Goal: Task Accomplishment & Management: Use online tool/utility

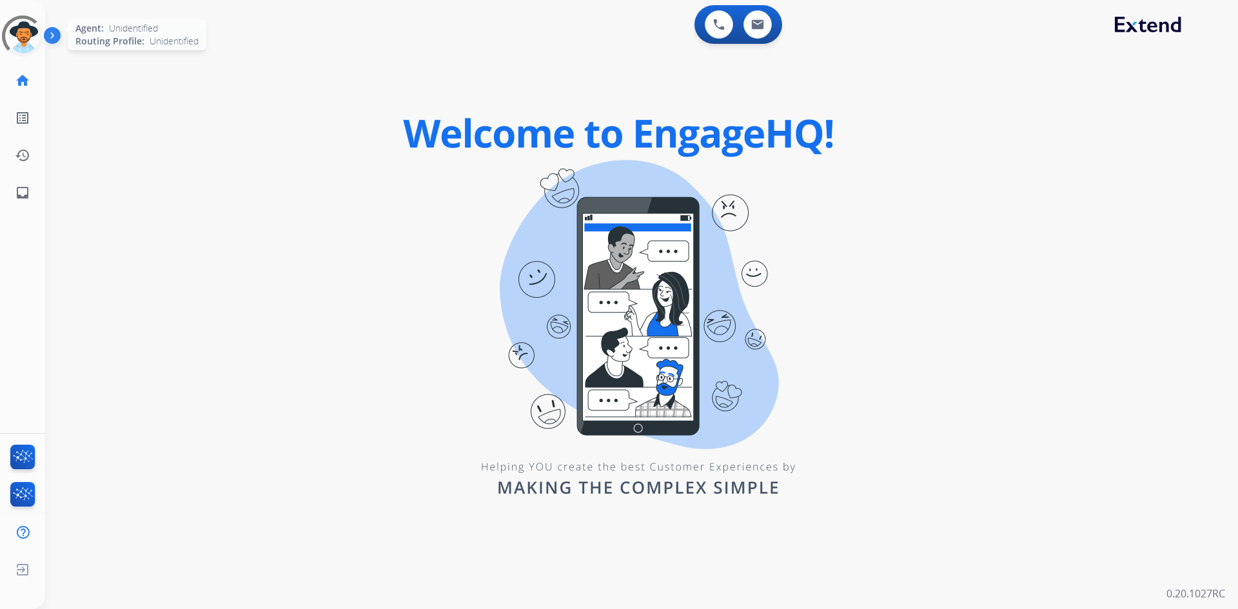
click at [22, 46] on div at bounding box center [23, 36] width 58 height 58
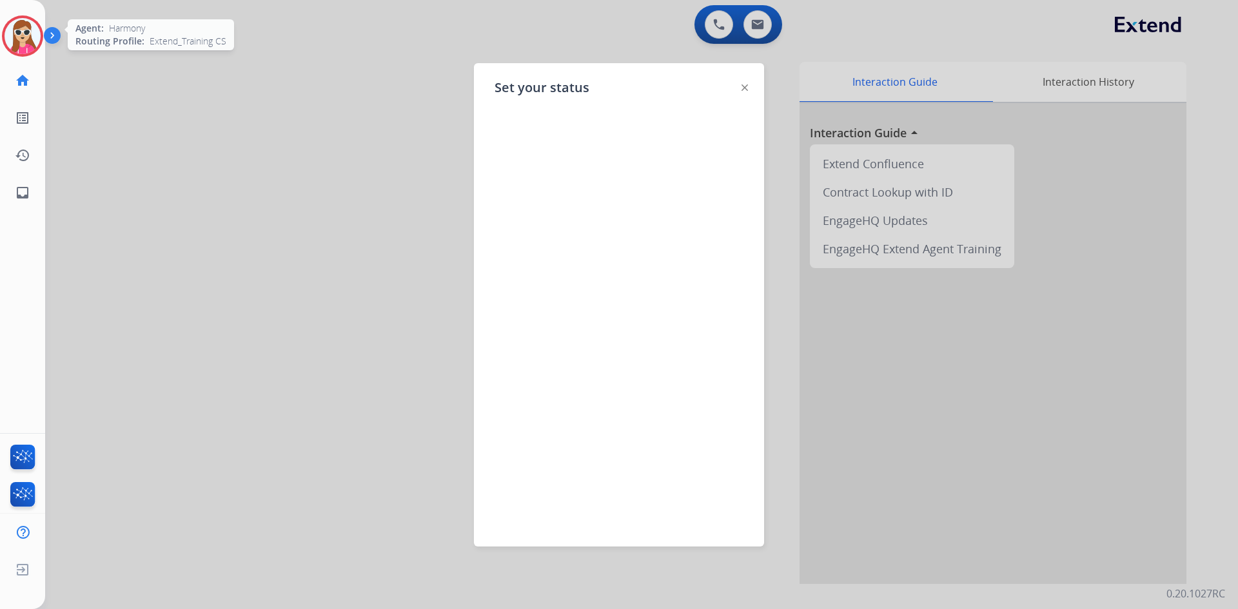
click at [745, 89] on img at bounding box center [744, 87] width 6 height 6
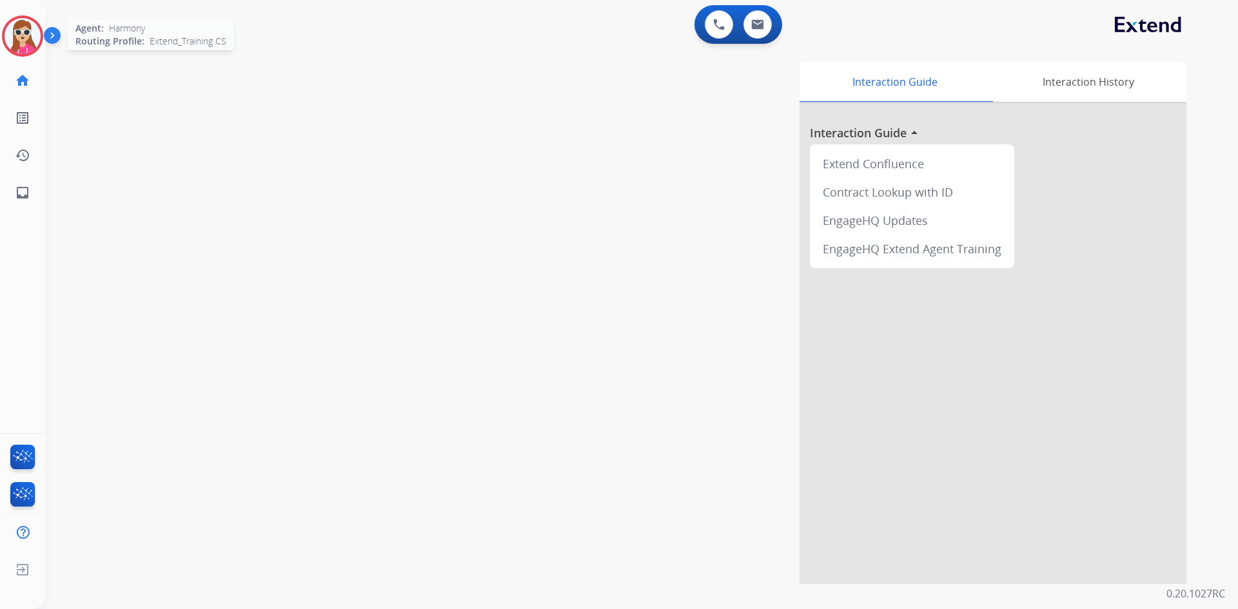
click at [28, 33] on img at bounding box center [23, 36] width 36 height 36
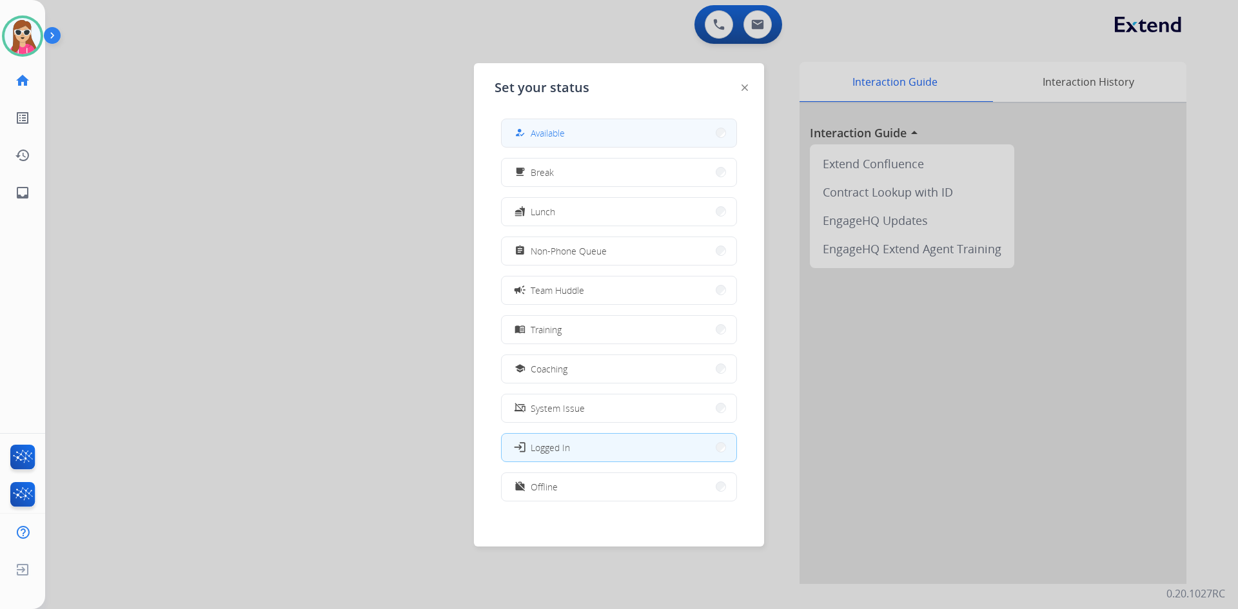
click at [588, 119] on div "how_to_reg Available" at bounding box center [619, 133] width 236 height 29
click at [573, 128] on button "how_to_reg Available" at bounding box center [619, 133] width 235 height 28
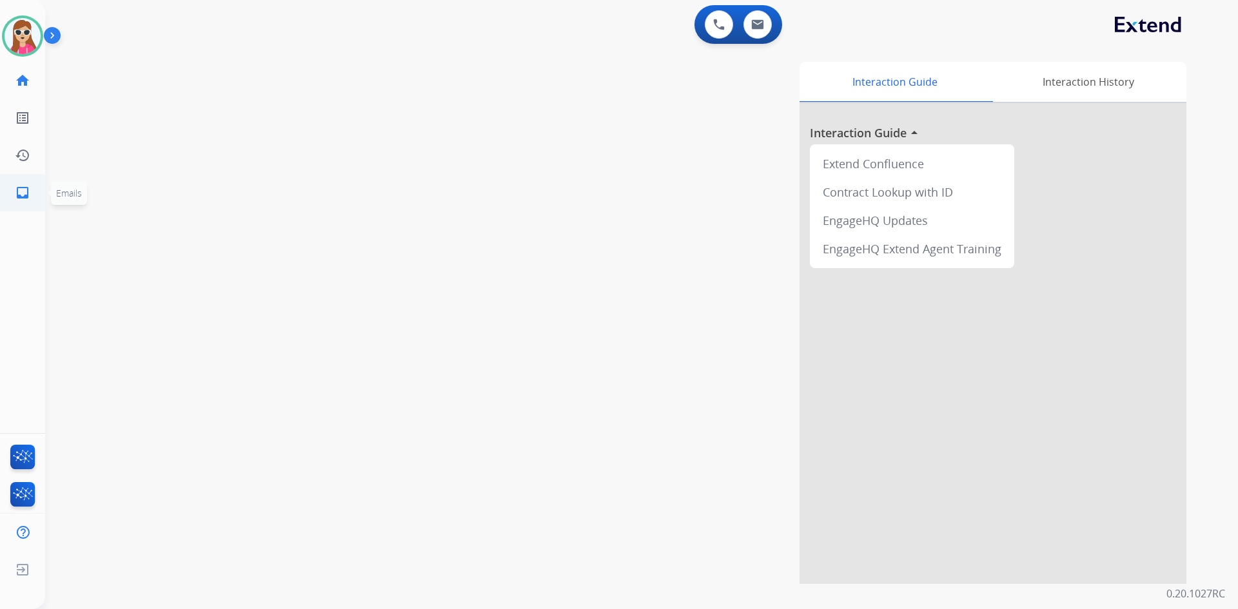
click at [22, 196] on mat-icon "inbox" at bounding box center [22, 192] width 15 height 15
select select "**********"
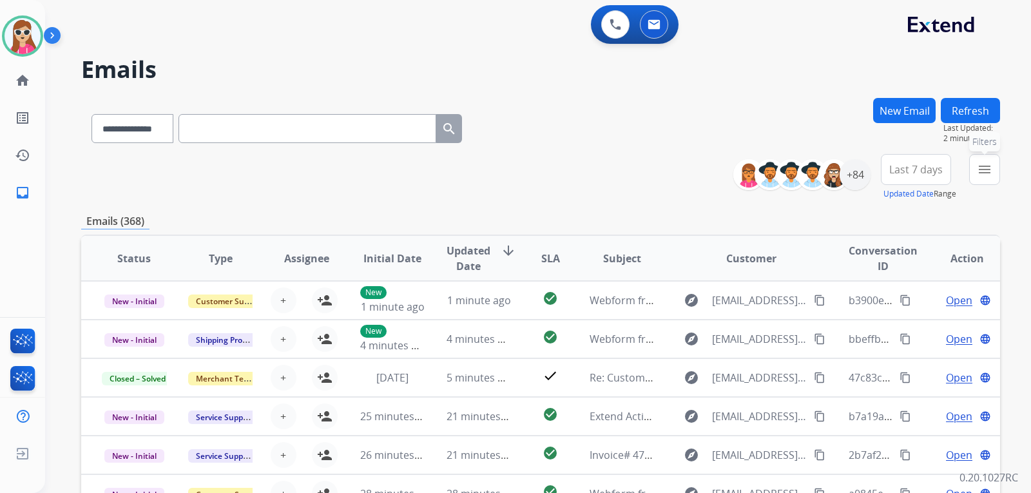
click at [982, 174] on mat-icon "menu" at bounding box center [984, 169] width 15 height 15
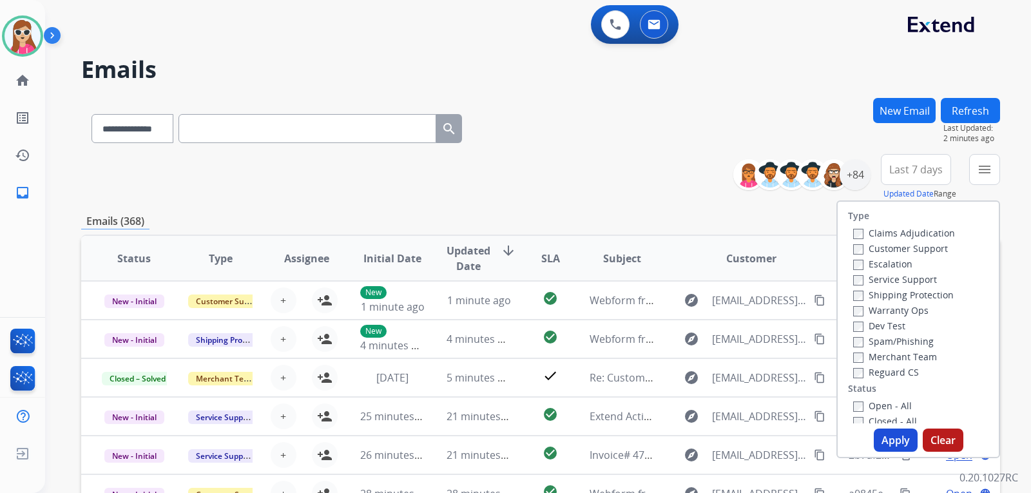
click at [935, 246] on label "Customer Support" at bounding box center [901, 248] width 95 height 12
click at [915, 299] on label "Shipping Protection" at bounding box center [904, 295] width 101 height 12
click at [896, 373] on label "Reguard CS" at bounding box center [887, 372] width 66 height 12
click at [894, 407] on label "Open - All" at bounding box center [883, 406] width 59 height 12
click at [861, 406] on label "Open - All" at bounding box center [883, 406] width 59 height 12
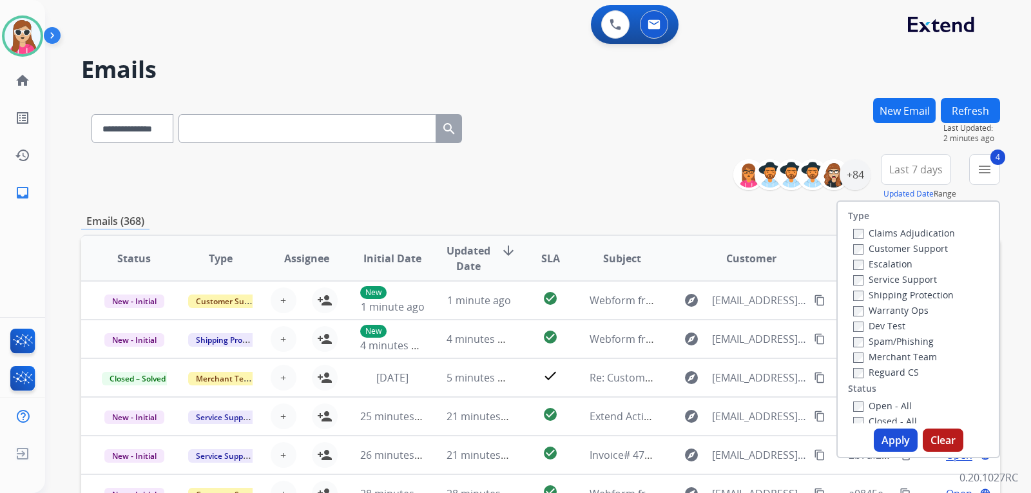
drag, startPoint x: 899, startPoint y: 444, endPoint x: 906, endPoint y: 445, distance: 6.5
click at [903, 444] on button "Apply" at bounding box center [896, 440] width 44 height 23
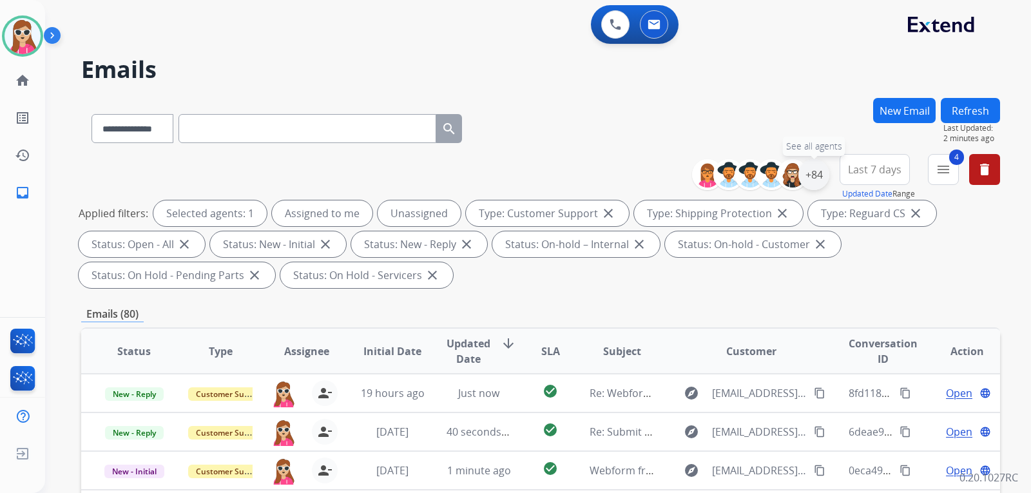
click at [823, 177] on div "+84" at bounding box center [814, 174] width 31 height 31
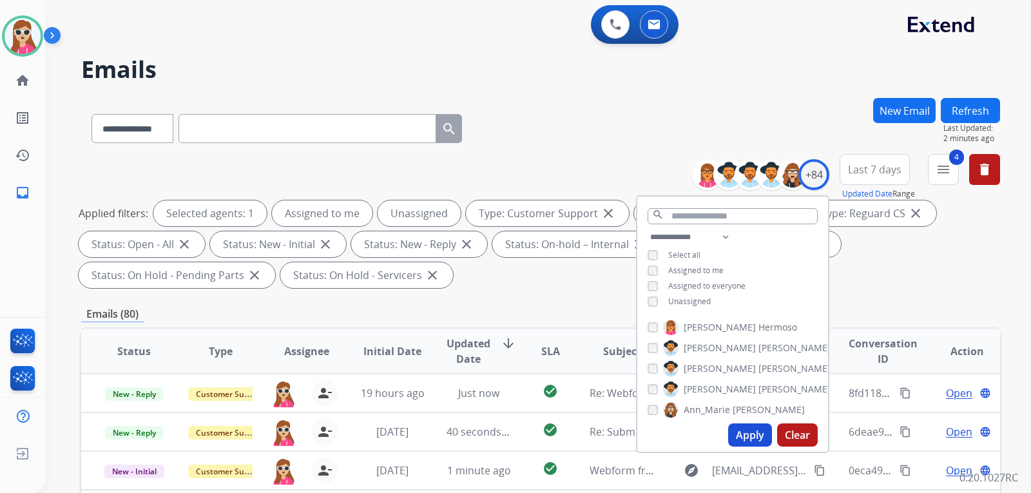
click at [683, 300] on span "Unassigned" at bounding box center [689, 301] width 43 height 11
click at [733, 429] on button "Apply" at bounding box center [750, 435] width 44 height 23
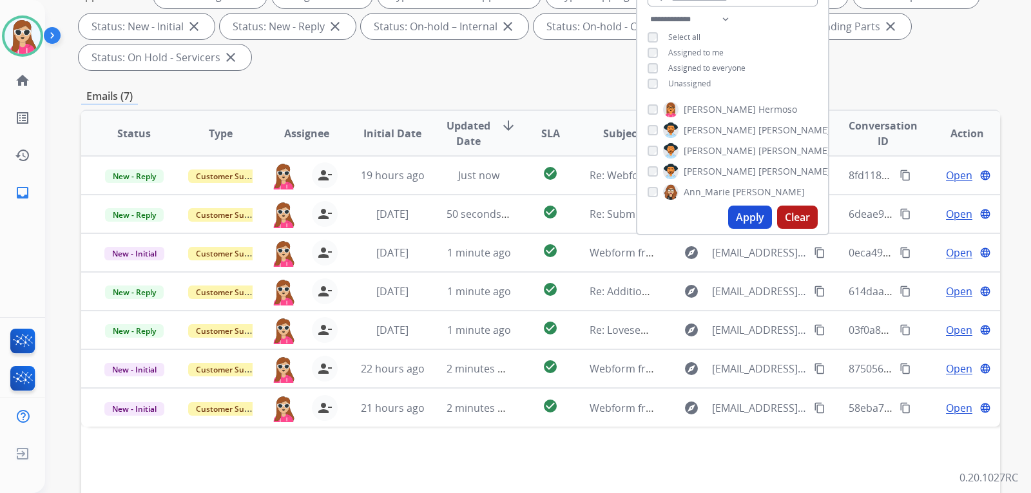
scroll to position [333, 0]
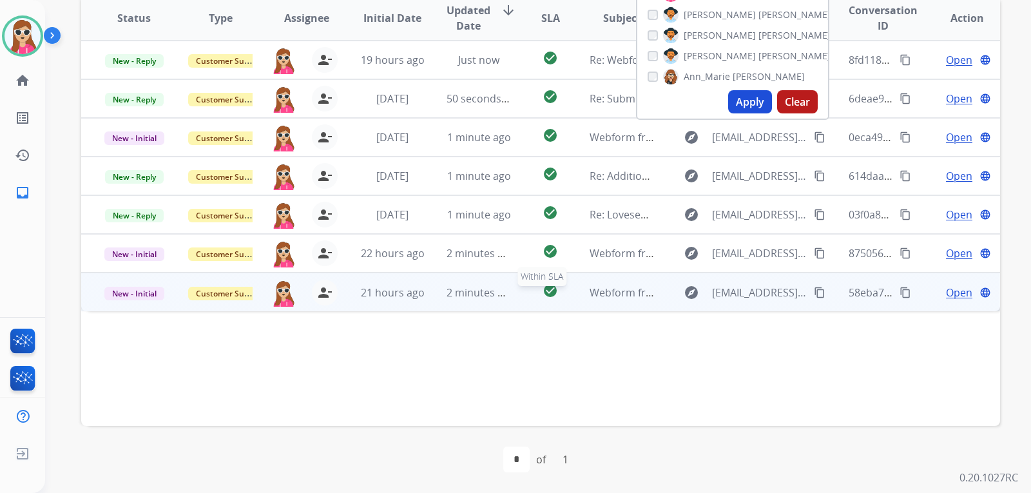
click at [532, 298] on div "check_circle" at bounding box center [550, 292] width 36 height 19
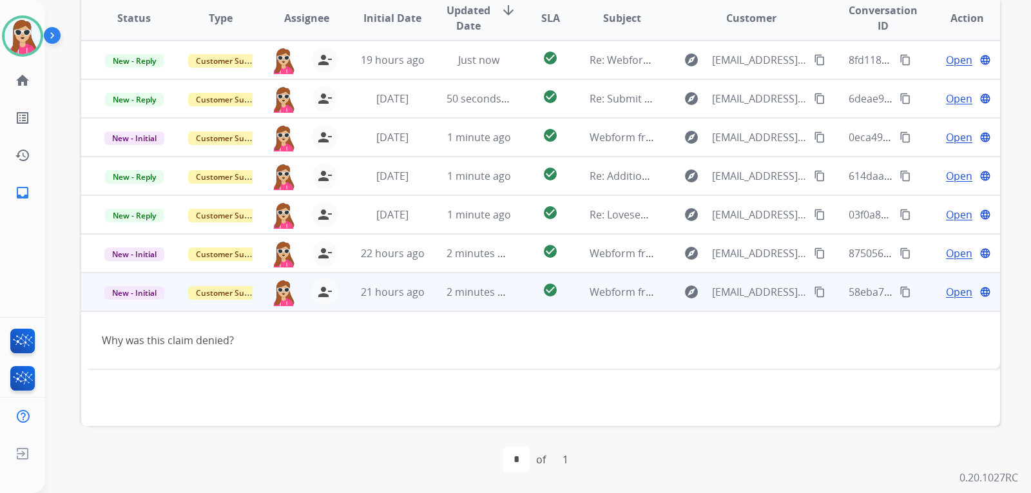
click at [816, 290] on mat-icon "content_copy" at bounding box center [820, 292] width 12 height 12
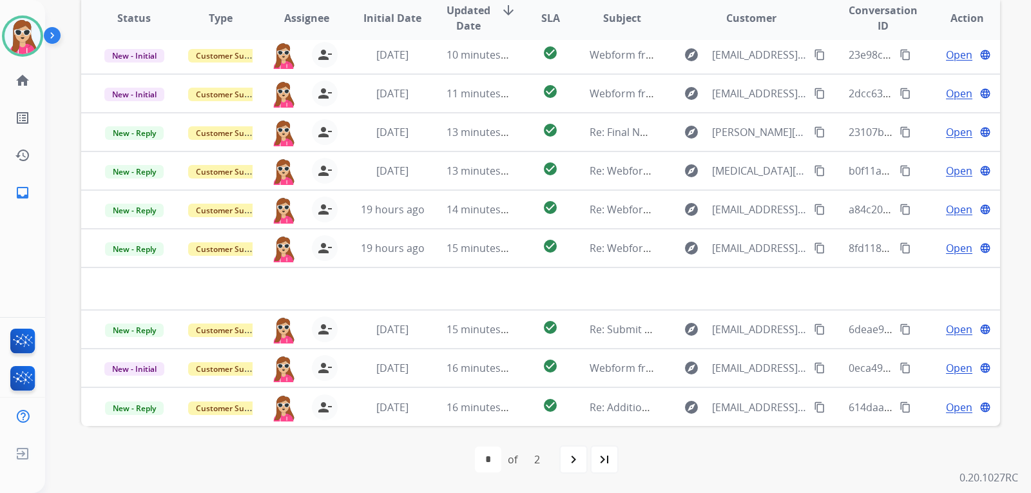
click at [582, 462] on div "navigate_next" at bounding box center [574, 459] width 28 height 28
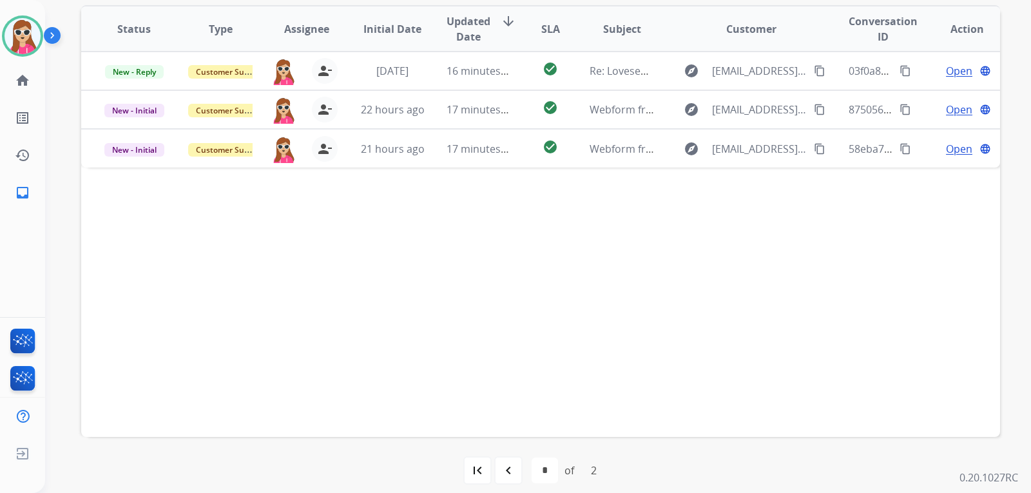
scroll to position [258, 0]
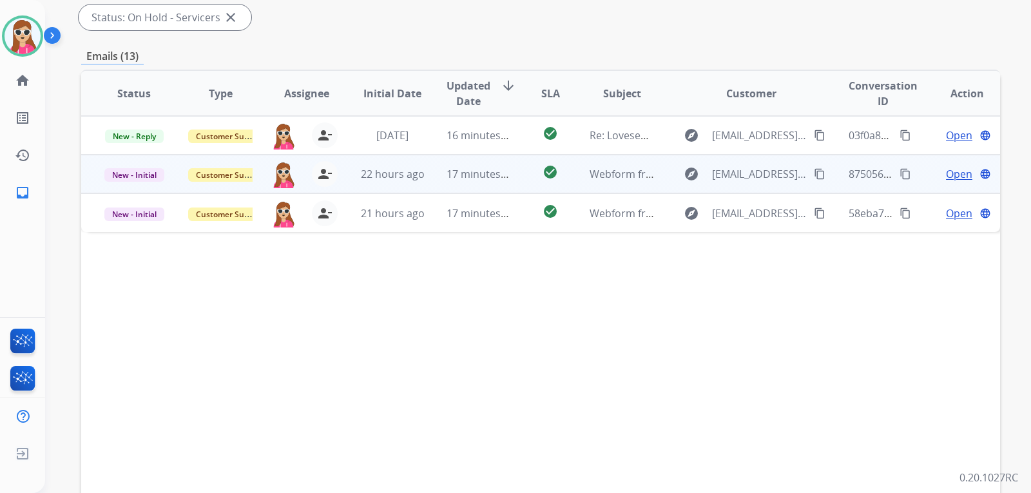
click at [661, 179] on td "explore [EMAIL_ADDRESS][DOMAIN_NAME] content_copy" at bounding box center [742, 174] width 172 height 39
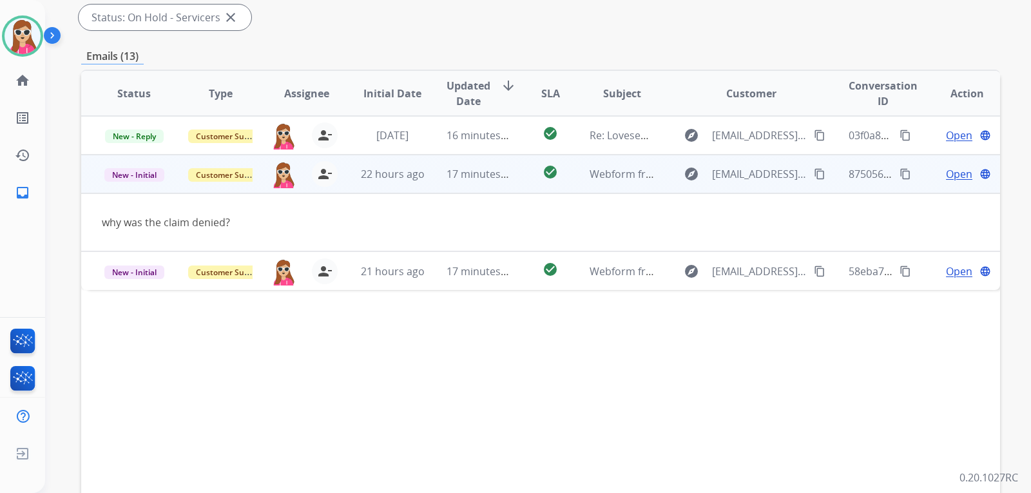
click at [812, 175] on button "content_copy" at bounding box center [819, 173] width 15 height 15
click at [950, 166] on td "Open language" at bounding box center [957, 174] width 86 height 39
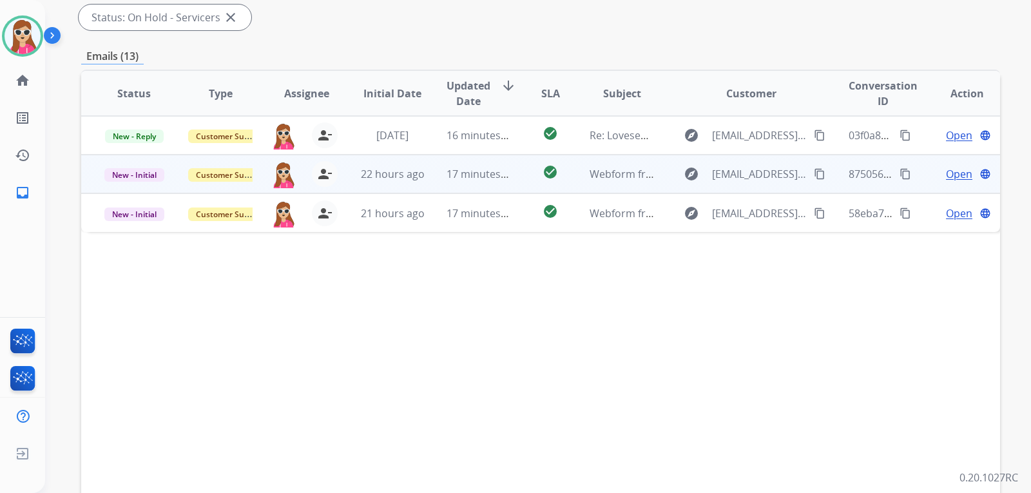
drag, startPoint x: 947, startPoint y: 166, endPoint x: 948, endPoint y: 175, distance: 9.1
click at [948, 175] on td "Open language" at bounding box center [957, 174] width 86 height 39
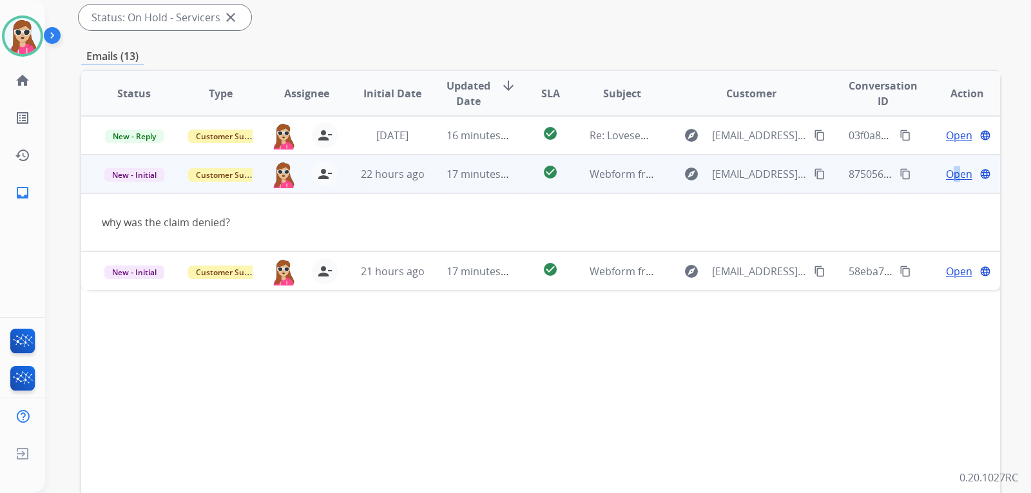
click at [950, 175] on span "Open" at bounding box center [959, 173] width 26 height 15
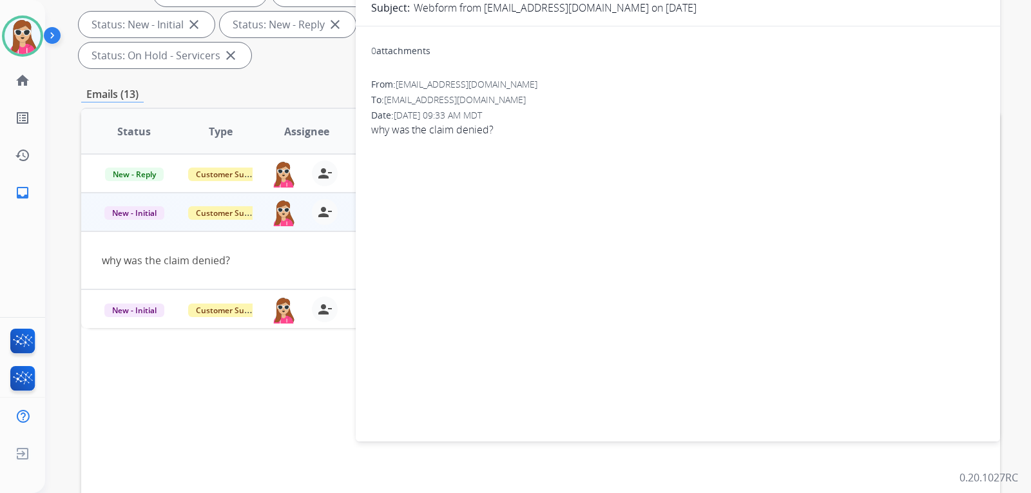
scroll to position [0, 0]
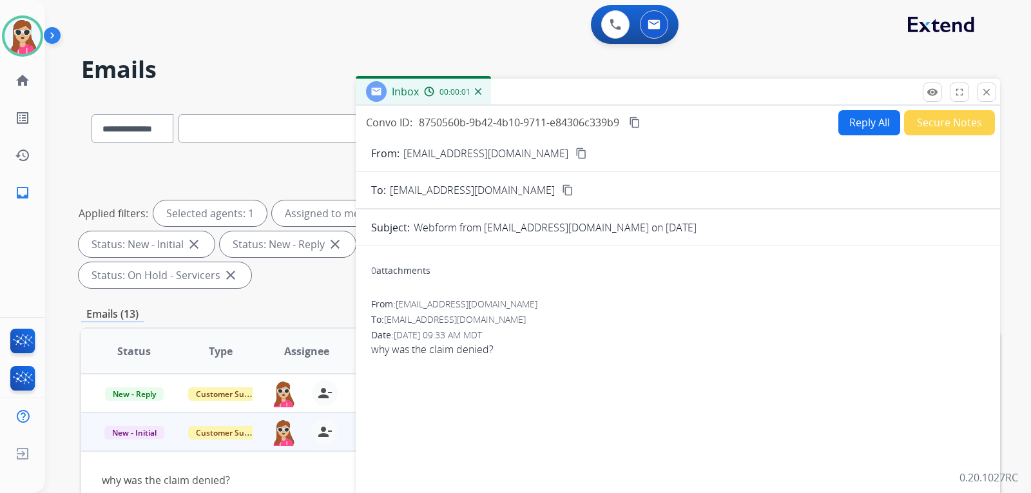
click at [853, 123] on button "Reply All" at bounding box center [870, 122] width 62 height 25
select select "**********"
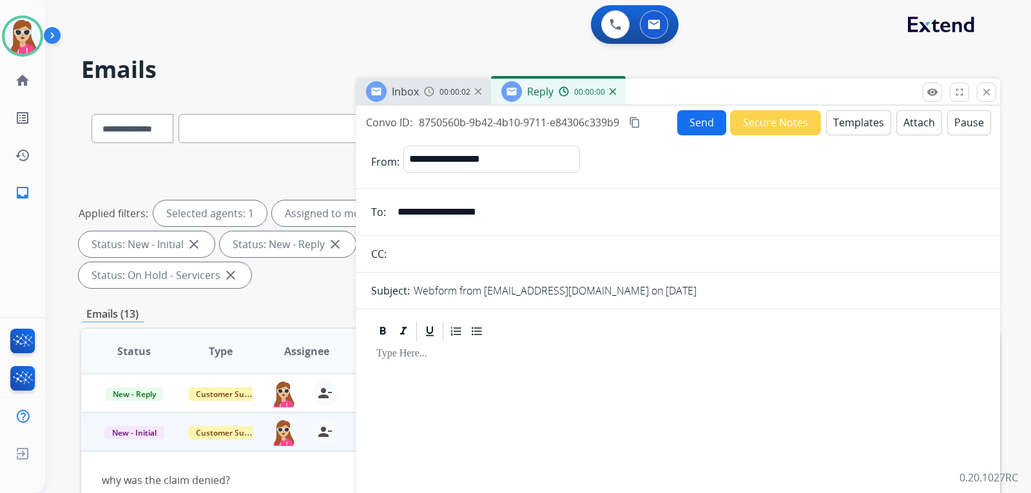
click at [854, 119] on button "Templates" at bounding box center [858, 122] width 65 height 25
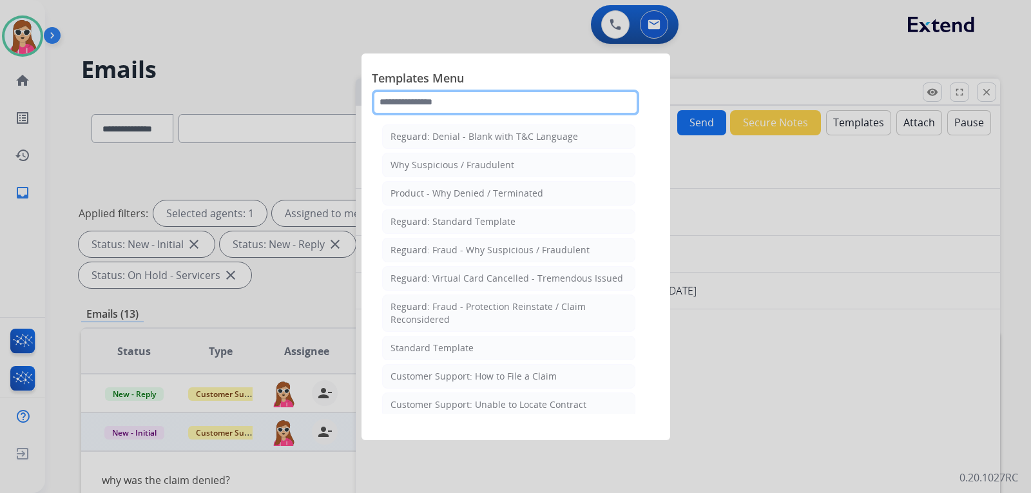
click at [495, 93] on input "text" at bounding box center [506, 103] width 268 height 26
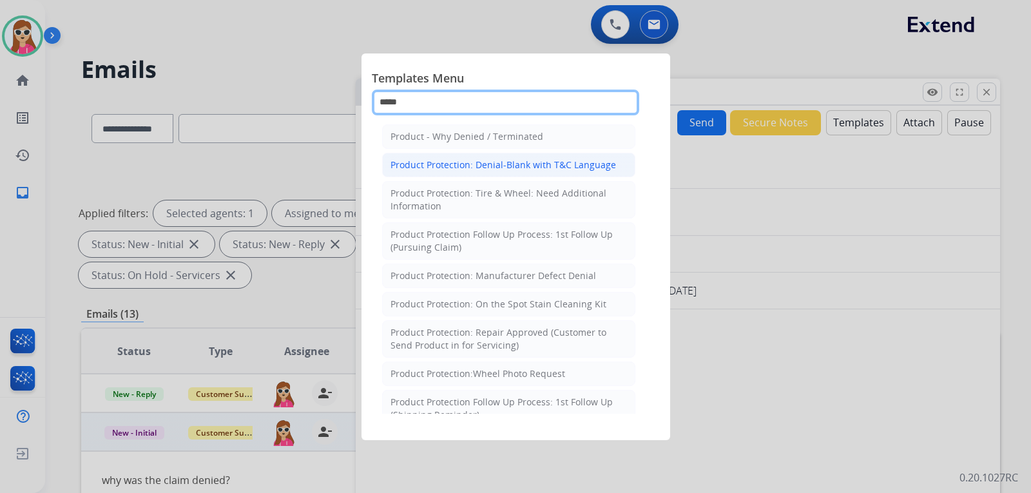
type input "*****"
click at [514, 161] on div "Product Protection: Denial-Blank with T&C Language" at bounding box center [504, 165] width 226 height 13
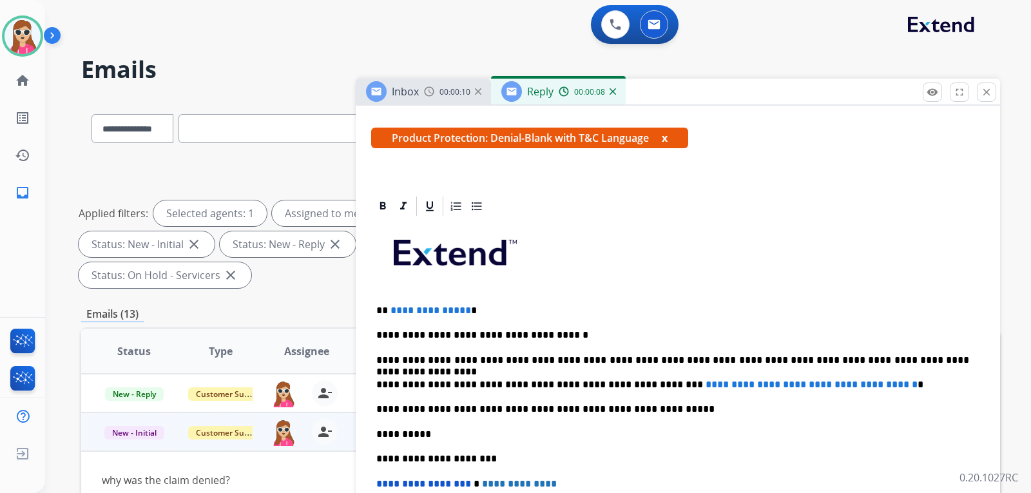
scroll to position [258, 0]
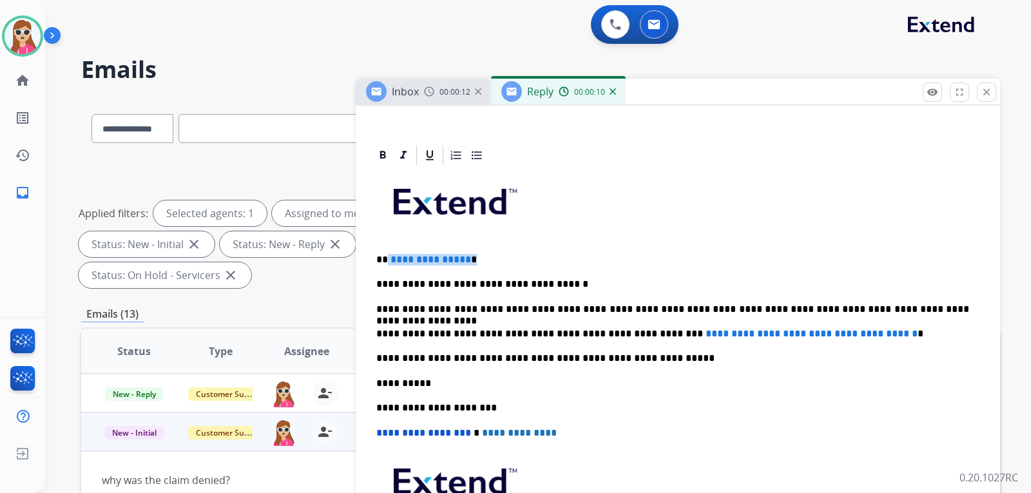
drag, startPoint x: 385, startPoint y: 260, endPoint x: 470, endPoint y: 264, distance: 84.6
click at [470, 264] on p "**********" at bounding box center [672, 260] width 593 height 12
drag, startPoint x: 638, startPoint y: 335, endPoint x: 914, endPoint y: 338, distance: 275.9
click at [916, 338] on p "**********" at bounding box center [672, 334] width 593 height 12
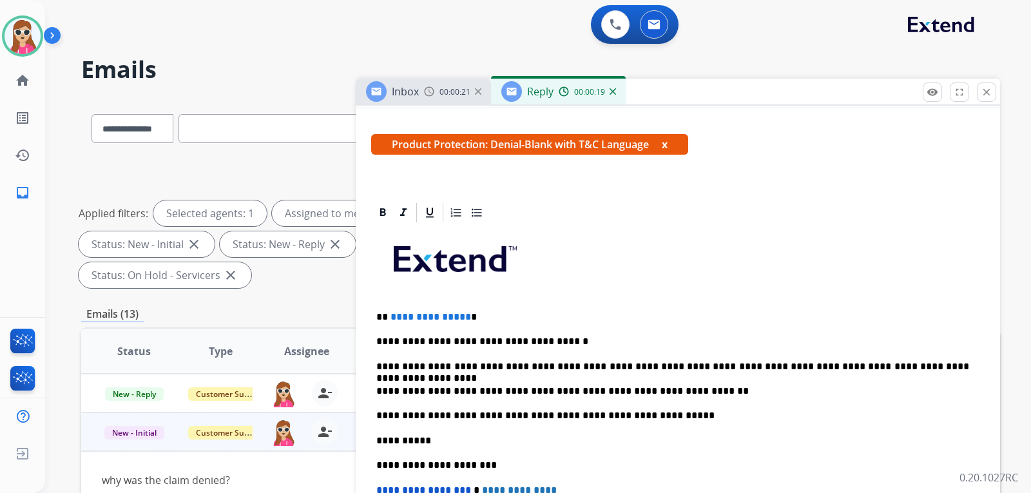
scroll to position [193, 0]
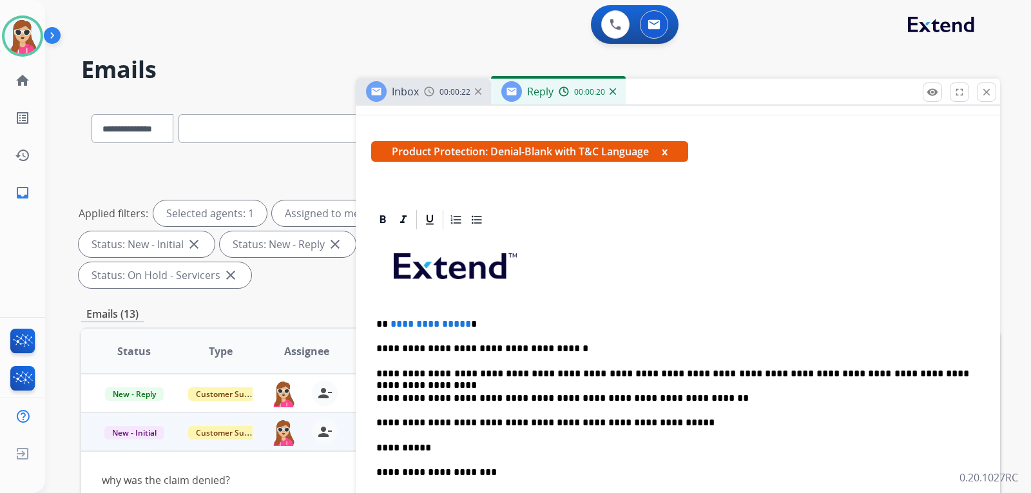
click at [472, 331] on div "**********" at bounding box center [678, 447] width 614 height 432
drag, startPoint x: 468, startPoint y: 322, endPoint x: 389, endPoint y: 329, distance: 79.6
click at [389, 329] on p "**********" at bounding box center [672, 324] width 593 height 12
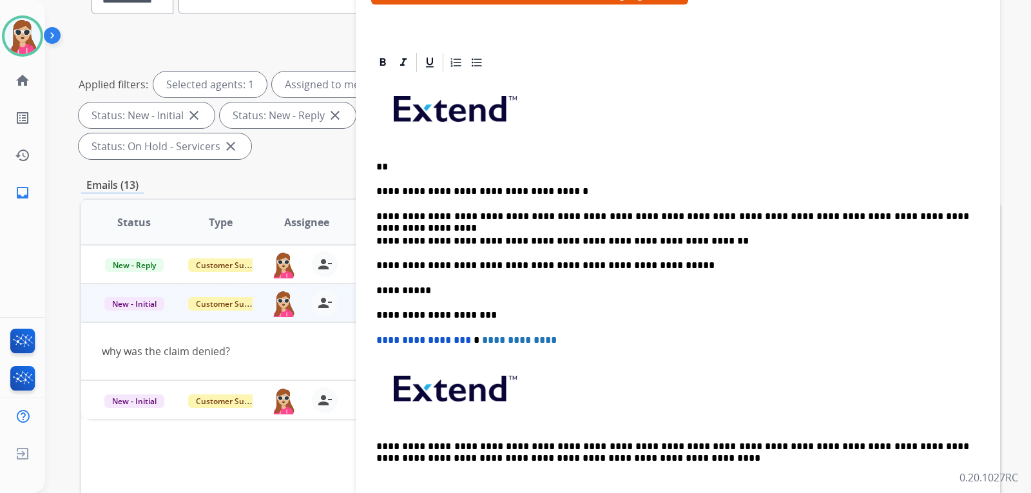
scroll to position [207, 0]
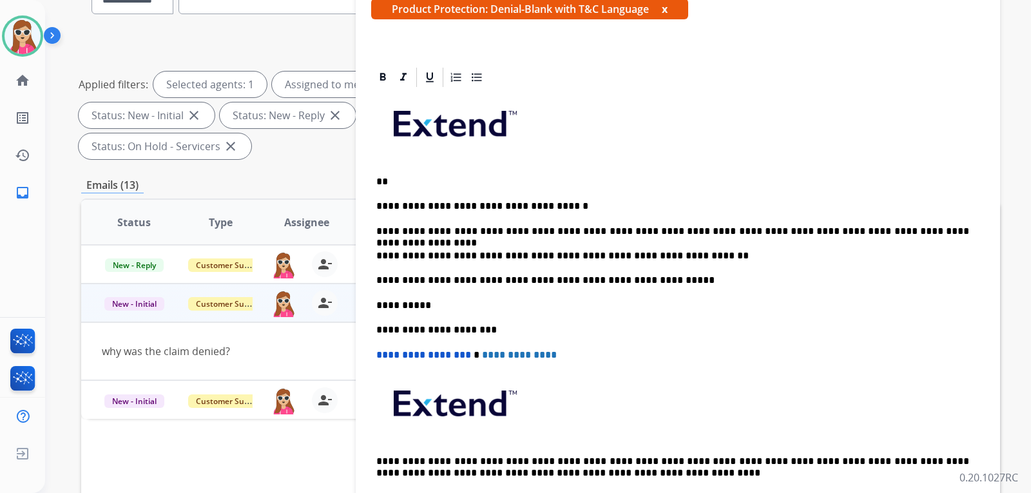
click at [407, 180] on p "**" at bounding box center [672, 182] width 593 height 12
click at [555, 207] on p "**********" at bounding box center [672, 206] width 593 height 12
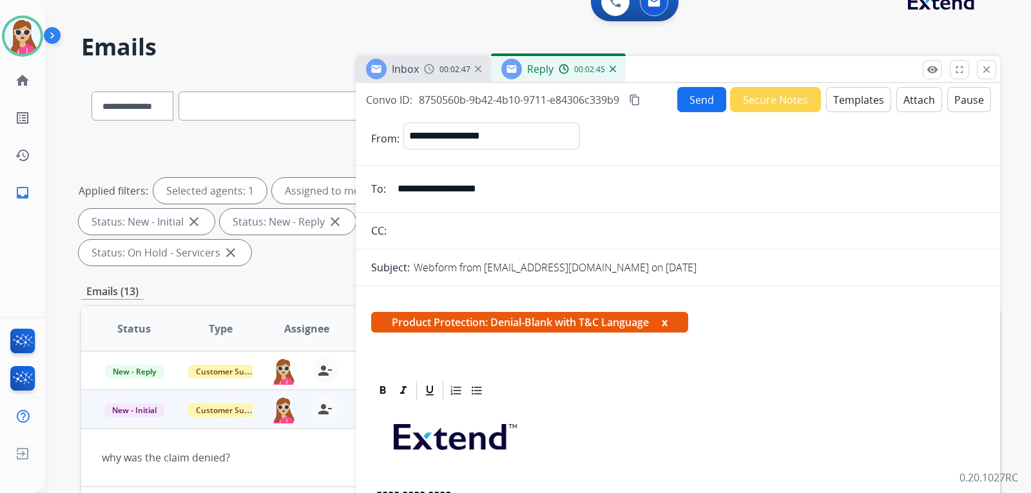
scroll to position [0, 0]
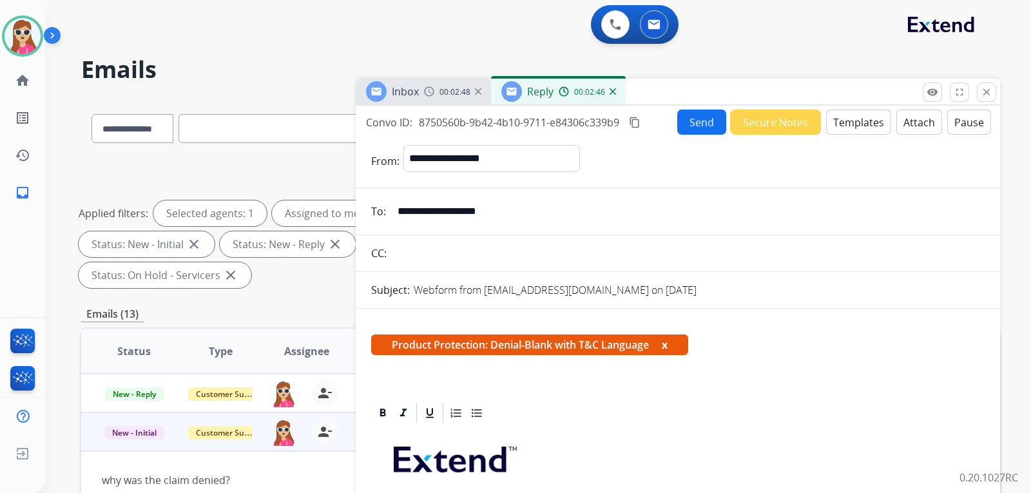
click at [921, 124] on button "Attach" at bounding box center [920, 122] width 46 height 25
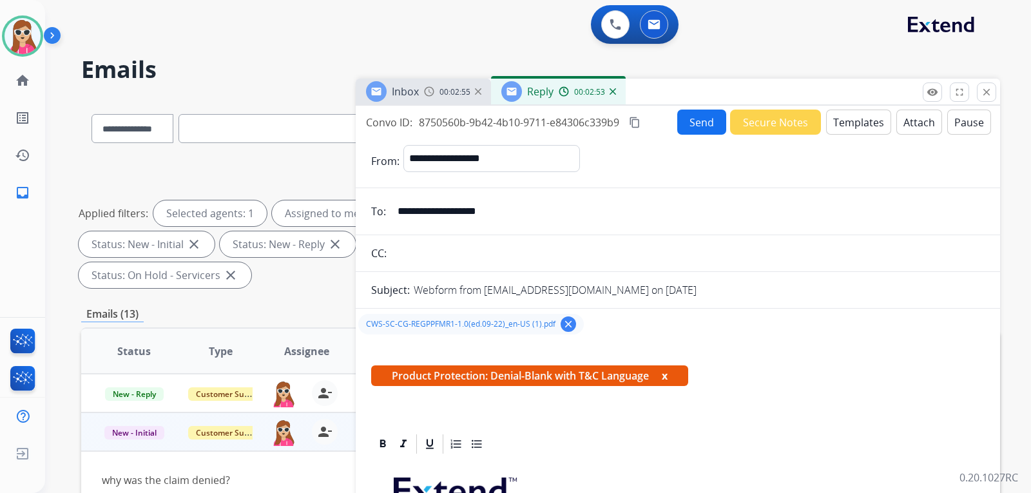
click at [686, 126] on button "Send" at bounding box center [702, 122] width 49 height 25
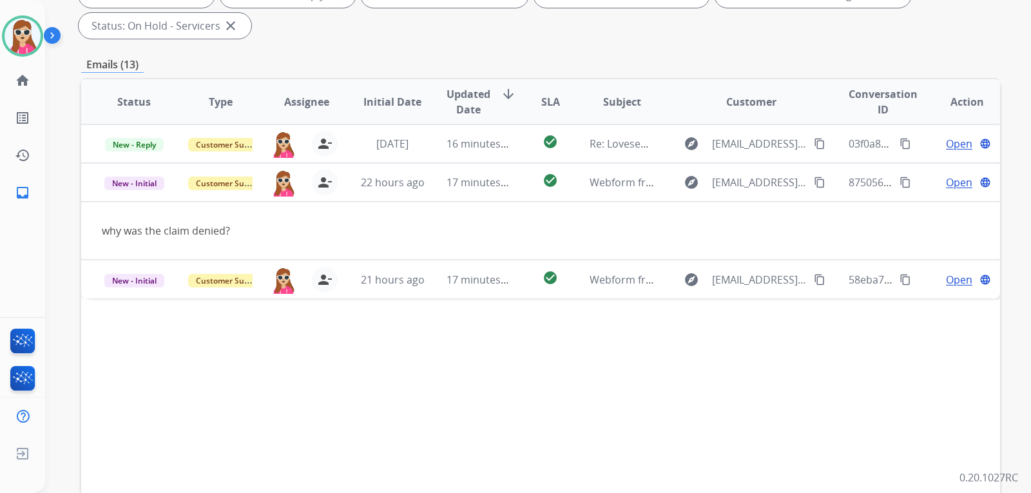
scroll to position [258, 0]
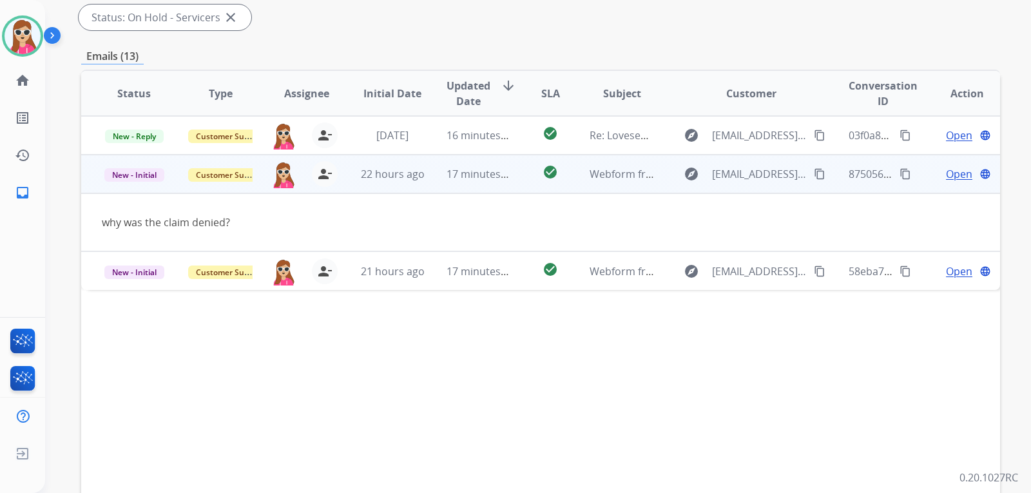
drag, startPoint x: 963, startPoint y: 181, endPoint x: 966, endPoint y: 159, distance: 22.2
click at [964, 177] on td "Open language" at bounding box center [957, 174] width 86 height 39
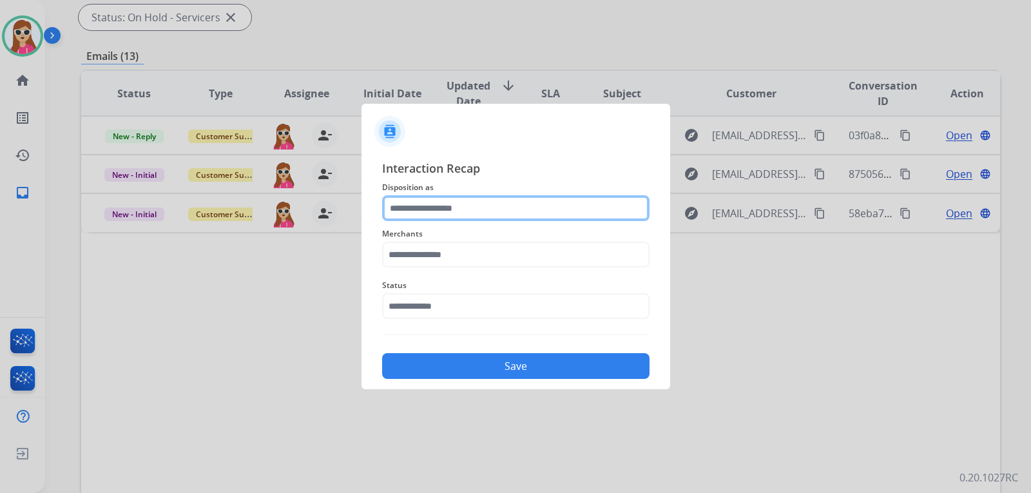
click at [534, 220] on input "text" at bounding box center [516, 208] width 268 height 26
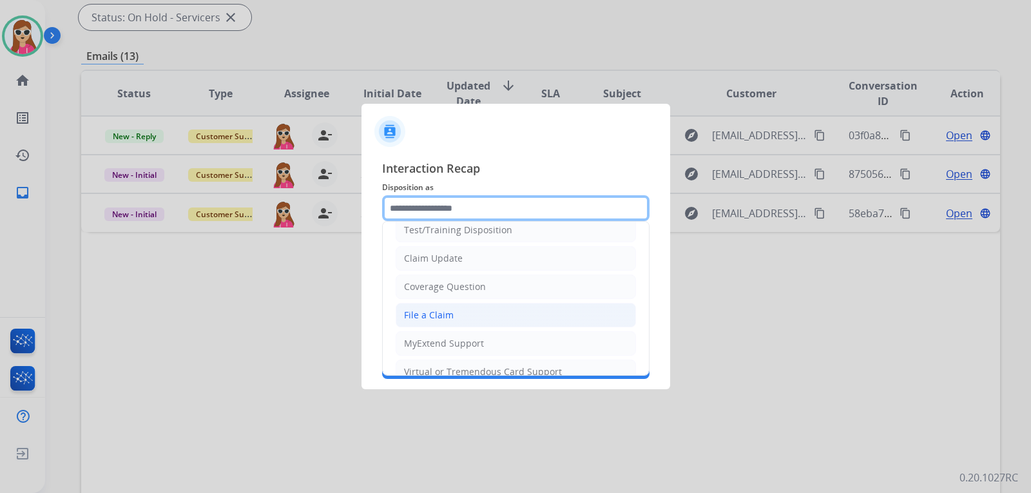
scroll to position [64, 0]
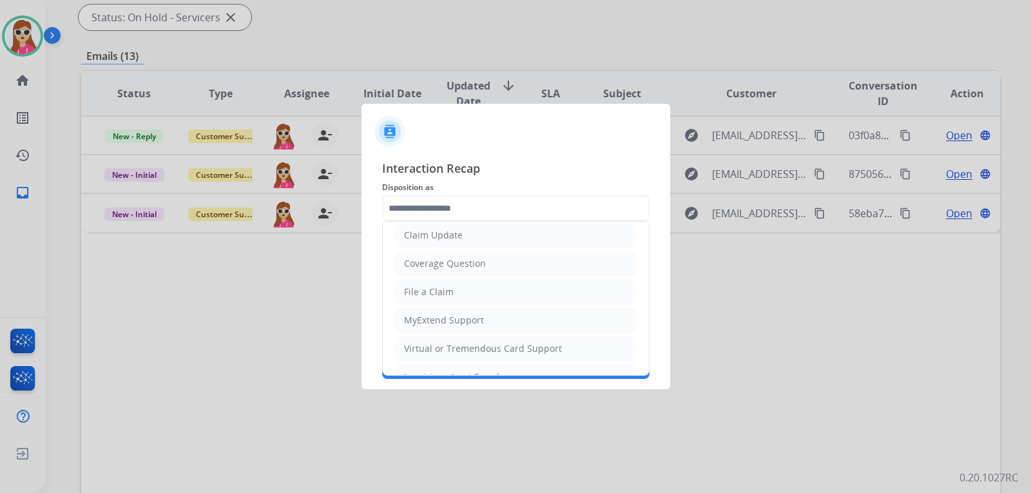
drag, startPoint x: 498, startPoint y: 262, endPoint x: 492, endPoint y: 256, distance: 9.1
click at [496, 262] on li "Coverage Question" at bounding box center [516, 263] width 240 height 24
type input "**********"
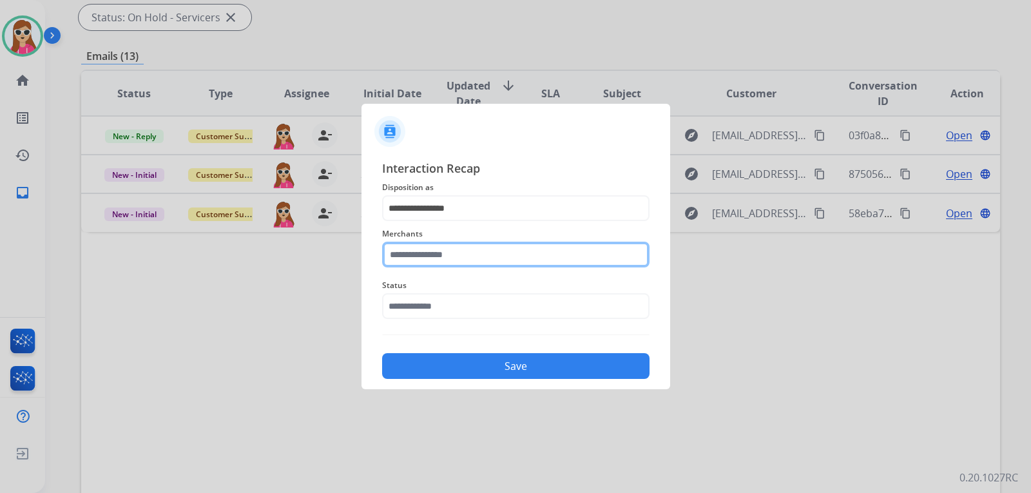
click at [453, 254] on input "text" at bounding box center [516, 255] width 268 height 26
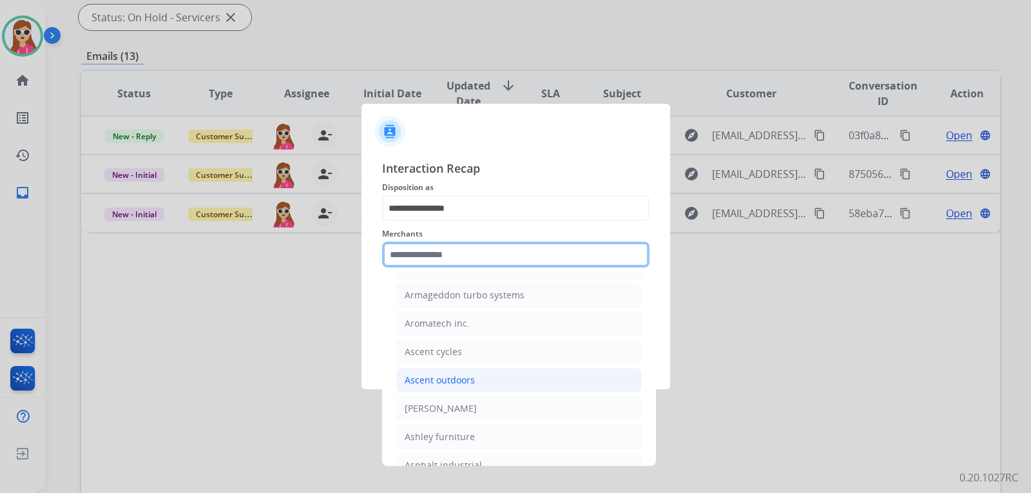
scroll to position [1805, 0]
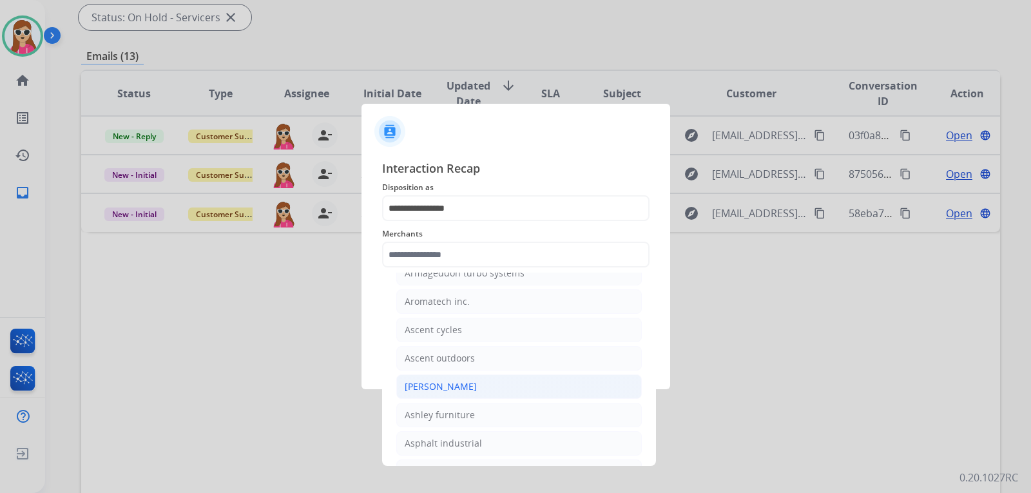
click at [451, 385] on div "[PERSON_NAME]" at bounding box center [441, 386] width 72 height 13
type input "**********"
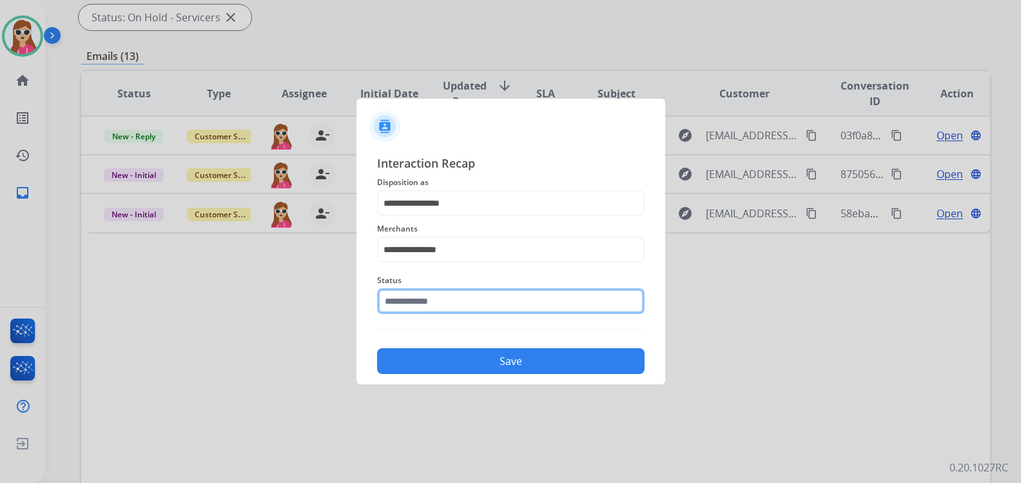
drag, startPoint x: 433, startPoint y: 305, endPoint x: 453, endPoint y: 304, distance: 20.6
click at [437, 305] on input "text" at bounding box center [511, 301] width 268 height 26
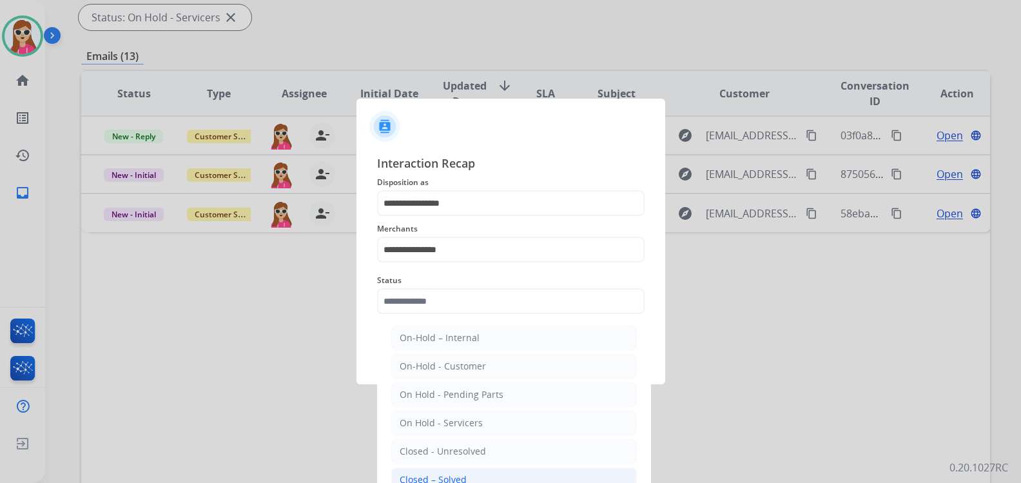
click at [465, 473] on li "Closed – Solved" at bounding box center [514, 479] width 246 height 24
type input "**********"
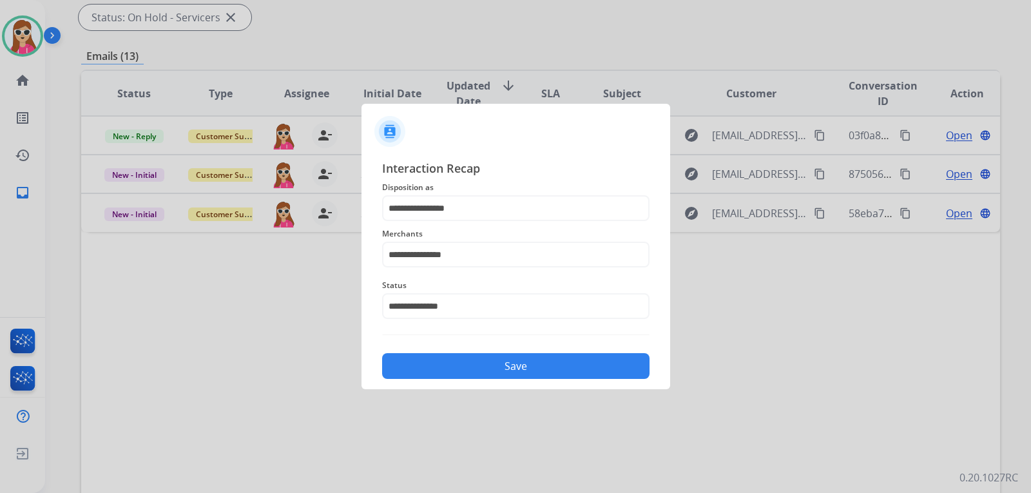
click at [485, 360] on button "Save" at bounding box center [516, 366] width 268 height 26
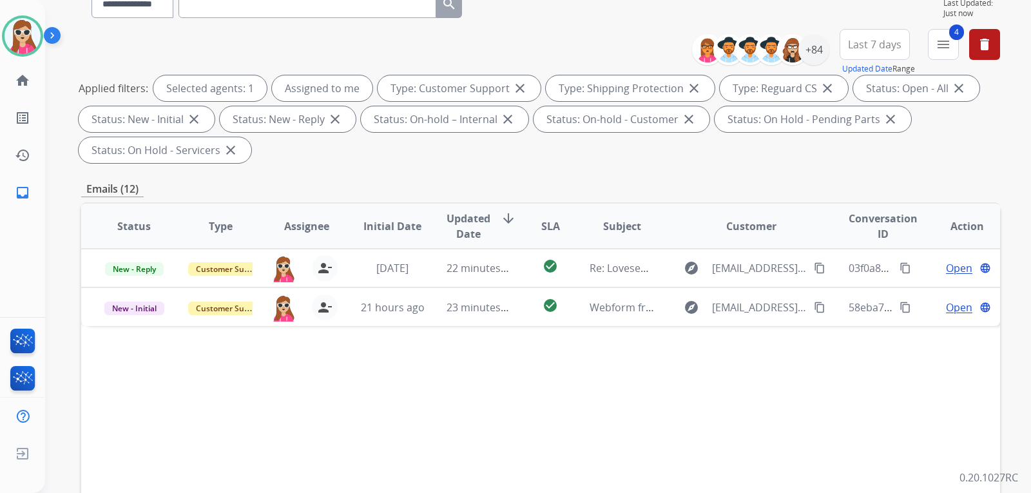
scroll to position [129, 0]
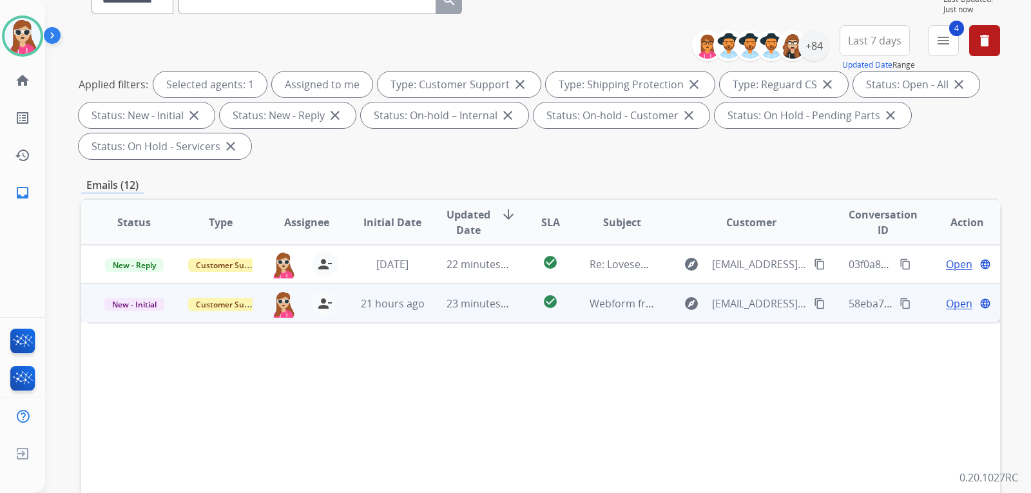
click at [671, 317] on td "explore [EMAIL_ADDRESS][DOMAIN_NAME] content_copy" at bounding box center [742, 303] width 172 height 39
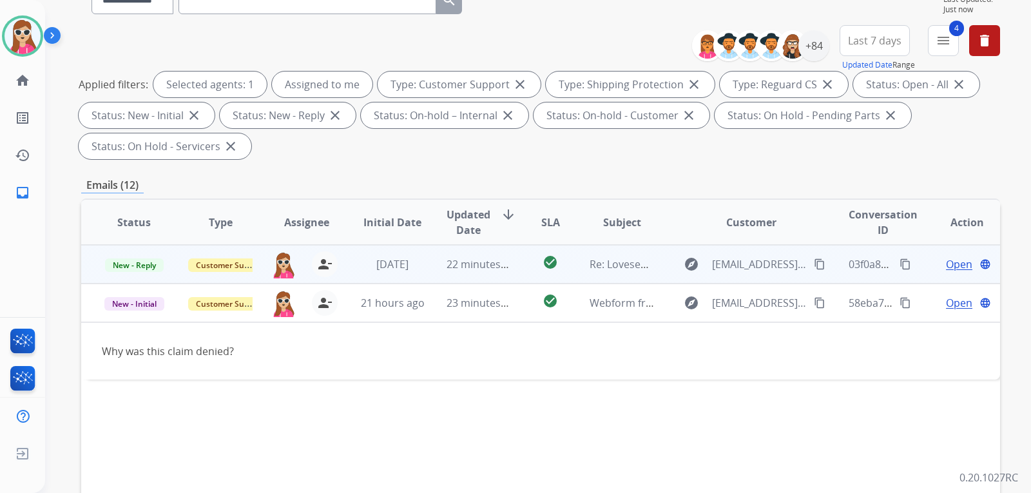
click at [656, 268] on td "explore [EMAIL_ADDRESS][DOMAIN_NAME] content_copy" at bounding box center [742, 264] width 172 height 39
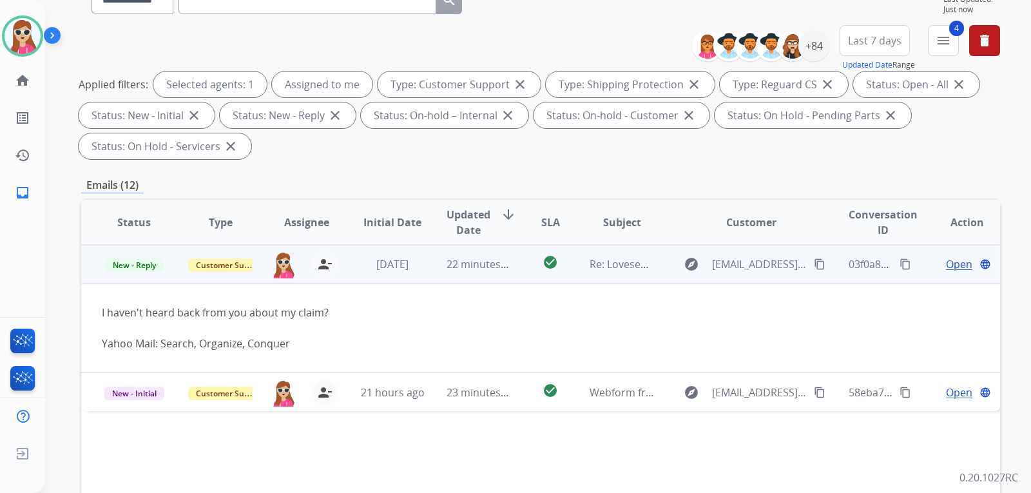
click at [801, 260] on div "explore [EMAIL_ADDRESS][DOMAIN_NAME] content_copy" at bounding box center [751, 264] width 151 height 21
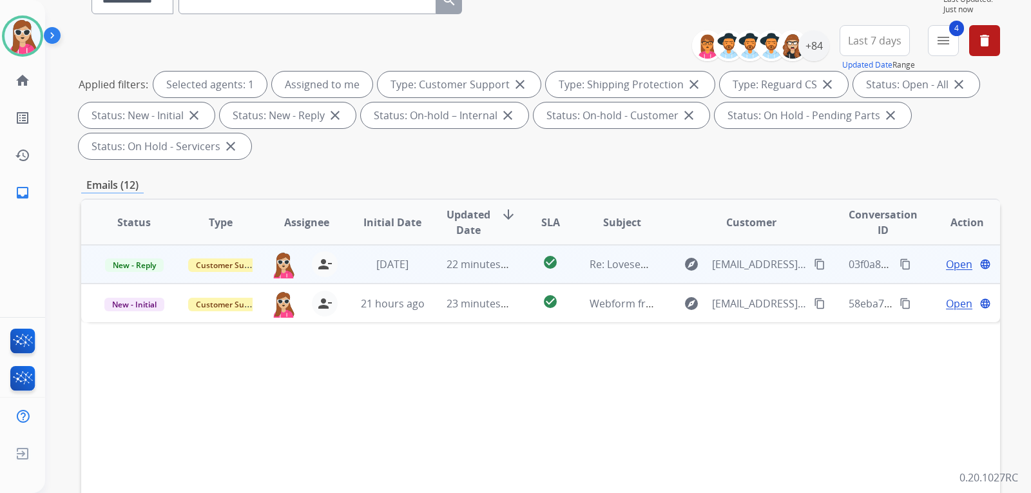
click at [818, 264] on button "content_copy" at bounding box center [819, 264] width 15 height 15
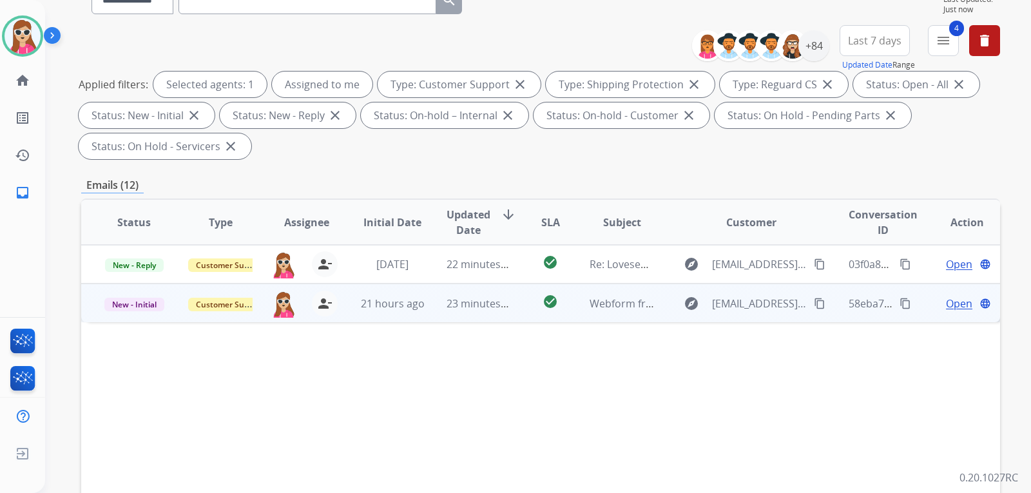
click at [814, 298] on mat-icon "content_copy" at bounding box center [820, 304] width 12 height 12
click at [961, 320] on td "Open language" at bounding box center [957, 303] width 86 height 39
click at [935, 300] on div "Open language" at bounding box center [967, 302] width 65 height 15
click at [946, 306] on span "Open" at bounding box center [959, 303] width 26 height 15
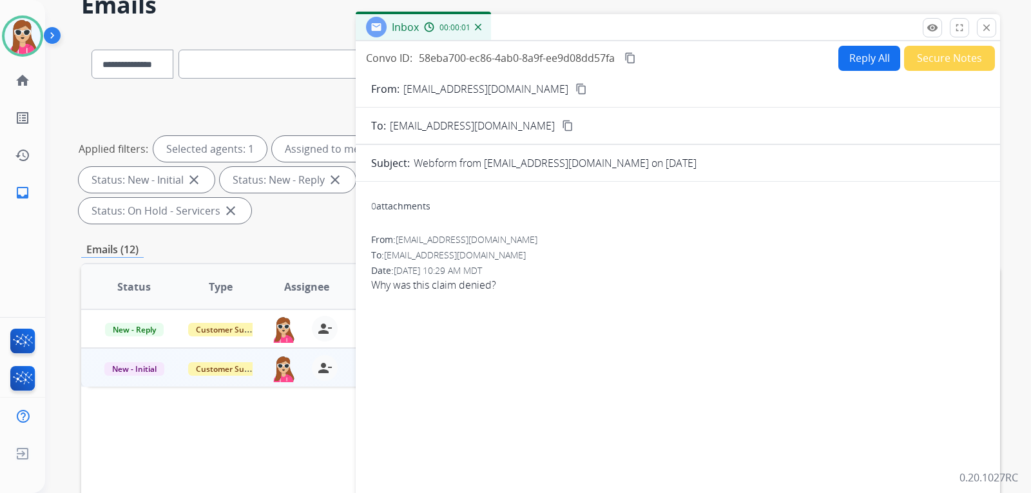
scroll to position [0, 0]
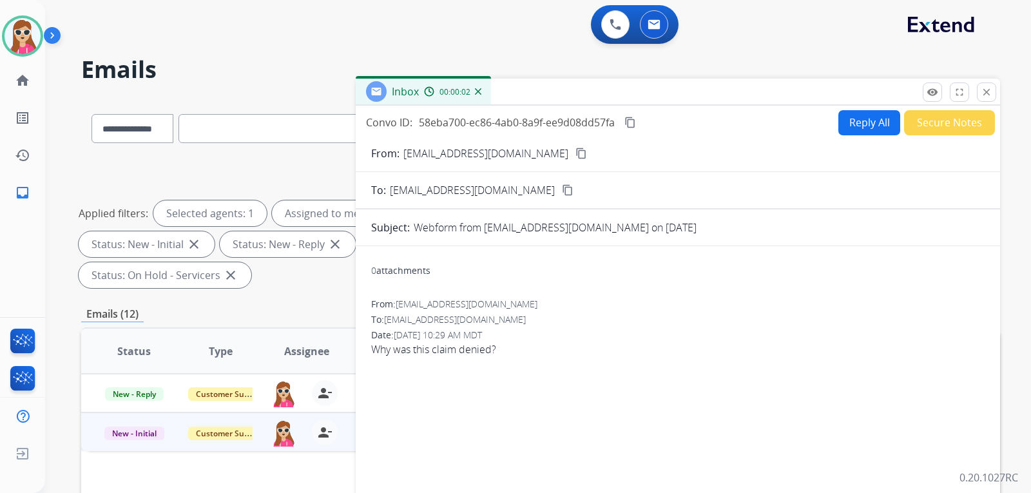
click at [855, 100] on div "Inbox 00:00:02" at bounding box center [678, 92] width 645 height 27
click at [851, 124] on button "Reply All" at bounding box center [870, 122] width 62 height 25
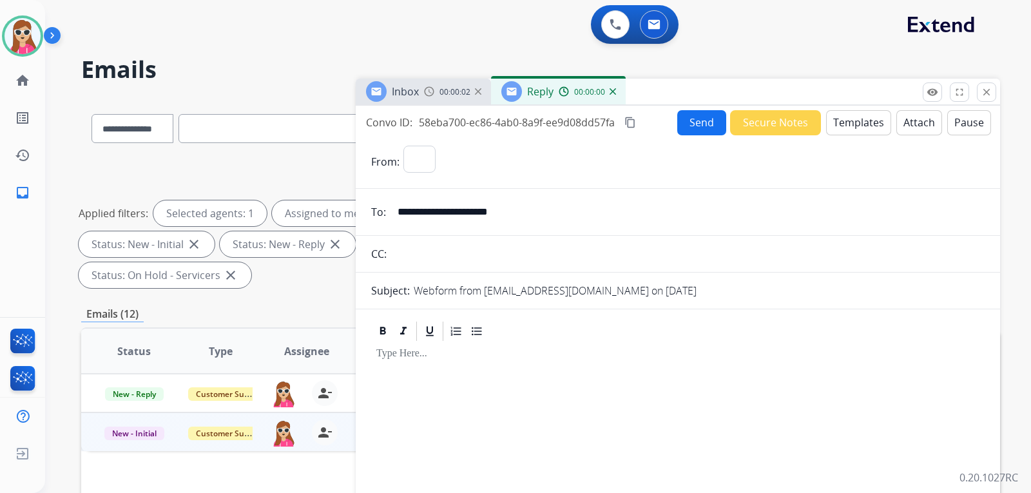
select select "**********"
click at [839, 119] on button "Templates" at bounding box center [858, 122] width 65 height 25
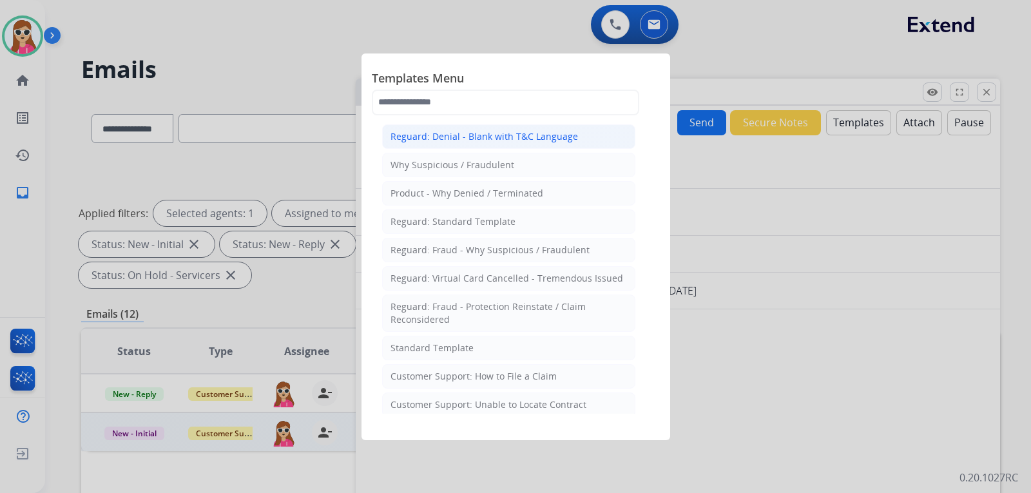
click at [521, 133] on div "Reguard: Denial - Blank with T&C Language" at bounding box center [485, 136] width 188 height 13
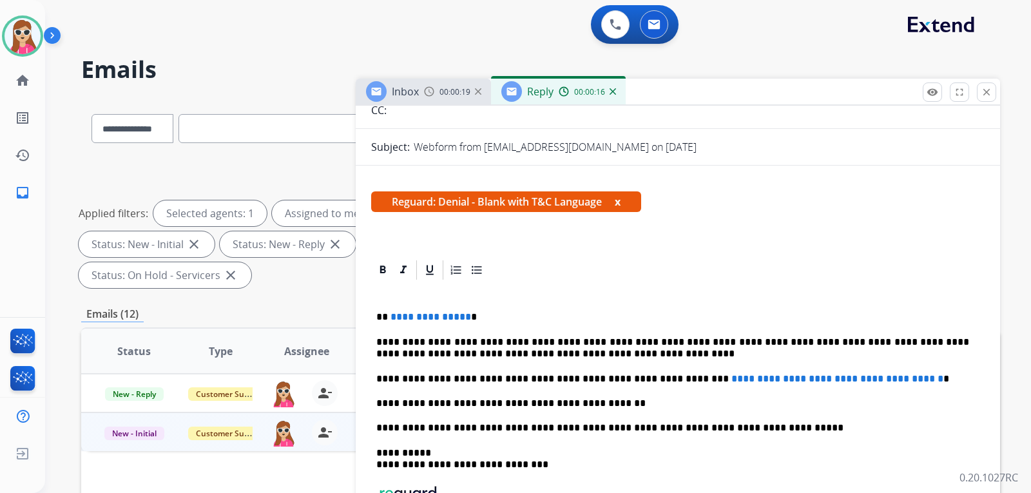
scroll to position [156, 0]
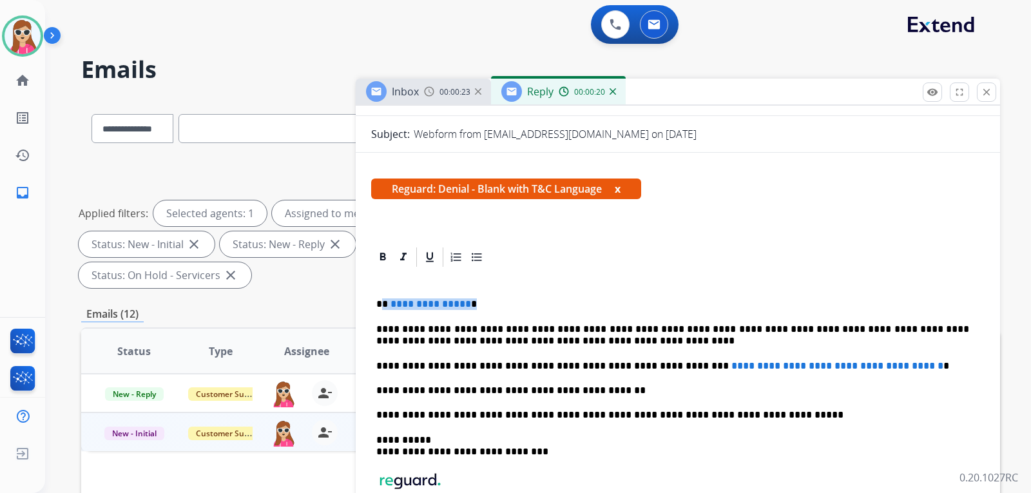
drag, startPoint x: 470, startPoint y: 304, endPoint x: 385, endPoint y: 304, distance: 85.1
click at [384, 303] on p "**********" at bounding box center [672, 304] width 593 height 12
drag, startPoint x: 656, startPoint y: 364, endPoint x: 912, endPoint y: 365, distance: 255.9
click at [912, 365] on p "**********" at bounding box center [672, 366] width 593 height 12
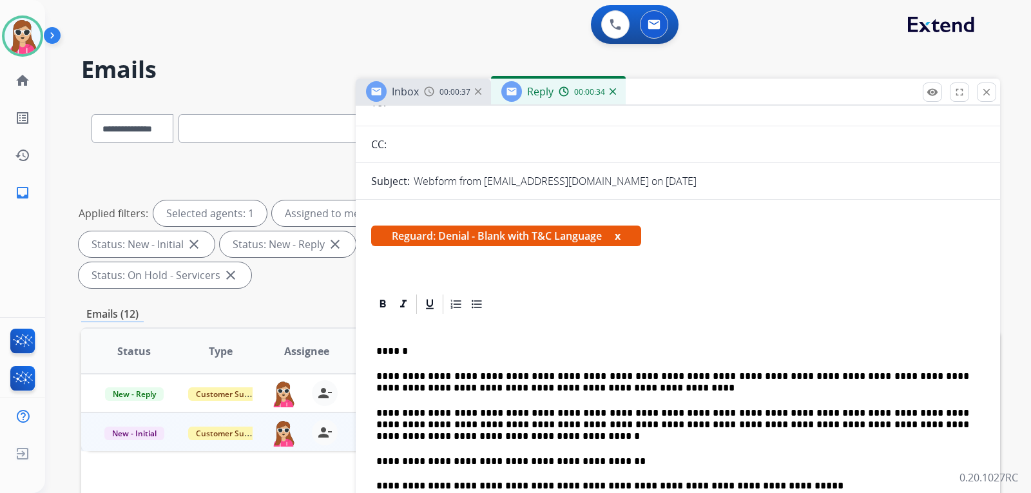
scroll to position [0, 0]
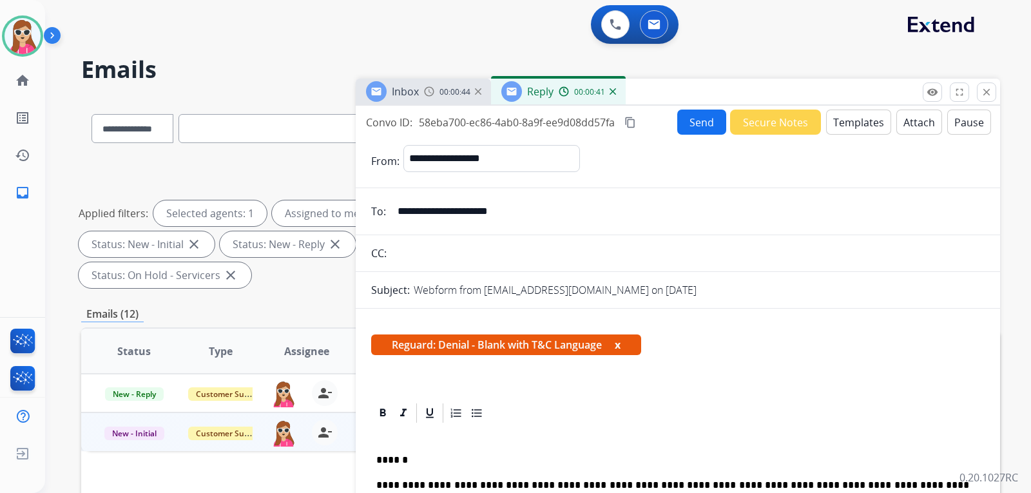
click at [867, 118] on button "Templates" at bounding box center [858, 122] width 65 height 25
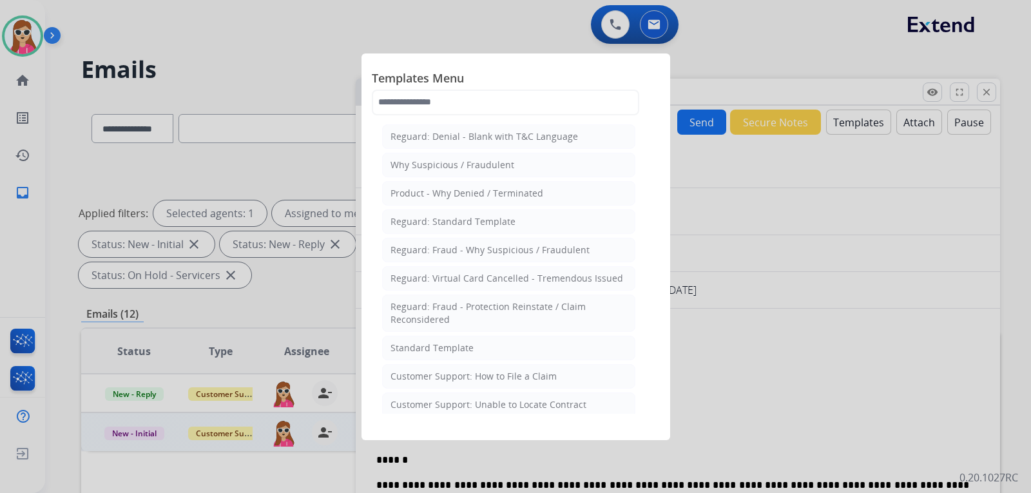
click at [772, 158] on div at bounding box center [515, 246] width 1031 height 493
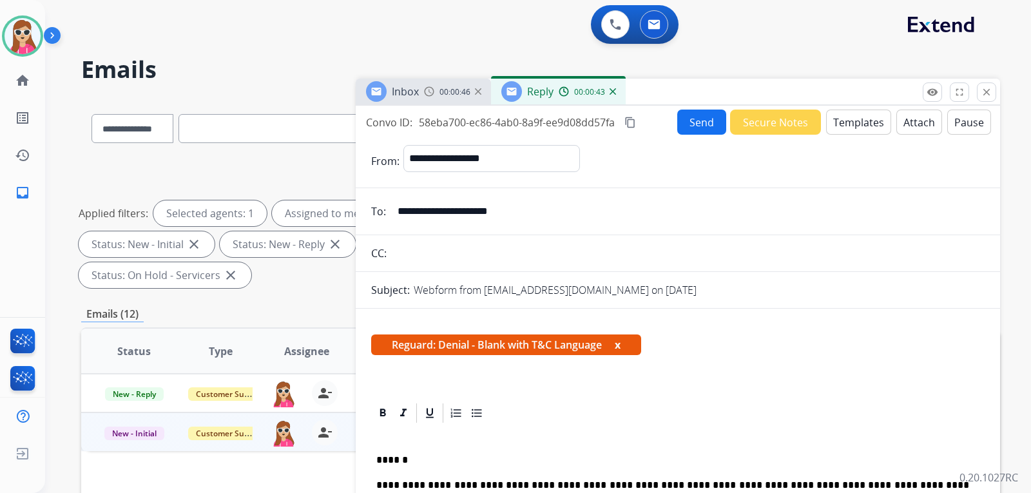
click at [922, 125] on button "Attach" at bounding box center [920, 122] width 46 height 25
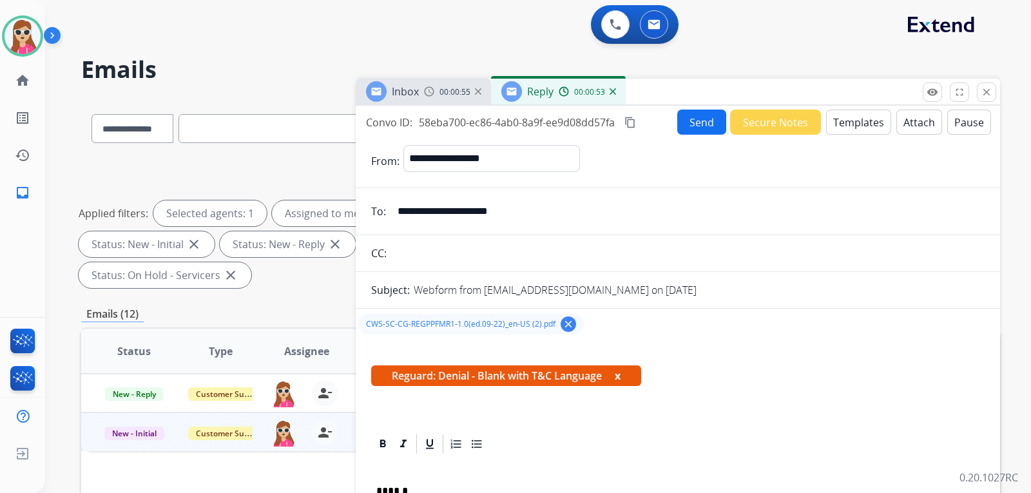
click at [690, 127] on button "Send" at bounding box center [702, 122] width 49 height 25
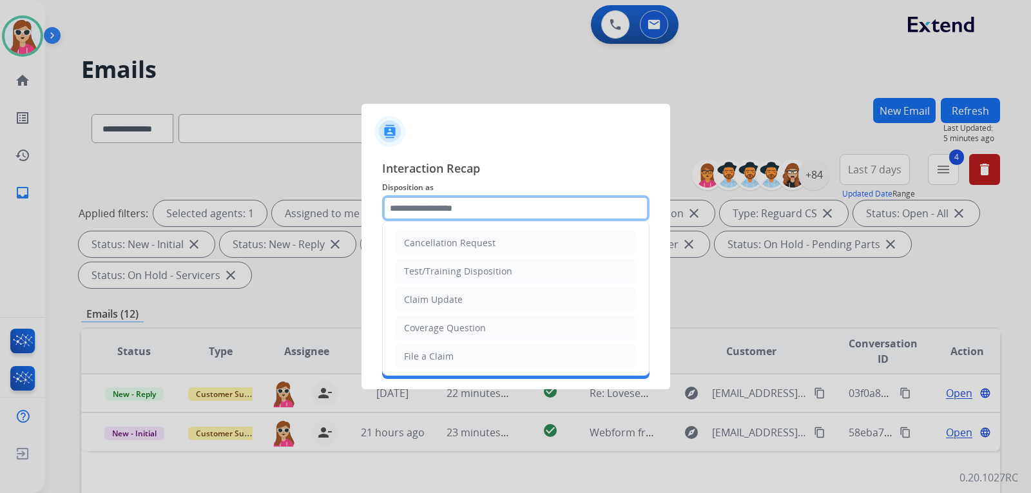
click at [505, 217] on input "text" at bounding box center [516, 208] width 268 height 26
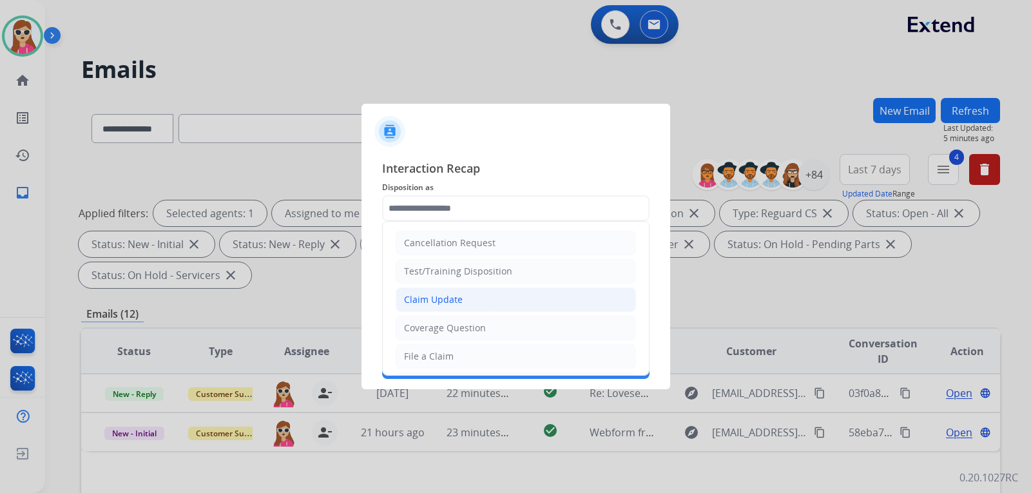
click at [462, 305] on li "Claim Update" at bounding box center [516, 300] width 240 height 24
type input "**********"
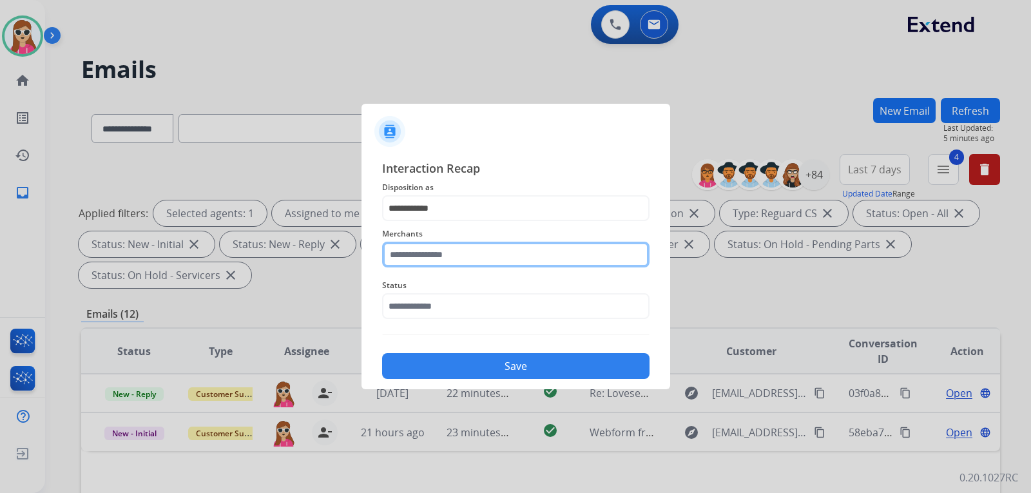
click at [453, 253] on input "text" at bounding box center [516, 255] width 268 height 26
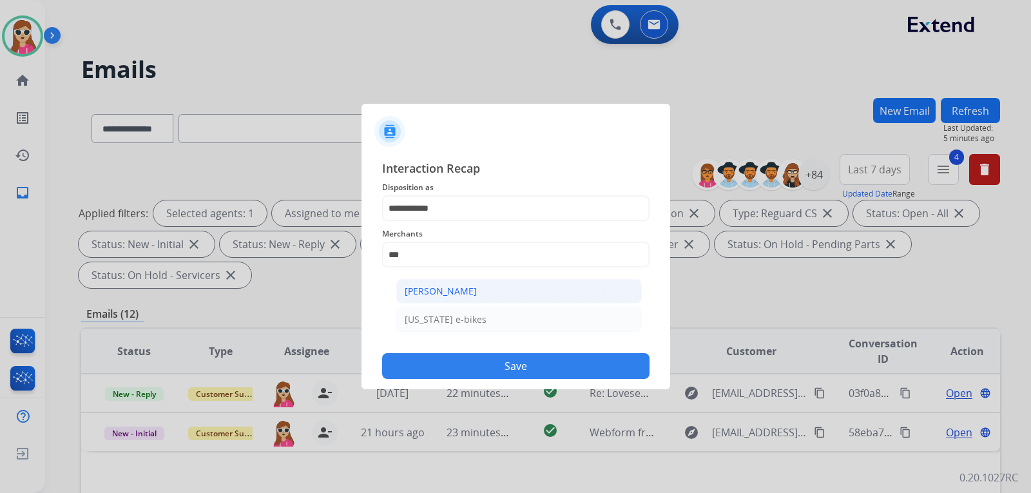
click at [502, 294] on li "[PERSON_NAME]" at bounding box center [519, 291] width 246 height 24
type input "**********"
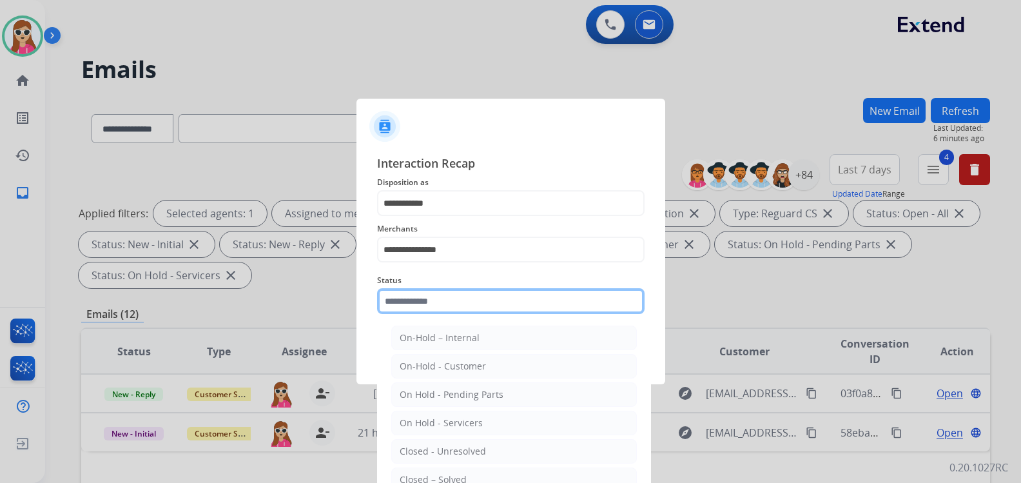
click at [493, 307] on input "text" at bounding box center [511, 301] width 268 height 26
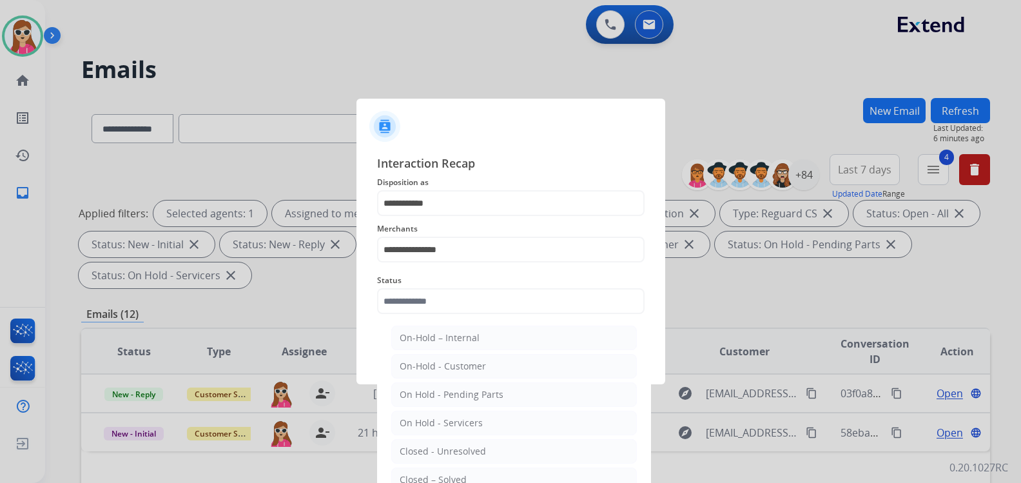
drag, startPoint x: 456, startPoint y: 473, endPoint x: 462, endPoint y: 467, distance: 7.8
click at [457, 473] on div "Closed – Solved" at bounding box center [433, 479] width 67 height 13
type input "**********"
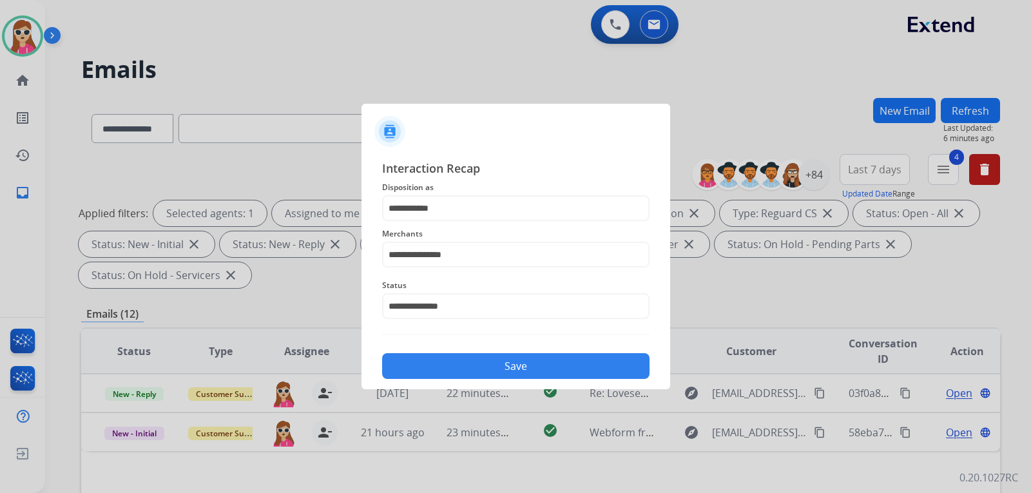
click at [519, 370] on button "Save" at bounding box center [516, 366] width 268 height 26
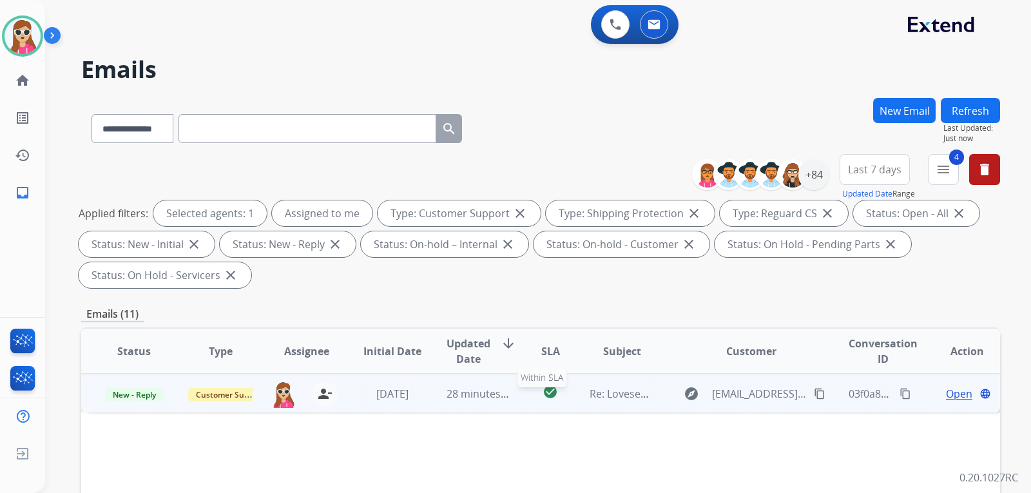
click at [532, 396] on div "check_circle" at bounding box center [550, 393] width 36 height 19
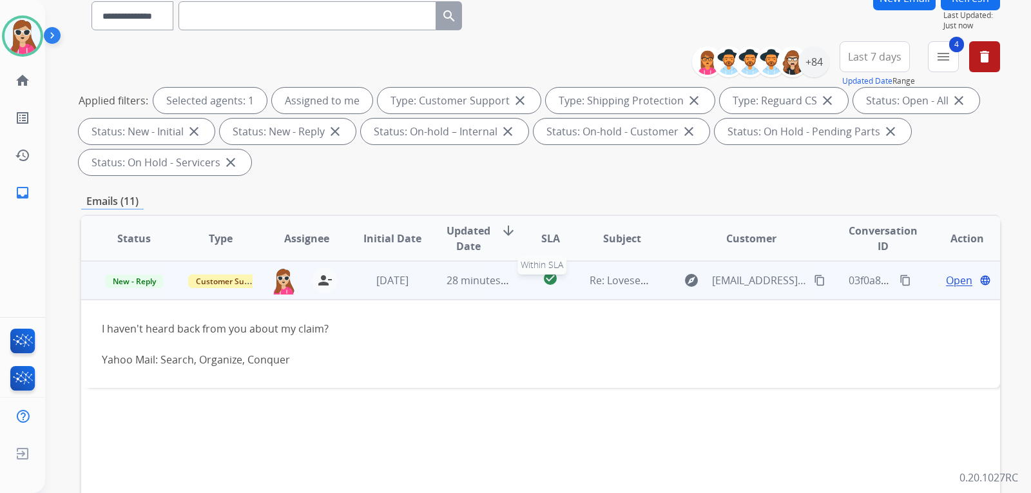
scroll to position [129, 0]
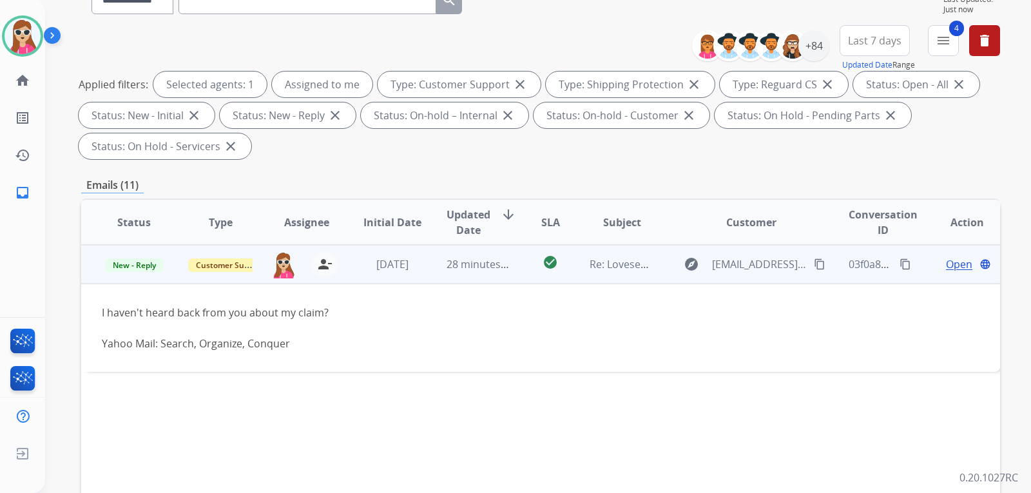
click at [946, 260] on span "Open" at bounding box center [959, 264] width 26 height 15
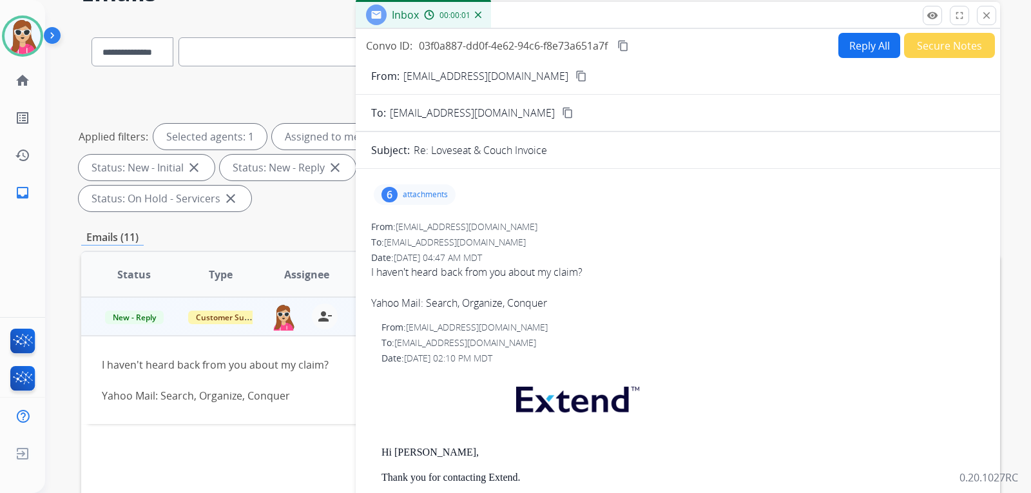
scroll to position [0, 0]
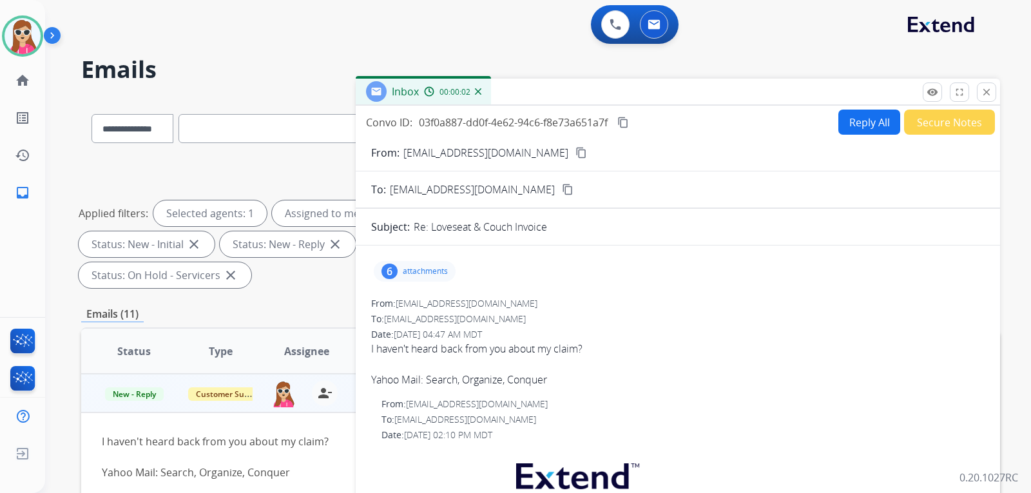
click at [839, 117] on button "Reply All" at bounding box center [870, 122] width 62 height 25
select select "**********"
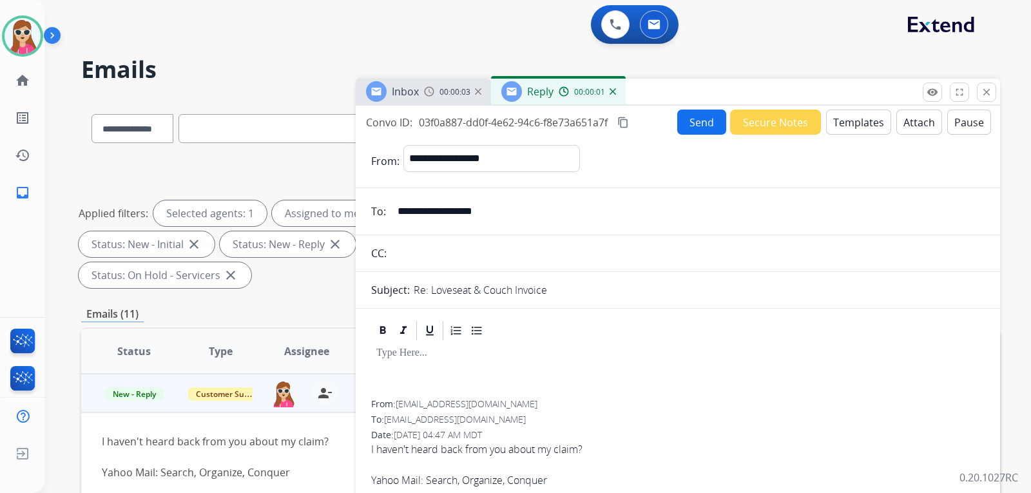
click at [864, 117] on button "Templates" at bounding box center [858, 122] width 65 height 25
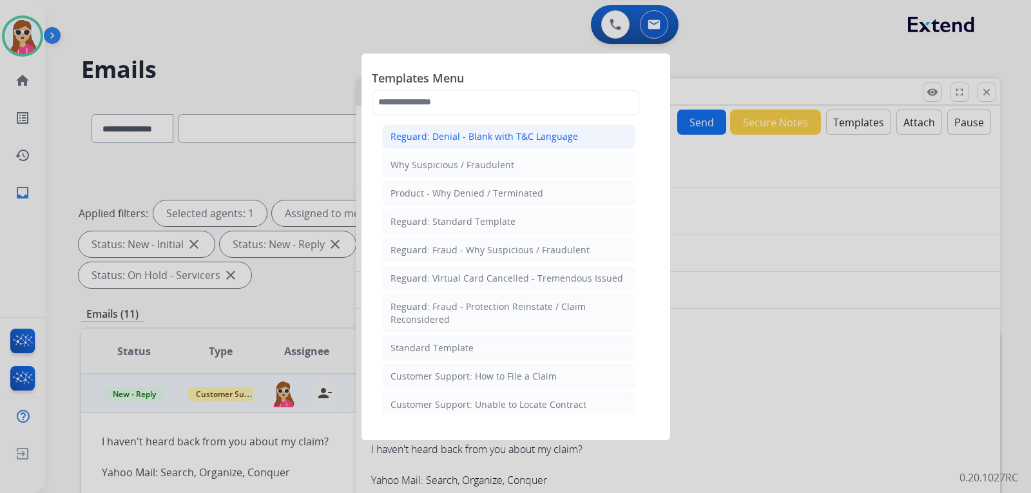
click at [527, 141] on div "Reguard: Denial - Blank with T&C Language" at bounding box center [485, 136] width 188 height 13
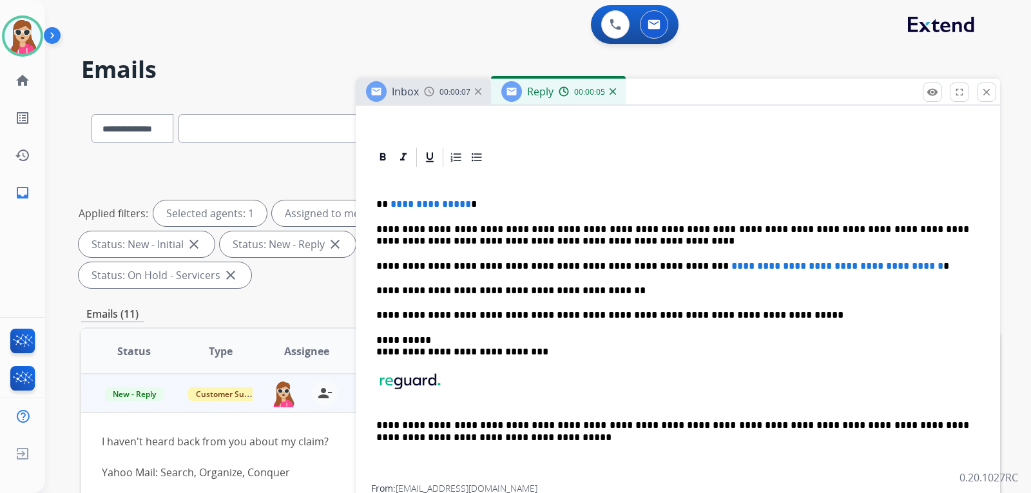
scroll to position [258, 0]
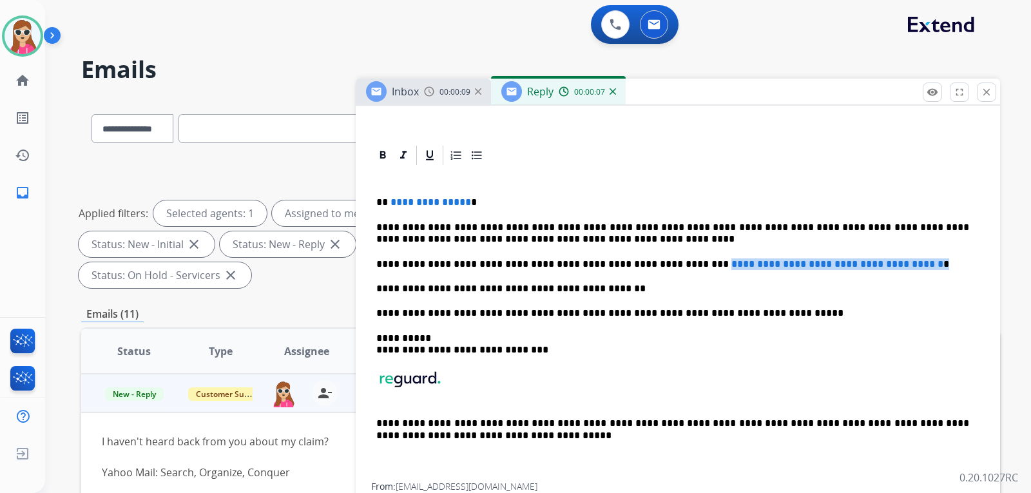
drag, startPoint x: 659, startPoint y: 265, endPoint x: 917, endPoint y: 264, distance: 257.9
click at [917, 264] on p "**********" at bounding box center [672, 265] width 593 height 12
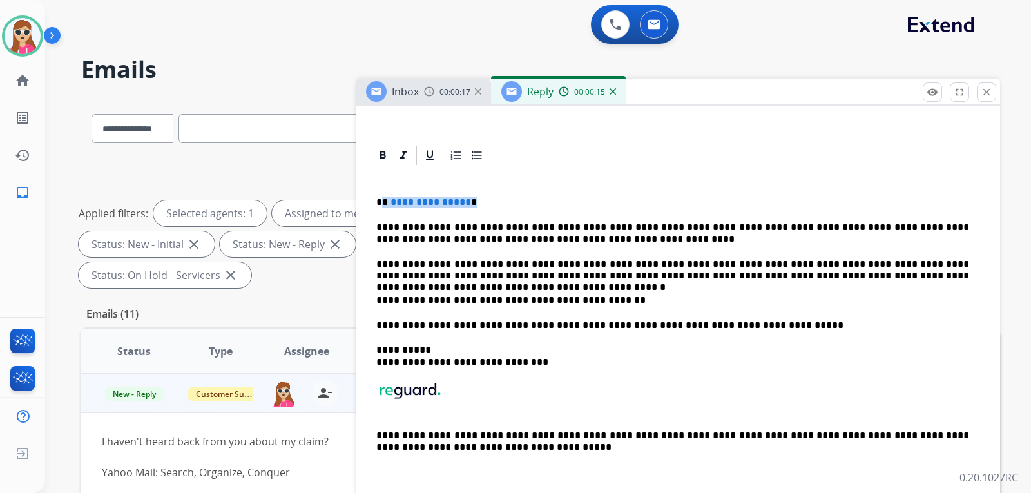
drag, startPoint x: 465, startPoint y: 206, endPoint x: 384, endPoint y: 204, distance: 81.9
click at [384, 204] on p "**********" at bounding box center [672, 203] width 593 height 12
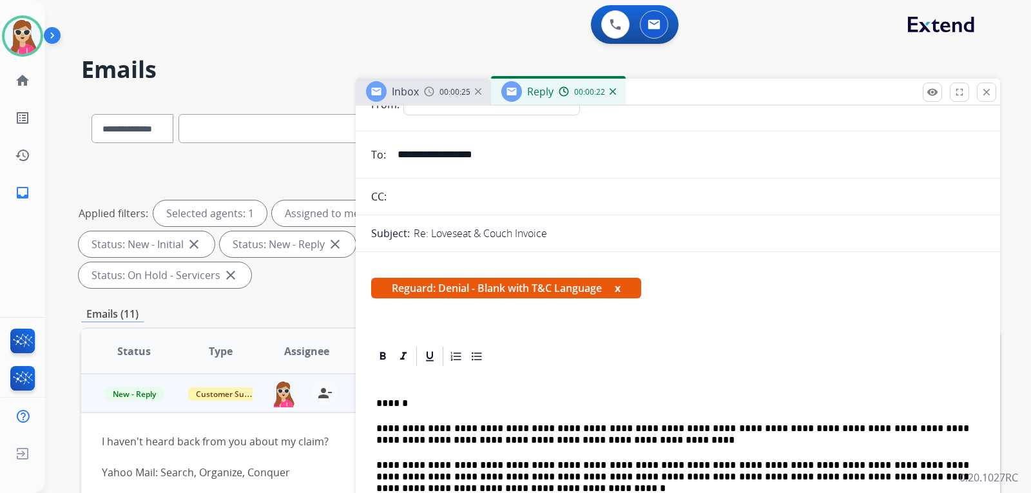
scroll to position [0, 0]
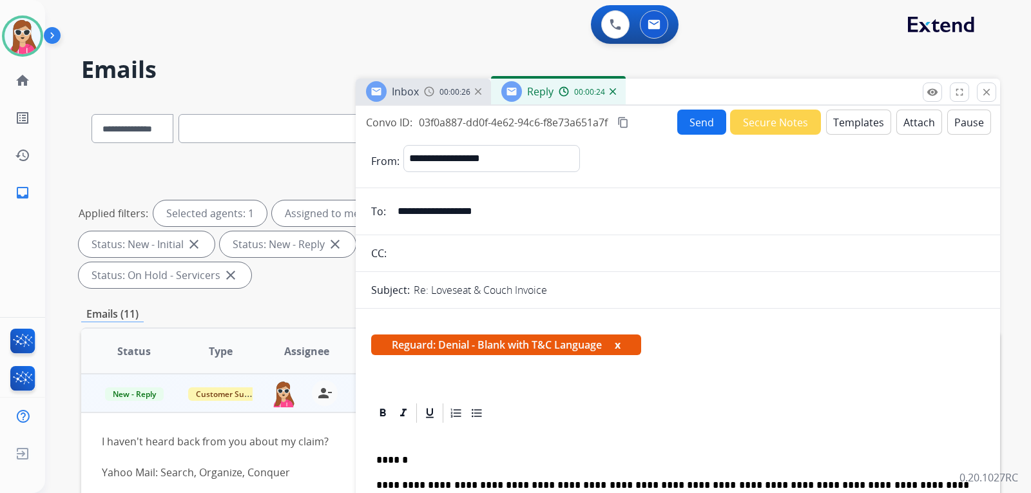
click at [683, 122] on button "Send" at bounding box center [702, 122] width 49 height 25
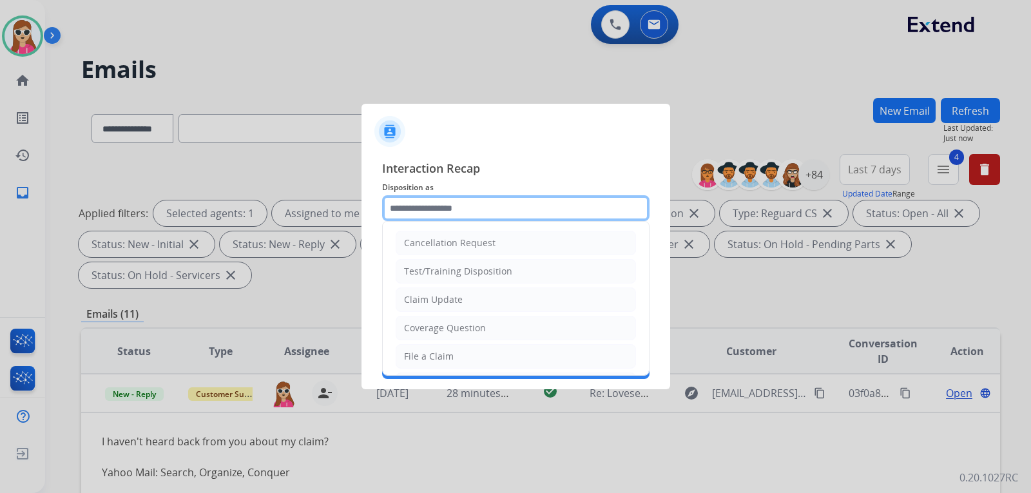
click at [554, 208] on input "text" at bounding box center [516, 208] width 268 height 26
click at [447, 297] on div "Claim Update" at bounding box center [433, 299] width 59 height 13
type input "**********"
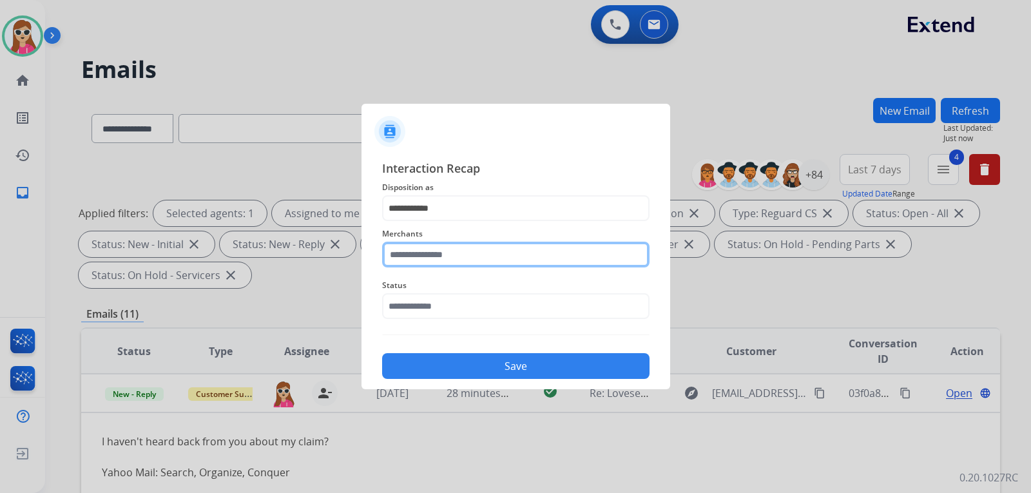
click at [453, 257] on input "text" at bounding box center [516, 255] width 268 height 26
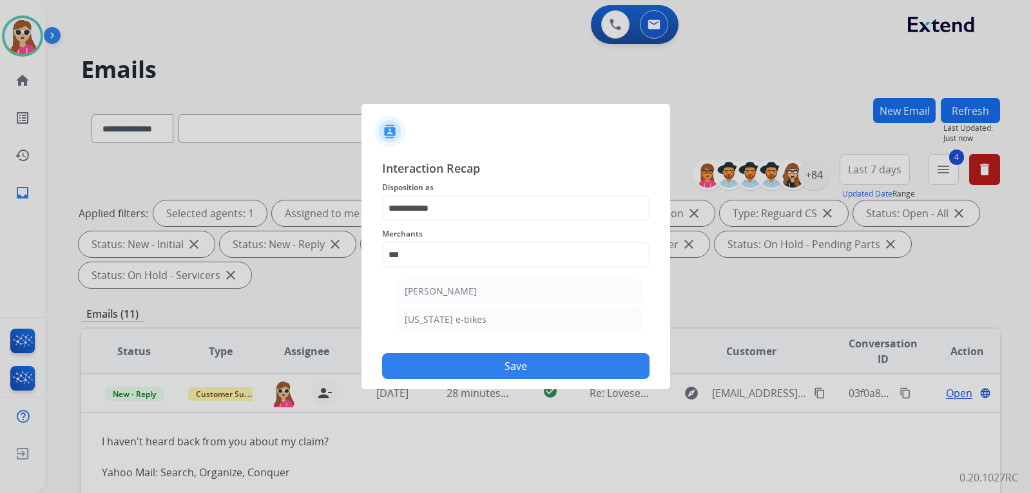
drag, startPoint x: 476, startPoint y: 295, endPoint x: 473, endPoint y: 302, distance: 7.8
click at [476, 296] on li "[PERSON_NAME]" at bounding box center [519, 291] width 246 height 24
type input "**********"
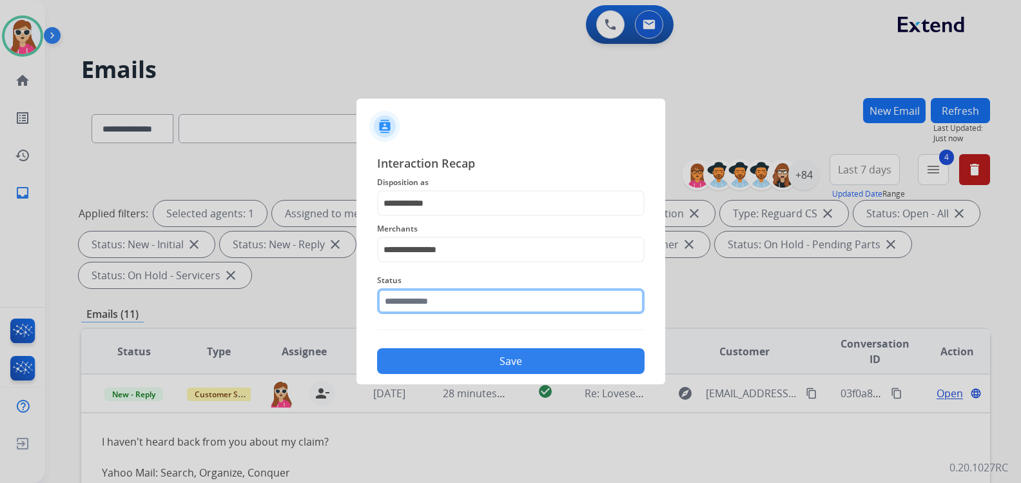
click at [478, 316] on div "Status" at bounding box center [511, 294] width 268 height 52
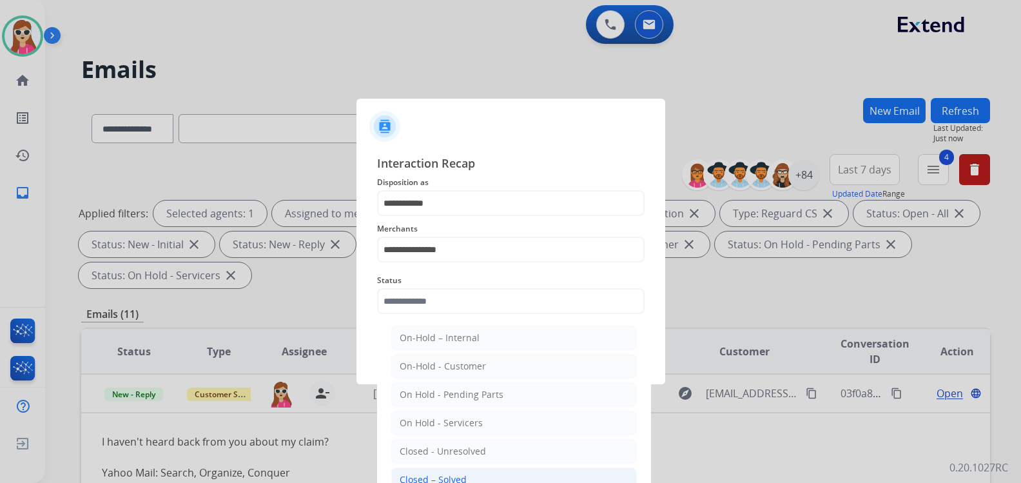
click at [477, 476] on li "Closed – Solved" at bounding box center [514, 479] width 246 height 24
type input "**********"
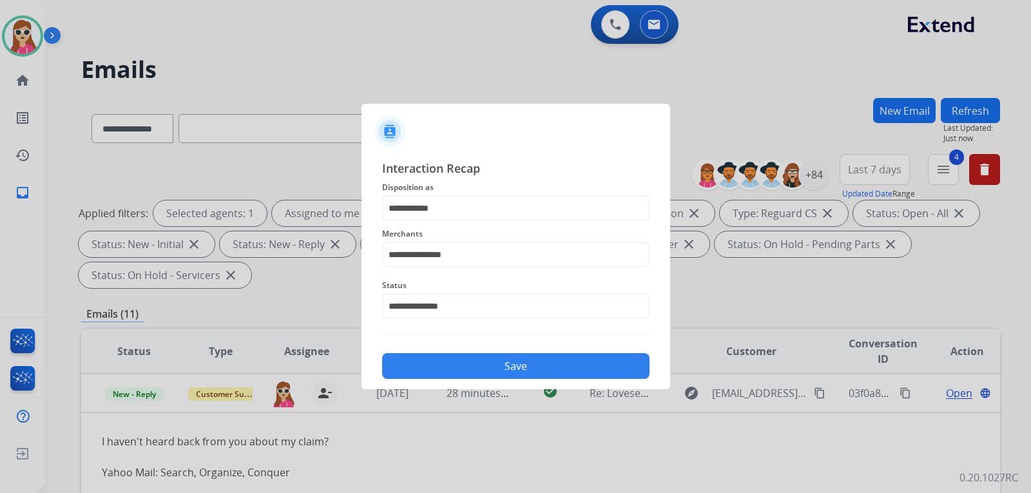
click at [501, 372] on button "Save" at bounding box center [516, 366] width 268 height 26
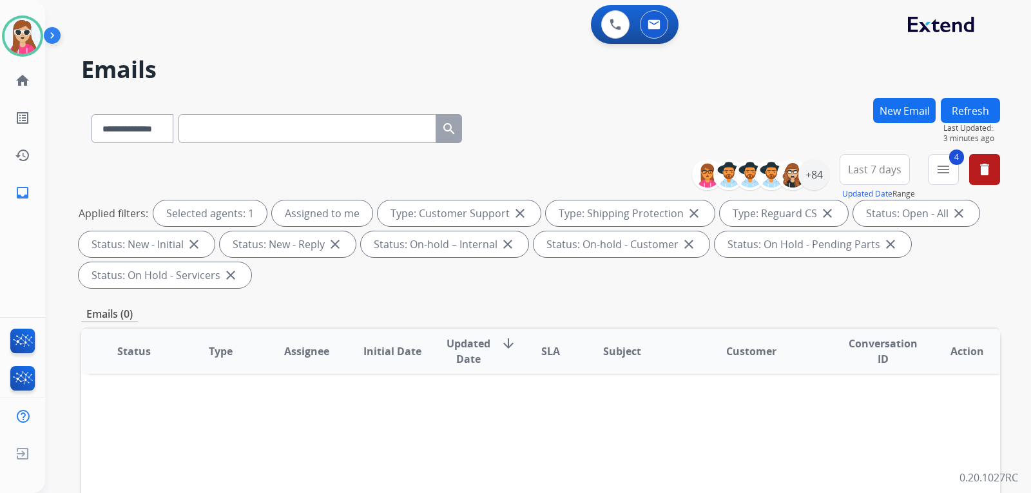
drag, startPoint x: 719, startPoint y: 50, endPoint x: 433, endPoint y: 233, distance: 340.3
drag, startPoint x: 433, startPoint y: 233, endPoint x: 318, endPoint y: 304, distance: 134.3
click at [318, 304] on div "**********" at bounding box center [540, 462] width 919 height 728
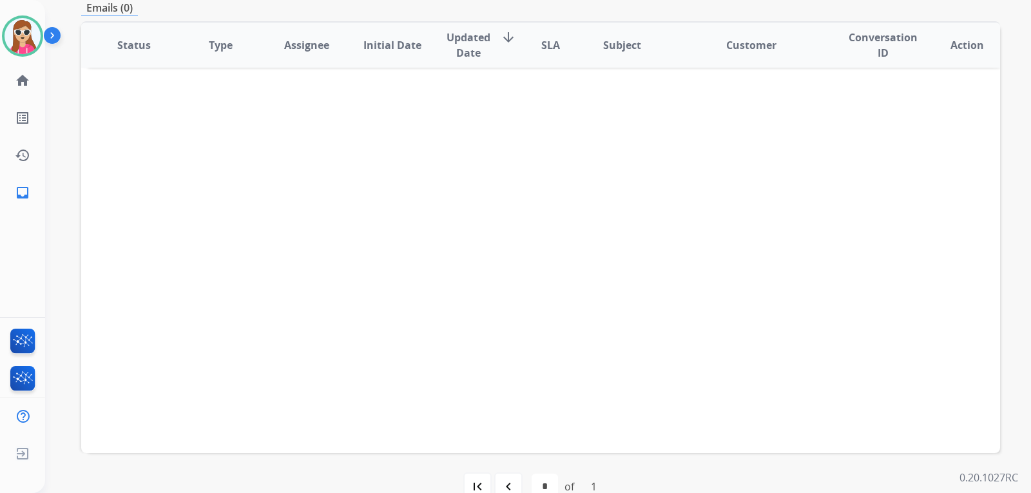
scroll to position [333, 0]
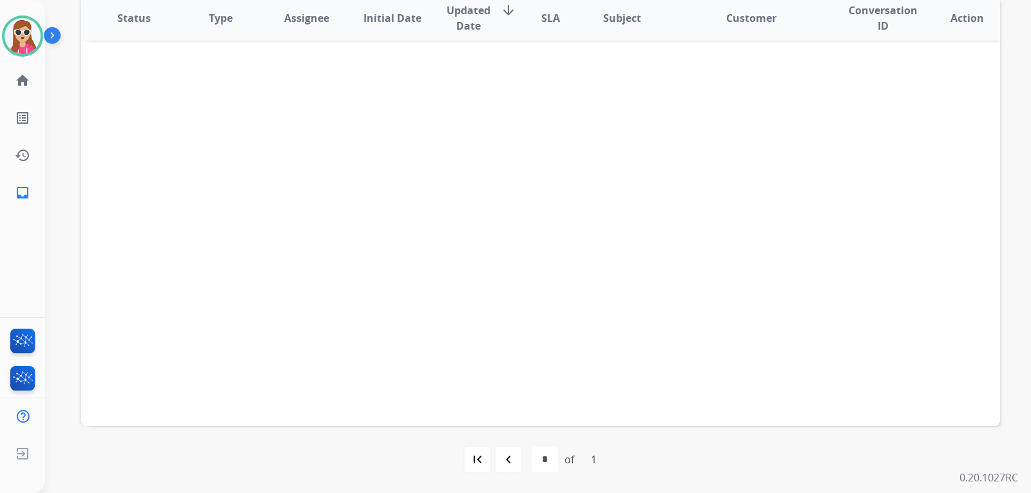
click at [507, 461] on mat-icon "navigate_before" at bounding box center [508, 459] width 15 height 15
select select "*"
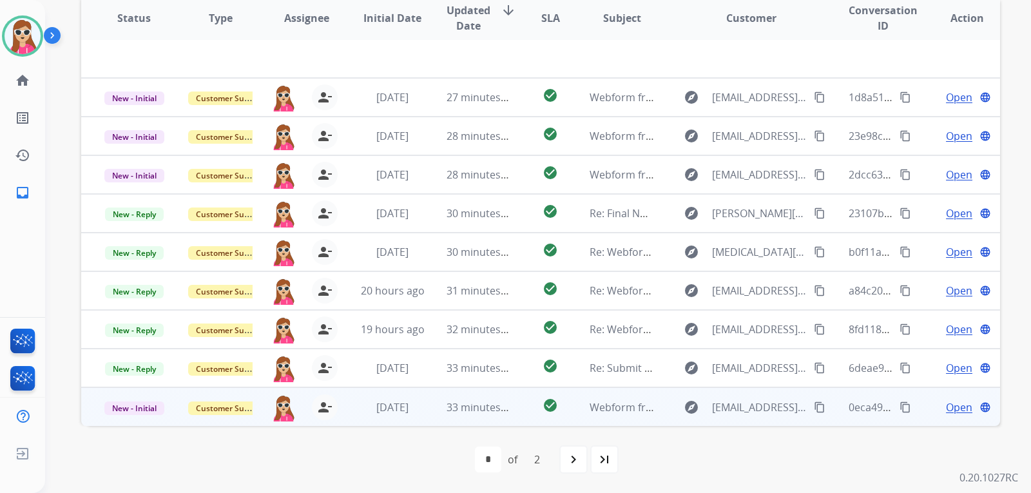
click at [518, 408] on td "check_circle" at bounding box center [540, 406] width 57 height 39
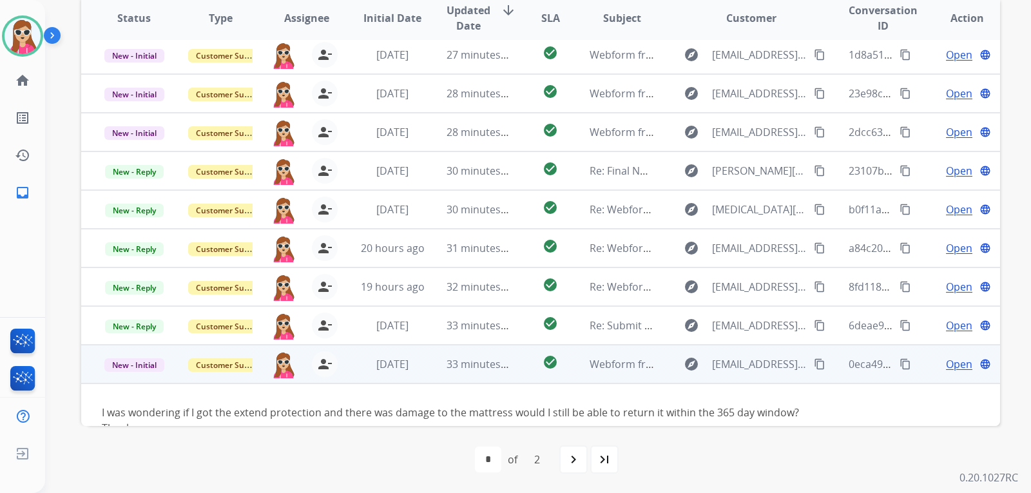
scroll to position [74, 0]
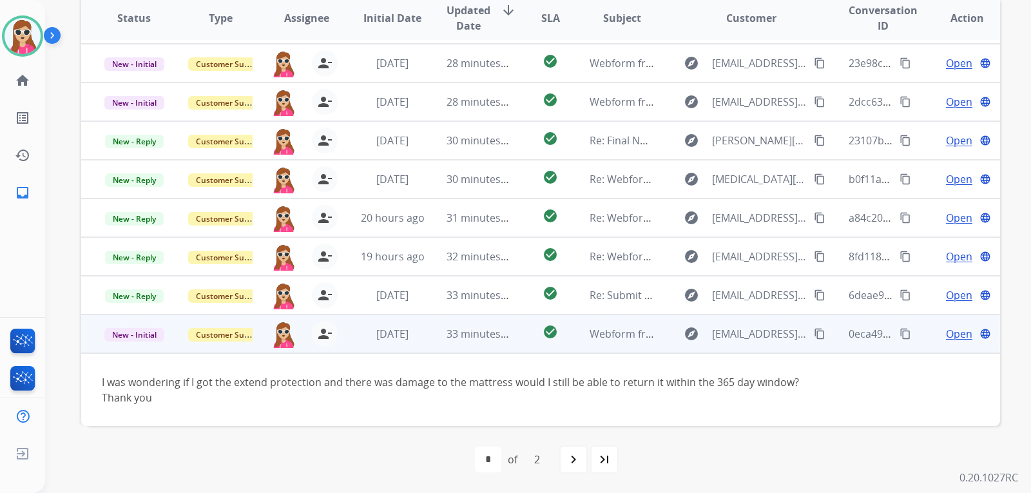
click at [814, 337] on mat-icon "content_copy" at bounding box center [820, 334] width 12 height 12
click at [953, 333] on span "Open" at bounding box center [959, 333] width 26 height 15
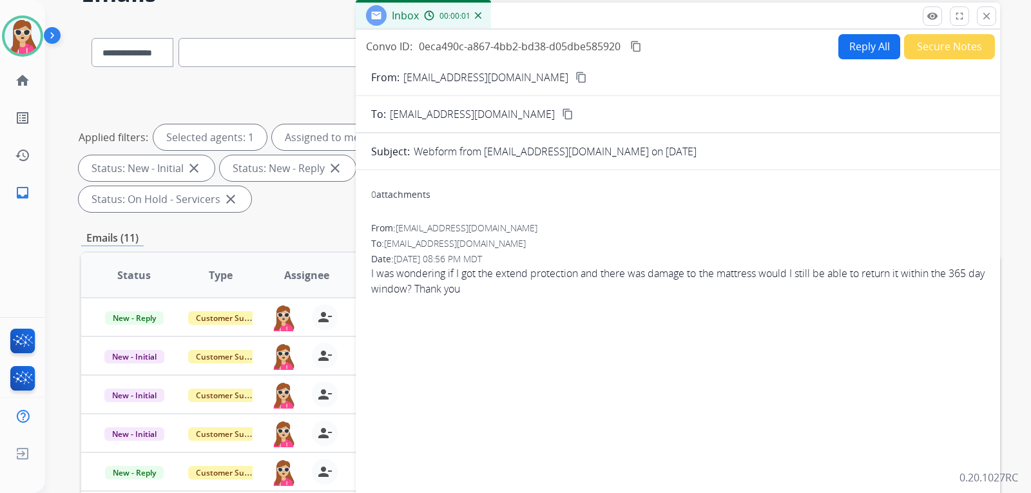
scroll to position [75, 0]
click at [875, 43] on button "Reply All" at bounding box center [870, 47] width 62 height 25
select select "**********"
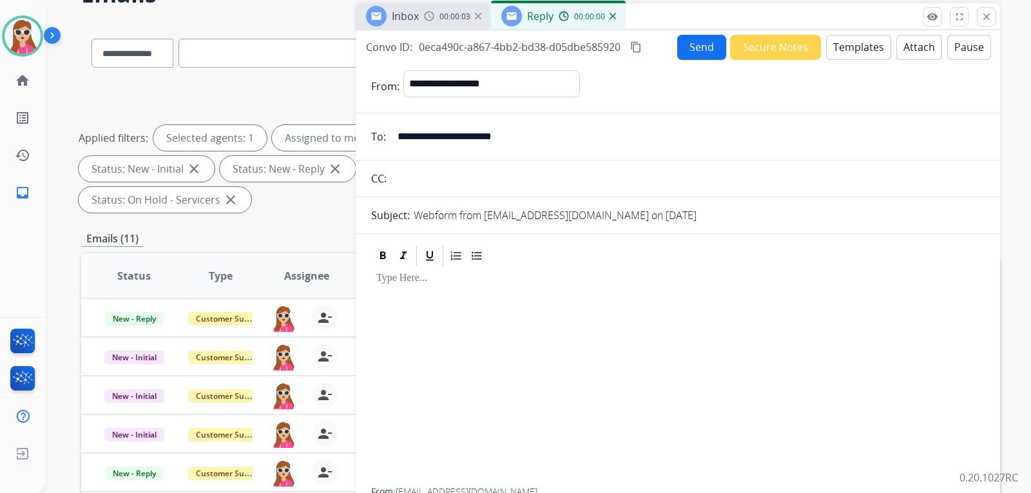
click at [869, 48] on button "Templates" at bounding box center [858, 47] width 65 height 25
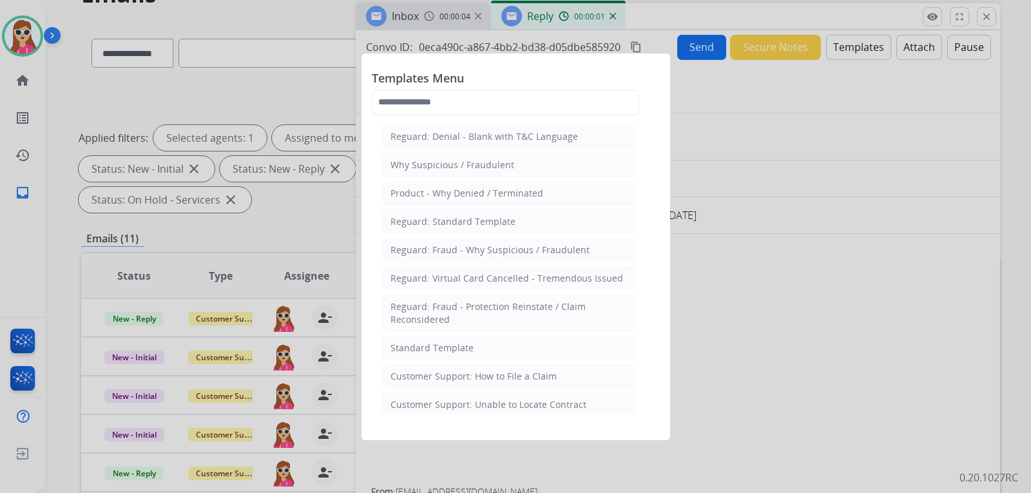
click at [491, 343] on li "Standard Template" at bounding box center [508, 348] width 253 height 24
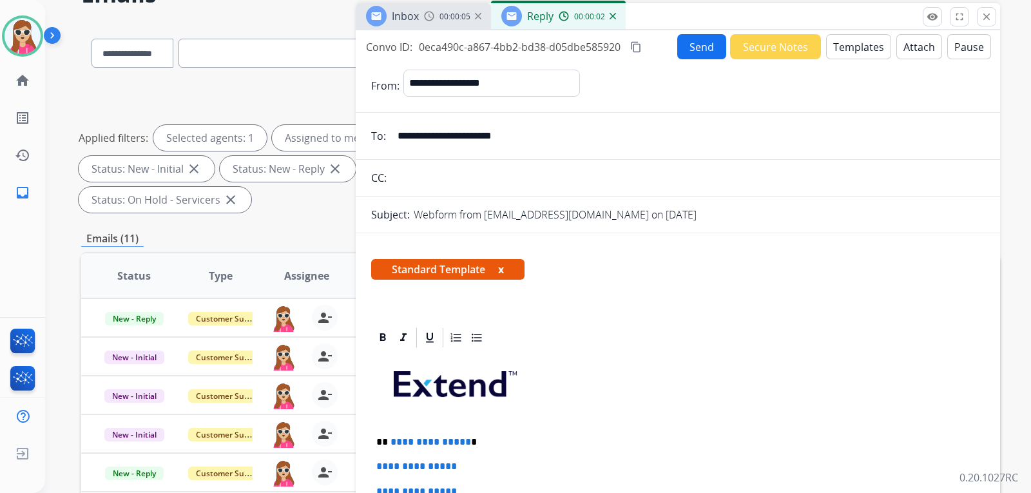
scroll to position [193, 0]
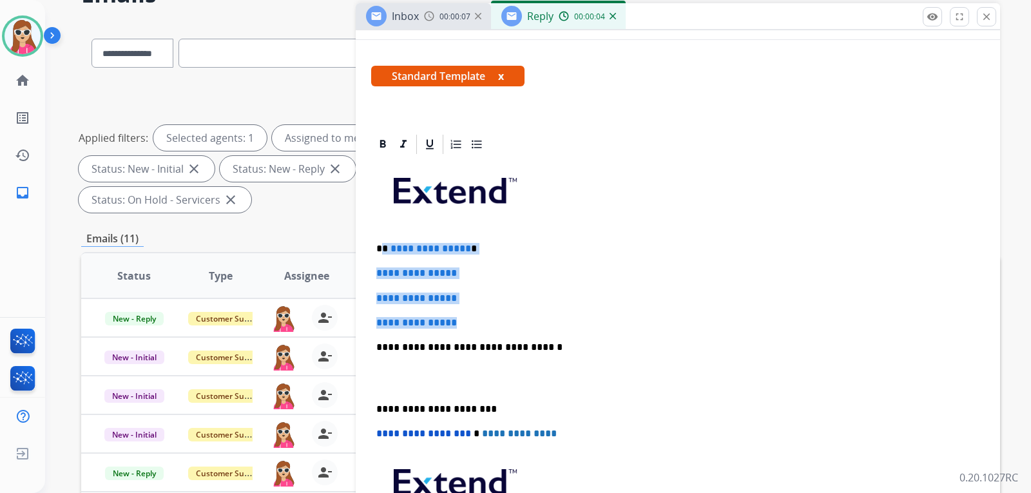
drag, startPoint x: 383, startPoint y: 246, endPoint x: 474, endPoint y: 318, distance: 116.6
click at [476, 320] on div "**********" at bounding box center [678, 378] width 614 height 444
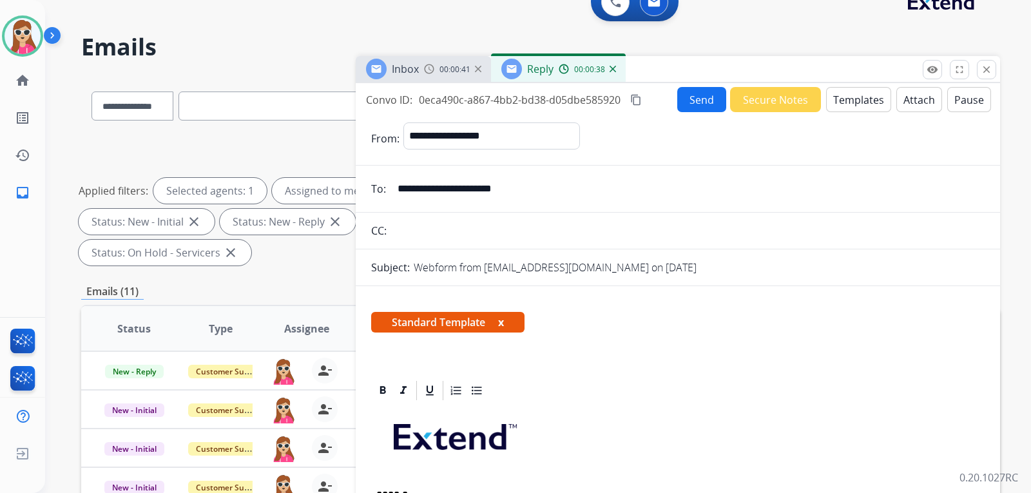
scroll to position [0, 0]
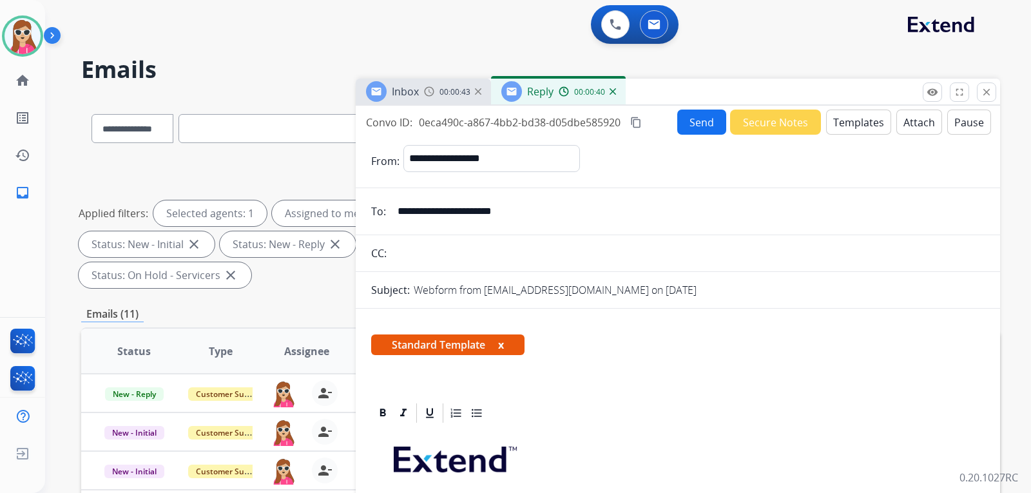
click at [678, 121] on button "Send" at bounding box center [702, 122] width 49 height 25
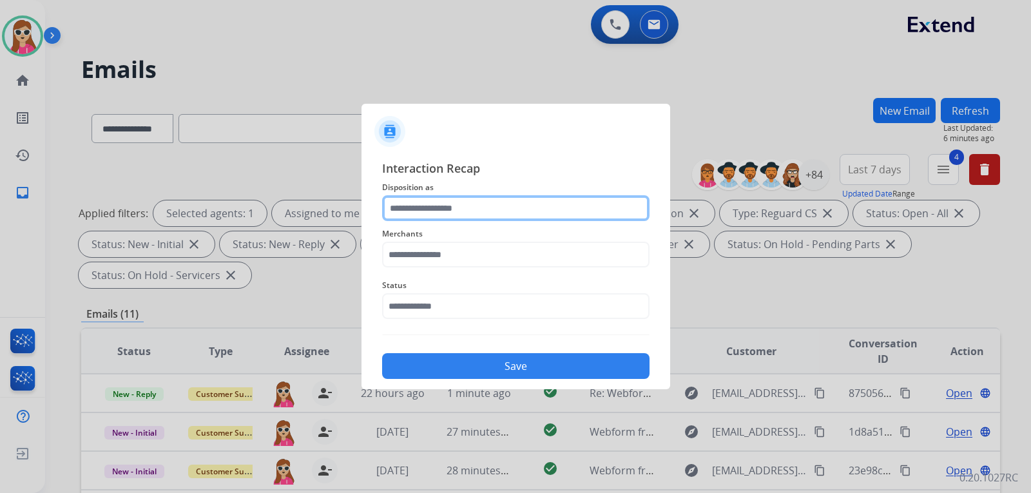
click at [567, 200] on input "text" at bounding box center [516, 208] width 268 height 26
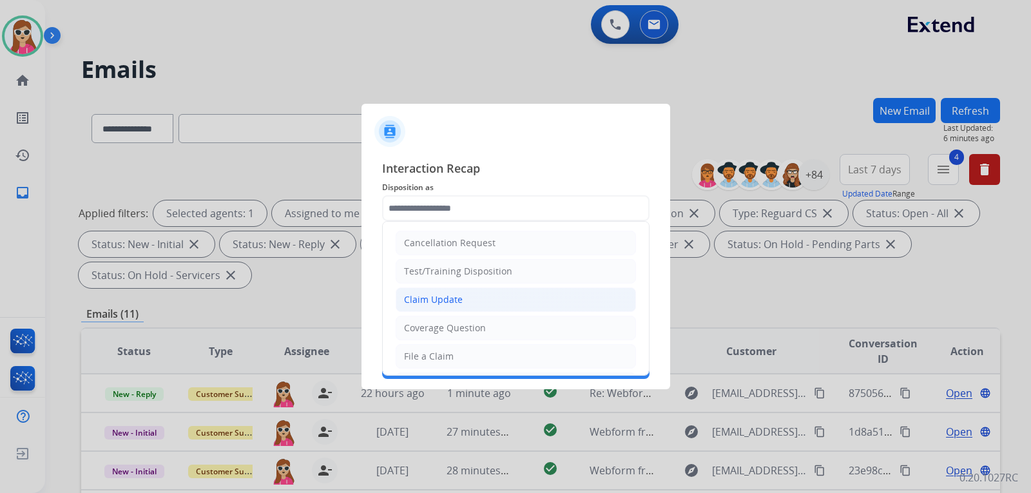
click at [526, 306] on li "Claim Update" at bounding box center [516, 300] width 240 height 24
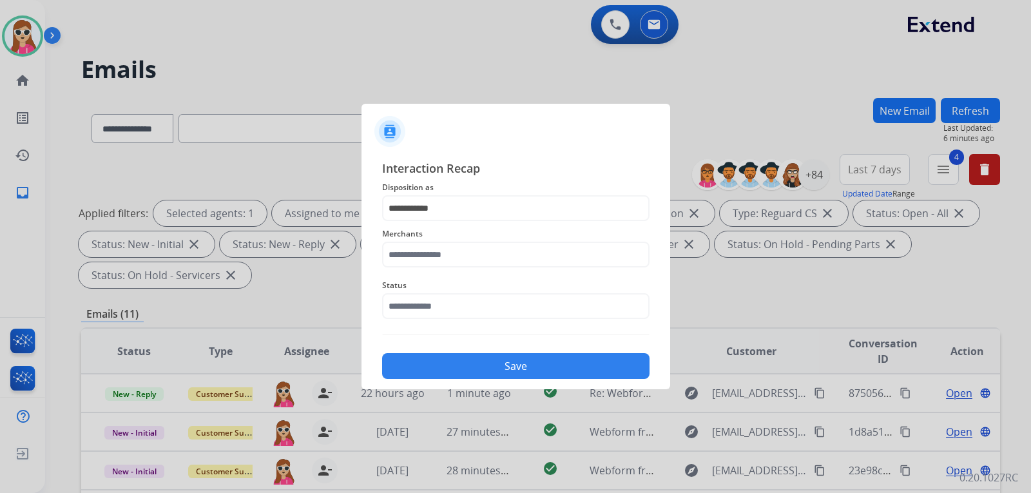
click at [514, 193] on span "Disposition as" at bounding box center [516, 187] width 268 height 15
click at [506, 209] on input "**********" at bounding box center [516, 208] width 268 height 26
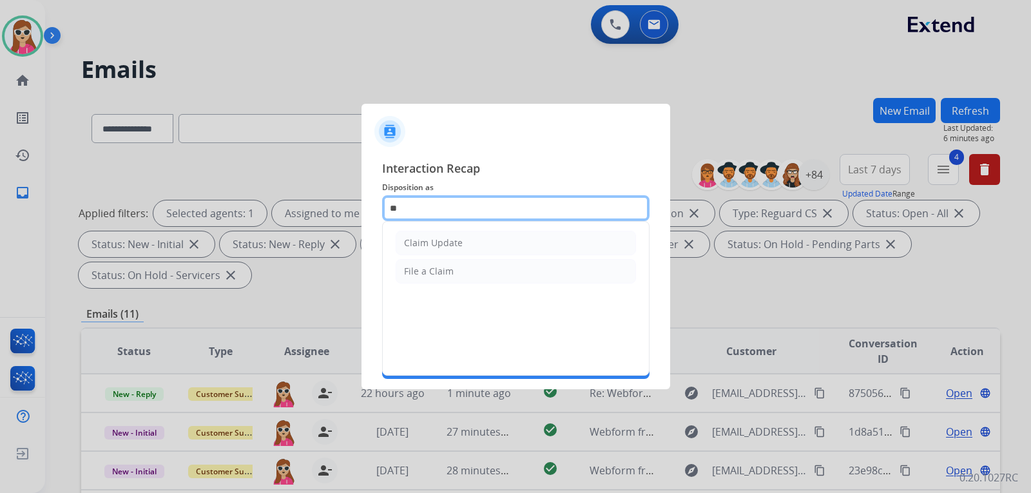
type input "*"
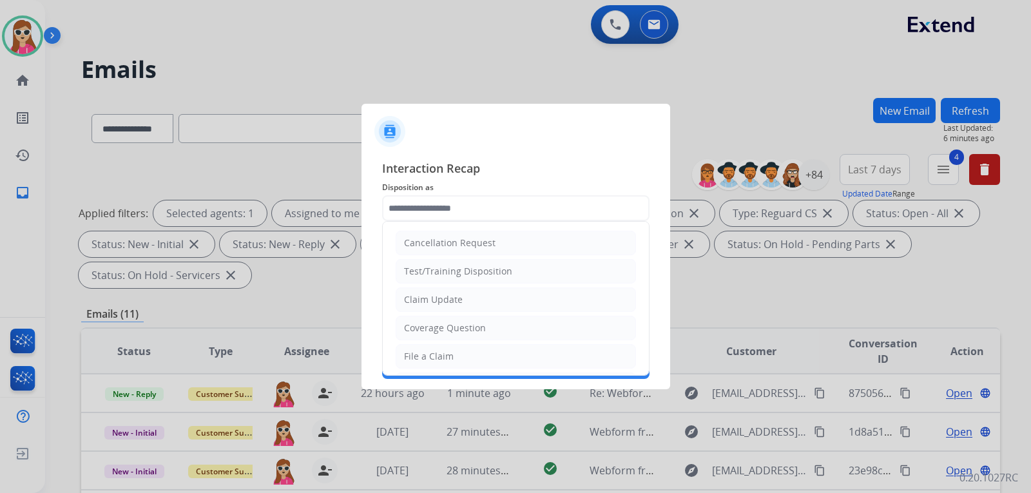
click at [496, 315] on ul "Cancellation Request Test/Training Disposition Claim Update Coverage Question F…" at bounding box center [516, 399] width 266 height 355
click at [487, 203] on input "text" at bounding box center [516, 208] width 268 height 26
drag, startPoint x: 485, startPoint y: 319, endPoint x: 493, endPoint y: 304, distance: 17.3
click at [486, 318] on li "Coverage Question" at bounding box center [516, 328] width 240 height 24
type input "**********"
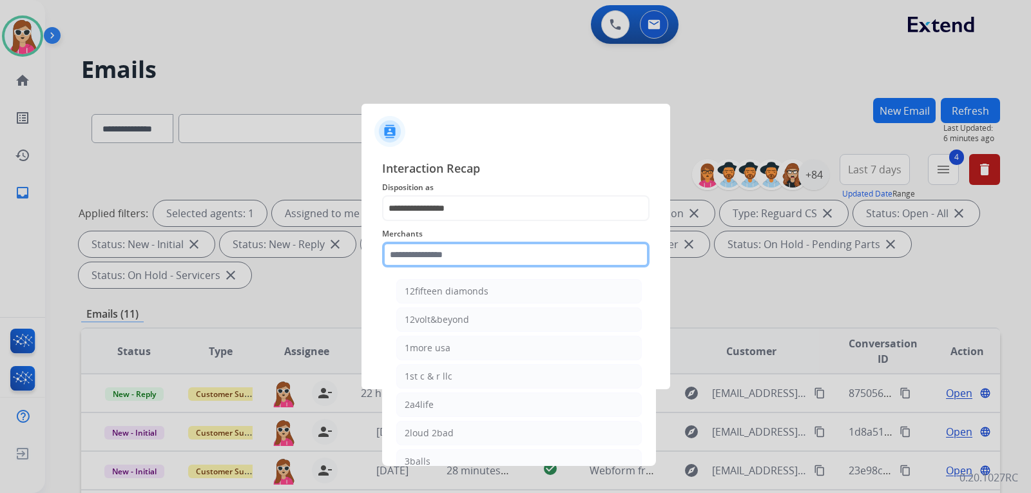
click at [493, 249] on input "text" at bounding box center [516, 255] width 268 height 26
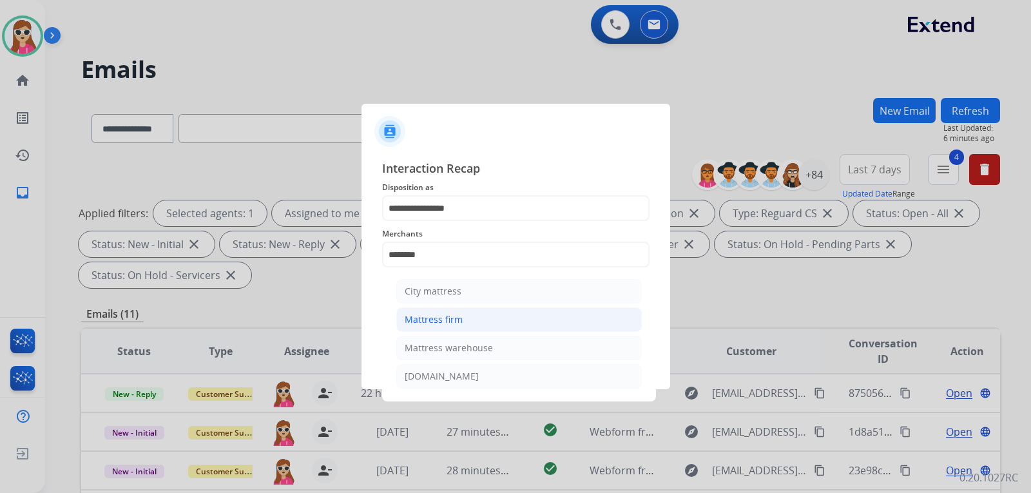
click at [429, 314] on div "Mattress firm" at bounding box center [434, 319] width 58 height 13
type input "**********"
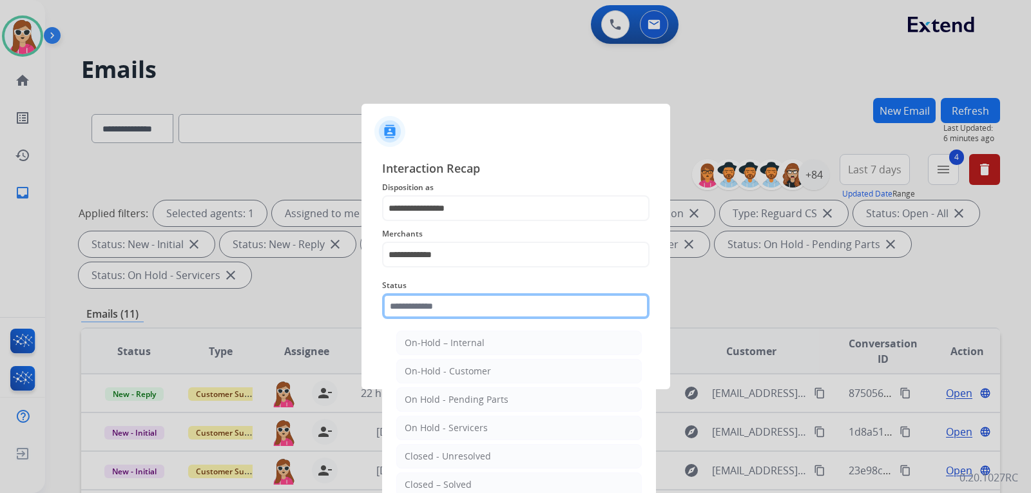
click at [445, 305] on input "text" at bounding box center [516, 306] width 268 height 26
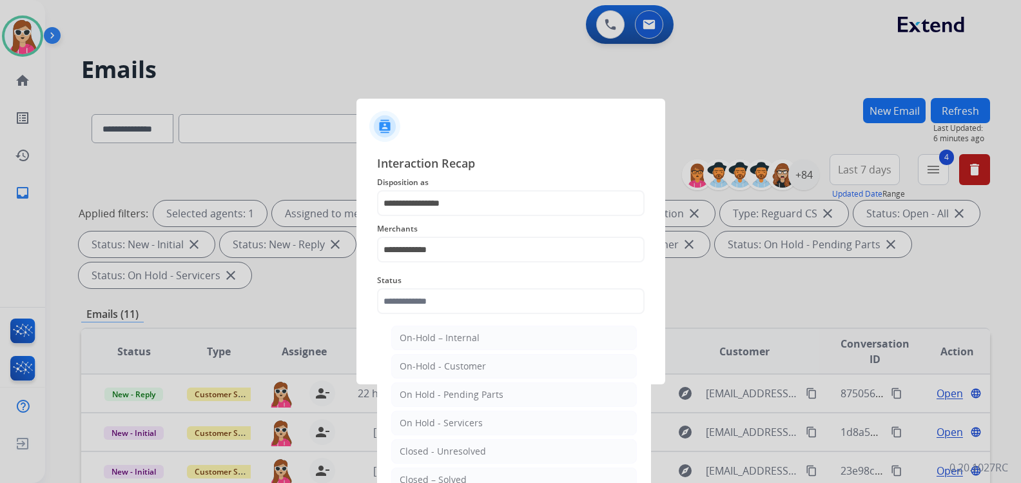
click at [479, 474] on li "Closed – Solved" at bounding box center [514, 479] width 246 height 24
type input "**********"
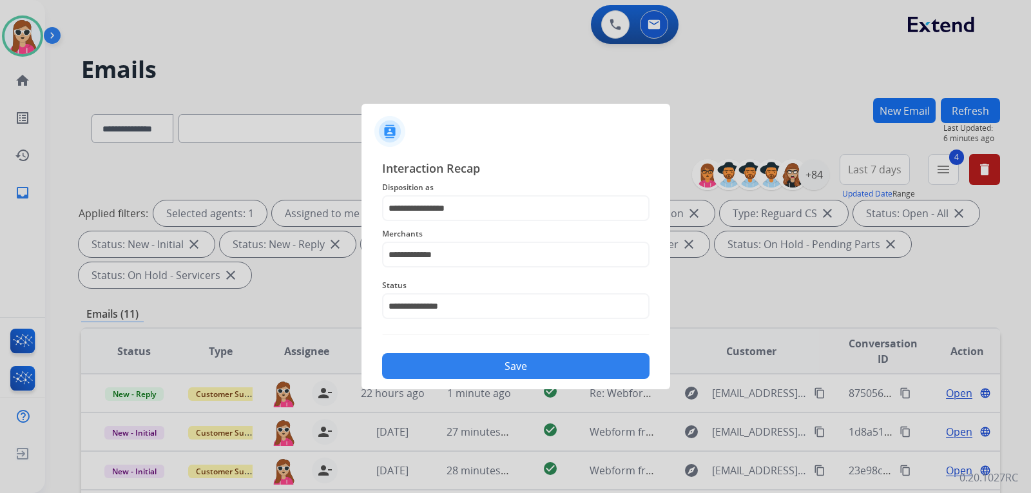
click at [512, 369] on button "Save" at bounding box center [516, 366] width 268 height 26
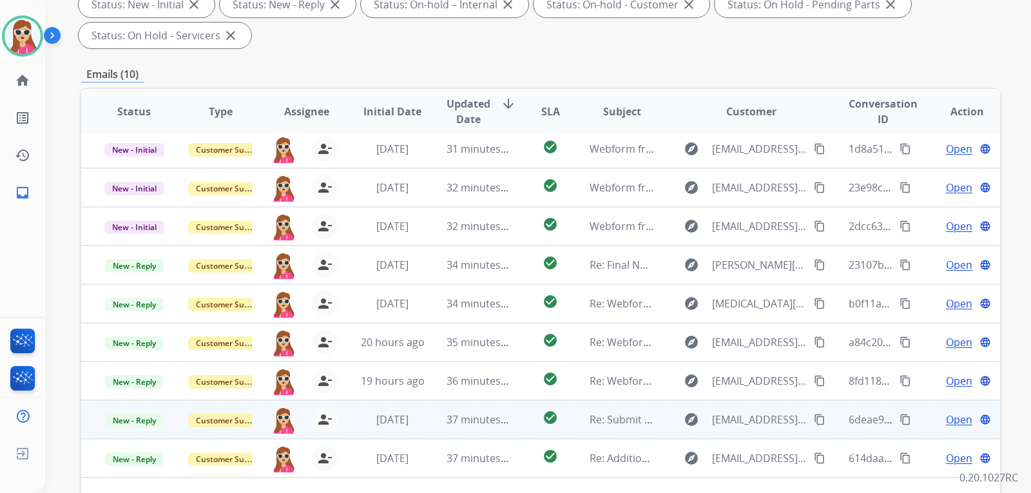
scroll to position [333, 0]
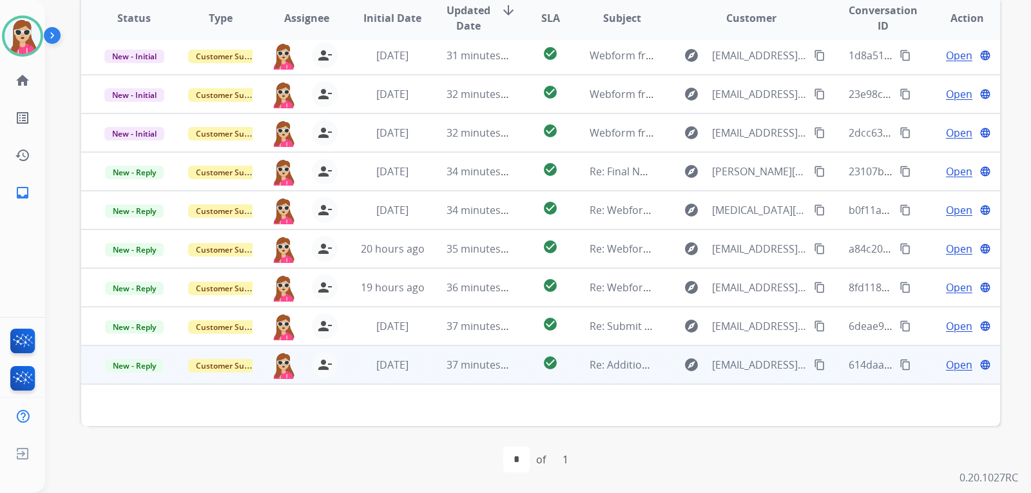
click at [569, 364] on td "Re: Additional Information Requested" at bounding box center [612, 365] width 86 height 39
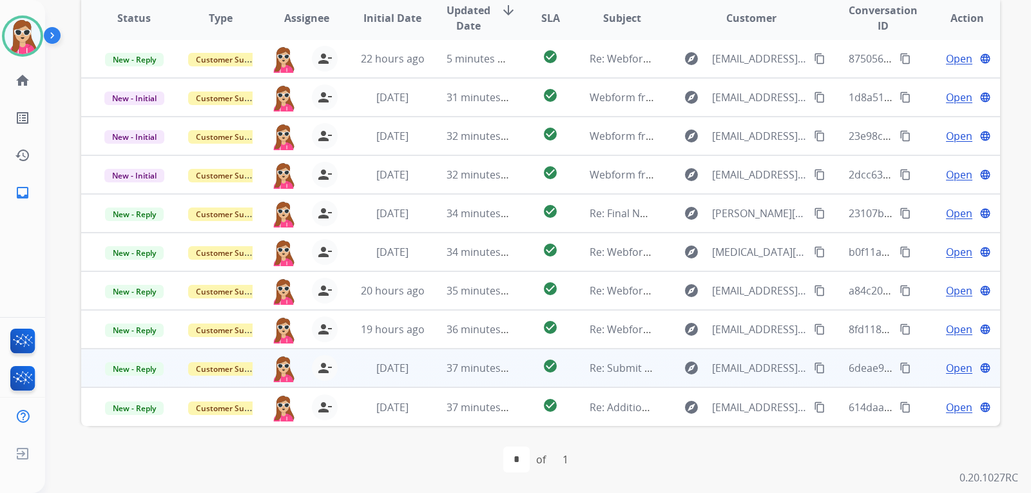
scroll to position [1, 0]
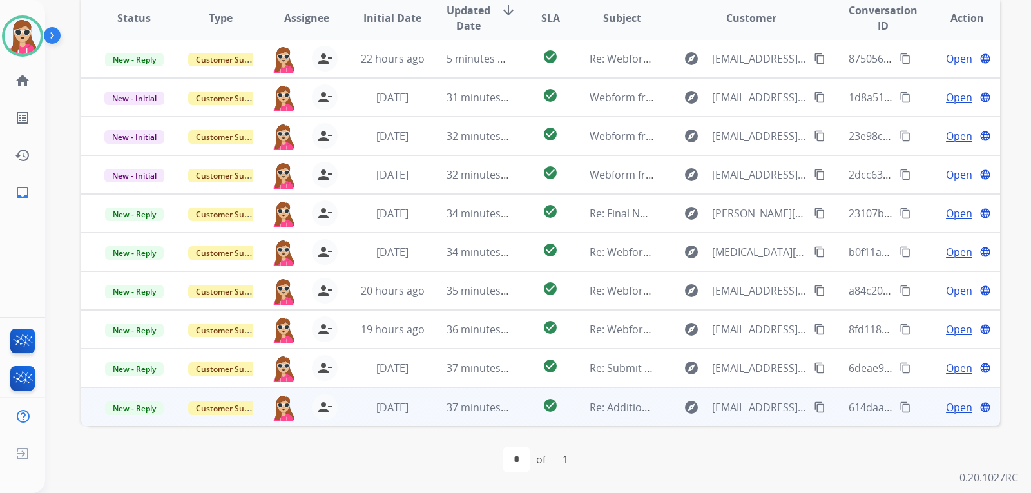
click at [658, 408] on td "explore [EMAIL_ADDRESS][DOMAIN_NAME] content_copy" at bounding box center [742, 406] width 172 height 39
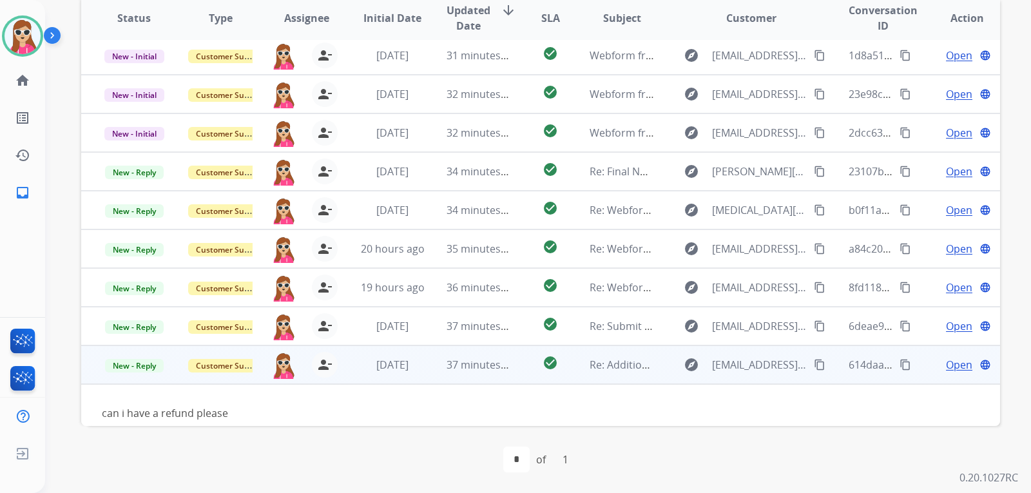
scroll to position [74, 0]
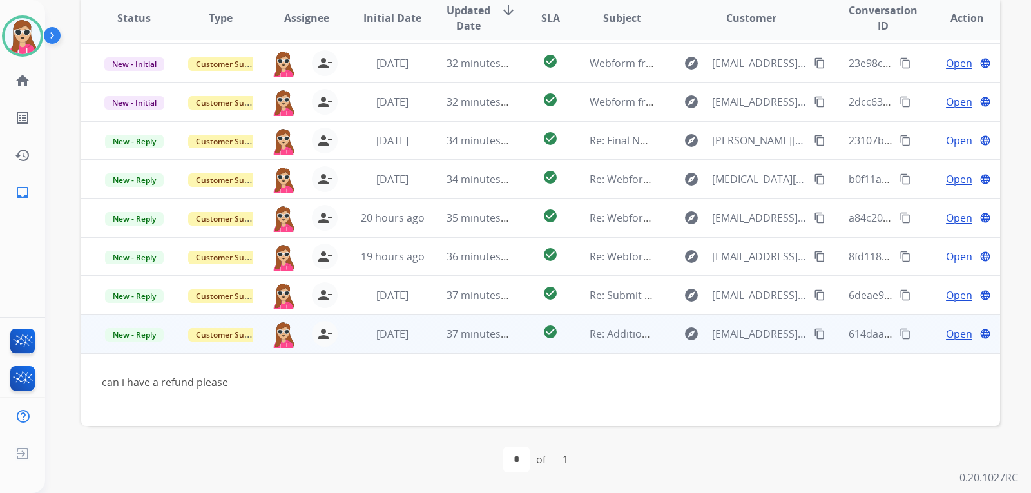
click at [951, 334] on span "Open" at bounding box center [959, 333] width 26 height 15
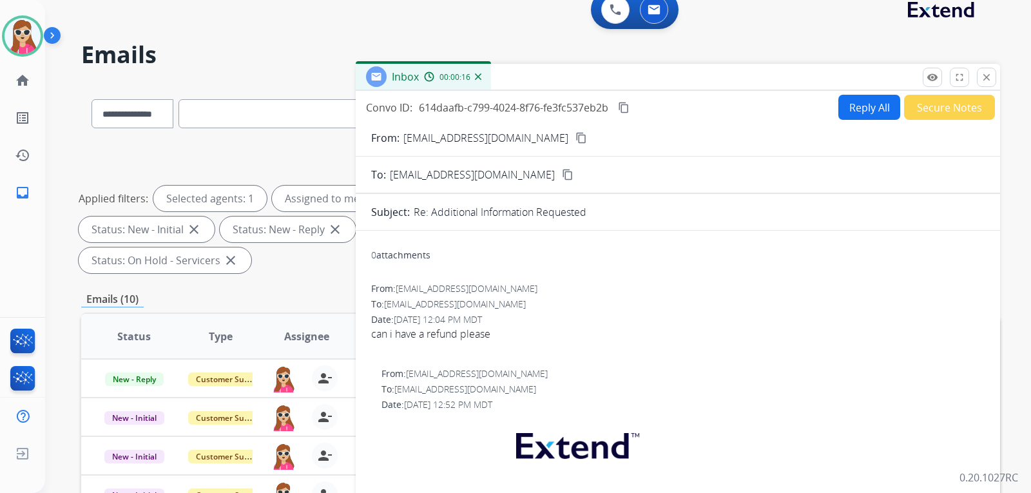
scroll to position [0, 0]
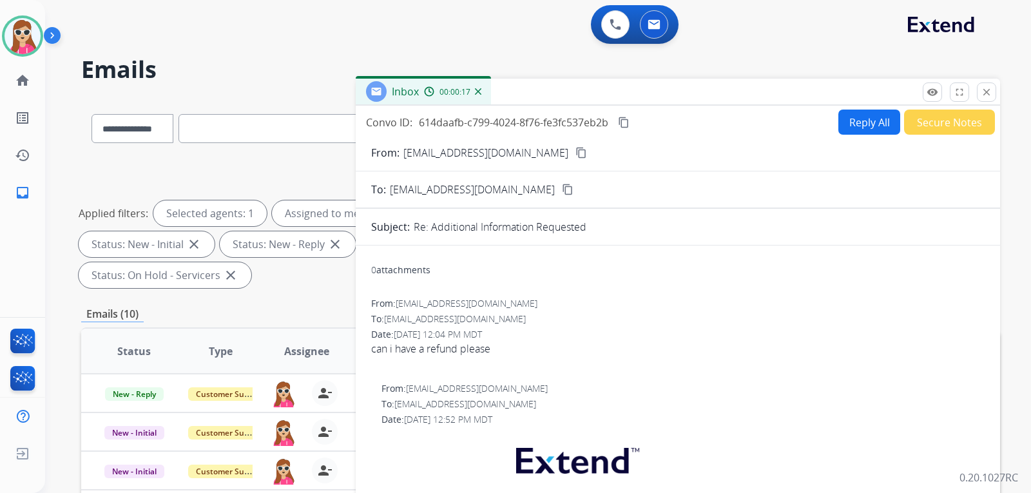
click at [881, 128] on button "Reply All" at bounding box center [870, 122] width 62 height 25
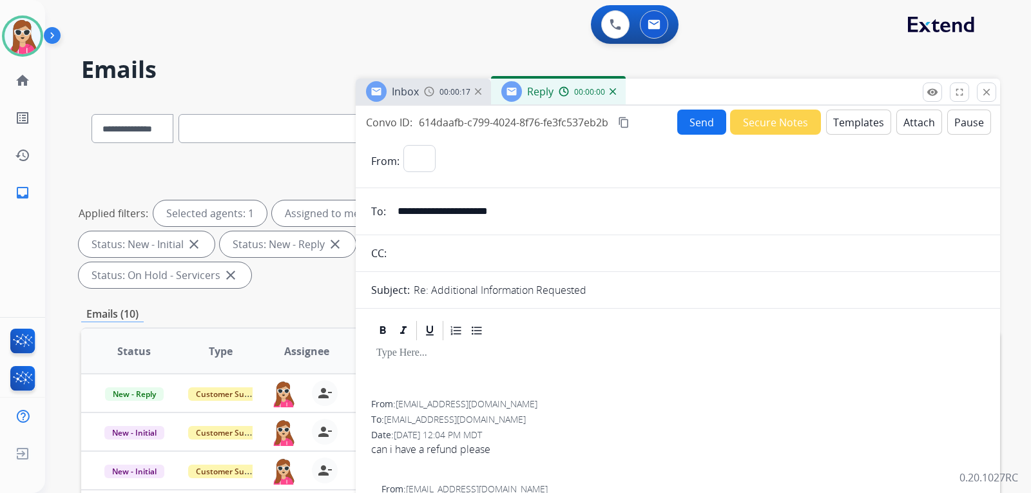
select select "**********"
click at [832, 126] on button "Templates" at bounding box center [858, 122] width 65 height 25
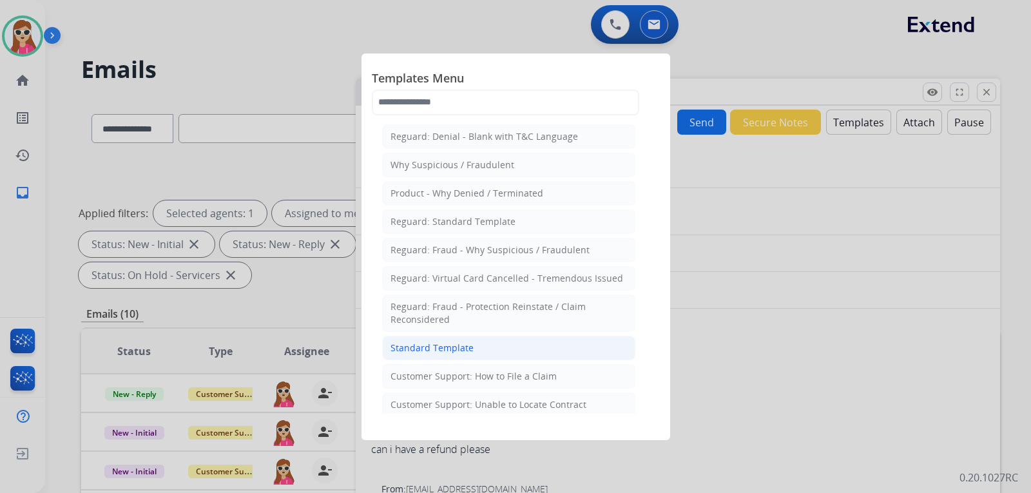
click at [420, 353] on div "Standard Template" at bounding box center [432, 348] width 83 height 13
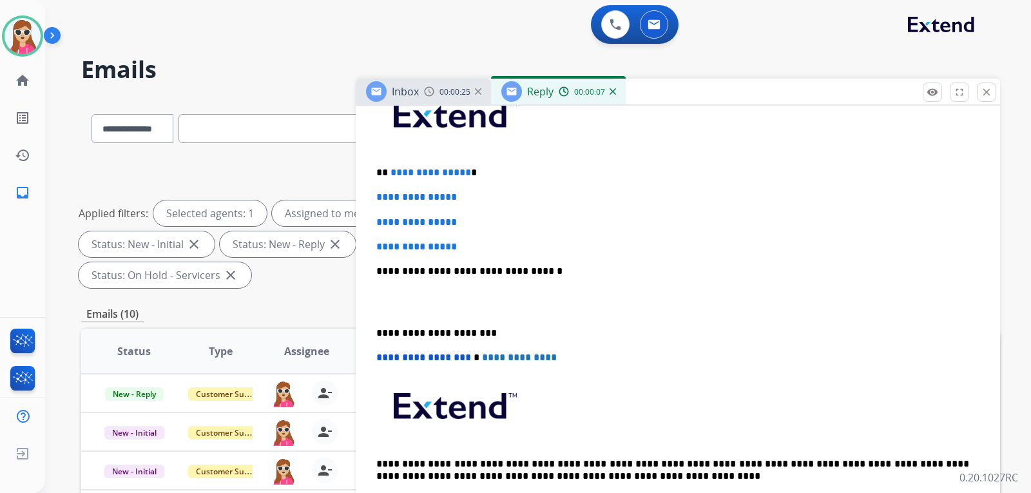
scroll to position [322, 0]
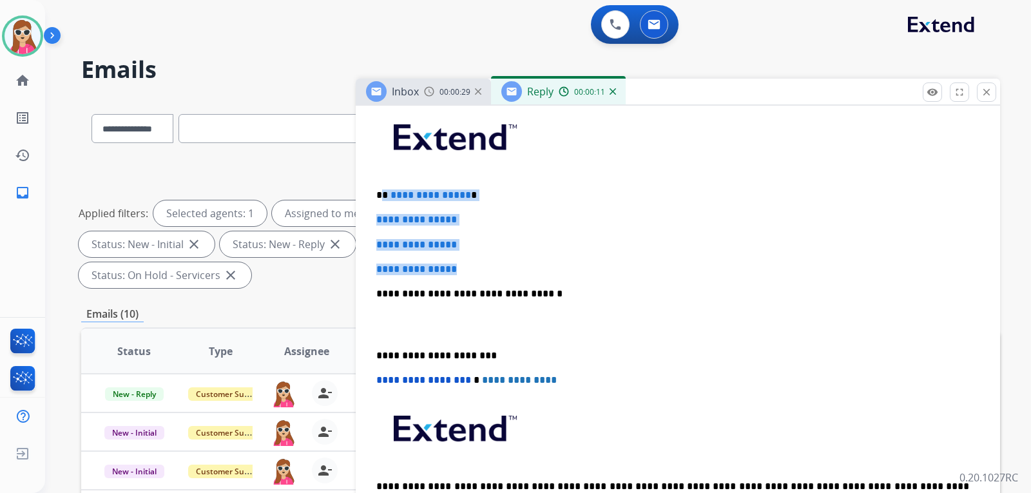
drag, startPoint x: 384, startPoint y: 195, endPoint x: 473, endPoint y: 262, distance: 111.5
click at [473, 262] on div "**********" at bounding box center [678, 324] width 614 height 444
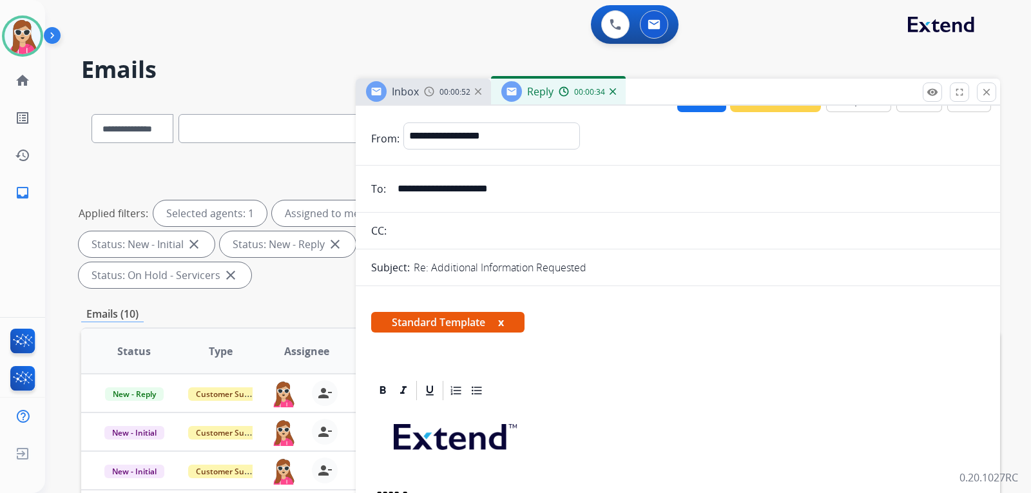
scroll to position [0, 0]
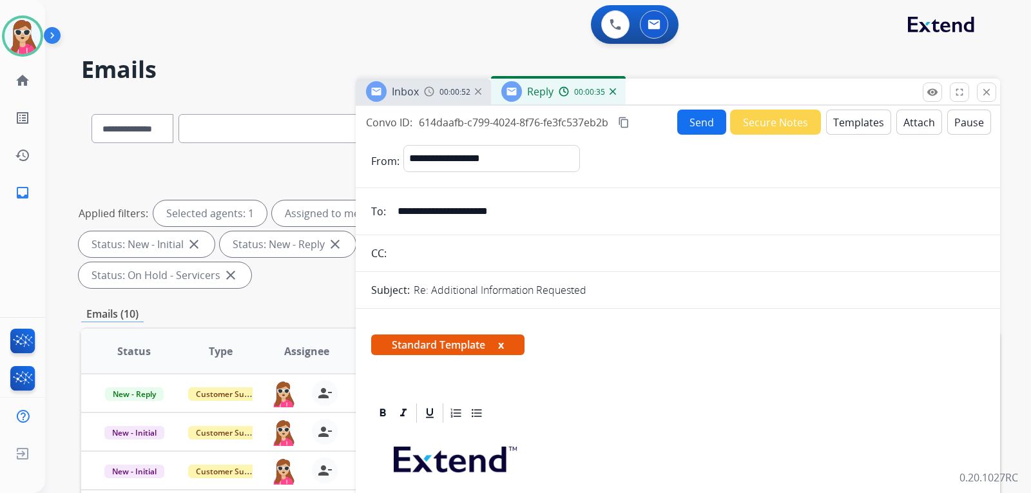
click at [696, 126] on button "Send" at bounding box center [702, 122] width 49 height 25
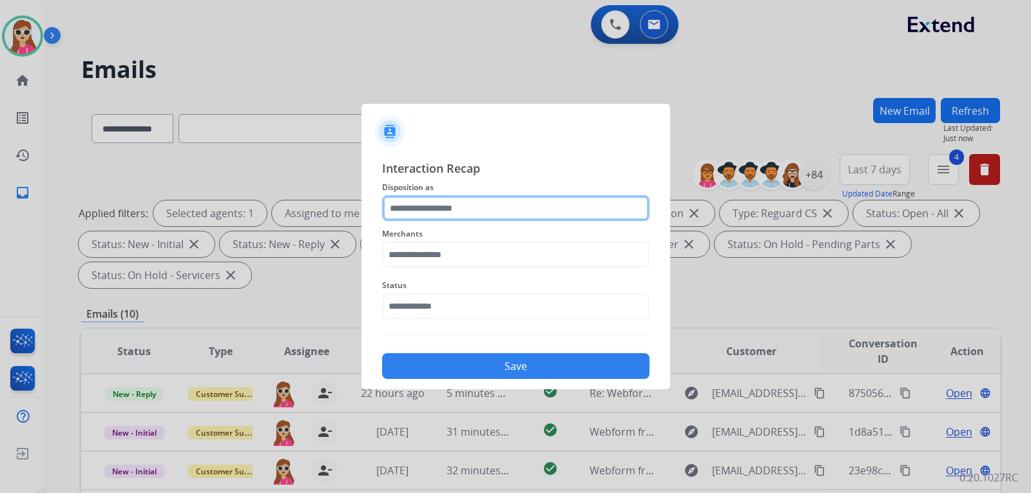
click at [519, 211] on input "text" at bounding box center [516, 208] width 268 height 26
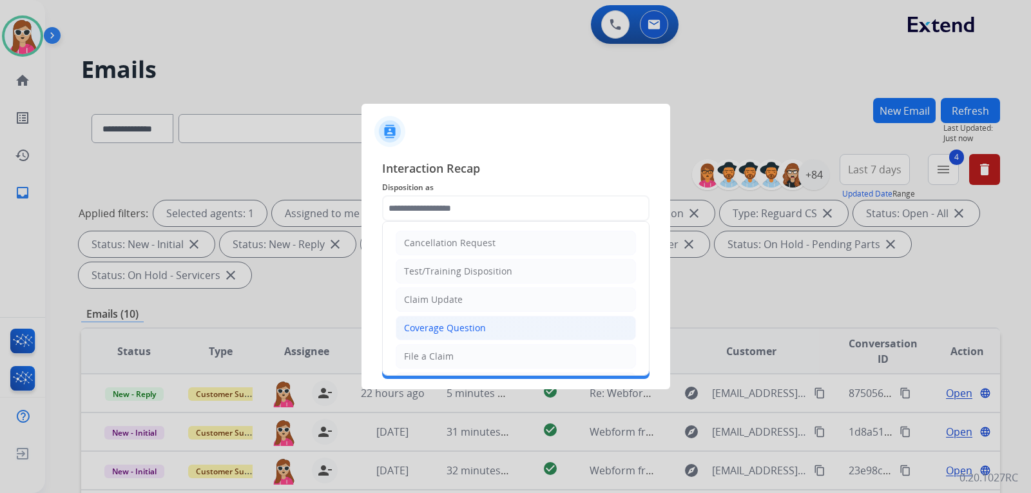
click at [465, 323] on div "Coverage Question" at bounding box center [445, 328] width 82 height 13
type input "**********"
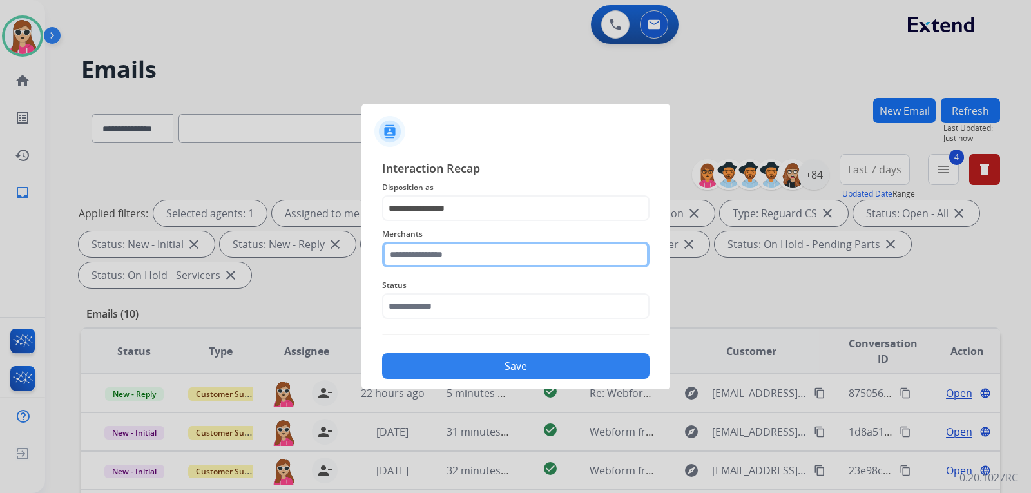
click at [492, 257] on input "text" at bounding box center [516, 255] width 268 height 26
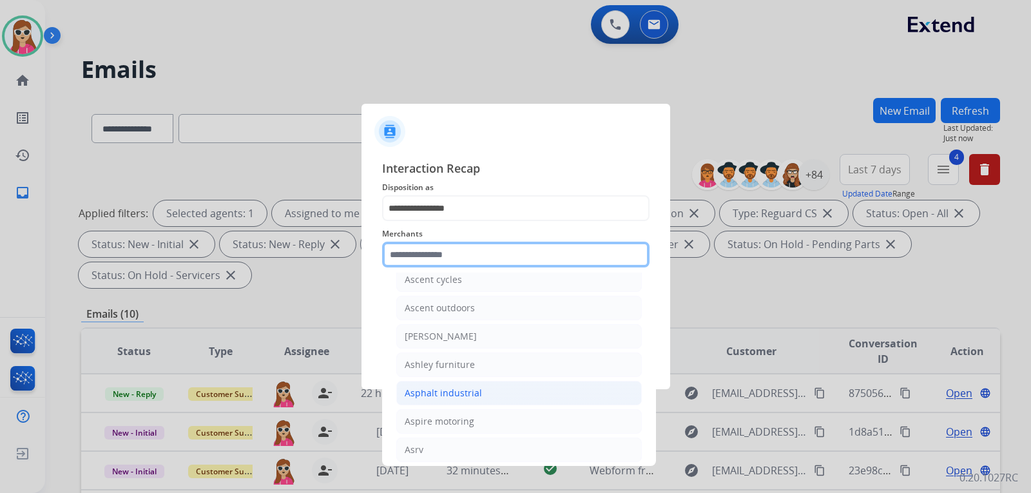
scroll to position [1934, 0]
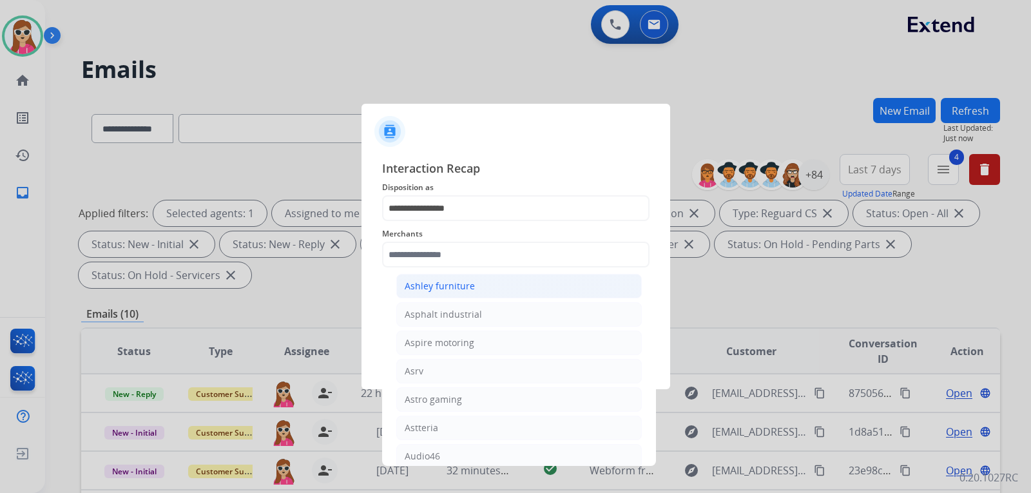
click at [494, 281] on li "Ashley furniture" at bounding box center [519, 286] width 246 height 24
type input "**********"
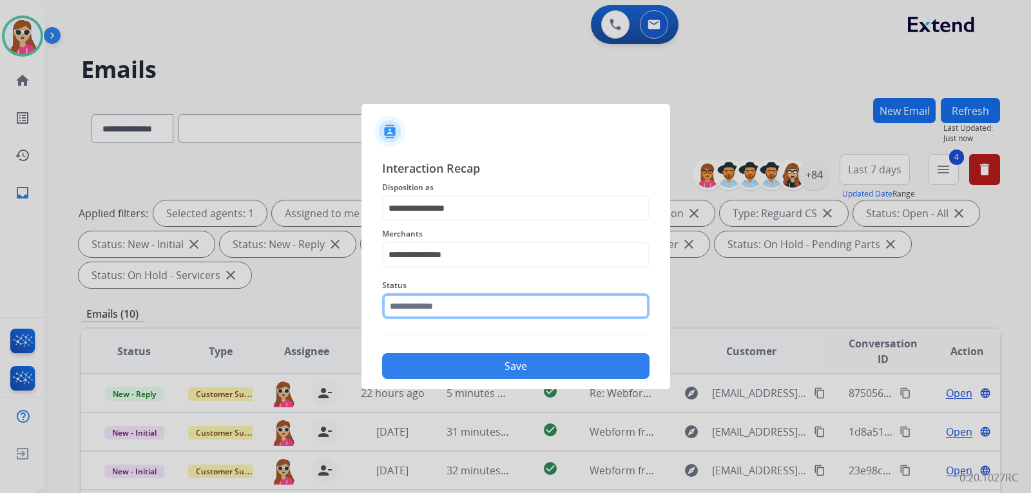
click at [472, 305] on input "text" at bounding box center [516, 306] width 268 height 26
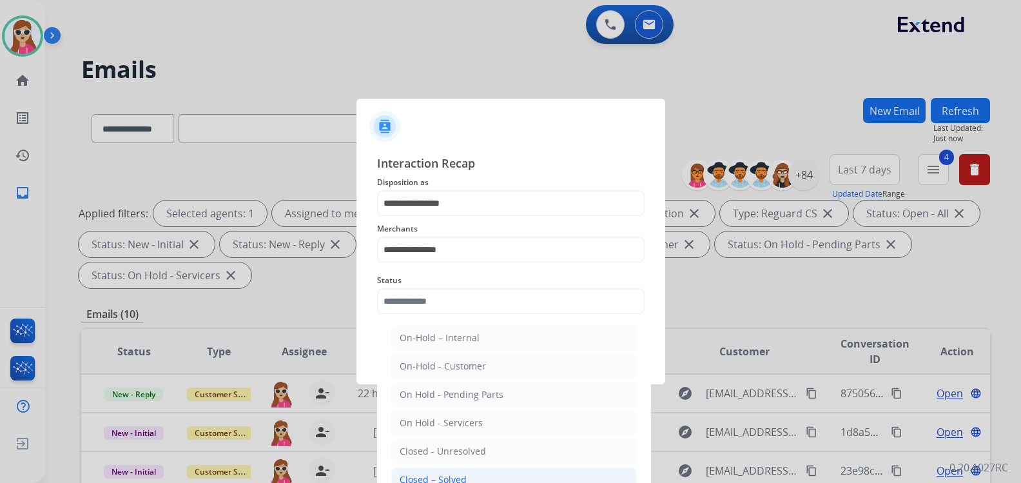
click at [478, 474] on li "Closed – Solved" at bounding box center [514, 479] width 246 height 24
type input "**********"
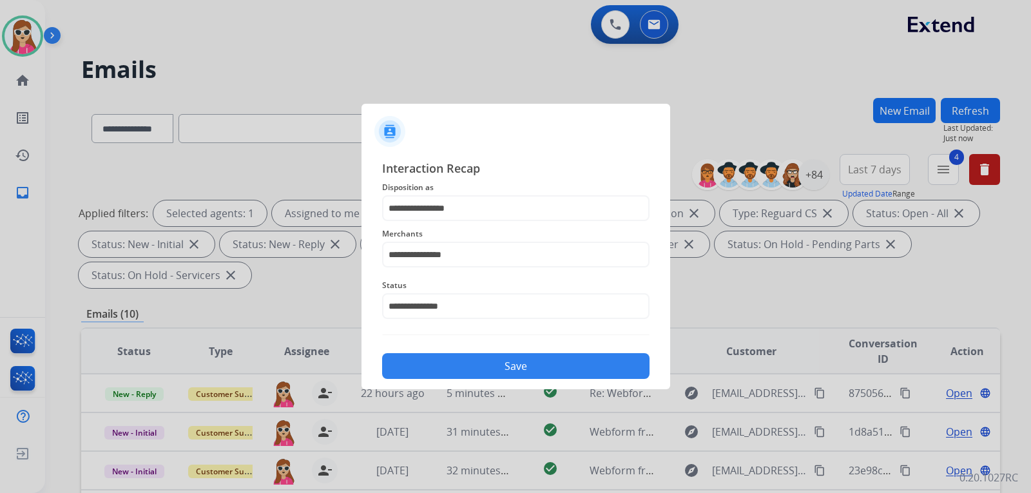
click at [520, 357] on button "Save" at bounding box center [516, 366] width 268 height 26
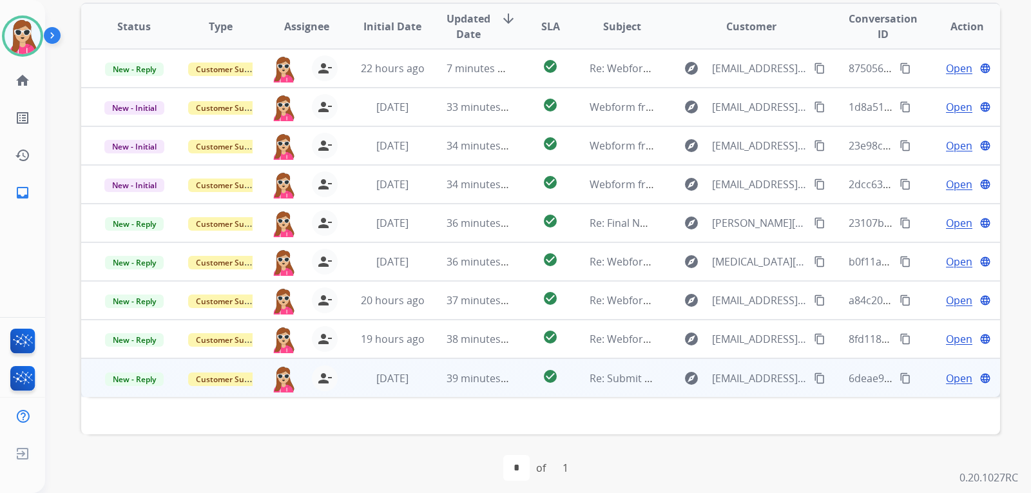
scroll to position [333, 0]
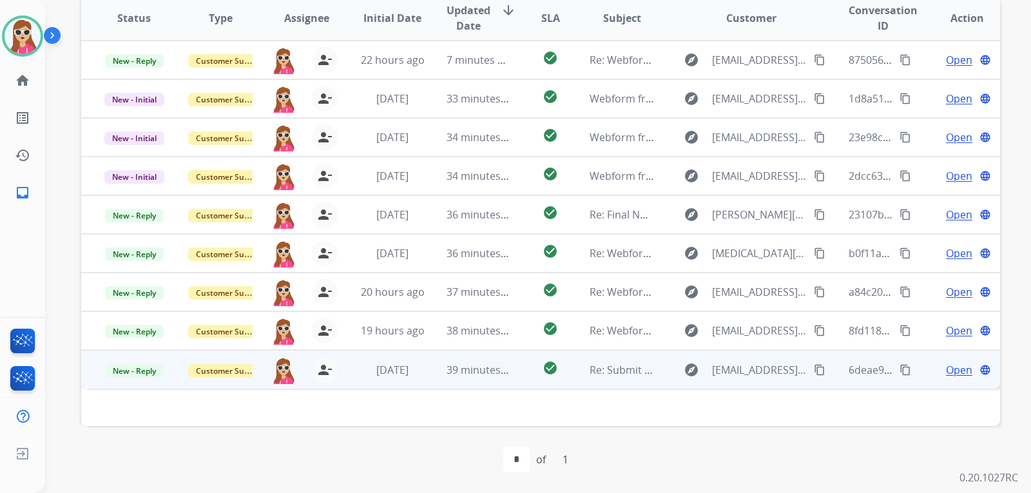
click at [661, 369] on td "explore [EMAIL_ADDRESS][DOMAIN_NAME] content_copy" at bounding box center [742, 369] width 172 height 39
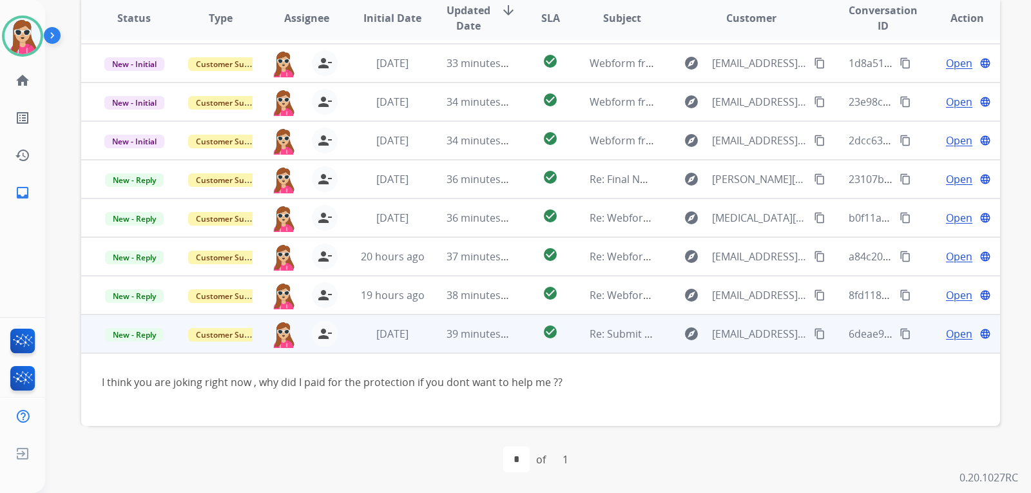
scroll to position [35, 0]
click at [949, 338] on span "Open" at bounding box center [959, 333] width 26 height 15
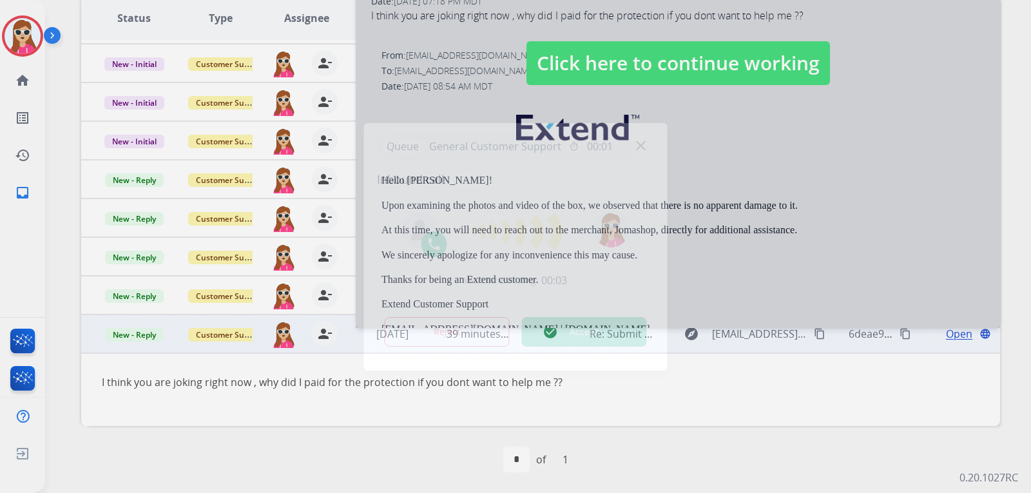
click at [525, 326] on button "Accept" at bounding box center [584, 332] width 125 height 30
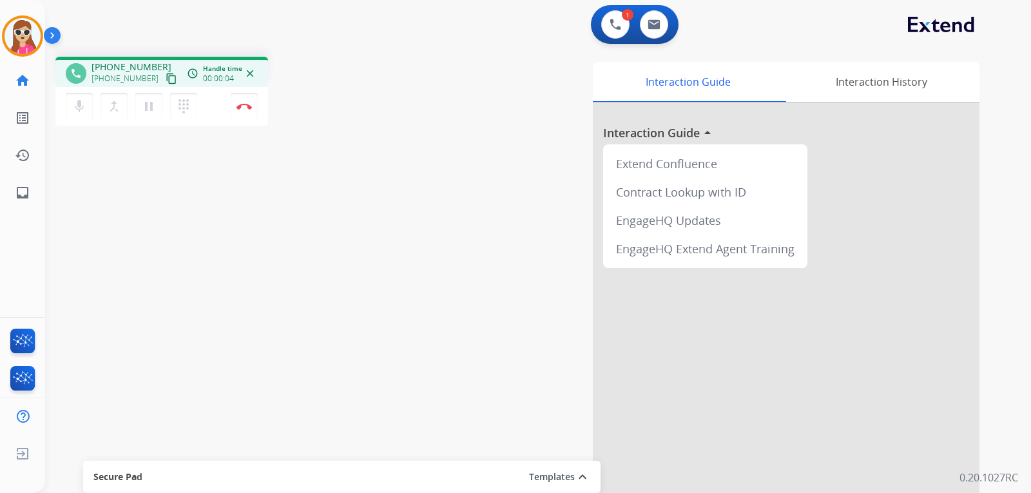
click at [166, 81] on mat-icon "content_copy" at bounding box center [172, 79] width 12 height 12
click at [151, 103] on mat-icon "pause" at bounding box center [148, 106] width 15 height 15
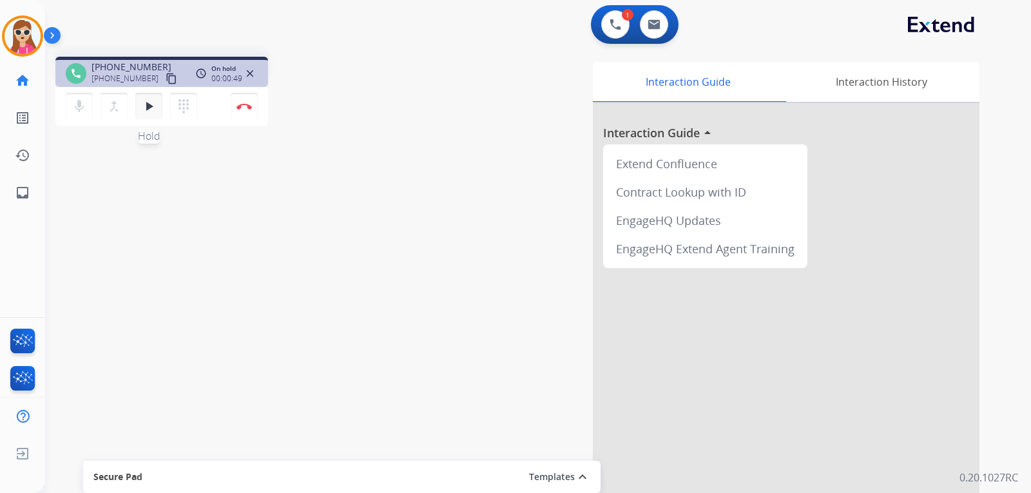
click at [140, 112] on button "play_arrow Hold" at bounding box center [148, 106] width 27 height 27
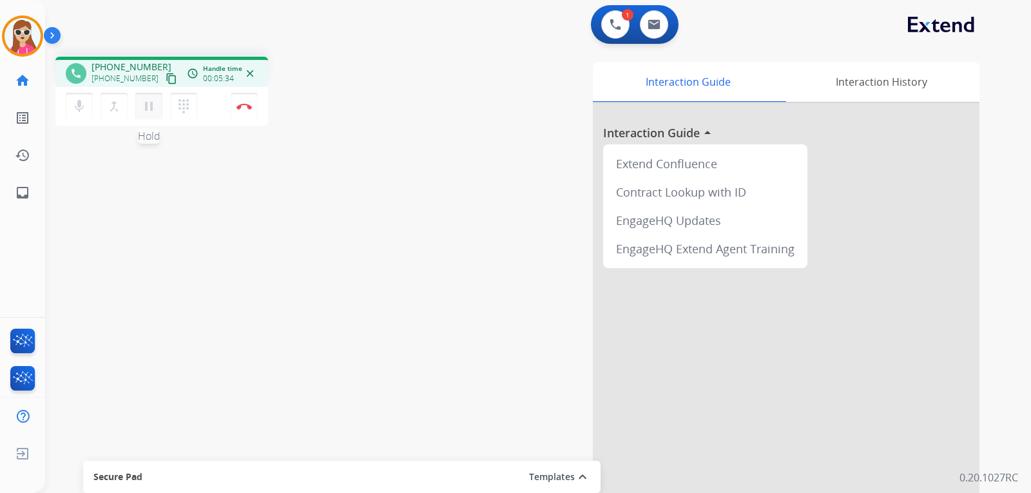
click at [147, 110] on mat-icon "pause" at bounding box center [148, 106] width 15 height 15
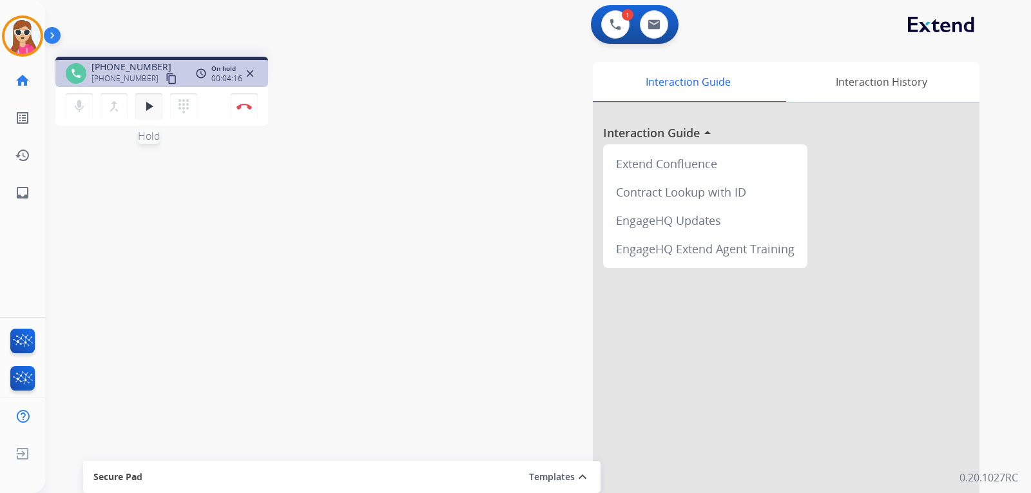
click at [143, 113] on button "play_arrow Hold" at bounding box center [148, 106] width 27 height 27
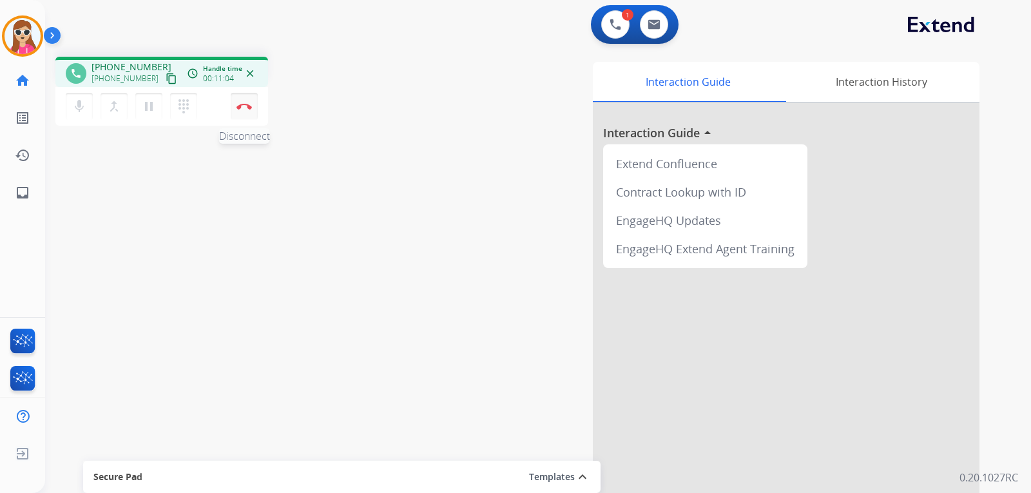
click at [246, 112] on button "Disconnect" at bounding box center [244, 106] width 27 height 27
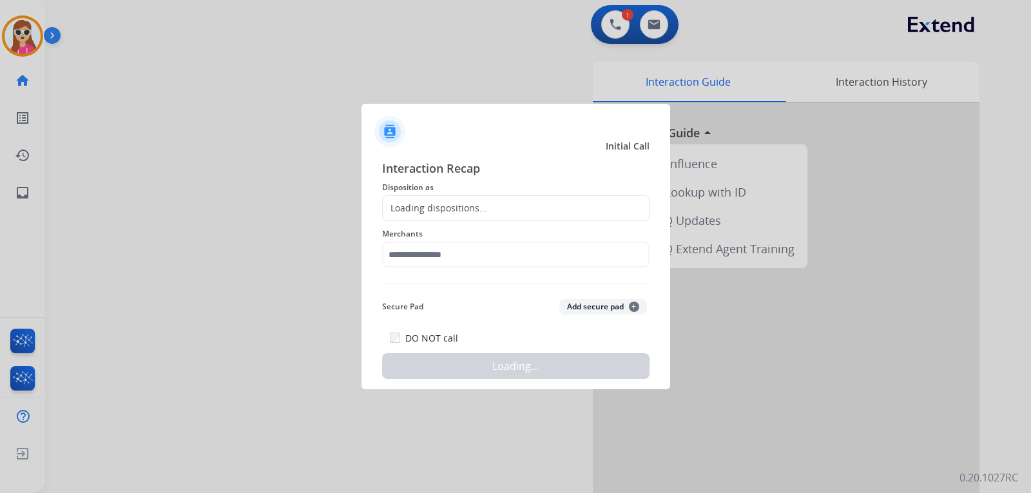
click at [458, 217] on div "Loading dispositions..." at bounding box center [516, 208] width 268 height 26
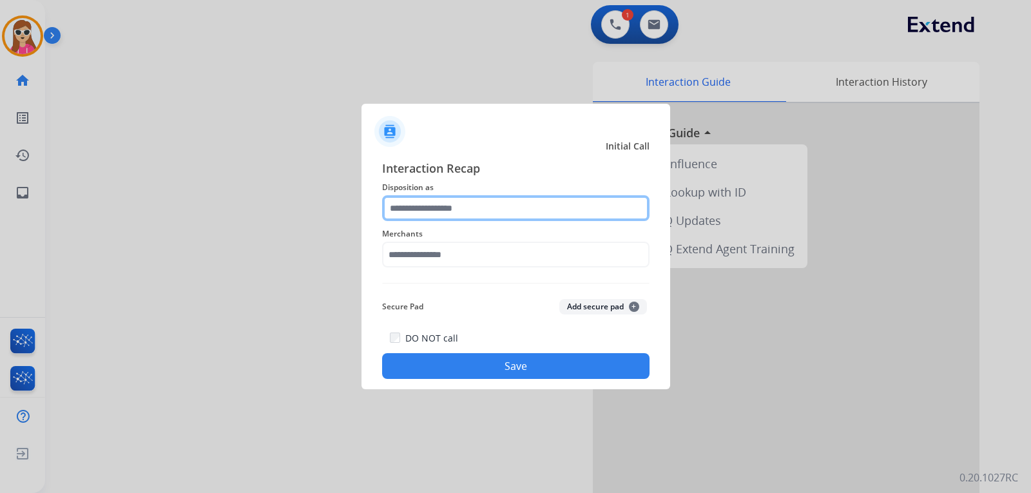
click at [456, 206] on input "text" at bounding box center [516, 208] width 268 height 26
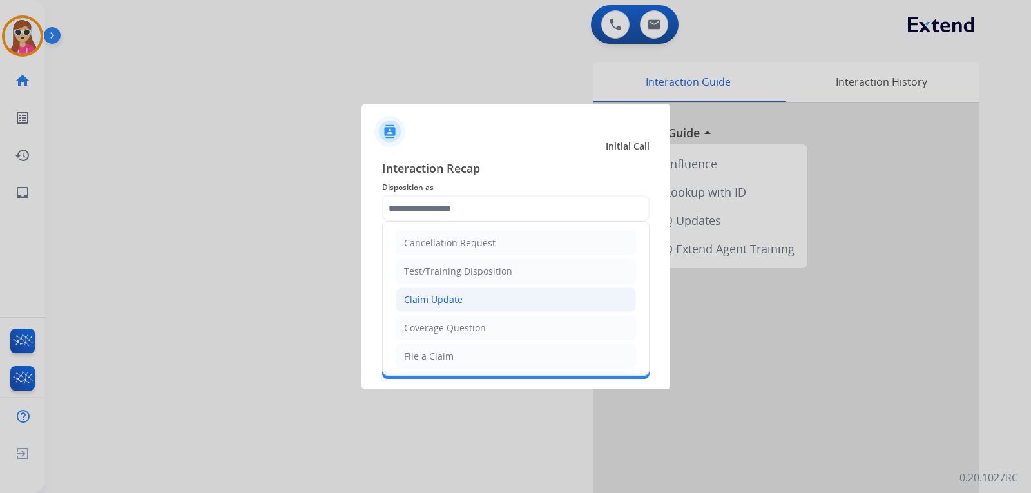
click at [469, 303] on li "Claim Update" at bounding box center [516, 300] width 240 height 24
type input "**********"
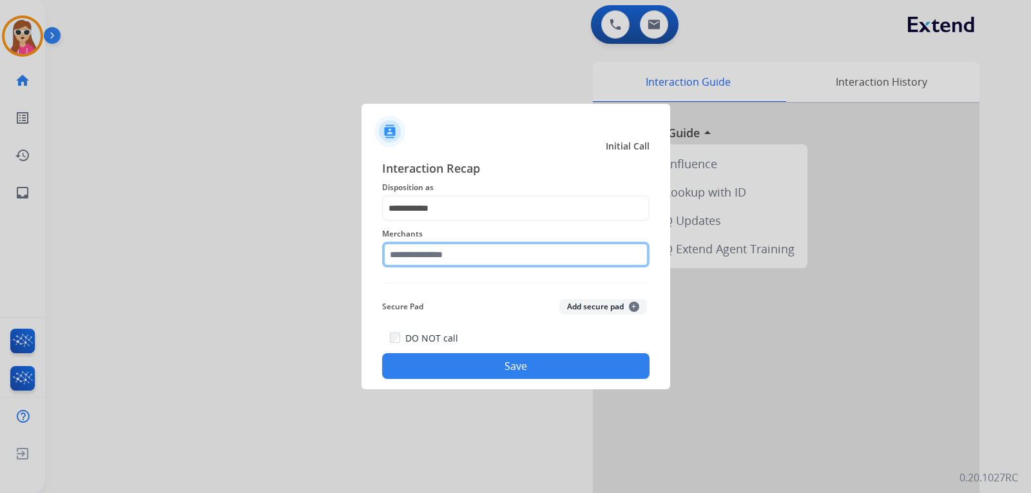
click at [469, 255] on input "text" at bounding box center [516, 255] width 268 height 26
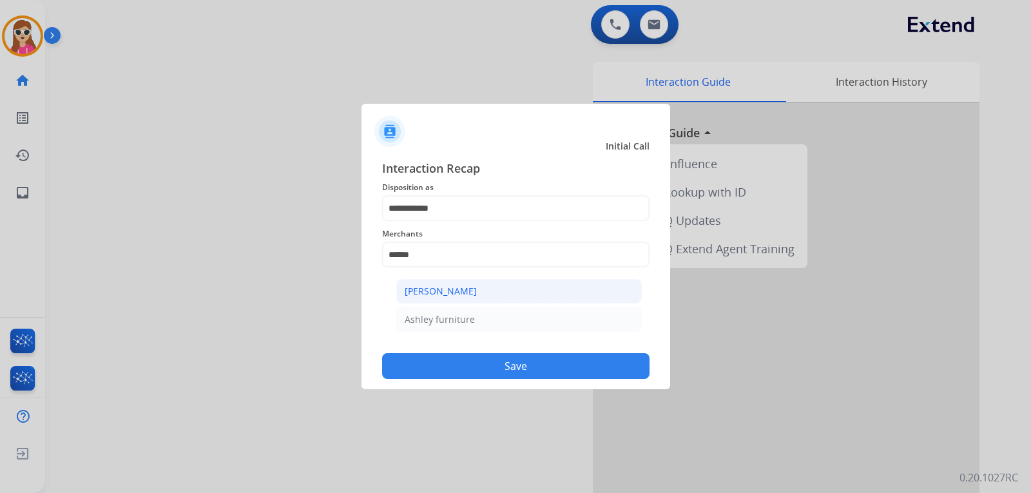
click at [460, 292] on div "[PERSON_NAME]" at bounding box center [441, 291] width 72 height 13
type input "**********"
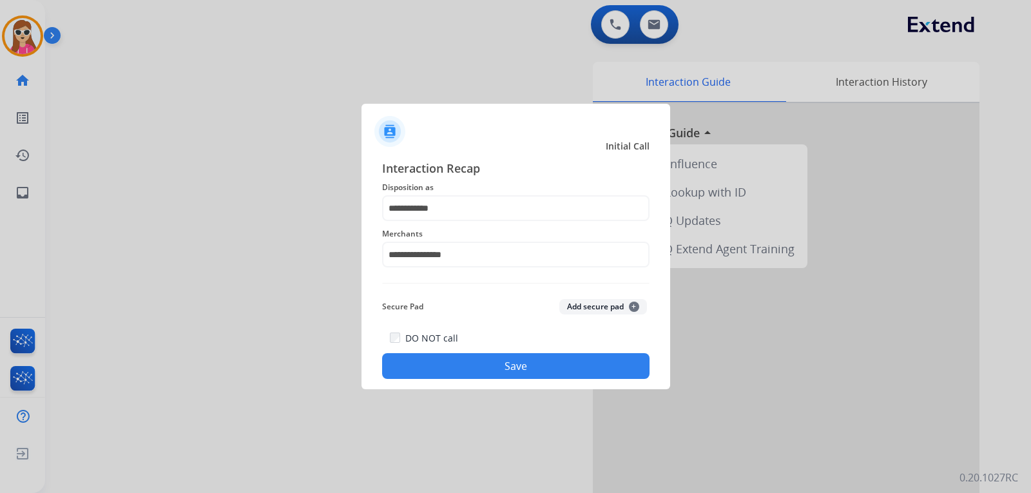
click at [474, 361] on button "Save" at bounding box center [516, 366] width 268 height 26
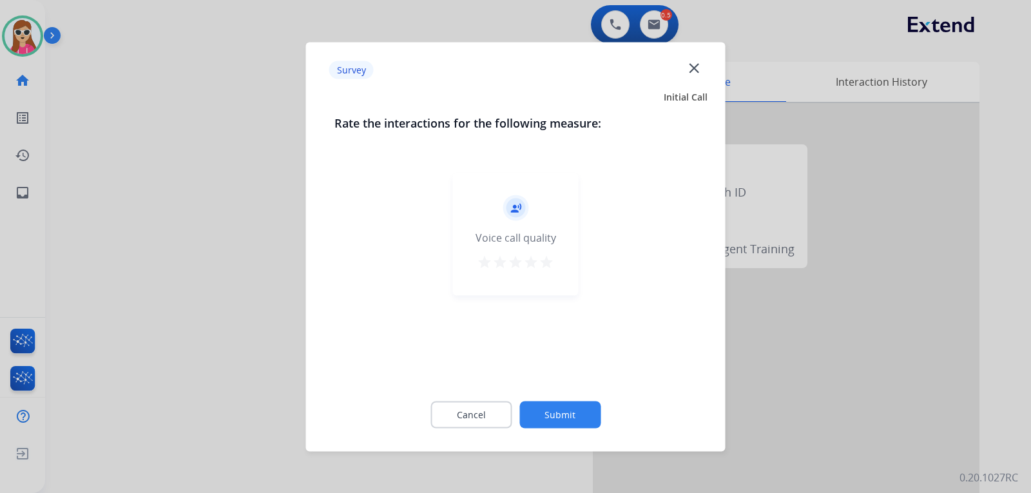
click at [551, 273] on div "record_voice_over Voice call quality star star star star star" at bounding box center [516, 234] width 126 height 122
click at [551, 268] on mat-icon "star" at bounding box center [546, 261] width 15 height 15
click at [551, 414] on button "Submit" at bounding box center [560, 414] width 81 height 27
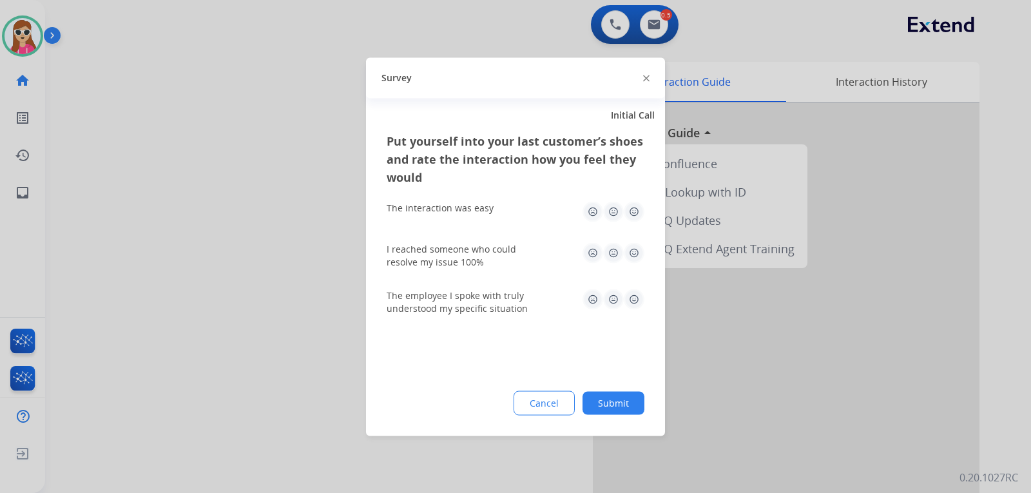
click at [633, 252] on img at bounding box center [634, 252] width 21 height 21
click at [637, 210] on img at bounding box center [634, 211] width 21 height 21
drag, startPoint x: 634, startPoint y: 300, endPoint x: 627, endPoint y: 335, distance: 34.9
click at [633, 302] on img at bounding box center [634, 299] width 21 height 21
click at [612, 404] on button "Submit" at bounding box center [614, 402] width 62 height 23
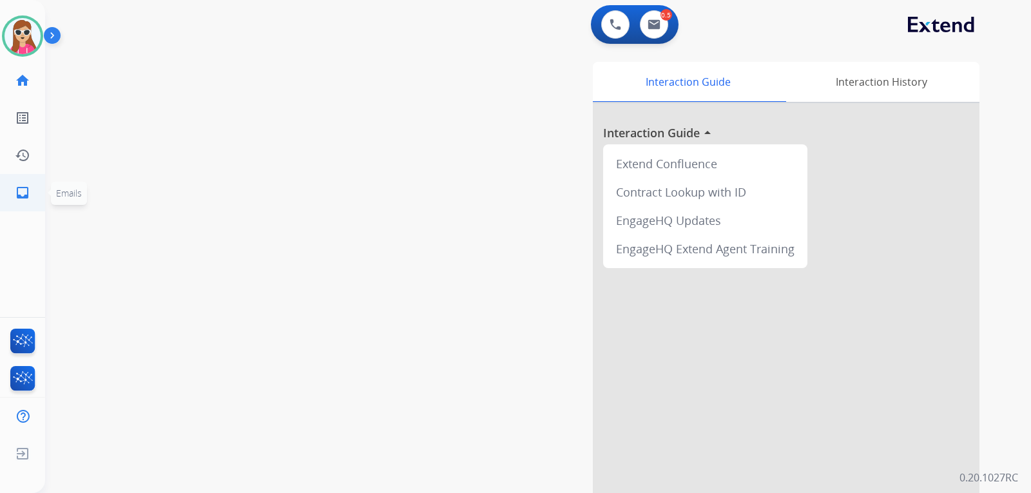
click at [22, 201] on link "inbox Emails" at bounding box center [23, 193] width 36 height 36
select select "**********"
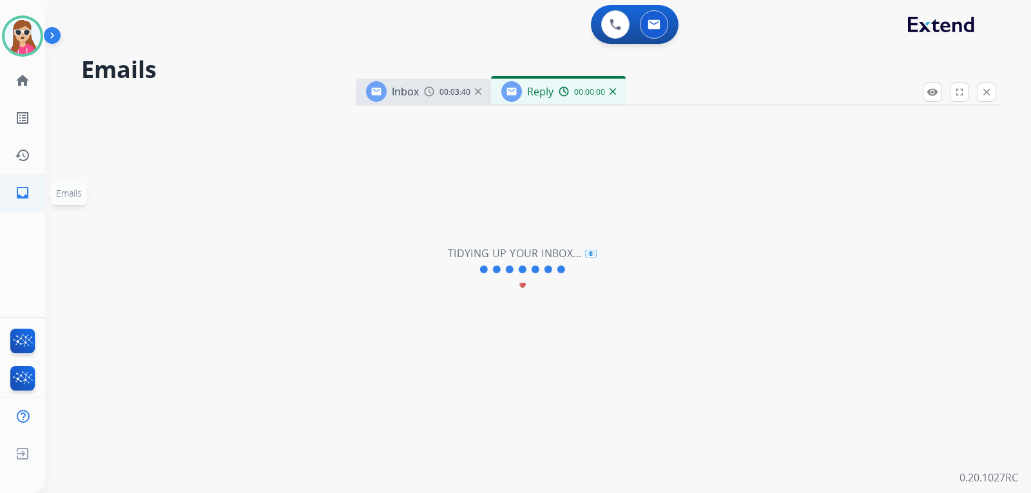
select select "**********"
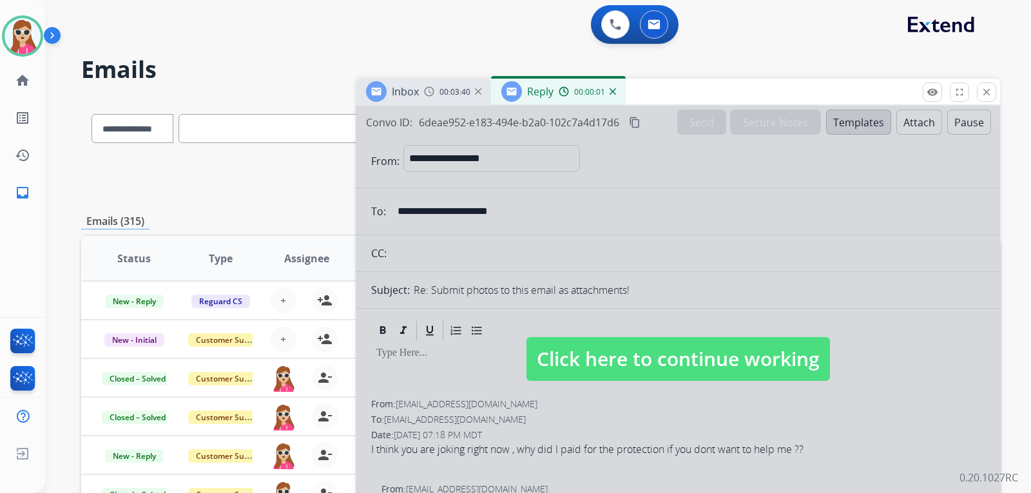
click at [778, 373] on span "Click here to continue working" at bounding box center [679, 359] width 304 height 44
select select
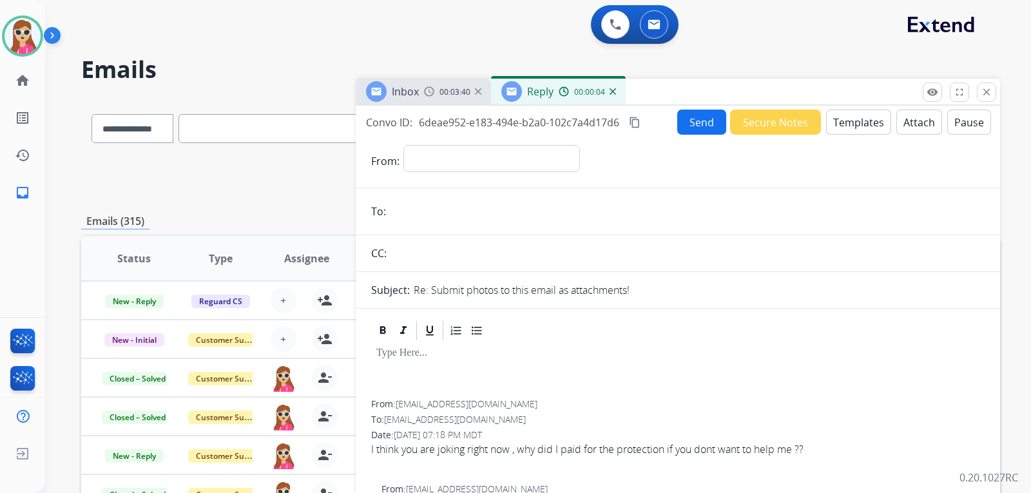
click at [880, 126] on button "Templates" at bounding box center [858, 122] width 65 height 25
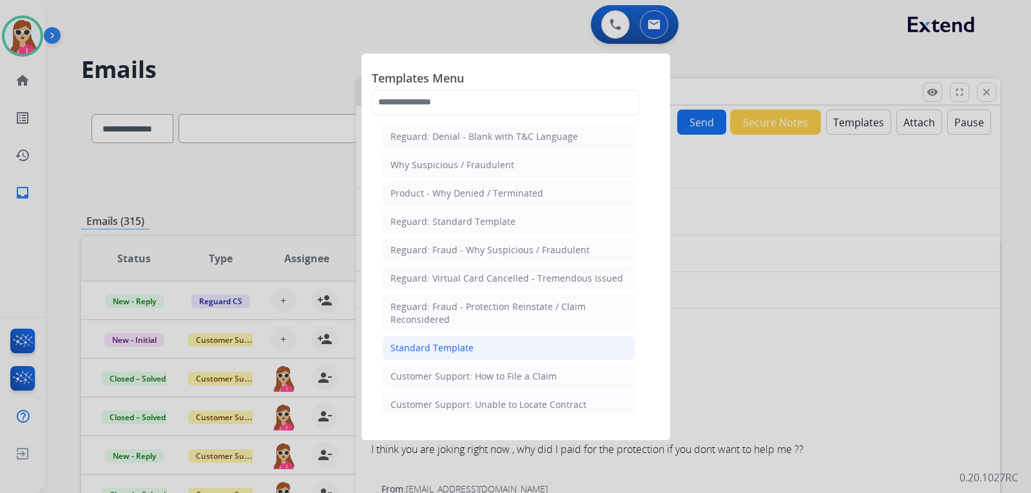
click at [489, 347] on li "Standard Template" at bounding box center [508, 348] width 253 height 24
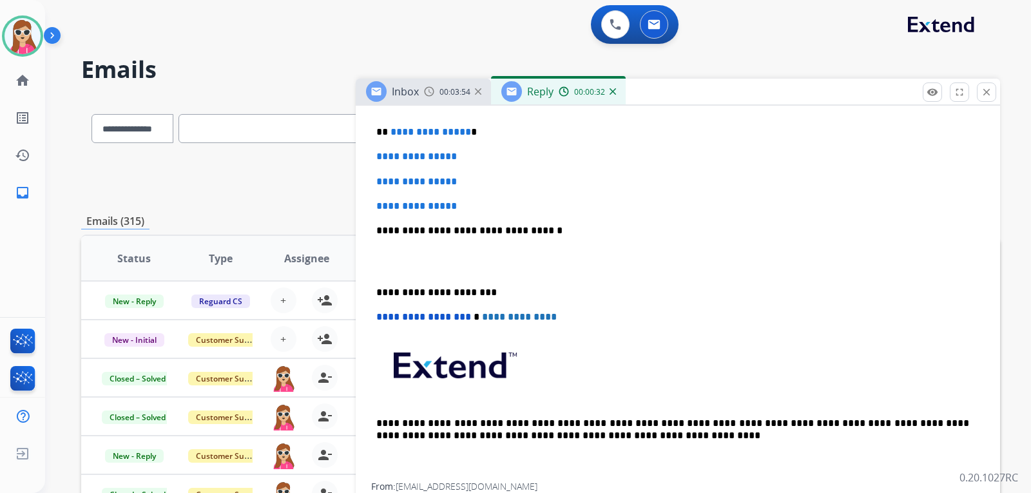
scroll to position [258, 0]
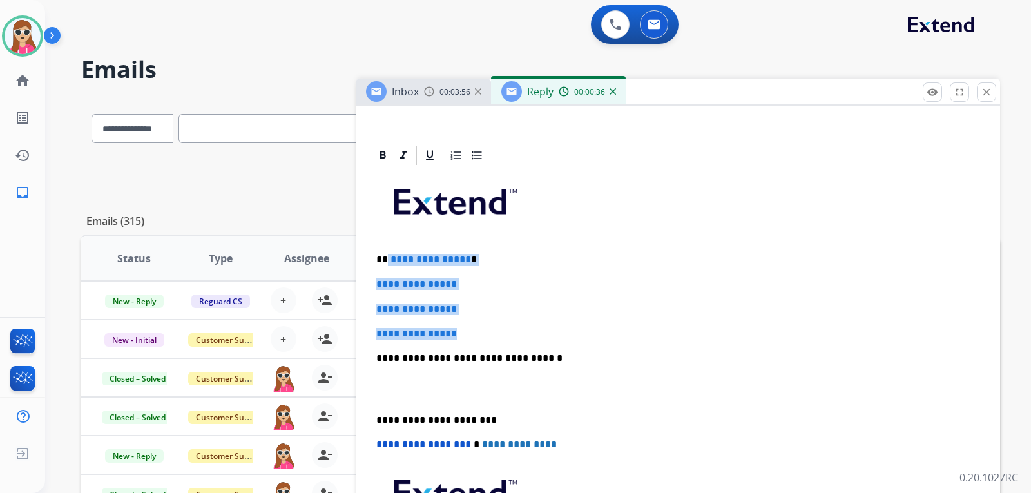
drag, startPoint x: 387, startPoint y: 258, endPoint x: 478, endPoint y: 327, distance: 114.5
click at [478, 327] on div "**********" at bounding box center [678, 389] width 614 height 444
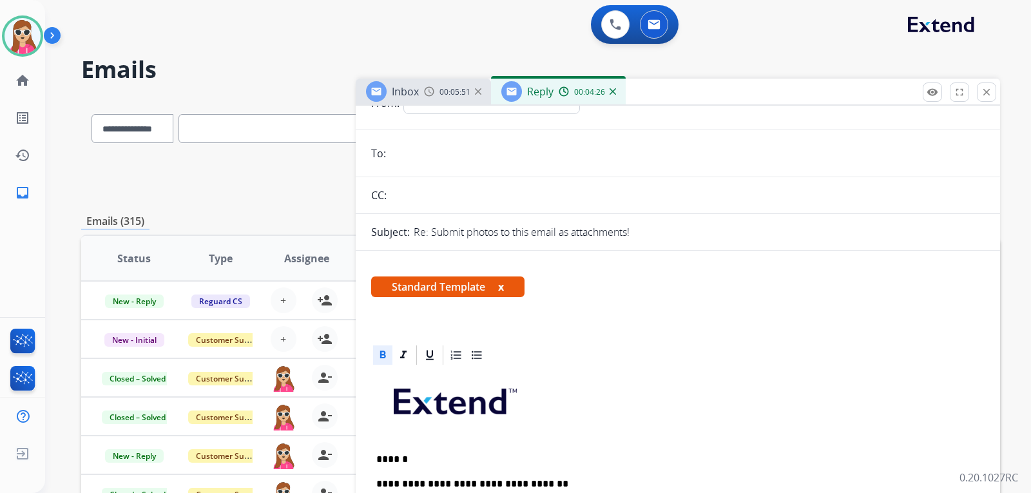
scroll to position [0, 0]
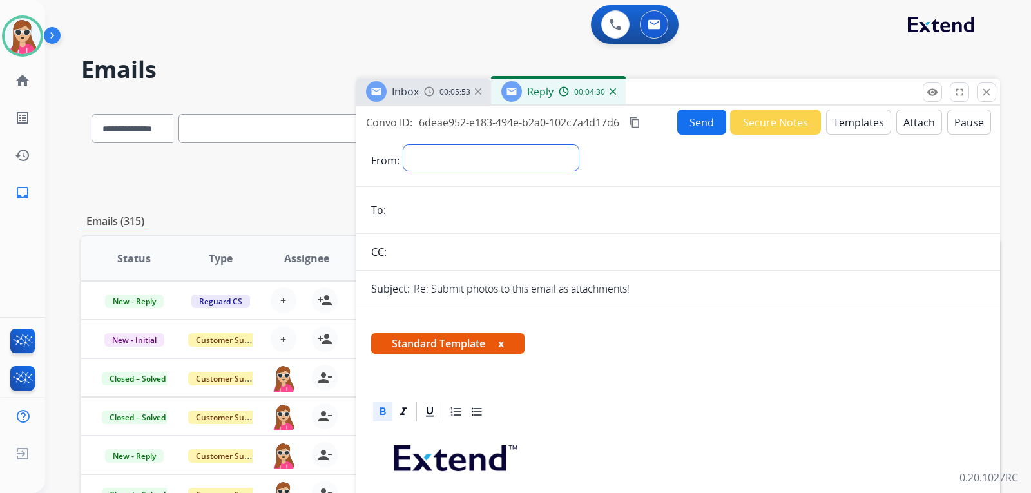
click at [570, 161] on select "**********" at bounding box center [491, 158] width 175 height 26
click at [404, 145] on select "**********" at bounding box center [491, 158] width 175 height 26
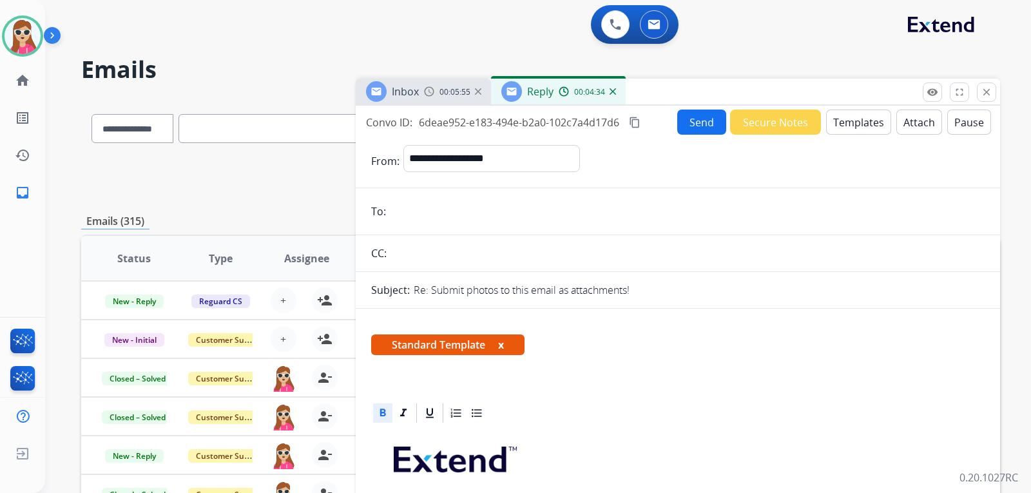
drag, startPoint x: 552, startPoint y: 131, endPoint x: 548, endPoint y: 148, distance: 17.4
click at [550, 139] on div "**********" at bounding box center [678, 344] width 645 height 476
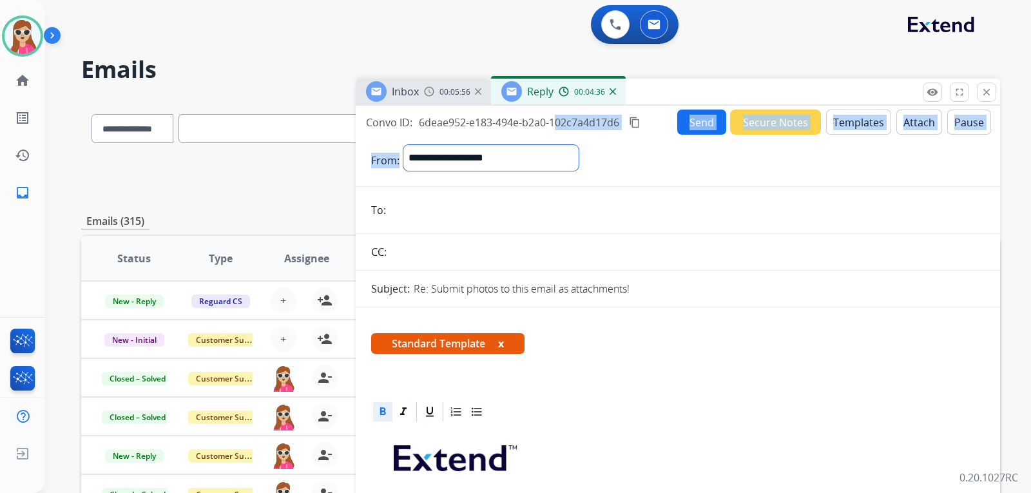
click at [548, 148] on select "**********" at bounding box center [491, 158] width 175 height 26
select select "**********"
click at [404, 145] on select "**********" at bounding box center [491, 158] width 175 height 26
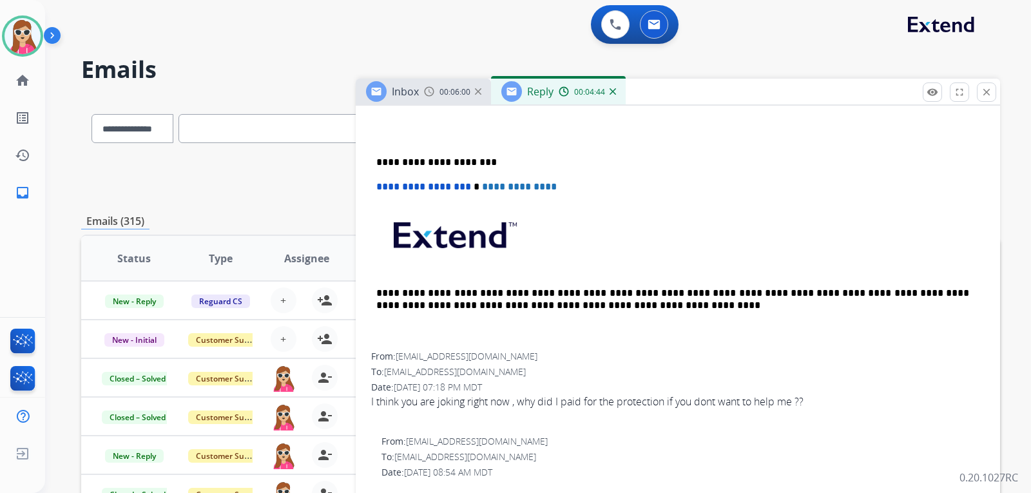
scroll to position [517, 0]
drag, startPoint x: 400, startPoint y: 353, endPoint x: 508, endPoint y: 358, distance: 108.4
click at [508, 358] on div "From: [EMAIL_ADDRESS][DOMAIN_NAME]" at bounding box center [678, 355] width 614 height 13
copy span "[EMAIL_ADDRESS][DOMAIN_NAME]"
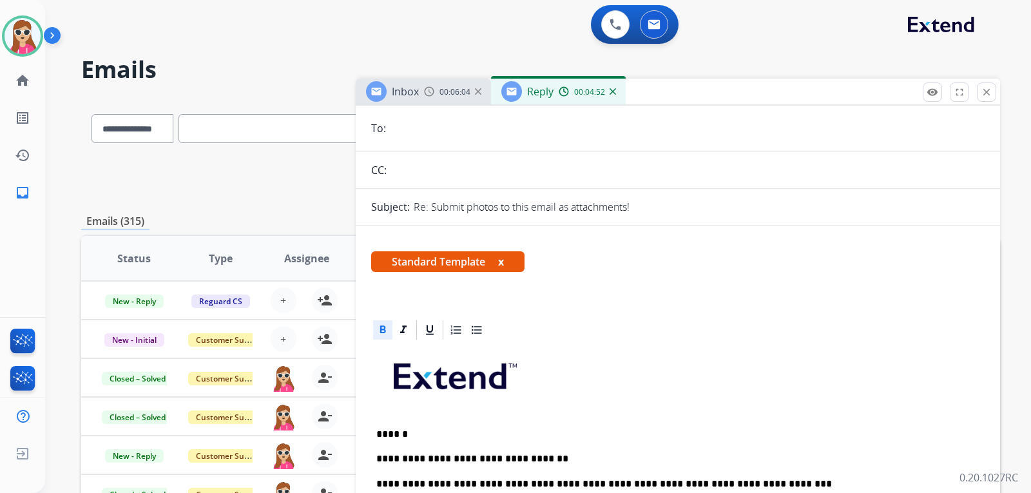
scroll to position [1, 0]
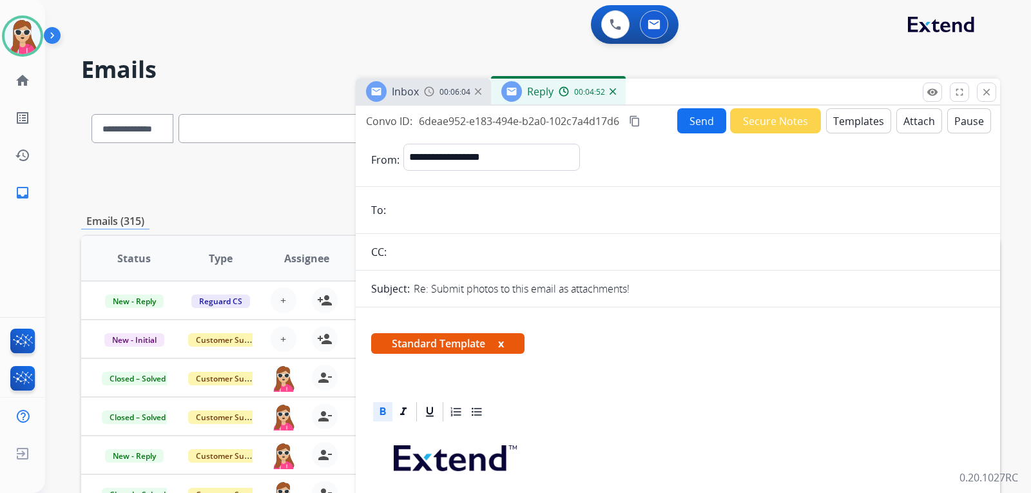
click at [450, 210] on input "email" at bounding box center [687, 210] width 595 height 26
paste input "**********"
type input "**********"
click at [708, 122] on button "Send" at bounding box center [702, 120] width 49 height 25
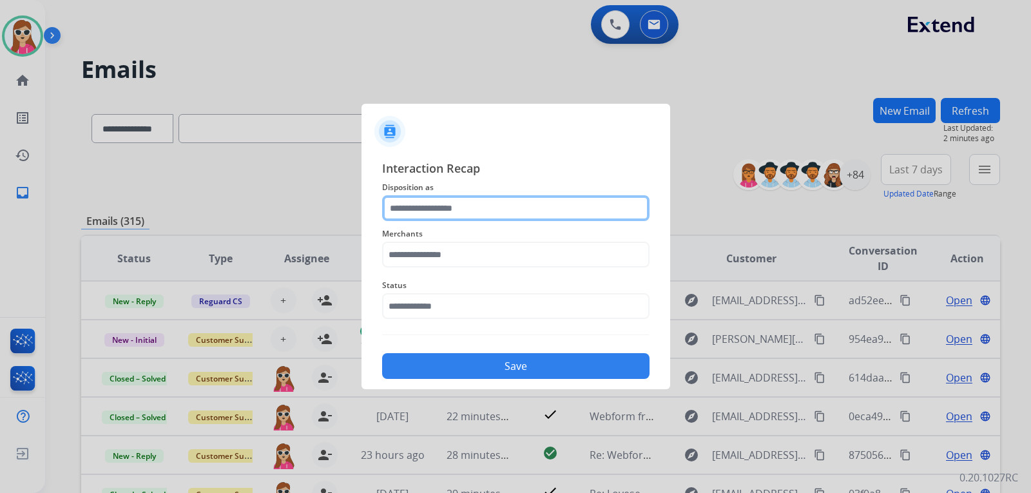
click at [480, 209] on input "text" at bounding box center [516, 208] width 268 height 26
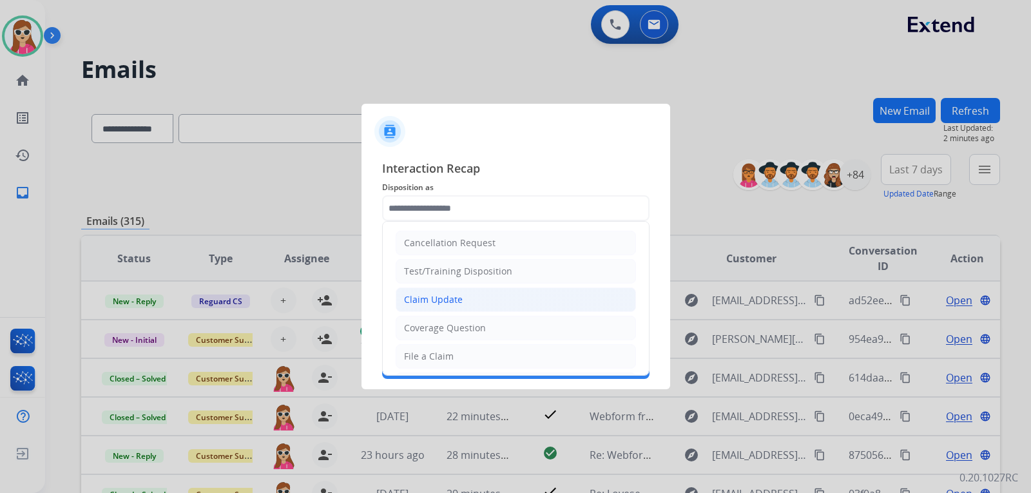
click at [488, 300] on li "Claim Update" at bounding box center [516, 300] width 240 height 24
type input "**********"
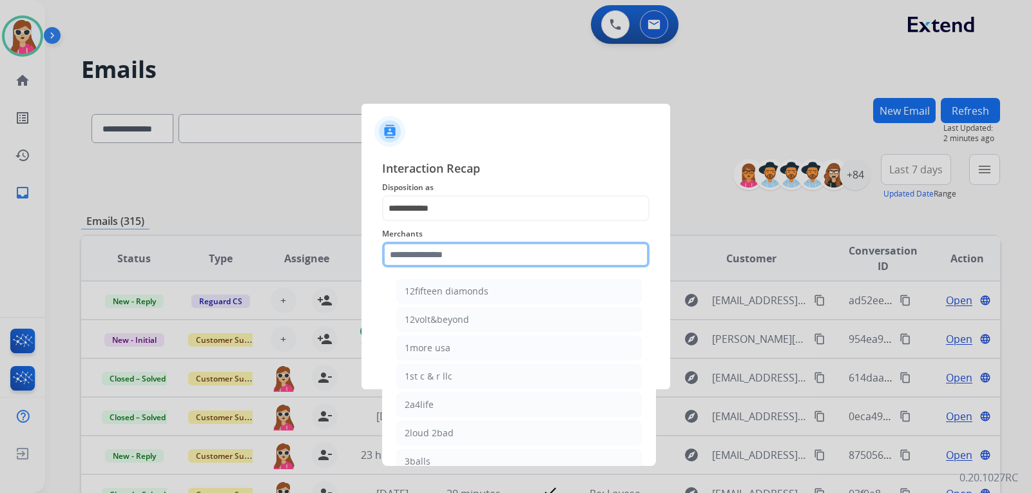
click at [508, 262] on input "text" at bounding box center [516, 255] width 268 height 26
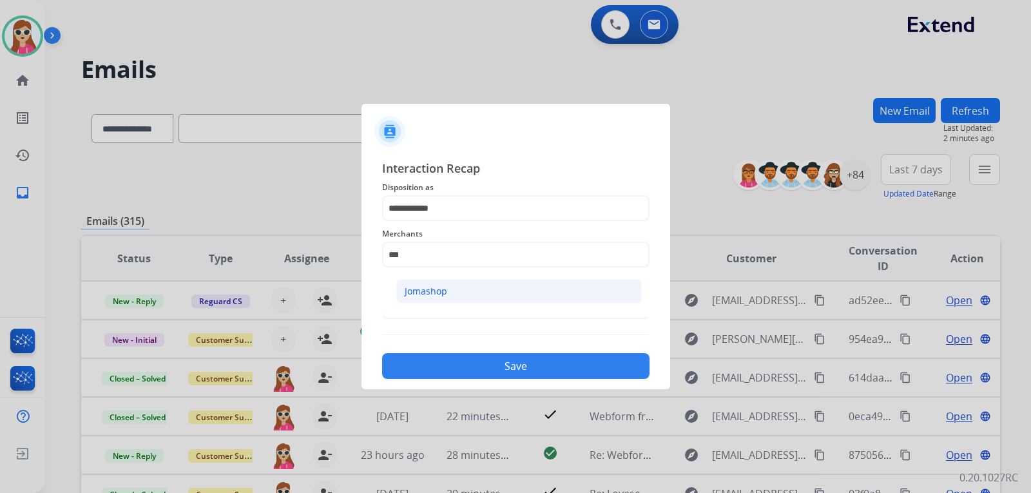
click at [463, 297] on li "Jomashop" at bounding box center [519, 291] width 246 height 24
type input "********"
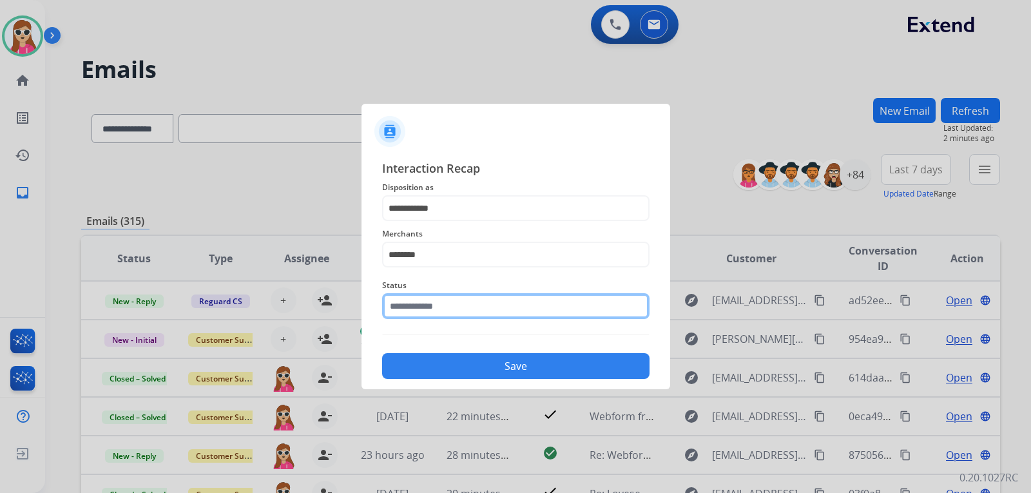
click at [454, 307] on input "text" at bounding box center [516, 306] width 268 height 26
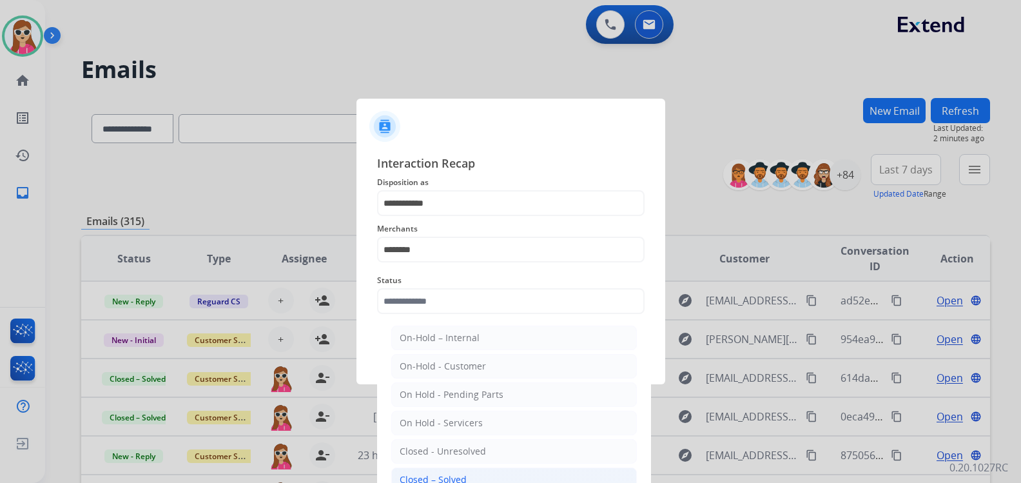
click at [479, 476] on li "Closed – Solved" at bounding box center [514, 479] width 246 height 24
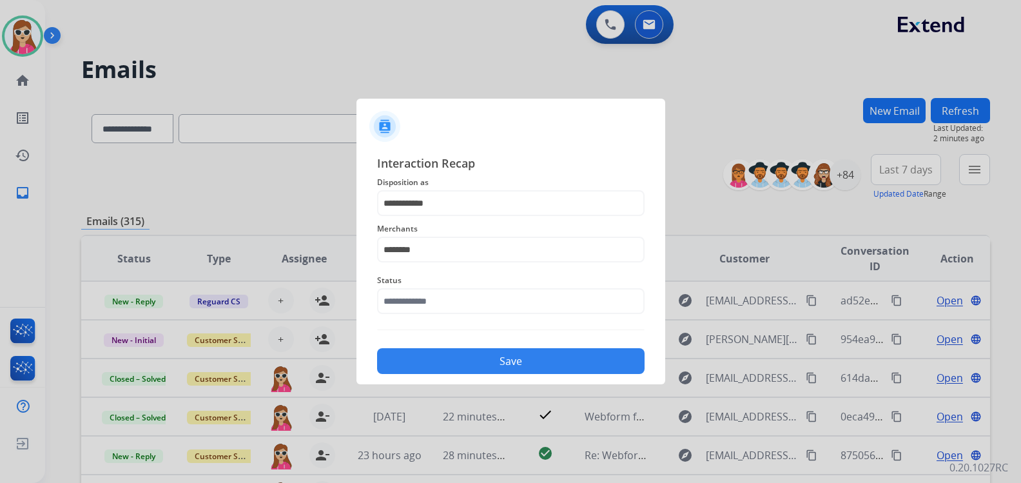
type input "**********"
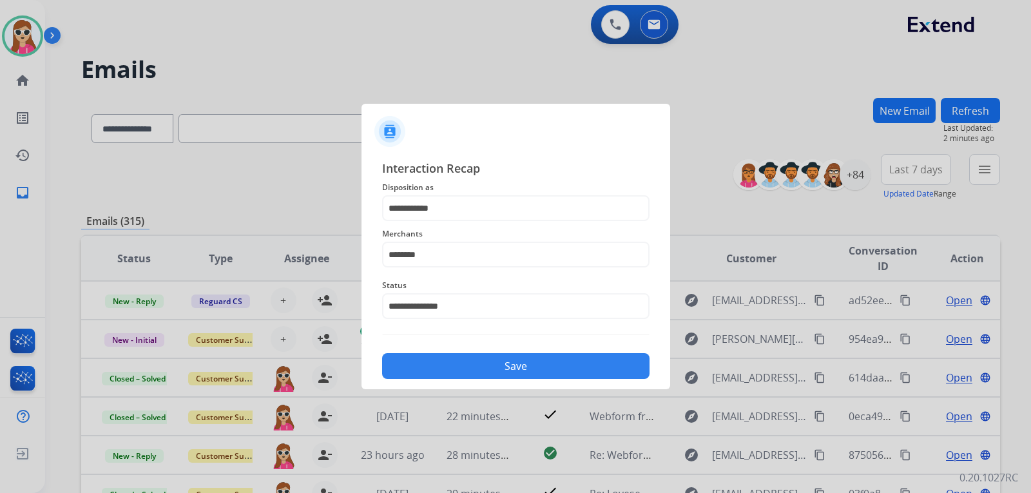
click at [505, 365] on button "Save" at bounding box center [516, 366] width 268 height 26
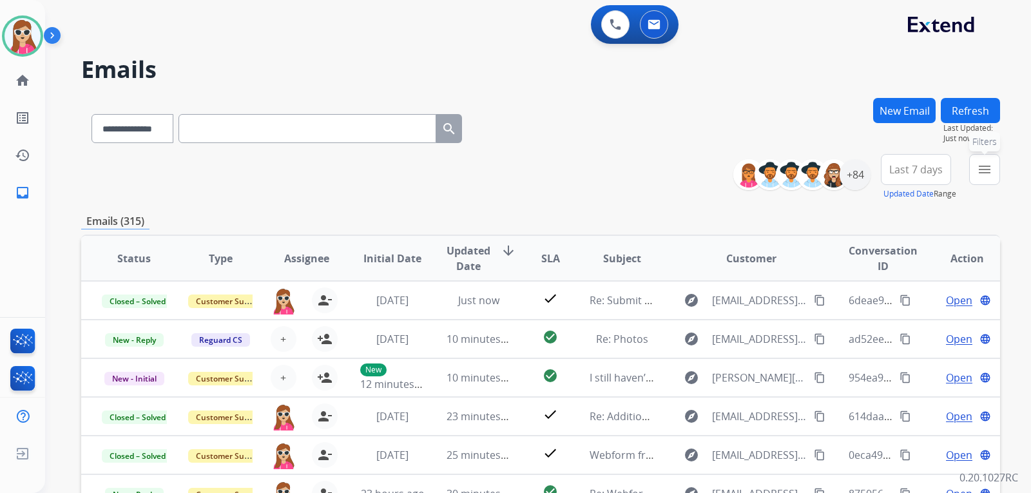
click at [984, 168] on mat-icon "menu" at bounding box center [984, 169] width 15 height 15
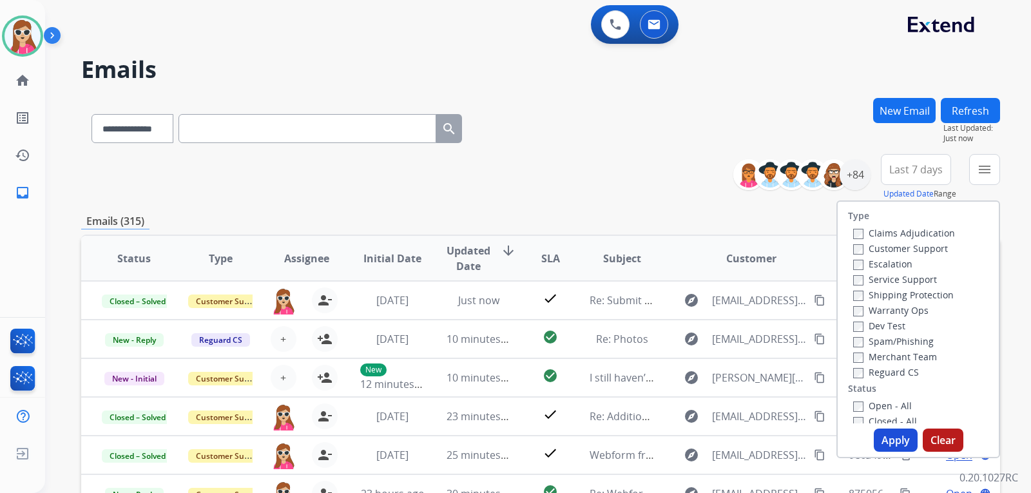
click at [931, 249] on label "Customer Support" at bounding box center [901, 248] width 95 height 12
drag, startPoint x: 922, startPoint y: 295, endPoint x: 918, endPoint y: 311, distance: 16.7
click at [923, 295] on label "Shipping Protection" at bounding box center [904, 295] width 101 height 12
click at [881, 370] on label "Reguard CS" at bounding box center [887, 372] width 66 height 12
click at [876, 401] on label "Open - All" at bounding box center [883, 406] width 59 height 12
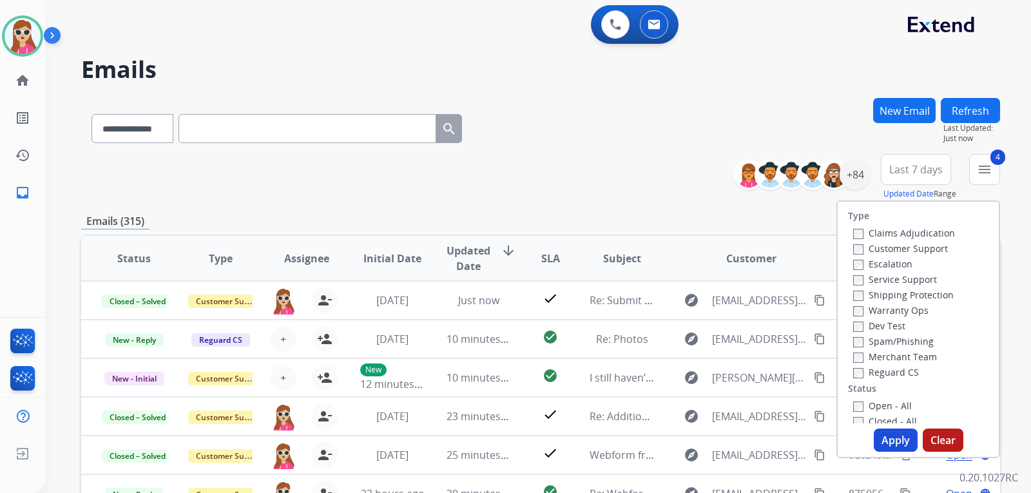
click at [882, 429] on button "Apply" at bounding box center [896, 440] width 44 height 23
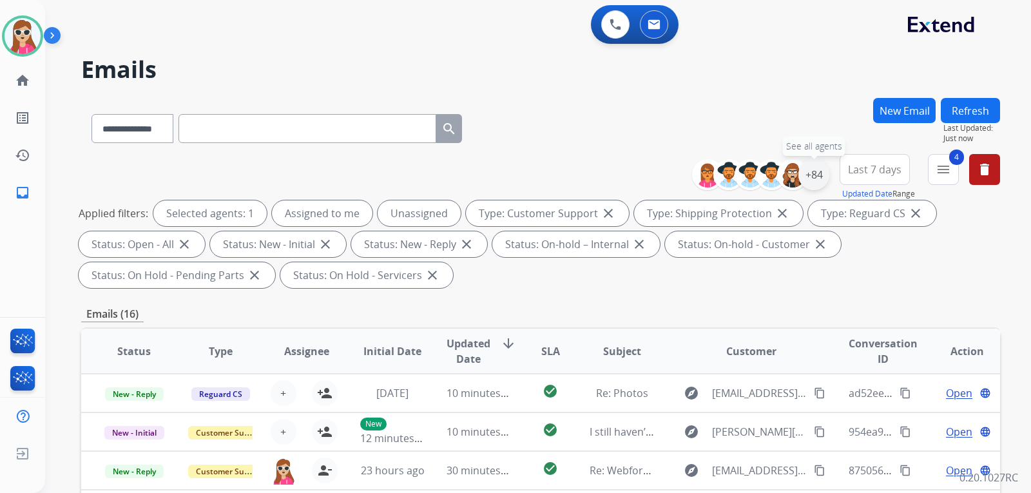
click at [816, 175] on div "+84" at bounding box center [814, 174] width 31 height 31
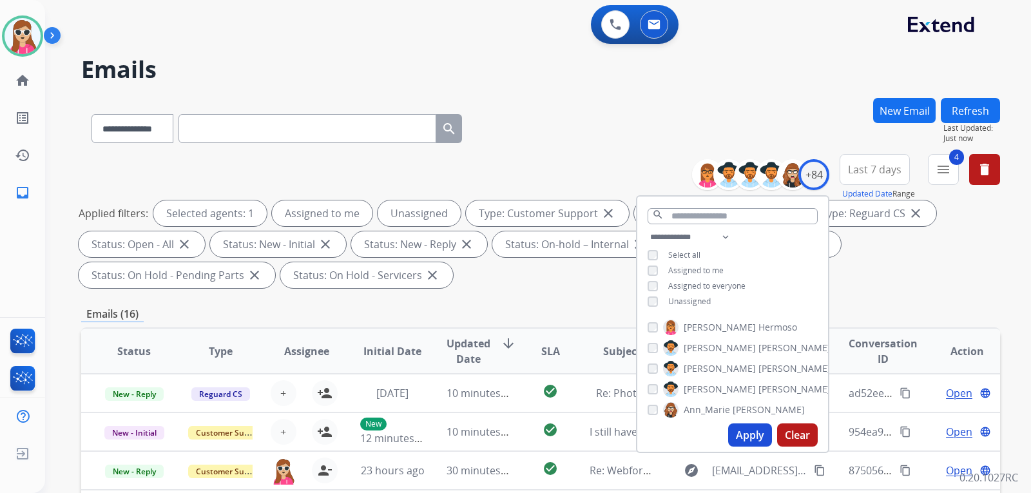
click at [672, 303] on span "Unassigned" at bounding box center [689, 301] width 43 height 11
click at [748, 442] on button "Apply" at bounding box center [750, 435] width 44 height 23
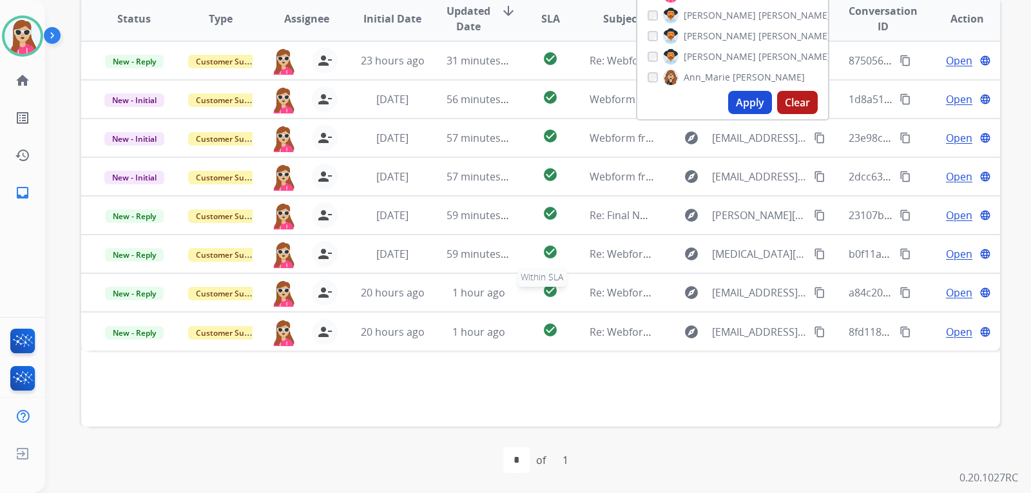
scroll to position [333, 0]
drag, startPoint x: 569, startPoint y: 388, endPoint x: 570, endPoint y: 374, distance: 14.2
click at [569, 387] on div "Status Type Assignee Initial Date Updated Date arrow_downward SLA Subject Custo…" at bounding box center [540, 210] width 919 height 432
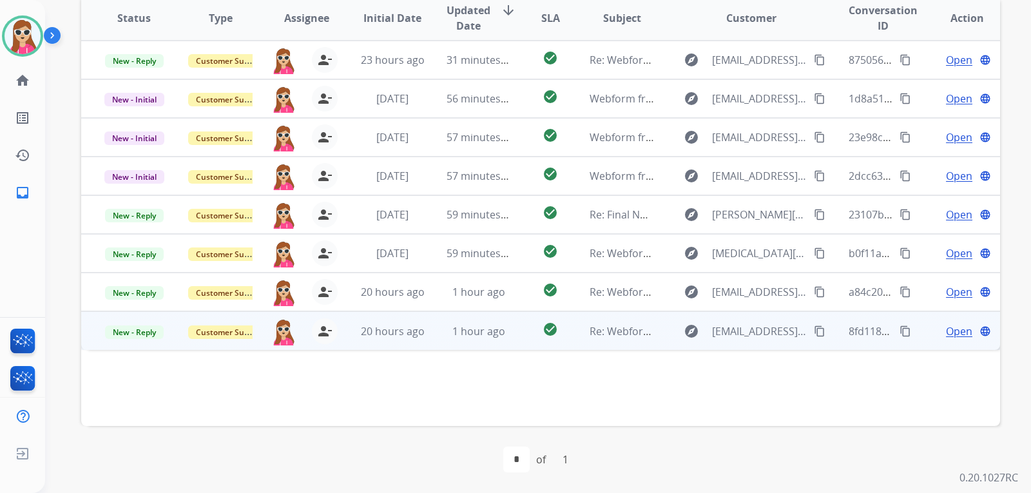
click at [521, 333] on td "check_circle" at bounding box center [540, 330] width 57 height 39
click at [814, 336] on mat-icon "content_copy" at bounding box center [820, 331] width 12 height 12
click at [947, 335] on span "Open" at bounding box center [959, 330] width 26 height 15
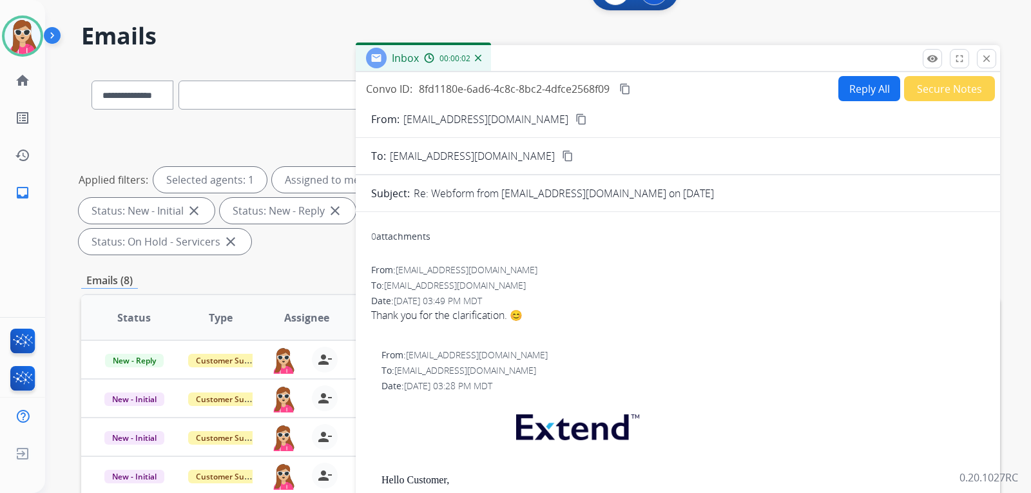
scroll to position [11, 0]
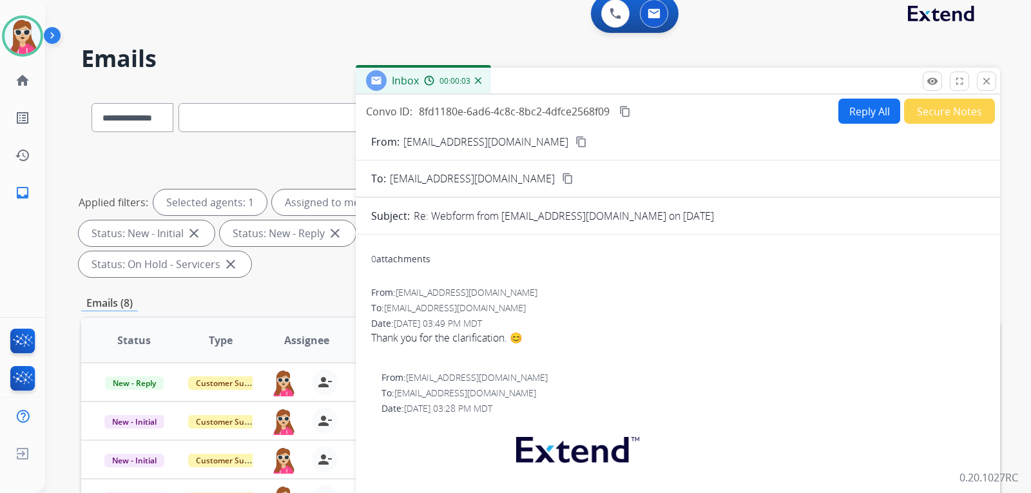
click at [863, 112] on button "Reply All" at bounding box center [870, 111] width 62 height 25
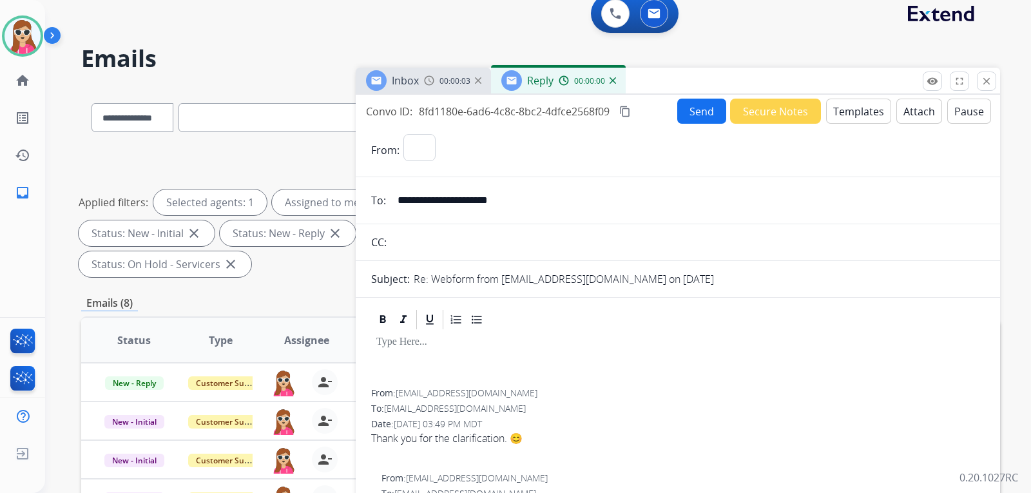
select select "**********"
click at [863, 111] on button "Templates" at bounding box center [858, 111] width 65 height 25
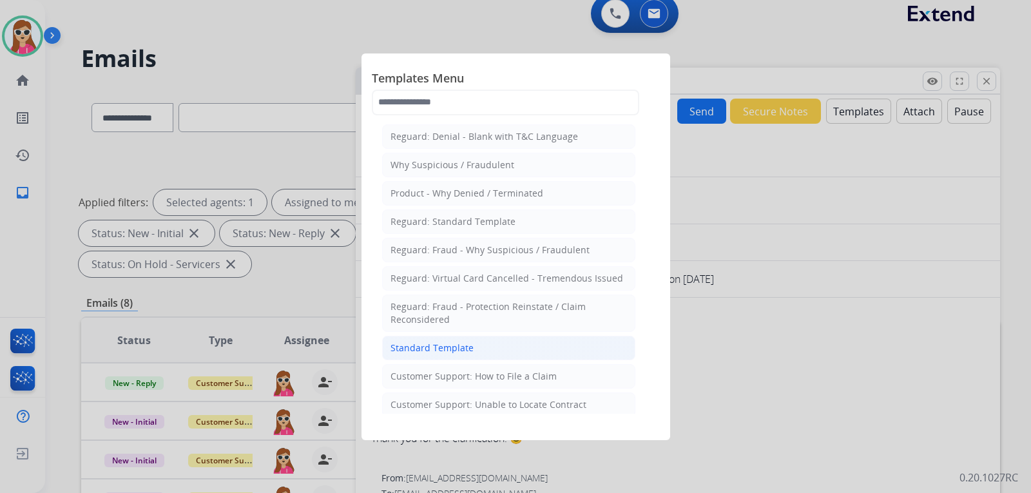
click at [483, 346] on li "Standard Template" at bounding box center [508, 348] width 253 height 24
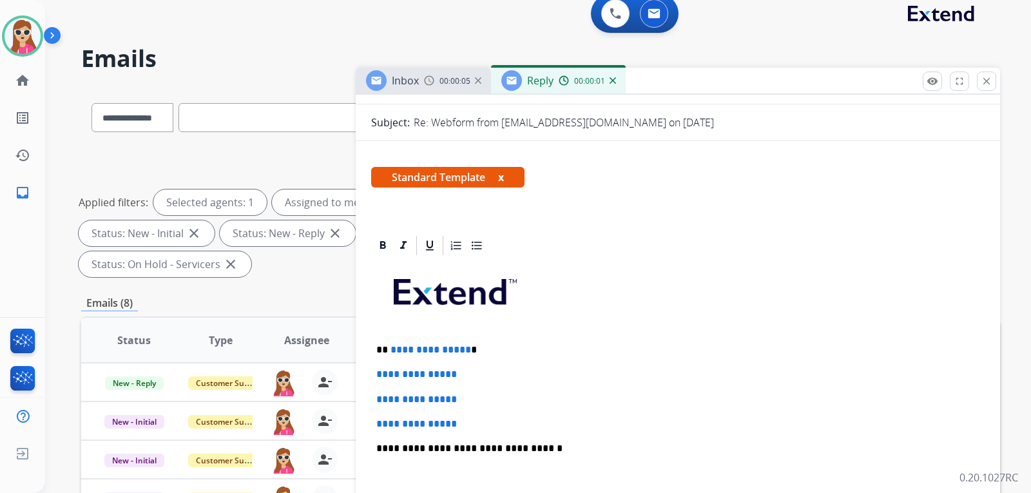
scroll to position [193, 0]
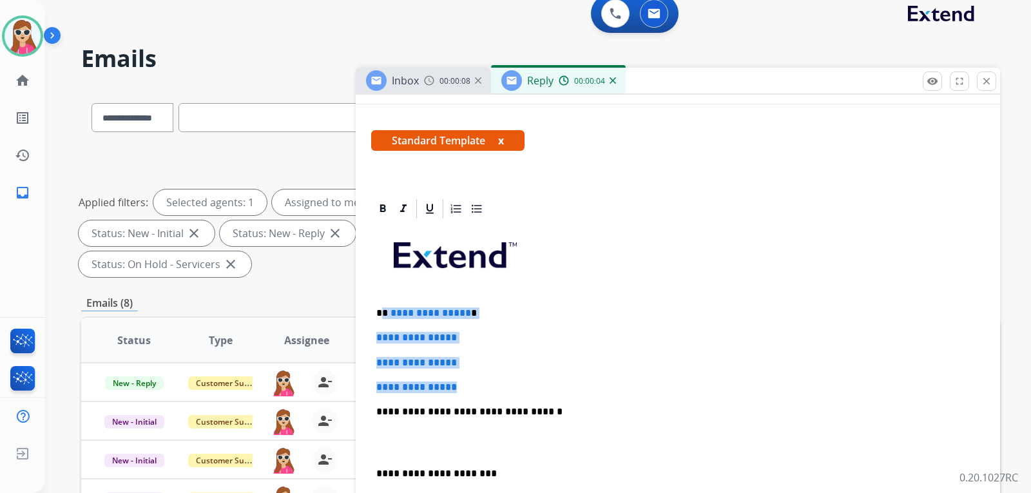
drag, startPoint x: 383, startPoint y: 313, endPoint x: 473, endPoint y: 383, distance: 114.4
click at [473, 383] on div "**********" at bounding box center [678, 442] width 614 height 444
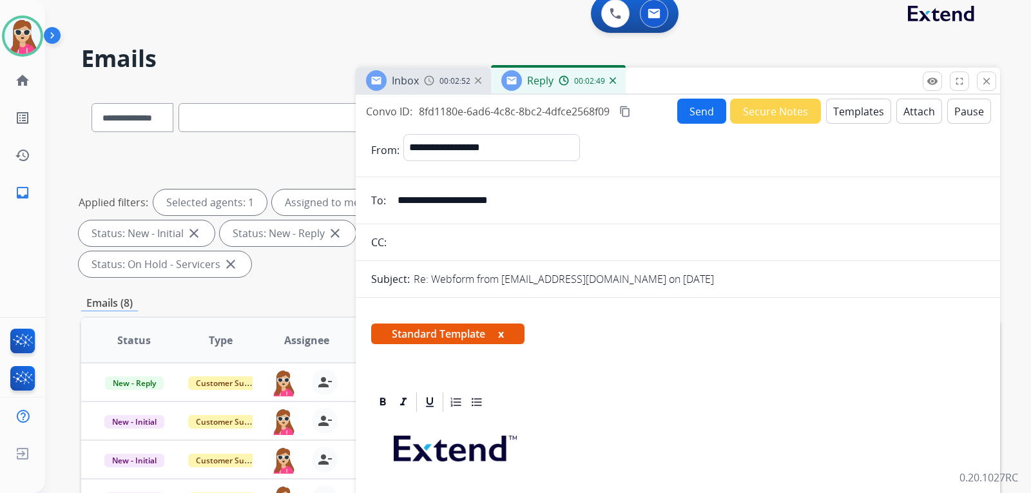
scroll to position [0, 0]
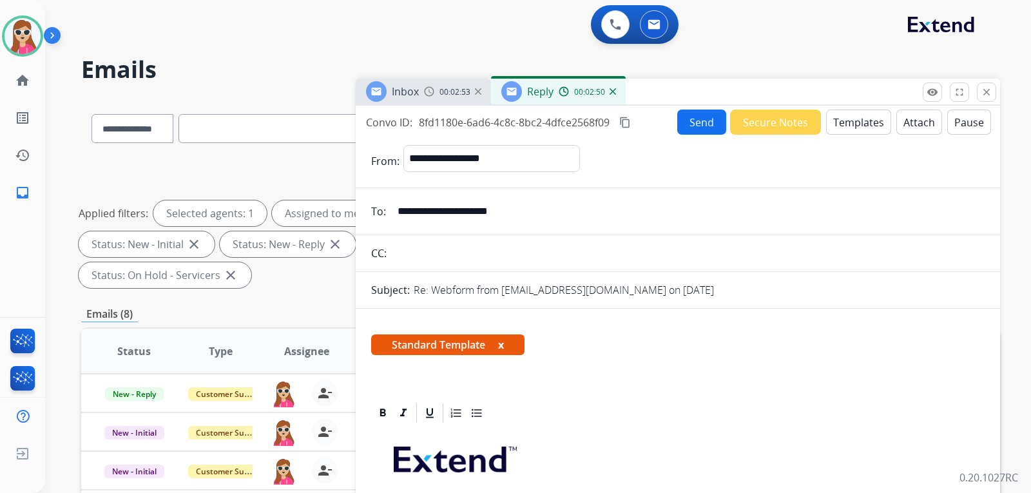
click at [705, 133] on button "Send" at bounding box center [702, 122] width 49 height 25
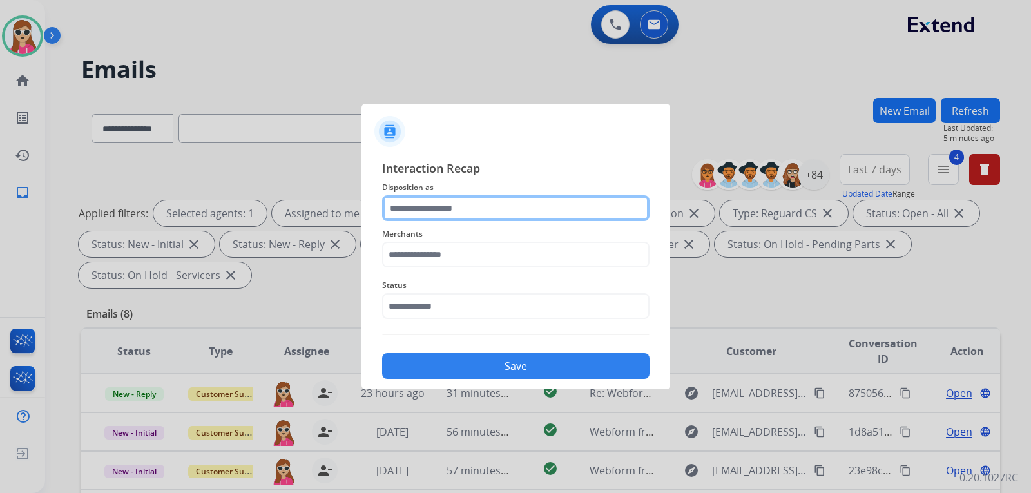
click at [415, 205] on input "text" at bounding box center [516, 208] width 268 height 26
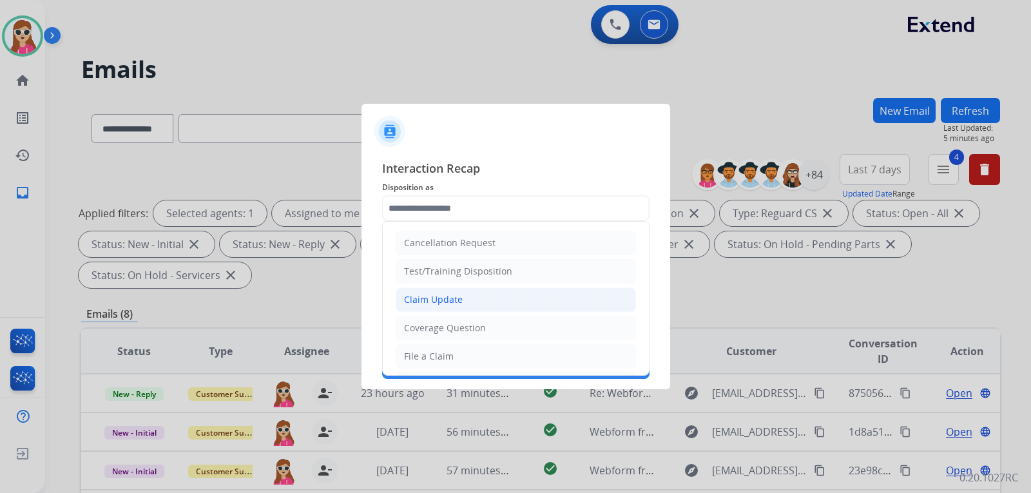
click at [444, 298] on div "Claim Update" at bounding box center [433, 299] width 59 height 13
type input "**********"
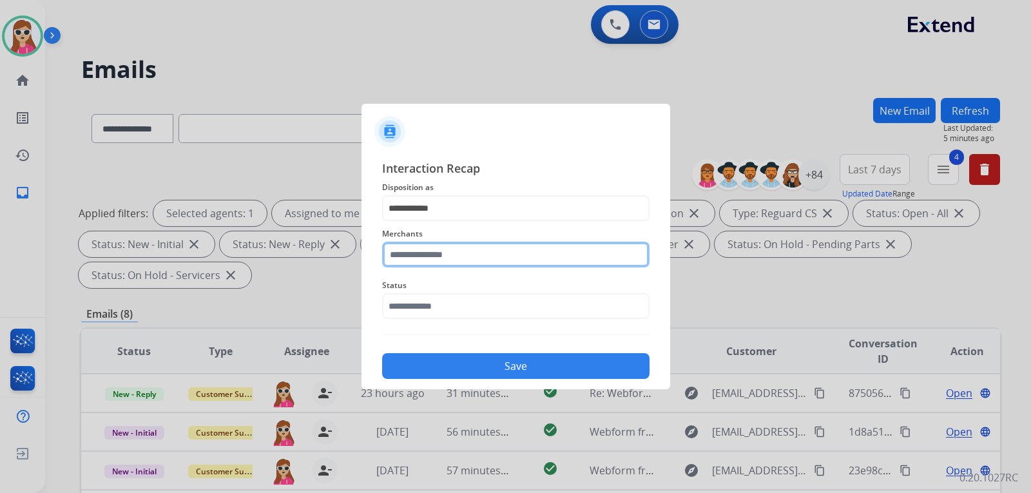
click at [463, 262] on input "text" at bounding box center [516, 255] width 268 height 26
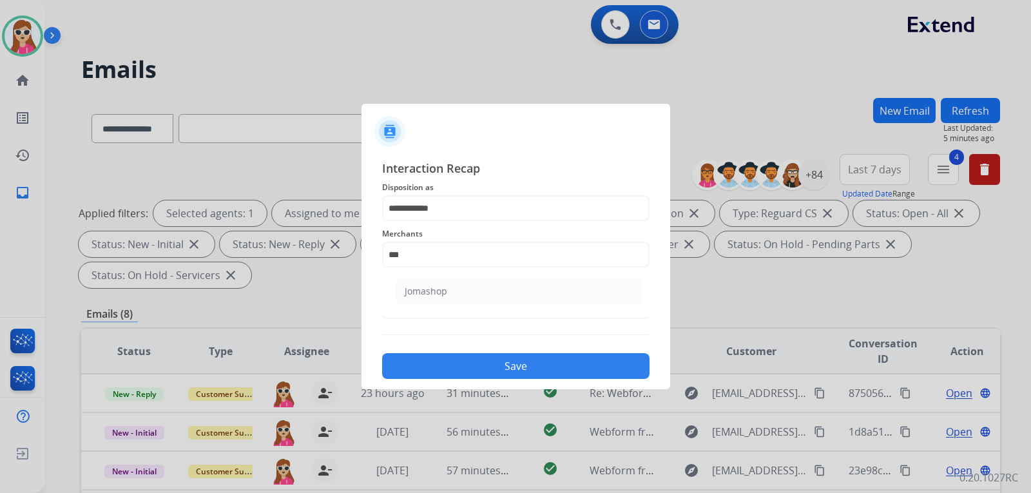
click at [449, 288] on li "Jomashop" at bounding box center [519, 291] width 246 height 24
type input "********"
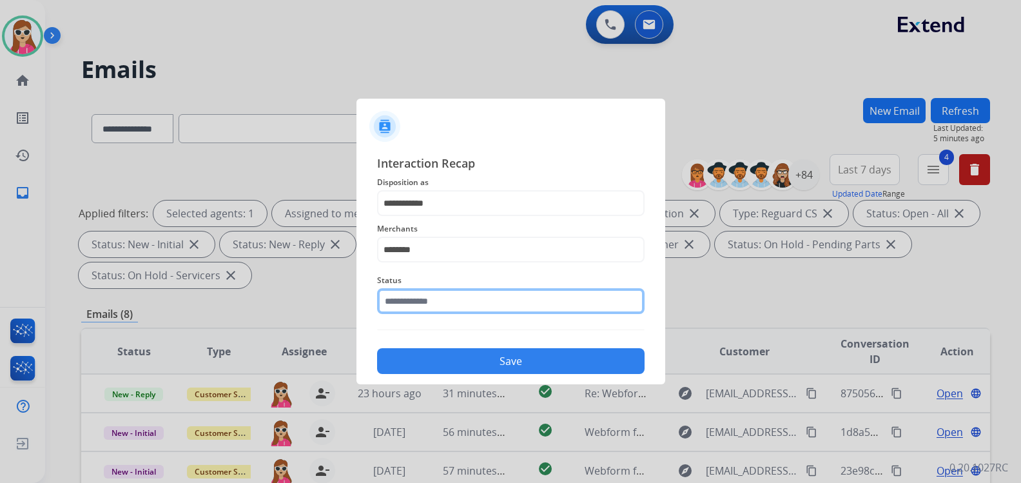
click at [459, 304] on input "text" at bounding box center [511, 301] width 268 height 26
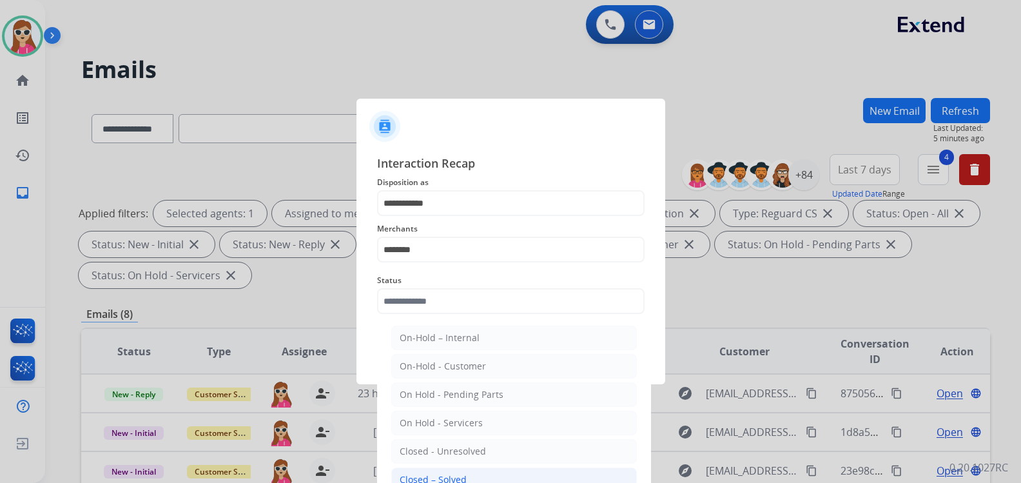
click at [469, 480] on li "Closed – Solved" at bounding box center [514, 479] width 246 height 24
type input "**********"
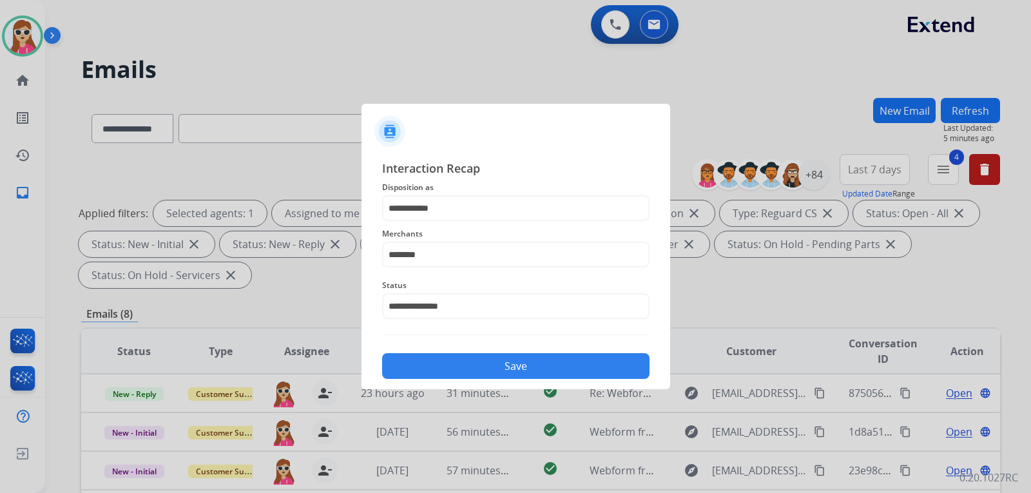
click at [507, 354] on button "Save" at bounding box center [516, 366] width 268 height 26
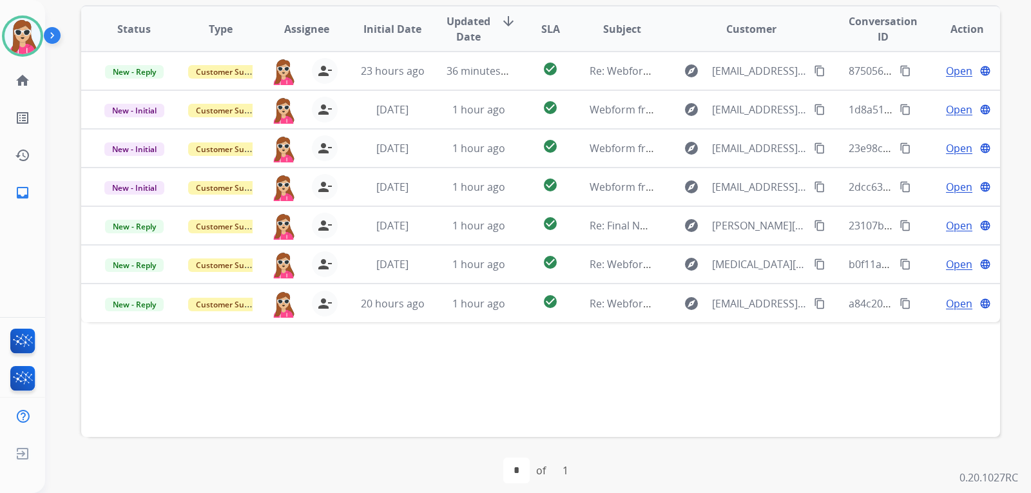
scroll to position [333, 0]
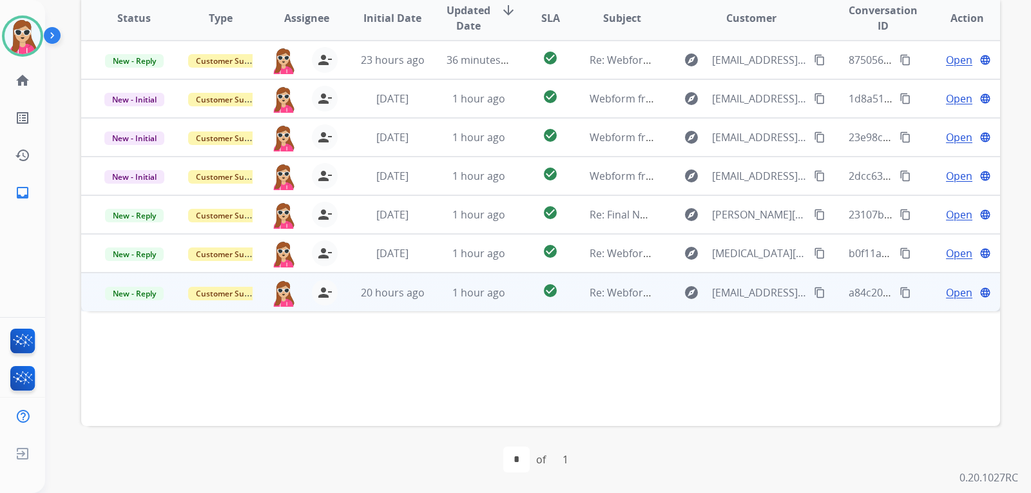
click at [816, 297] on mat-icon "content_copy" at bounding box center [820, 293] width 12 height 12
click at [517, 300] on td "check_circle" at bounding box center [540, 292] width 57 height 39
click at [942, 300] on td "Open language" at bounding box center [957, 292] width 86 height 39
click at [951, 290] on span "Open" at bounding box center [959, 292] width 26 height 15
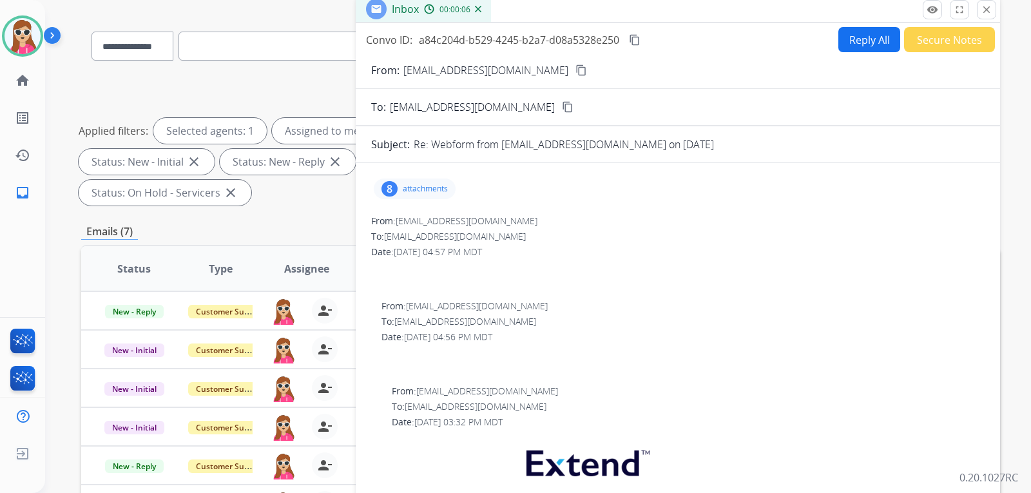
scroll to position [75, 0]
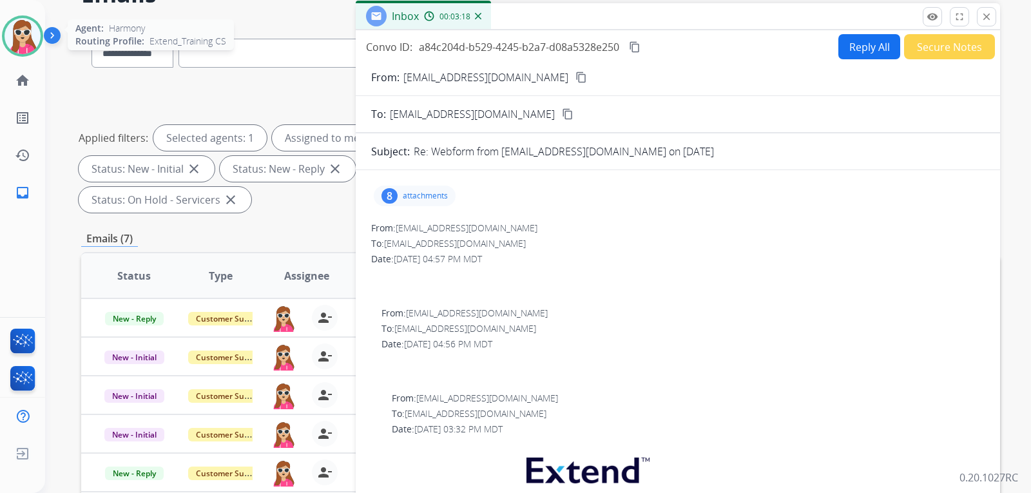
click at [30, 43] on img at bounding box center [23, 36] width 36 height 36
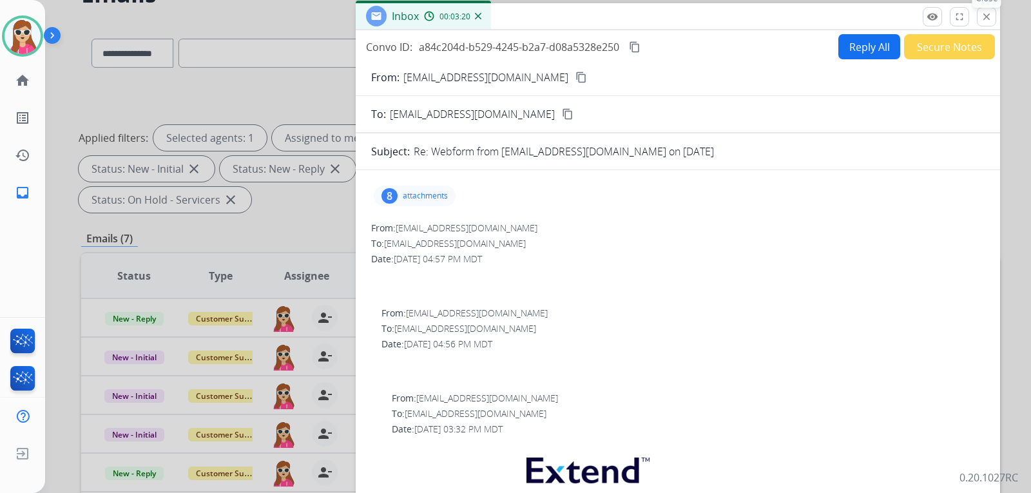
click at [992, 13] on mat-icon "close" at bounding box center [987, 17] width 12 height 12
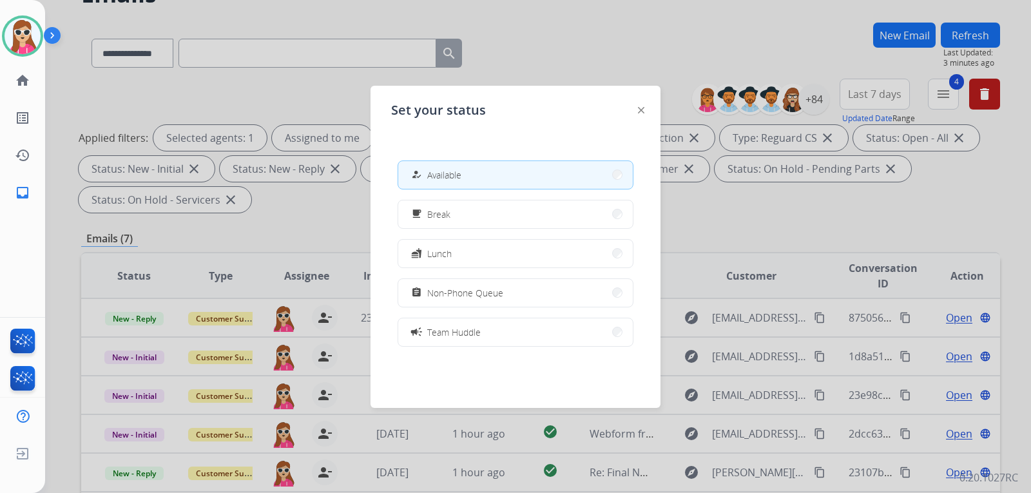
drag, startPoint x: 475, startPoint y: 297, endPoint x: 482, endPoint y: 294, distance: 7.5
click at [477, 297] on span "Non-Phone Queue" at bounding box center [465, 293] width 76 height 14
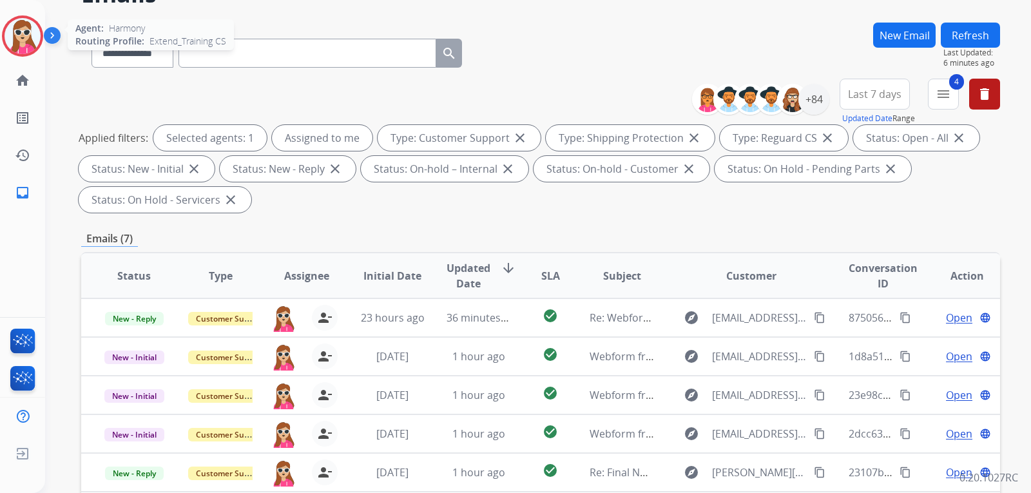
click at [28, 24] on img at bounding box center [23, 36] width 36 height 36
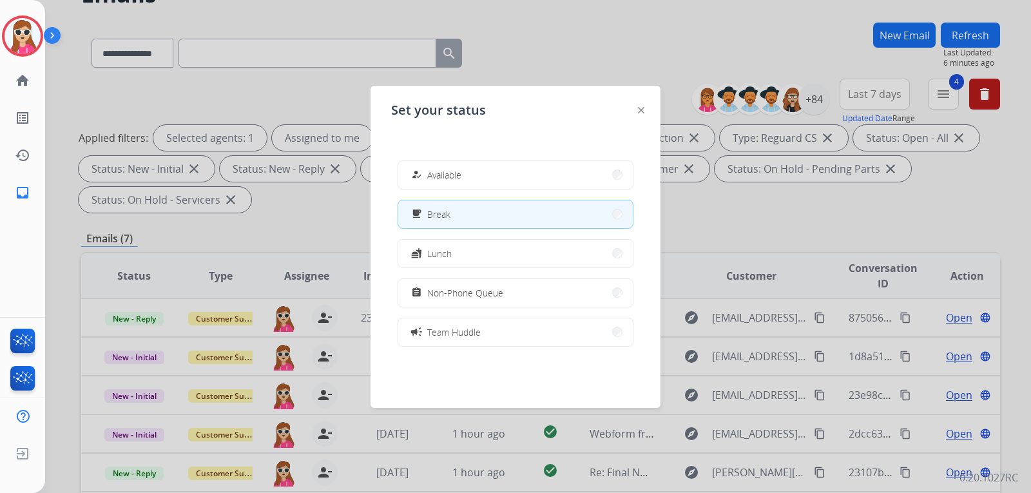
drag, startPoint x: 665, startPoint y: 90, endPoint x: 649, endPoint y: 98, distance: 17.9
click at [653, 96] on div "Set your status how_to_reg Available free_breakfast Break fastfood Lunch assign…" at bounding box center [516, 247] width 290 height 322
click at [642, 110] on img at bounding box center [641, 110] width 6 height 6
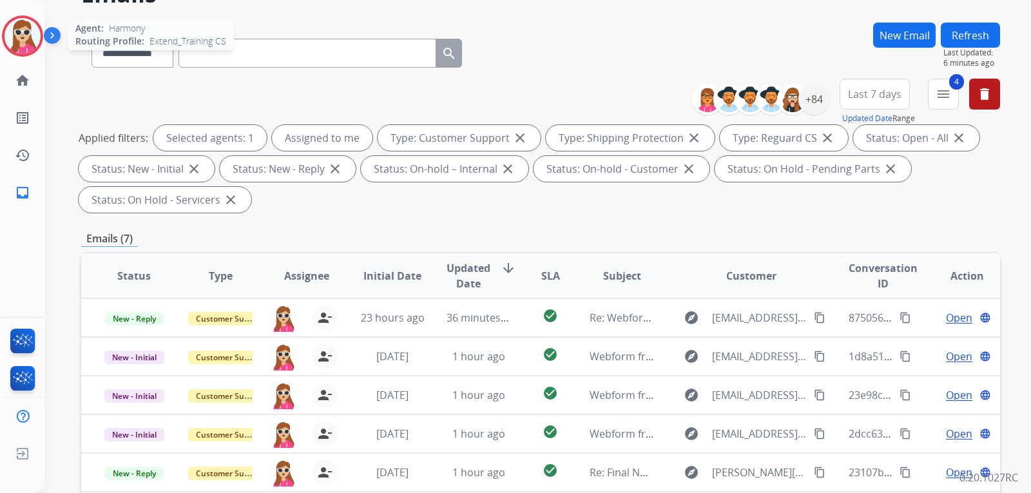
click at [29, 51] on img at bounding box center [23, 36] width 36 height 36
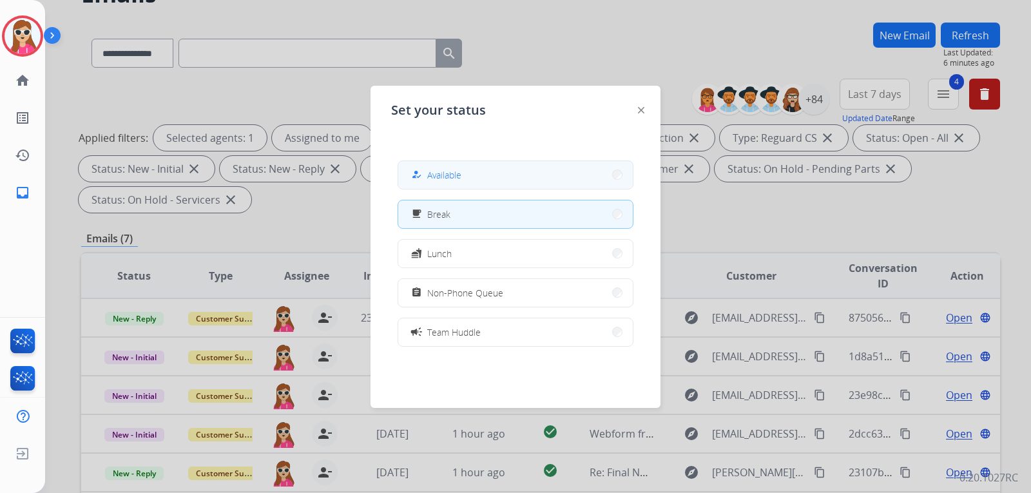
click at [563, 176] on button "how_to_reg Available" at bounding box center [515, 175] width 235 height 28
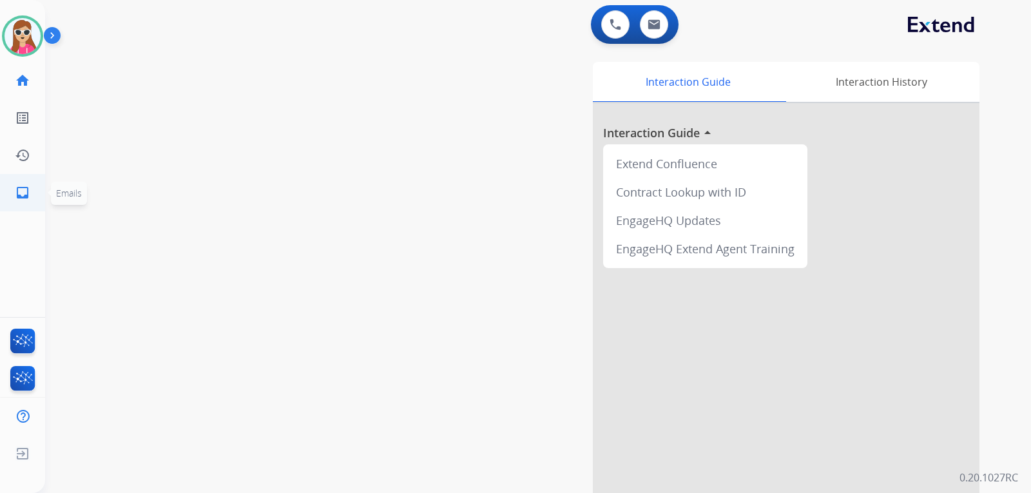
click at [23, 188] on mat-icon "inbox" at bounding box center [22, 192] width 15 height 15
select select "**********"
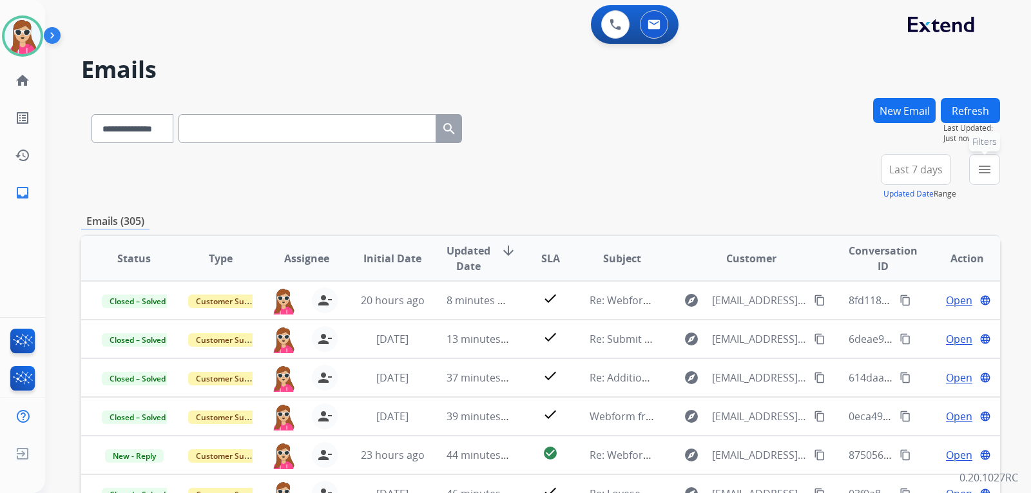
click at [1000, 162] on div "menu Filters Type Claims Adjudication Customer Support Escalation Service Suppo…" at bounding box center [985, 177] width 31 height 46
click at [984, 171] on mat-icon "menu" at bounding box center [984, 169] width 15 height 15
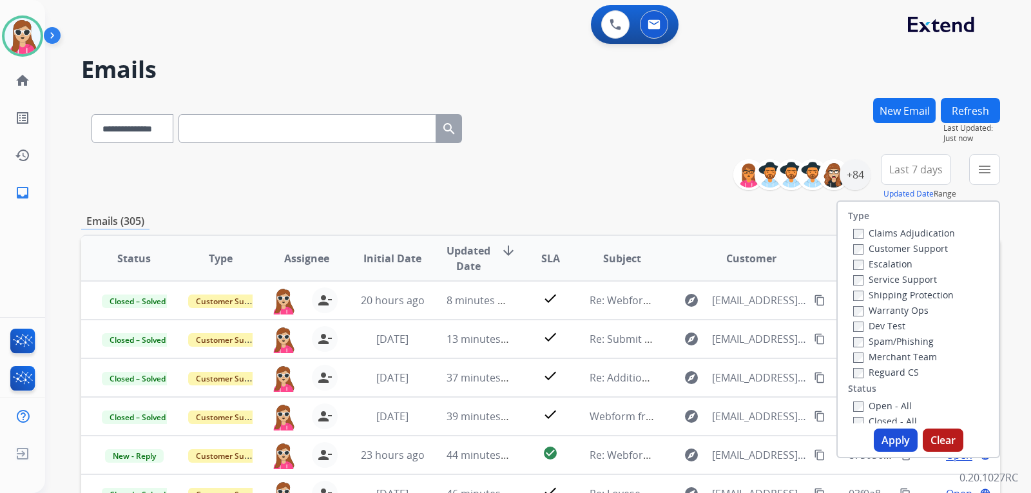
click at [920, 242] on div "Customer Support" at bounding box center [905, 247] width 102 height 15
click at [924, 247] on label "Customer Support" at bounding box center [901, 248] width 95 height 12
click at [917, 295] on label "Shipping Protection" at bounding box center [904, 295] width 101 height 12
click at [891, 369] on label "Reguard CS" at bounding box center [887, 372] width 66 height 12
drag, startPoint x: 890, startPoint y: 402, endPoint x: 893, endPoint y: 409, distance: 7.2
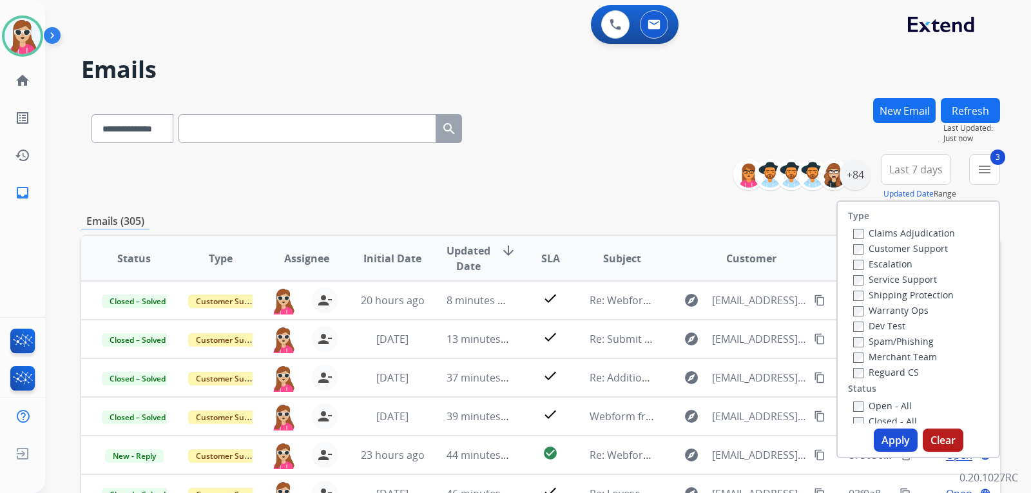
click at [891, 409] on label "Open - All" at bounding box center [883, 406] width 59 height 12
click at [877, 407] on label "Open - All" at bounding box center [883, 406] width 59 height 12
click at [881, 433] on button "Apply" at bounding box center [896, 440] width 44 height 23
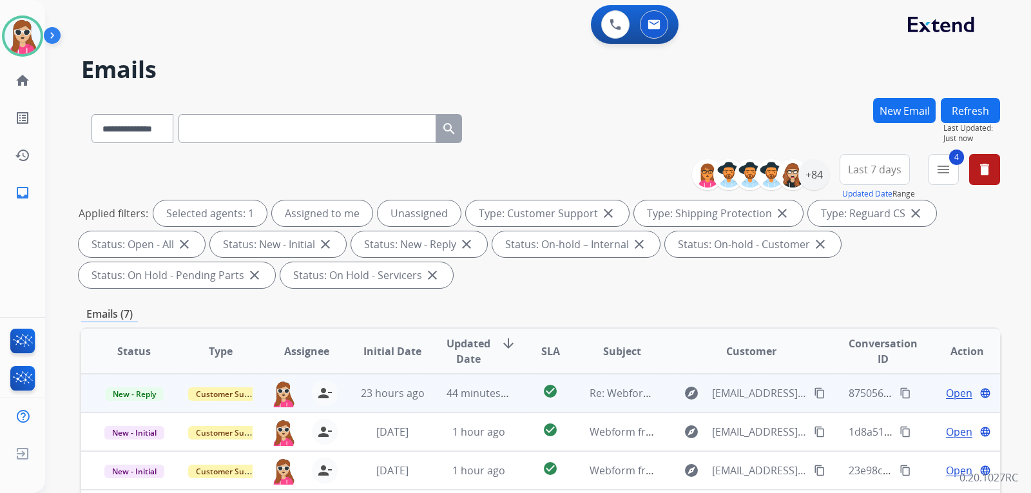
click at [946, 385] on span "Open" at bounding box center [959, 392] width 26 height 15
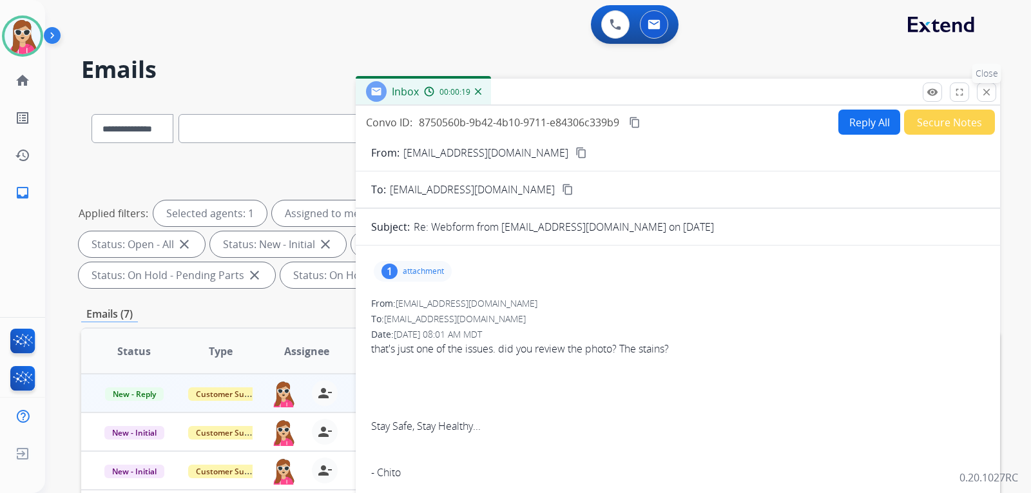
click at [988, 94] on mat-icon "close" at bounding box center [987, 92] width 12 height 12
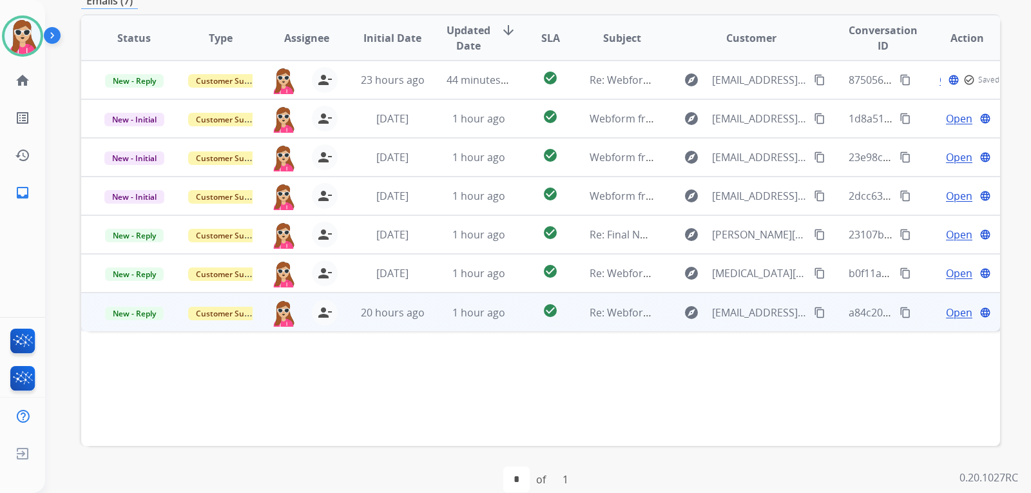
scroll to position [333, 0]
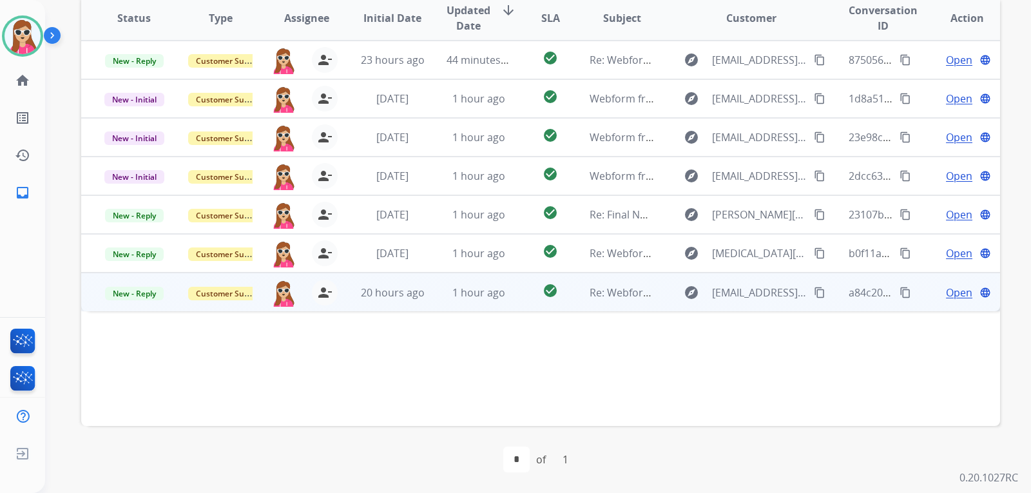
click at [661, 296] on td "explore [EMAIL_ADDRESS][DOMAIN_NAME] content_copy" at bounding box center [742, 292] width 172 height 39
click at [656, 288] on td "explore [EMAIL_ADDRESS][DOMAIN_NAME] content_copy" at bounding box center [742, 292] width 172 height 39
click at [669, 303] on td "explore [EMAIL_ADDRESS][DOMAIN_NAME] content_copy" at bounding box center [742, 292] width 172 height 39
click at [946, 298] on span "Open" at bounding box center [959, 291] width 26 height 15
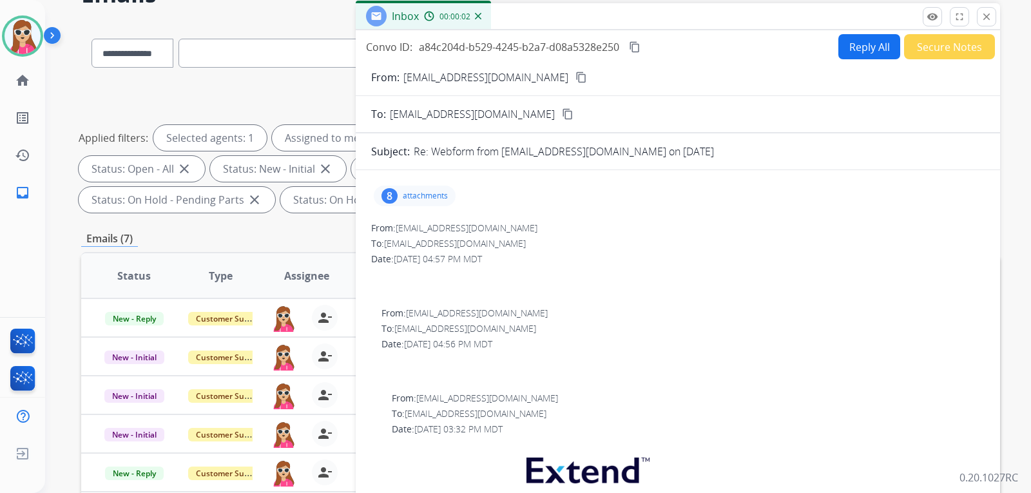
scroll to position [64, 0]
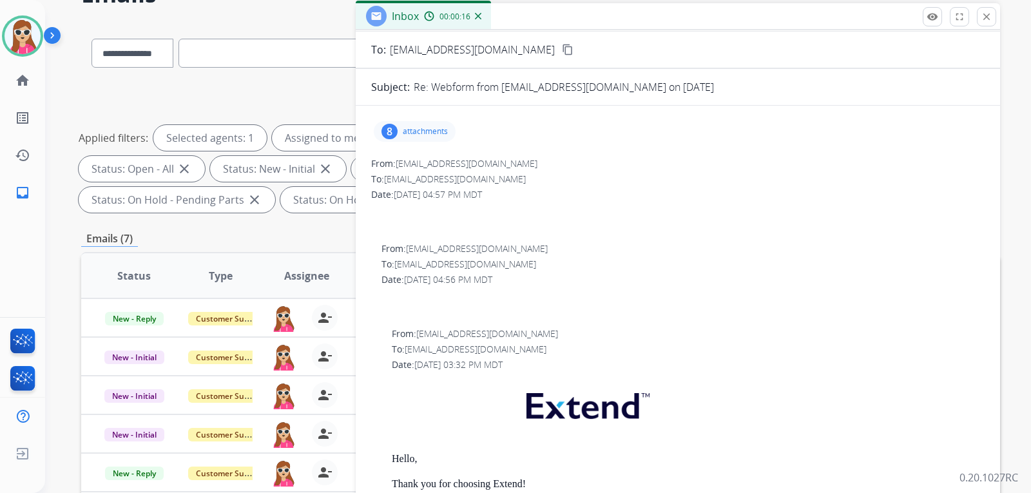
click at [406, 132] on p "attachments" at bounding box center [425, 131] width 45 height 10
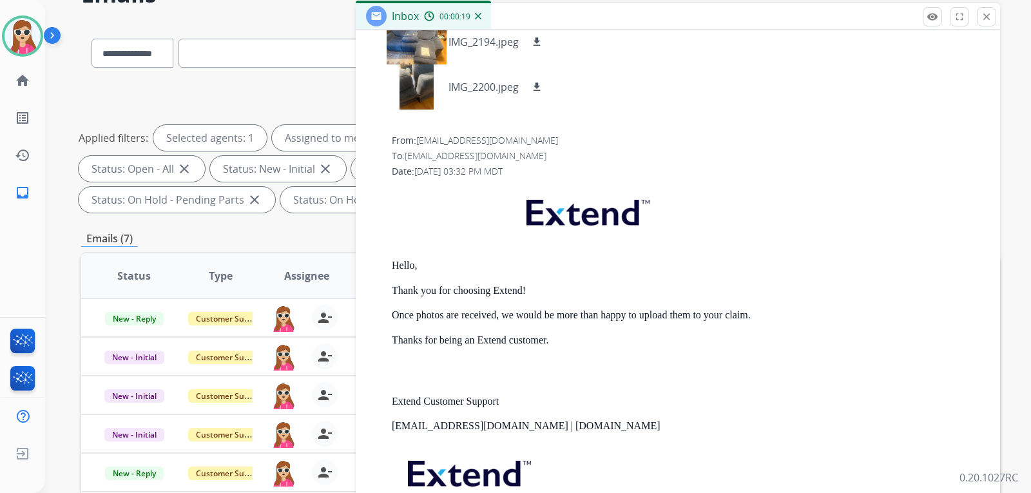
scroll to position [129, 0]
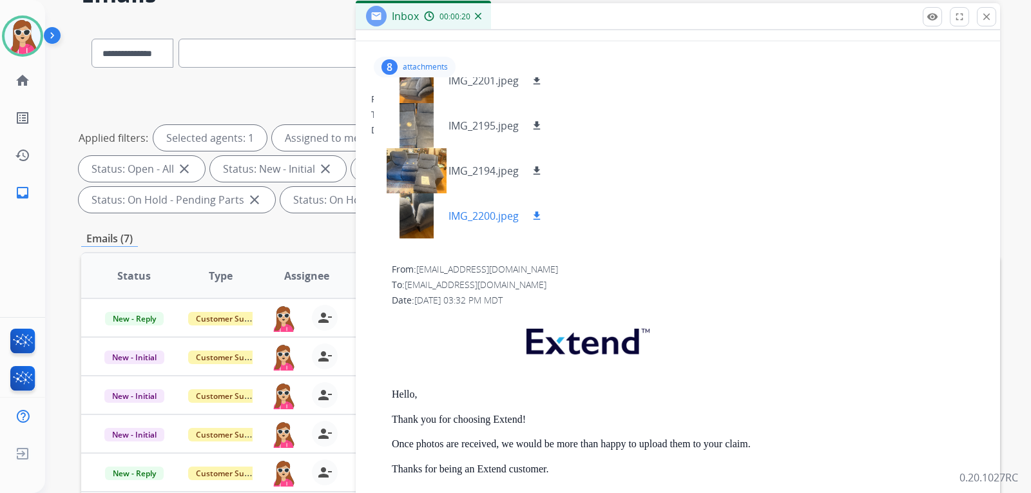
click at [538, 213] on mat-icon "download" at bounding box center [537, 216] width 12 height 12
click at [542, 166] on mat-icon "download" at bounding box center [537, 171] width 12 height 12
click at [538, 128] on mat-icon "download" at bounding box center [537, 126] width 12 height 12
click at [543, 81] on button "download" at bounding box center [536, 80] width 15 height 15
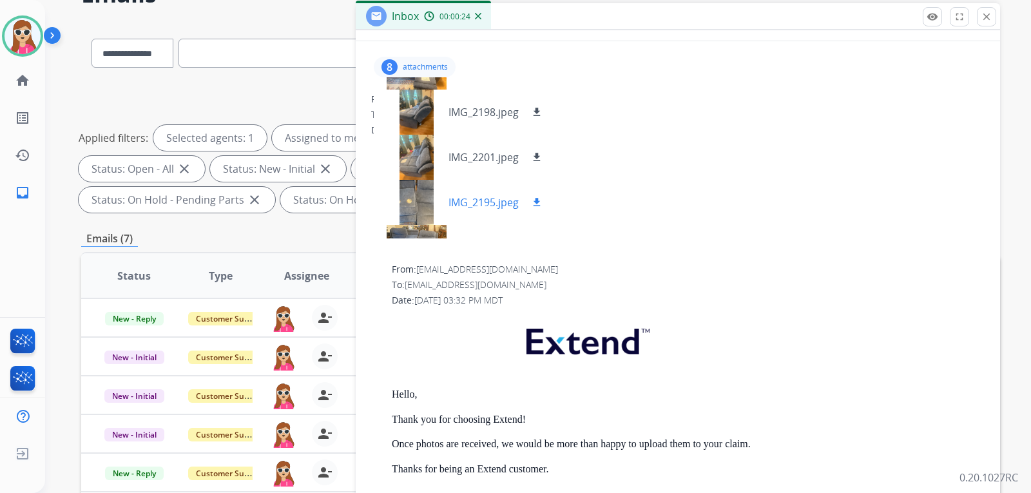
scroll to position [135, 0]
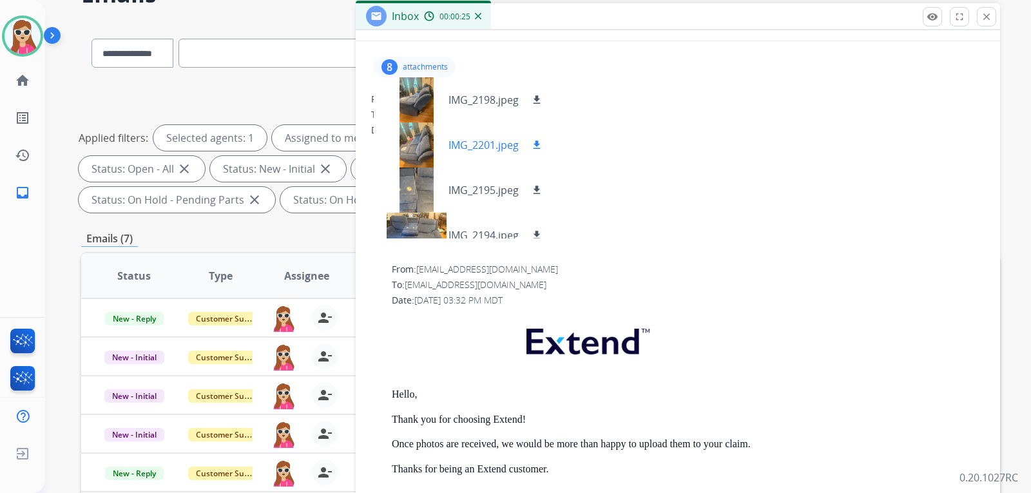
click at [542, 142] on mat-icon "download" at bounding box center [537, 145] width 12 height 12
click at [537, 99] on mat-icon "download" at bounding box center [537, 100] width 12 height 12
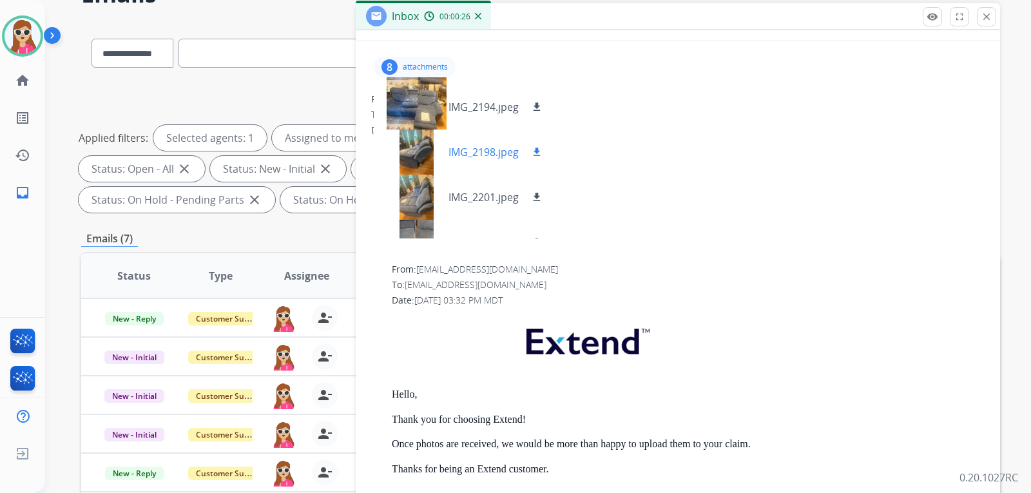
scroll to position [6, 0]
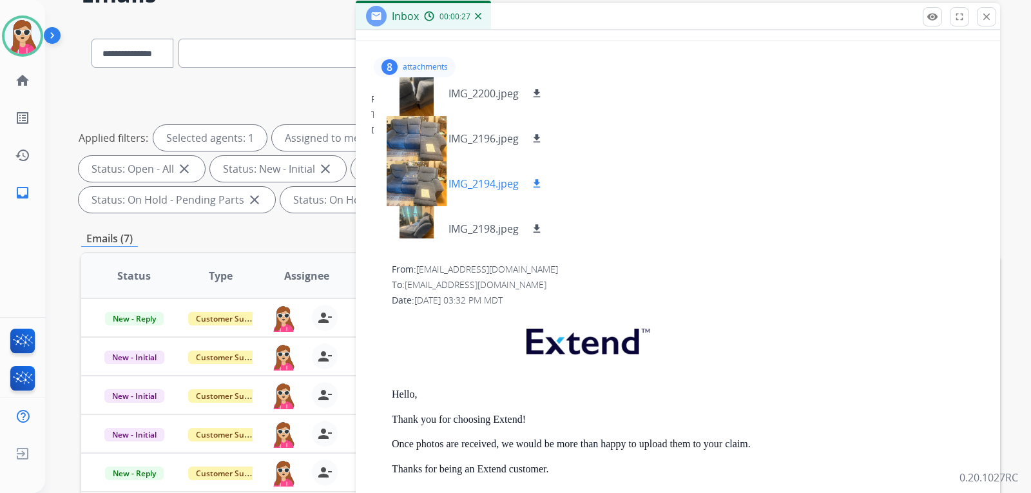
click at [535, 173] on div "IMG_2194.jpeg download" at bounding box center [464, 183] width 181 height 45
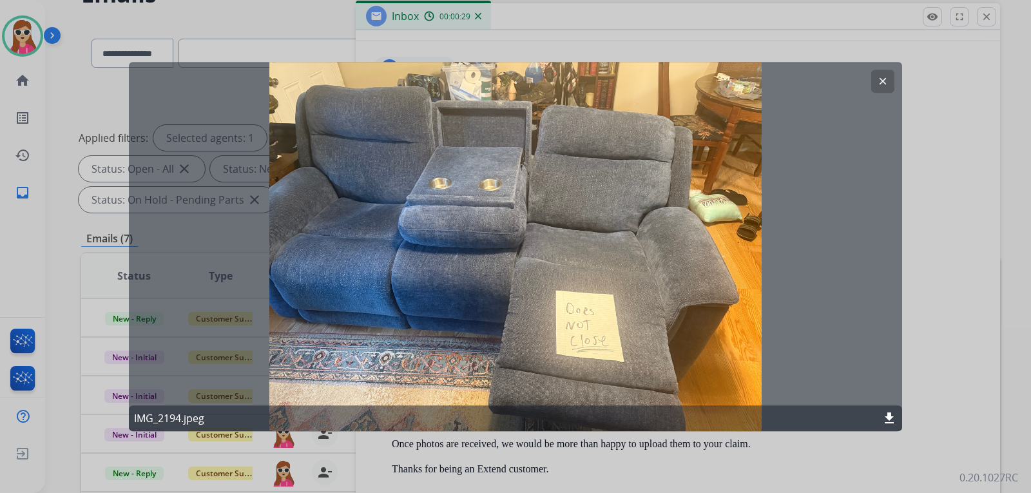
click at [884, 76] on mat-icon "clear" at bounding box center [883, 81] width 12 height 12
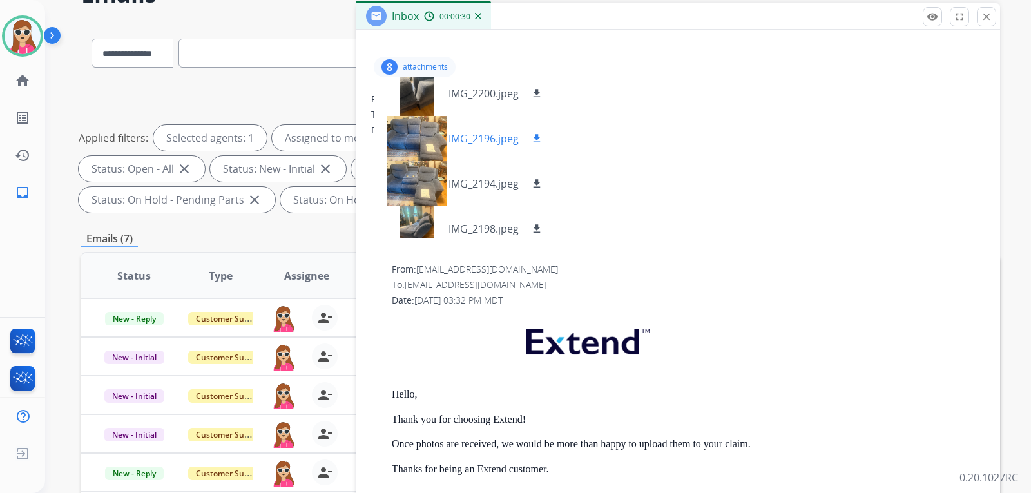
click at [536, 140] on mat-icon "download" at bounding box center [537, 139] width 12 height 12
click at [545, 95] on button "download" at bounding box center [536, 93] width 15 height 15
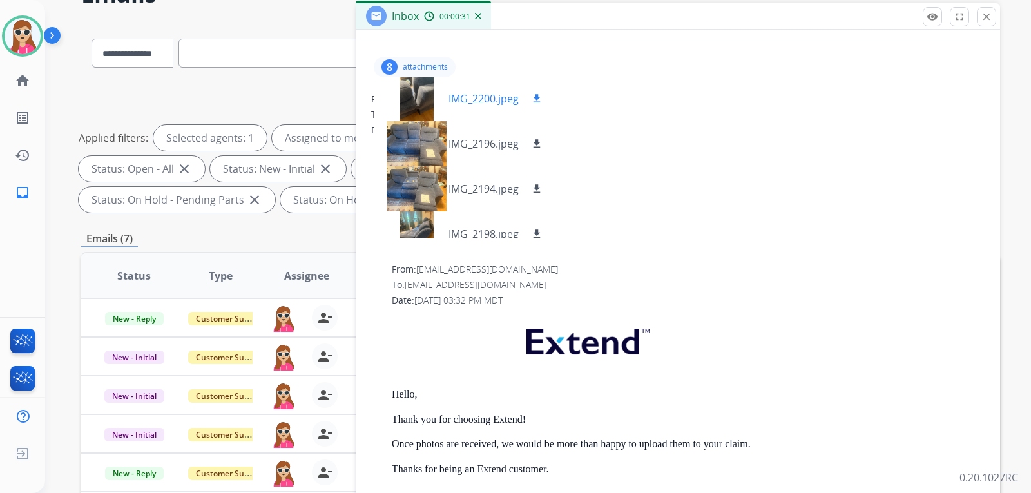
scroll to position [0, 0]
click at [438, 153] on div at bounding box center [416, 144] width 64 height 45
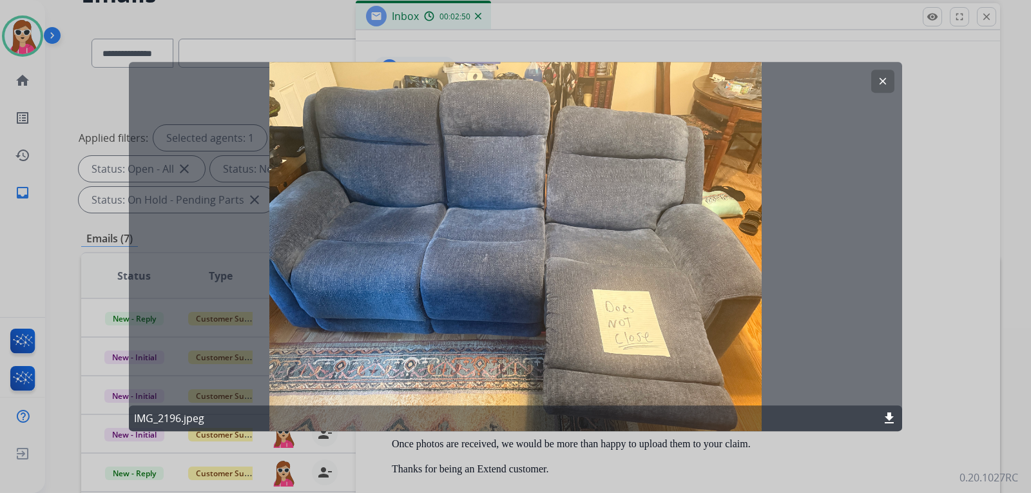
click at [888, 82] on button "clear" at bounding box center [883, 81] width 23 height 23
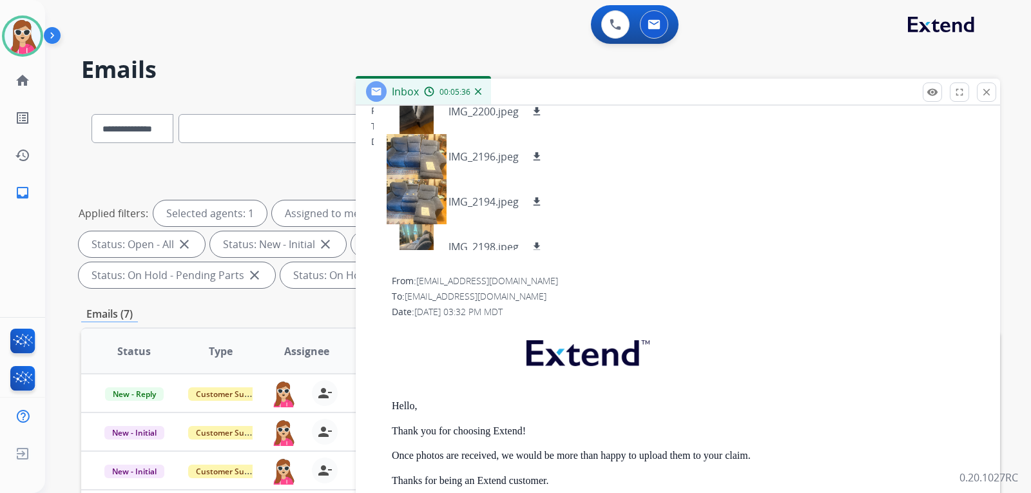
scroll to position [193, 0]
click at [602, 248] on div at bounding box center [683, 255] width 603 height 15
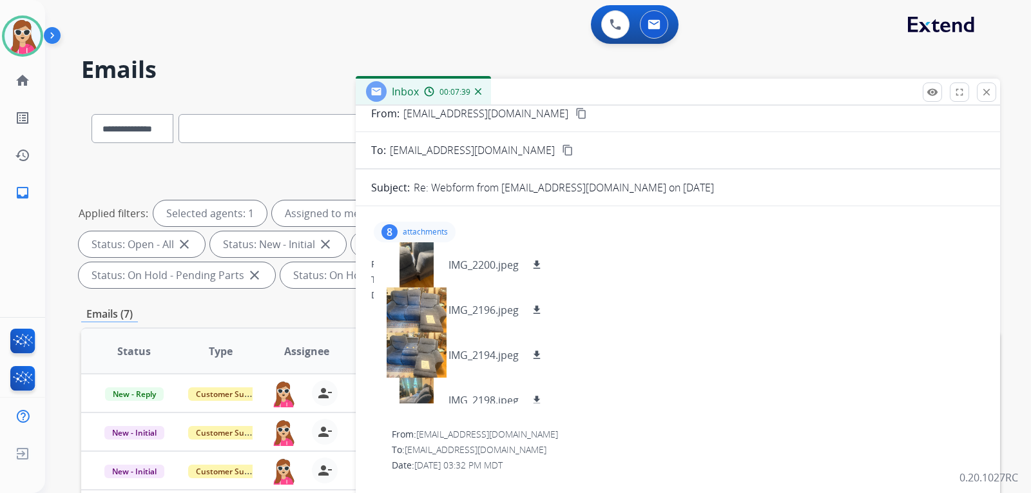
scroll to position [0, 0]
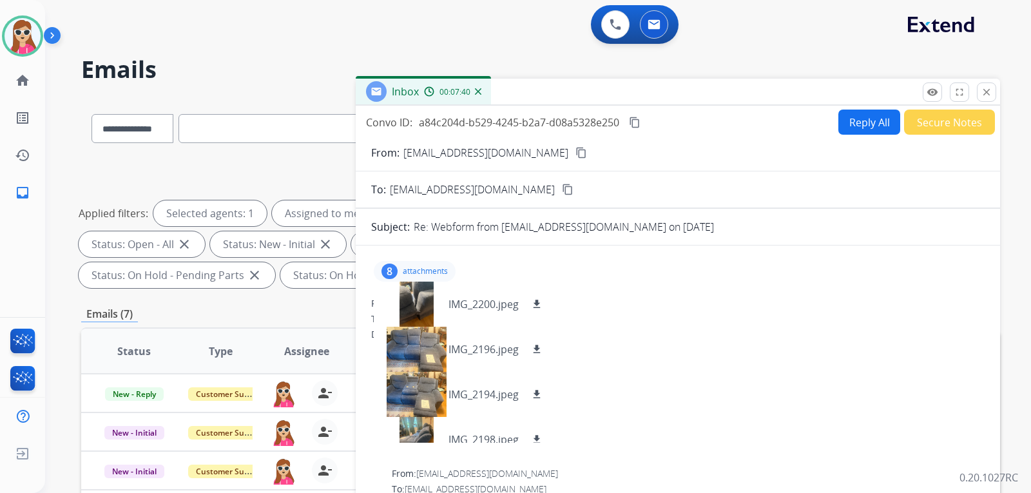
click at [855, 121] on button "Reply All" at bounding box center [870, 122] width 62 height 25
select select "**********"
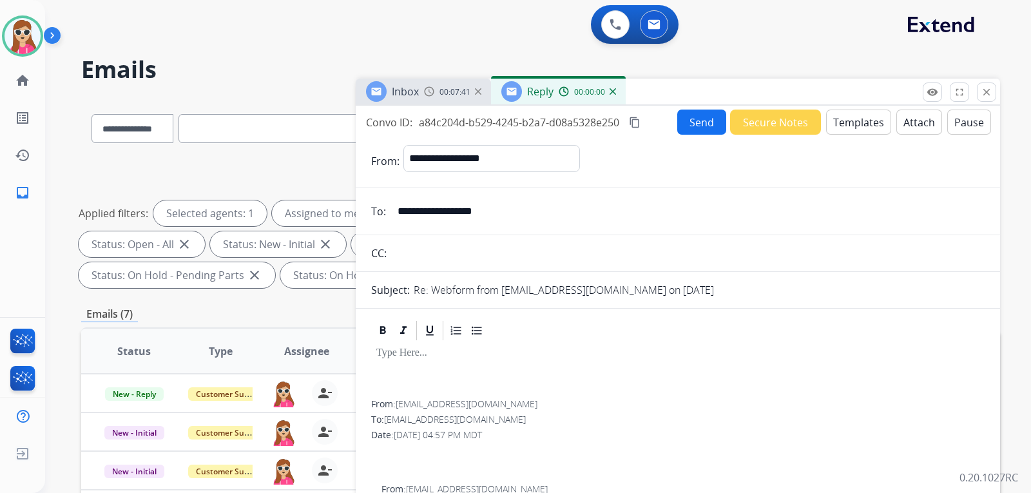
click at [838, 121] on button "Templates" at bounding box center [858, 122] width 65 height 25
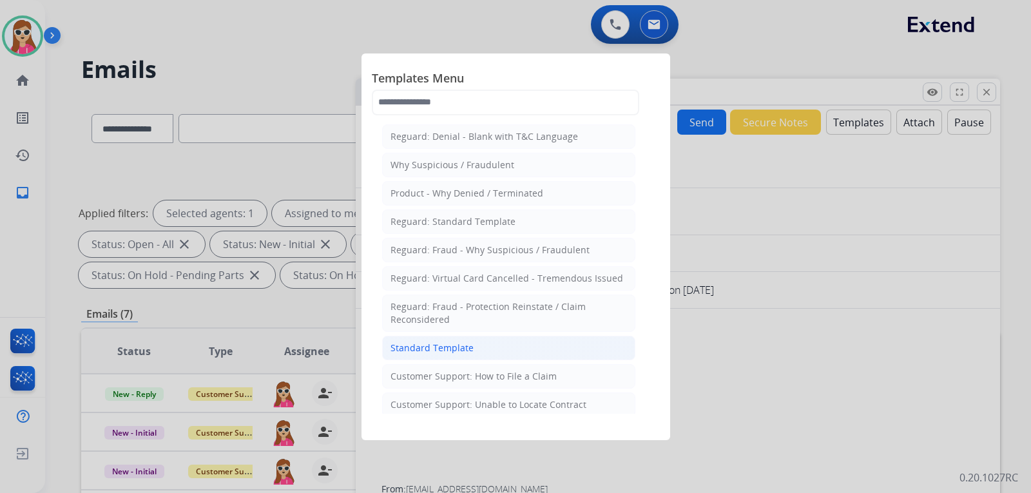
click at [489, 344] on li "Standard Template" at bounding box center [508, 348] width 253 height 24
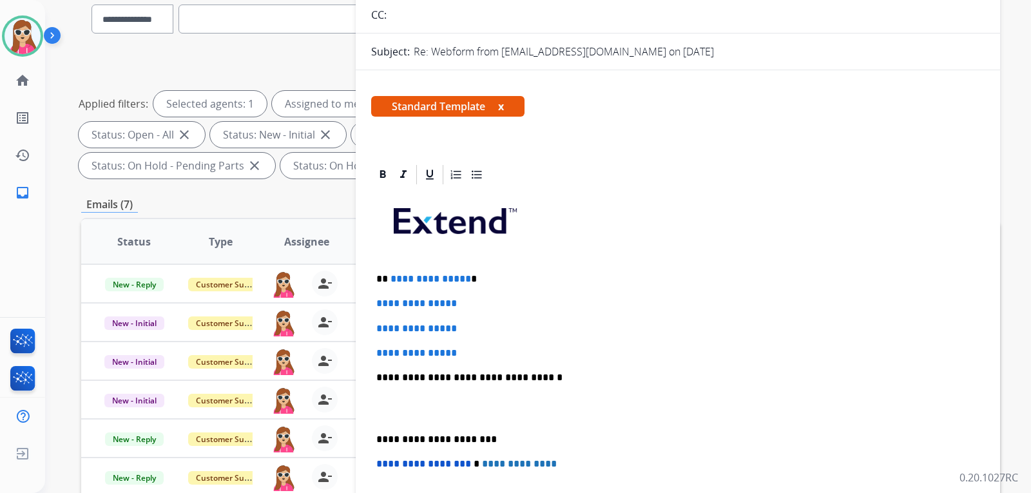
scroll to position [129, 0]
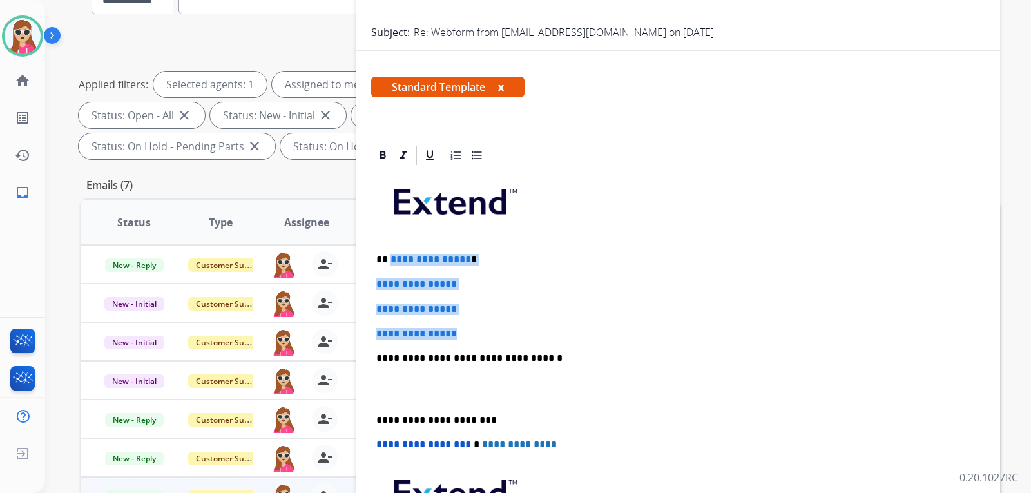
drag, startPoint x: 390, startPoint y: 258, endPoint x: 478, endPoint y: 338, distance: 119.6
click at [478, 338] on div "**********" at bounding box center [678, 389] width 614 height 444
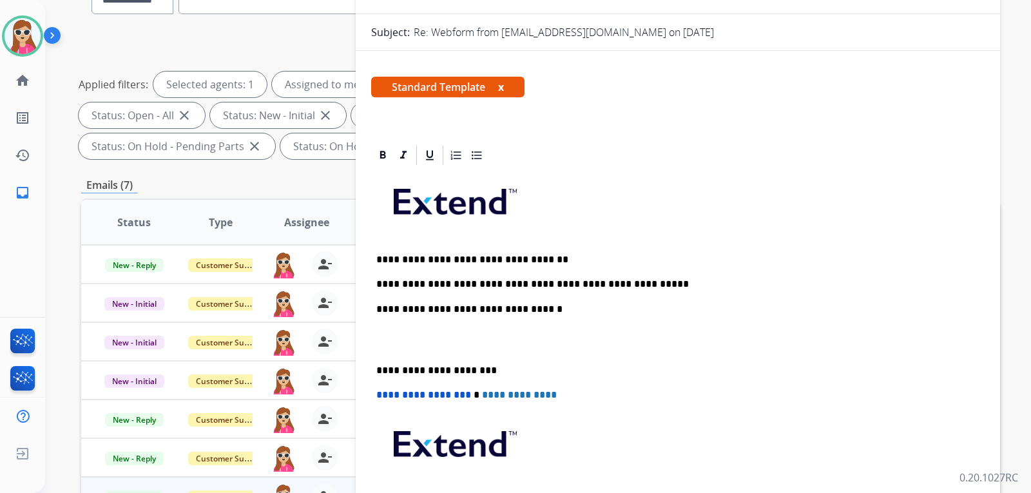
click at [378, 288] on p "**********" at bounding box center [672, 284] width 593 height 12
click at [381, 286] on p "**********" at bounding box center [672, 284] width 593 height 12
click at [634, 286] on p "**********" at bounding box center [672, 284] width 593 height 12
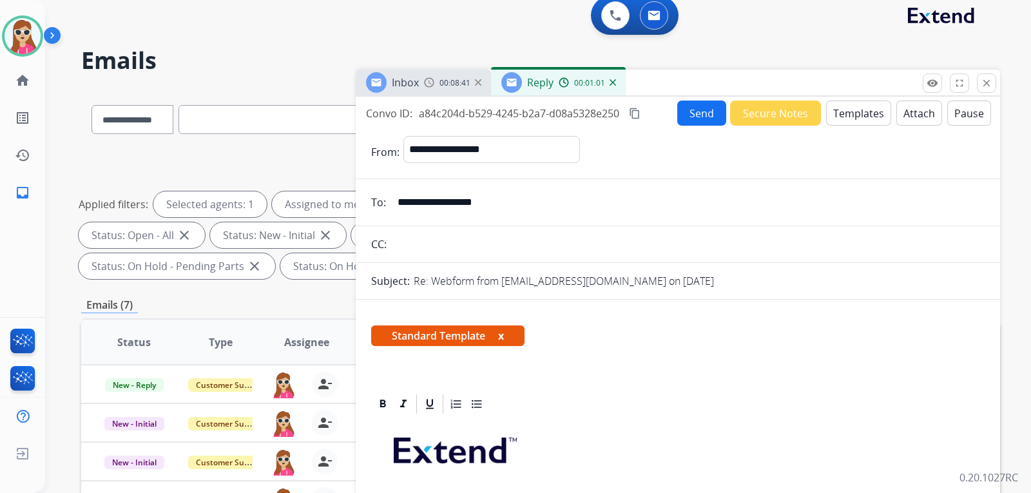
scroll to position [0, 0]
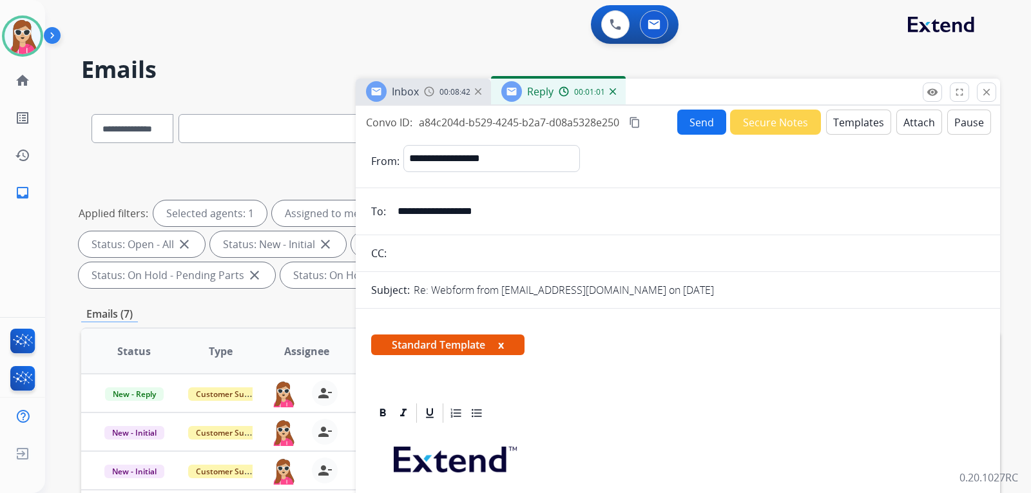
click at [695, 122] on button "Send" at bounding box center [702, 122] width 49 height 25
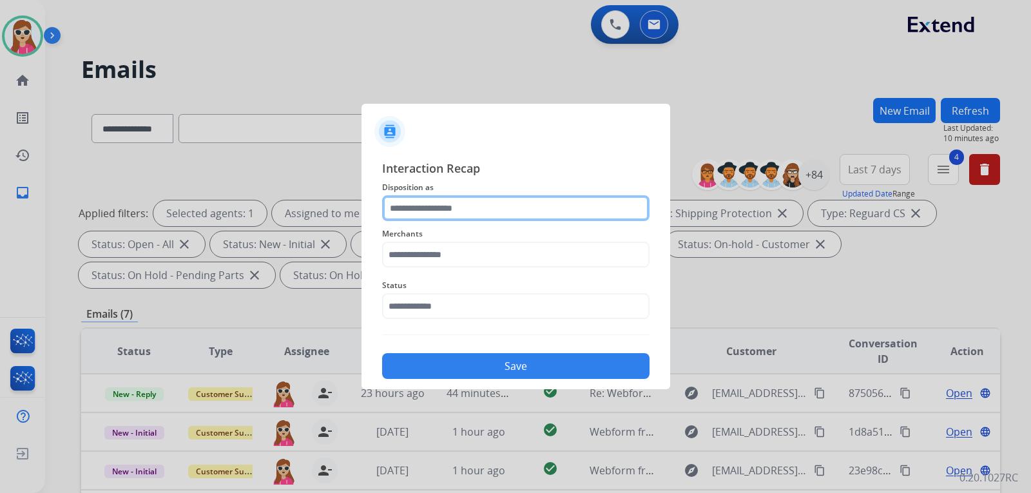
click at [499, 211] on input "text" at bounding box center [516, 208] width 268 height 26
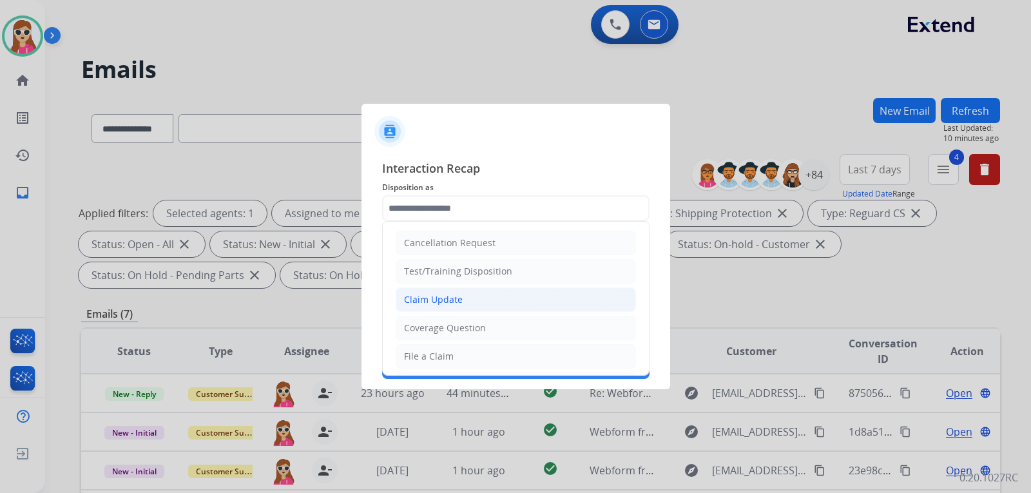
click at [478, 302] on li "Claim Update" at bounding box center [516, 300] width 240 height 24
type input "**********"
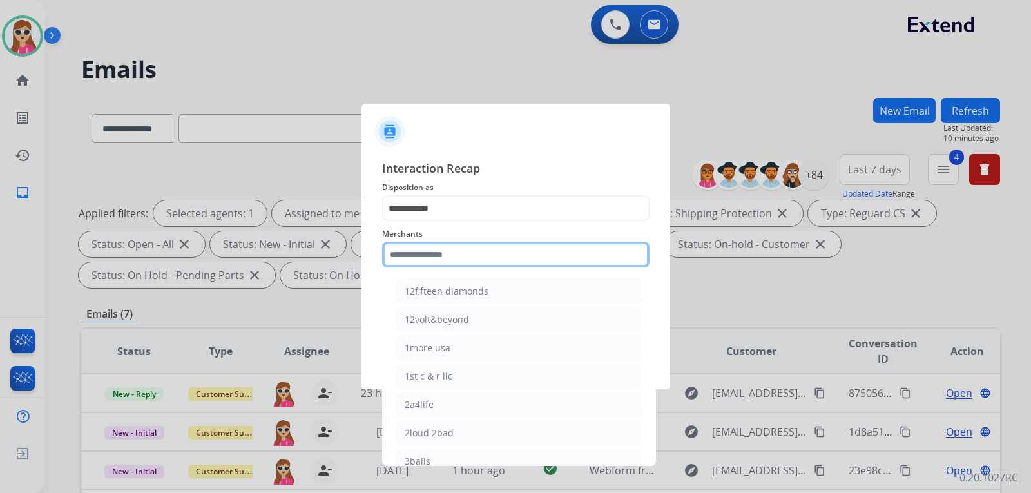
click at [480, 261] on input "text" at bounding box center [516, 255] width 268 height 26
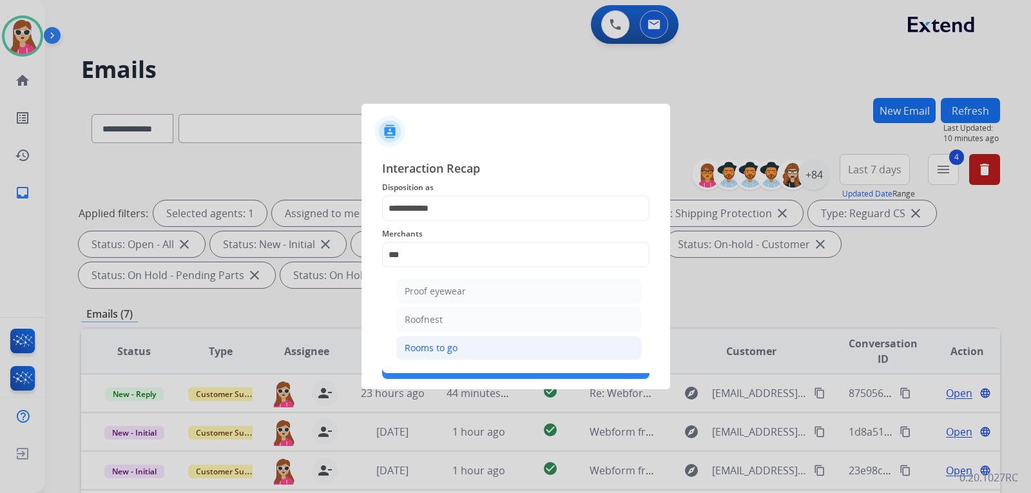
click at [448, 345] on div "Rooms to go" at bounding box center [431, 348] width 53 height 13
type input "**********"
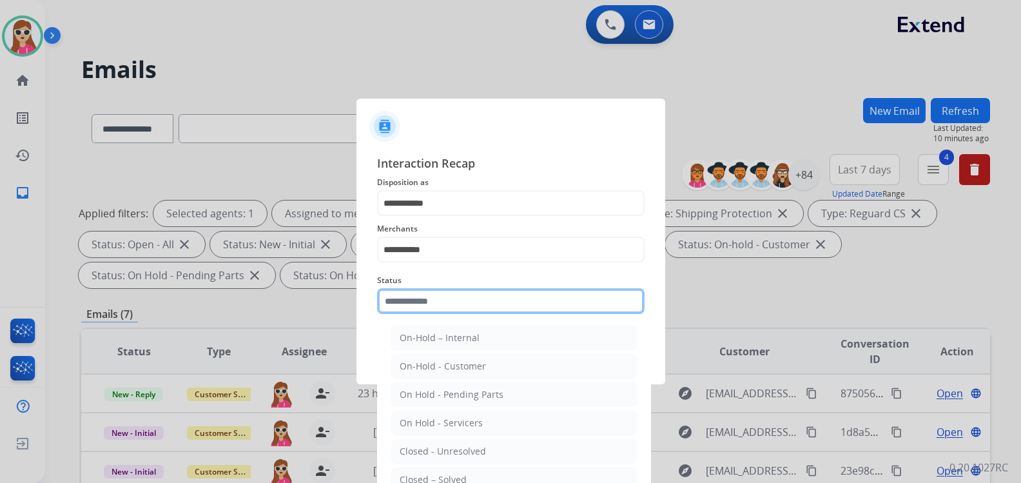
click at [469, 306] on input "text" at bounding box center [511, 301] width 268 height 26
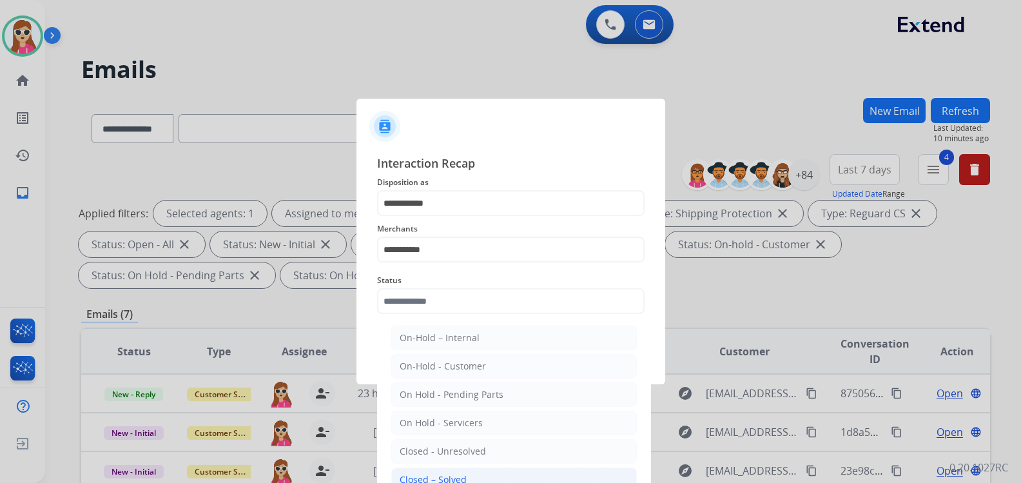
click at [463, 473] on div "Closed – Solved" at bounding box center [433, 479] width 67 height 13
type input "**********"
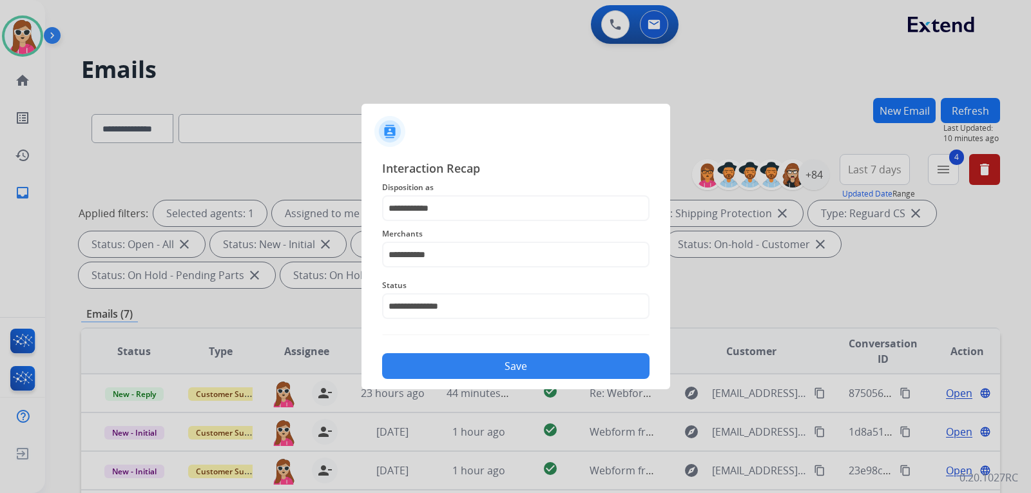
click at [486, 364] on button "Save" at bounding box center [516, 366] width 268 height 26
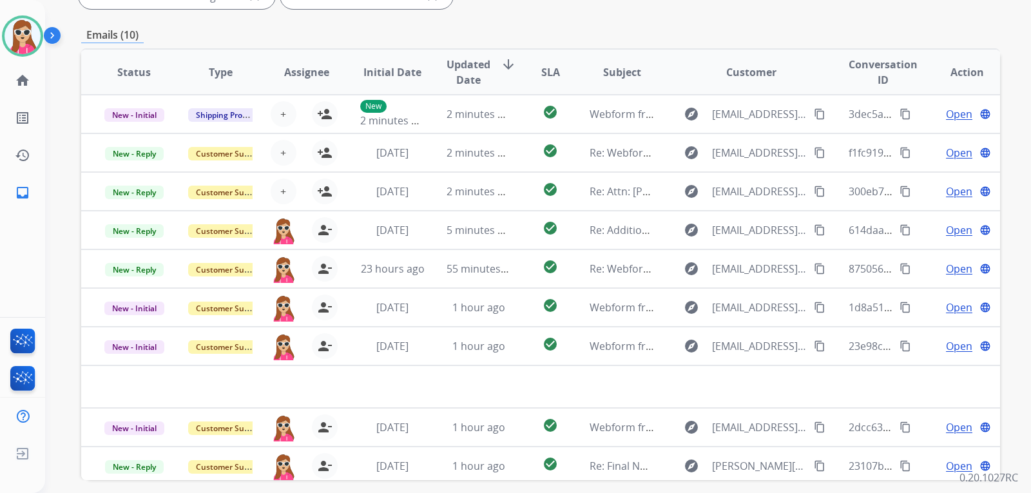
scroll to position [75, 0]
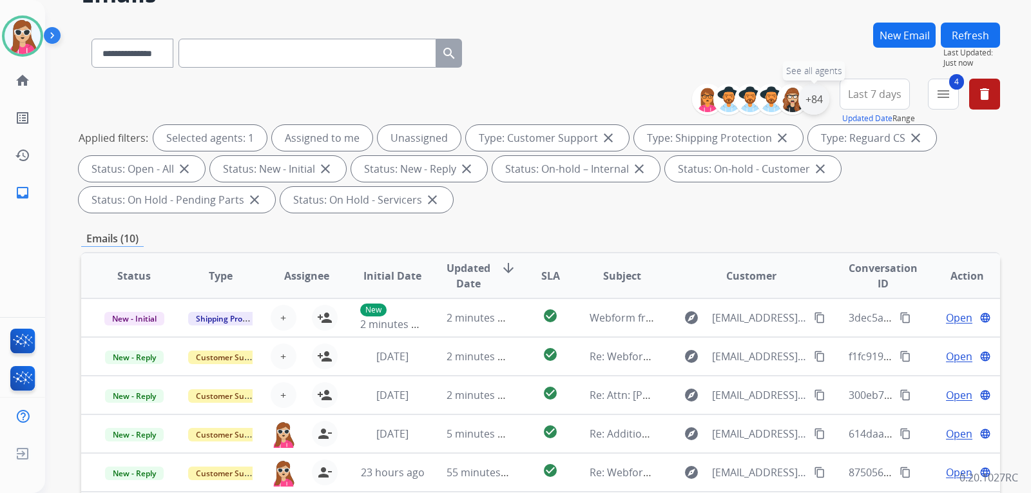
click at [808, 104] on div "+84" at bounding box center [814, 99] width 31 height 31
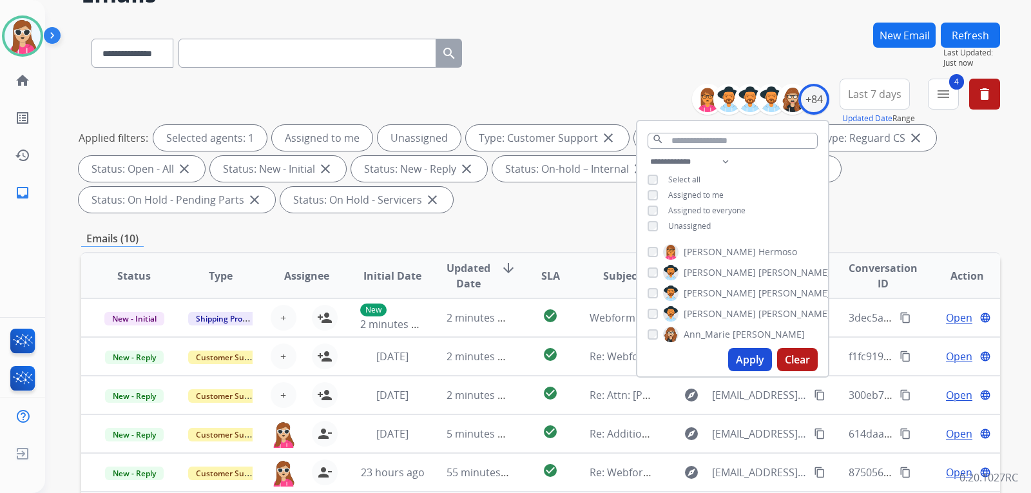
click at [693, 224] on span "Unassigned" at bounding box center [689, 225] width 43 height 11
click at [750, 363] on button "Apply" at bounding box center [750, 359] width 44 height 23
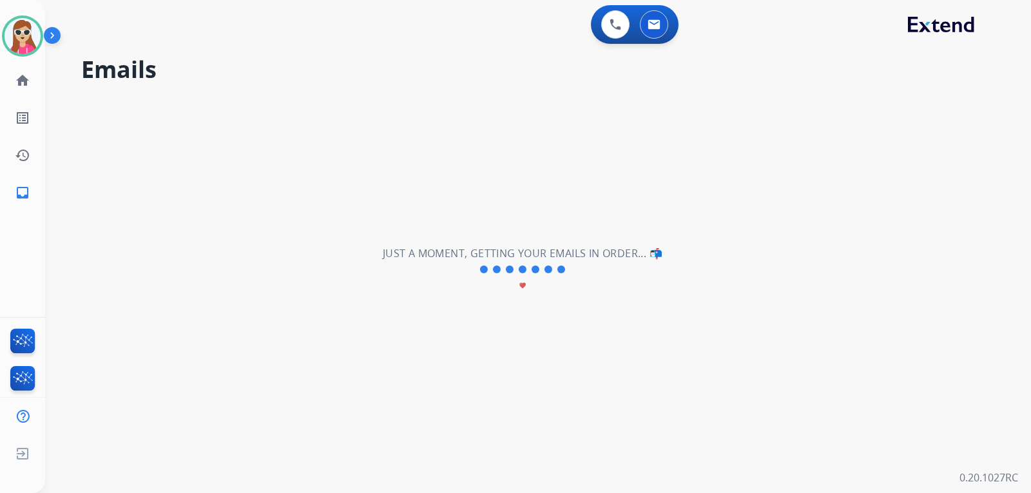
scroll to position [0, 0]
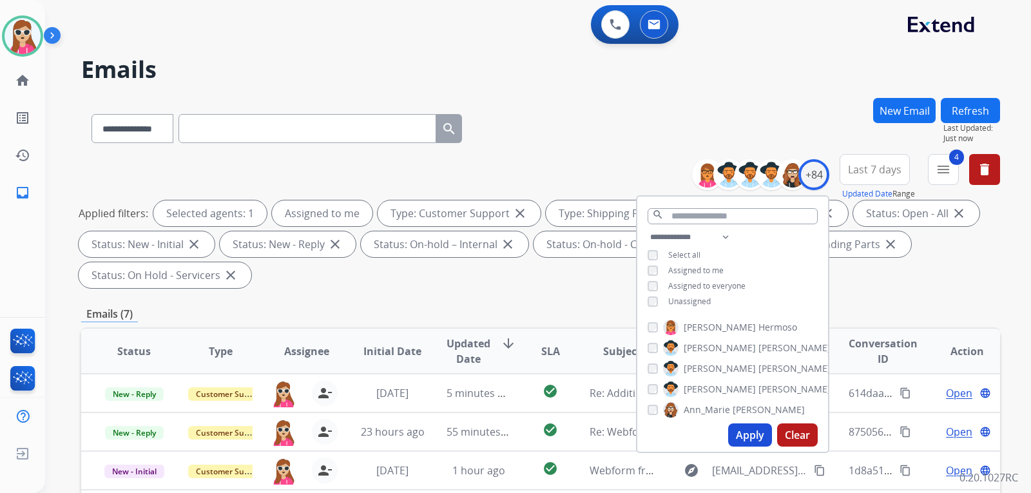
click at [752, 431] on button "Apply" at bounding box center [750, 435] width 44 height 23
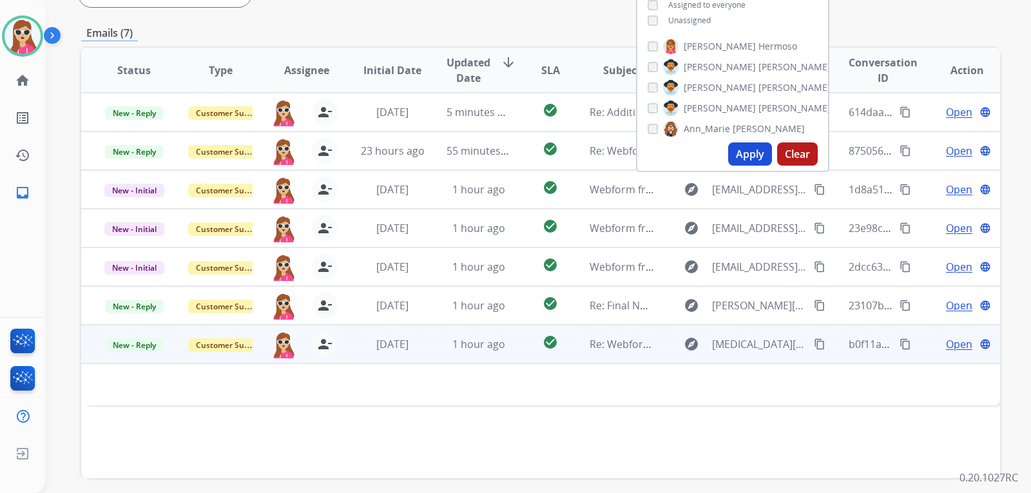
scroll to position [333, 0]
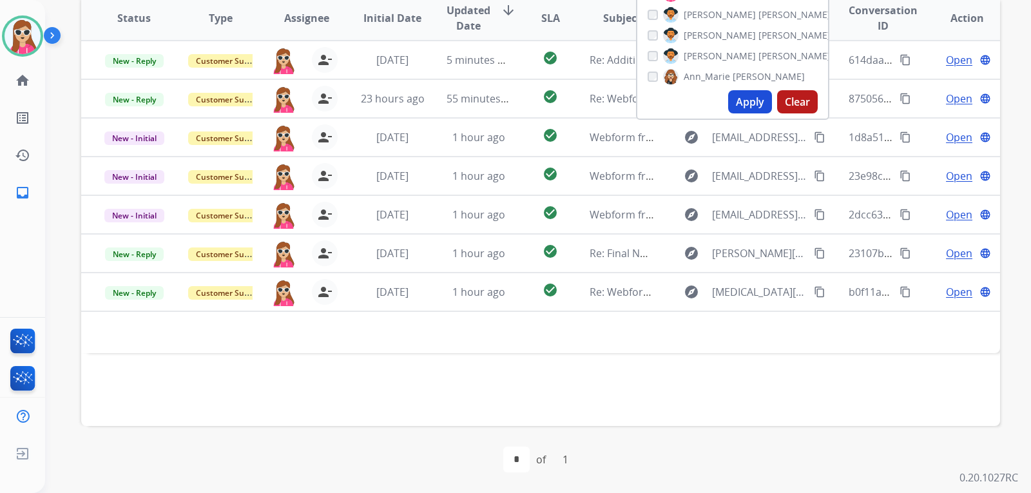
click at [605, 380] on div "Status Type Assignee Initial Date Updated Date arrow_downward SLA Subject Custo…" at bounding box center [540, 210] width 919 height 432
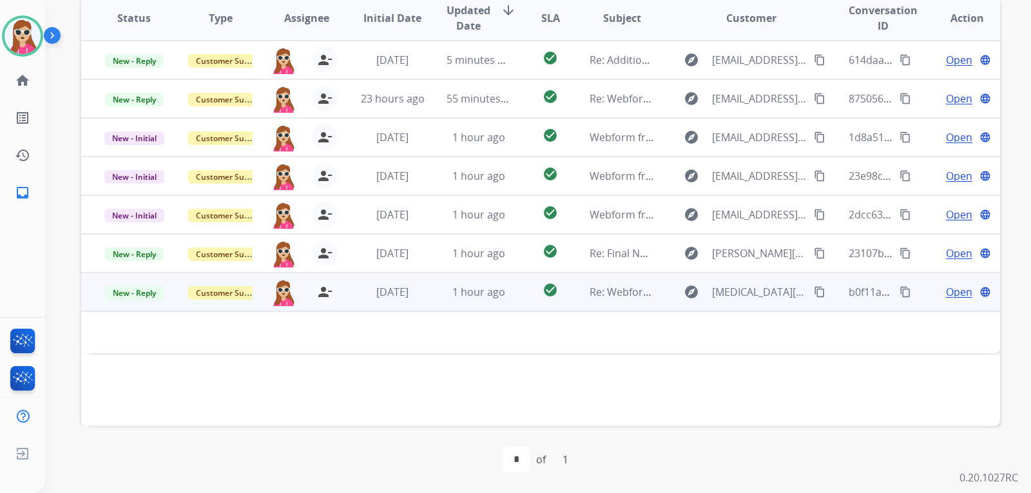
click at [814, 295] on mat-icon "content_copy" at bounding box center [820, 292] width 12 height 12
click at [663, 299] on td "explore [MEDICAL_DATA][EMAIL_ADDRESS][DOMAIN_NAME] content_copy" at bounding box center [742, 292] width 172 height 39
click at [954, 300] on td "Open language" at bounding box center [957, 292] width 86 height 39
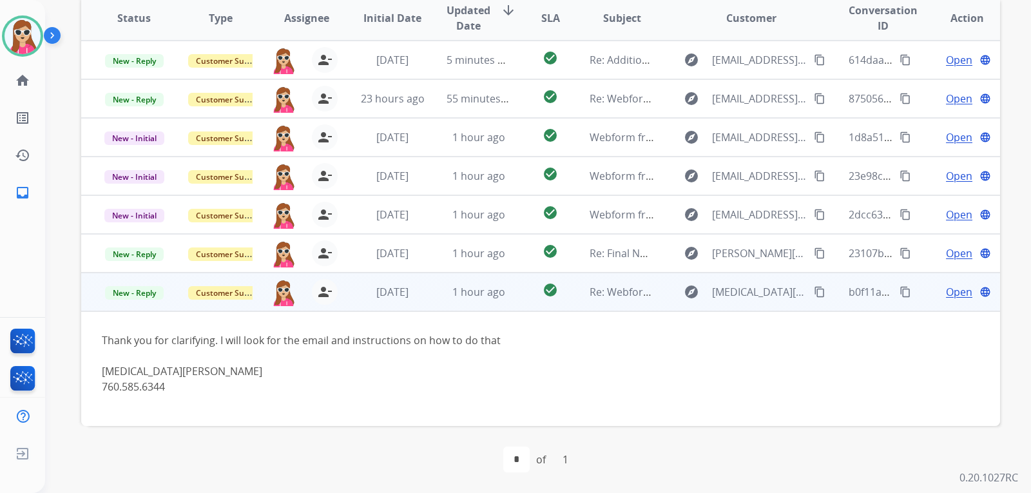
scroll to position [20, 0]
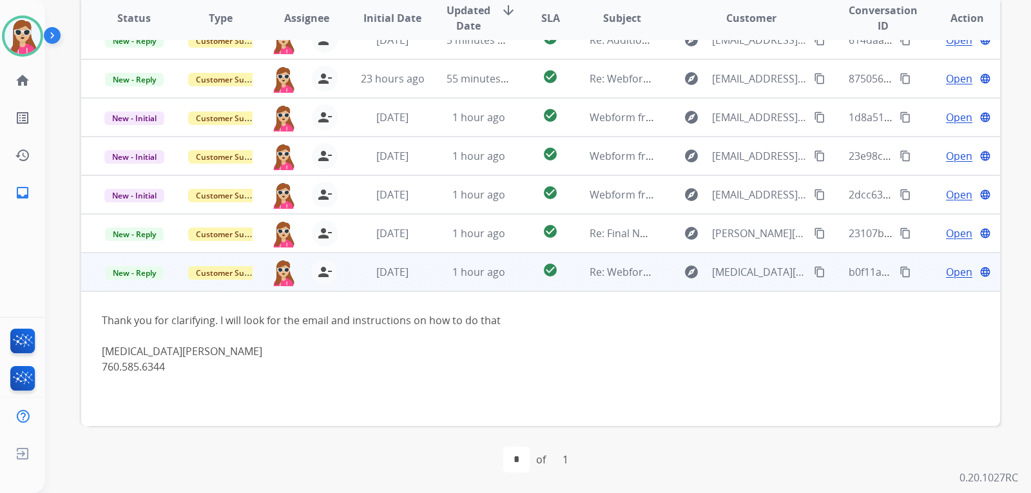
click at [946, 273] on span "Open" at bounding box center [959, 271] width 26 height 15
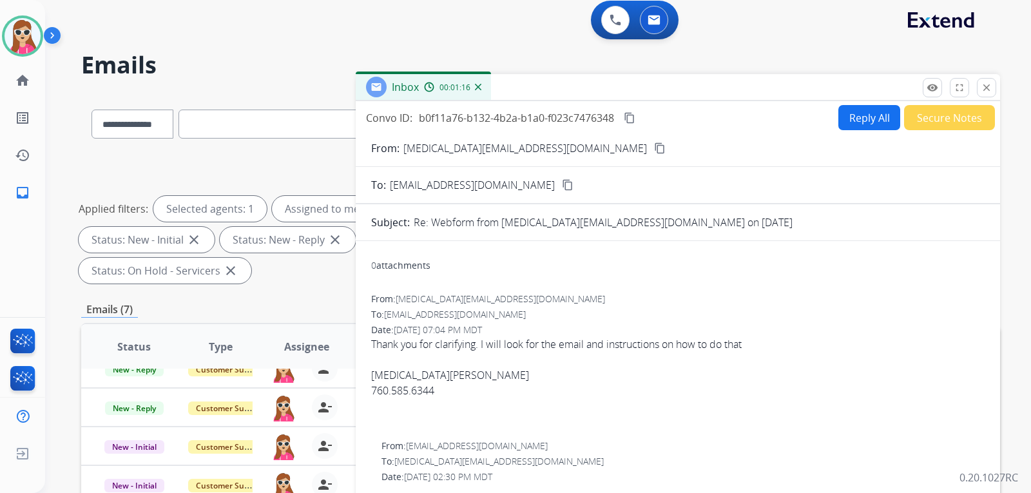
scroll to position [0, 0]
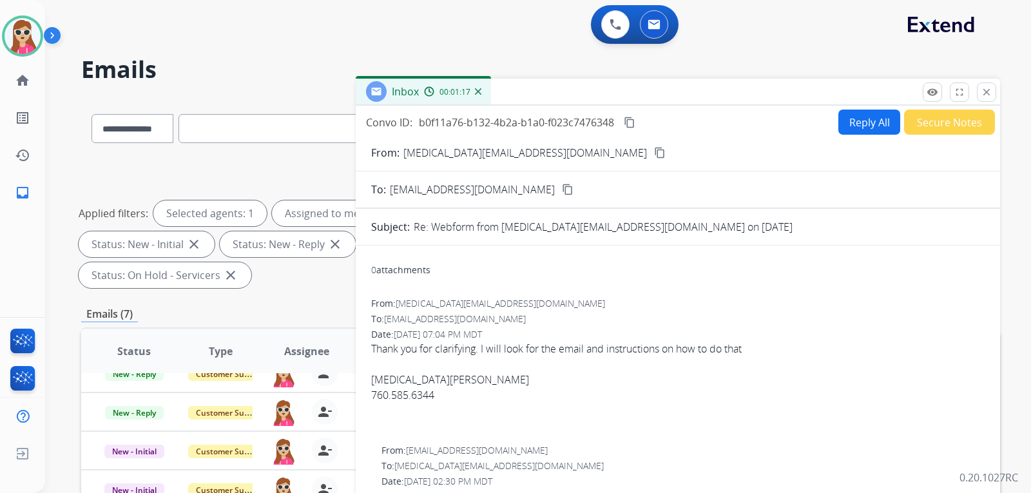
click at [873, 121] on button "Reply All" at bounding box center [870, 122] width 62 height 25
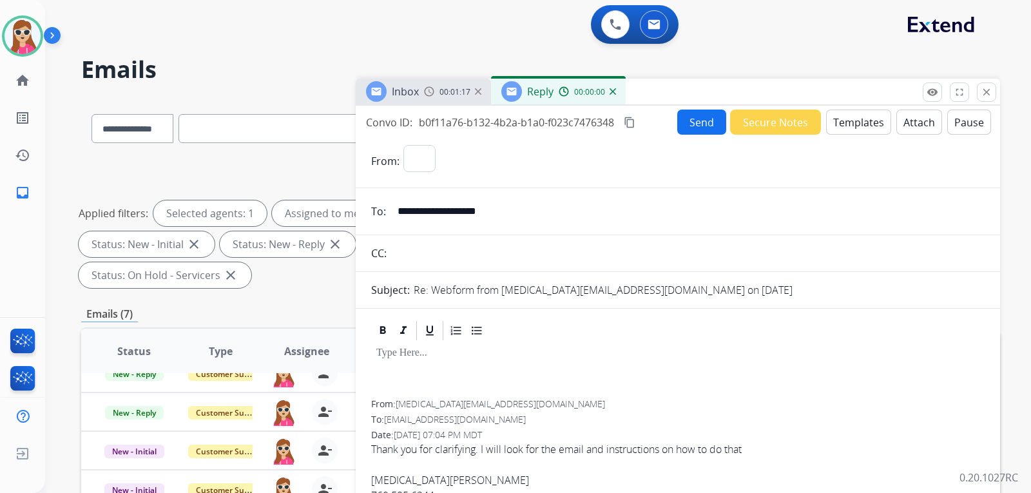
select select "**********"
click at [870, 121] on button "Templates" at bounding box center [858, 122] width 65 height 25
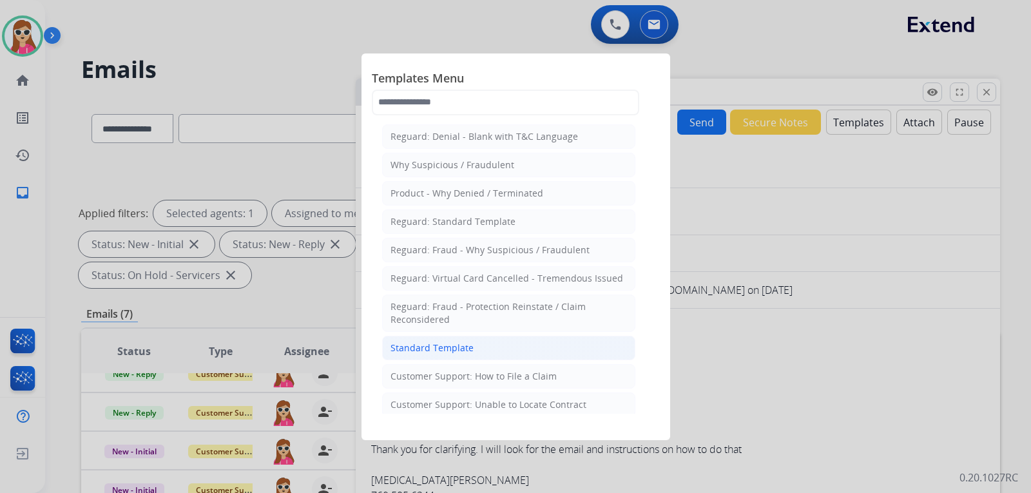
click at [468, 342] on div "Standard Template" at bounding box center [432, 348] width 83 height 13
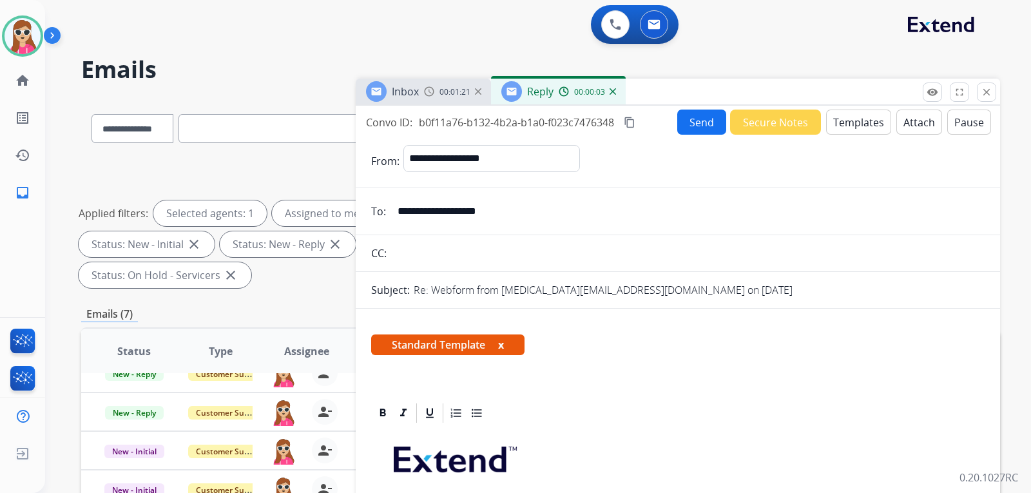
drag, startPoint x: 499, startPoint y: 213, endPoint x: 388, endPoint y: 200, distance: 111.6
click at [388, 200] on div "**********" at bounding box center [678, 212] width 645 height 26
click at [865, 123] on button "Templates" at bounding box center [858, 122] width 65 height 25
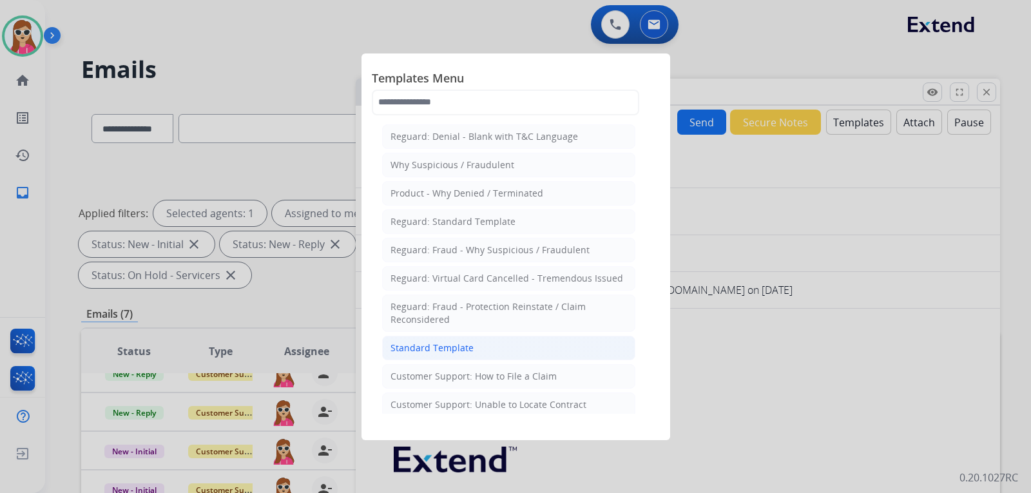
click at [468, 351] on div "Standard Template" at bounding box center [432, 348] width 83 height 13
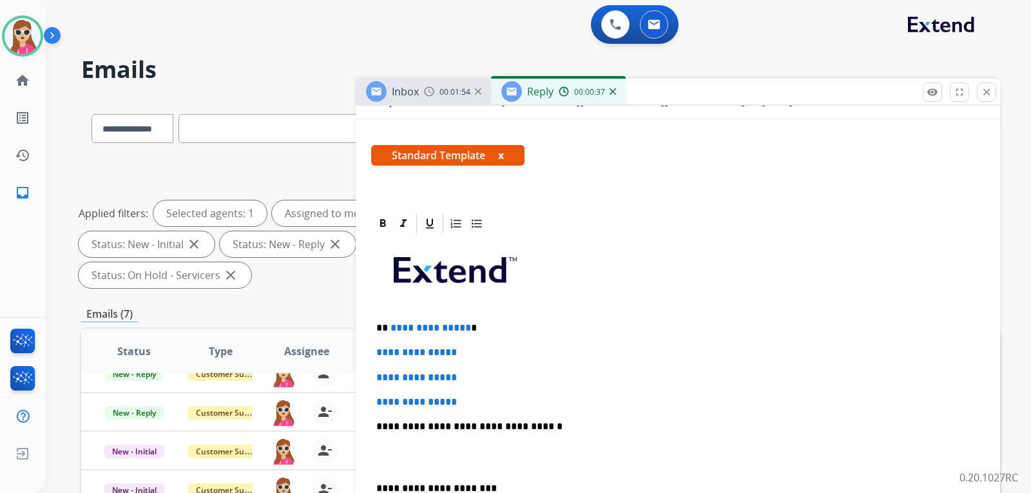
scroll to position [193, 0]
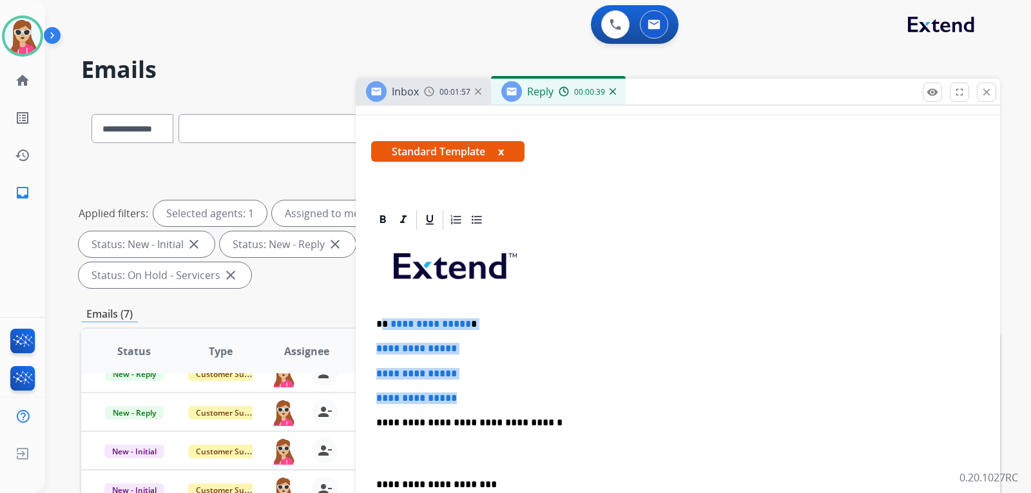
drag, startPoint x: 383, startPoint y: 322, endPoint x: 485, endPoint y: 387, distance: 120.9
click at [485, 387] on div "**********" at bounding box center [678, 453] width 614 height 444
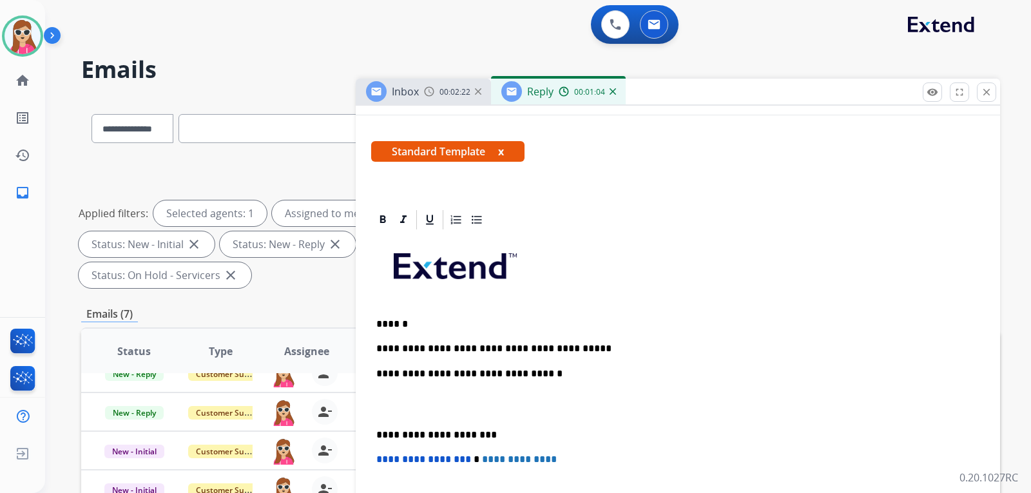
scroll to position [0, 0]
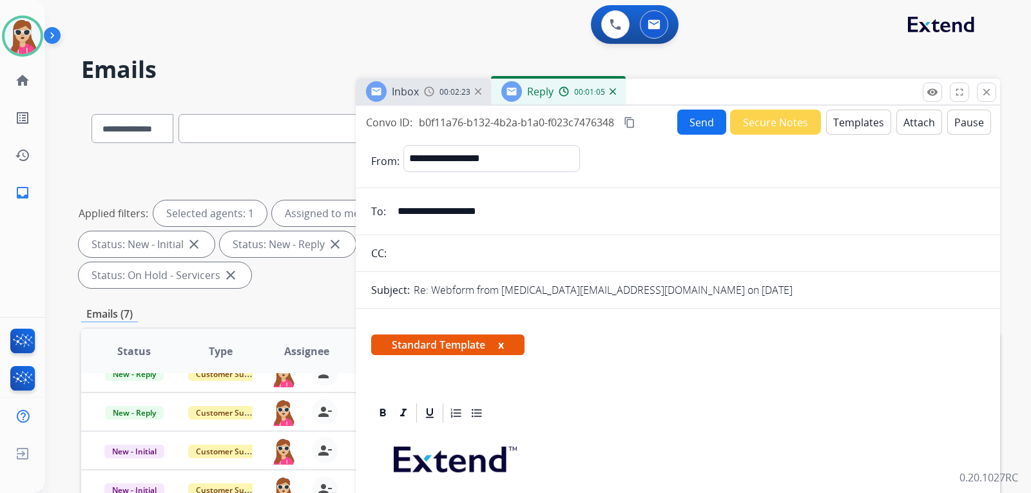
click at [679, 123] on button "Send" at bounding box center [702, 122] width 49 height 25
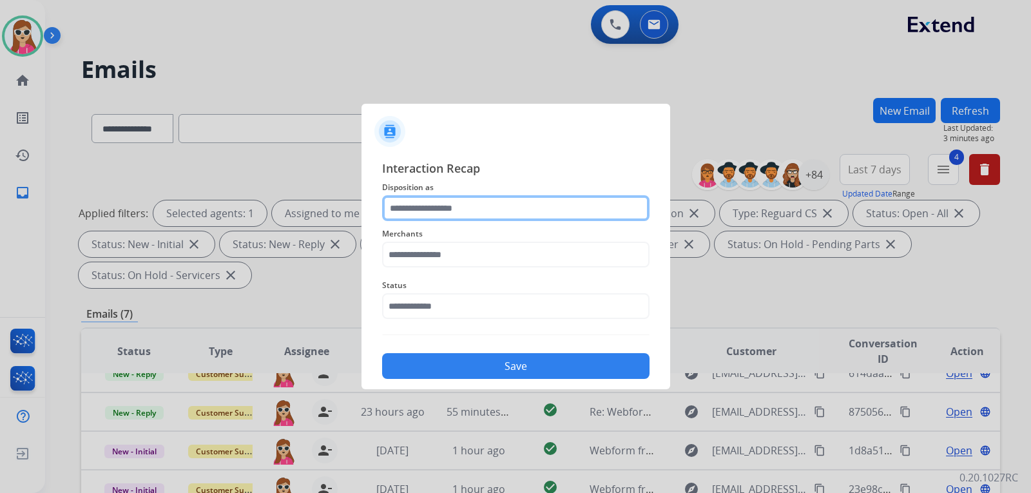
click at [565, 217] on input "text" at bounding box center [516, 208] width 268 height 26
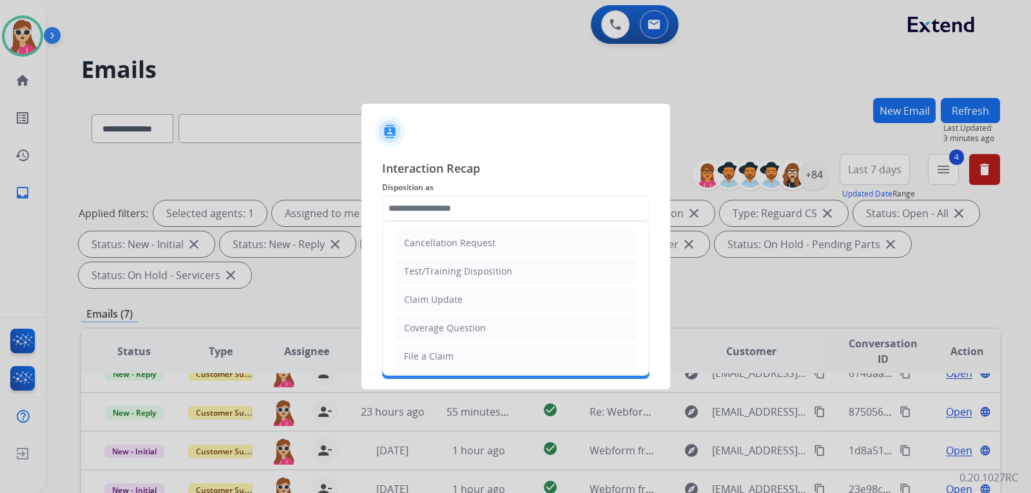
click at [520, 295] on li "Claim Update" at bounding box center [516, 300] width 240 height 24
type input "**********"
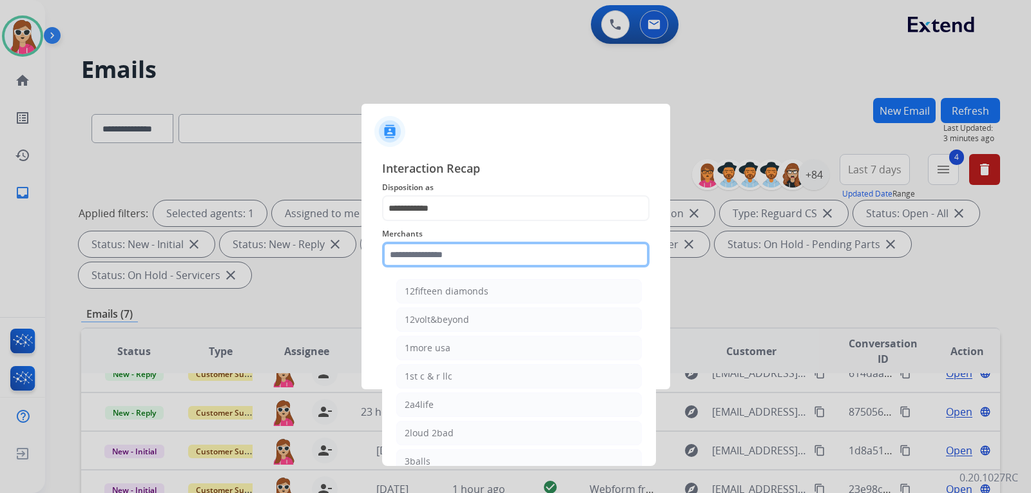
click at [529, 262] on input "text" at bounding box center [516, 255] width 268 height 26
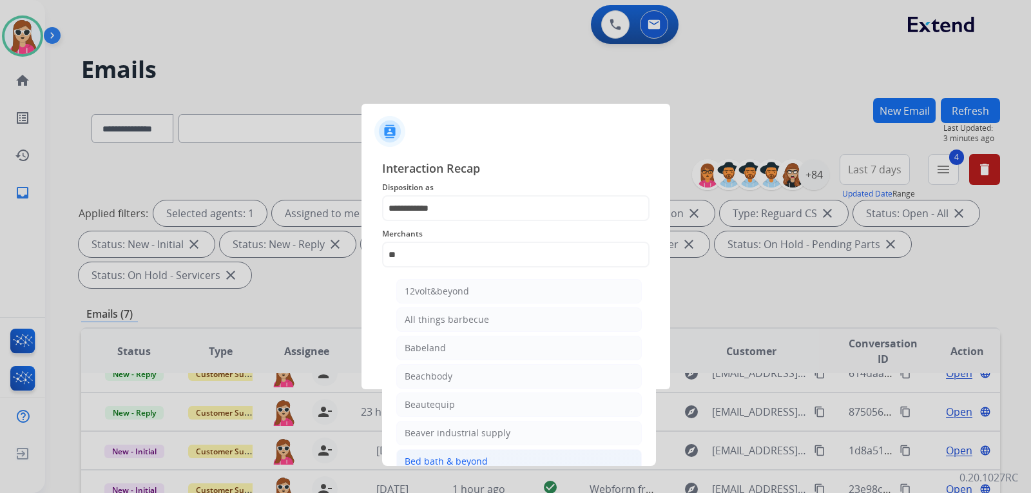
click at [469, 460] on div "Bed bath & beyond" at bounding box center [446, 461] width 83 height 13
type input "**********"
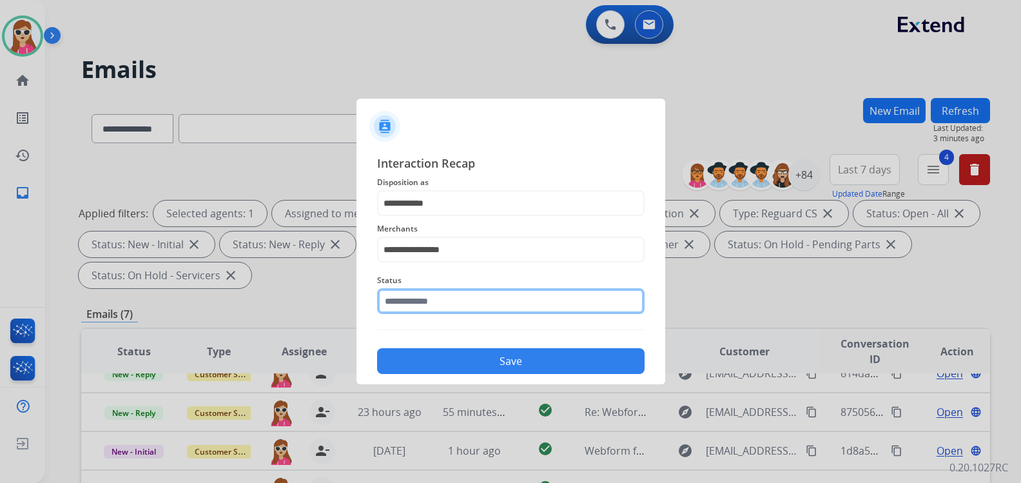
click at [501, 304] on input "text" at bounding box center [511, 301] width 268 height 26
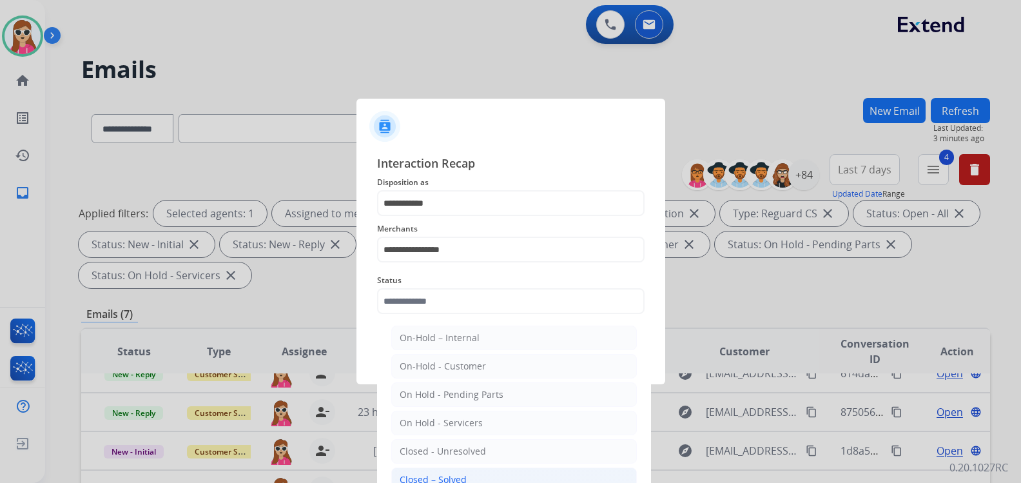
click at [458, 470] on li "Closed – Solved" at bounding box center [514, 479] width 246 height 24
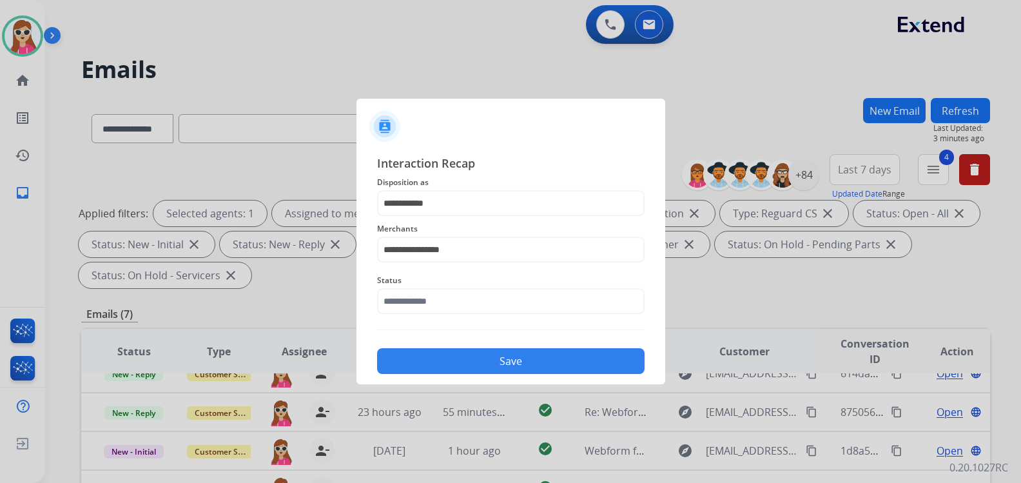
type input "**********"
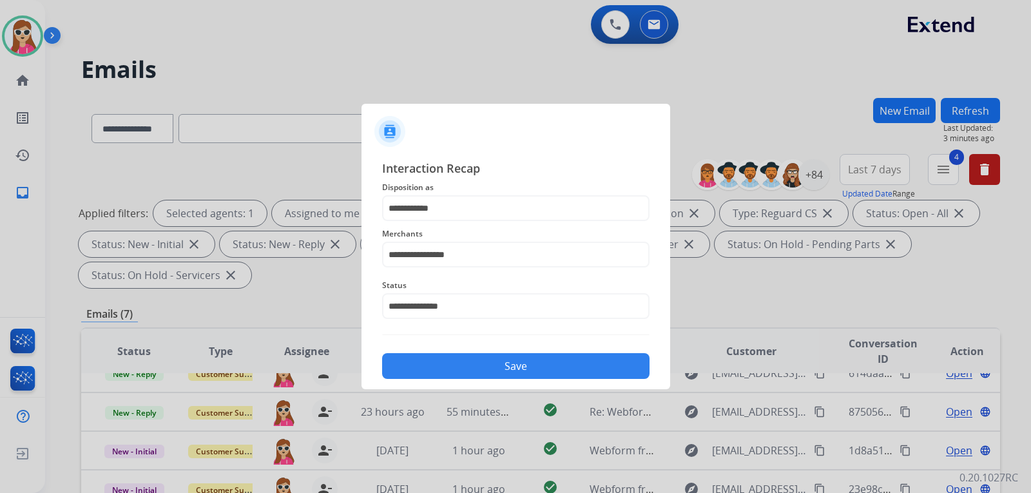
click at [511, 374] on button "Save" at bounding box center [516, 366] width 268 height 26
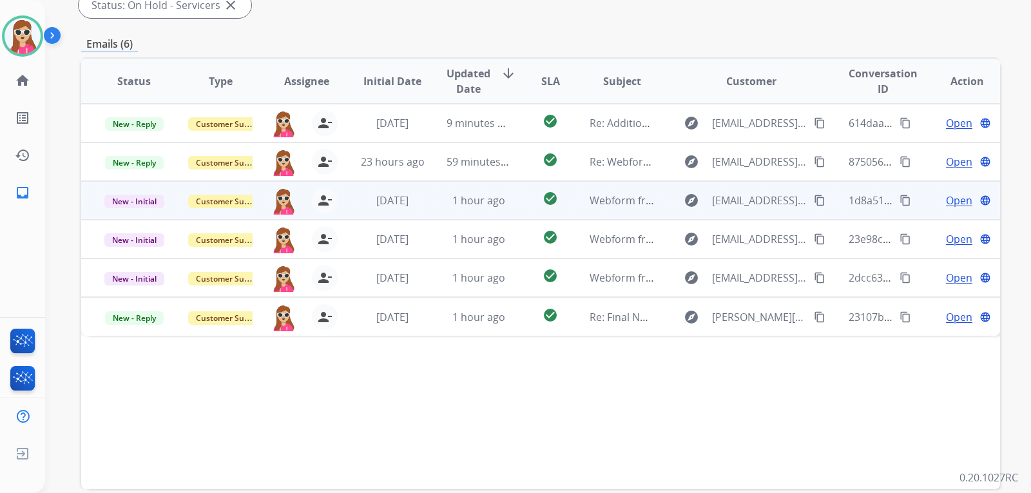
scroll to position [333, 0]
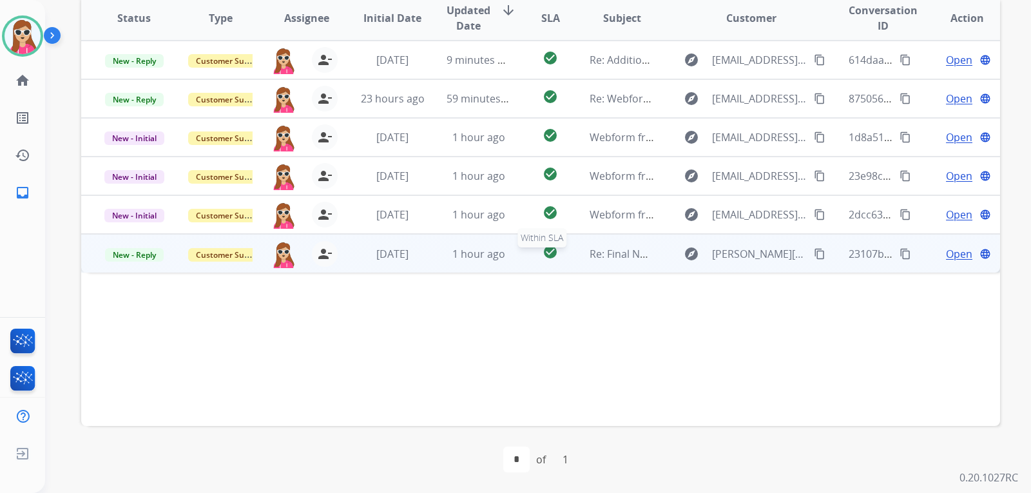
click at [547, 259] on mat-icon "check_circle" at bounding box center [550, 251] width 15 height 15
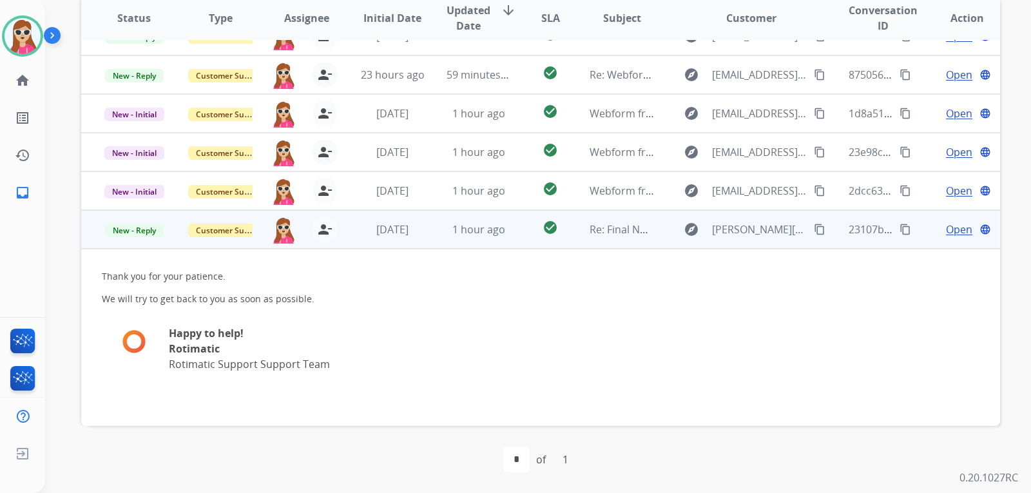
scroll to position [27, 0]
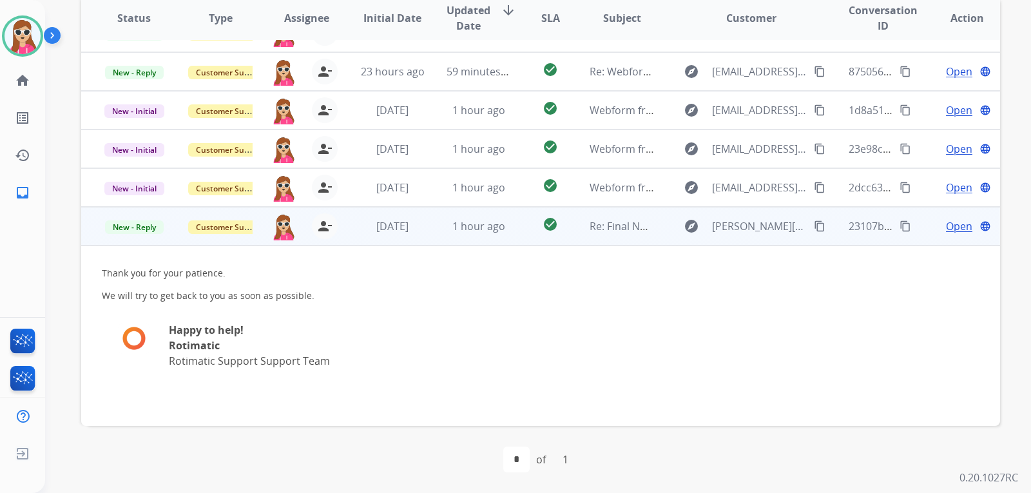
click at [960, 235] on td "Open language" at bounding box center [957, 226] width 86 height 39
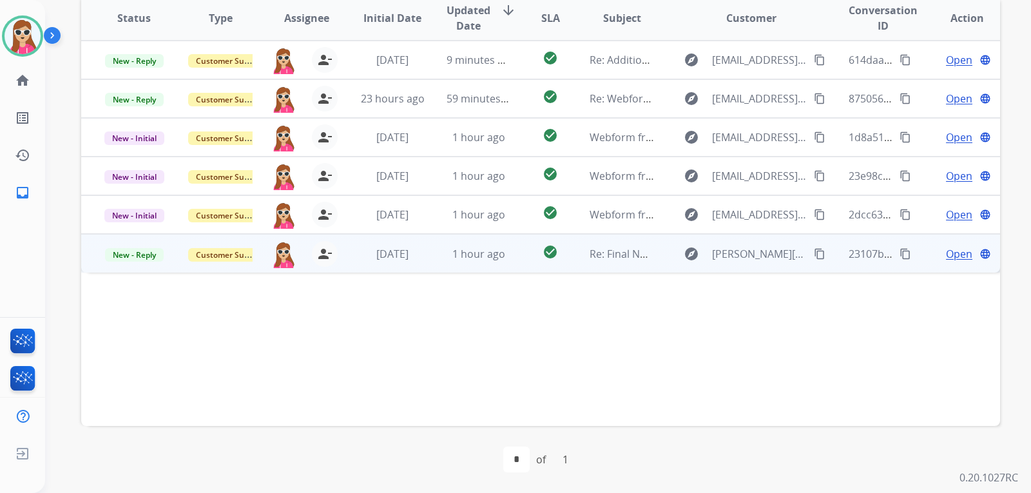
click at [948, 250] on span "Open" at bounding box center [959, 253] width 26 height 15
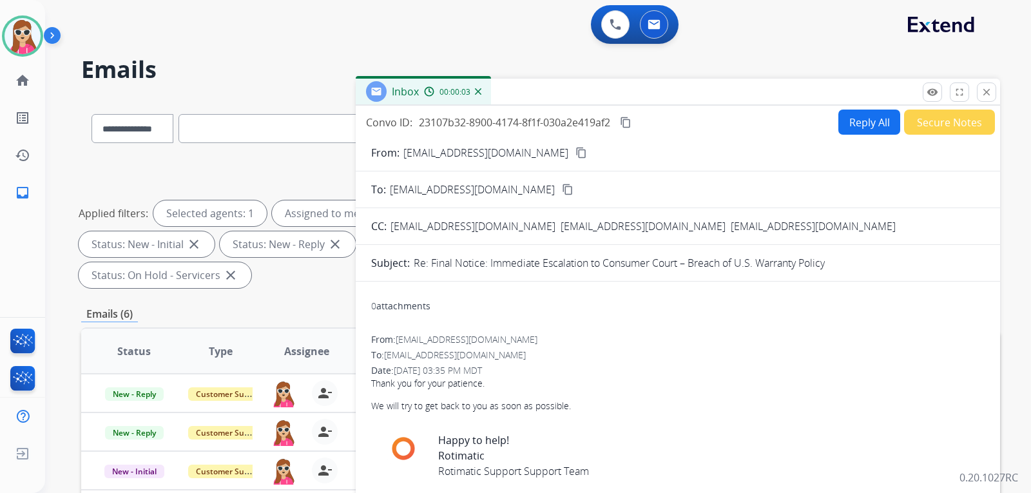
click at [853, 122] on button "Reply All" at bounding box center [870, 122] width 62 height 25
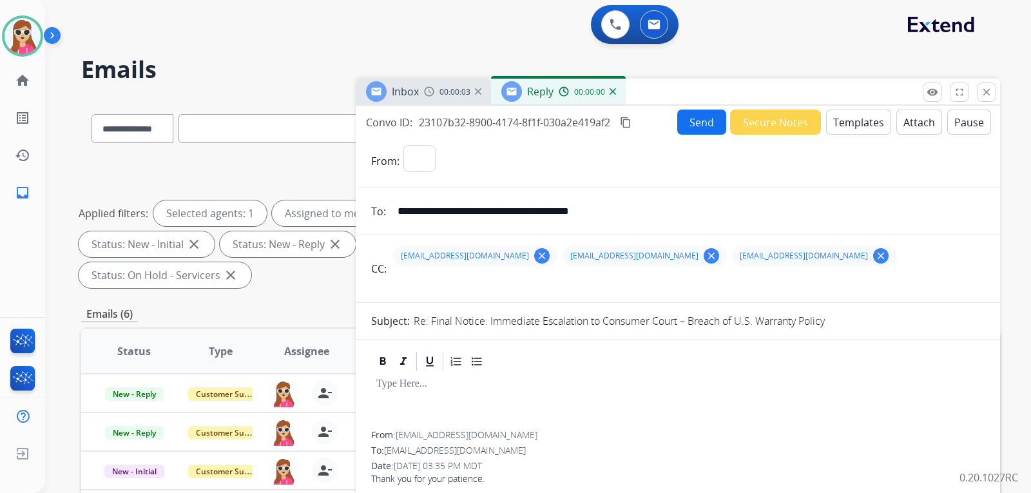
select select "**********"
click at [855, 119] on button "Templates" at bounding box center [858, 122] width 65 height 25
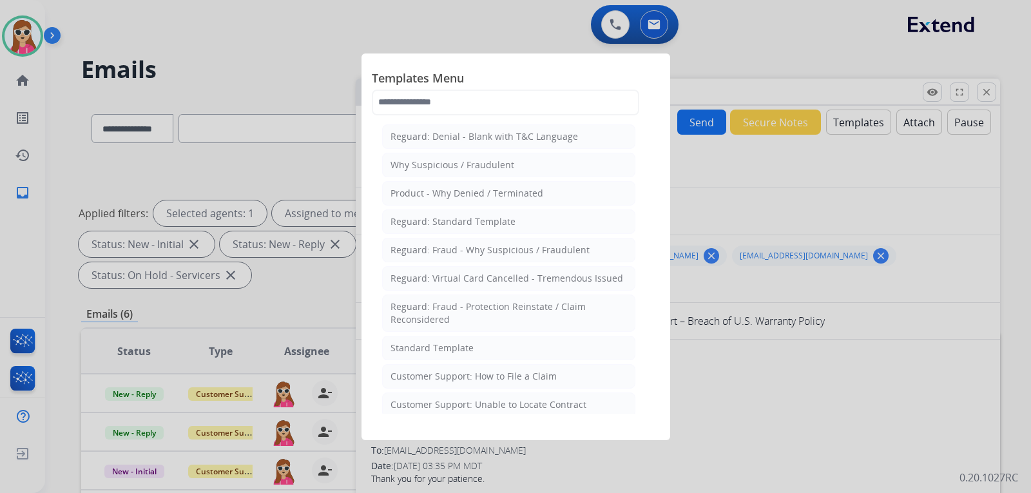
click at [496, 347] on li "Standard Template" at bounding box center [508, 348] width 253 height 24
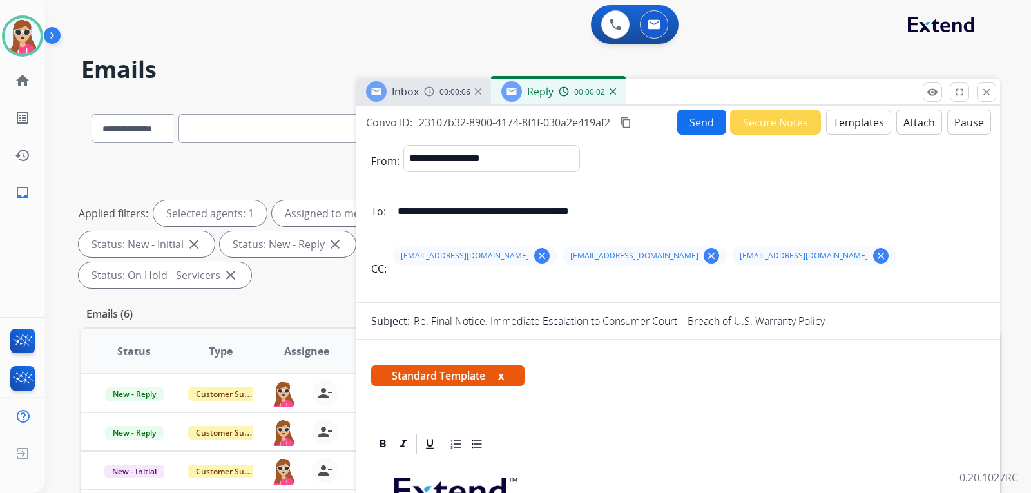
scroll to position [258, 0]
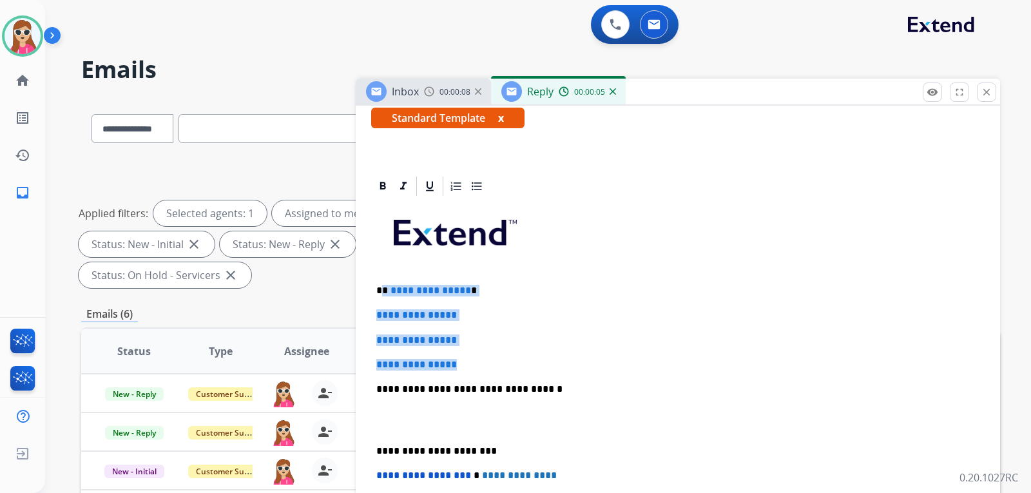
drag, startPoint x: 430, startPoint y: 312, endPoint x: 484, endPoint y: 367, distance: 77.0
click at [484, 367] on div "**********" at bounding box center [678, 420] width 614 height 444
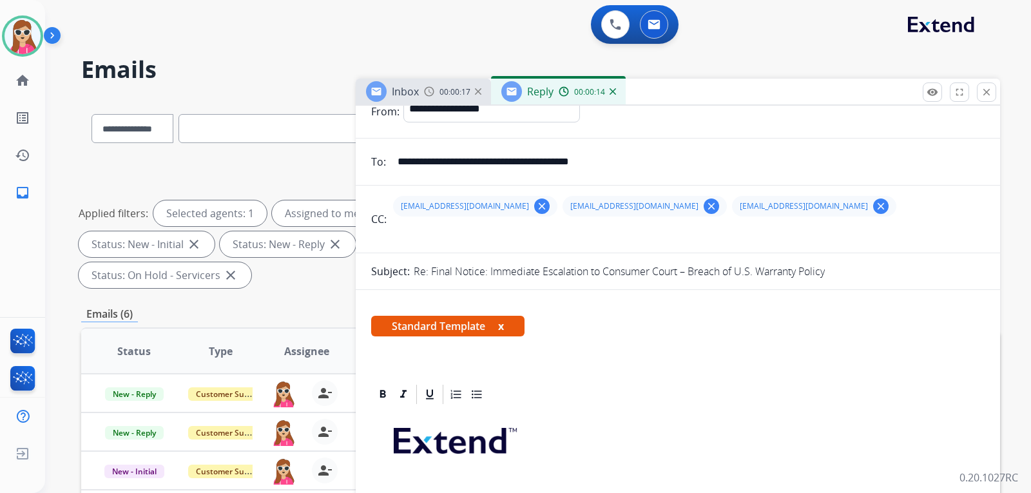
scroll to position [0, 0]
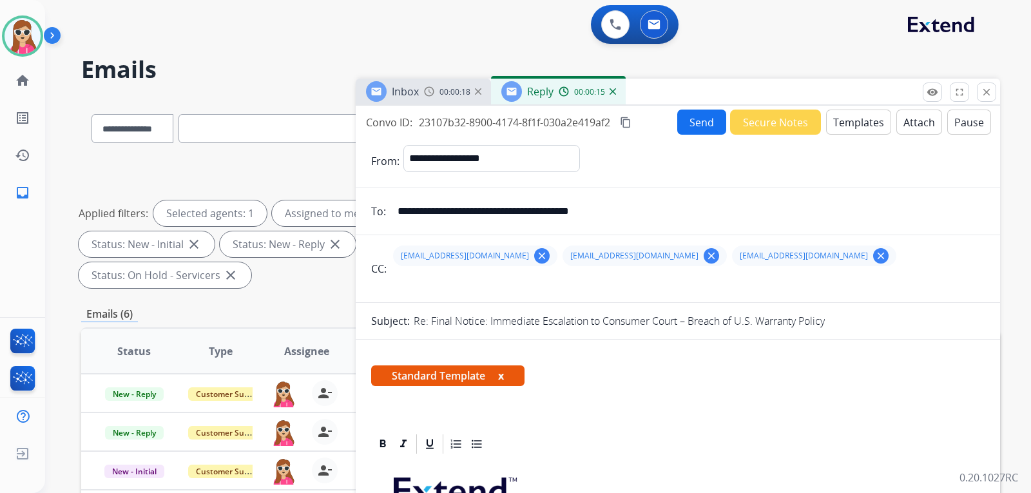
click at [695, 128] on button "Send" at bounding box center [702, 122] width 49 height 25
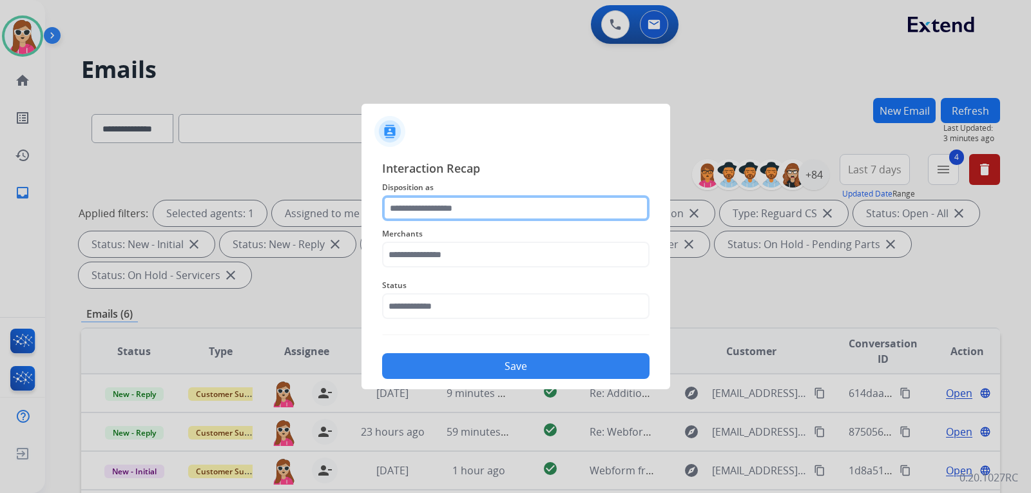
click at [474, 215] on input "text" at bounding box center [516, 208] width 268 height 26
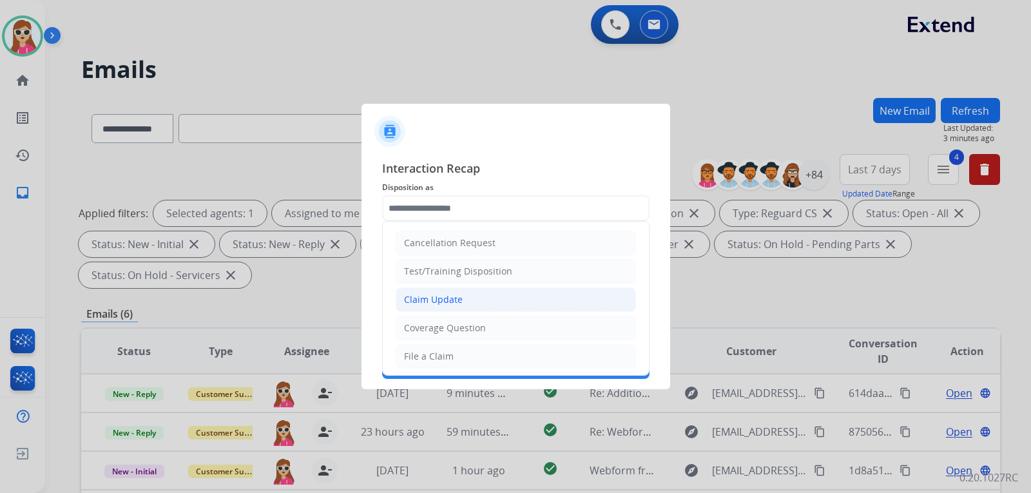
click at [490, 297] on li "Claim Update" at bounding box center [516, 300] width 240 height 24
type input "**********"
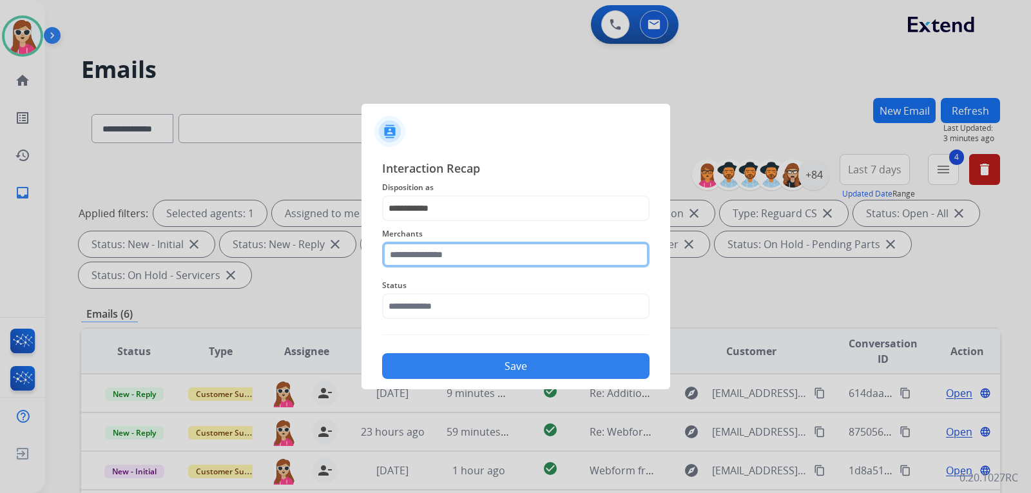
click at [487, 255] on input "text" at bounding box center [516, 255] width 268 height 26
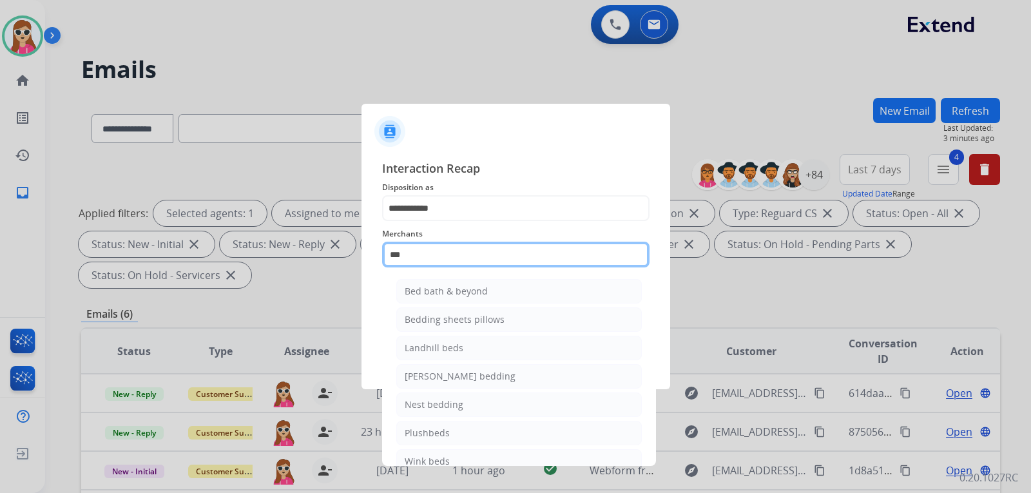
type input "***"
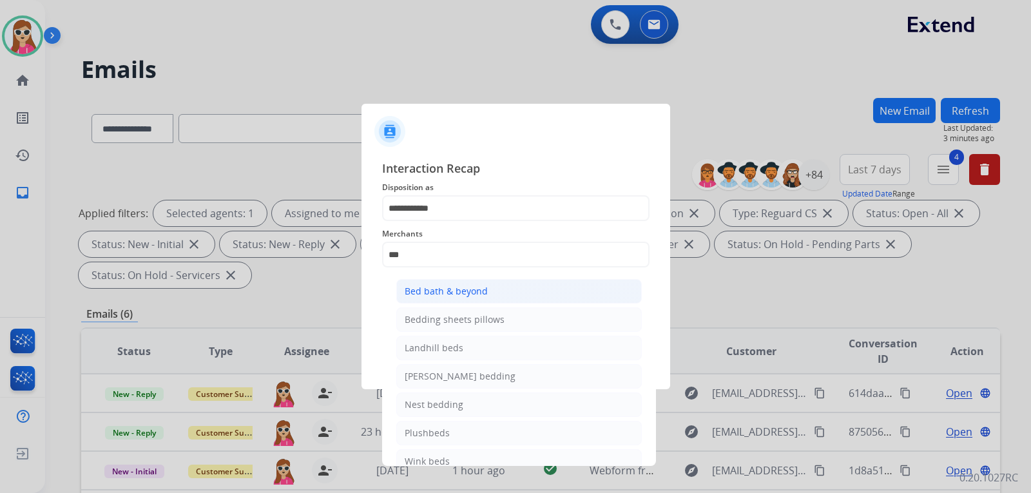
click at [479, 280] on ul "Bed bath & beyond Bedding sheets pillows Landhill beds [PERSON_NAME] bedding Ne…" at bounding box center [519, 380] width 253 height 214
click at [476, 289] on span "Status" at bounding box center [516, 285] width 268 height 15
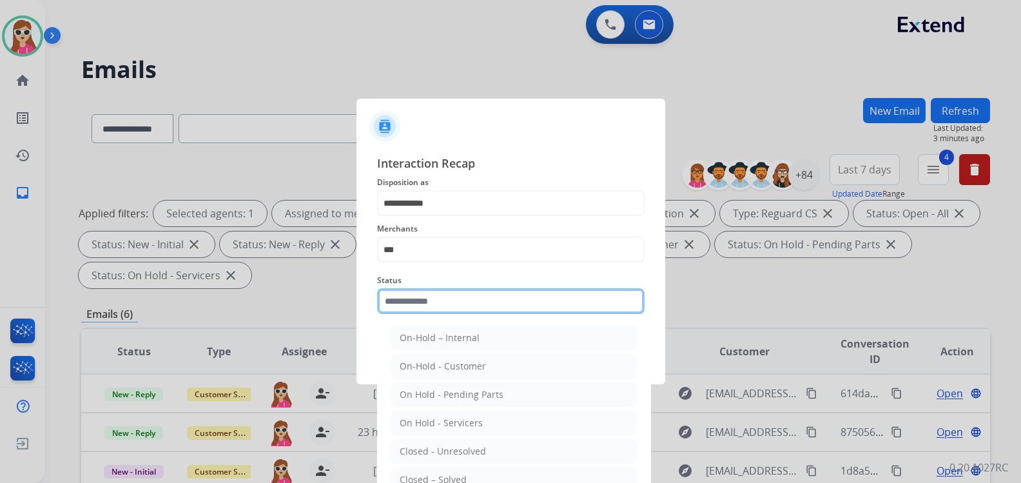
click at [470, 298] on input "text" at bounding box center [511, 301] width 268 height 26
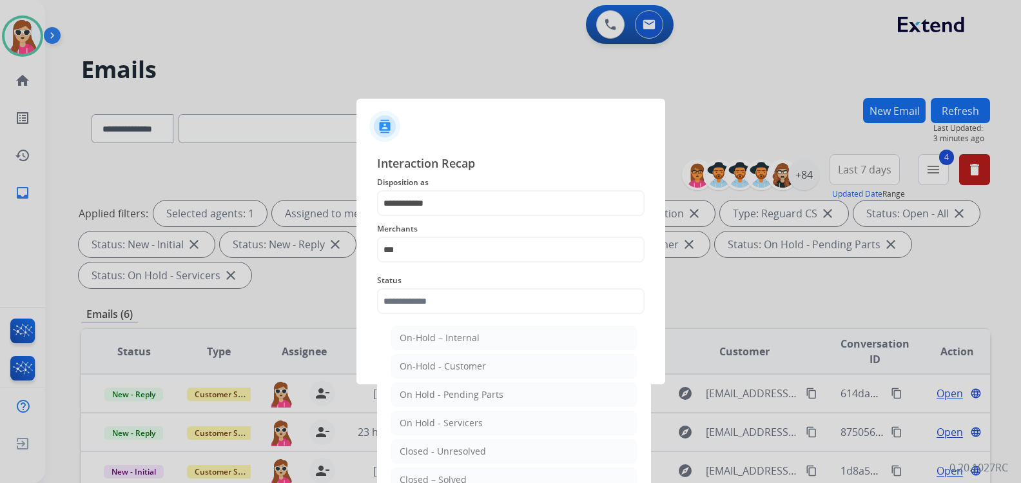
click at [449, 476] on div "Closed – Solved" at bounding box center [433, 479] width 67 height 13
type input "**********"
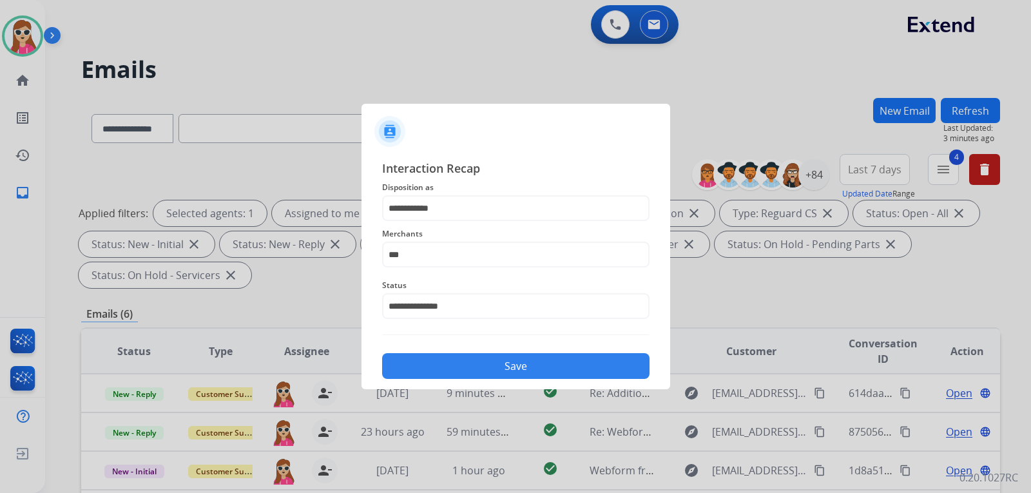
click at [507, 371] on button "Save" at bounding box center [516, 366] width 268 height 26
click at [438, 268] on input "***" at bounding box center [516, 255] width 268 height 26
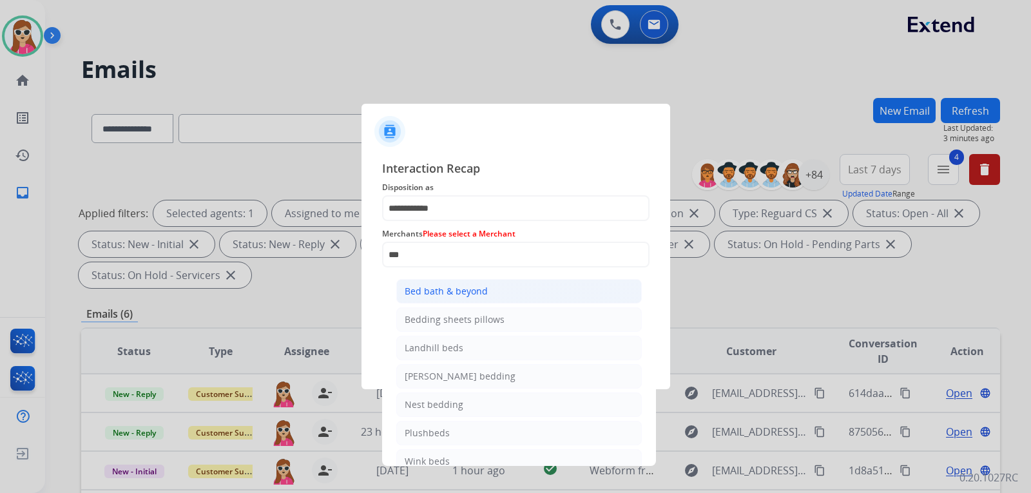
click at [487, 284] on li "Bed bath & beyond" at bounding box center [519, 291] width 246 height 24
type input "**********"
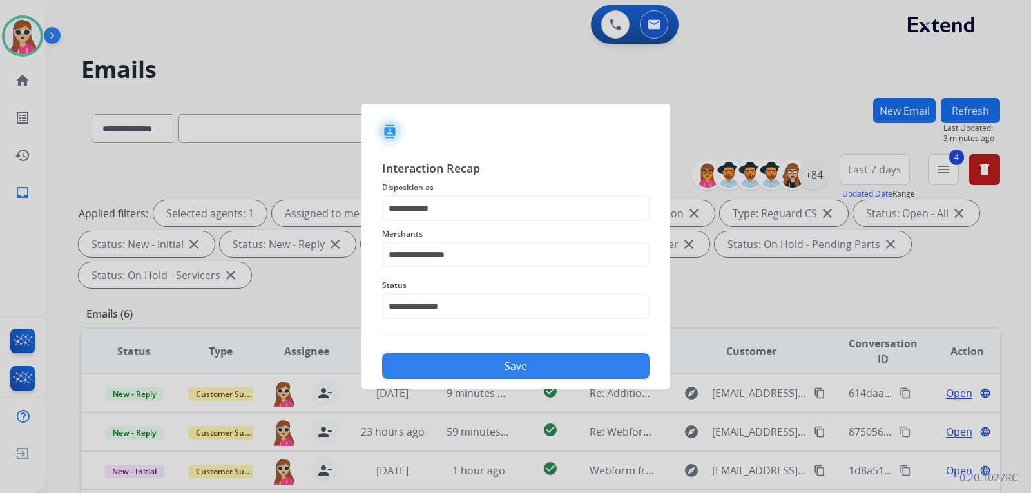
click at [518, 359] on button "Save" at bounding box center [516, 366] width 268 height 26
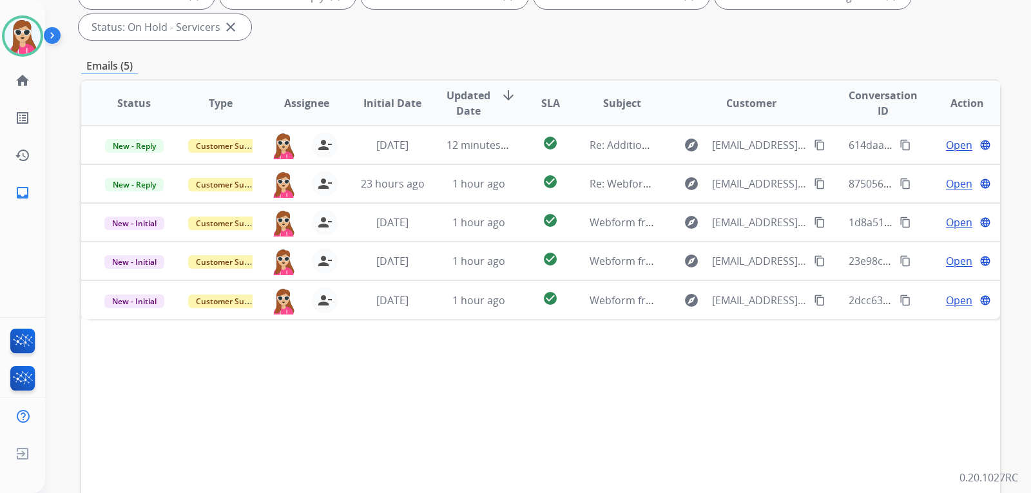
scroll to position [333, 0]
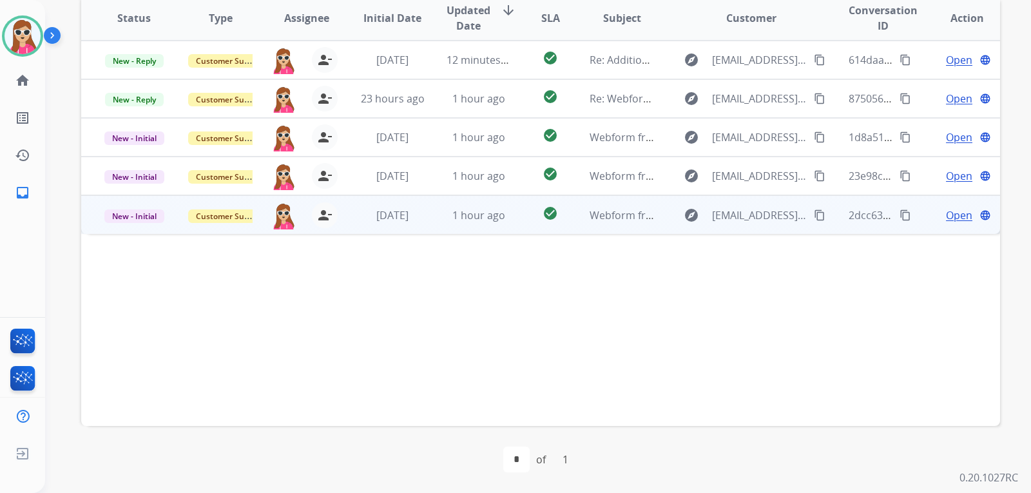
click at [571, 220] on td "Webform from [EMAIL_ADDRESS][DOMAIN_NAME] on [DATE]" at bounding box center [612, 214] width 86 height 39
click at [951, 224] on td "Open language" at bounding box center [957, 214] width 86 height 39
click at [958, 226] on td "Open language" at bounding box center [957, 214] width 86 height 39
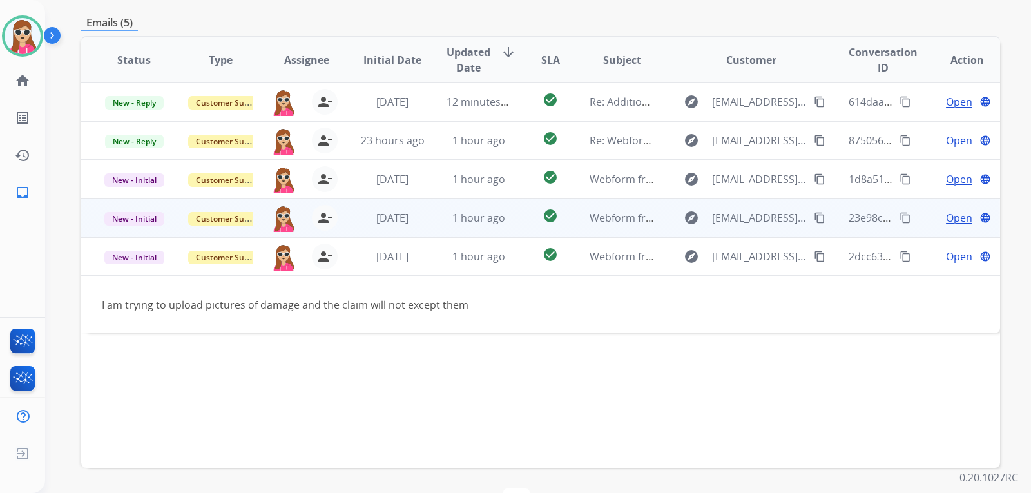
scroll to position [269, 0]
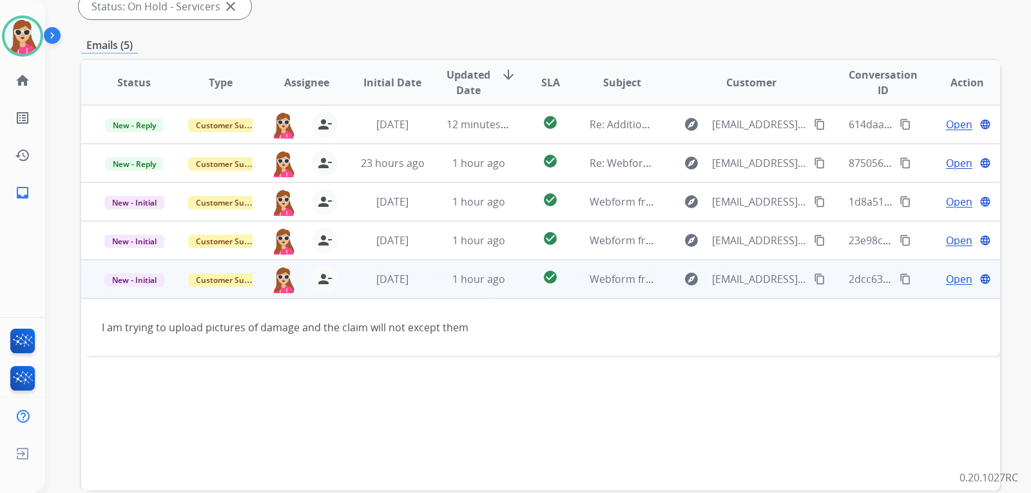
click at [946, 277] on span "Open" at bounding box center [959, 278] width 26 height 15
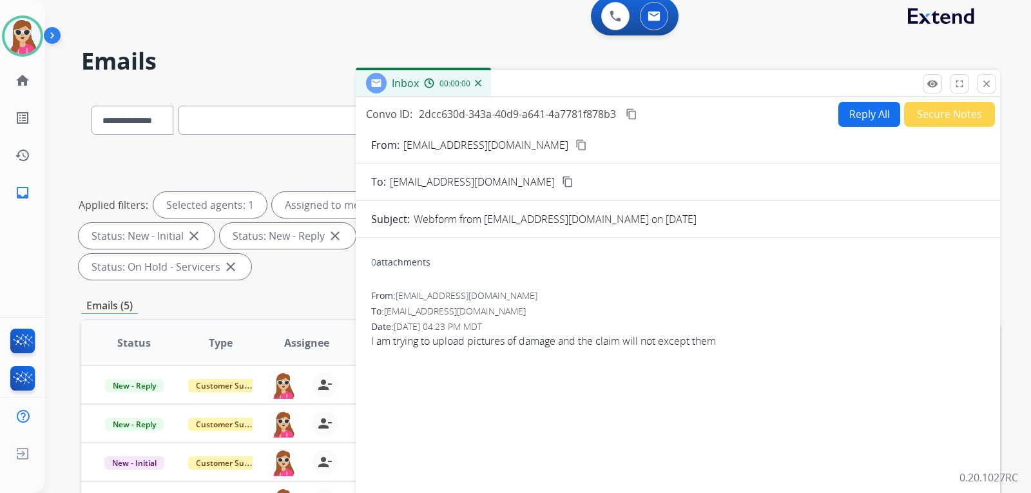
scroll to position [0, 0]
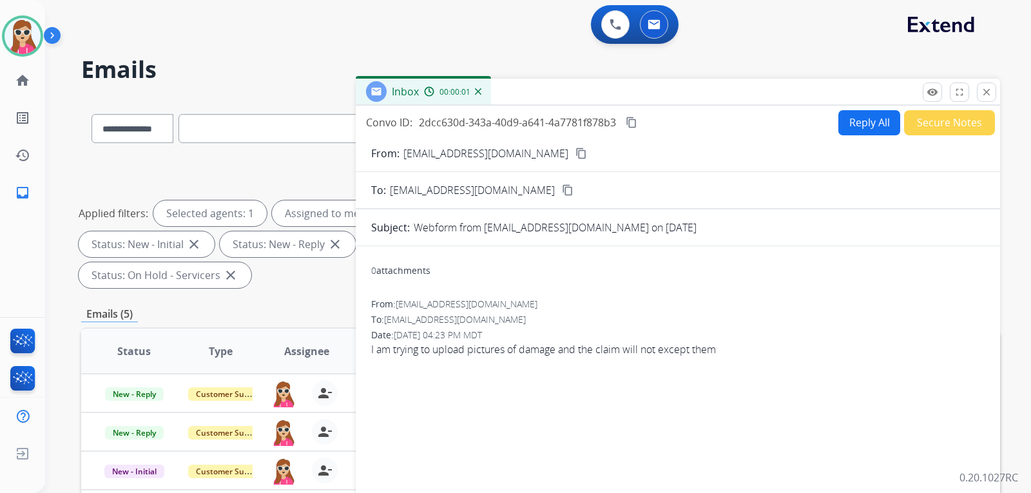
click at [865, 132] on button "Reply All" at bounding box center [870, 122] width 62 height 25
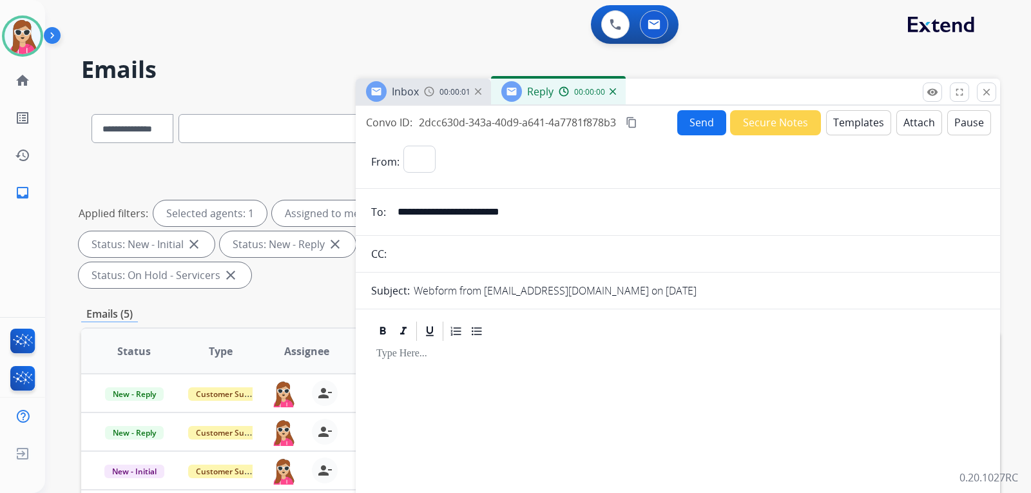
select select "**********"
click at [855, 124] on button "Templates" at bounding box center [858, 122] width 65 height 25
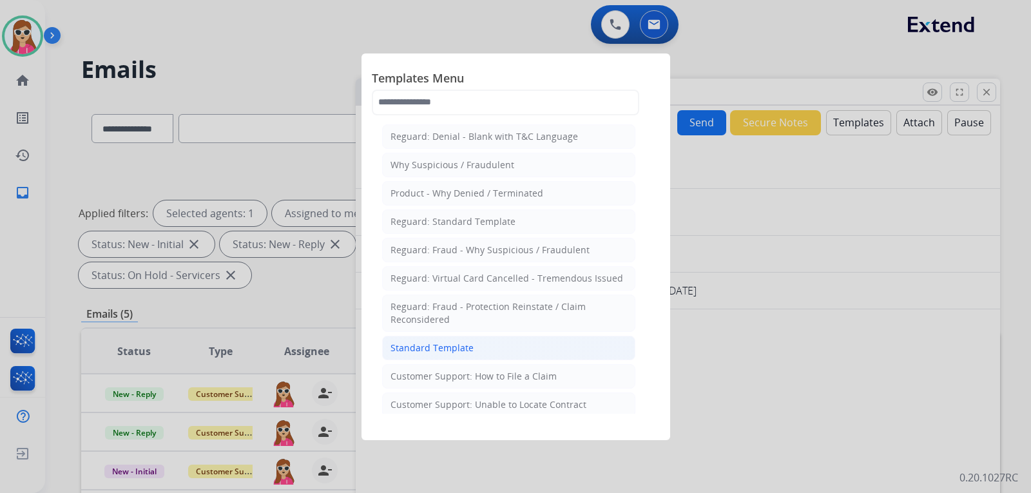
click at [515, 353] on li "Standard Template" at bounding box center [508, 348] width 253 height 24
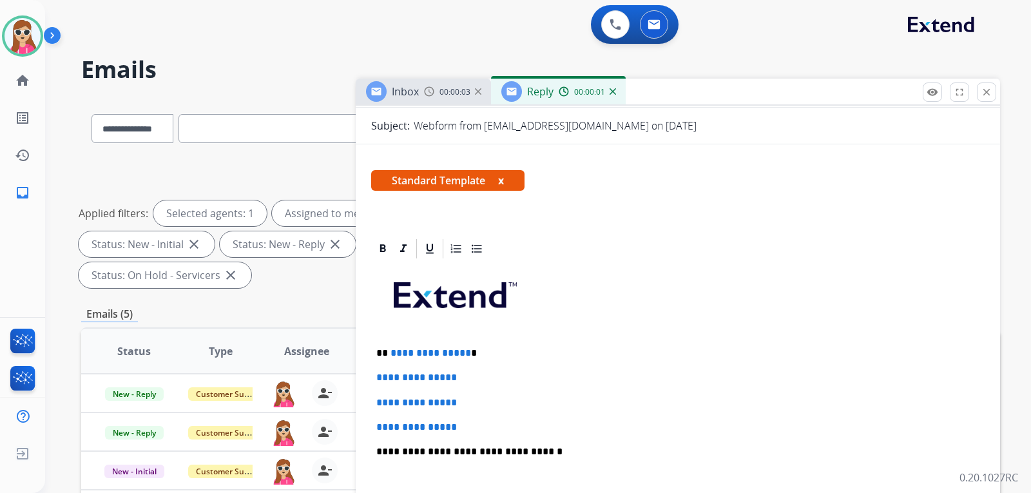
scroll to position [193, 0]
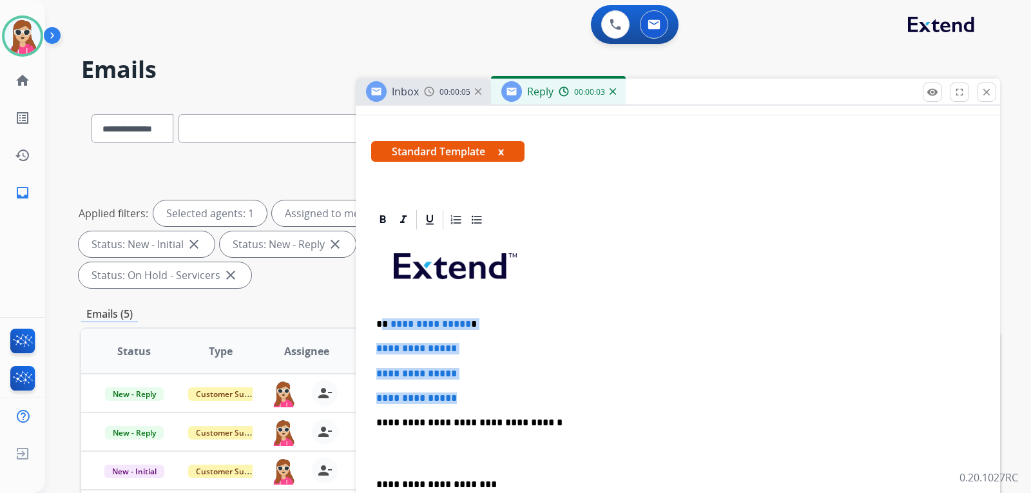
drag, startPoint x: 399, startPoint y: 339, endPoint x: 588, endPoint y: 387, distance: 195.0
click at [467, 382] on div "**********" at bounding box center [678, 453] width 614 height 444
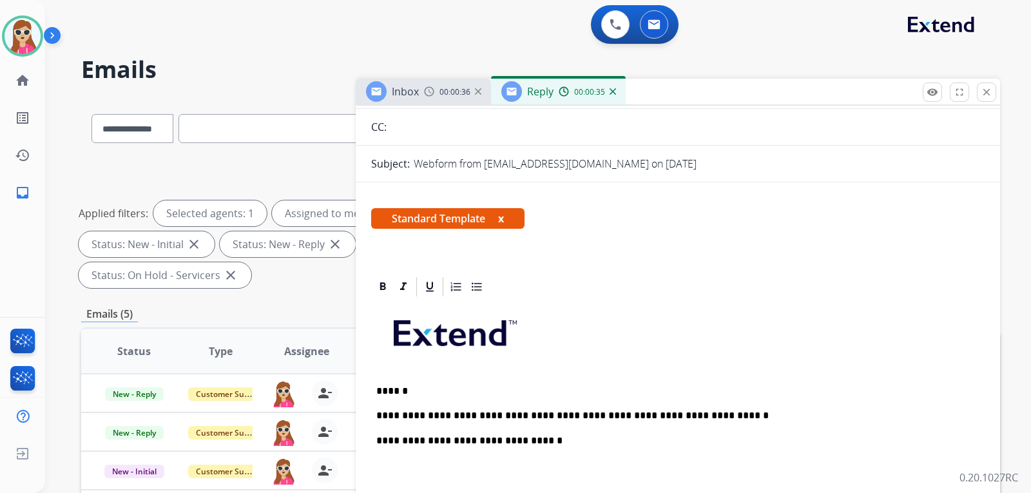
scroll to position [0, 0]
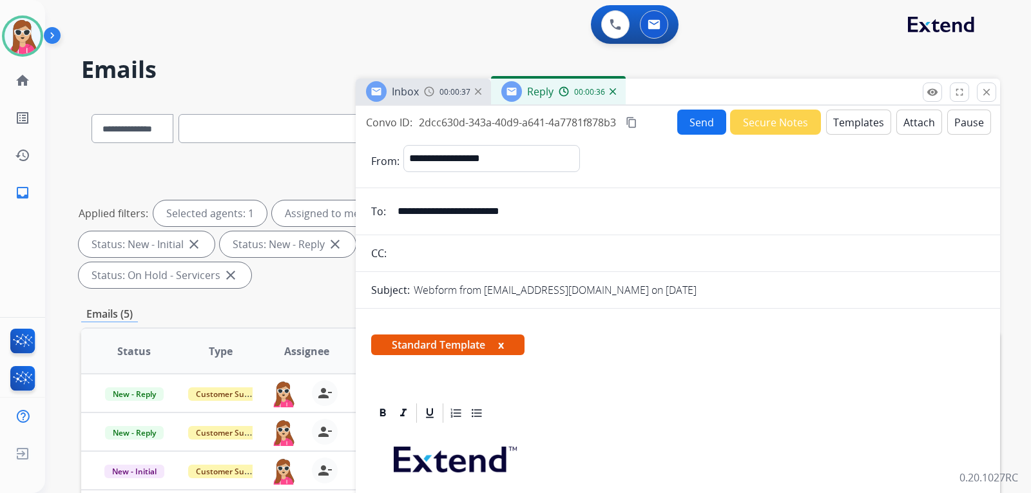
click at [687, 130] on button "Send" at bounding box center [702, 122] width 49 height 25
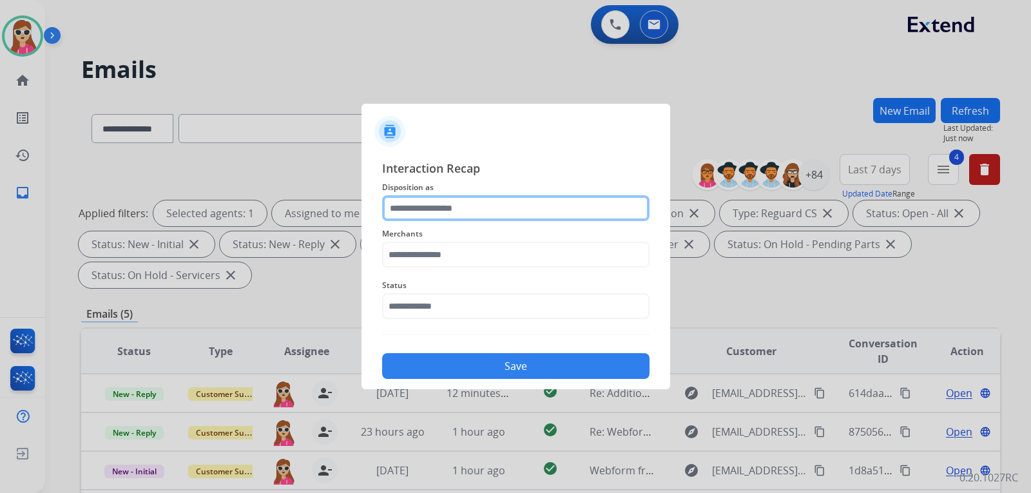
click at [453, 208] on input "text" at bounding box center [516, 208] width 268 height 26
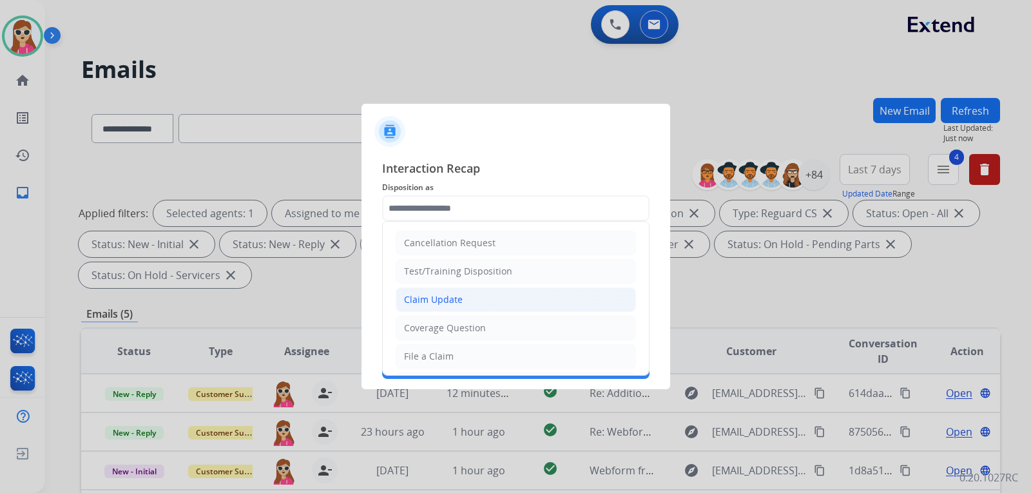
click at [491, 296] on li "Claim Update" at bounding box center [516, 300] width 240 height 24
type input "**********"
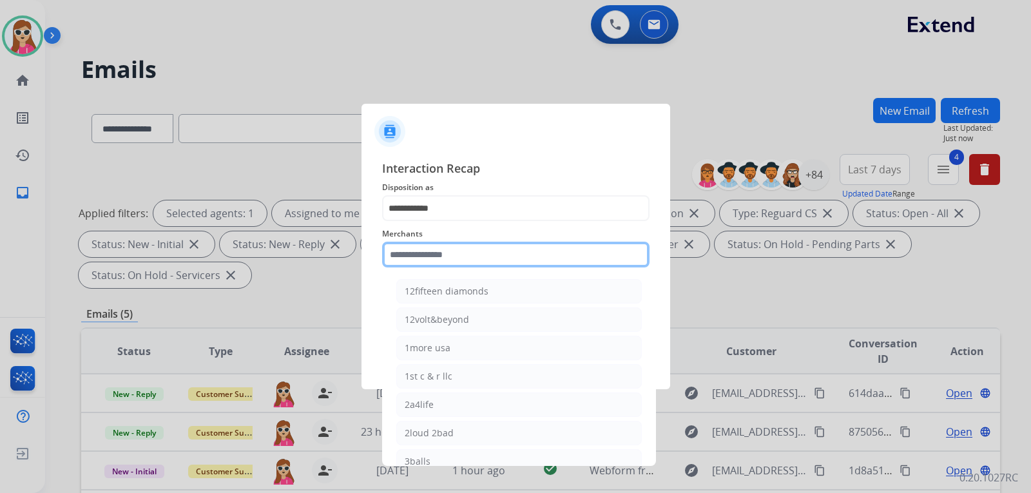
click at [486, 257] on input "text" at bounding box center [516, 255] width 268 height 26
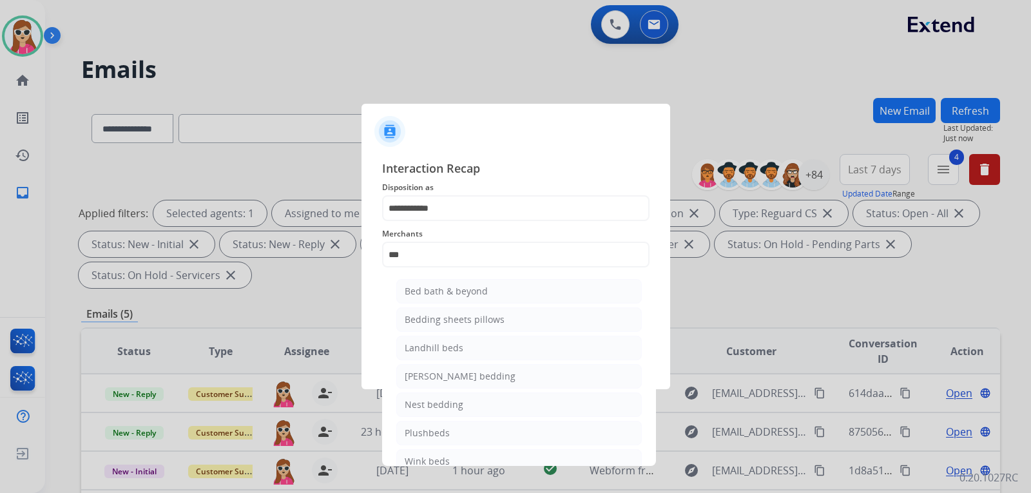
click at [486, 293] on li "Bed bath & beyond" at bounding box center [519, 291] width 246 height 24
type input "**********"
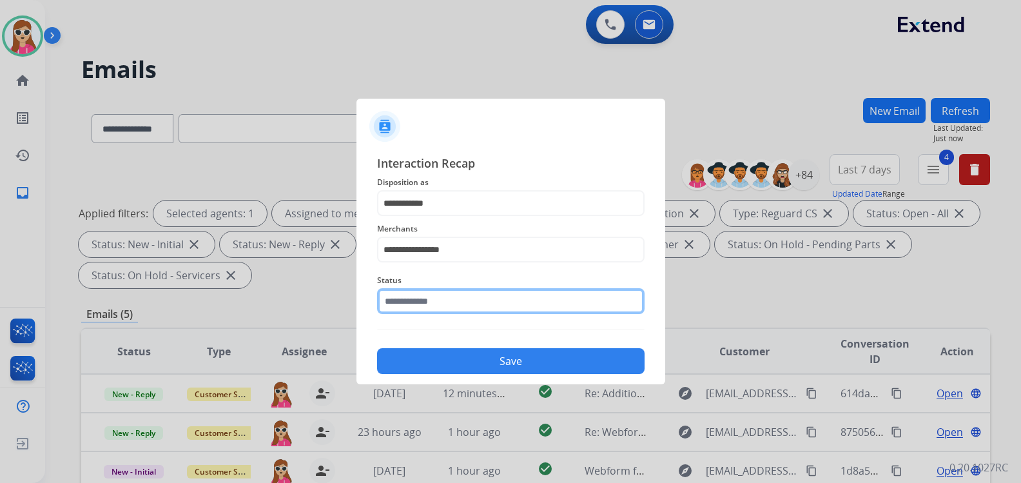
click at [480, 309] on input "text" at bounding box center [511, 301] width 268 height 26
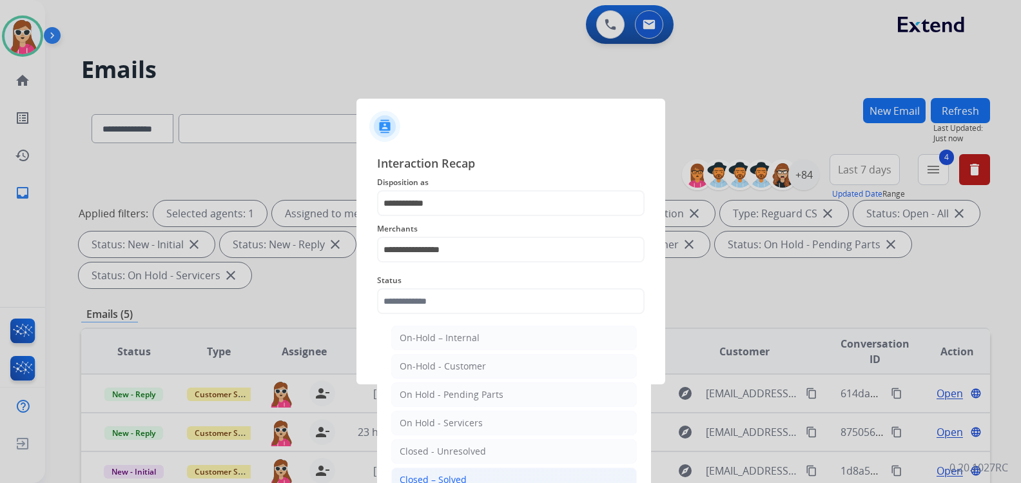
click at [493, 474] on li "Closed – Solved" at bounding box center [514, 479] width 246 height 24
type input "**********"
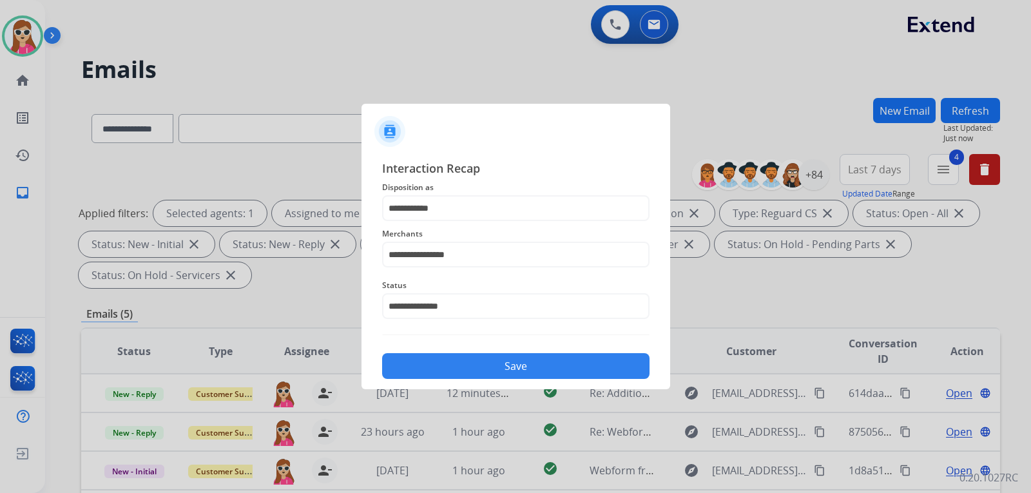
click at [530, 372] on button "Save" at bounding box center [516, 366] width 268 height 26
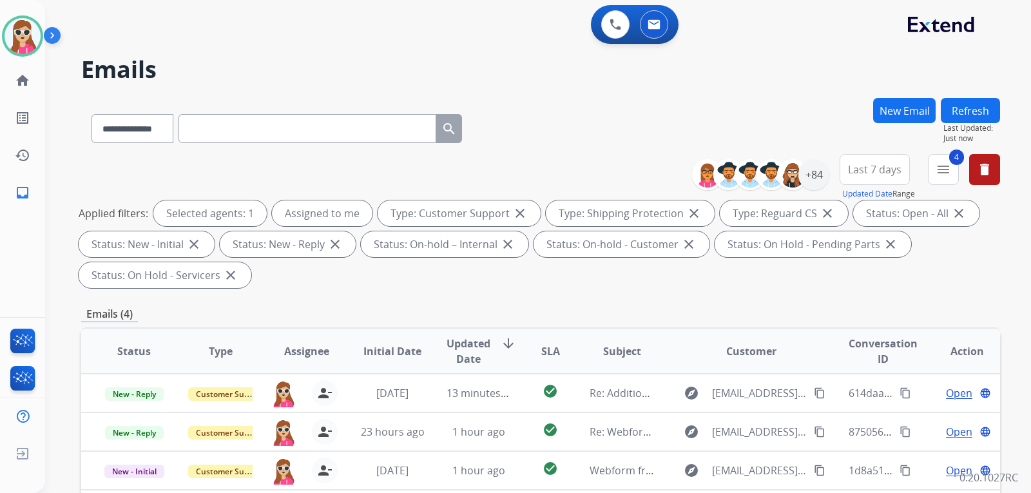
scroll to position [193, 0]
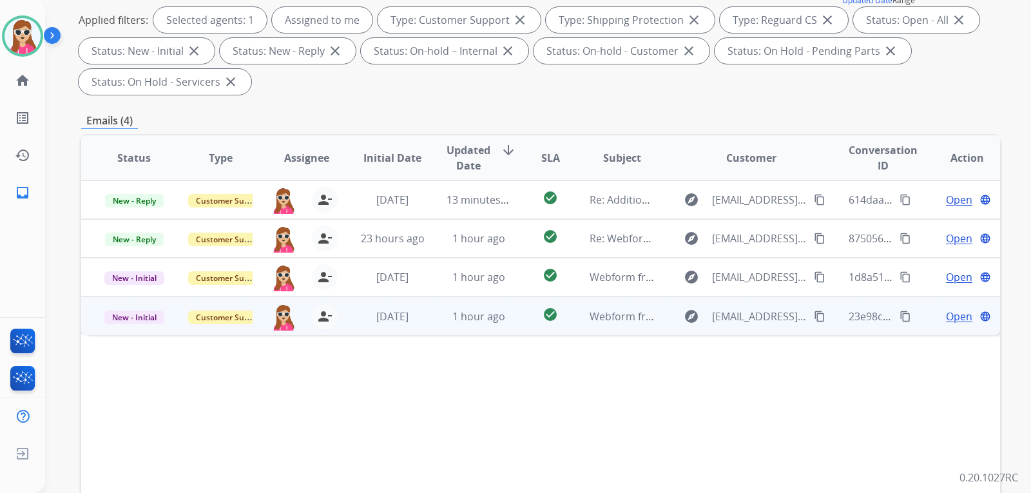
click at [959, 321] on span "Open" at bounding box center [959, 316] width 26 height 15
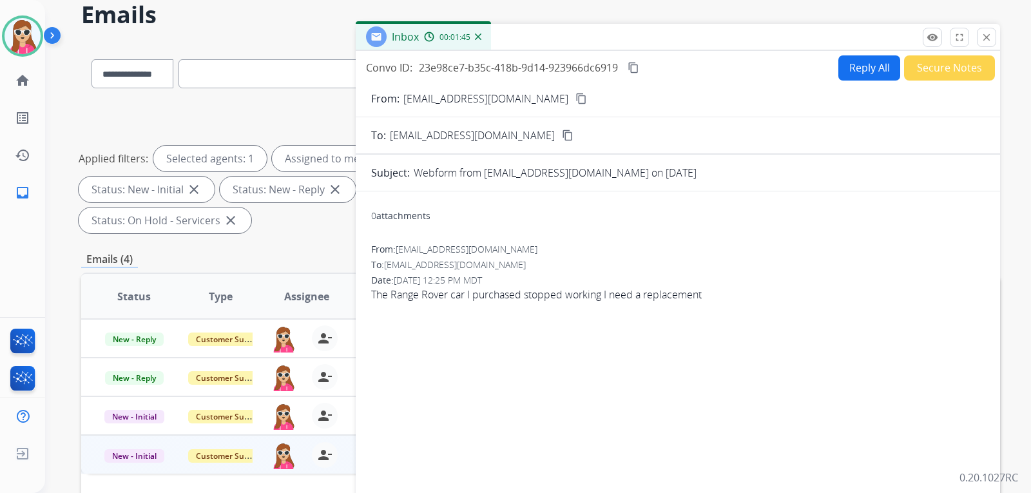
scroll to position [0, 0]
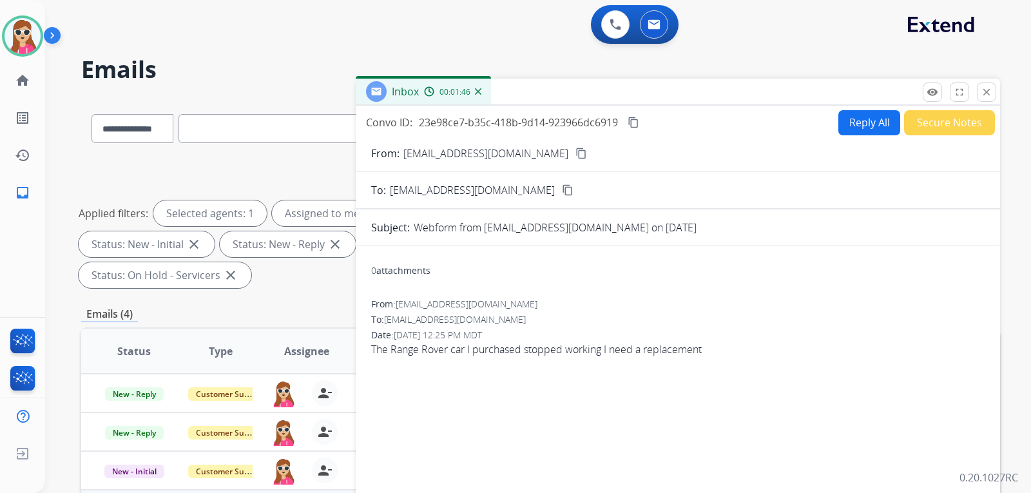
click at [871, 128] on button "Reply All" at bounding box center [870, 122] width 62 height 25
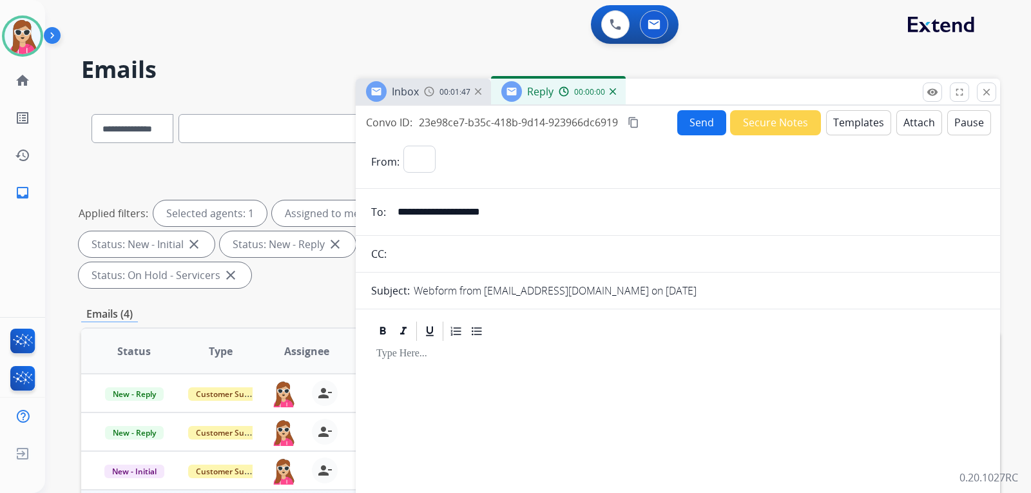
select select "**********"
click at [844, 131] on button "Templates" at bounding box center [858, 122] width 65 height 25
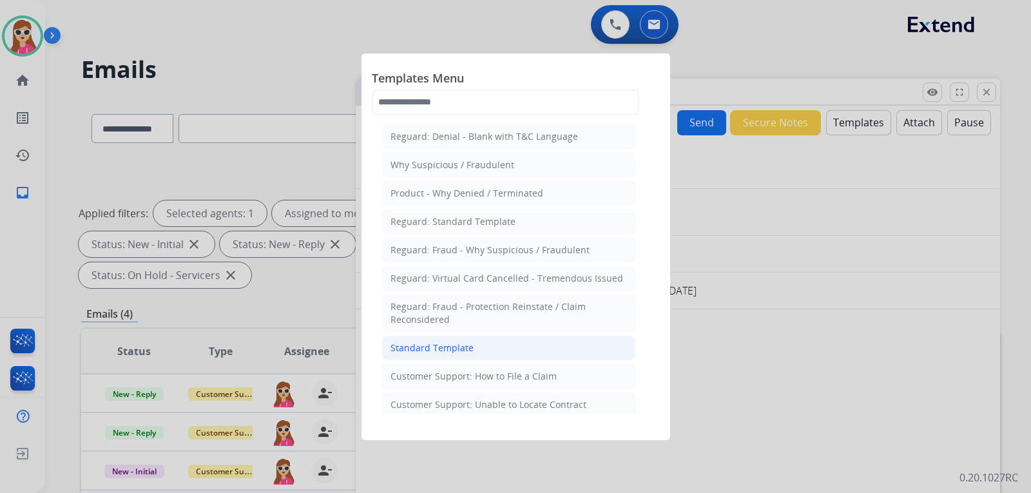
click at [516, 343] on li "Standard Template" at bounding box center [508, 348] width 253 height 24
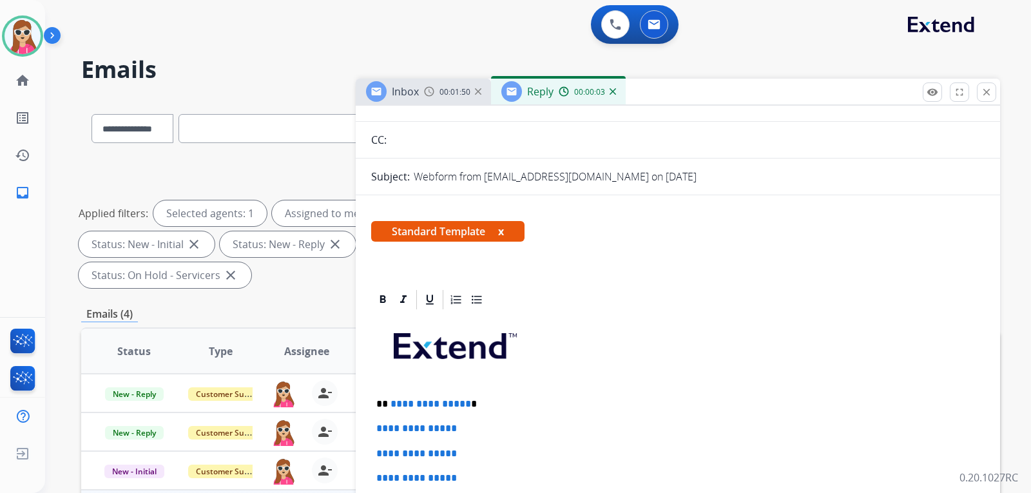
scroll to position [193, 0]
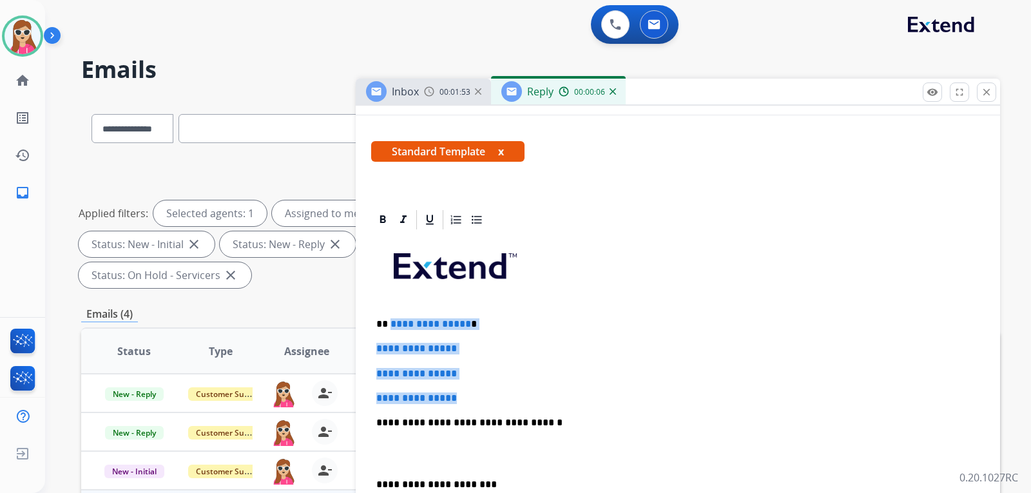
drag, startPoint x: 391, startPoint y: 325, endPoint x: 471, endPoint y: 401, distance: 110.3
click at [471, 401] on div "**********" at bounding box center [678, 453] width 614 height 444
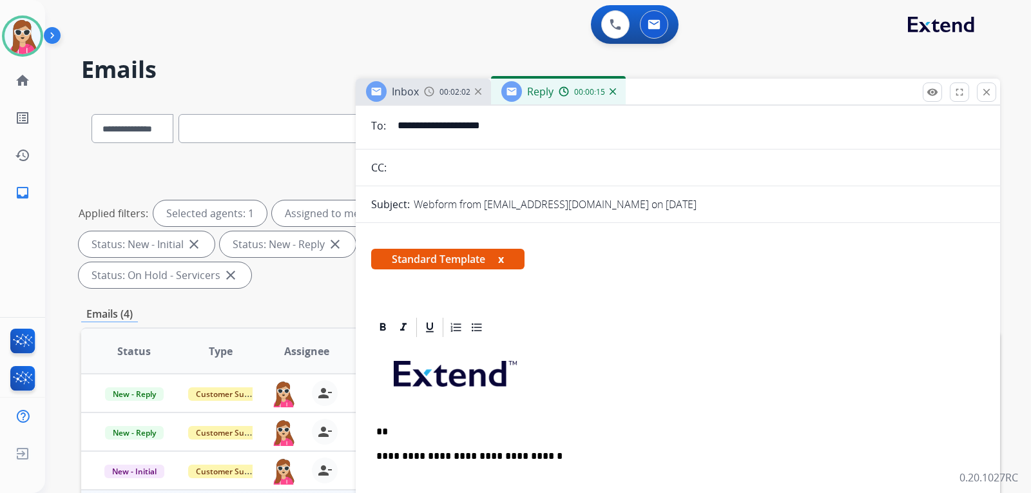
scroll to position [0, 0]
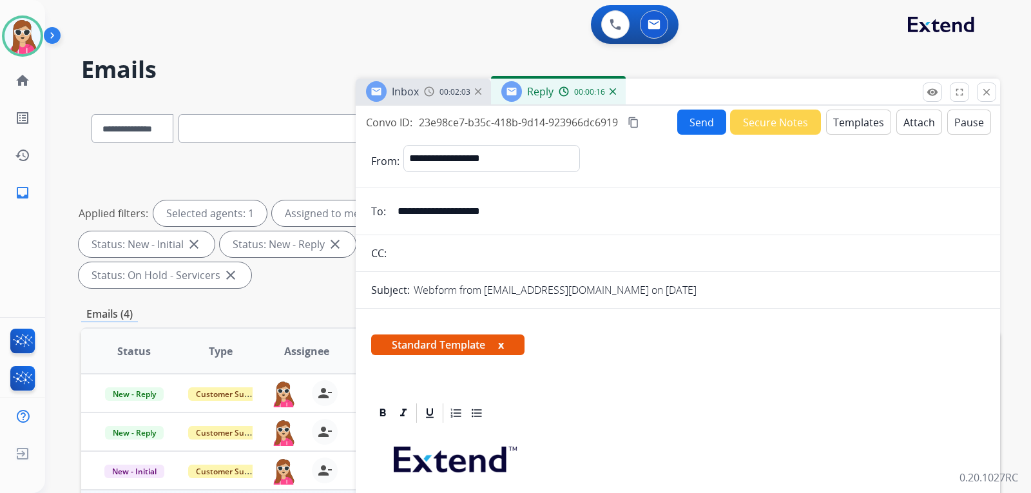
click at [845, 123] on button "Templates" at bounding box center [858, 122] width 65 height 25
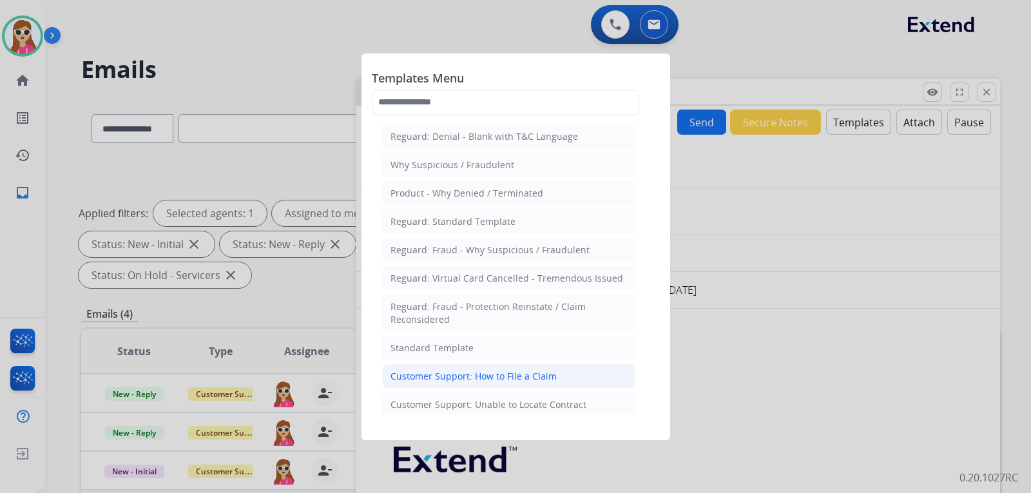
click at [569, 376] on li "Customer Support: How to File a Claim" at bounding box center [508, 376] width 253 height 24
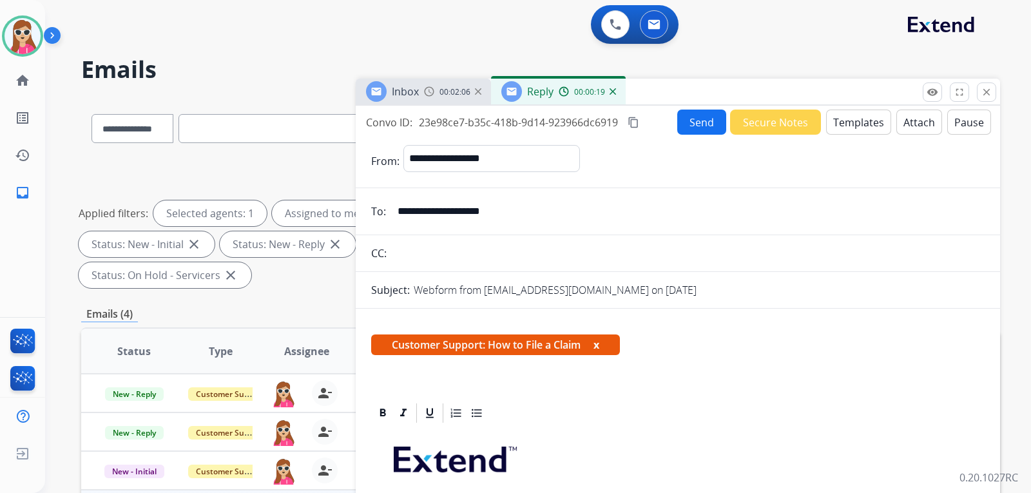
click at [511, 215] on input "**********" at bounding box center [687, 212] width 595 height 26
drag, startPoint x: 517, startPoint y: 212, endPoint x: 395, endPoint y: 208, distance: 121.9
click at [395, 208] on input "**********" at bounding box center [687, 212] width 595 height 26
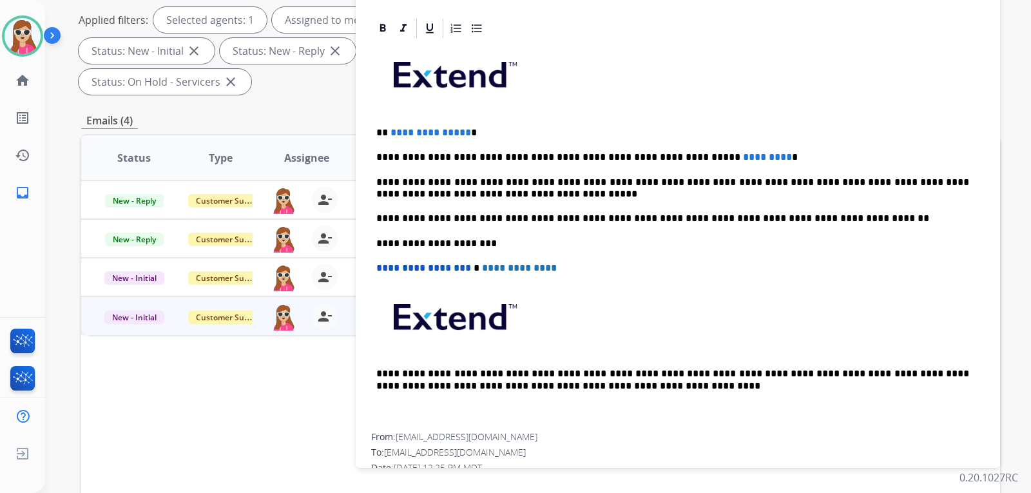
scroll to position [169, 0]
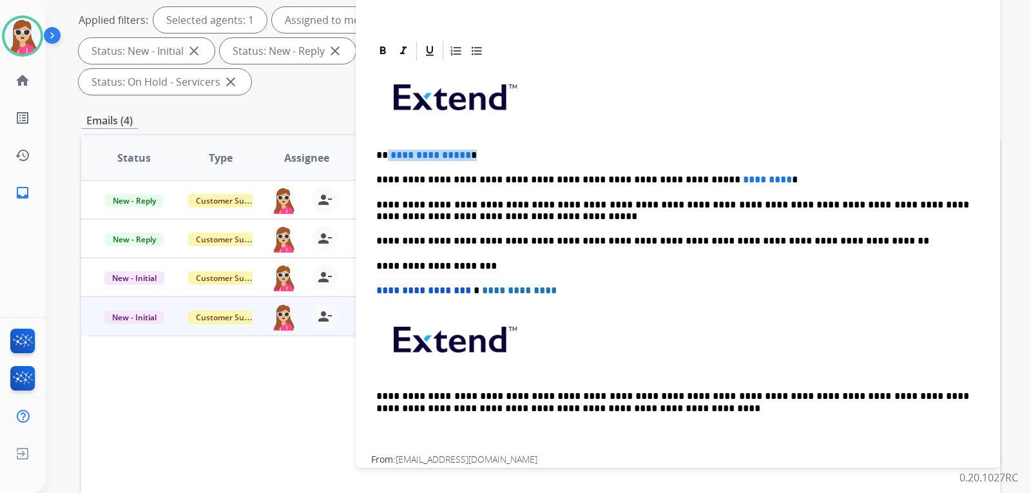
drag, startPoint x: 467, startPoint y: 160, endPoint x: 399, endPoint y: 154, distance: 67.9
click at [391, 156] on p "**********" at bounding box center [672, 156] width 593 height 12
drag, startPoint x: 732, startPoint y: 179, endPoint x: 671, endPoint y: 179, distance: 61.2
click at [671, 179] on p "**********" at bounding box center [672, 180] width 593 height 12
click at [669, 182] on p "**********" at bounding box center [672, 180] width 593 height 12
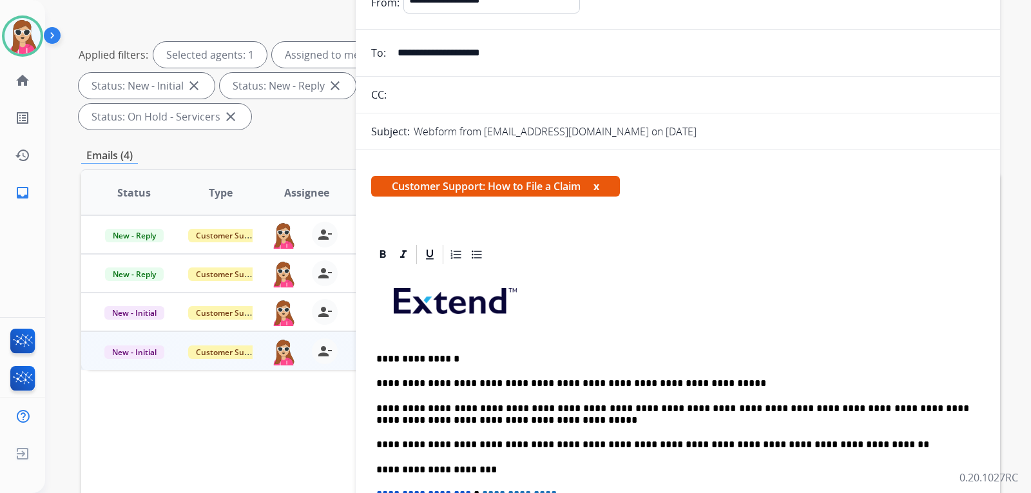
scroll to position [129, 0]
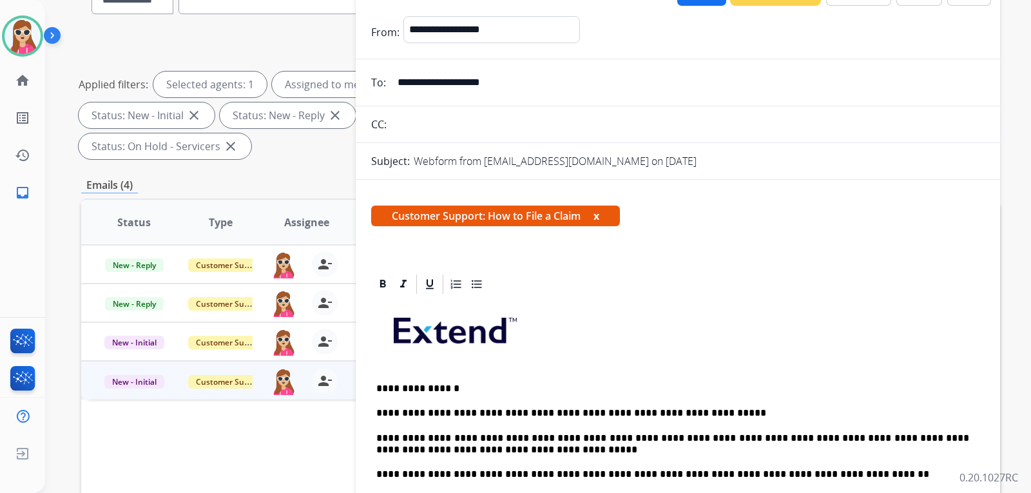
click at [703, 6] on form "**********" at bounding box center [678, 386] width 645 height 761
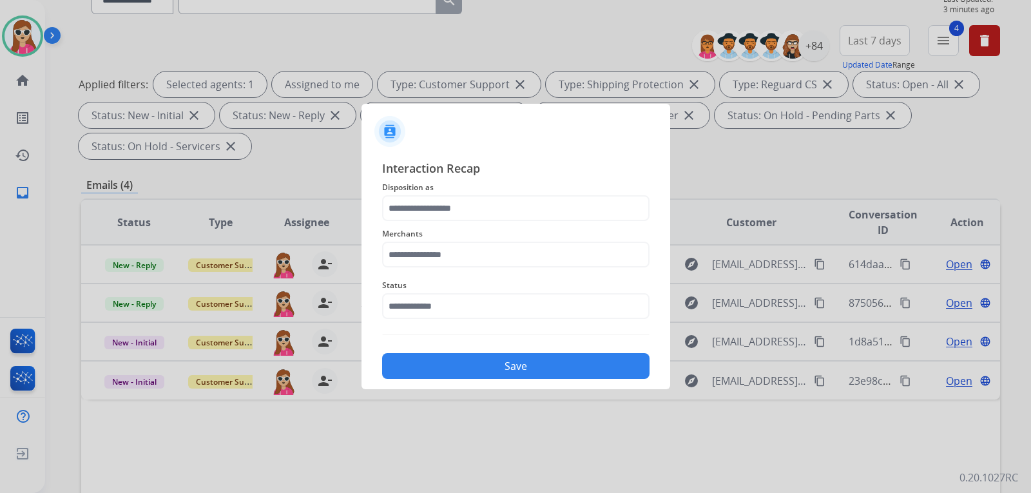
click at [449, 191] on span "Disposition as" at bounding box center [516, 187] width 268 height 15
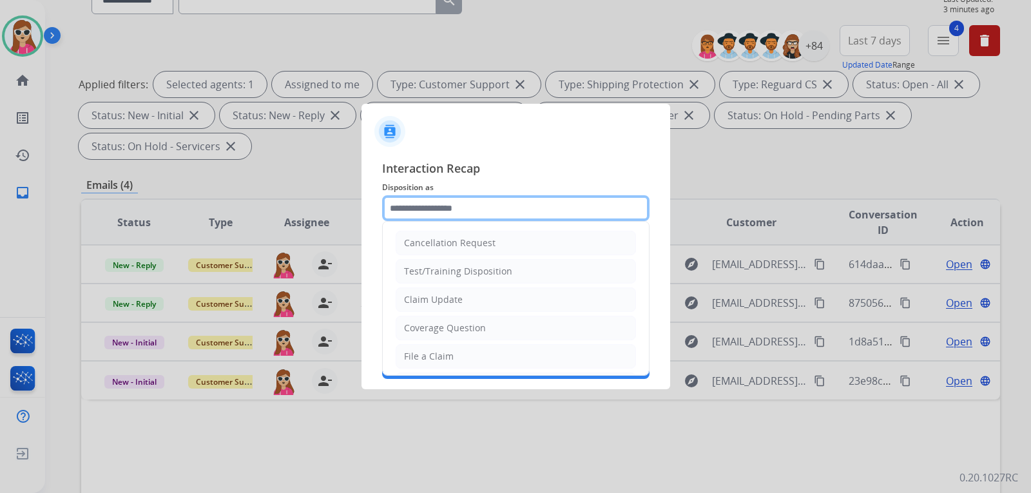
click at [441, 209] on input "text" at bounding box center [516, 208] width 268 height 26
click at [431, 351] on div "File a Claim" at bounding box center [429, 356] width 50 height 13
type input "**********"
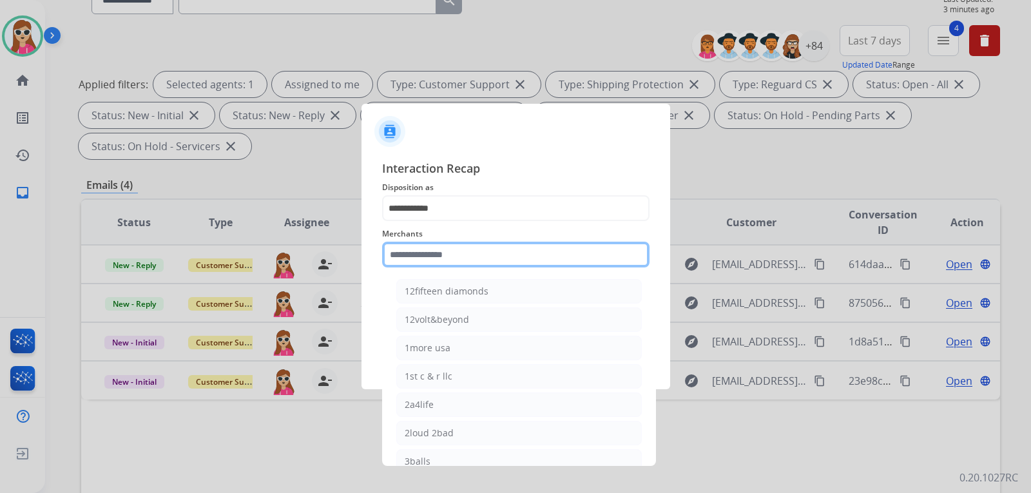
click at [457, 265] on input "text" at bounding box center [516, 255] width 268 height 26
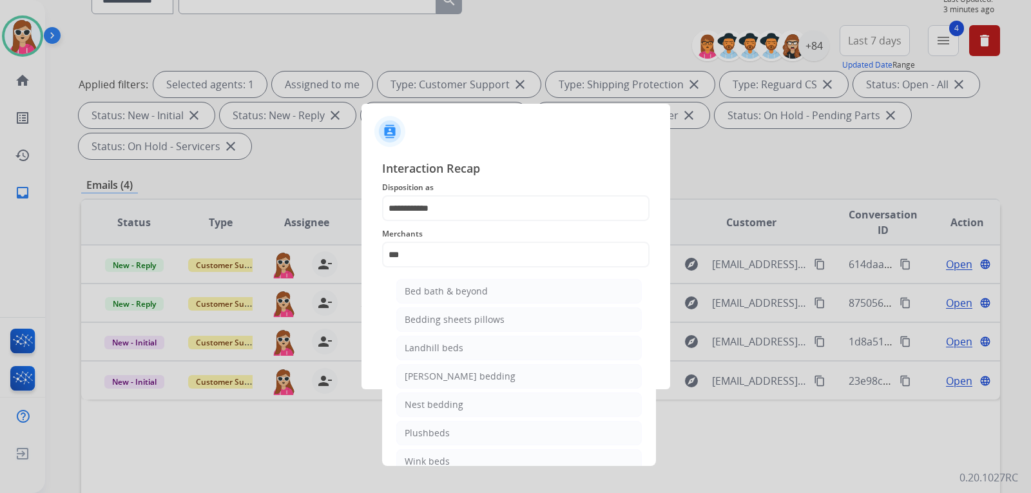
click at [420, 303] on li "Bed bath & beyond" at bounding box center [519, 291] width 246 height 24
type input "**********"
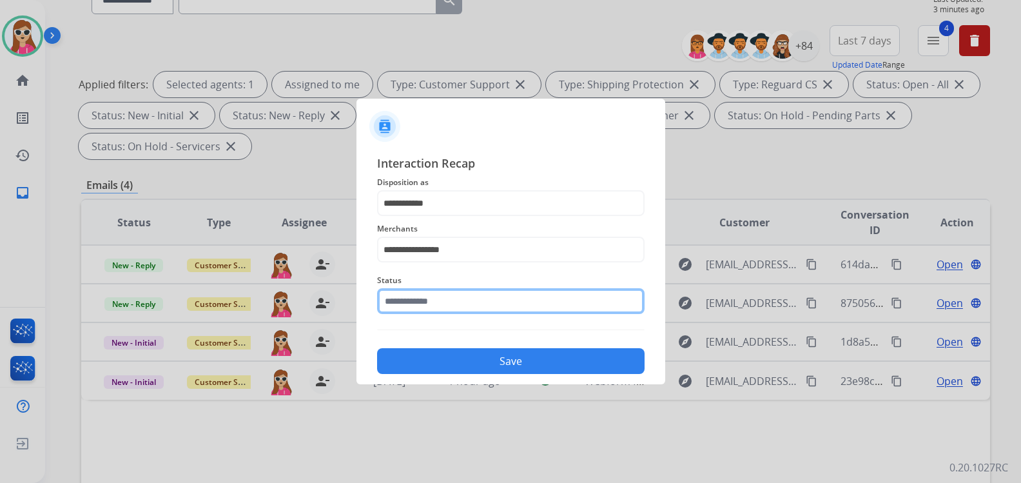
click at [434, 309] on input "text" at bounding box center [511, 301] width 268 height 26
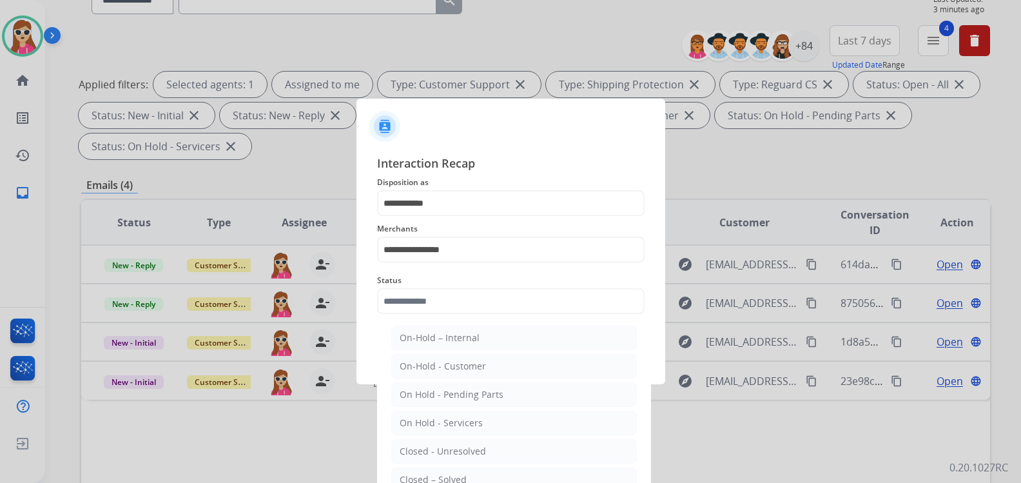
click at [424, 480] on div "Closed – Solved" at bounding box center [433, 479] width 67 height 13
type input "**********"
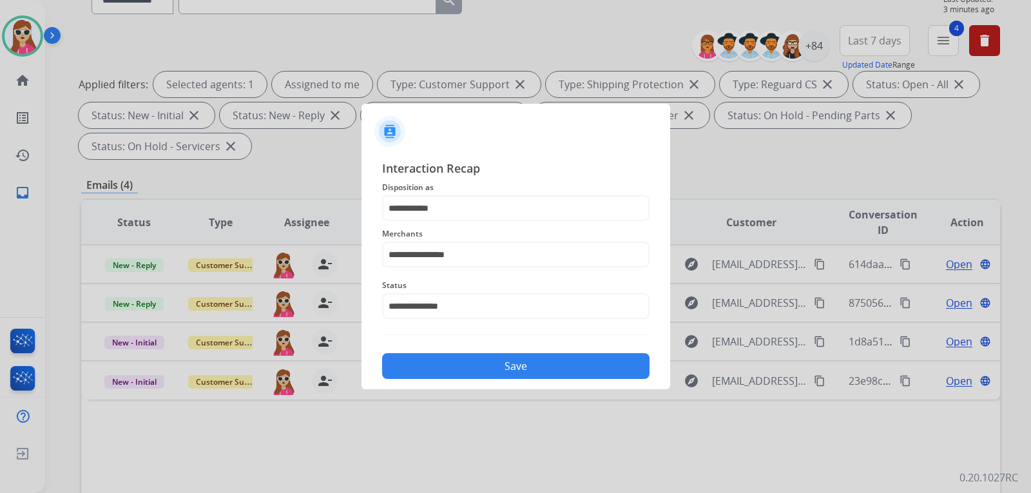
click at [466, 358] on button "Save" at bounding box center [516, 366] width 268 height 26
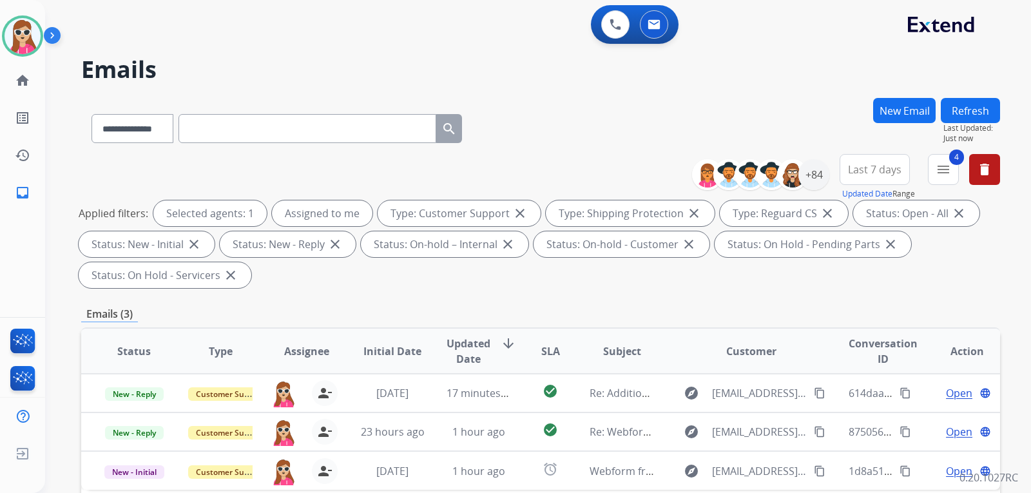
scroll to position [258, 0]
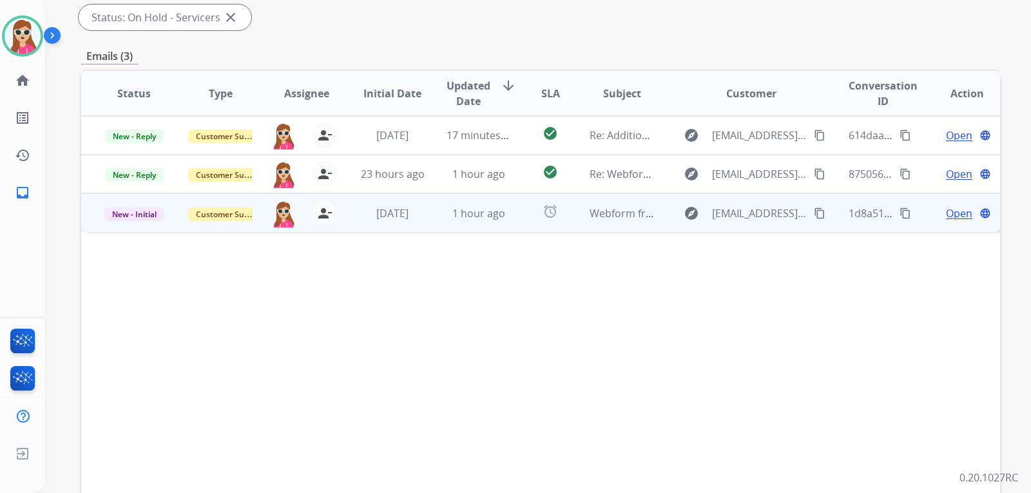
click at [814, 213] on mat-icon "content_copy" at bounding box center [820, 214] width 12 height 12
click at [946, 215] on span "Open" at bounding box center [959, 213] width 26 height 15
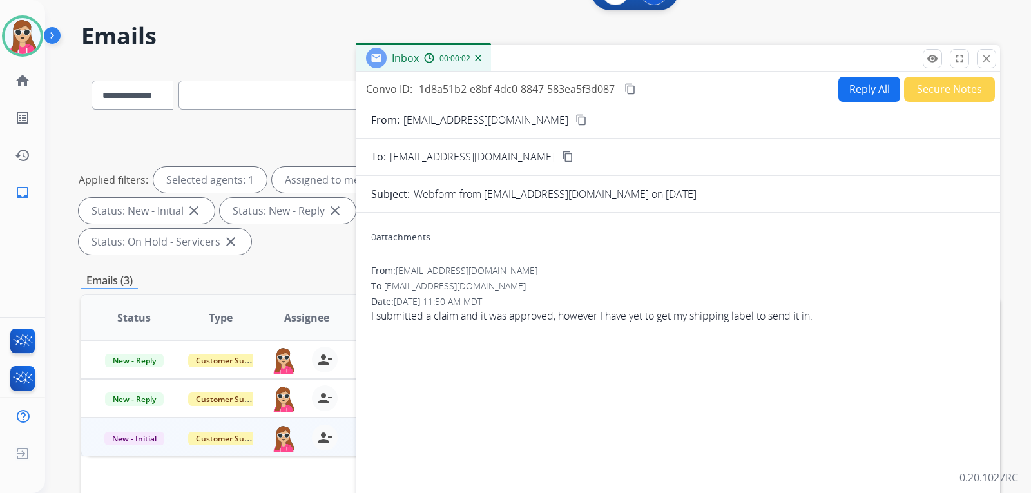
scroll to position [0, 0]
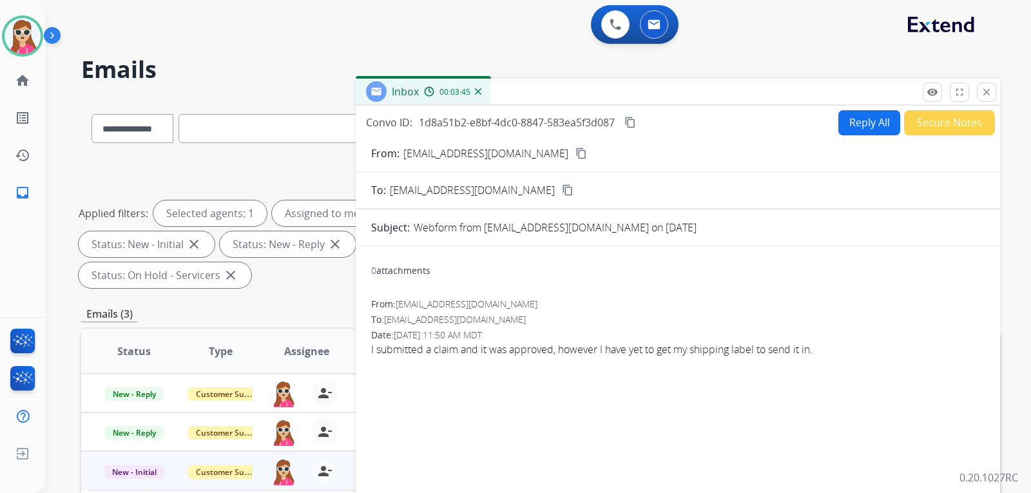
click at [841, 112] on button "Reply All" at bounding box center [870, 122] width 62 height 25
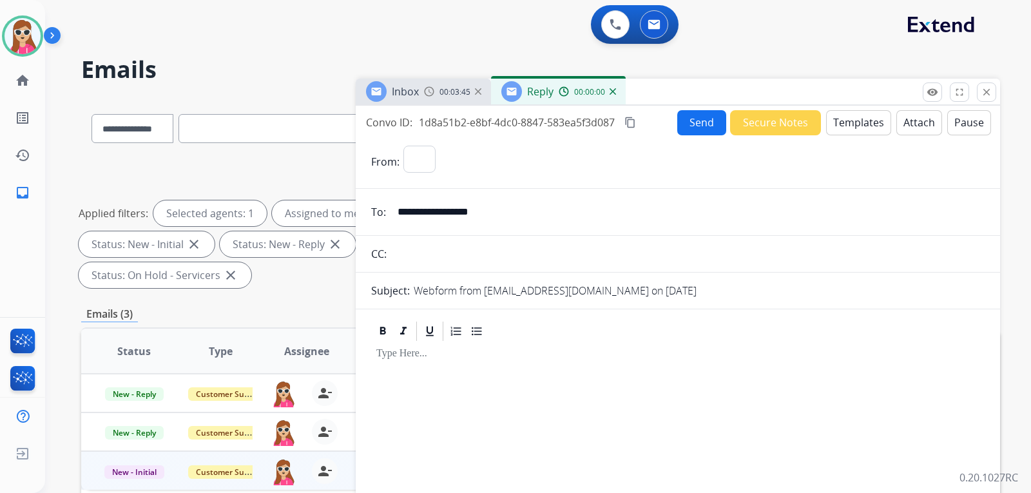
select select "**********"
click at [870, 122] on button "Templates" at bounding box center [858, 122] width 65 height 25
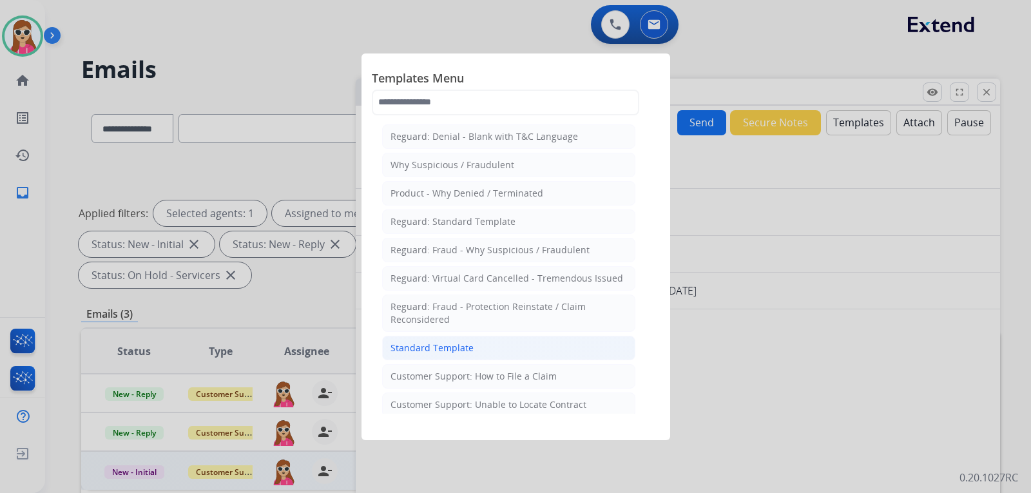
click at [563, 338] on li "Standard Template" at bounding box center [508, 348] width 253 height 24
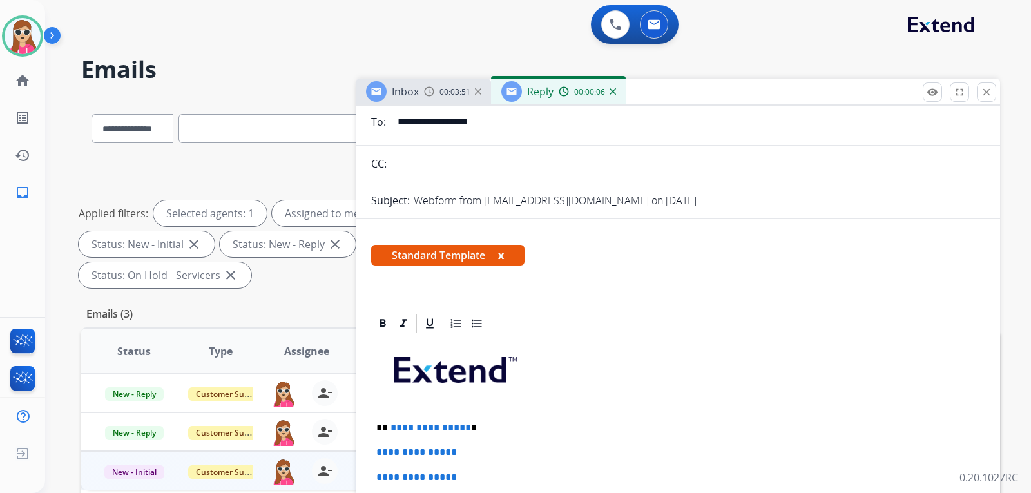
scroll to position [219, 0]
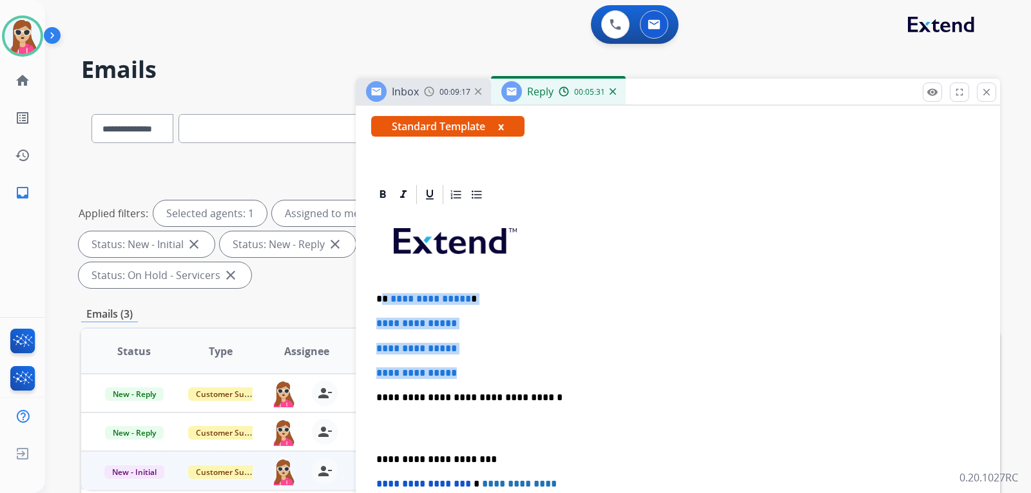
drag, startPoint x: 384, startPoint y: 301, endPoint x: 482, endPoint y: 355, distance: 112.2
click at [480, 356] on div "**********" at bounding box center [678, 428] width 614 height 444
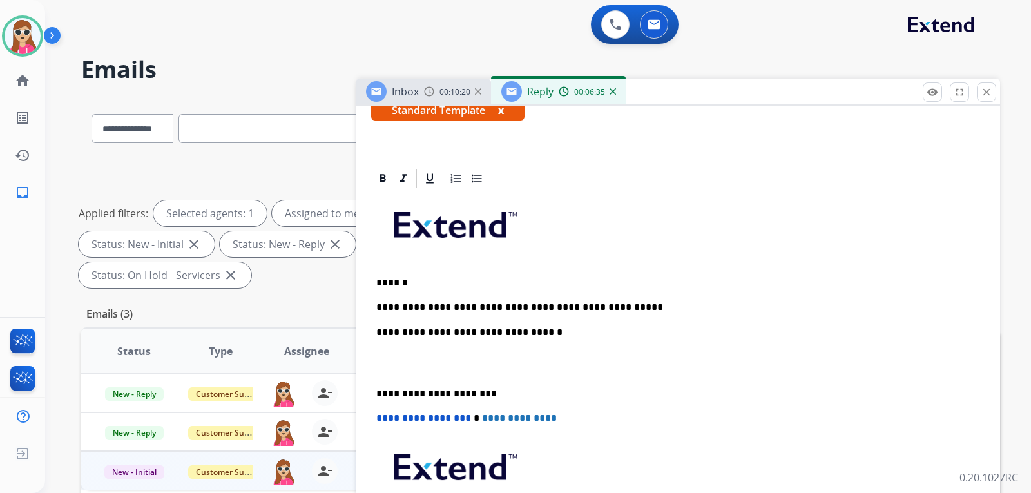
scroll to position [233, 0]
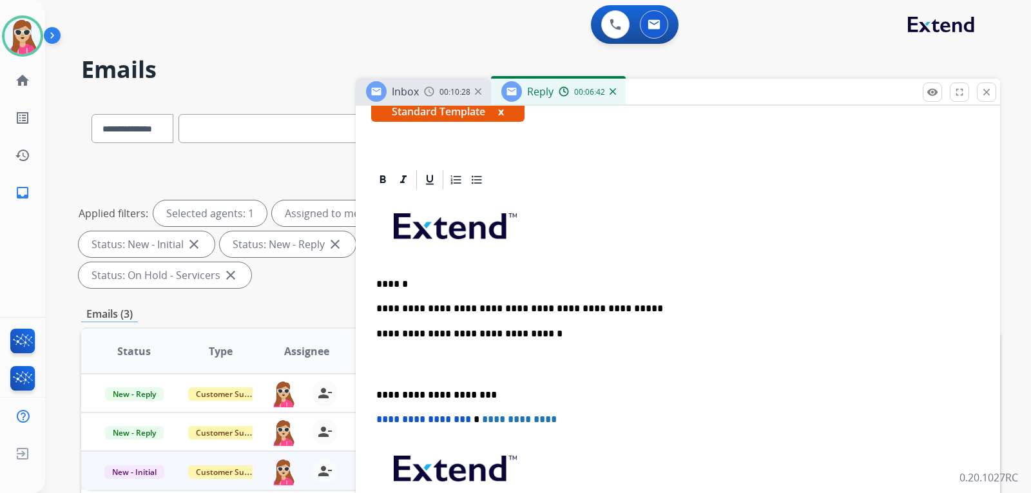
drag, startPoint x: 573, startPoint y: 318, endPoint x: 573, endPoint y: 311, distance: 7.1
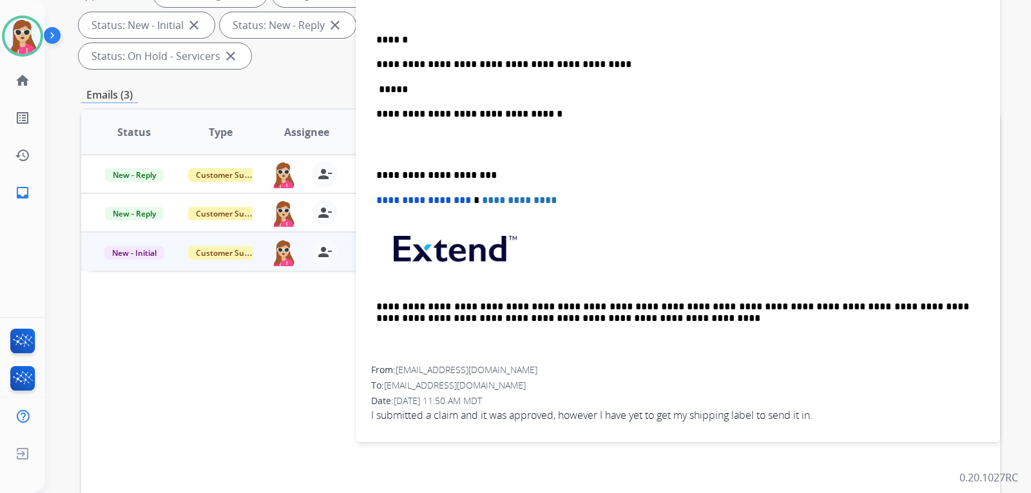
scroll to position [244, 0]
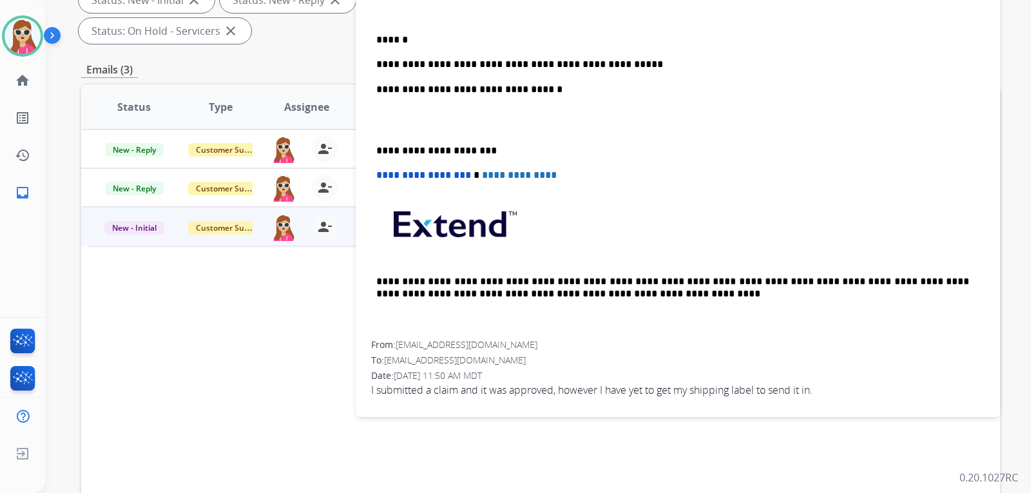
click at [605, 69] on p "**********" at bounding box center [672, 65] width 593 height 12
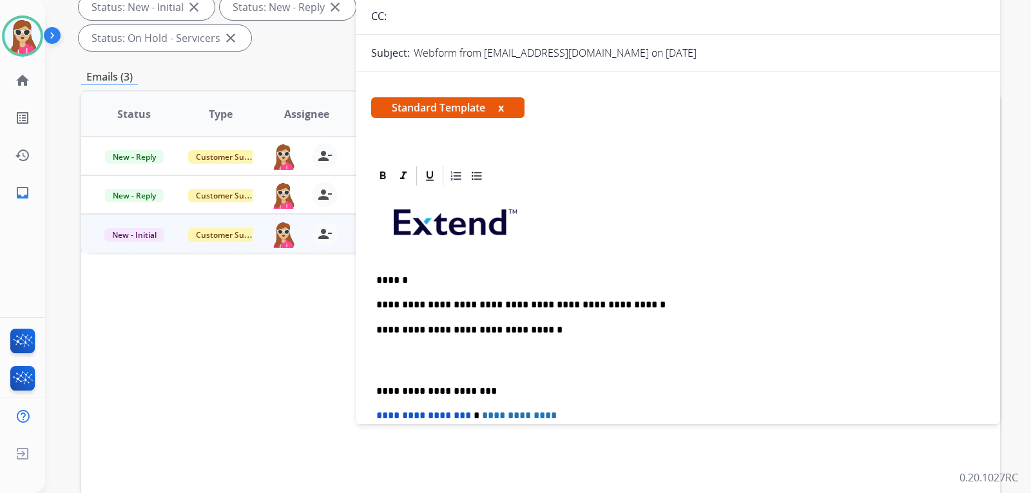
scroll to position [75, 0]
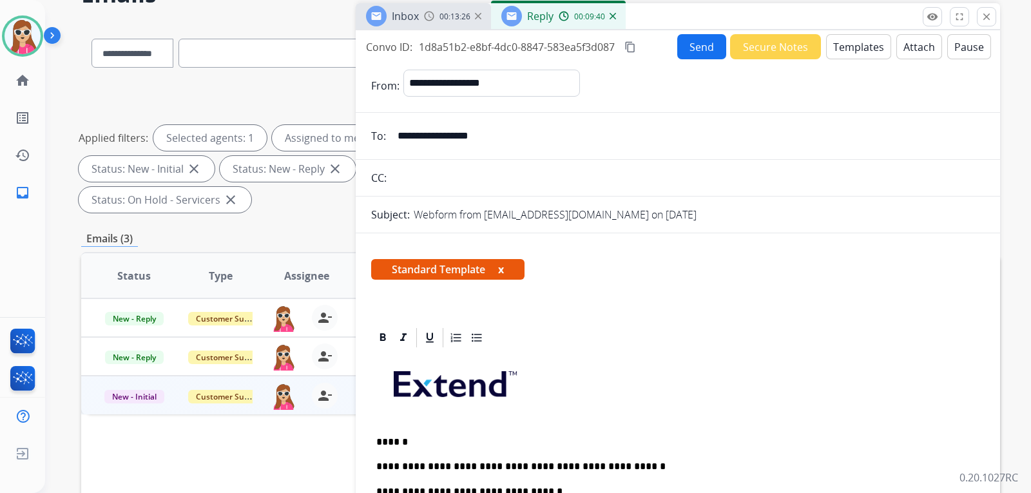
click at [703, 49] on button "Send" at bounding box center [702, 46] width 49 height 25
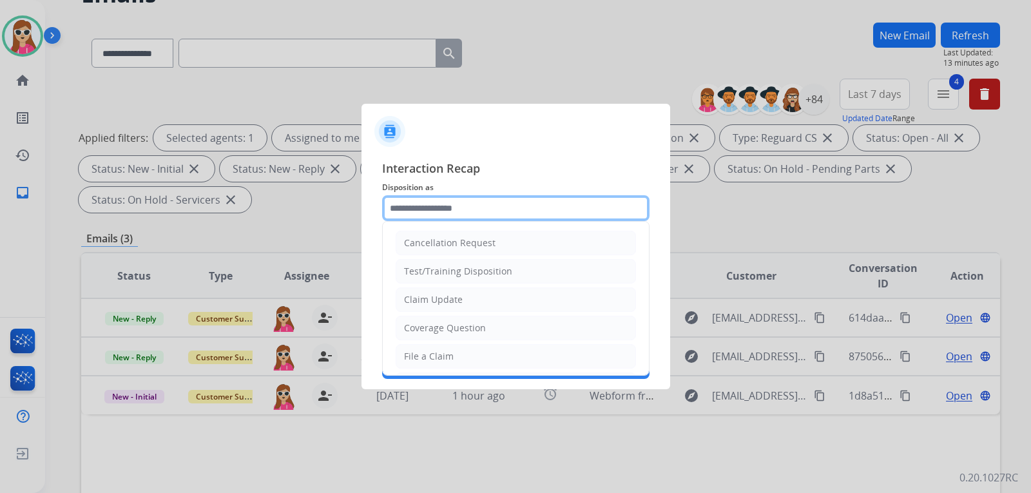
click at [509, 215] on input "text" at bounding box center [516, 208] width 268 height 26
drag, startPoint x: 509, startPoint y: 215, endPoint x: 502, endPoint y: 315, distance: 100.8
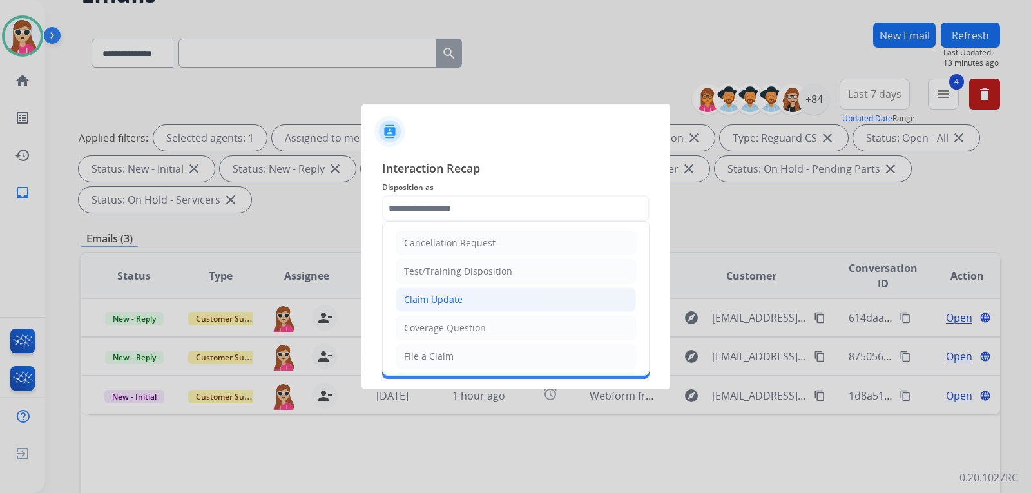
drag, startPoint x: 502, startPoint y: 315, endPoint x: 465, endPoint y: 298, distance: 40.7
click at [465, 298] on li "Claim Update" at bounding box center [516, 300] width 240 height 24
type input "**********"
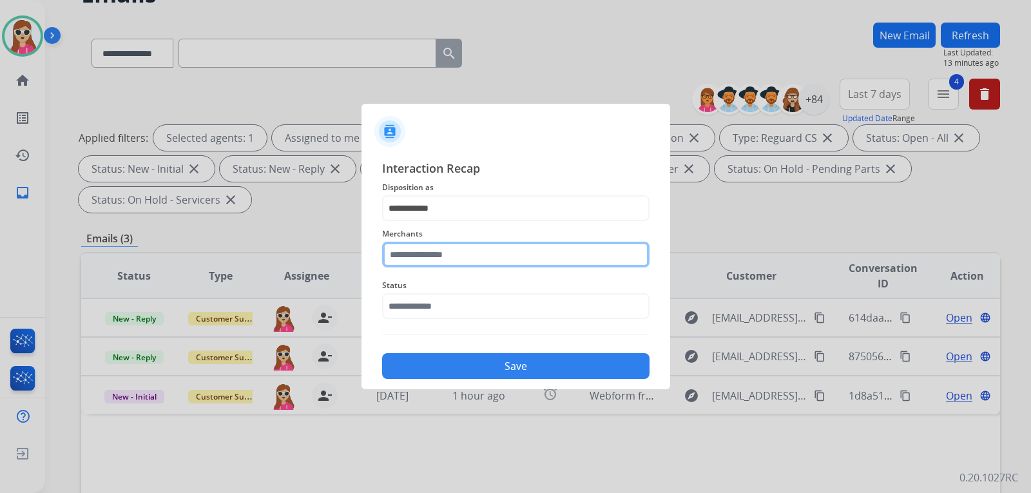
click at [476, 247] on input "text" at bounding box center [516, 255] width 268 height 26
type input "*"
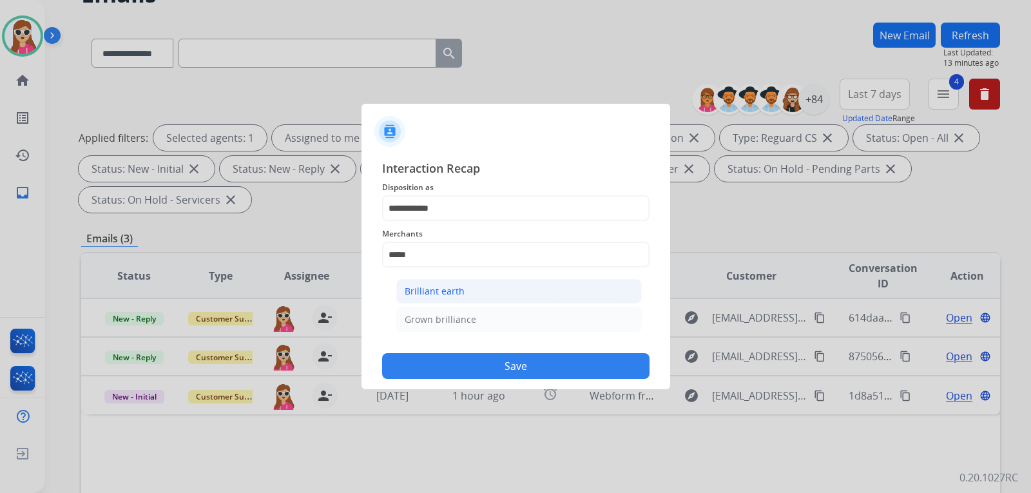
click at [484, 290] on li "Brilliant earth" at bounding box center [519, 291] width 246 height 24
type input "**********"
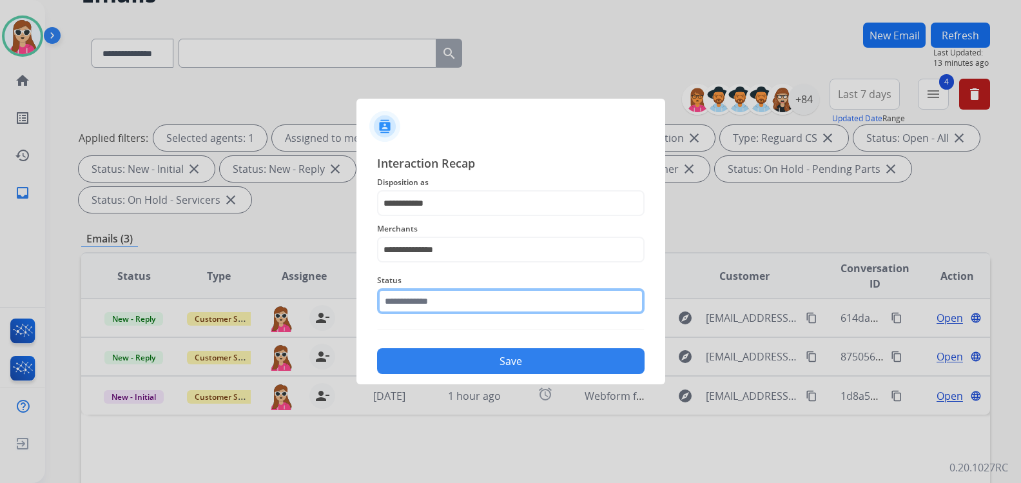
click at [506, 313] on input "text" at bounding box center [511, 301] width 268 height 26
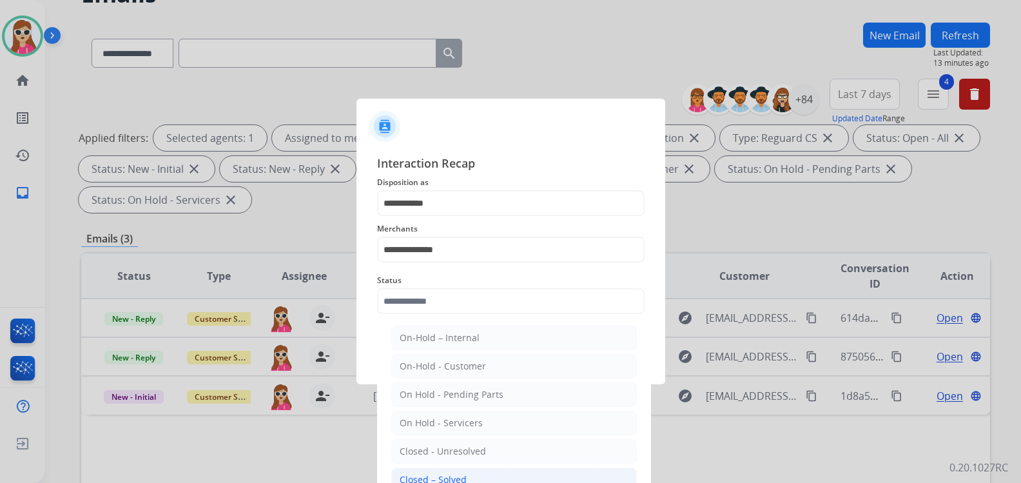
click at [477, 479] on li "Closed – Solved" at bounding box center [514, 479] width 246 height 24
type input "**********"
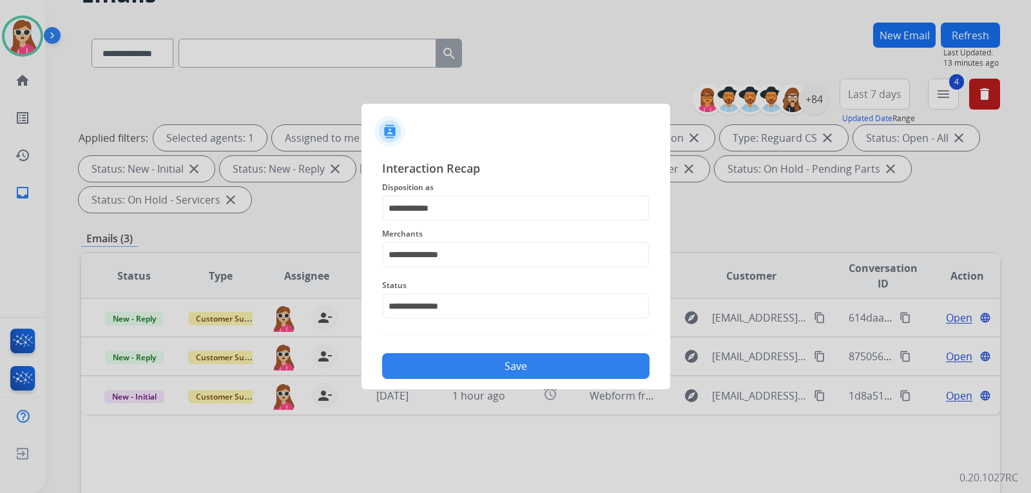
click at [557, 361] on button "Save" at bounding box center [516, 366] width 268 height 26
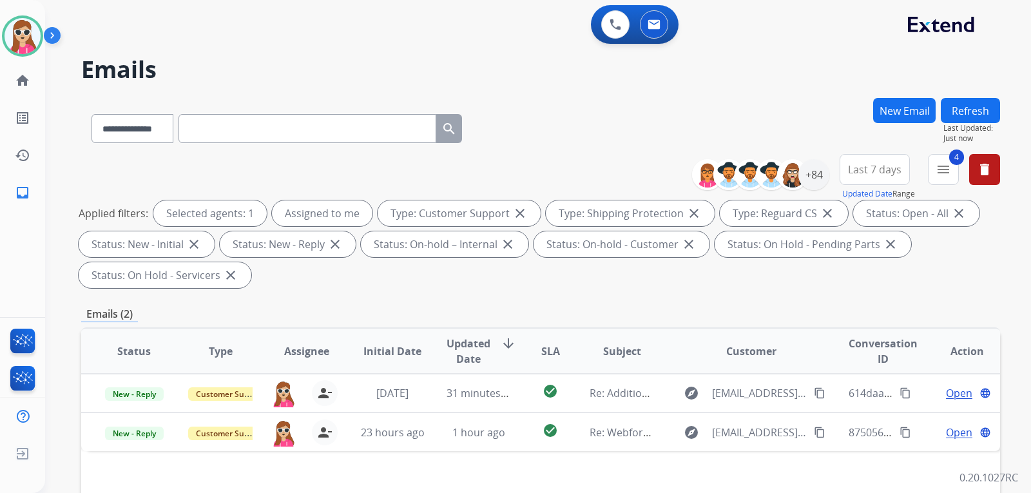
scroll to position [258, 0]
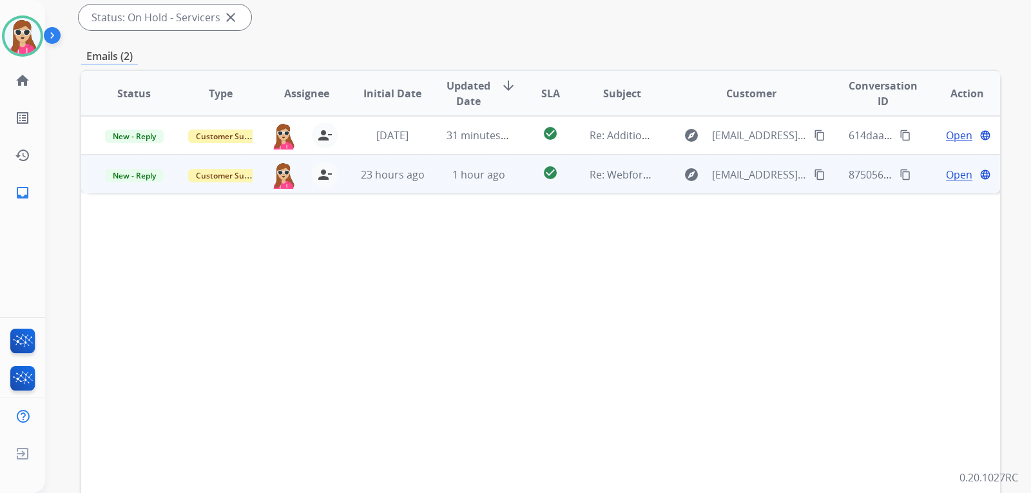
click at [946, 175] on span "Open" at bounding box center [959, 174] width 26 height 15
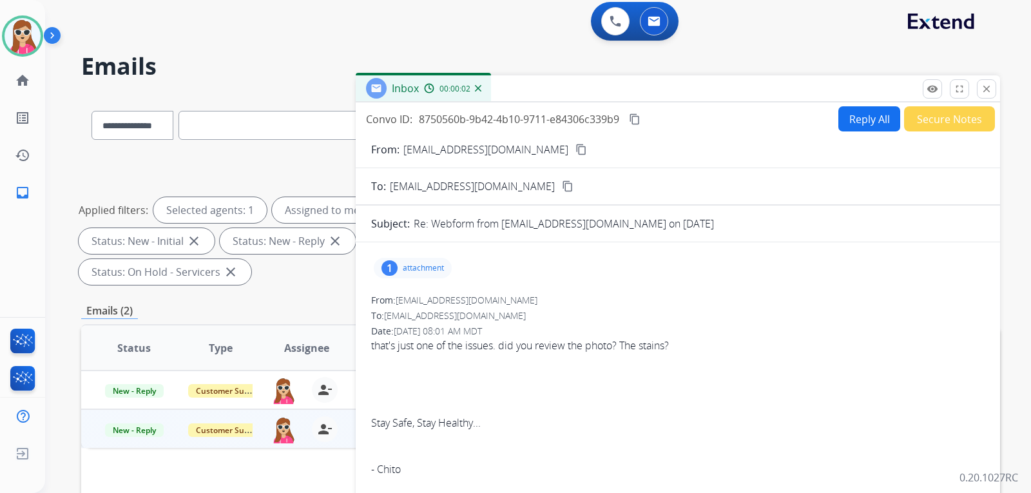
scroll to position [0, 0]
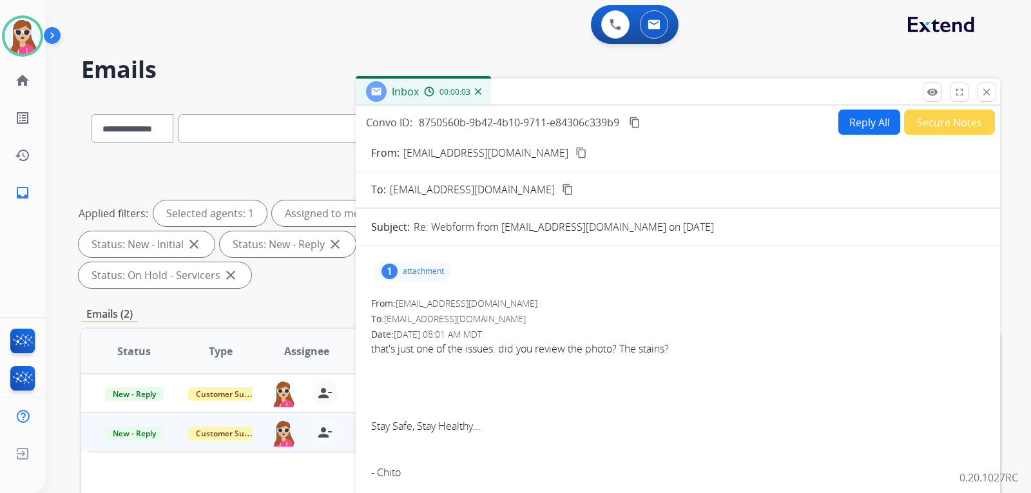
click at [855, 126] on button "Reply All" at bounding box center [870, 122] width 62 height 25
select select "**********"
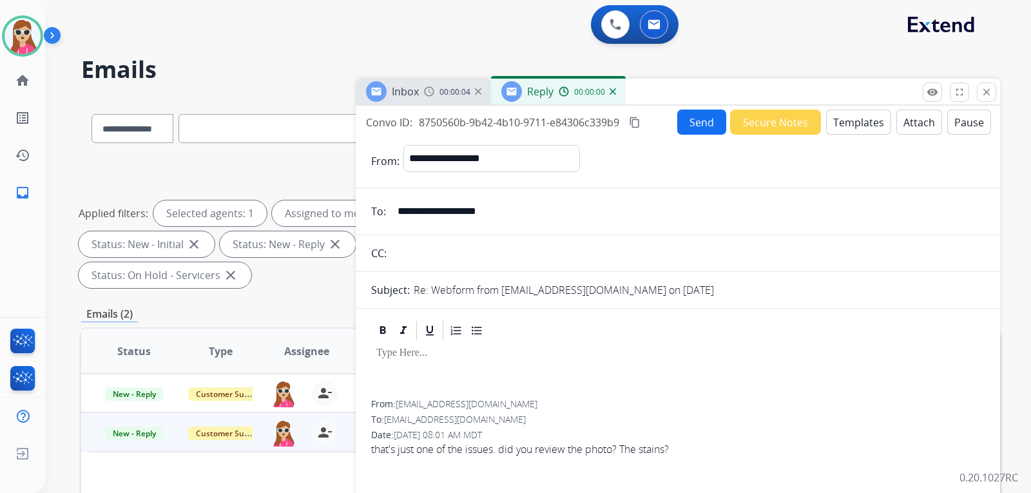
click at [848, 125] on button "Templates" at bounding box center [858, 122] width 65 height 25
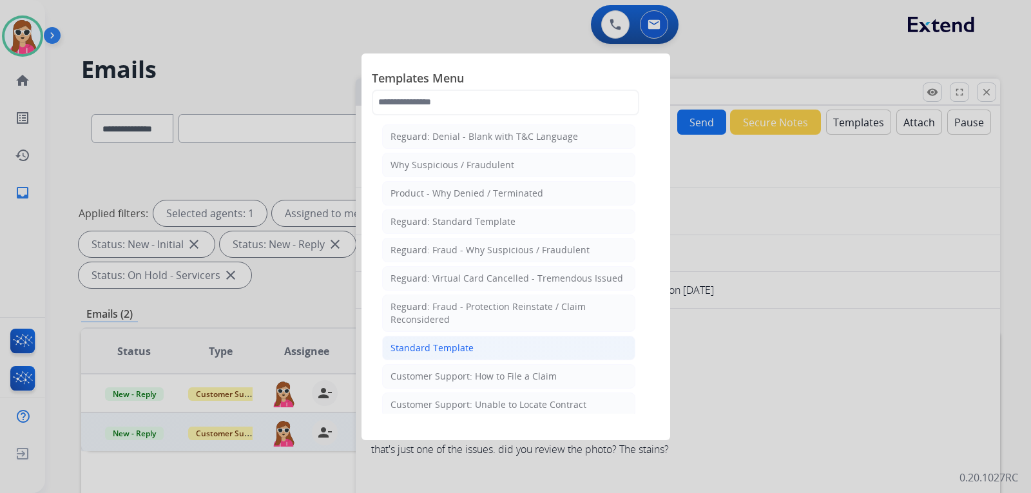
click at [528, 344] on li "Standard Template" at bounding box center [508, 348] width 253 height 24
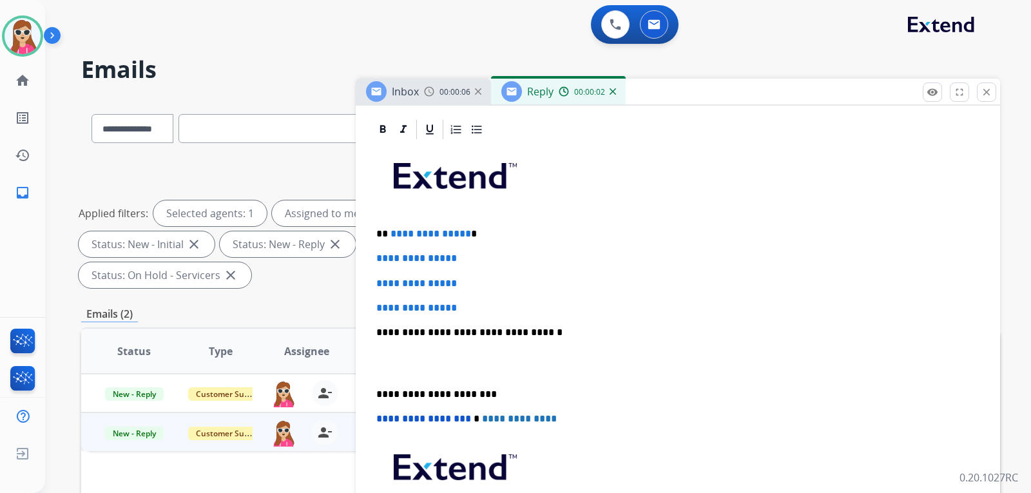
scroll to position [322, 0]
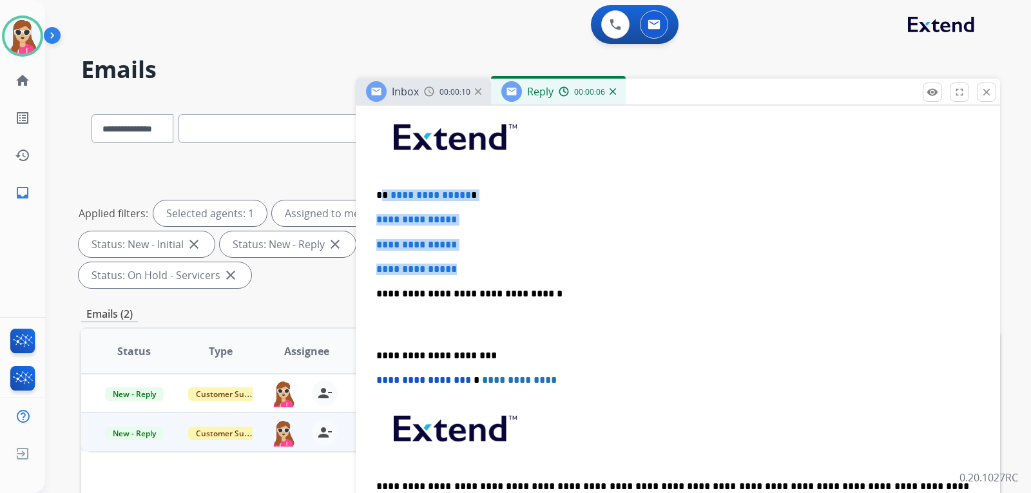
drag, startPoint x: 382, startPoint y: 191, endPoint x: 473, endPoint y: 265, distance: 116.9
click at [473, 265] on div "**********" at bounding box center [678, 324] width 614 height 444
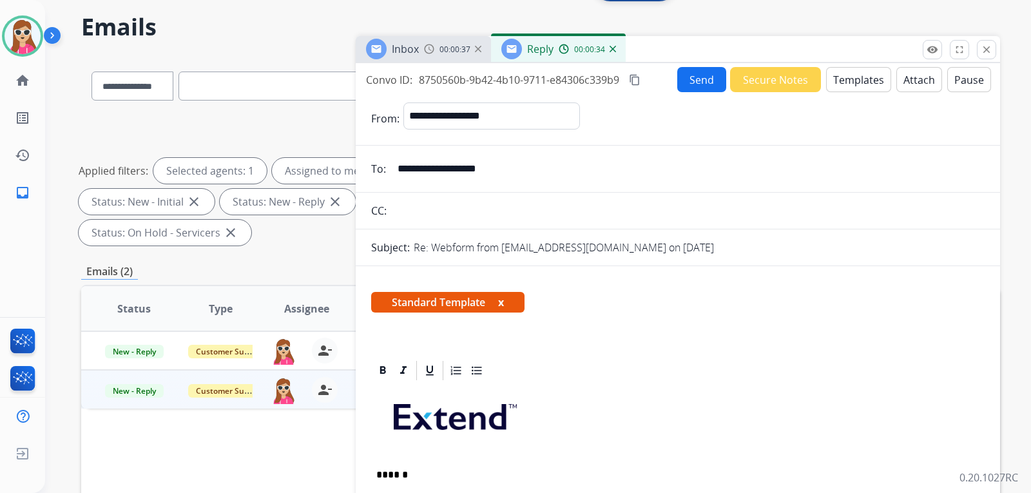
scroll to position [0, 0]
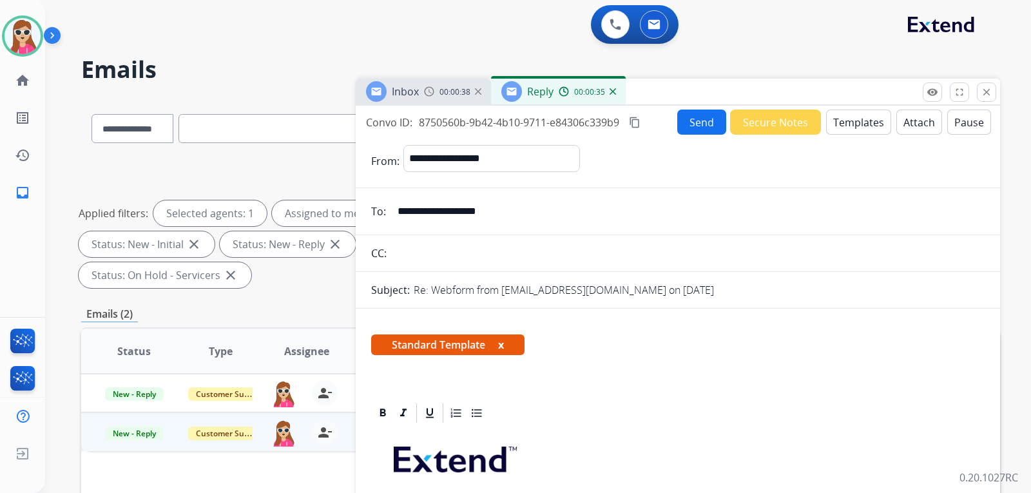
click at [707, 118] on button "Send" at bounding box center [702, 122] width 49 height 25
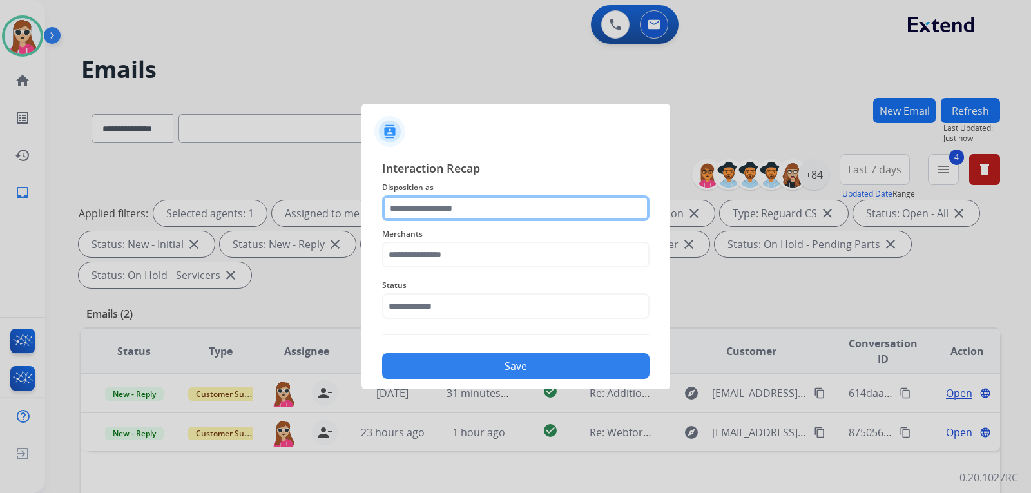
click at [511, 215] on input "text" at bounding box center [516, 208] width 268 height 26
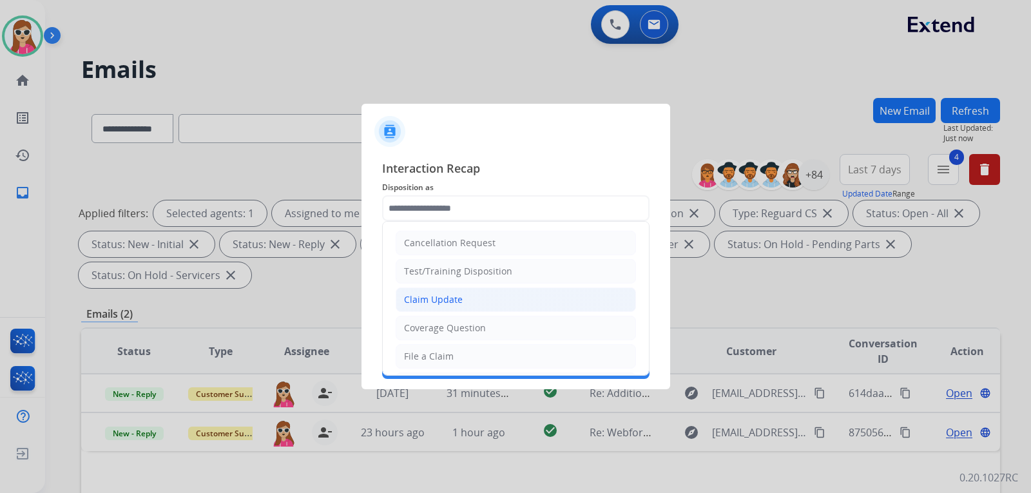
click at [520, 295] on li "Claim Update" at bounding box center [516, 300] width 240 height 24
type input "**********"
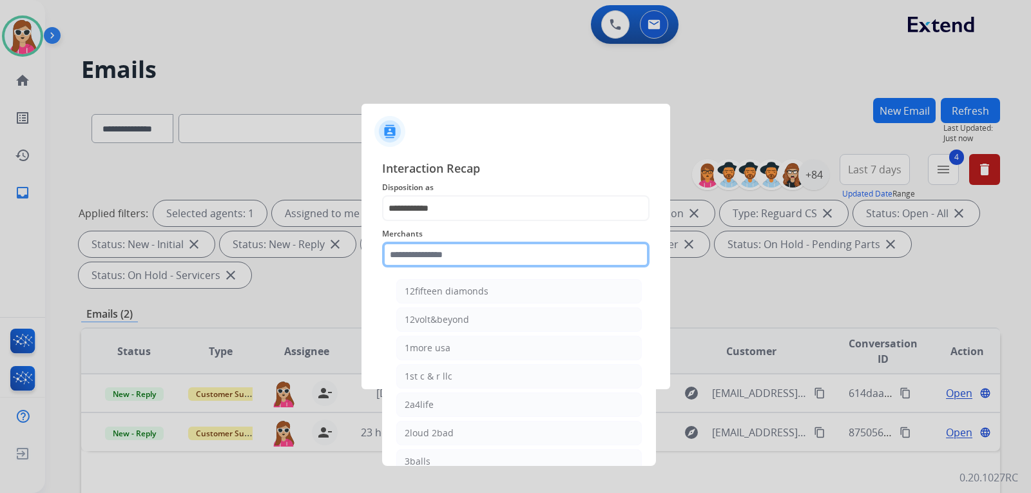
click at [530, 255] on input "text" at bounding box center [516, 255] width 268 height 26
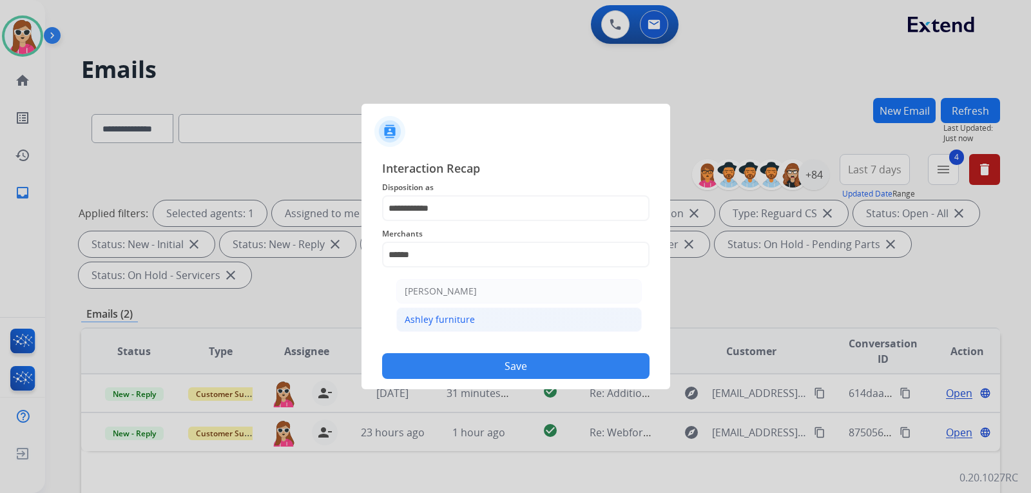
click at [525, 320] on li "Ashley furniture" at bounding box center [519, 319] width 246 height 24
type input "**********"
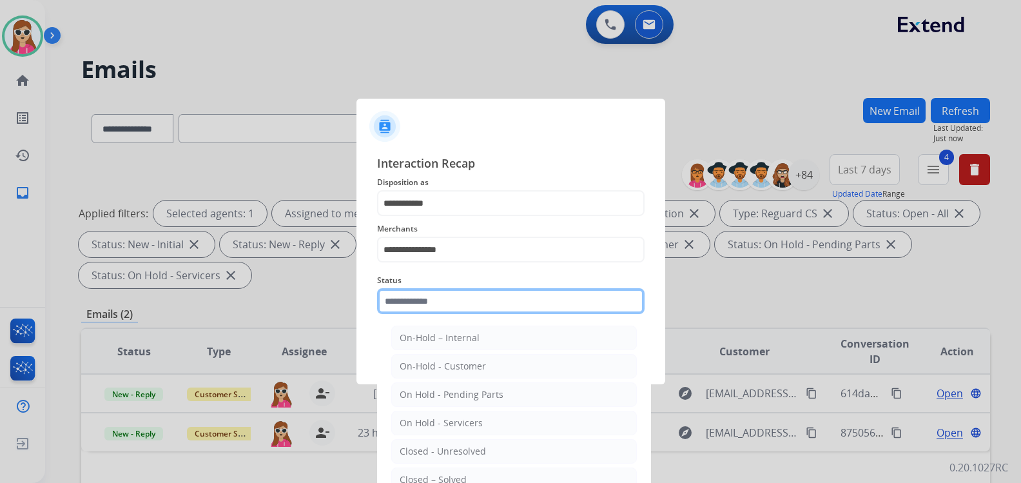
click at [523, 311] on input "text" at bounding box center [511, 301] width 268 height 26
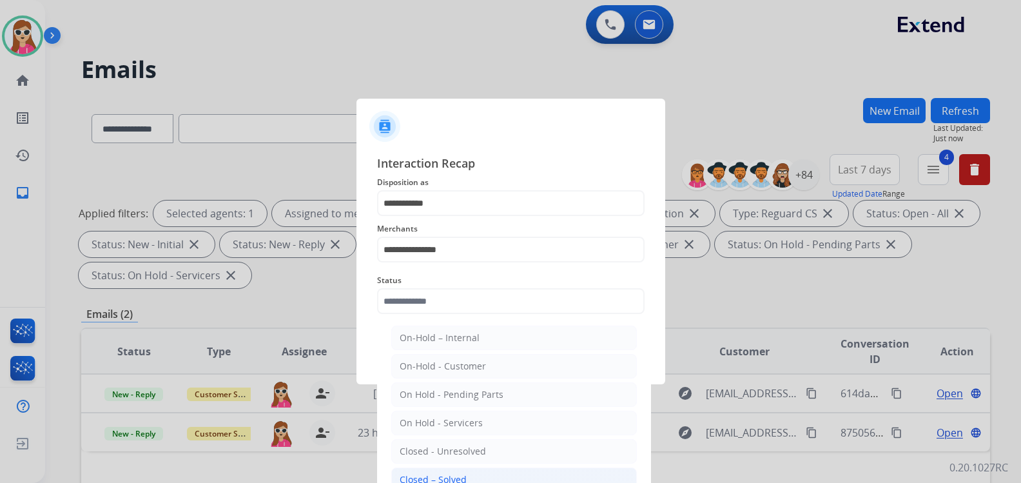
click at [471, 476] on li "Closed – Solved" at bounding box center [514, 479] width 246 height 24
type input "**********"
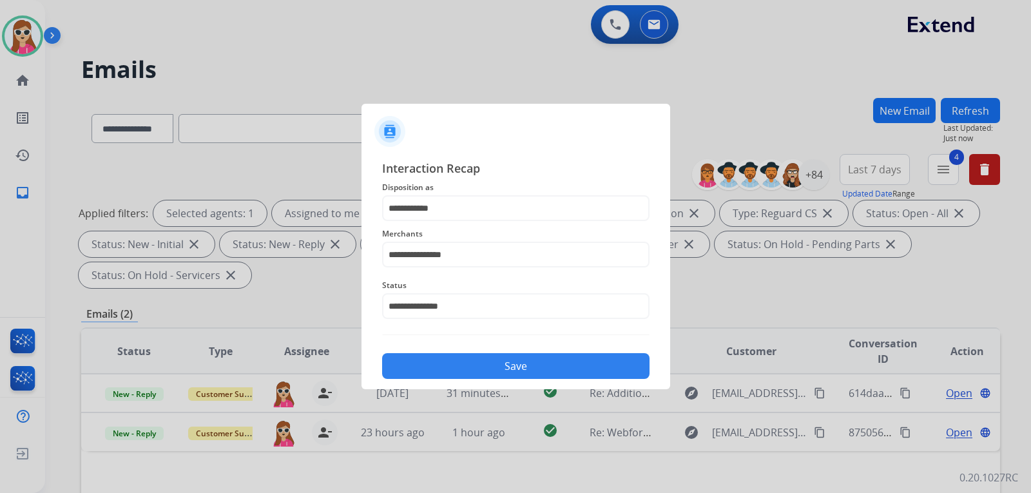
click at [514, 363] on button "Save" at bounding box center [516, 366] width 268 height 26
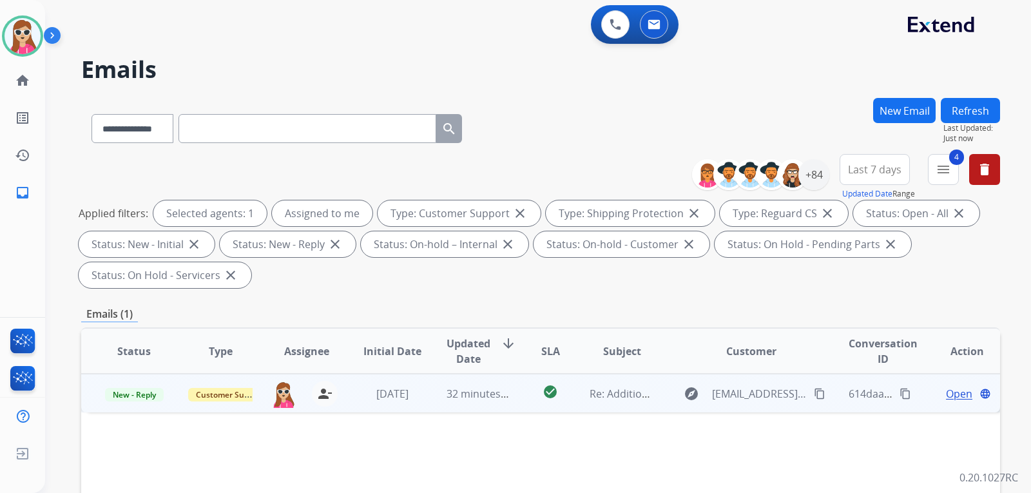
click at [656, 401] on td "explore [EMAIL_ADDRESS][DOMAIN_NAME] content_copy" at bounding box center [742, 393] width 172 height 39
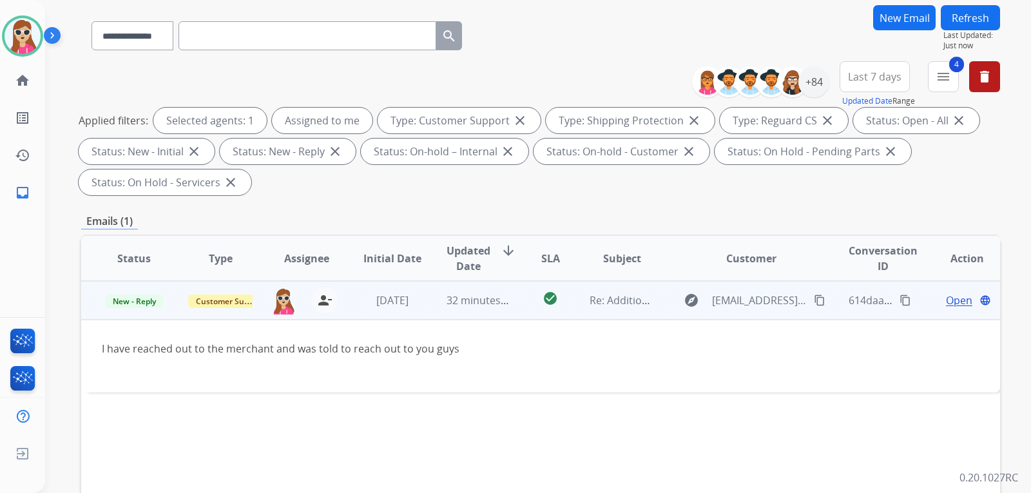
scroll to position [129, 0]
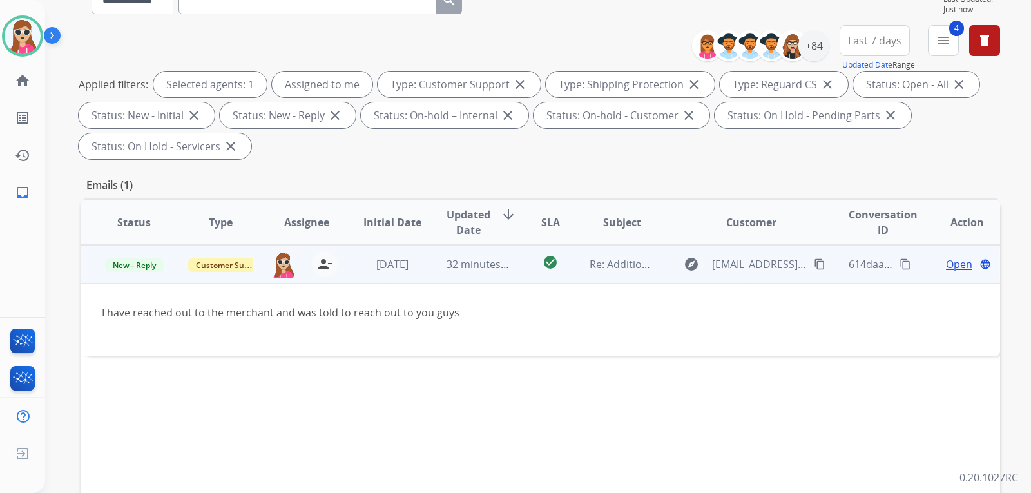
click at [946, 269] on span "Open" at bounding box center [959, 264] width 26 height 15
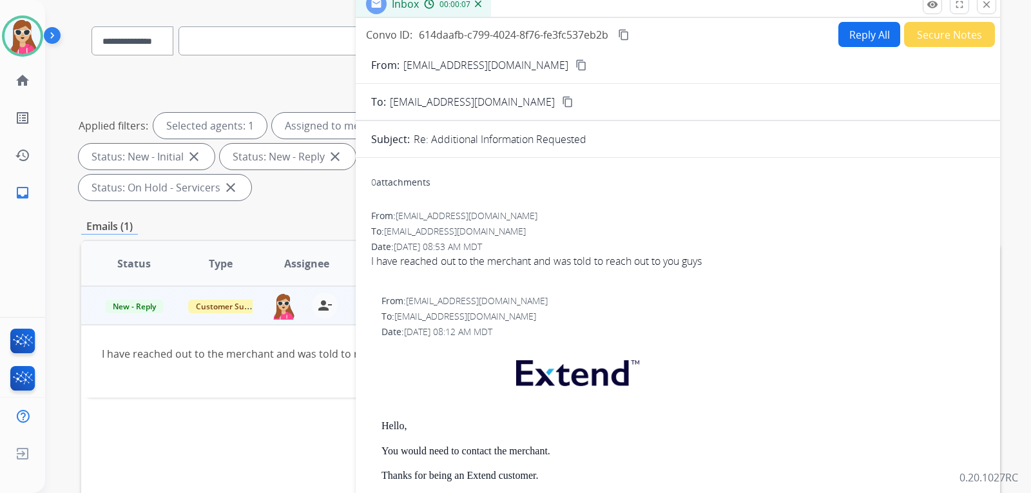
scroll to position [0, 0]
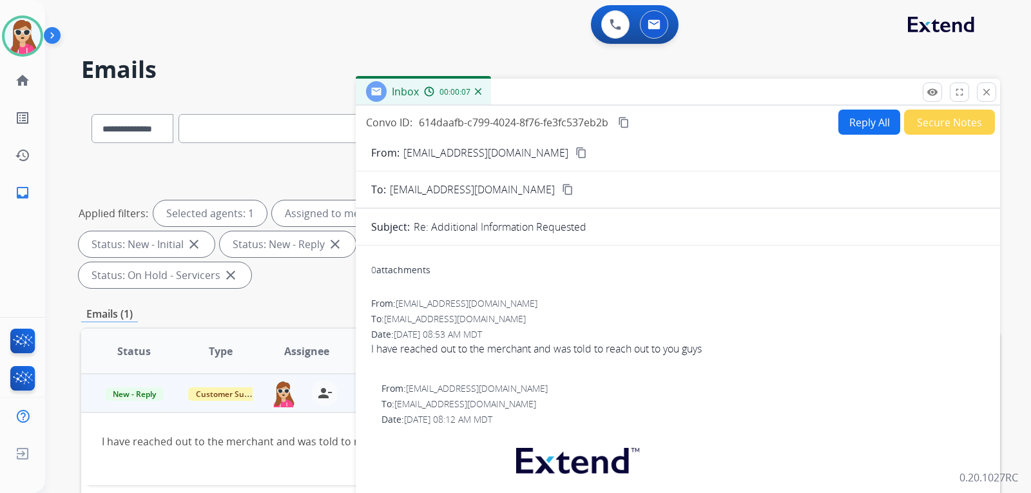
click at [852, 122] on button "Reply All" at bounding box center [870, 122] width 62 height 25
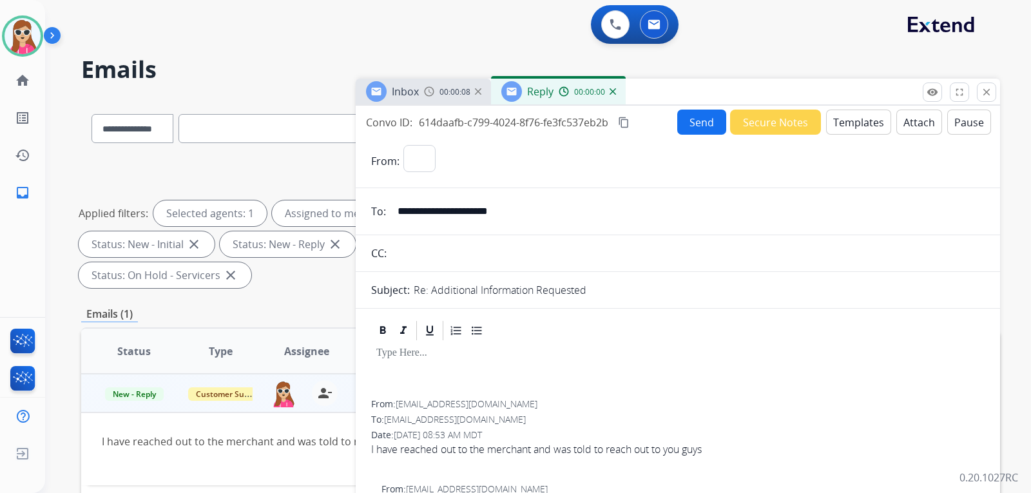
select select "**********"
click at [835, 128] on button "Templates" at bounding box center [858, 122] width 65 height 25
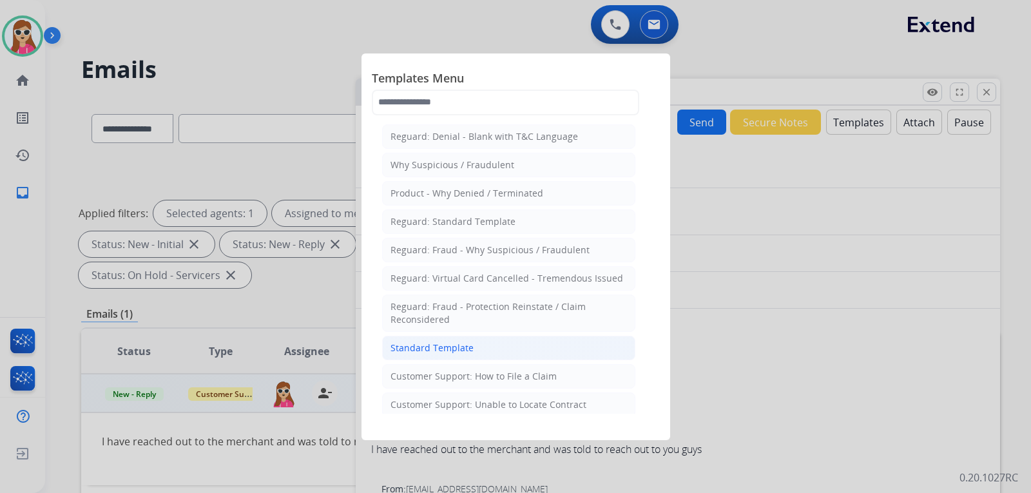
click at [567, 344] on li "Standard Template" at bounding box center [508, 348] width 253 height 24
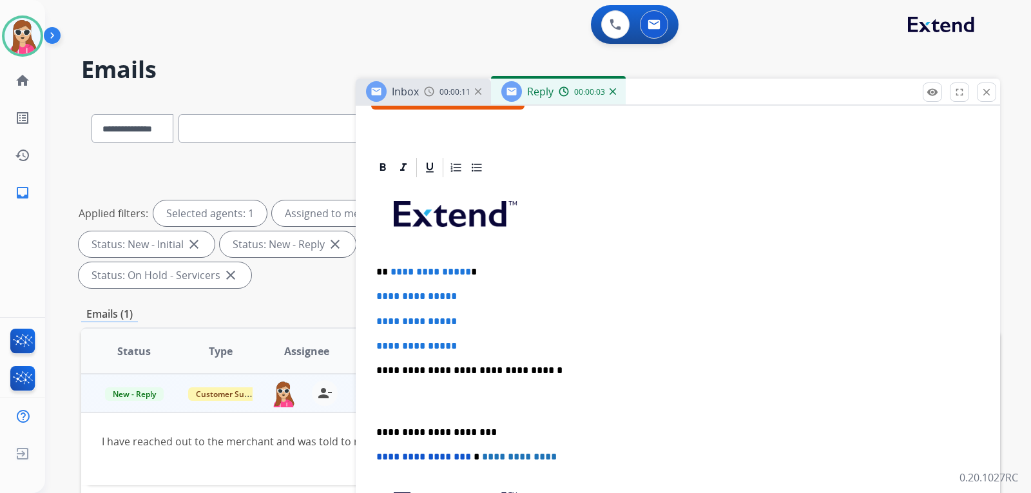
scroll to position [258, 0]
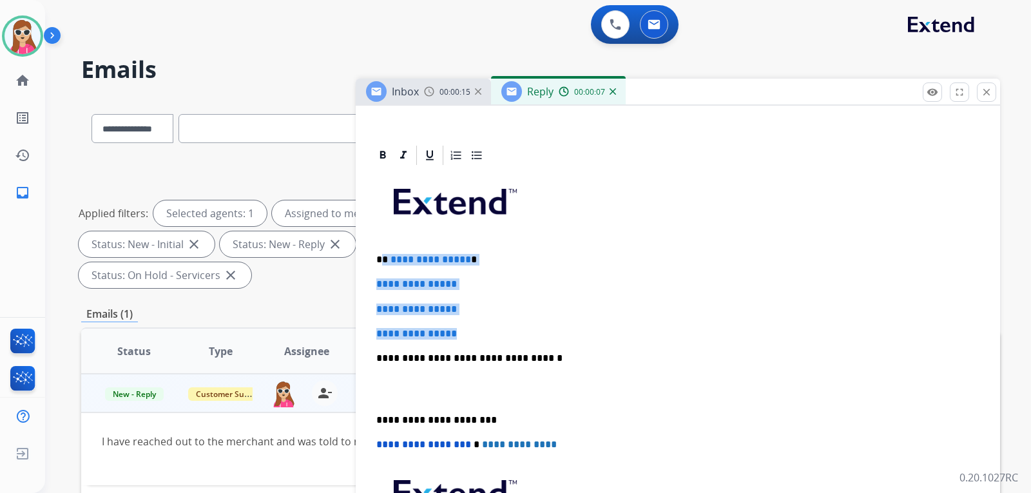
drag, startPoint x: 381, startPoint y: 256, endPoint x: 485, endPoint y: 318, distance: 121.4
click at [482, 319] on div "**********" at bounding box center [678, 389] width 614 height 444
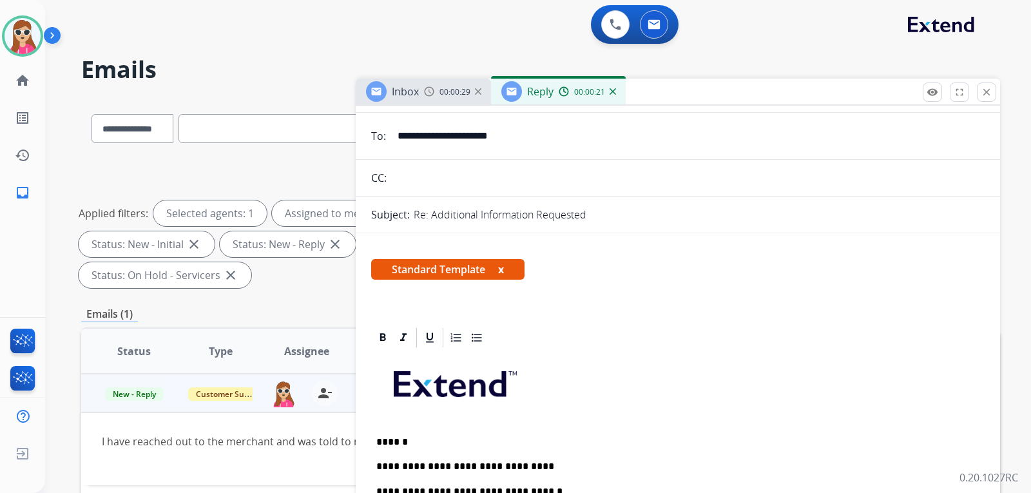
scroll to position [0, 0]
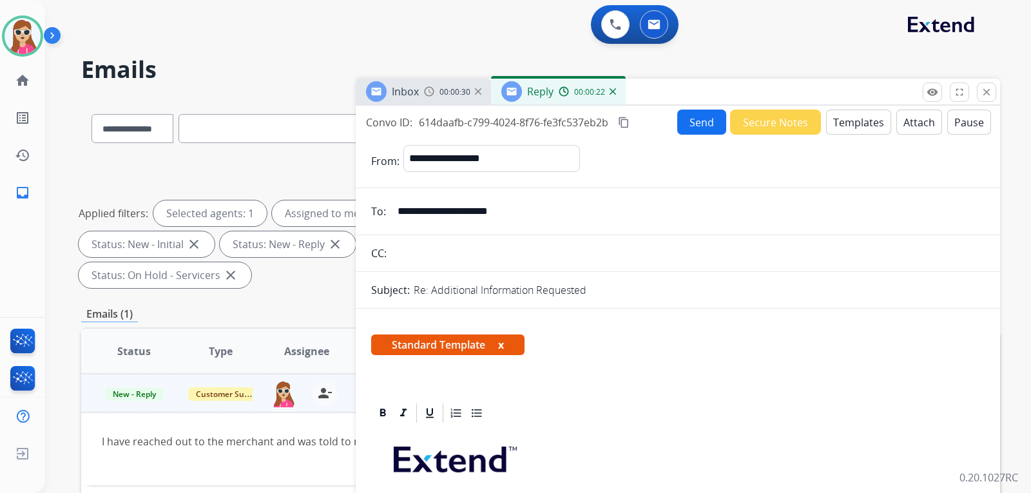
click at [695, 124] on button "Send" at bounding box center [702, 122] width 49 height 25
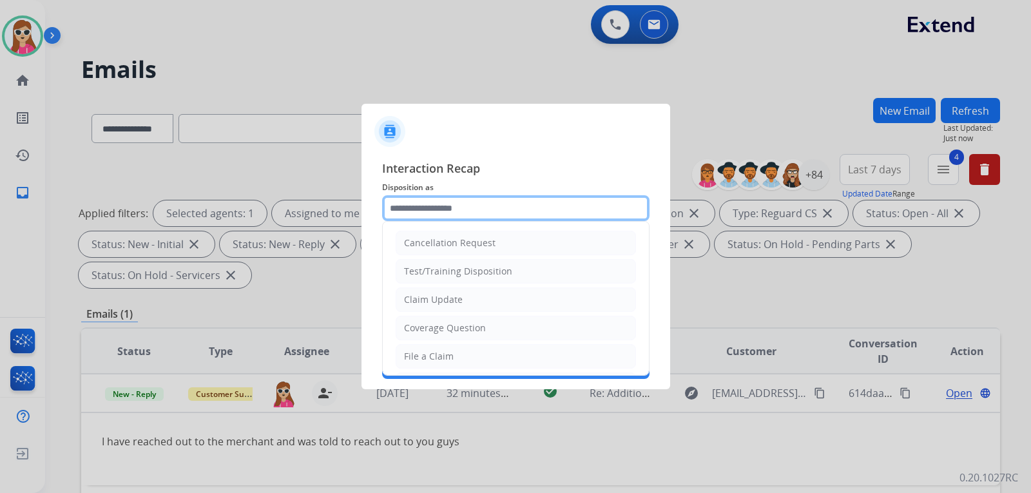
click at [532, 210] on input "text" at bounding box center [516, 208] width 268 height 26
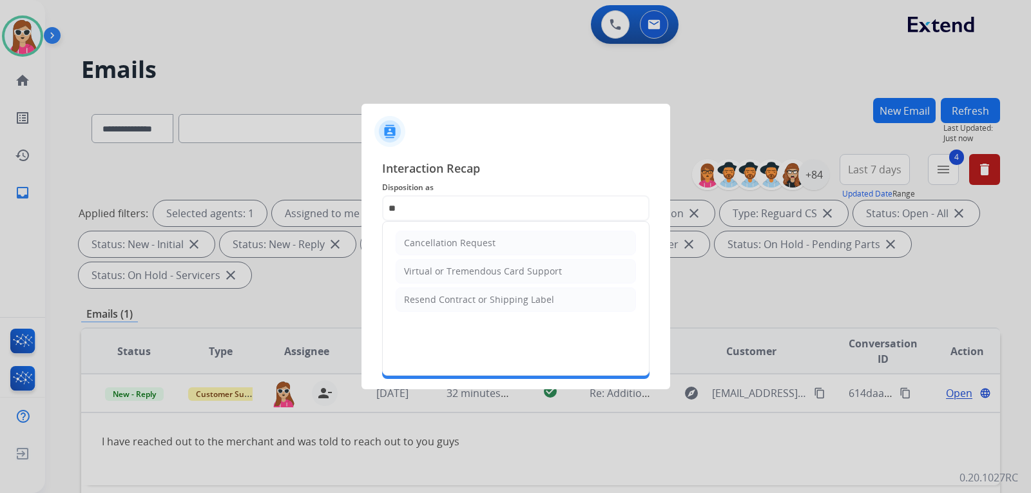
drag, startPoint x: 574, startPoint y: 235, endPoint x: 563, endPoint y: 244, distance: 14.7
click at [573, 235] on li "Cancellation Request" at bounding box center [516, 243] width 240 height 24
type input "**********"
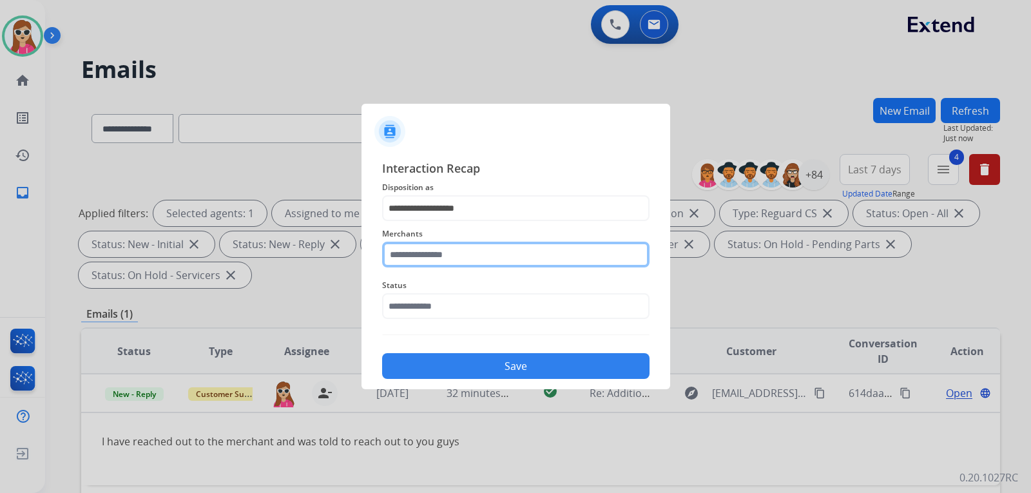
click at [516, 251] on input "text" at bounding box center [516, 255] width 268 height 26
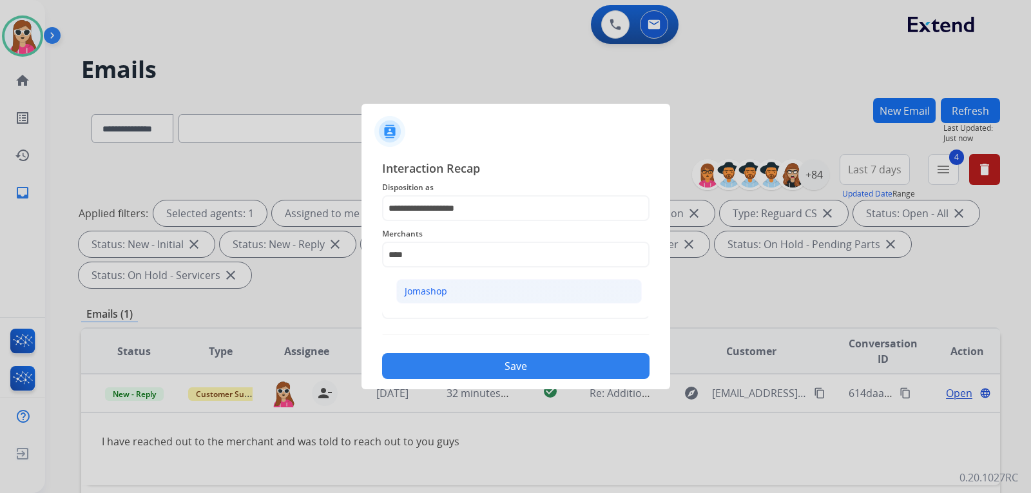
click at [541, 284] on li "Jomashop" at bounding box center [519, 291] width 246 height 24
type input "********"
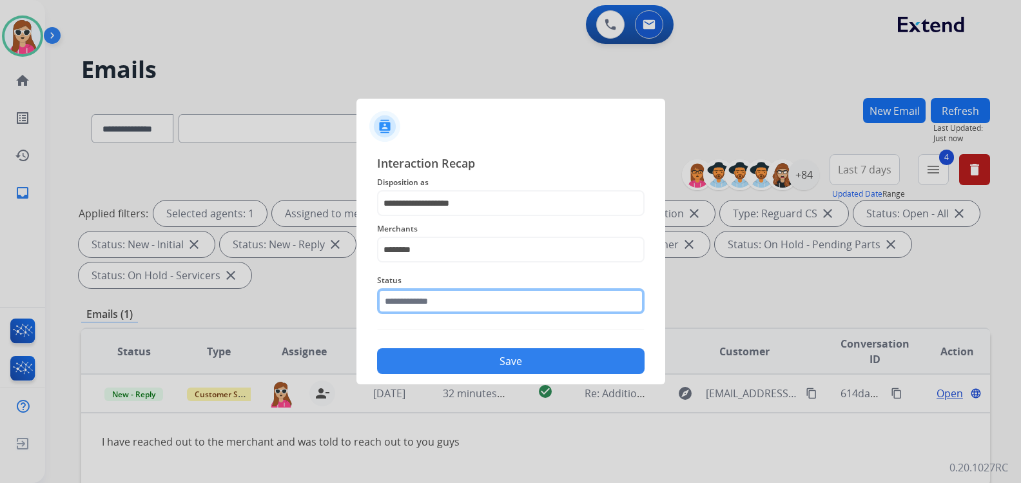
click at [511, 316] on div "Status" at bounding box center [511, 294] width 268 height 52
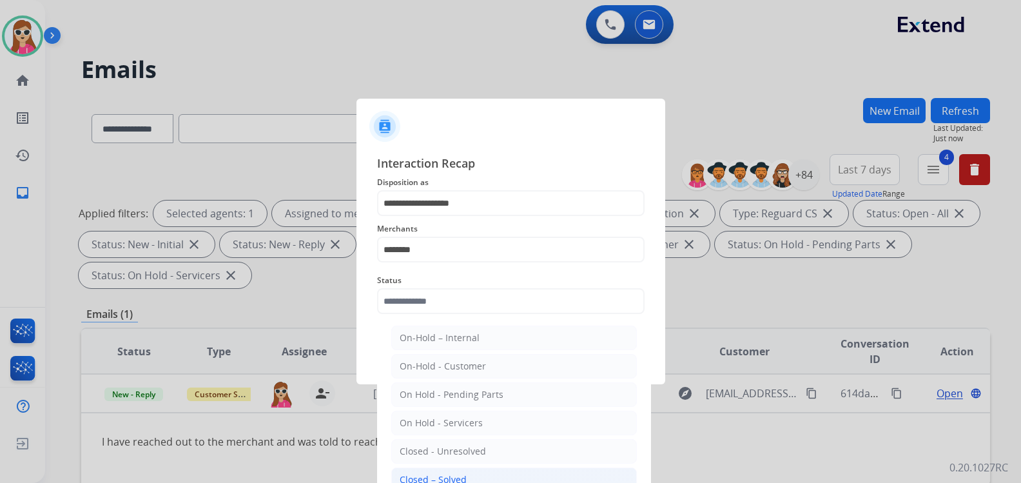
click at [451, 468] on li "Closed – Solved" at bounding box center [514, 479] width 246 height 24
type input "**********"
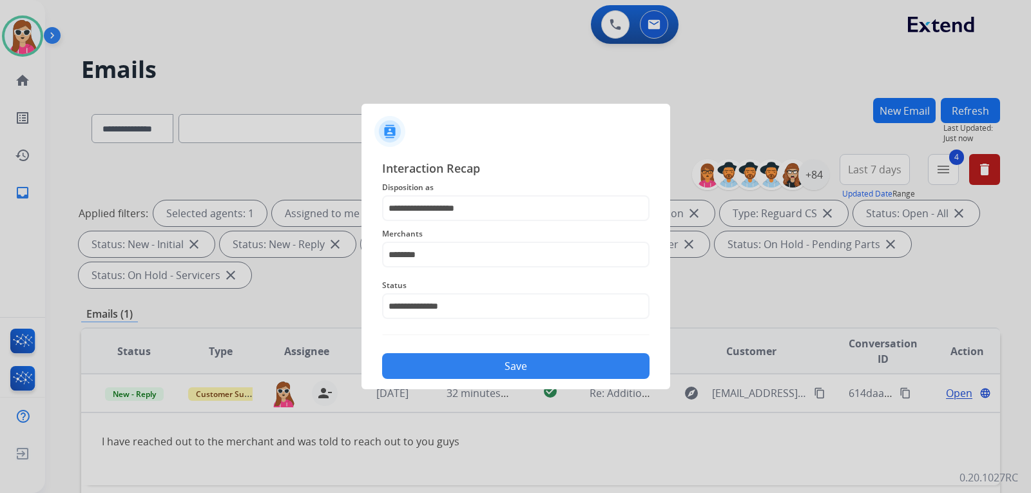
click at [504, 367] on button "Save" at bounding box center [516, 366] width 268 height 26
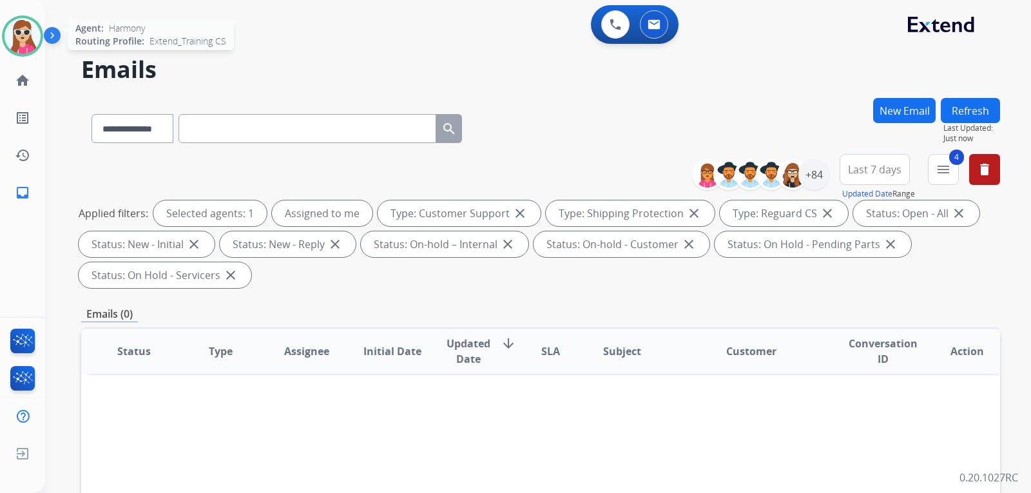
click at [31, 43] on img at bounding box center [23, 36] width 36 height 36
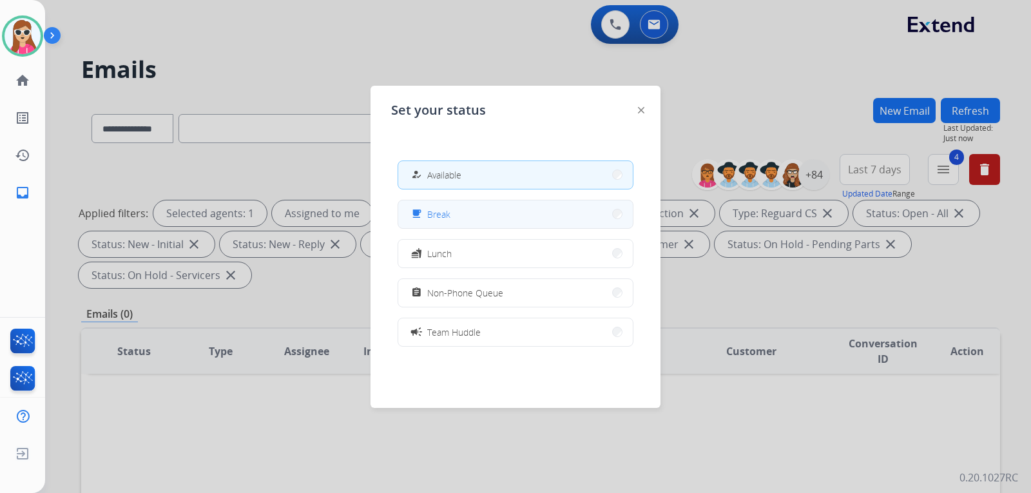
click at [418, 209] on mat-icon "free_breakfast" at bounding box center [416, 214] width 11 height 11
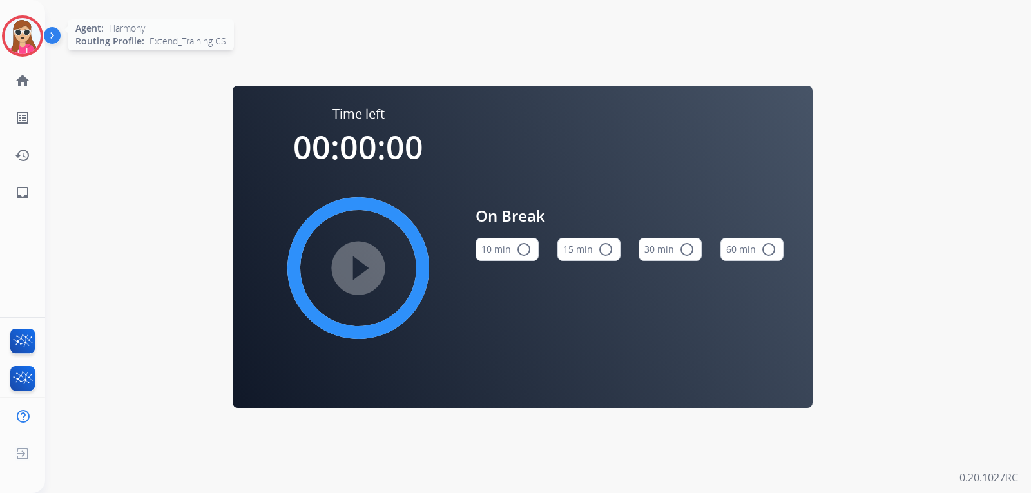
click at [41, 44] on div at bounding box center [22, 35] width 41 height 41
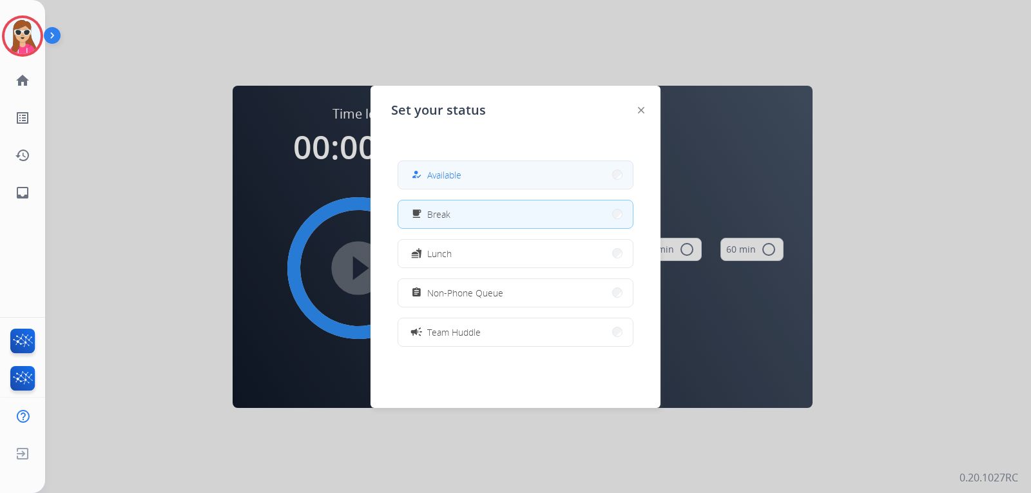
click at [403, 177] on div "how_to_reg Available" at bounding box center [516, 175] width 236 height 29
click at [443, 166] on button "how_to_reg Available" at bounding box center [515, 175] width 235 height 28
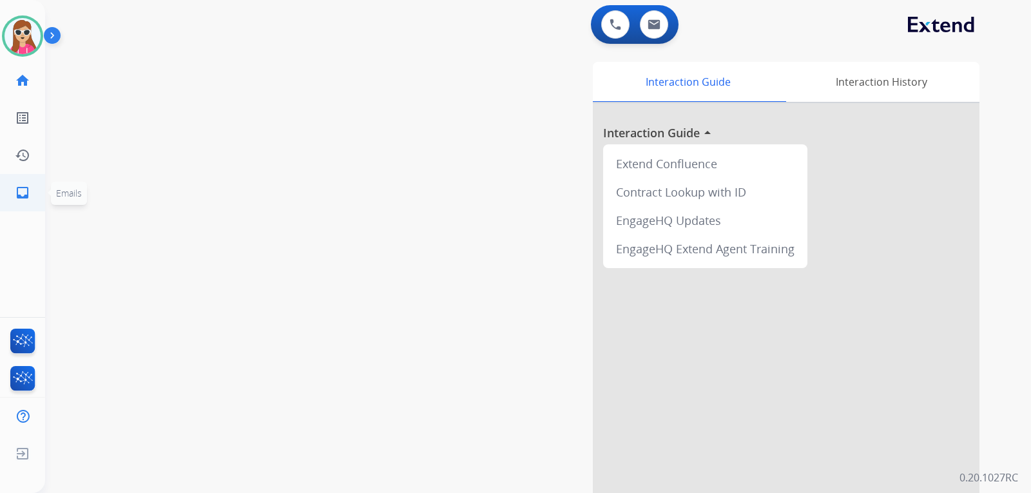
click at [26, 202] on link "inbox Emails" at bounding box center [23, 193] width 36 height 36
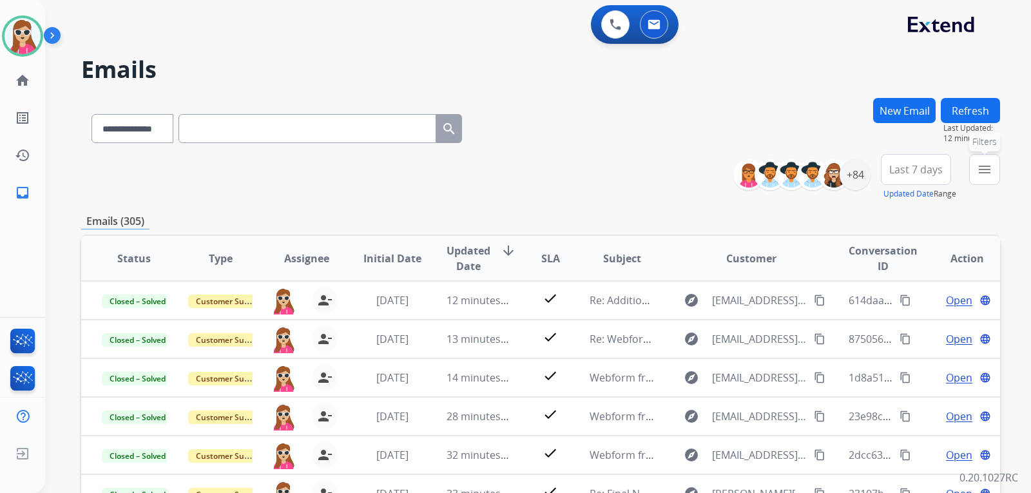
click at [991, 177] on mat-icon "menu" at bounding box center [984, 169] width 15 height 15
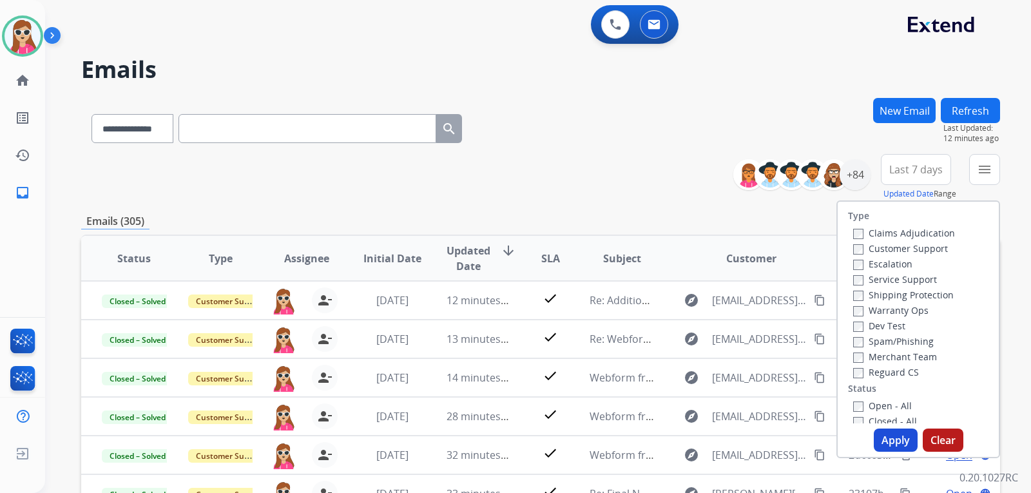
click at [912, 249] on label "Customer Support" at bounding box center [901, 248] width 95 height 12
drag, startPoint x: 918, startPoint y: 286, endPoint x: 922, endPoint y: 295, distance: 10.1
click at [922, 295] on div "Claims Adjudication Customer Support Escalation Service Support Shipping Protec…" at bounding box center [901, 302] width 107 height 155
click at [924, 292] on label "Shipping Protection" at bounding box center [904, 295] width 101 height 12
click at [904, 365] on div "Reguard CS" at bounding box center [905, 371] width 102 height 15
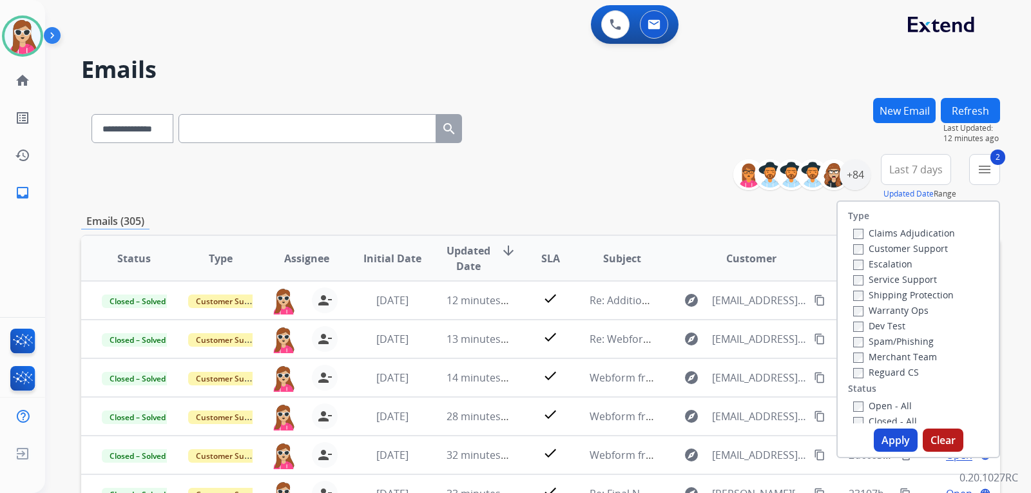
click at [902, 375] on label "Reguard CS" at bounding box center [887, 372] width 66 height 12
click at [883, 402] on label "Open - All" at bounding box center [883, 406] width 59 height 12
drag, startPoint x: 886, startPoint y: 433, endPoint x: 887, endPoint y: 425, distance: 7.2
click at [887, 426] on div "Type Claims Adjudication Customer Support Escalation Service Support Shipping P…" at bounding box center [919, 329] width 164 height 258
click at [895, 442] on button "Apply" at bounding box center [896, 440] width 44 height 23
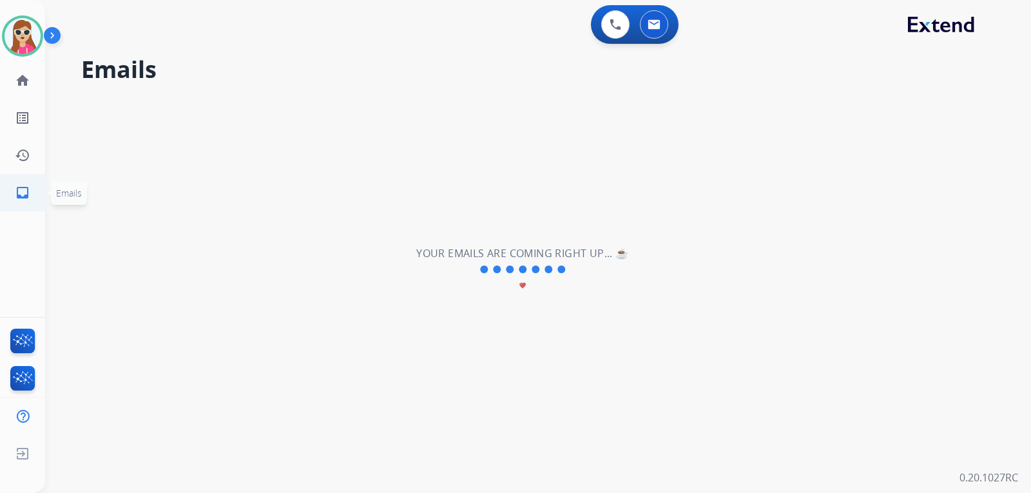
drag, startPoint x: 24, startPoint y: 189, endPoint x: 25, endPoint y: 93, distance: 95.4
click at [24, 188] on mat-icon "inbox" at bounding box center [22, 192] width 15 height 15
click at [26, 68] on ul "home Home Home" at bounding box center [22, 80] width 45 height 37
click at [23, 81] on mat-icon "home" at bounding box center [22, 80] width 15 height 15
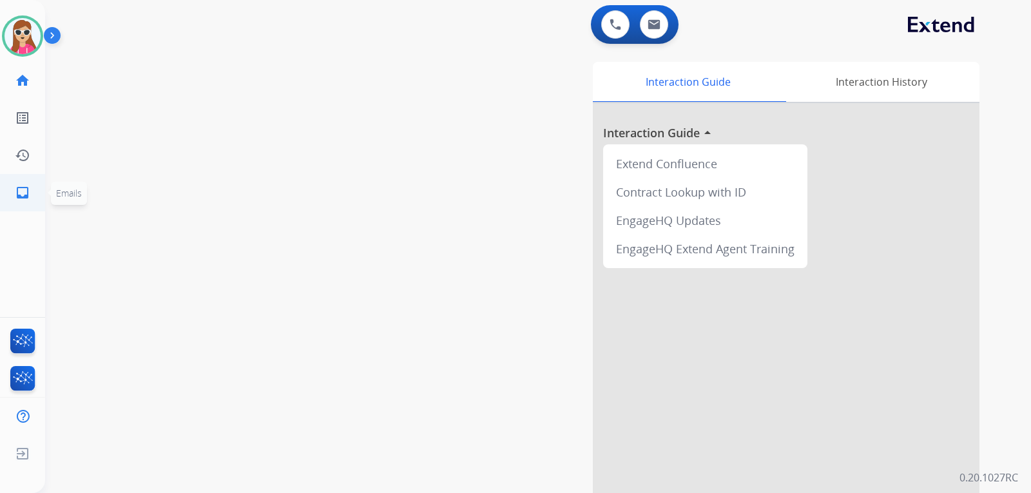
click at [19, 194] on link "inbox Emails" at bounding box center [23, 193] width 36 height 36
select select "**********"
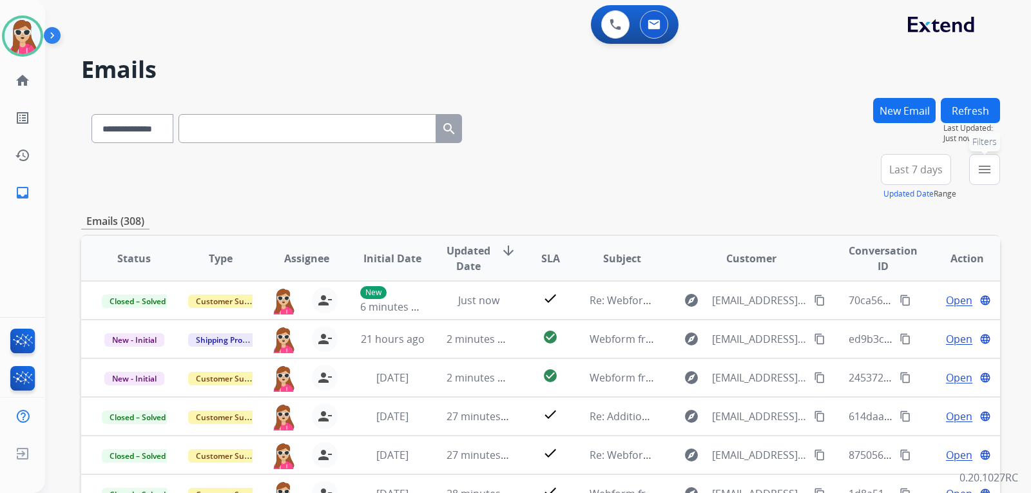
click at [983, 162] on mat-icon "menu" at bounding box center [984, 169] width 15 height 15
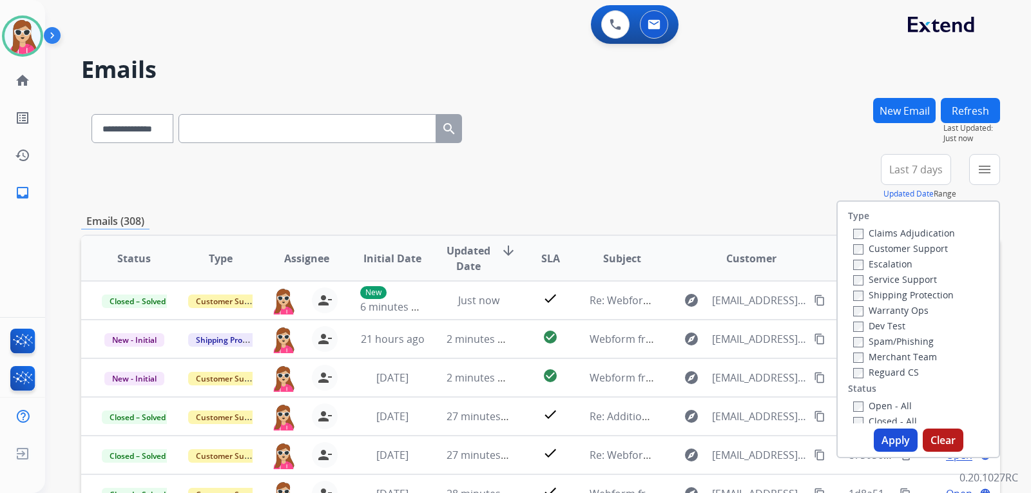
click at [919, 249] on label "Customer Support" at bounding box center [901, 248] width 95 height 12
click at [930, 292] on label "Shipping Protection" at bounding box center [904, 295] width 101 height 12
click at [894, 375] on label "Reguard CS" at bounding box center [887, 372] width 66 height 12
click at [874, 406] on label "Open - All" at bounding box center [883, 406] width 59 height 12
click at [880, 440] on button "Apply" at bounding box center [896, 440] width 44 height 23
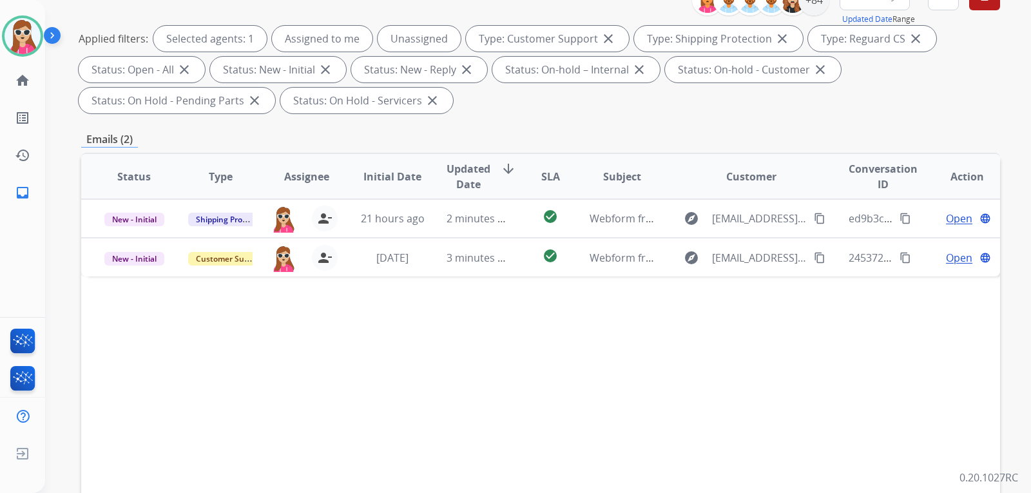
scroll to position [193, 0]
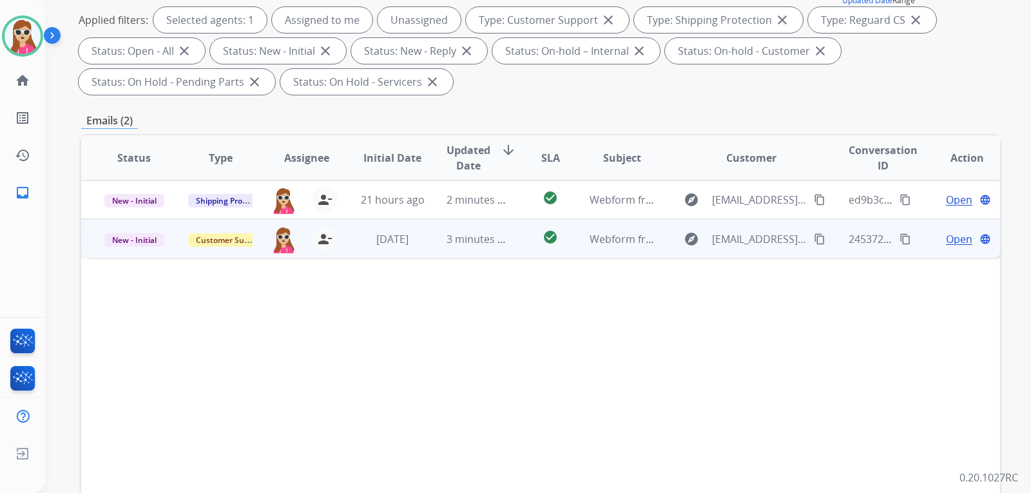
click at [953, 240] on span "Open" at bounding box center [959, 238] width 26 height 15
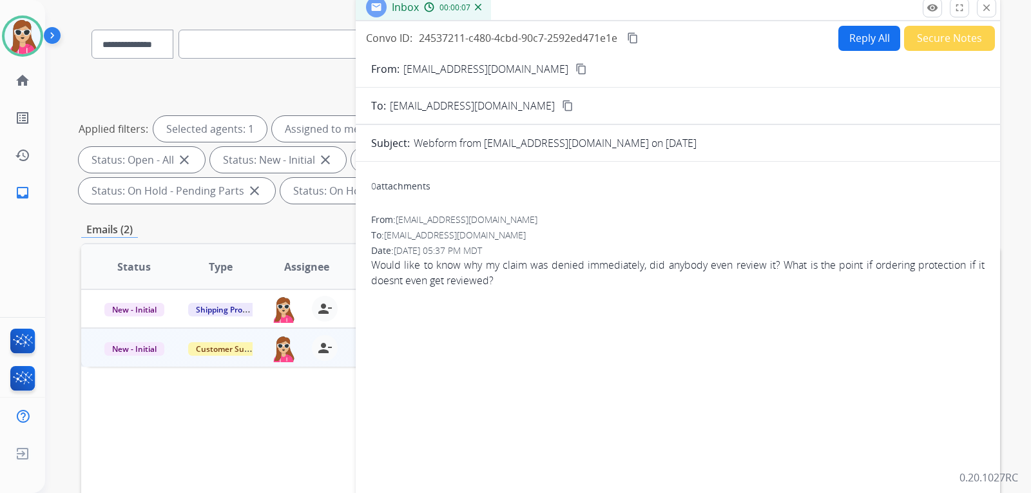
scroll to position [0, 0]
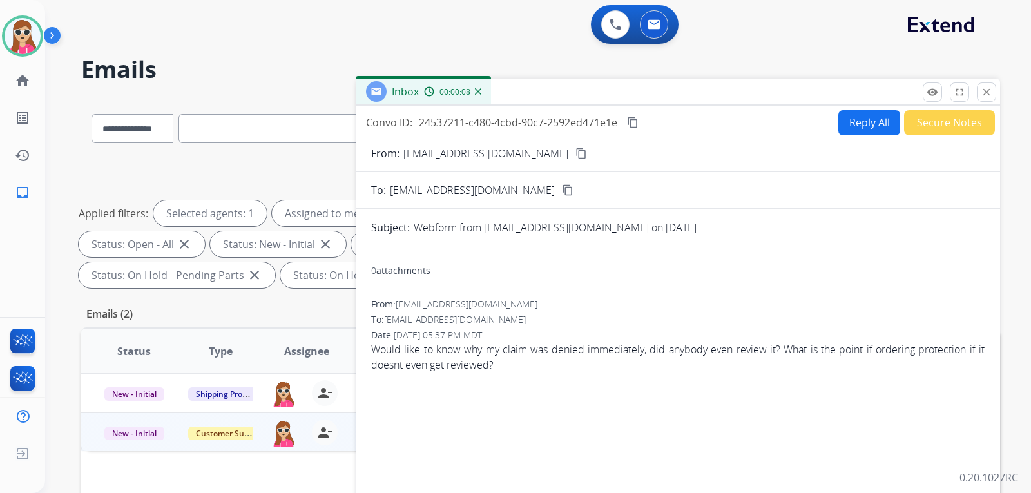
click at [576, 152] on mat-icon "content_copy" at bounding box center [582, 154] width 12 height 12
click at [868, 126] on button "Reply All" at bounding box center [870, 122] width 62 height 25
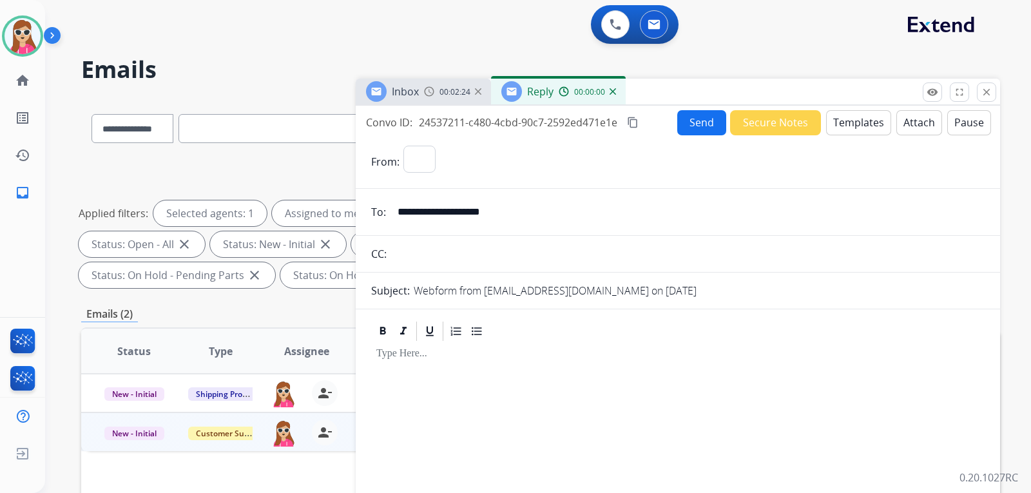
select select "**********"
click at [850, 125] on button "Templates" at bounding box center [858, 122] width 65 height 25
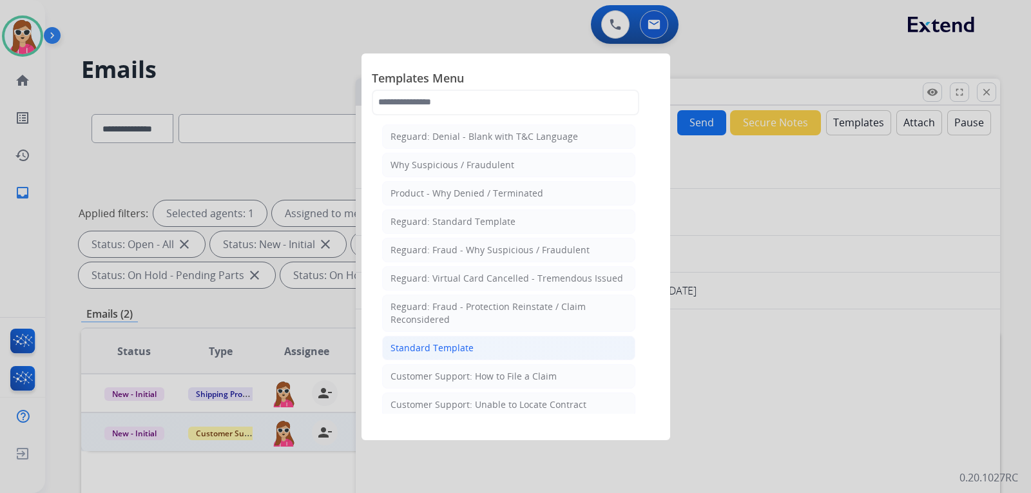
click at [561, 339] on li "Standard Template" at bounding box center [508, 348] width 253 height 24
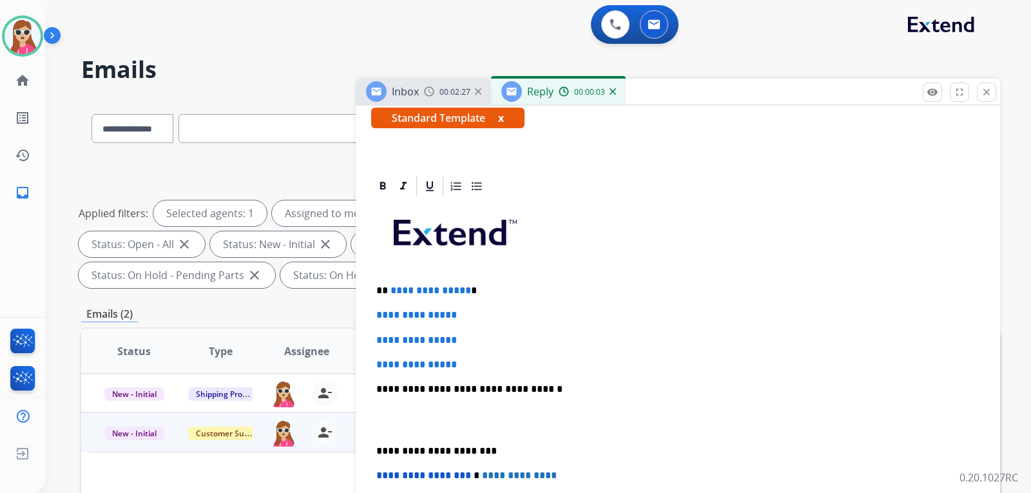
scroll to position [258, 0]
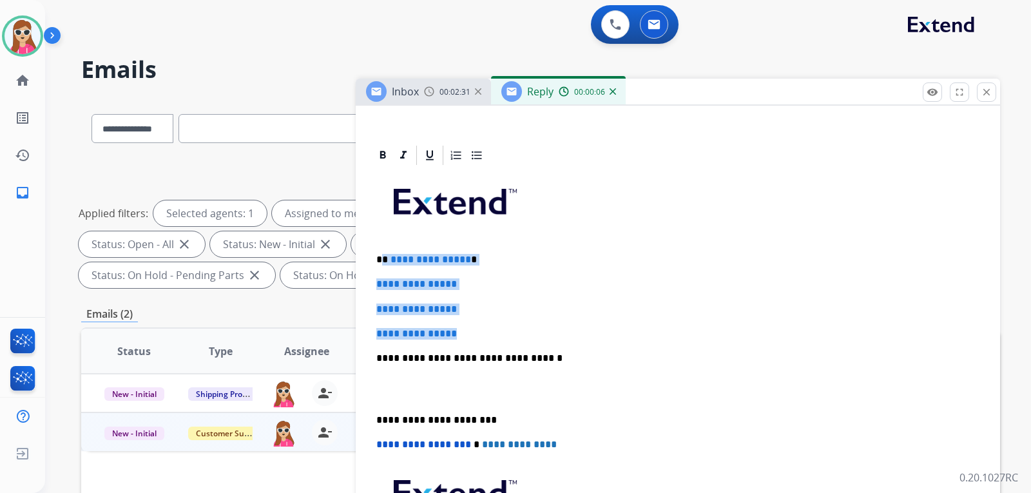
drag, startPoint x: 383, startPoint y: 258, endPoint x: 483, endPoint y: 326, distance: 121.2
click at [477, 327] on div "**********" at bounding box center [678, 389] width 614 height 444
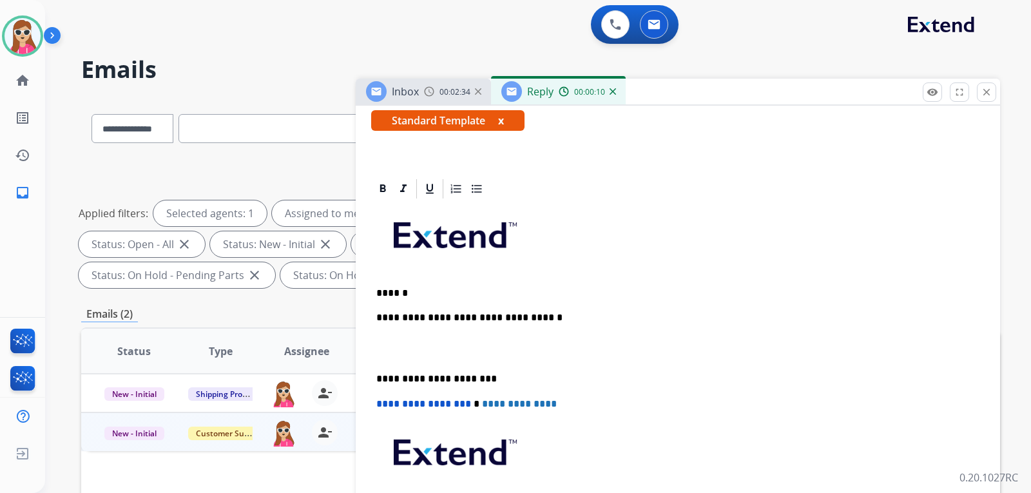
scroll to position [249, 0]
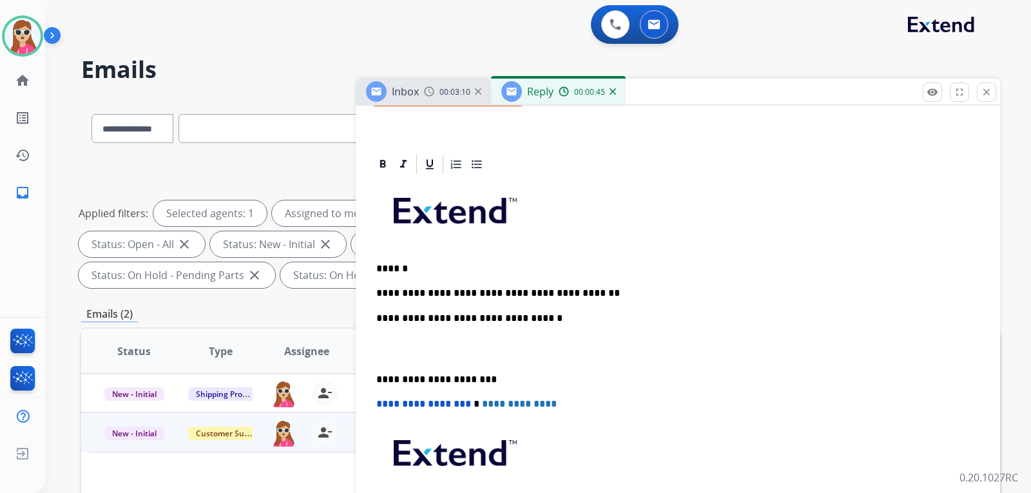
click at [580, 295] on p "**********" at bounding box center [672, 294] width 593 height 12
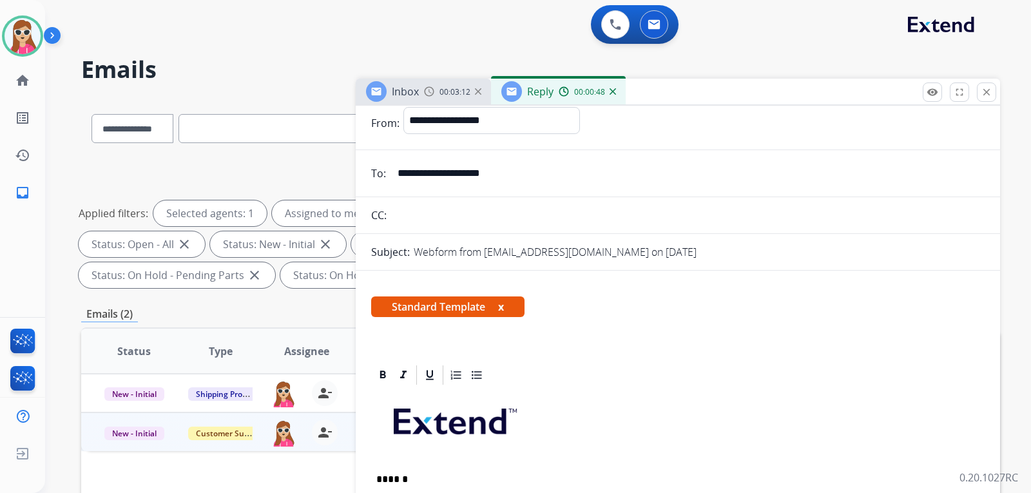
scroll to position [0, 0]
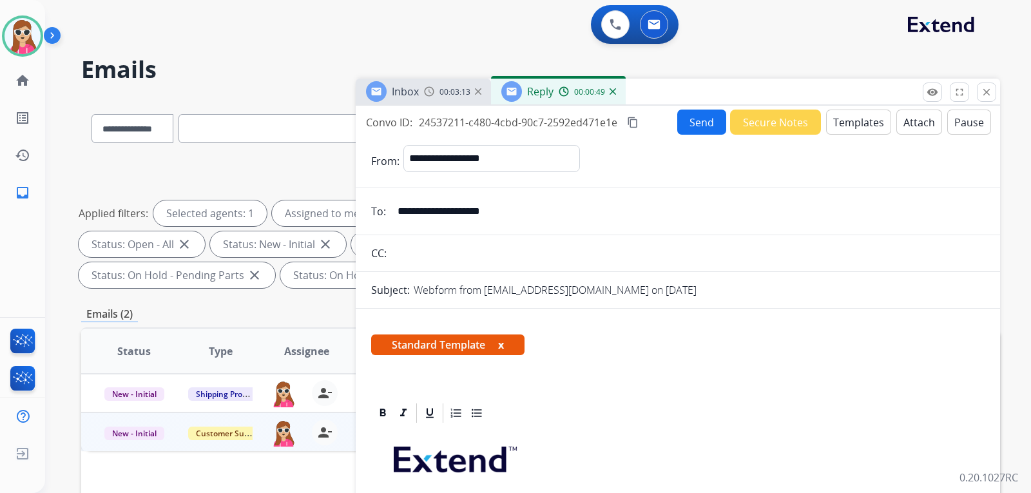
click at [682, 121] on button "Send" at bounding box center [702, 122] width 49 height 25
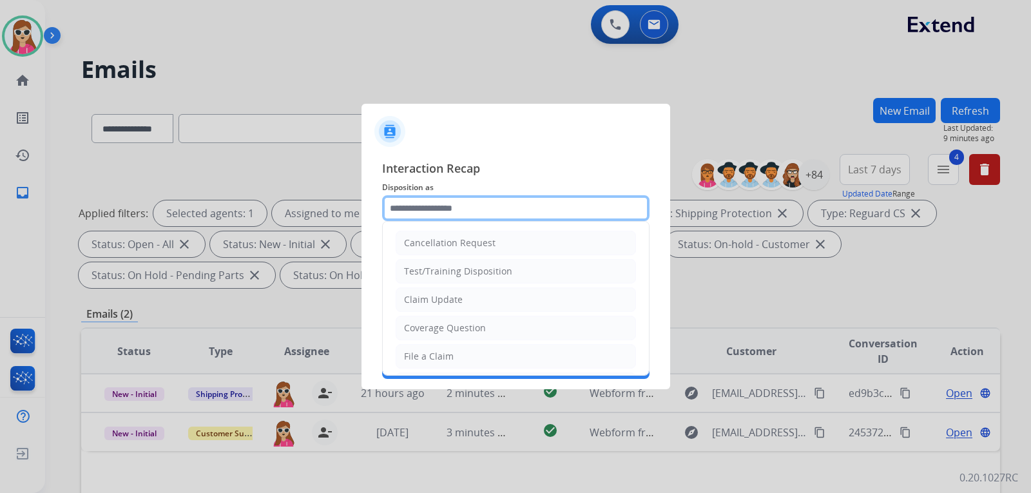
drag, startPoint x: 459, startPoint y: 213, endPoint x: 466, endPoint y: 196, distance: 18.2
click at [465, 202] on input "text" at bounding box center [516, 208] width 268 height 26
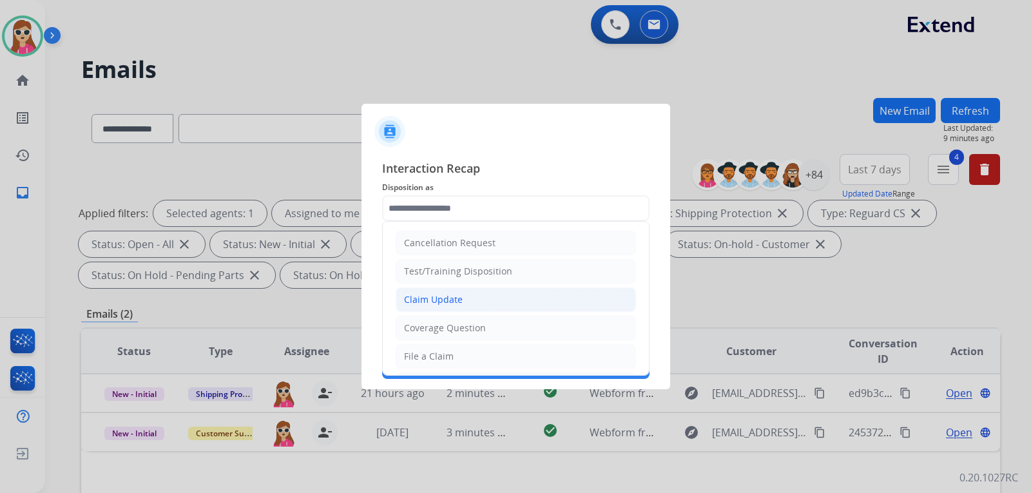
click at [451, 305] on div "Claim Update" at bounding box center [433, 299] width 59 height 13
type input "**********"
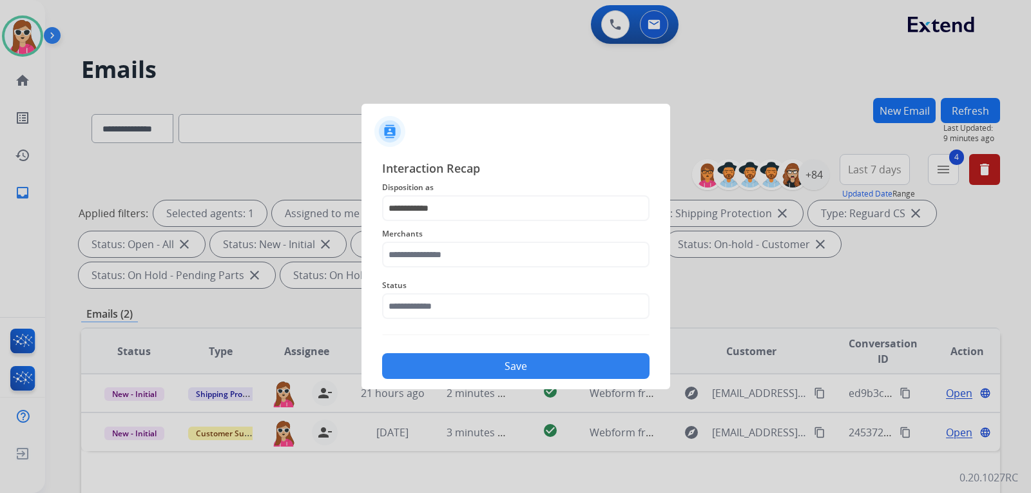
click at [444, 246] on div "Merchants" at bounding box center [516, 247] width 268 height 52
click at [465, 255] on input "text" at bounding box center [516, 255] width 268 height 26
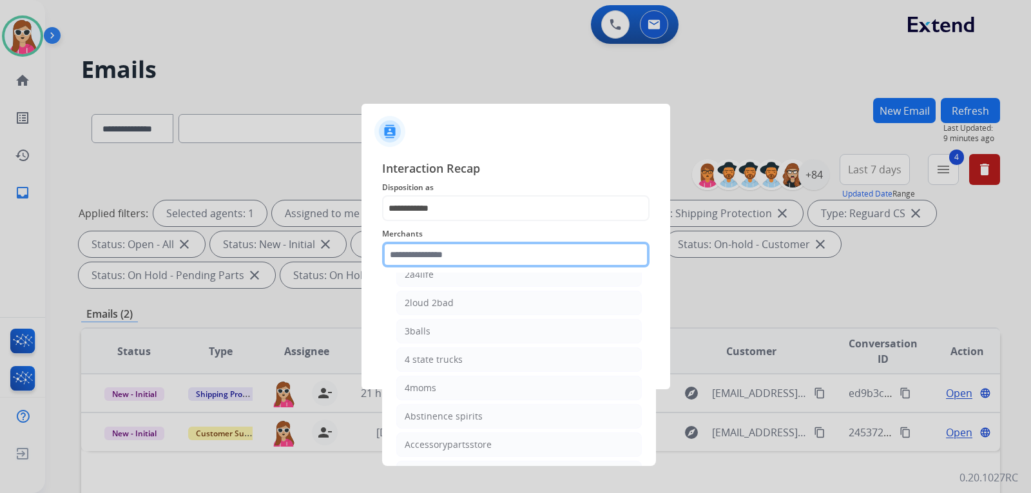
scroll to position [129, 0]
click at [481, 242] on input "text" at bounding box center [516, 255] width 268 height 26
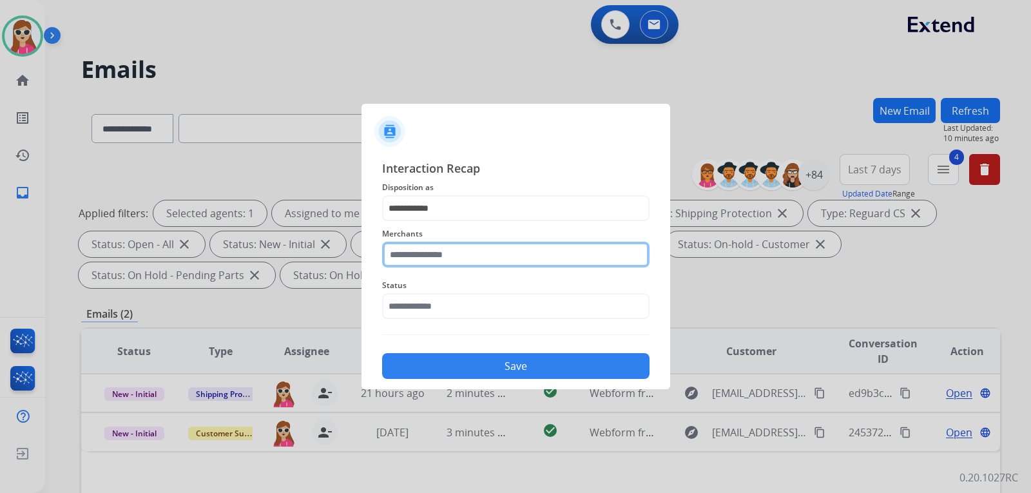
click at [423, 265] on input "text" at bounding box center [516, 255] width 268 height 26
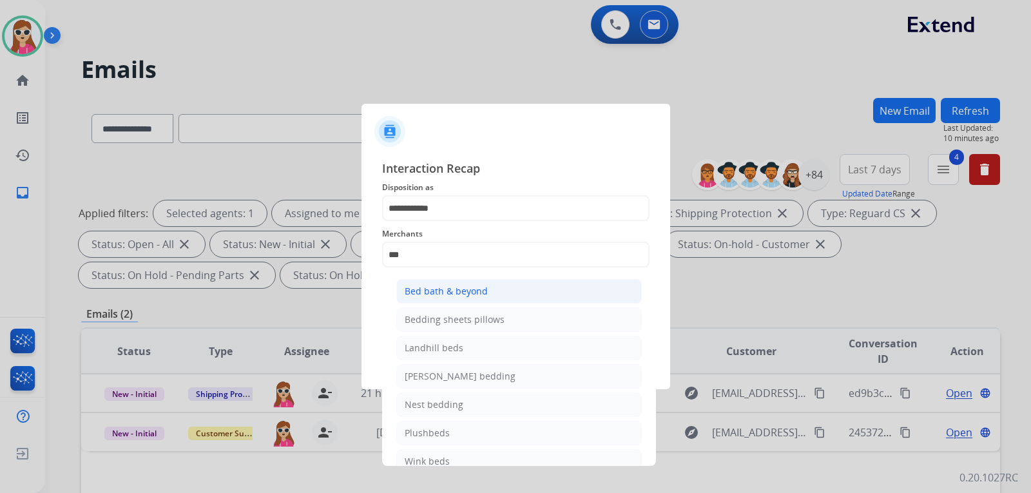
click at [467, 282] on li "Bed bath & beyond" at bounding box center [519, 291] width 246 height 24
type input "**********"
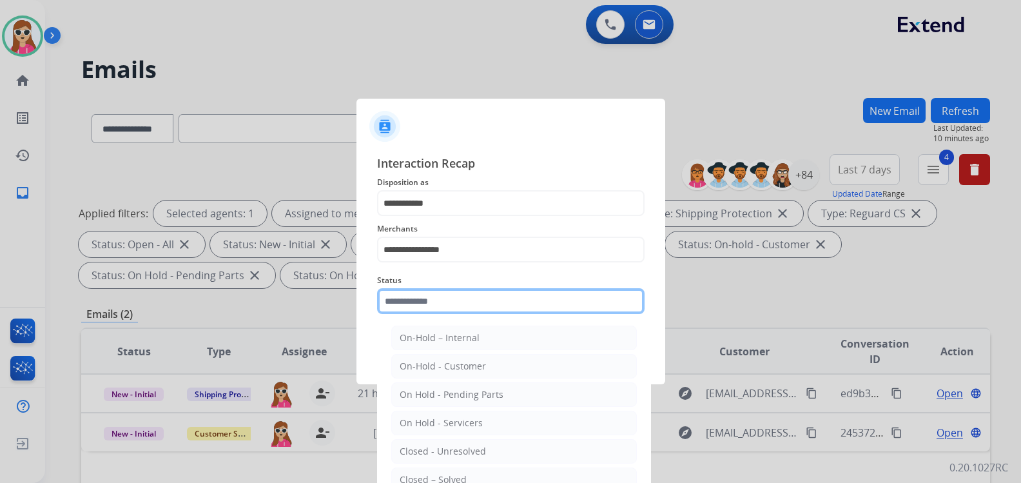
click at [460, 309] on input "text" at bounding box center [511, 301] width 268 height 26
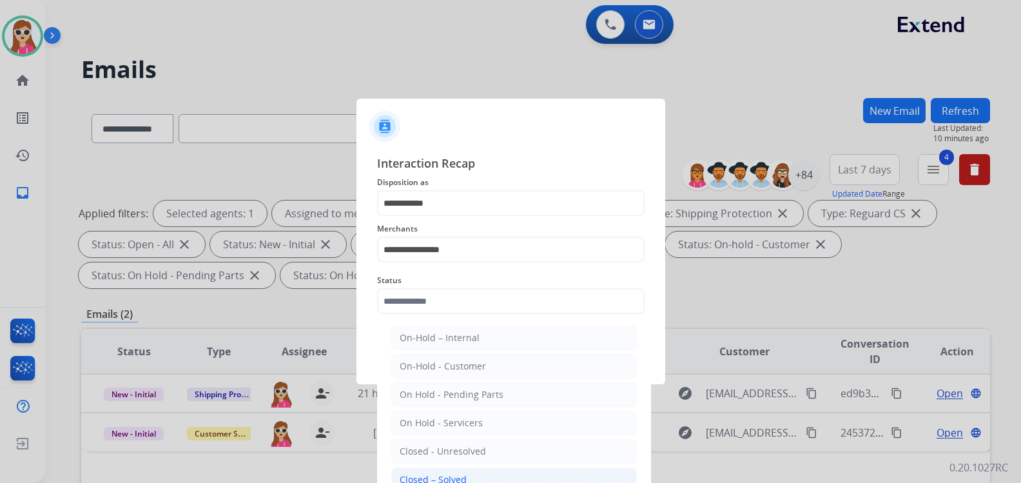
click at [433, 473] on div "Closed – Solved" at bounding box center [433, 479] width 67 height 13
type input "**********"
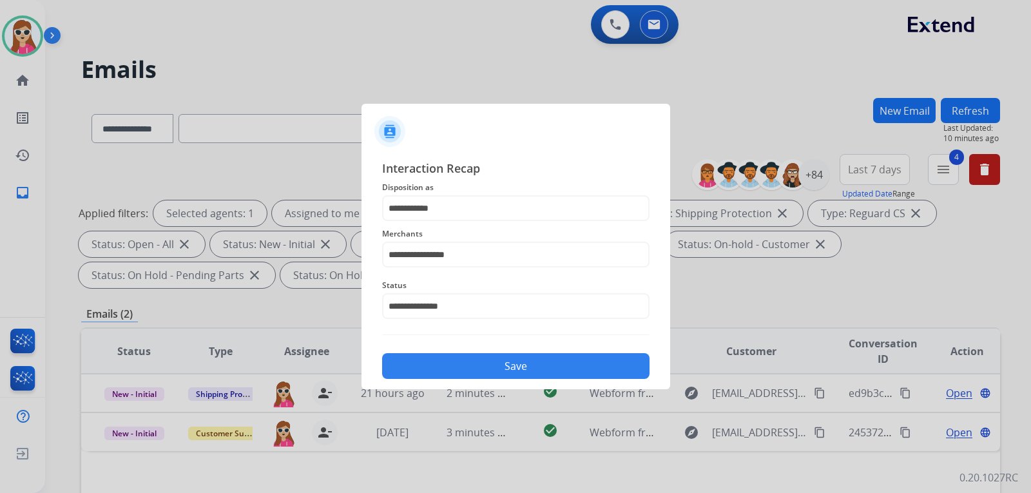
click at [469, 367] on button "Save" at bounding box center [516, 366] width 268 height 26
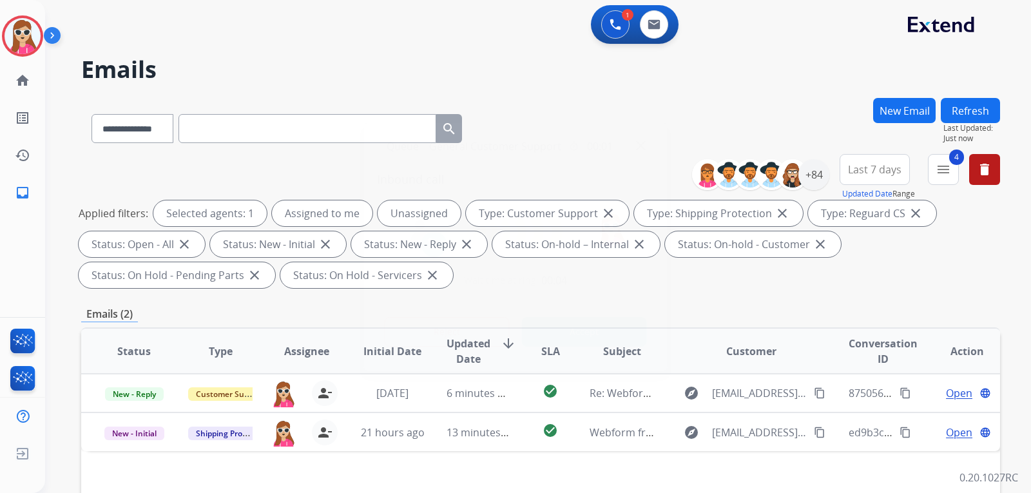
click at [590, 327] on button "Accept" at bounding box center [584, 332] width 125 height 30
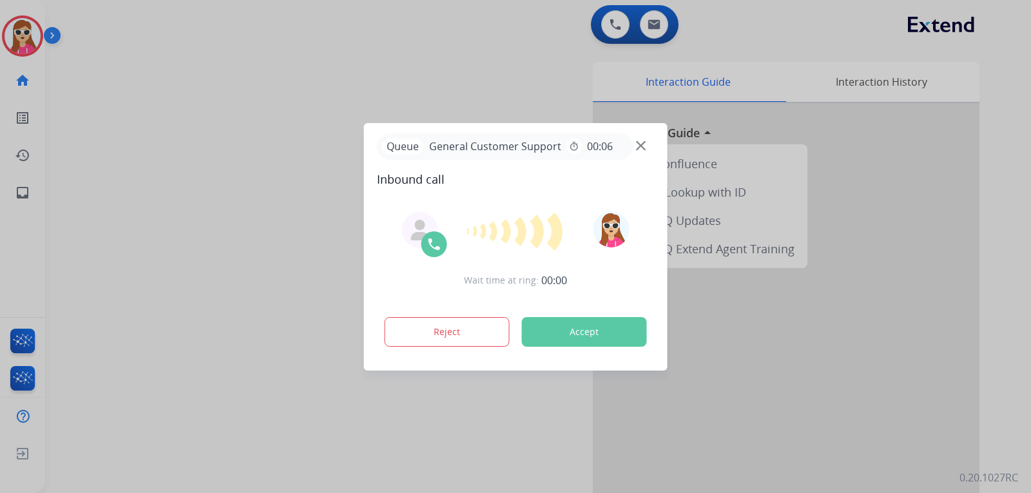
drag, startPoint x: 574, startPoint y: 342, endPoint x: 572, endPoint y: 349, distance: 8.2
click at [574, 346] on div "Reject Accept" at bounding box center [516, 329] width 278 height 40
drag, startPoint x: 574, startPoint y: 338, endPoint x: 554, endPoint y: 389, distance: 54.1
click at [572, 342] on button "Accept" at bounding box center [584, 332] width 125 height 30
click at [573, 317] on div "Reject Accept" at bounding box center [516, 329] width 278 height 40
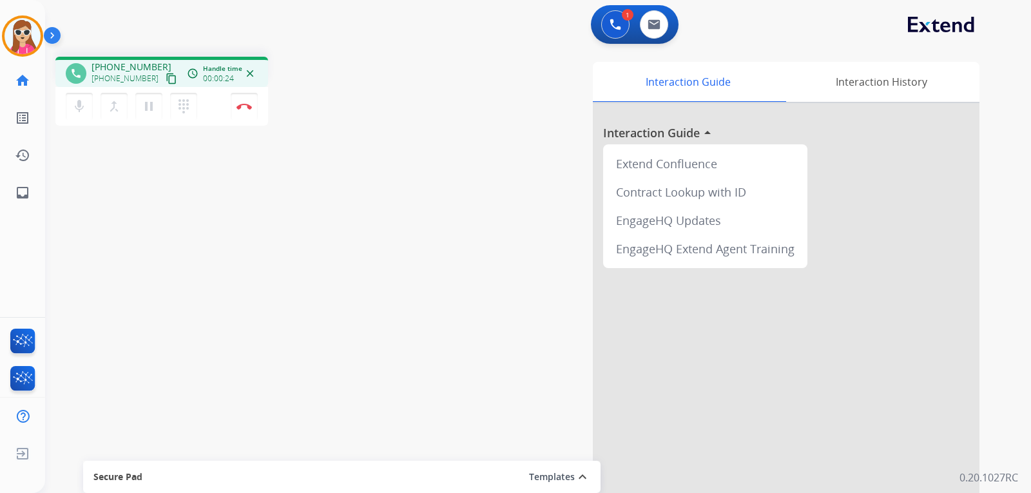
click at [166, 76] on mat-icon "content_copy" at bounding box center [172, 79] width 12 height 12
click at [250, 110] on button "Disconnect" at bounding box center [244, 106] width 27 height 27
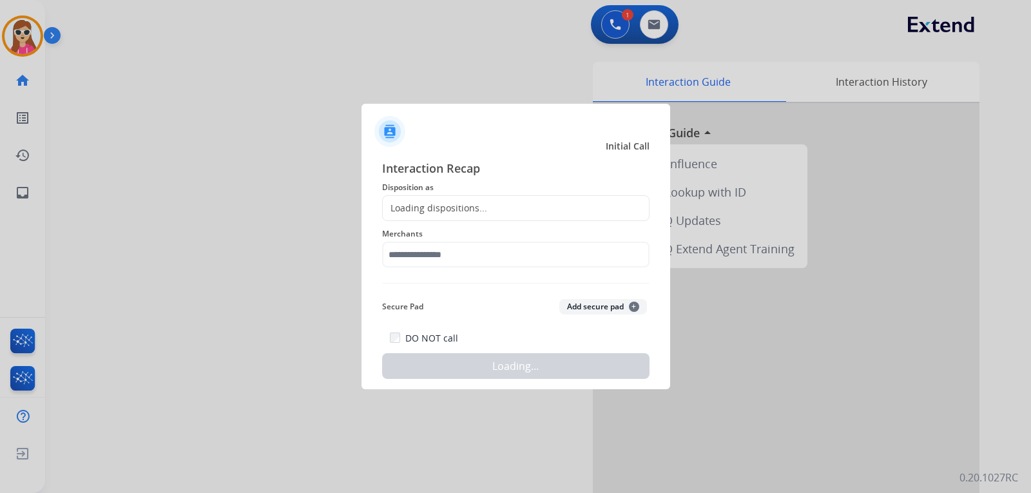
click at [478, 206] on div "Loading dispositions..." at bounding box center [435, 208] width 104 height 13
click at [470, 210] on div "Loading dispositions..." at bounding box center [435, 208] width 104 height 13
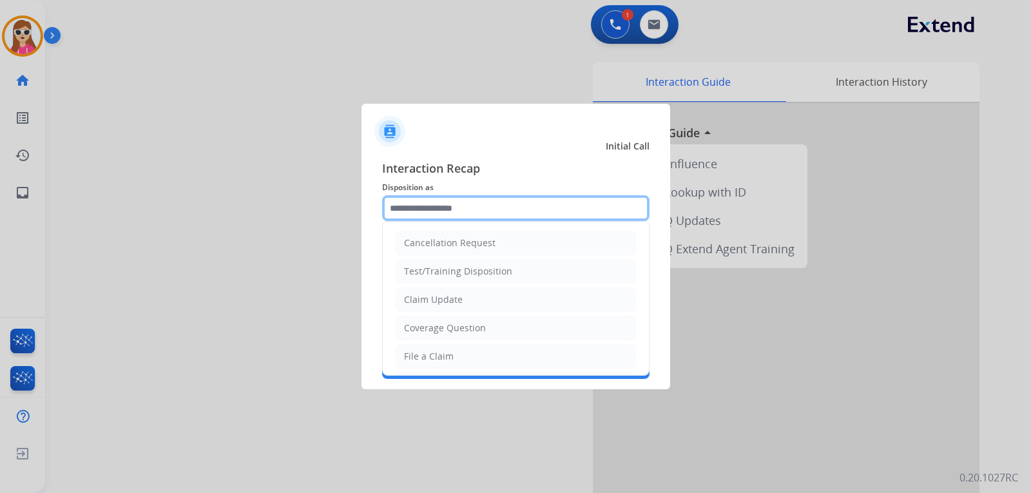
click at [474, 211] on input "text" at bounding box center [516, 208] width 268 height 26
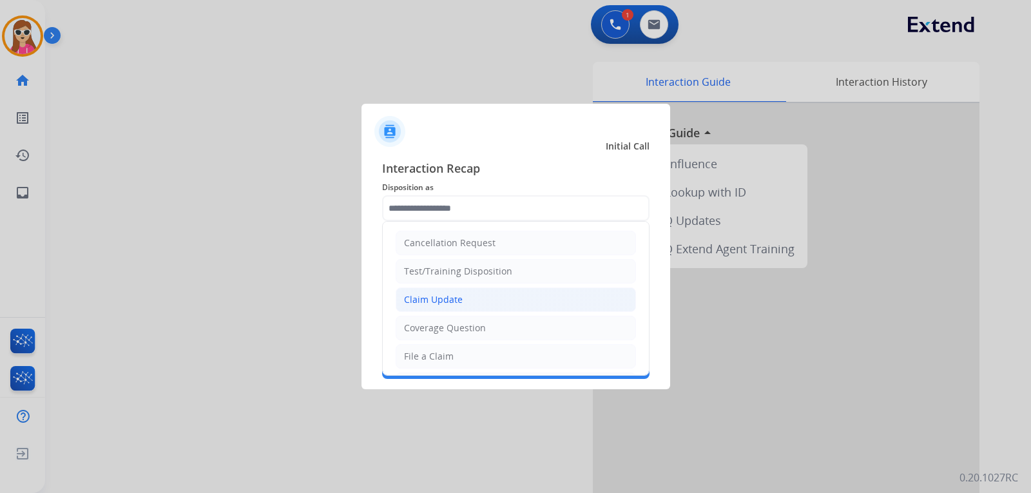
click at [469, 298] on li "Claim Update" at bounding box center [516, 300] width 240 height 24
type input "**********"
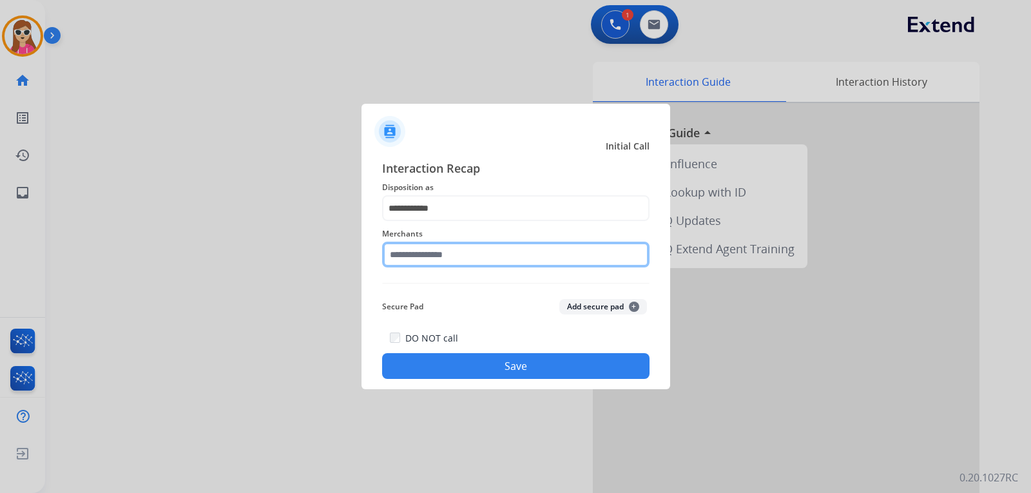
click at [467, 258] on input "text" at bounding box center [516, 255] width 268 height 26
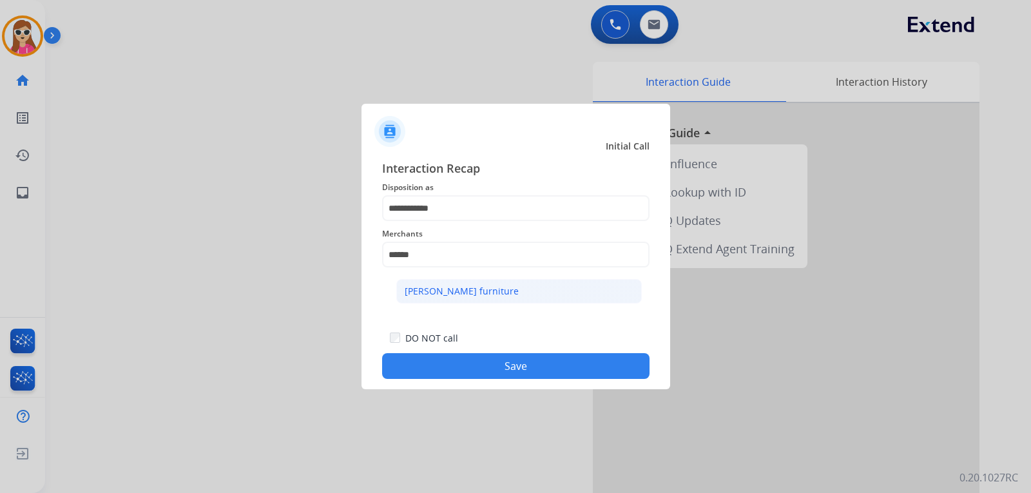
click at [491, 291] on li "[PERSON_NAME] furniture" at bounding box center [519, 291] width 246 height 24
type input "**********"
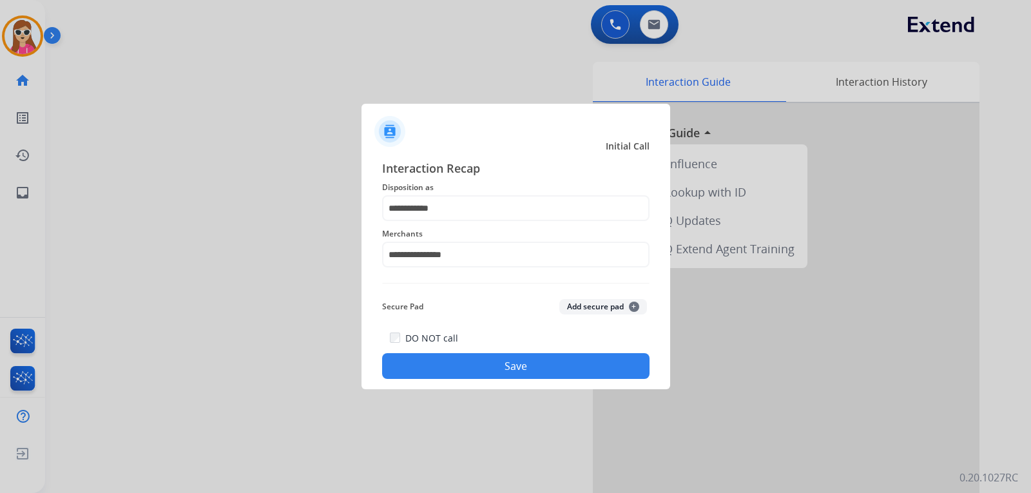
click at [525, 378] on button "Save" at bounding box center [516, 366] width 268 height 26
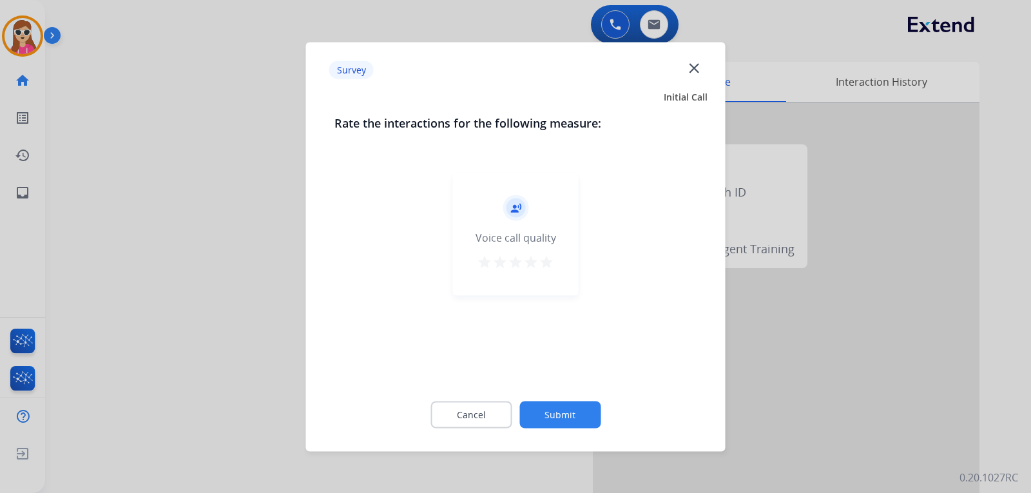
click at [547, 265] on mat-icon "star" at bounding box center [546, 261] width 15 height 15
click at [563, 409] on button "Submit" at bounding box center [560, 414] width 81 height 27
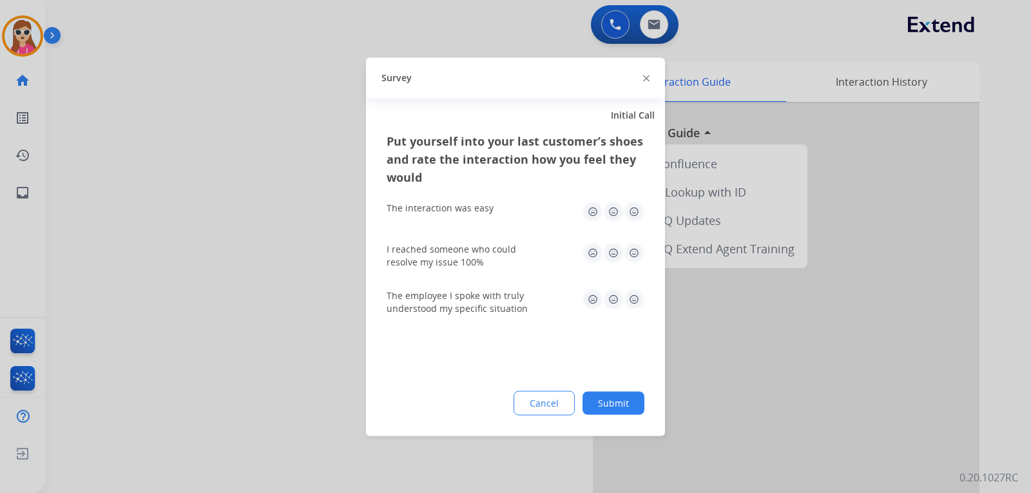
click at [634, 255] on img at bounding box center [634, 252] width 21 height 21
click at [632, 215] on img at bounding box center [634, 211] width 21 height 21
click at [633, 290] on img at bounding box center [634, 299] width 21 height 21
click at [628, 407] on button "Submit" at bounding box center [614, 402] width 62 height 23
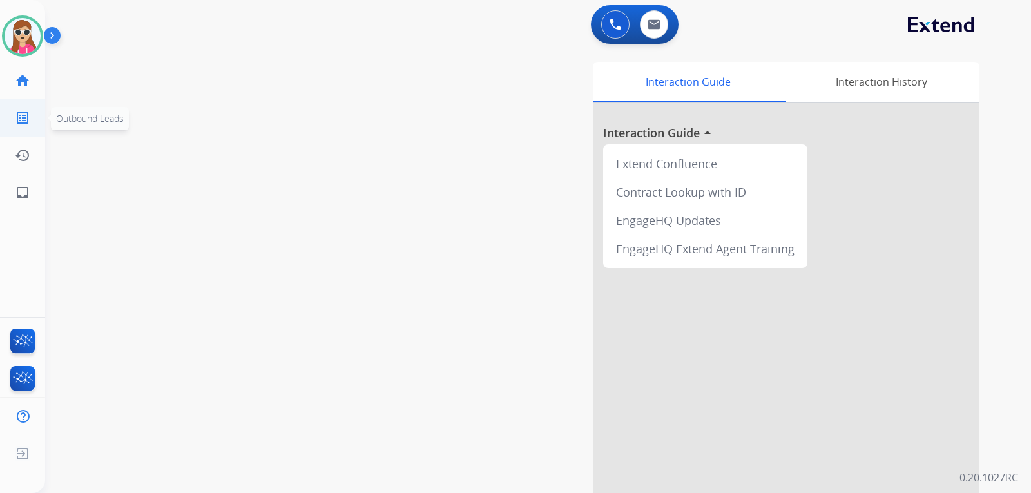
click at [30, 117] on mat-icon "list_alt" at bounding box center [22, 117] width 15 height 15
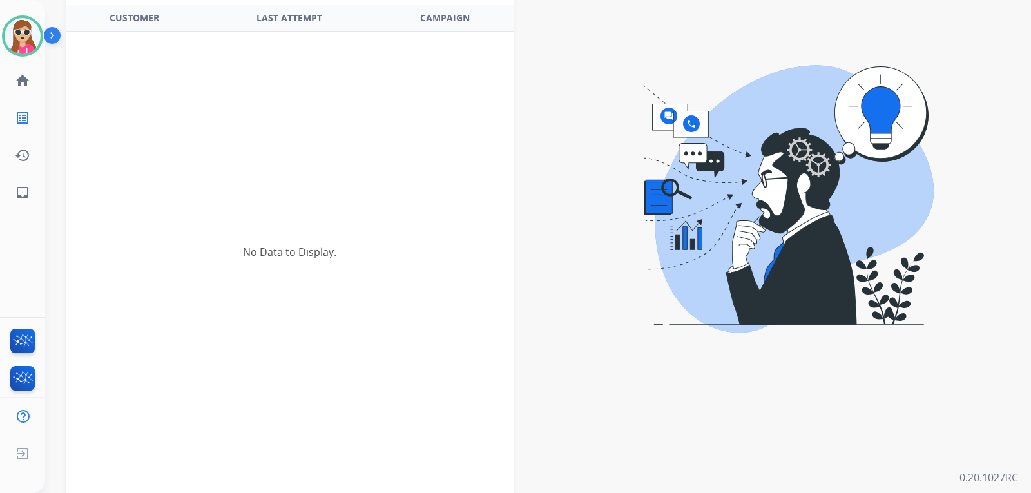
scroll to position [117, 0]
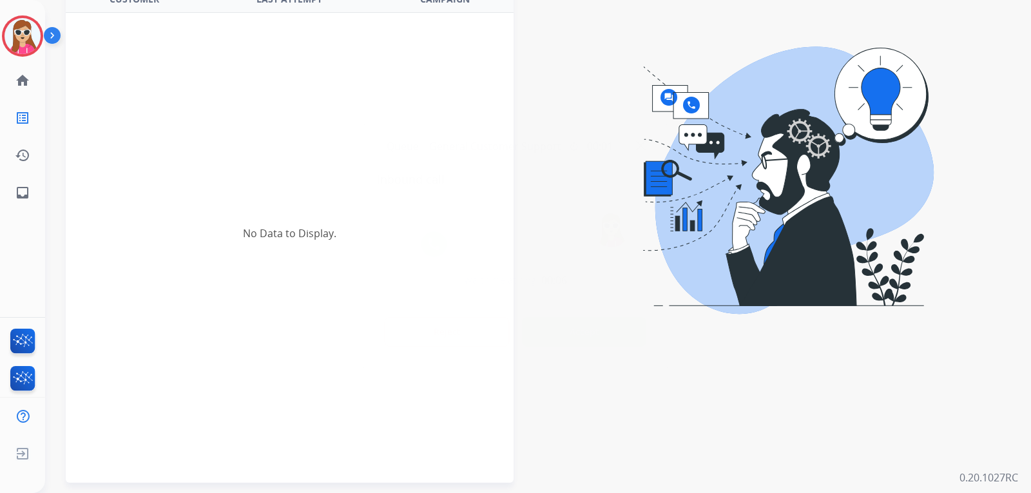
click at [571, 335] on button "Accept" at bounding box center [584, 332] width 125 height 30
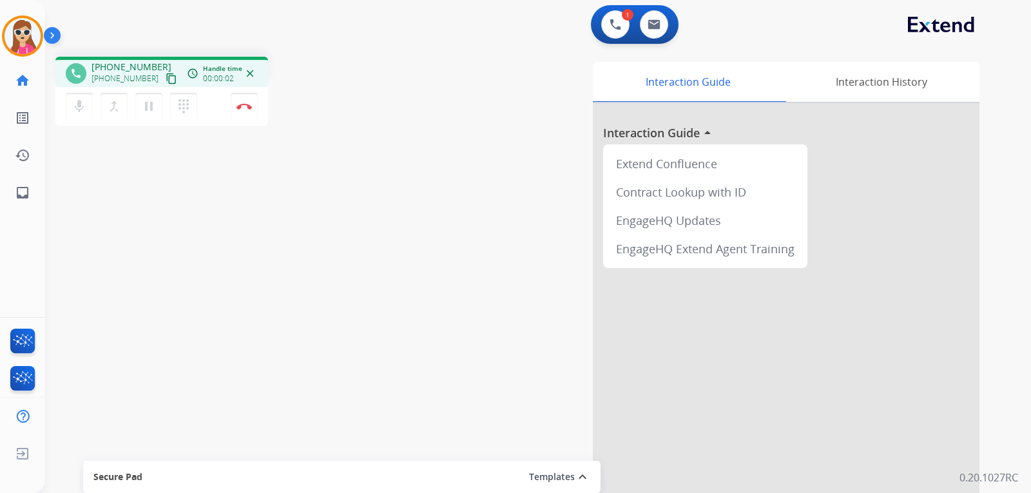
click at [166, 78] on mat-icon "content_copy" at bounding box center [172, 79] width 12 height 12
drag, startPoint x: 72, startPoint y: 205, endPoint x: 110, endPoint y: 192, distance: 40.2
click at [90, 203] on div "phone [PHONE_NUMBER] [PHONE_NUMBER] content_copy access_time Call metrics Queue…" at bounding box center [522, 315] width 955 height 538
click at [153, 110] on mat-icon "pause" at bounding box center [148, 106] width 15 height 15
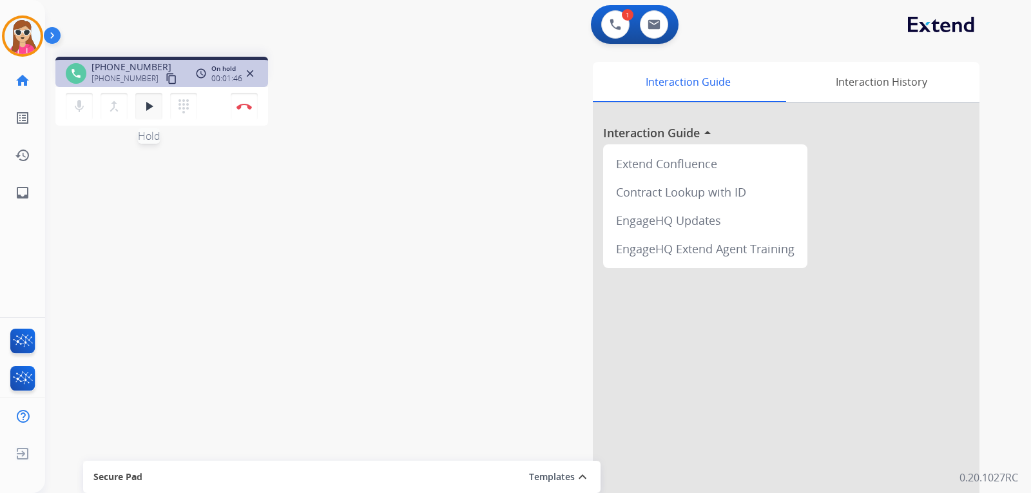
click at [149, 109] on mat-icon "play_arrow" at bounding box center [148, 106] width 15 height 15
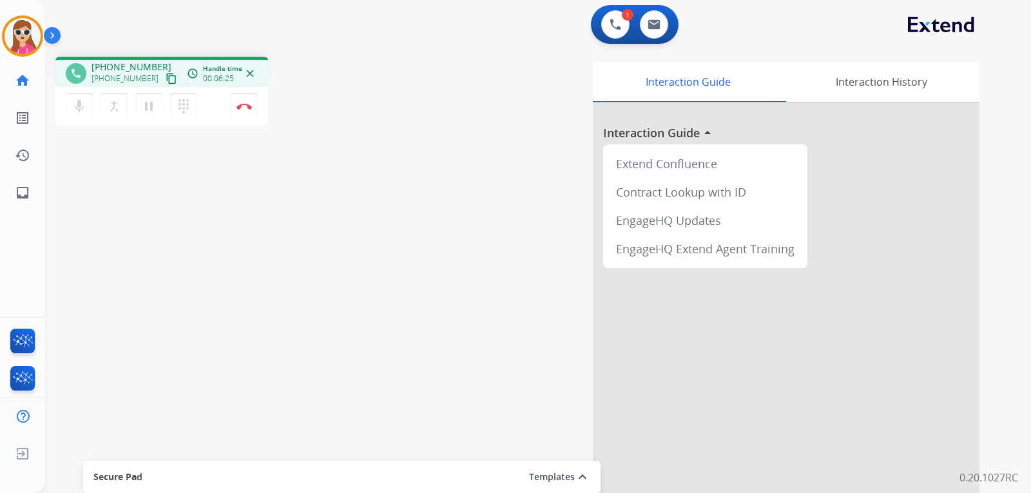
click at [166, 80] on mat-icon "content_copy" at bounding box center [172, 79] width 12 height 12
click at [255, 115] on button "Disconnect" at bounding box center [244, 106] width 27 height 27
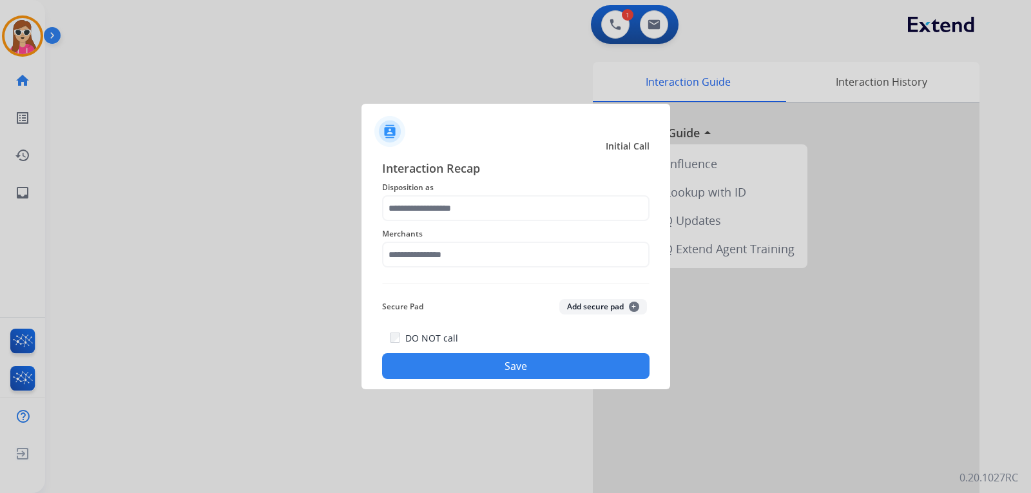
drag, startPoint x: 505, startPoint y: 189, endPoint x: 500, endPoint y: 202, distance: 14.5
click at [504, 194] on span "Disposition as" at bounding box center [516, 187] width 268 height 15
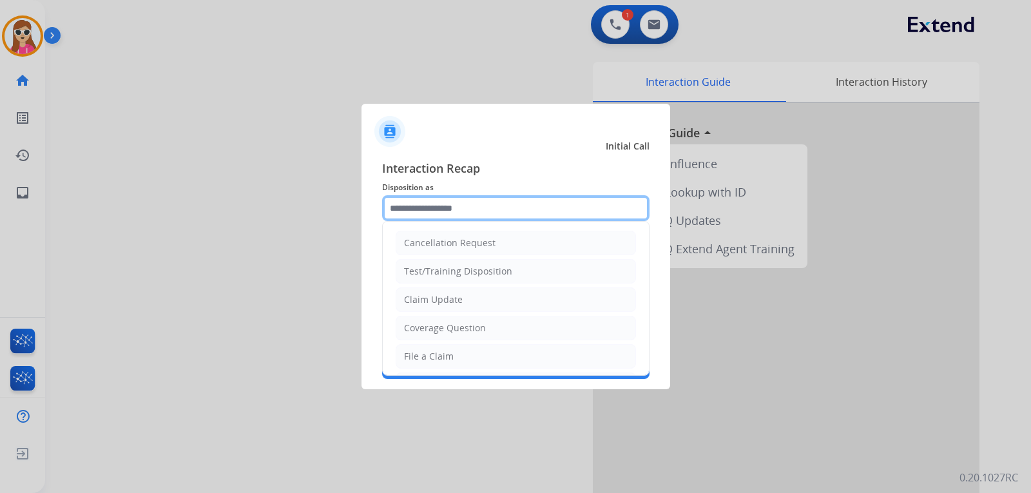
click at [498, 206] on input "text" at bounding box center [516, 208] width 268 height 26
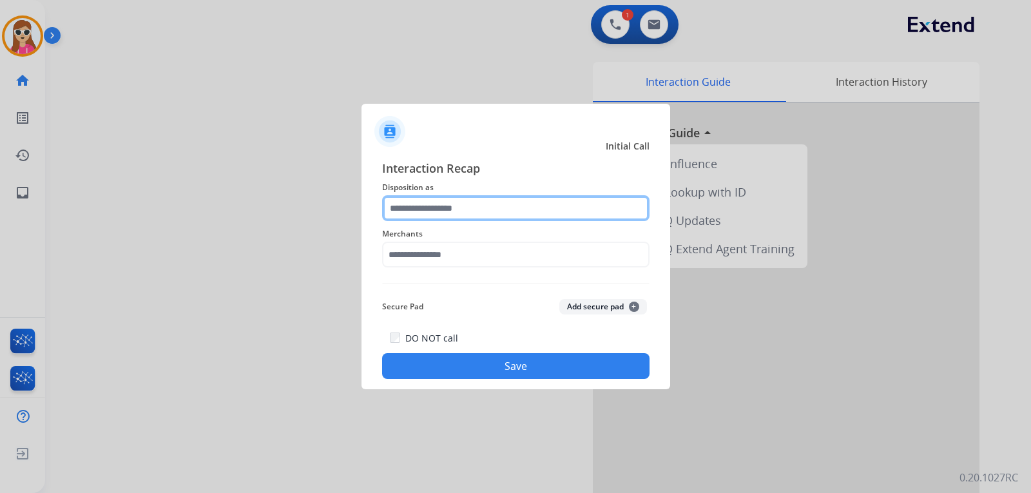
click at [518, 208] on input "text" at bounding box center [516, 208] width 268 height 26
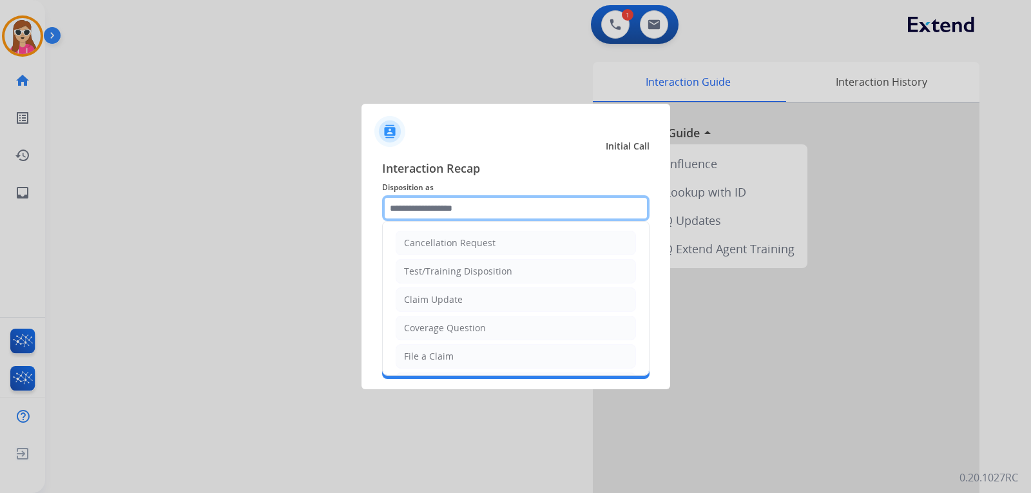
click at [468, 215] on input "text" at bounding box center [516, 208] width 268 height 26
click at [433, 213] on input "***" at bounding box center [516, 208] width 268 height 26
type input "*"
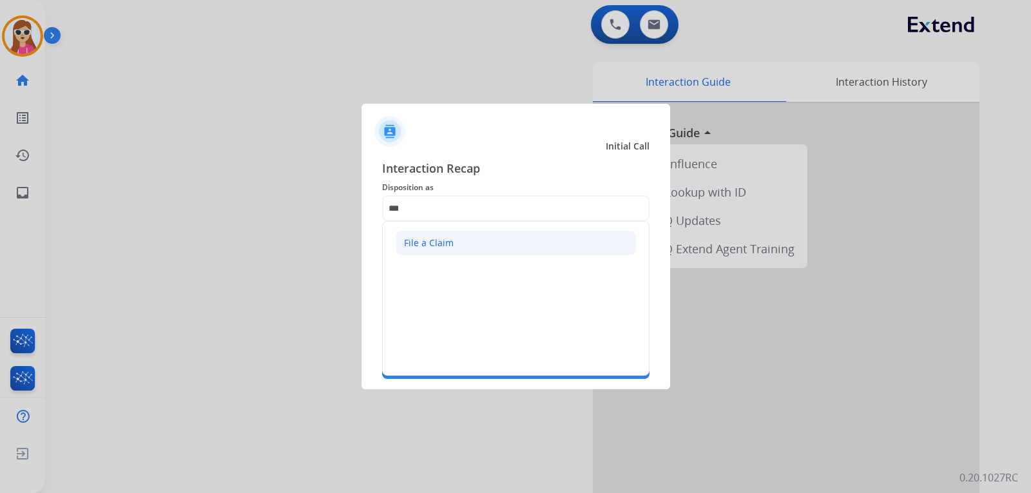
click at [548, 240] on li "File a Claim" at bounding box center [516, 243] width 240 height 24
type input "**********"
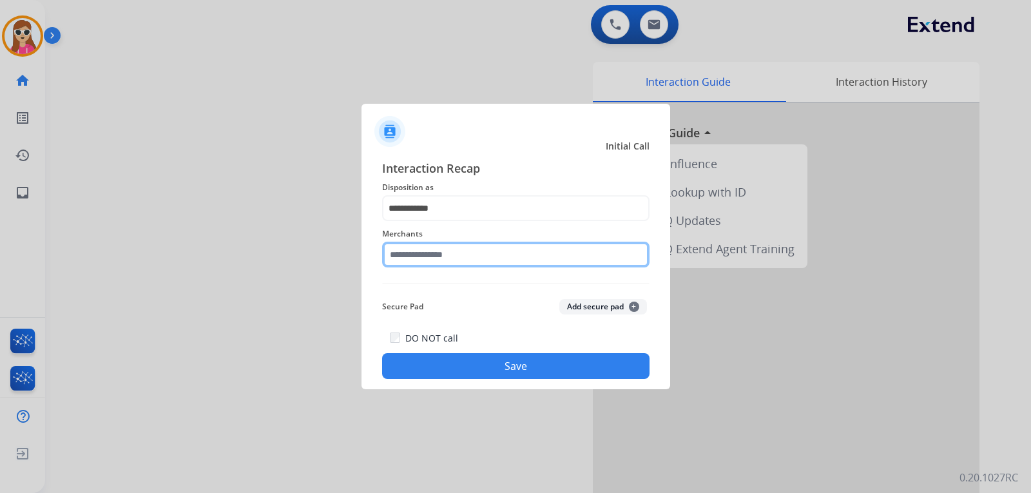
drag, startPoint x: 495, startPoint y: 255, endPoint x: 488, endPoint y: 271, distance: 17.6
click at [495, 255] on input "text" at bounding box center [516, 255] width 268 height 26
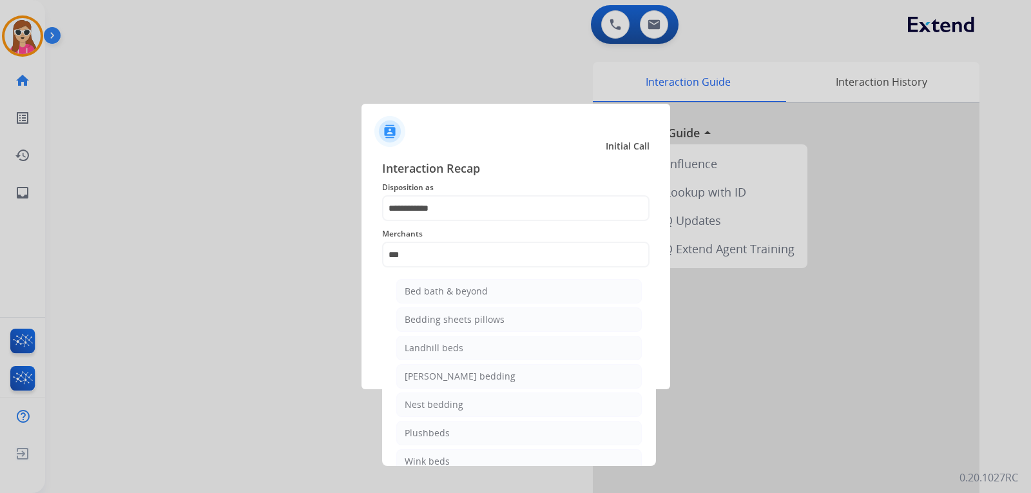
click at [529, 289] on li "Bed bath & beyond" at bounding box center [519, 291] width 246 height 24
type input "**********"
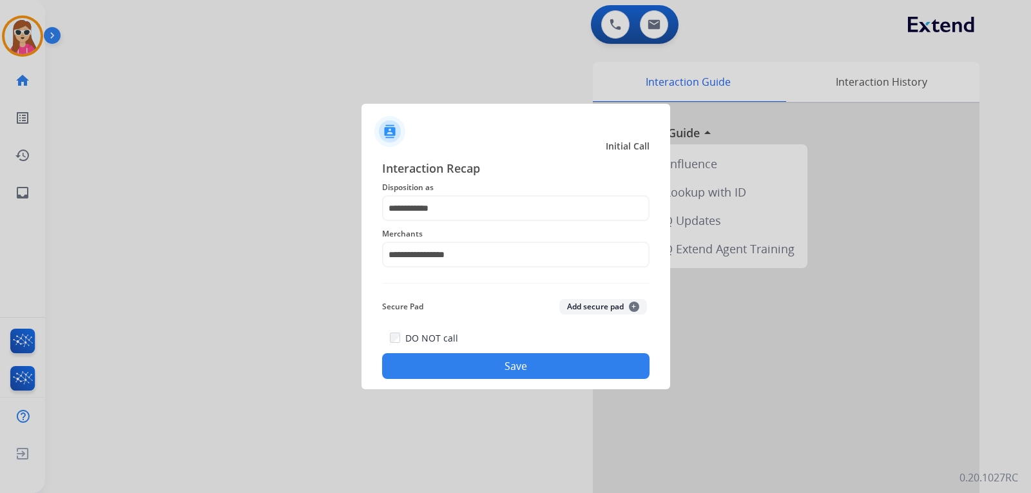
click at [553, 362] on button "Save" at bounding box center [516, 366] width 268 height 26
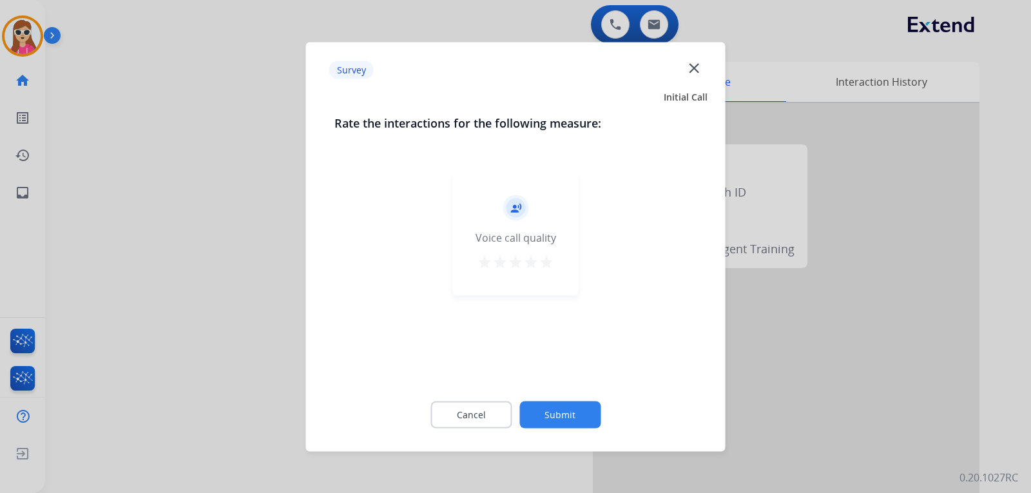
click at [537, 263] on mat-icon "star" at bounding box center [530, 261] width 15 height 15
click at [549, 269] on mat-icon "star" at bounding box center [546, 261] width 15 height 15
click at [574, 410] on button "Submit" at bounding box center [560, 414] width 81 height 27
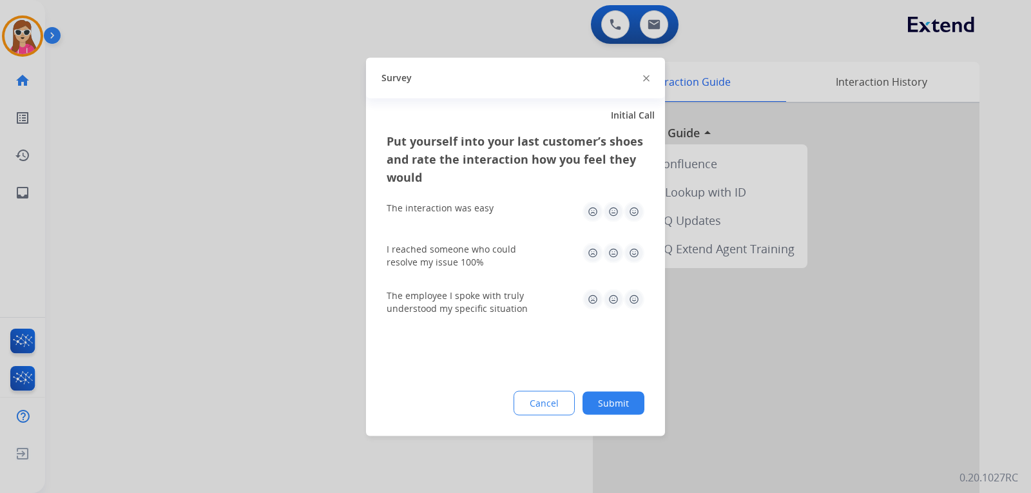
click at [639, 216] on img at bounding box center [634, 211] width 21 height 21
drag, startPoint x: 634, startPoint y: 251, endPoint x: 634, endPoint y: 259, distance: 7.8
click at [634, 251] on img at bounding box center [634, 252] width 21 height 21
click at [636, 297] on img at bounding box center [634, 299] width 21 height 21
drag, startPoint x: 621, startPoint y: 397, endPoint x: 610, endPoint y: 413, distance: 19.5
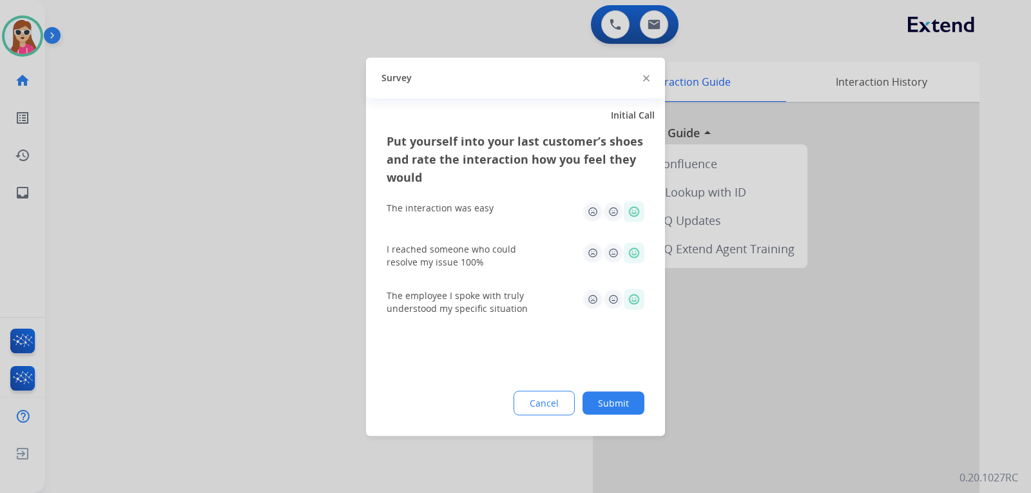
click at [612, 410] on button "Submit" at bounding box center [614, 402] width 62 height 23
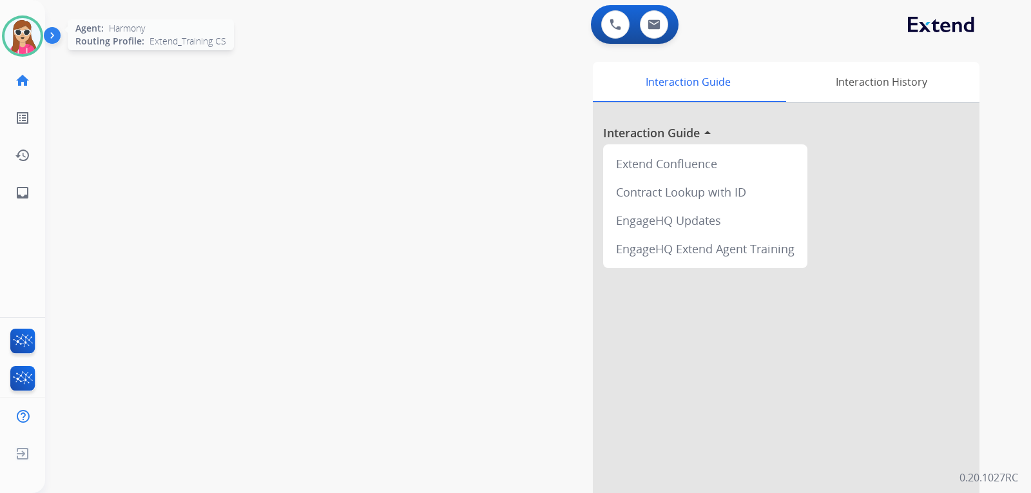
drag, startPoint x: 15, startPoint y: 48, endPoint x: 26, endPoint y: 53, distance: 12.5
click at [15, 48] on img at bounding box center [23, 36] width 36 height 36
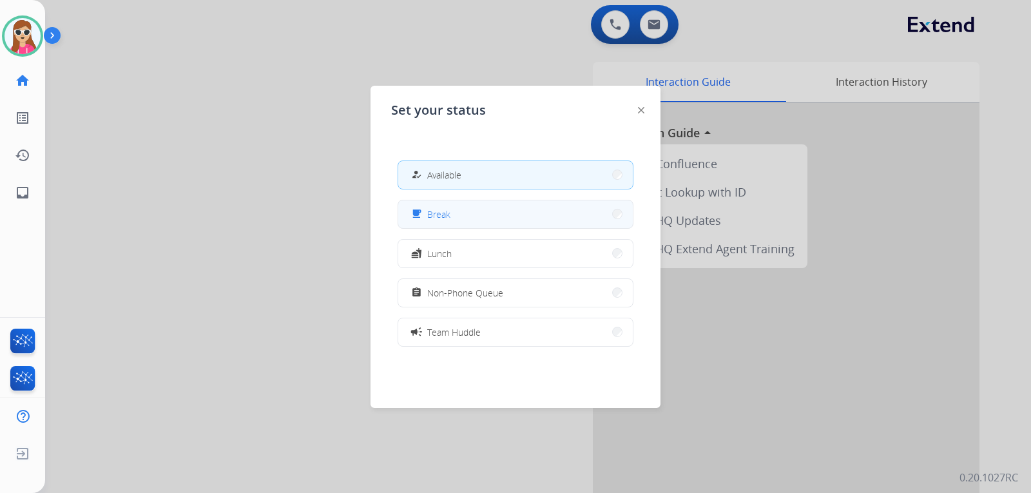
click at [574, 206] on button "free_breakfast Break" at bounding box center [515, 214] width 235 height 28
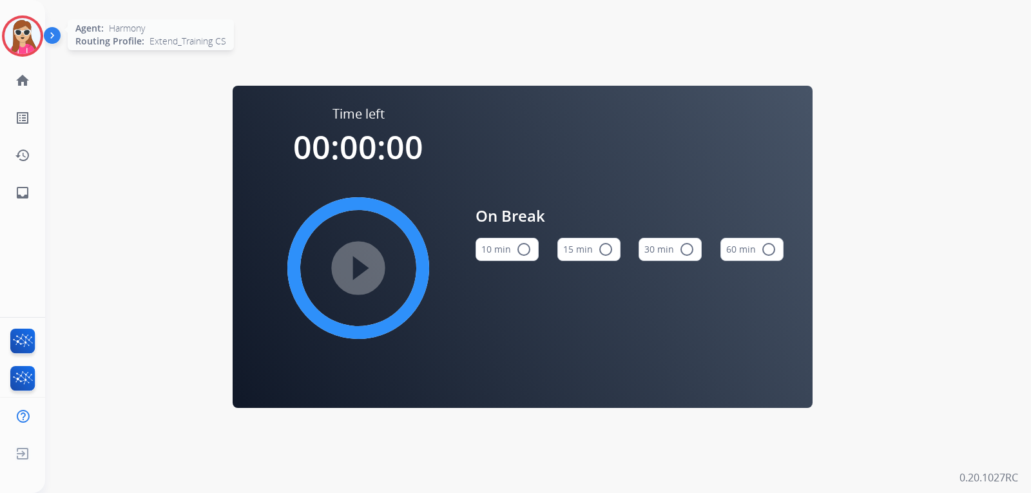
click at [27, 48] on img at bounding box center [23, 36] width 36 height 36
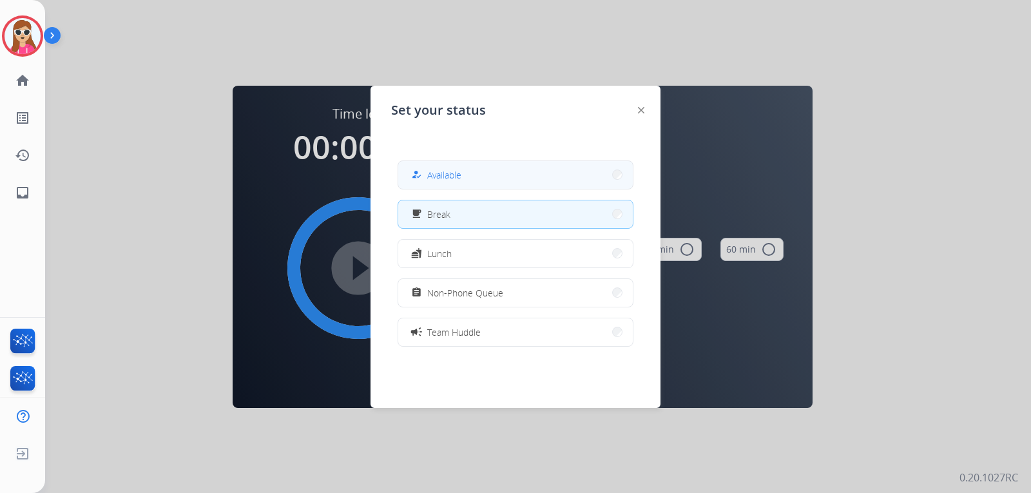
click at [453, 164] on button "how_to_reg Available" at bounding box center [515, 175] width 235 height 28
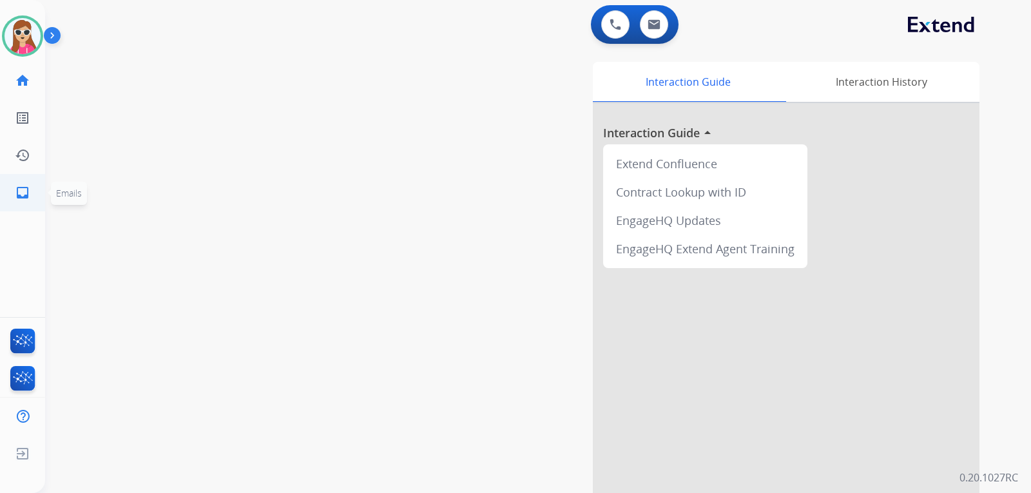
click at [24, 210] on li "inbox Emails Emails" at bounding box center [23, 193] width 36 height 36
click at [18, 191] on mat-icon "inbox" at bounding box center [22, 192] width 15 height 15
select select "**********"
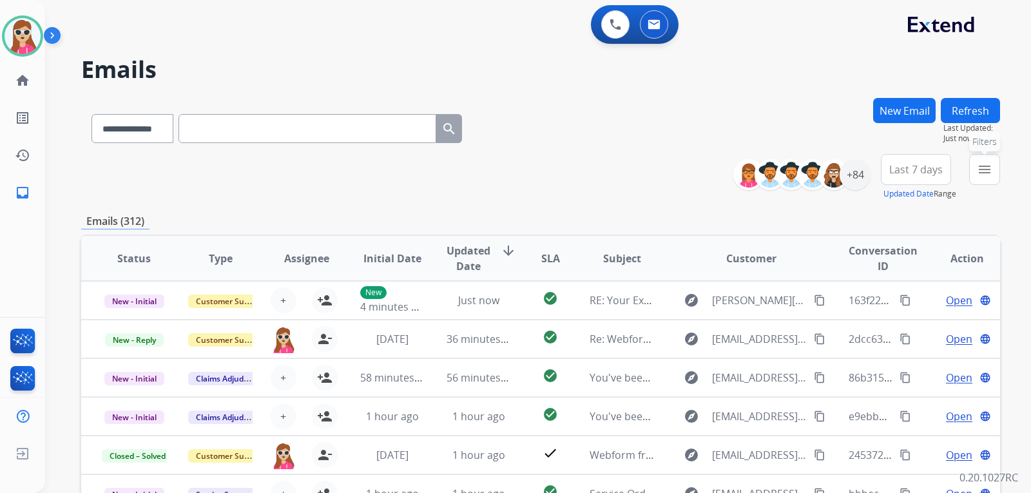
click at [986, 169] on mat-icon "menu" at bounding box center [984, 169] width 15 height 15
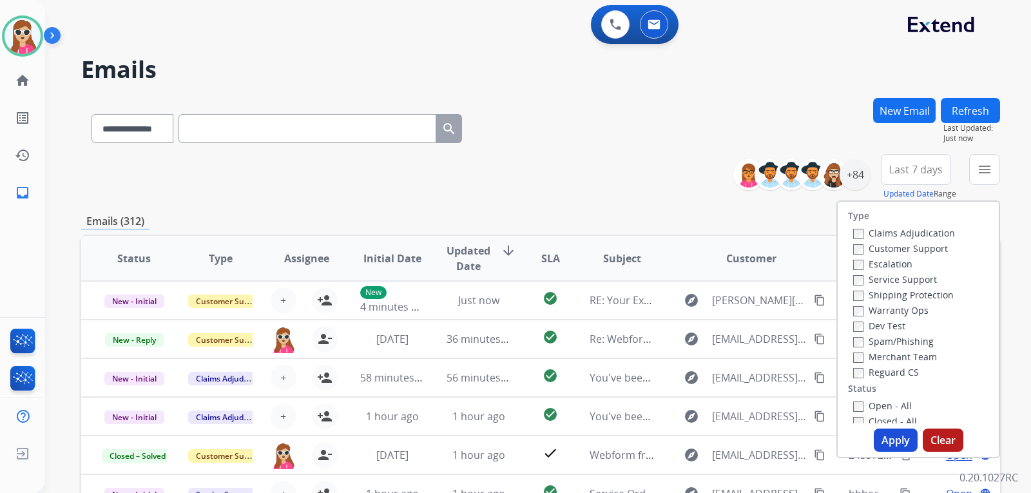
click at [928, 255] on div "Customer Support" at bounding box center [905, 247] width 102 height 15
click at [926, 250] on label "Customer Support" at bounding box center [901, 248] width 95 height 12
click at [928, 300] on label "Shipping Protection" at bounding box center [904, 295] width 101 height 12
click at [889, 374] on label "Reguard CS" at bounding box center [887, 372] width 66 height 12
click at [897, 405] on label "Open - All" at bounding box center [883, 406] width 59 height 12
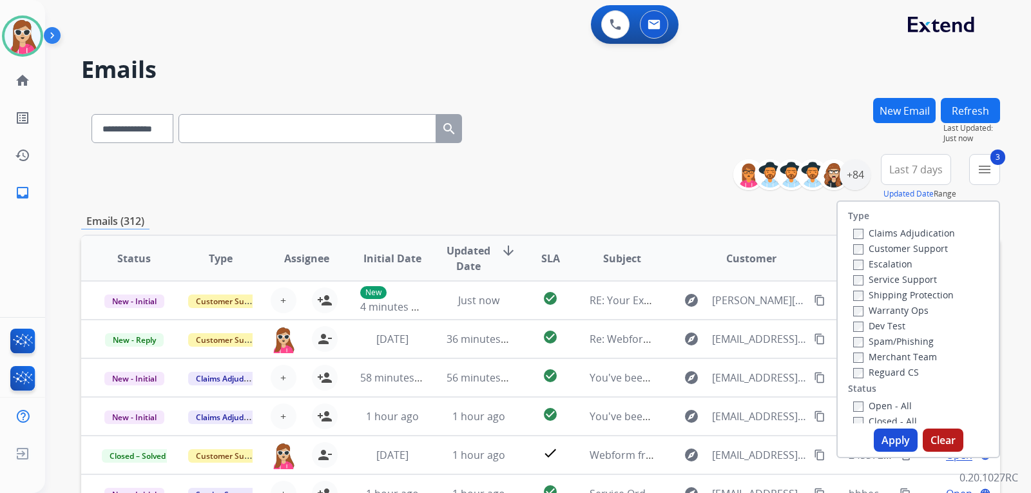
click at [857, 405] on label "Open - All" at bounding box center [883, 406] width 59 height 12
click at [885, 441] on button "Apply" at bounding box center [896, 440] width 44 height 23
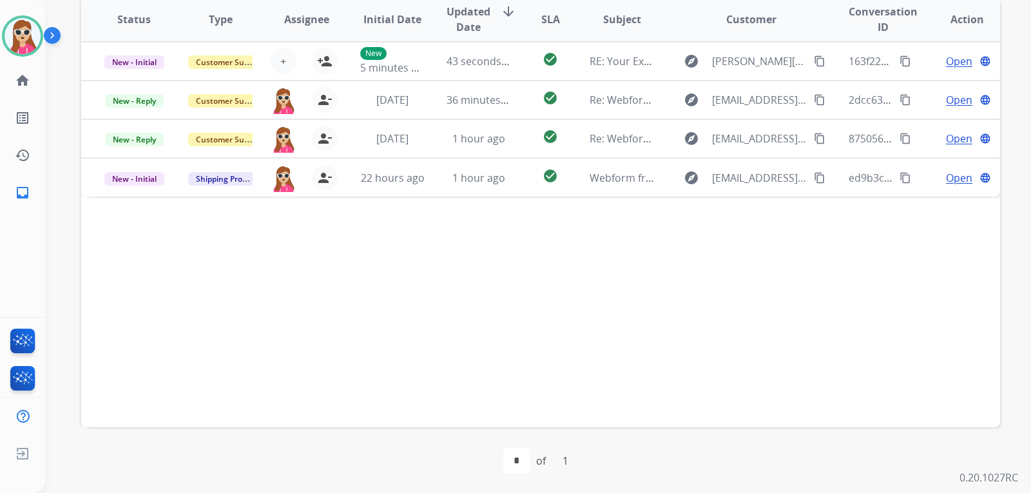
scroll to position [333, 0]
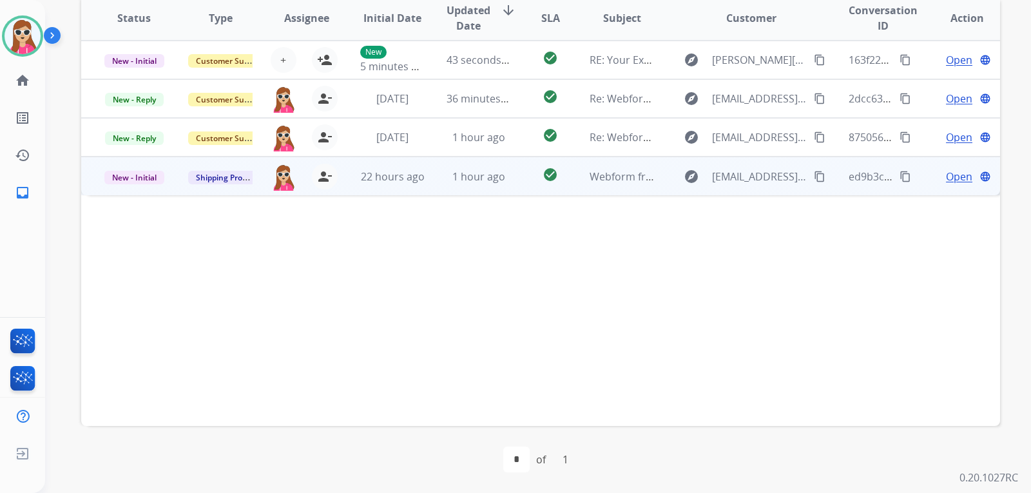
click at [814, 177] on mat-icon "content_copy" at bounding box center [820, 177] width 12 height 12
click at [953, 172] on span "Open" at bounding box center [959, 176] width 26 height 15
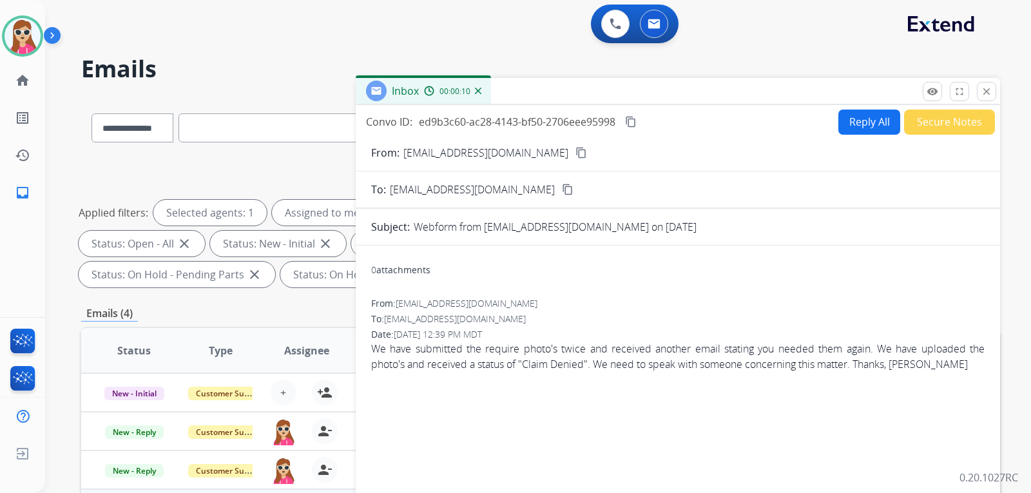
scroll to position [0, 0]
click at [867, 117] on button "Reply All" at bounding box center [870, 122] width 62 height 25
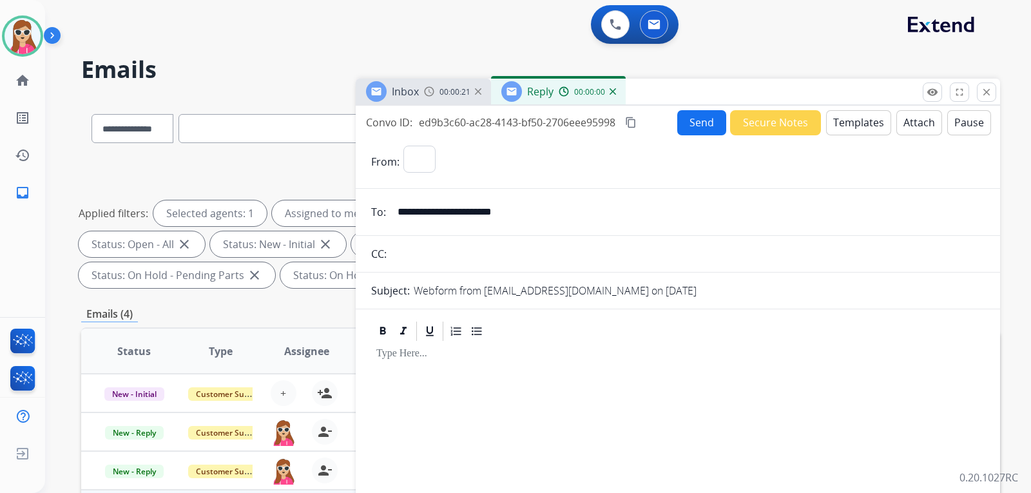
select select "**********"
click at [871, 119] on button "Templates" at bounding box center [858, 122] width 65 height 25
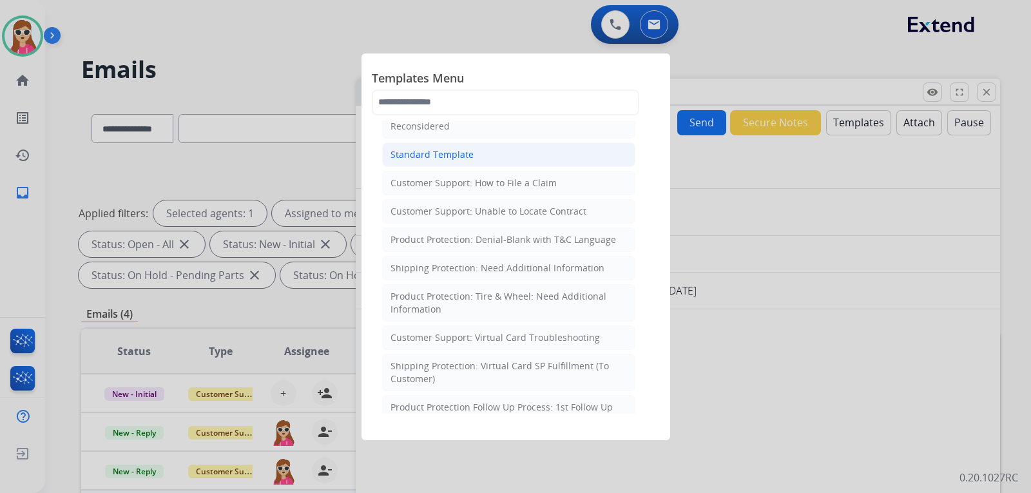
click at [439, 149] on div "Standard Template" at bounding box center [432, 154] width 83 height 13
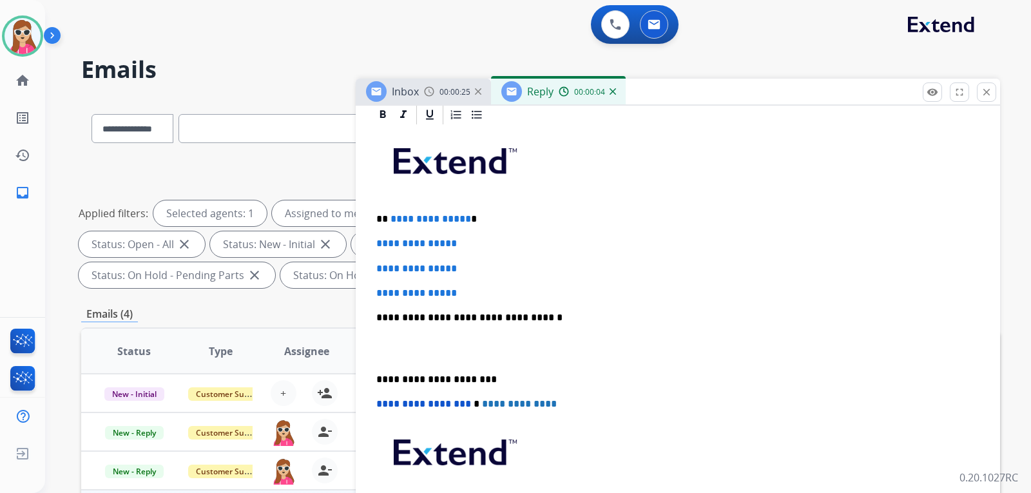
scroll to position [234, 0]
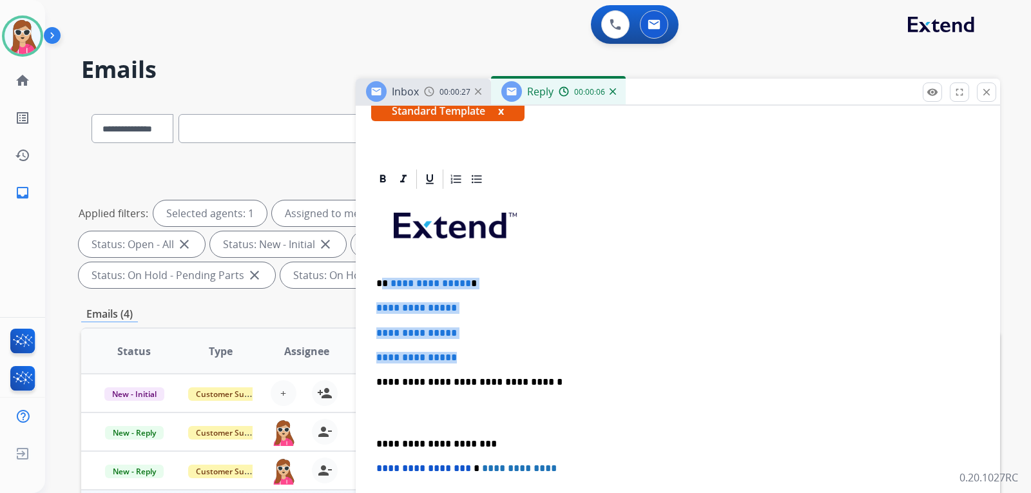
drag, startPoint x: 385, startPoint y: 283, endPoint x: 467, endPoint y: 353, distance: 107.9
click at [467, 353] on div "**********" at bounding box center [678, 413] width 614 height 444
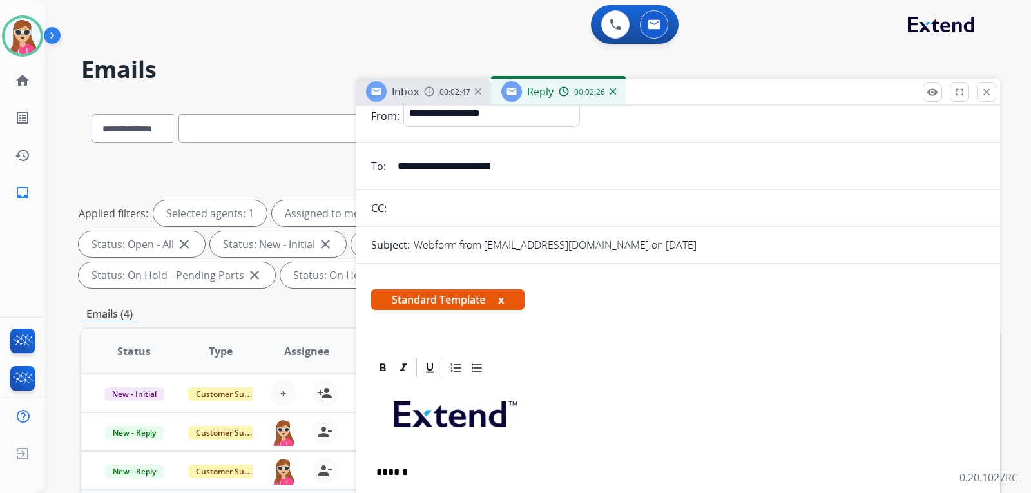
scroll to position [0, 0]
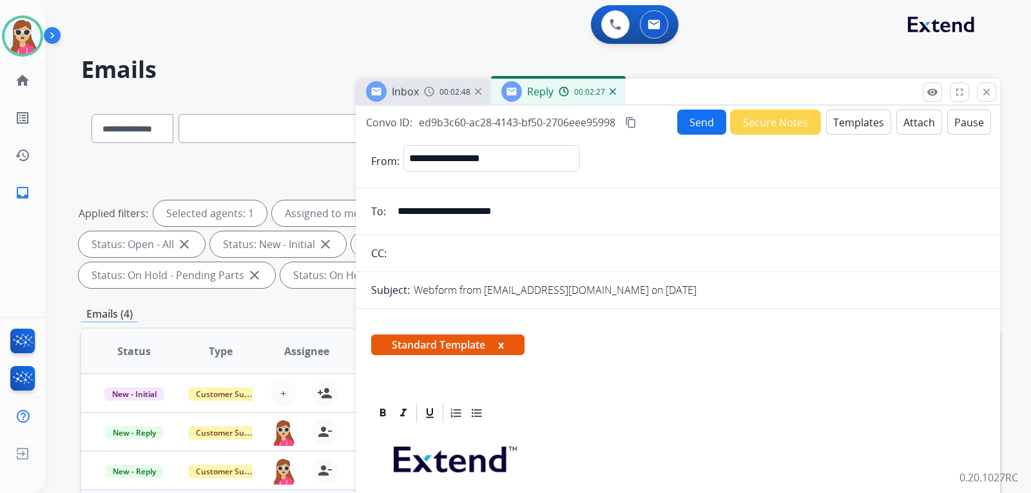
click at [680, 119] on button "Send" at bounding box center [702, 122] width 49 height 25
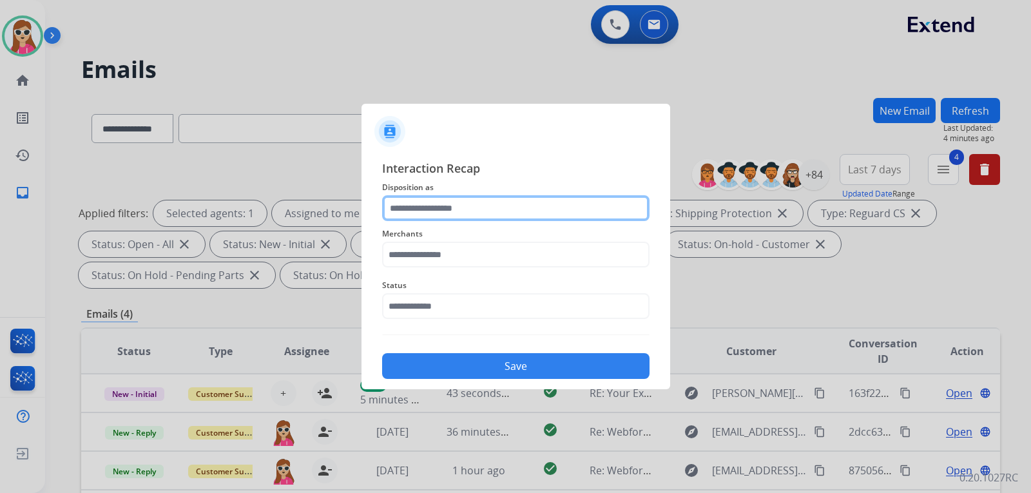
click at [432, 219] on input "text" at bounding box center [516, 208] width 268 height 26
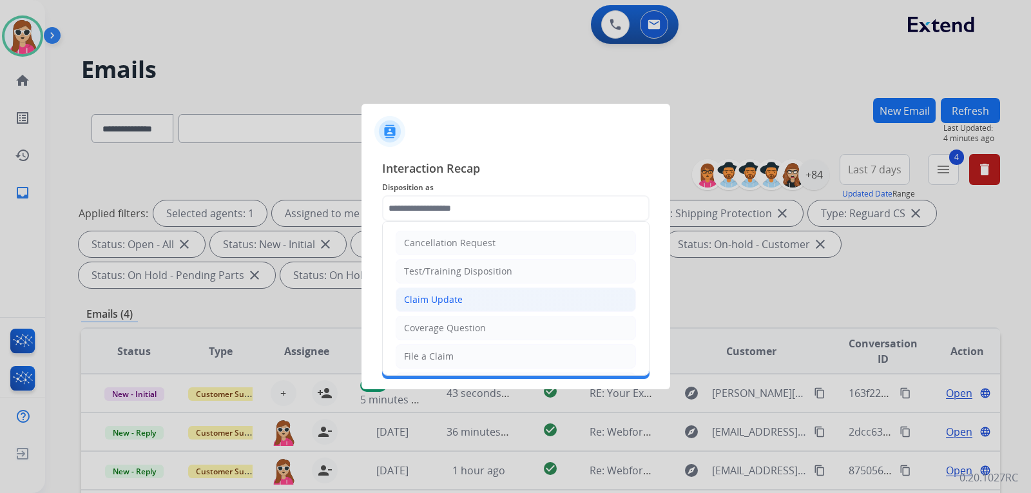
click at [454, 296] on div "Claim Update" at bounding box center [433, 299] width 59 height 13
type input "**********"
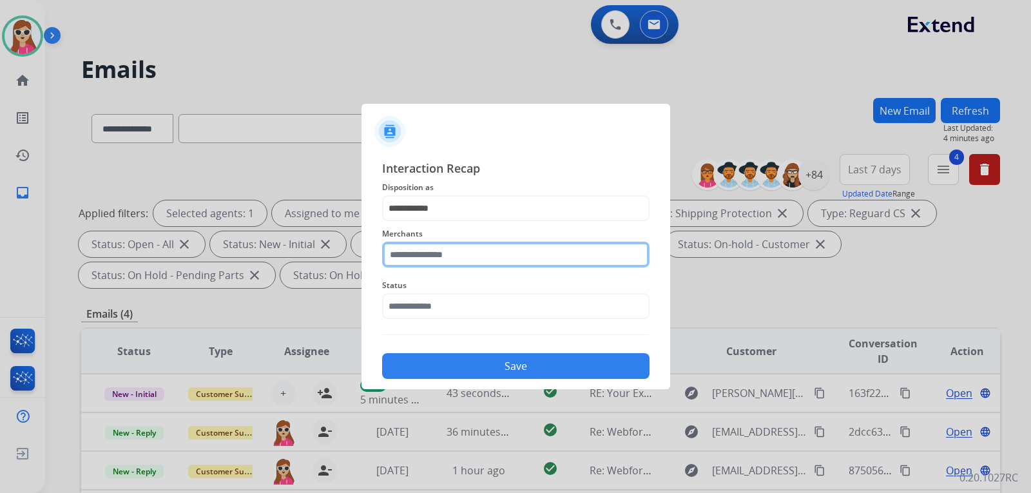
click at [447, 255] on input "text" at bounding box center [516, 255] width 268 height 26
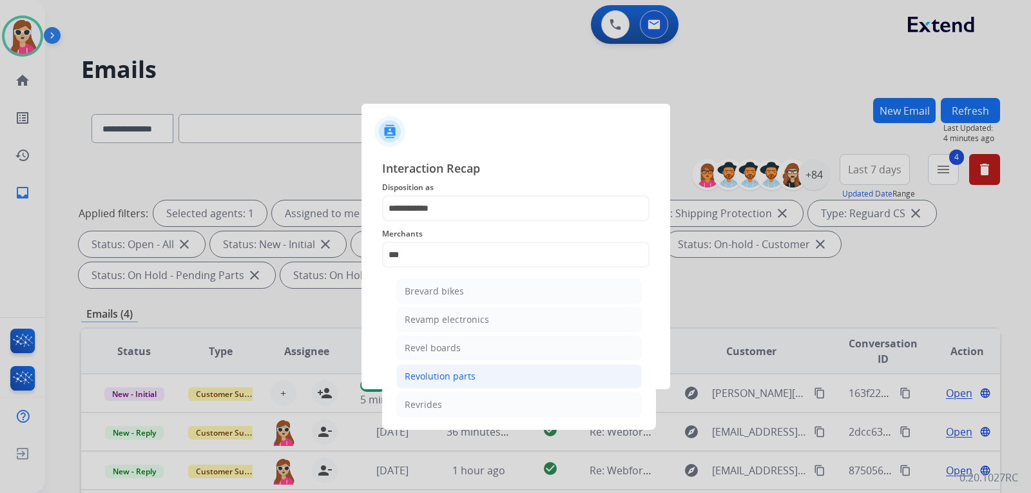
click at [425, 377] on div "Revolution parts" at bounding box center [440, 376] width 71 height 13
type input "**********"
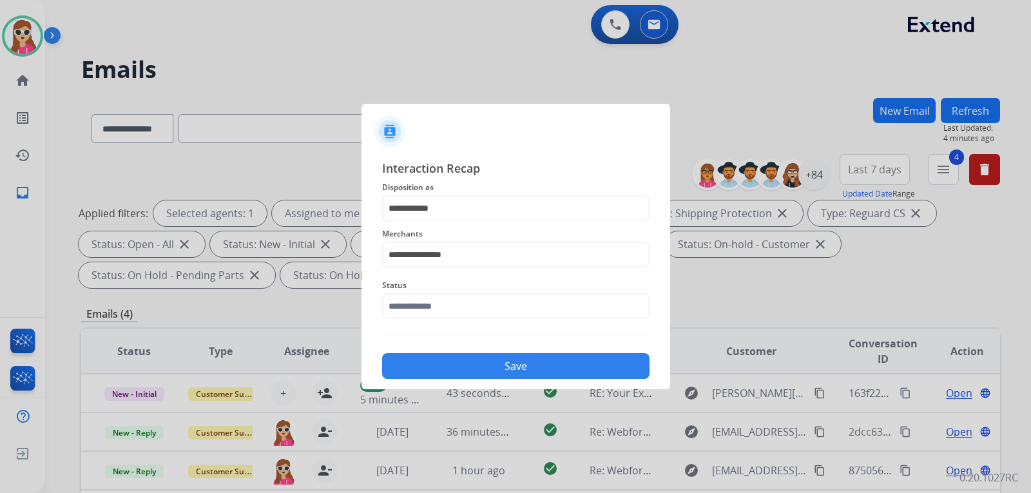
click at [473, 292] on span "Status" at bounding box center [516, 285] width 268 height 15
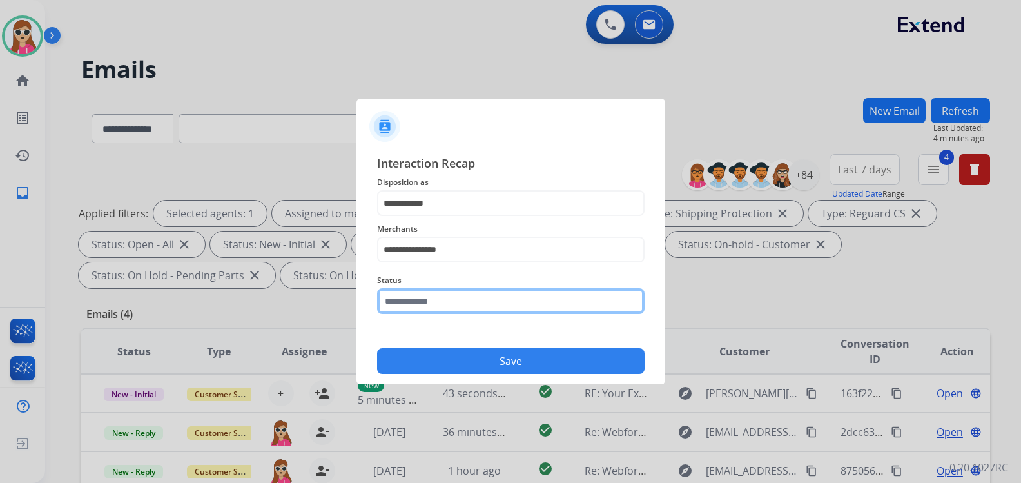
click at [469, 301] on input "text" at bounding box center [511, 301] width 268 height 26
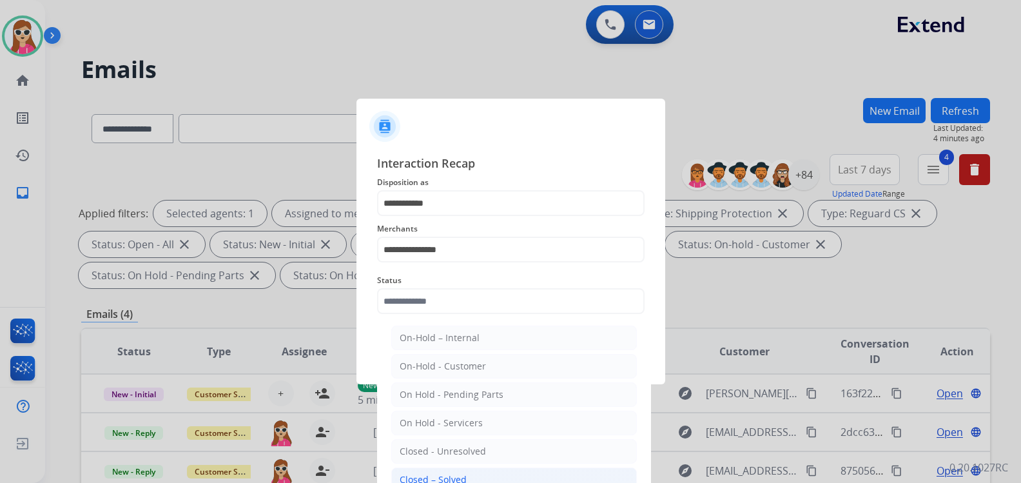
click at [471, 474] on li "Closed – Solved" at bounding box center [514, 479] width 246 height 24
type input "**********"
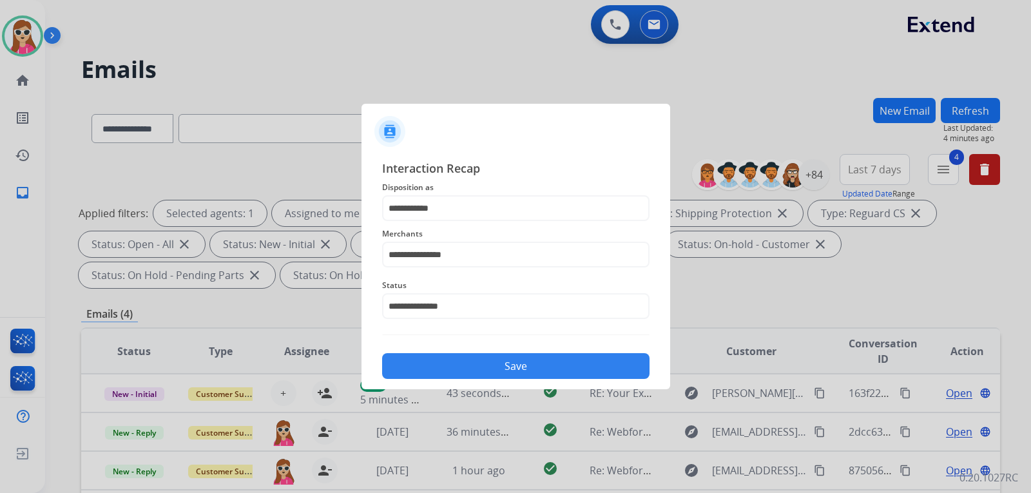
click at [515, 360] on button "Save" at bounding box center [516, 366] width 268 height 26
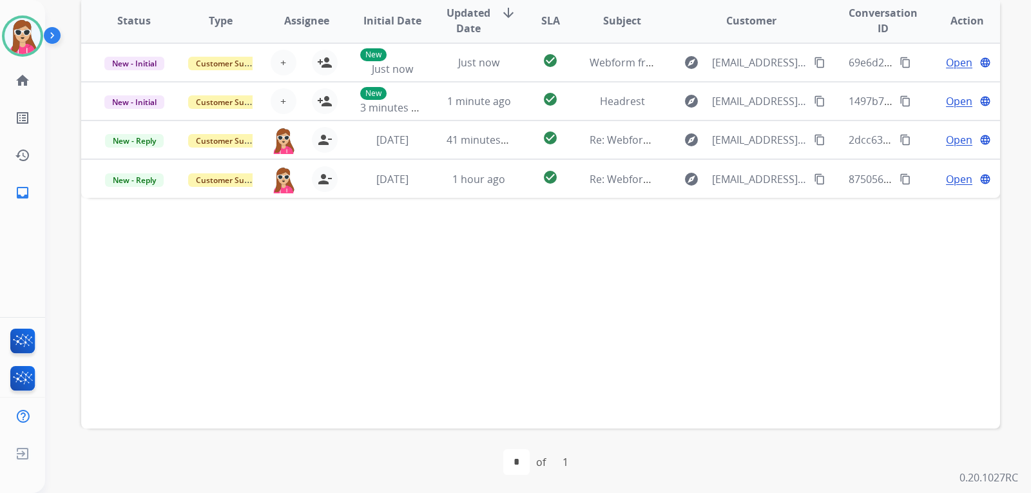
scroll to position [333, 0]
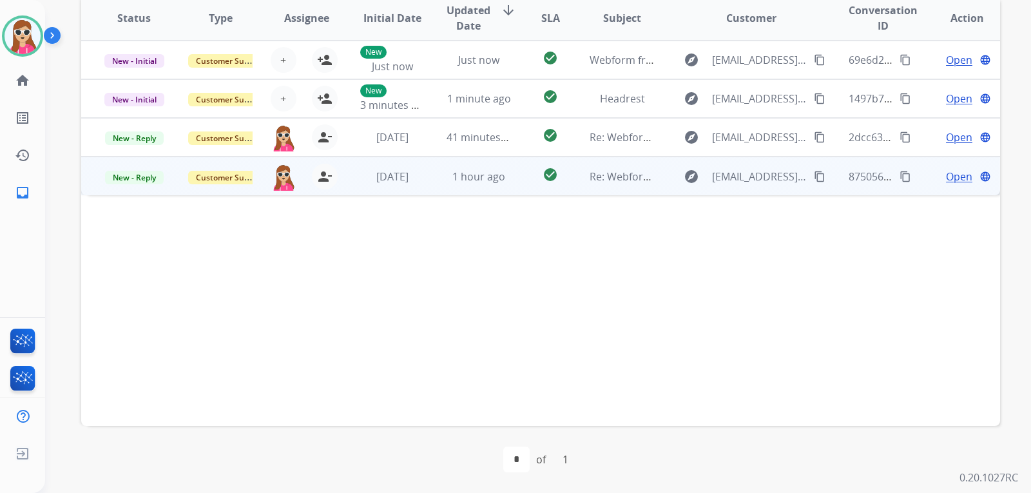
click at [524, 175] on td "check_circle" at bounding box center [540, 176] width 57 height 39
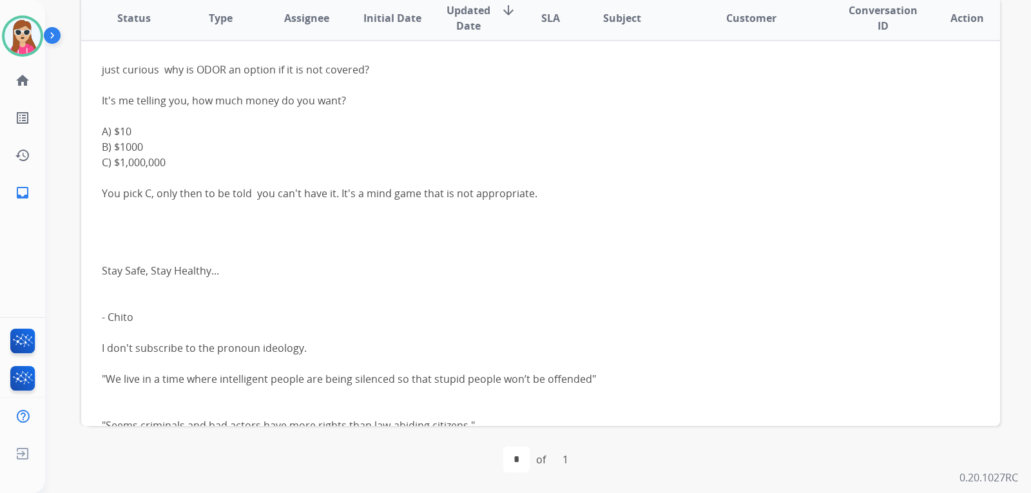
scroll to position [133, 0]
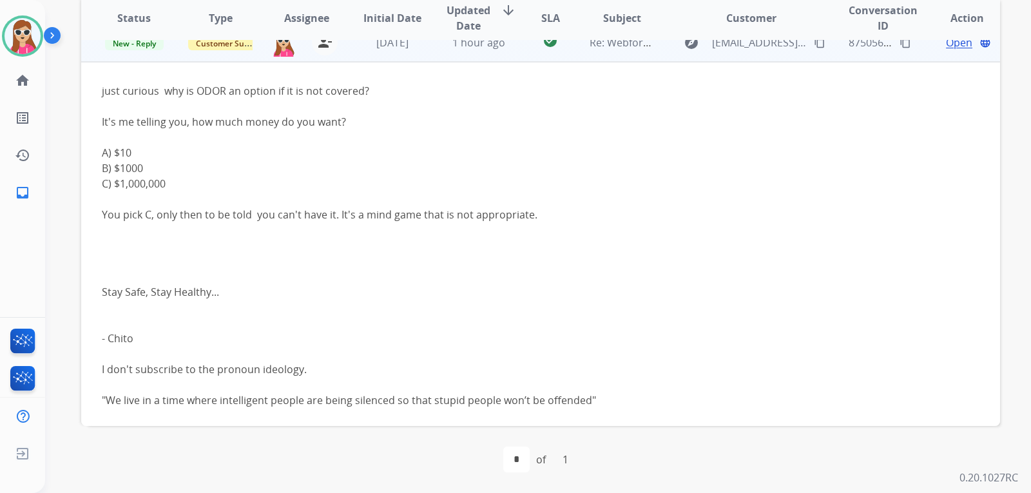
click at [955, 44] on span "Open" at bounding box center [959, 42] width 26 height 15
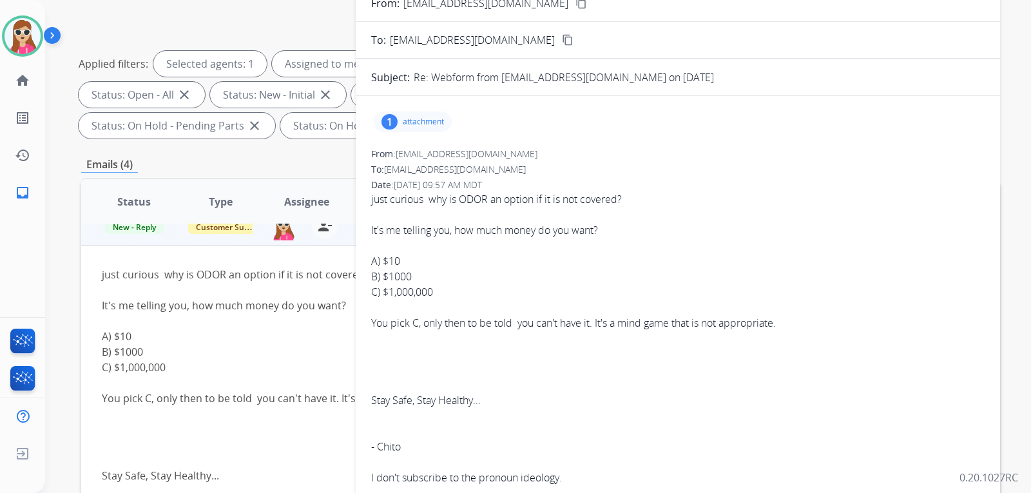
scroll to position [75, 0]
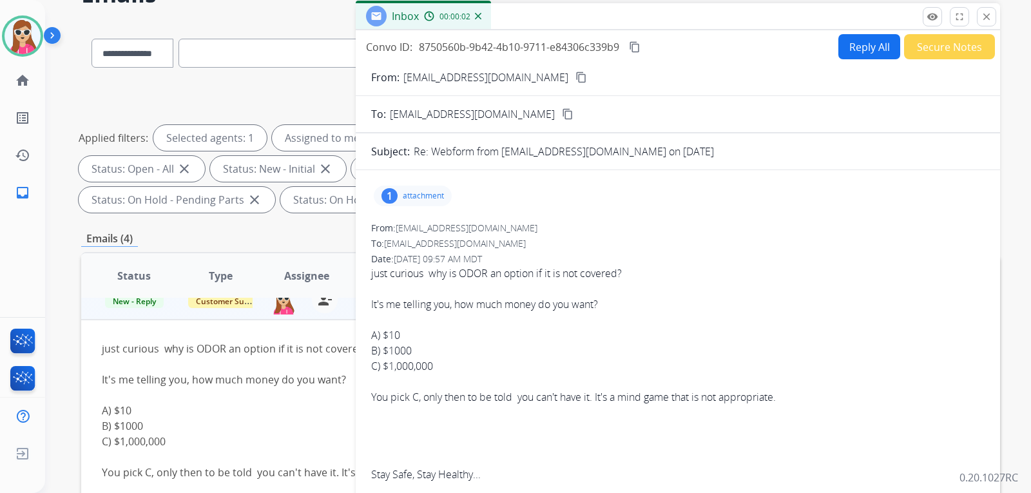
click at [857, 39] on button "Reply All" at bounding box center [870, 46] width 62 height 25
select select "**********"
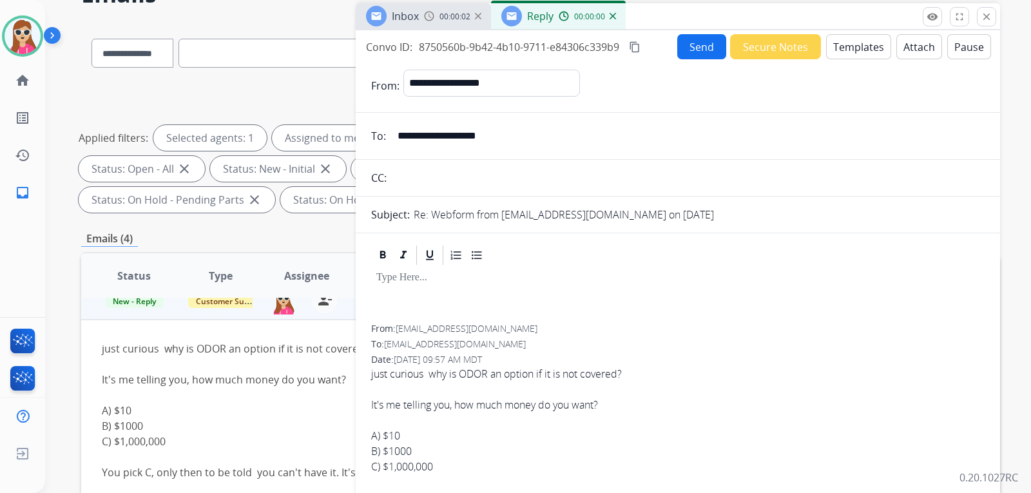
click at [853, 43] on button "Templates" at bounding box center [858, 46] width 65 height 25
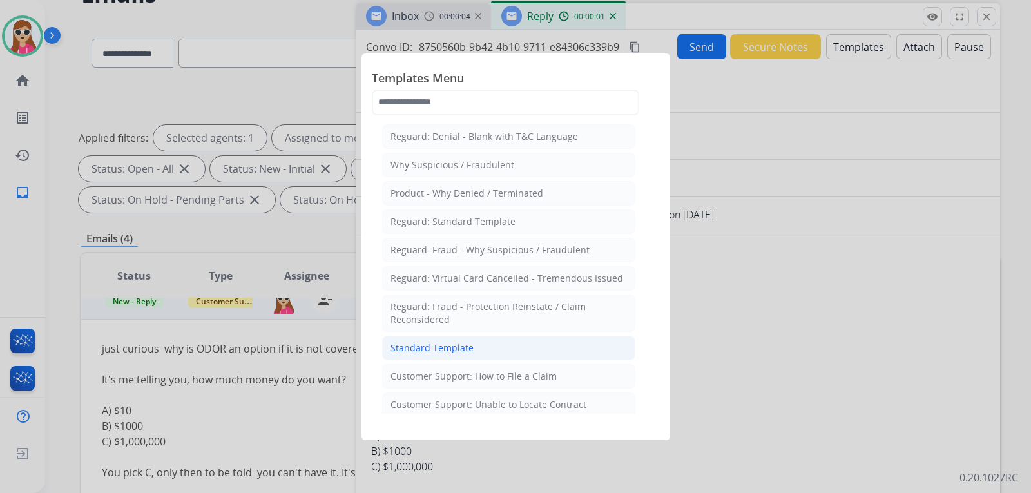
click at [504, 340] on li "Standard Template" at bounding box center [508, 348] width 253 height 24
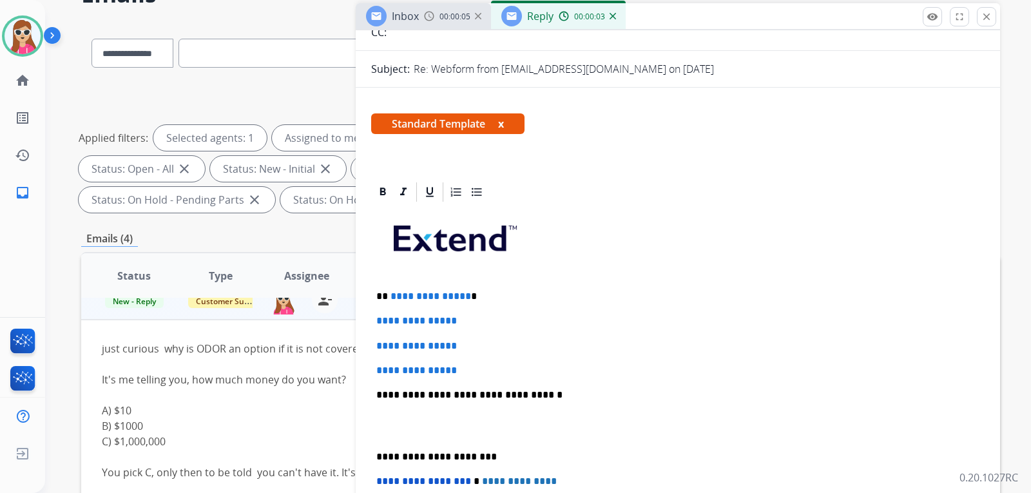
scroll to position [193, 0]
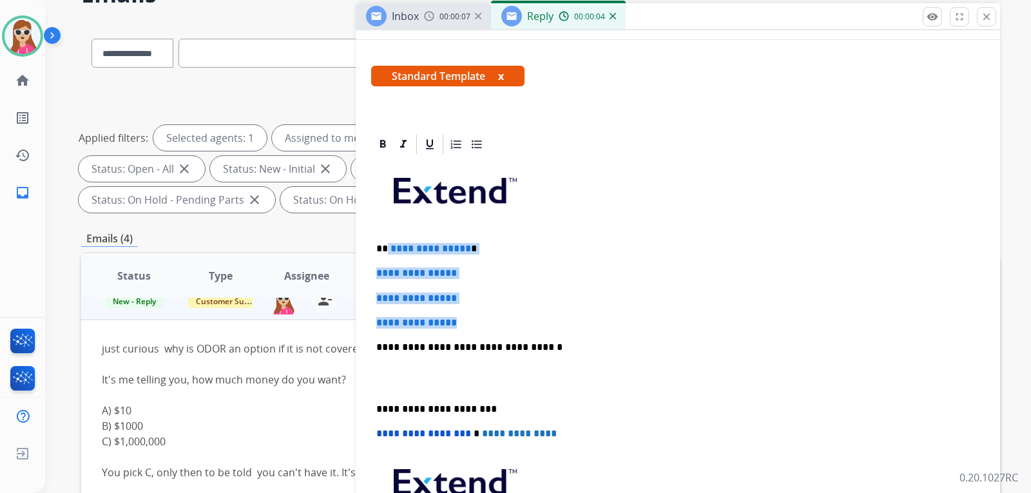
drag, startPoint x: 387, startPoint y: 244, endPoint x: 482, endPoint y: 284, distance: 102.5
click at [487, 320] on div "**********" at bounding box center [678, 378] width 614 height 444
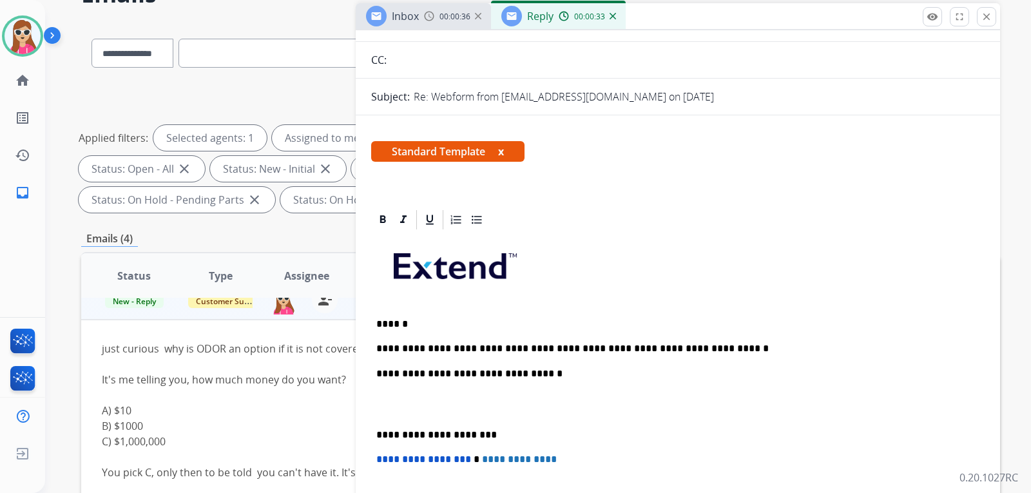
scroll to position [0, 0]
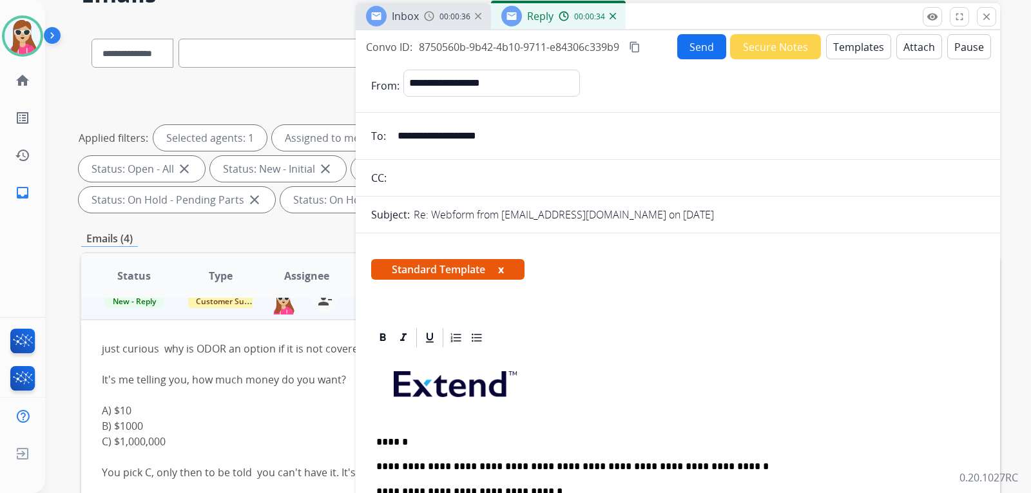
click at [695, 55] on button "Send" at bounding box center [702, 46] width 49 height 25
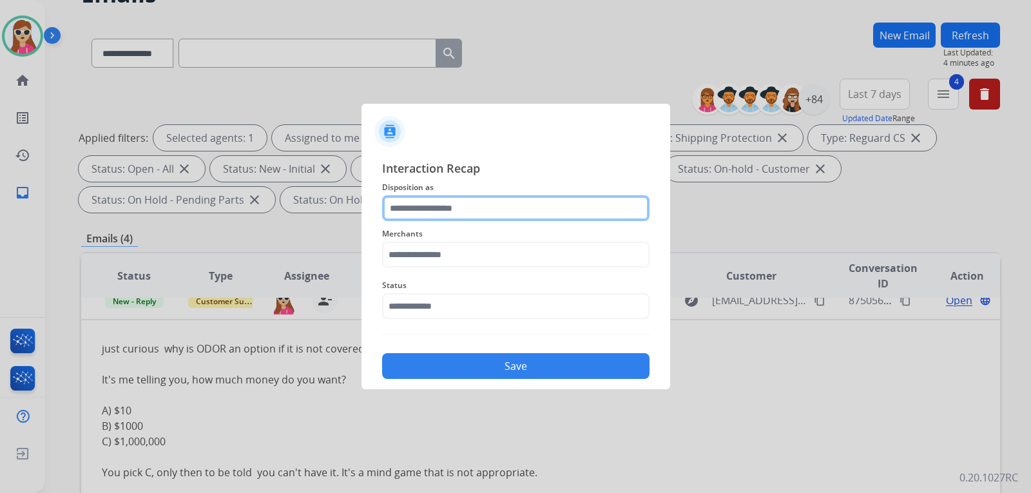
click at [527, 216] on input "text" at bounding box center [516, 208] width 268 height 26
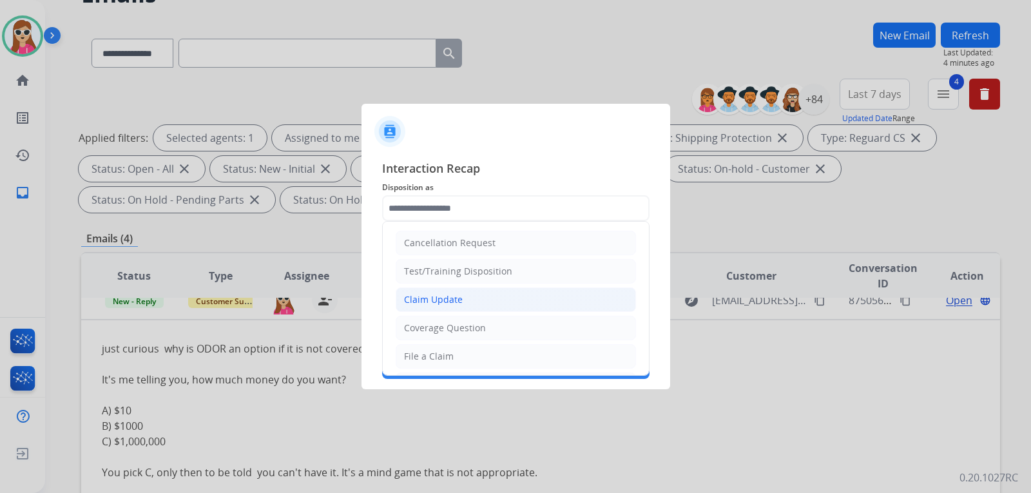
click at [470, 289] on li "Claim Update" at bounding box center [516, 300] width 240 height 24
type input "**********"
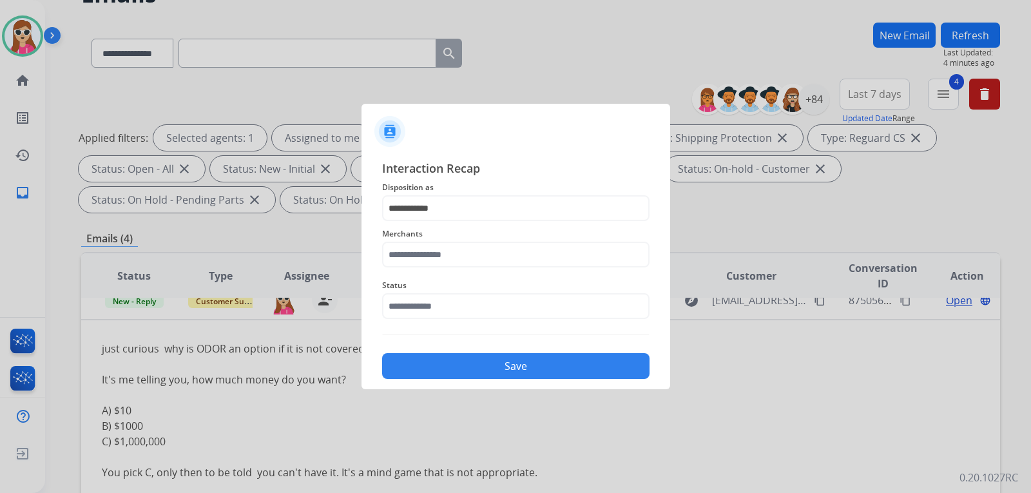
drag, startPoint x: 487, startPoint y: 240, endPoint x: 486, endPoint y: 247, distance: 6.5
click at [486, 247] on div "Merchants" at bounding box center [516, 247] width 268 height 52
click at [486, 249] on input "text" at bounding box center [516, 255] width 268 height 26
click at [491, 295] on li "Jomashop" at bounding box center [519, 291] width 246 height 24
type input "********"
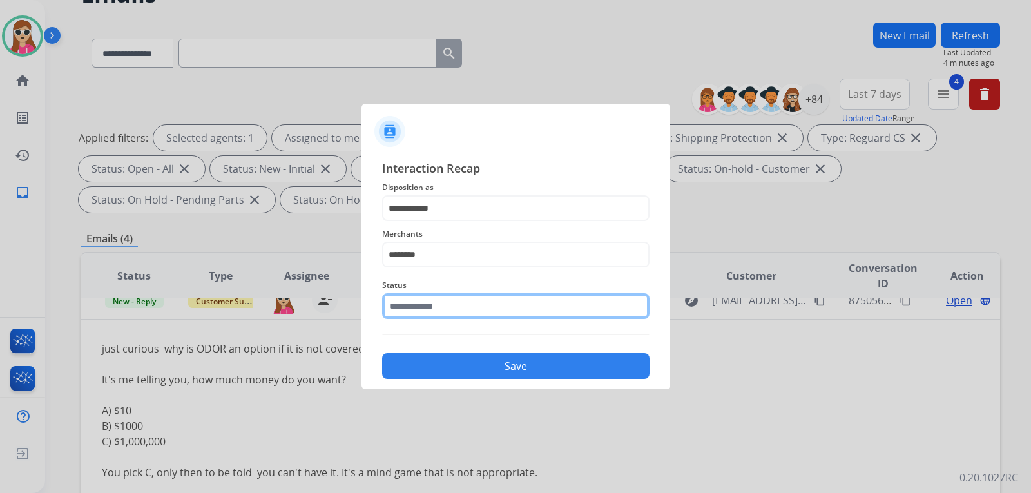
click at [486, 315] on div "Status" at bounding box center [516, 299] width 268 height 52
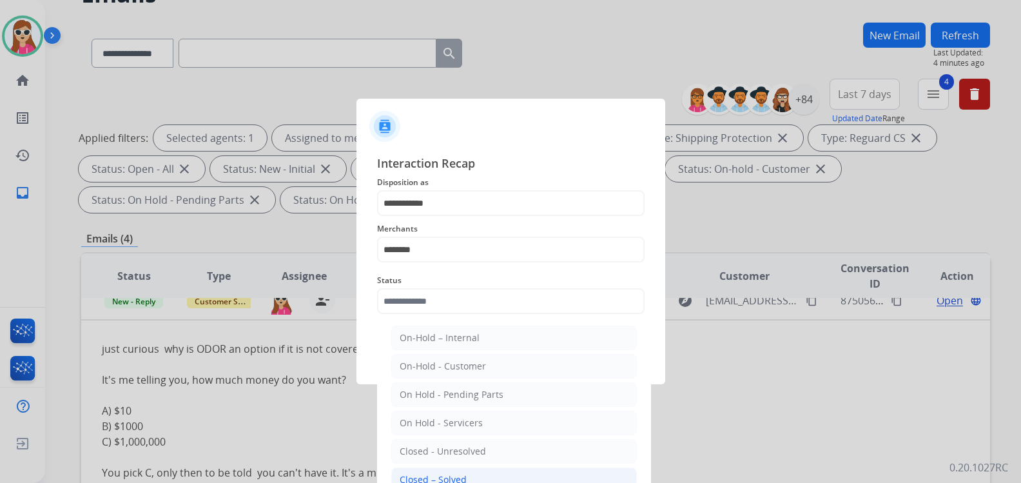
click at [490, 470] on li "Closed – Solved" at bounding box center [514, 479] width 246 height 24
type input "**********"
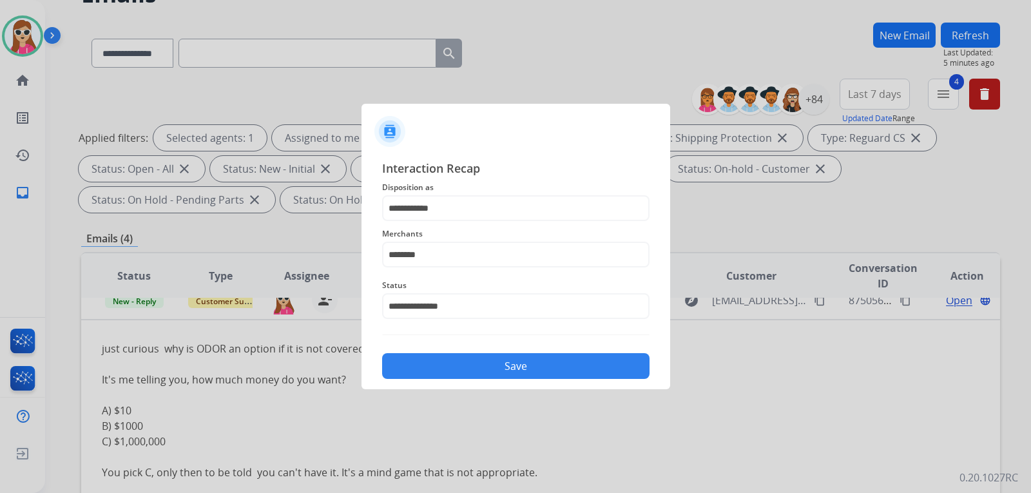
click at [523, 364] on button "Save" at bounding box center [516, 366] width 268 height 26
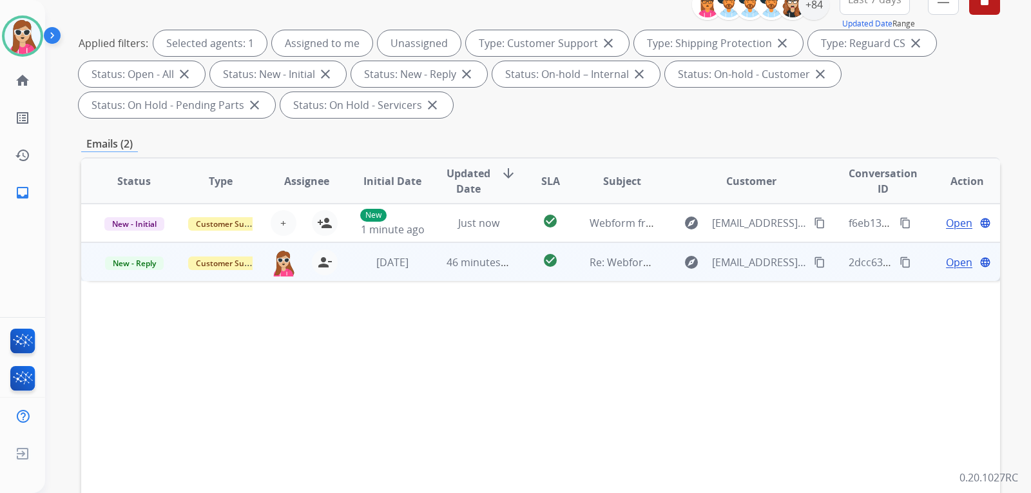
scroll to position [258, 0]
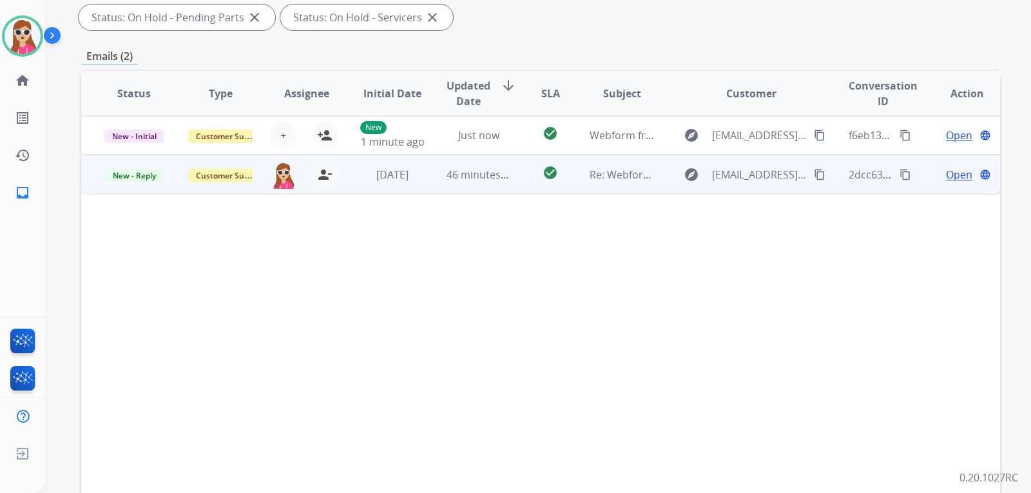
click at [525, 175] on td "check_circle" at bounding box center [540, 174] width 57 height 39
click at [665, 181] on td "explore [EMAIL_ADDRESS][DOMAIN_NAME] content_copy" at bounding box center [742, 174] width 172 height 39
click at [923, 170] on td "Open language" at bounding box center [957, 174] width 86 height 39
click at [956, 175] on span "Open" at bounding box center [959, 173] width 26 height 15
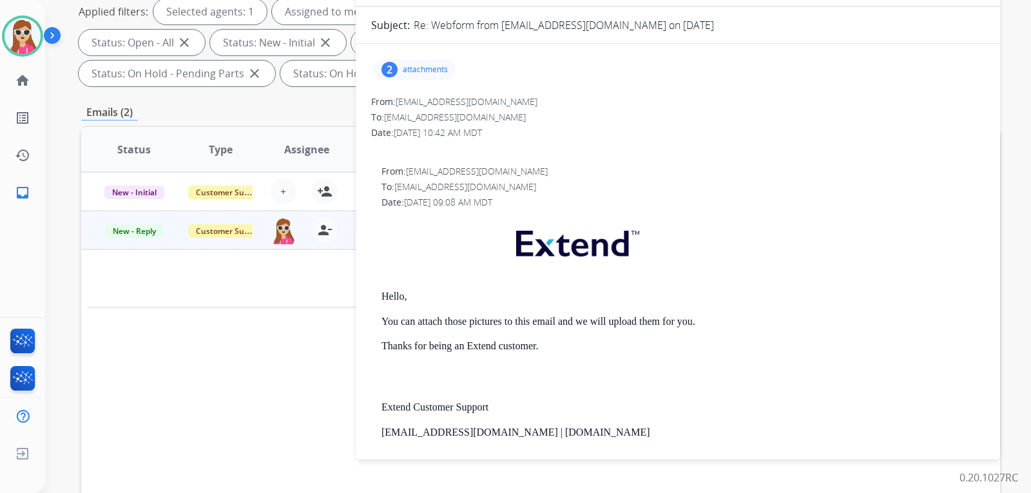
scroll to position [129, 0]
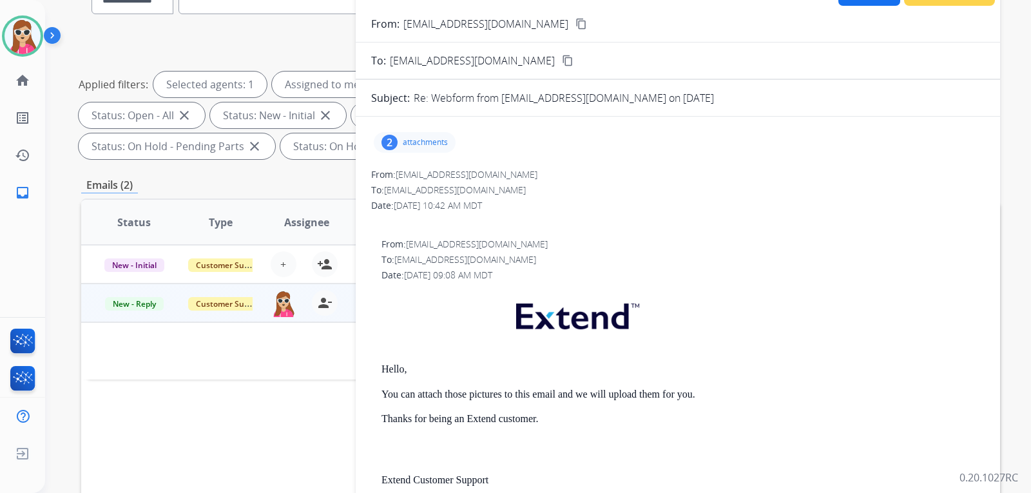
click at [419, 138] on p "attachments" at bounding box center [425, 142] width 45 height 10
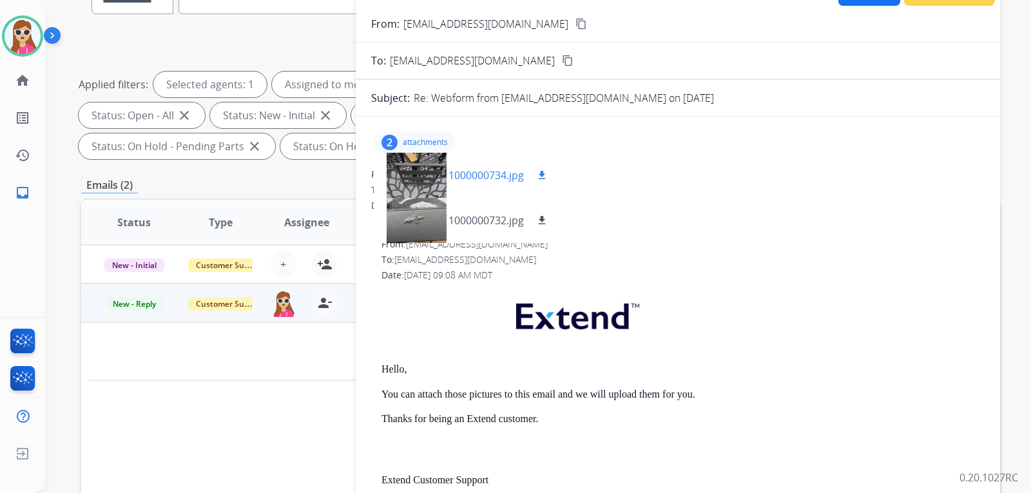
click at [529, 175] on div "1000000734.jpg download" at bounding box center [499, 175] width 101 height 15
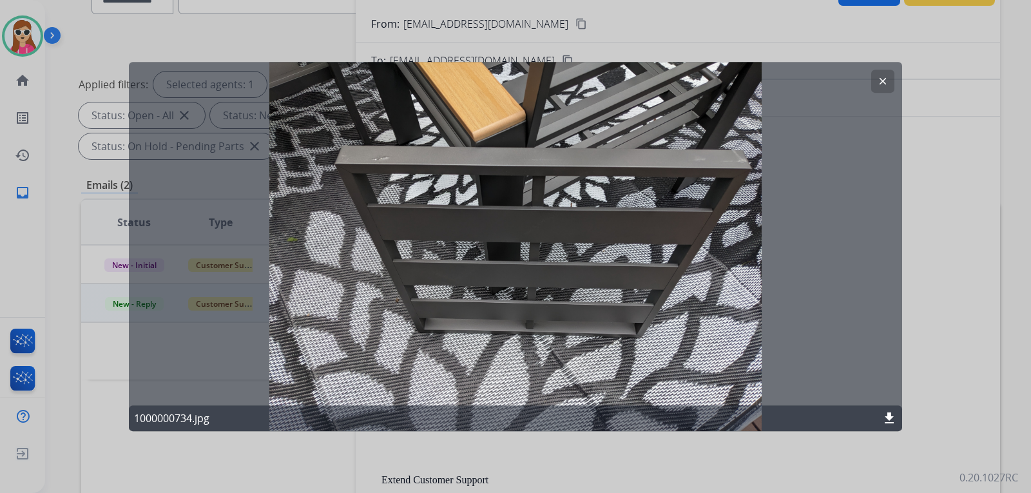
click at [883, 86] on mat-icon "clear" at bounding box center [883, 81] width 12 height 12
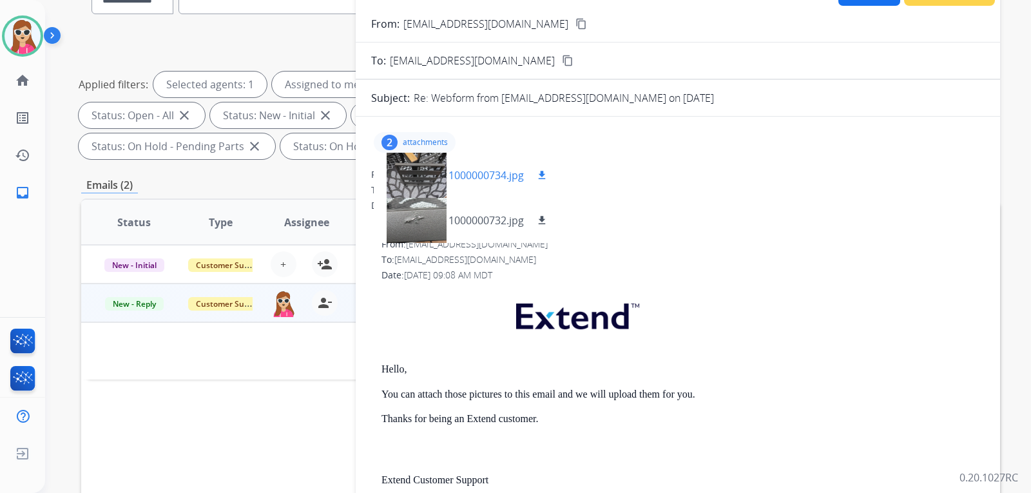
click at [538, 175] on mat-icon "download" at bounding box center [542, 176] width 12 height 12
drag, startPoint x: 544, startPoint y: 224, endPoint x: 559, endPoint y: 224, distance: 14.8
click at [544, 224] on mat-icon "download" at bounding box center [542, 221] width 12 height 12
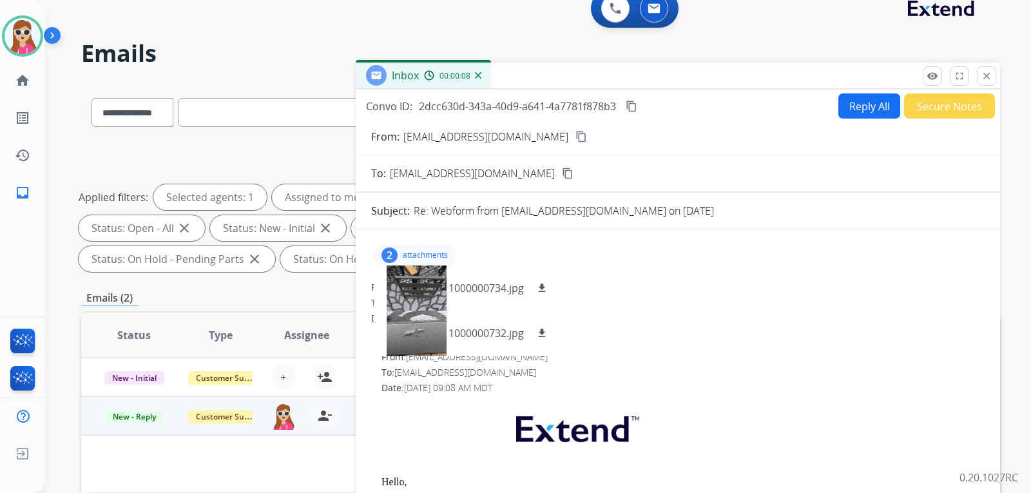
scroll to position [0, 0]
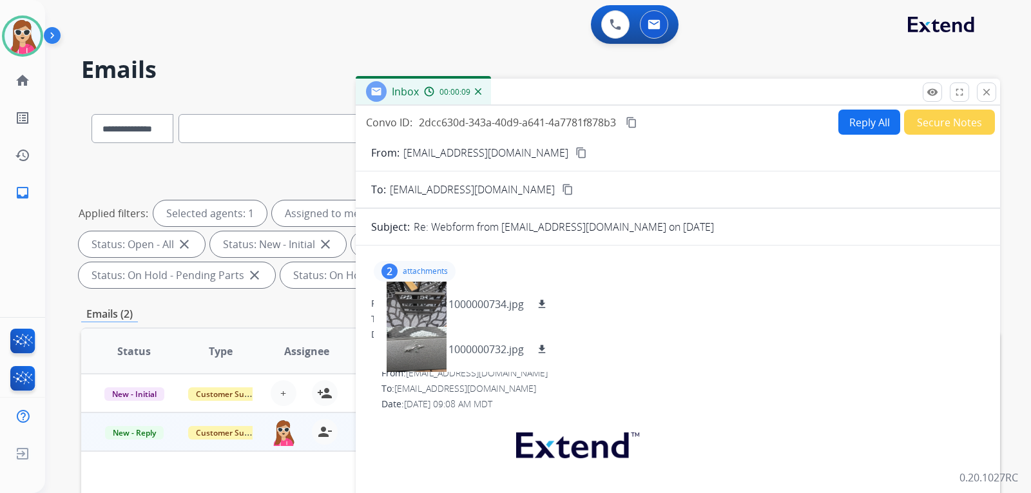
click at [641, 180] on form "From: [EMAIL_ADDRESS][DOMAIN_NAME] content_copy To: [EMAIL_ADDRESS][DOMAIN_NAME…" at bounding box center [678, 499] width 645 height 728
click at [576, 150] on mat-icon "content_copy" at bounding box center [582, 153] width 12 height 12
click at [667, 349] on span at bounding box center [678, 348] width 614 height 15
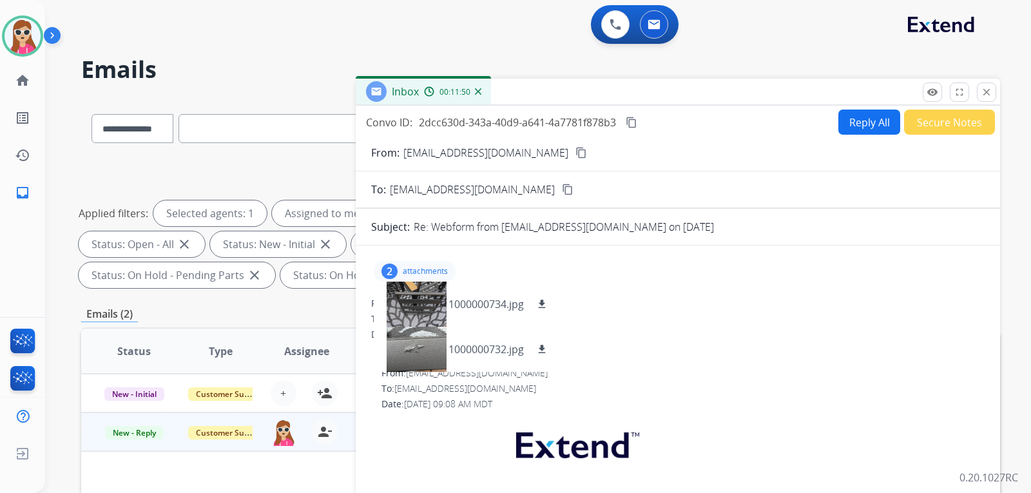
click at [440, 268] on p "attachments" at bounding box center [425, 271] width 45 height 10
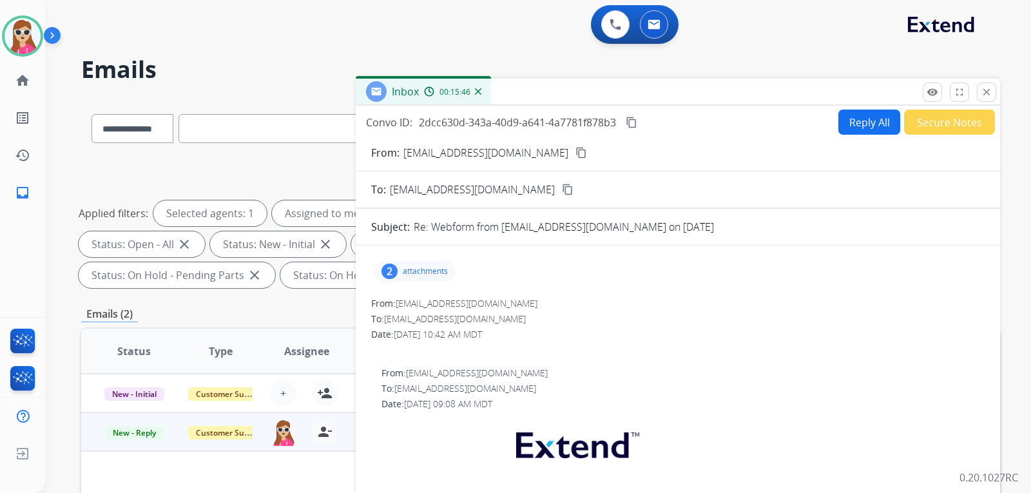
click at [394, 273] on div "2" at bounding box center [390, 271] width 16 height 15
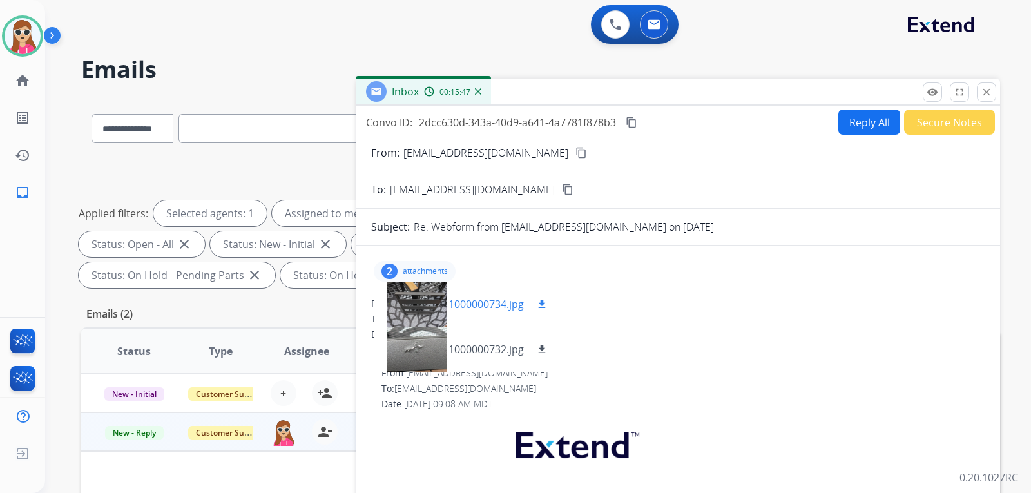
click at [394, 297] on div at bounding box center [416, 304] width 64 height 45
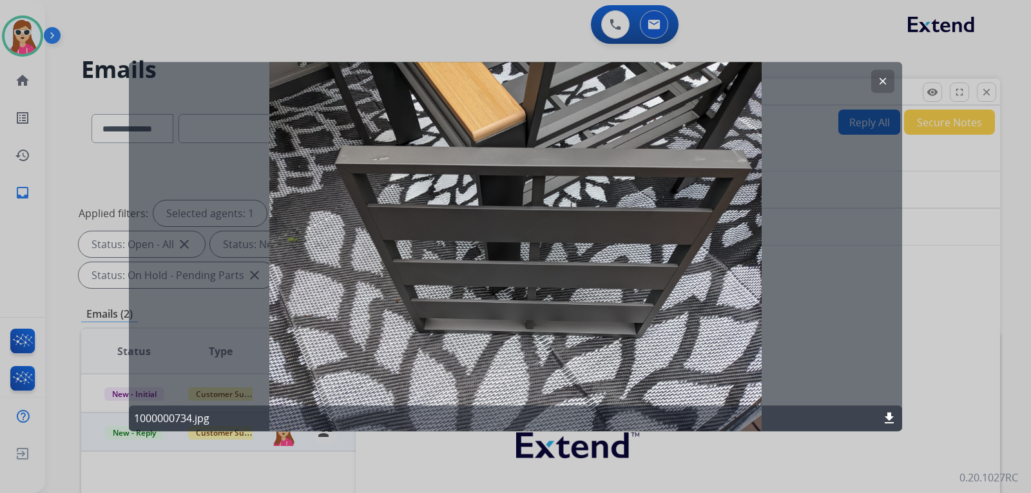
click at [894, 87] on button "clear" at bounding box center [883, 81] width 23 height 23
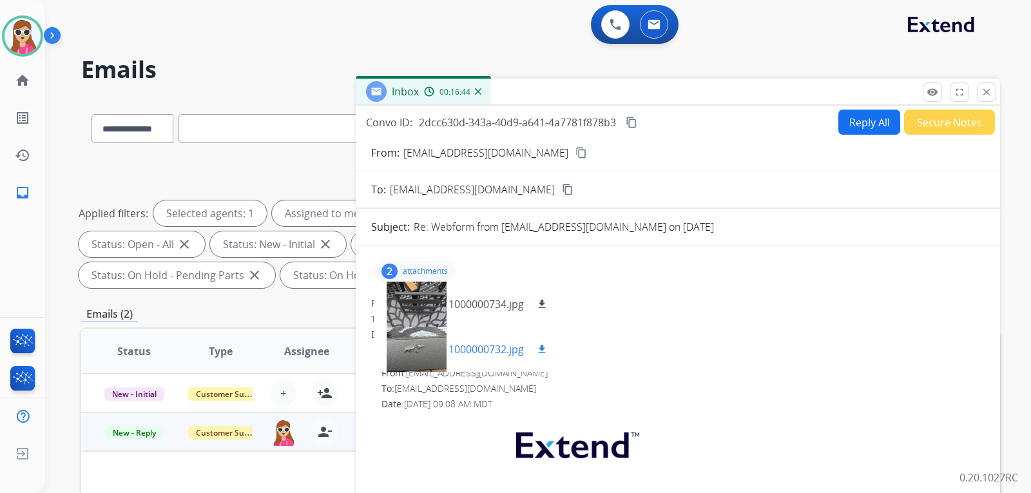
click at [409, 357] on div at bounding box center [416, 349] width 64 height 45
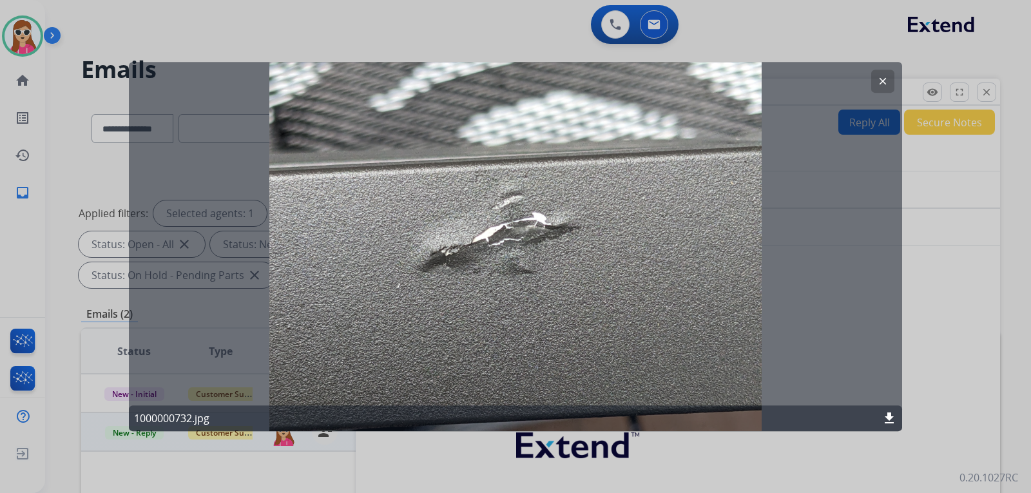
click at [884, 84] on mat-icon "clear" at bounding box center [883, 81] width 12 height 12
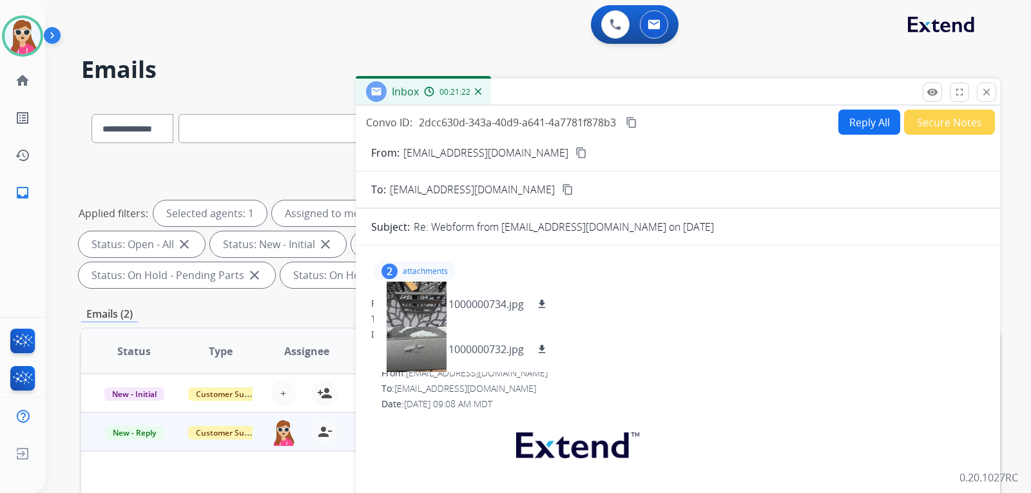
click at [869, 123] on button "Reply All" at bounding box center [870, 122] width 62 height 25
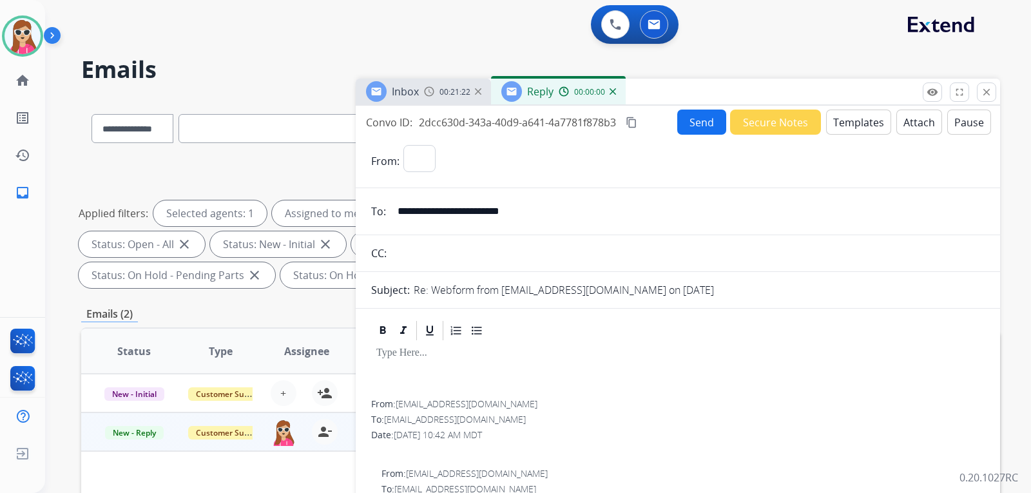
select select "**********"
click at [851, 124] on button "Templates" at bounding box center [858, 122] width 65 height 25
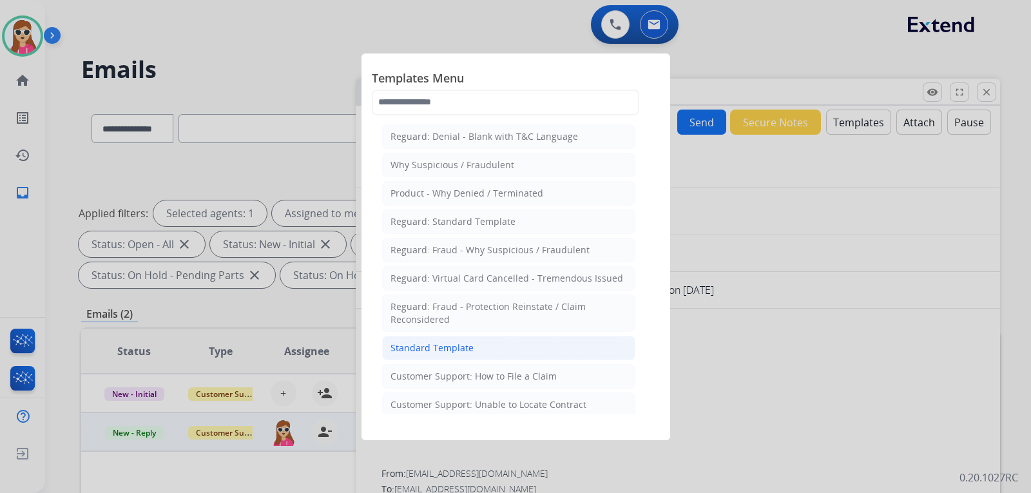
click at [456, 343] on div "Standard Template" at bounding box center [432, 348] width 83 height 13
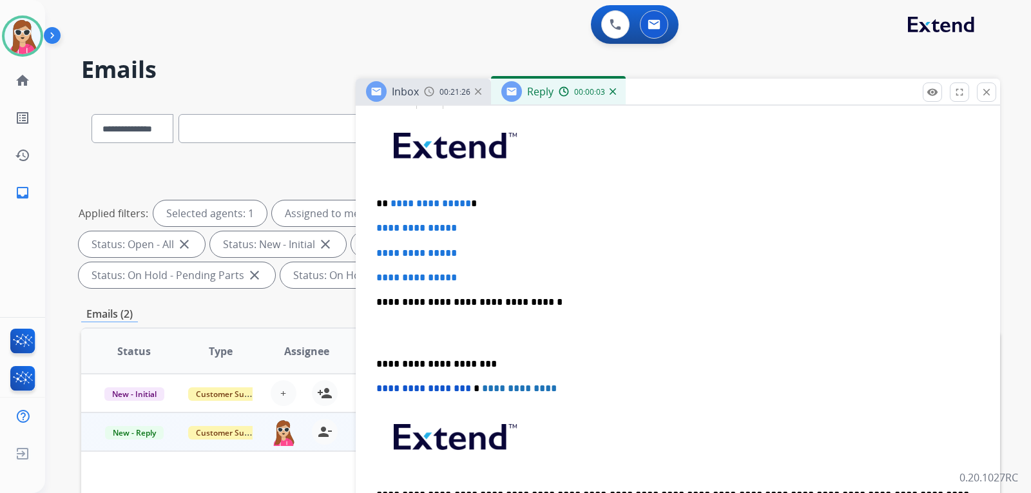
scroll to position [322, 0]
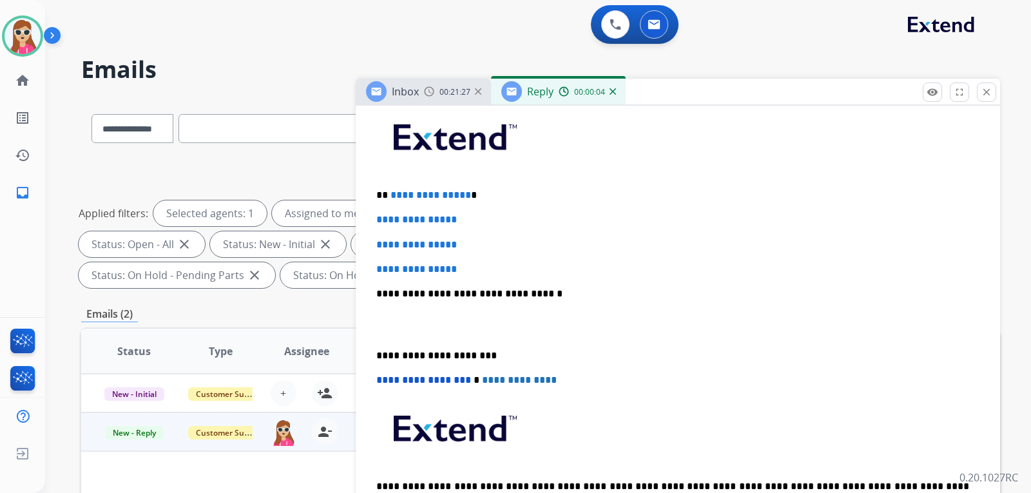
click at [404, 186] on div "**********" at bounding box center [678, 324] width 614 height 444
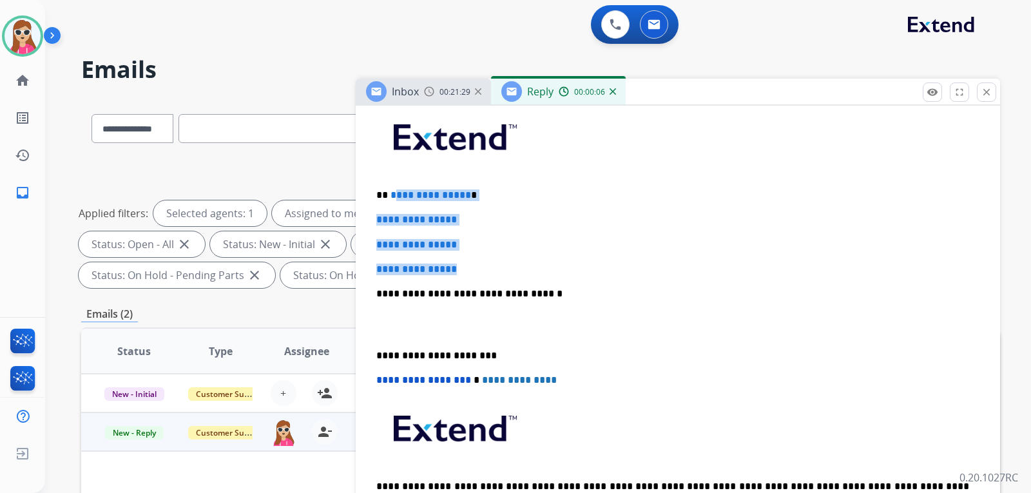
drag, startPoint x: 396, startPoint y: 193, endPoint x: 471, endPoint y: 259, distance: 99.6
click at [491, 262] on div "**********" at bounding box center [678, 324] width 614 height 444
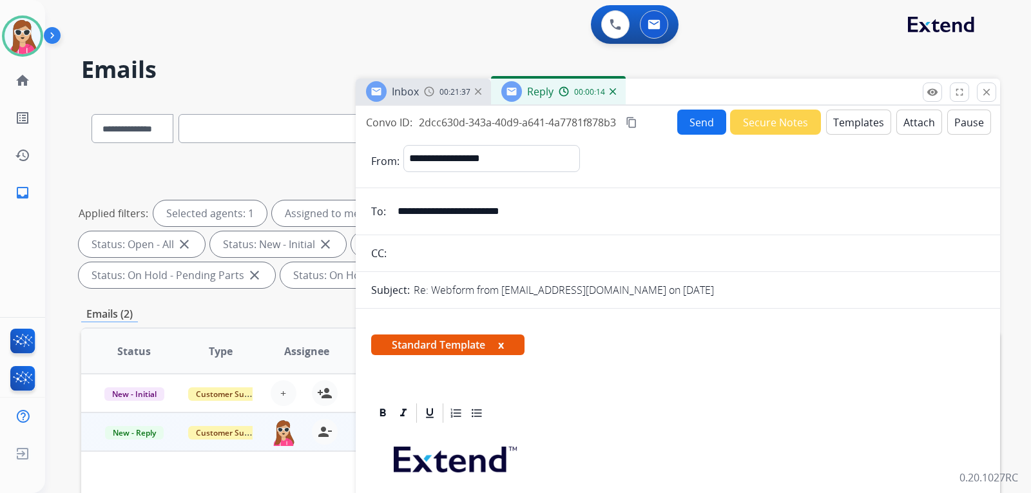
select select "**********"
click at [680, 122] on button "Send" at bounding box center [702, 122] width 49 height 25
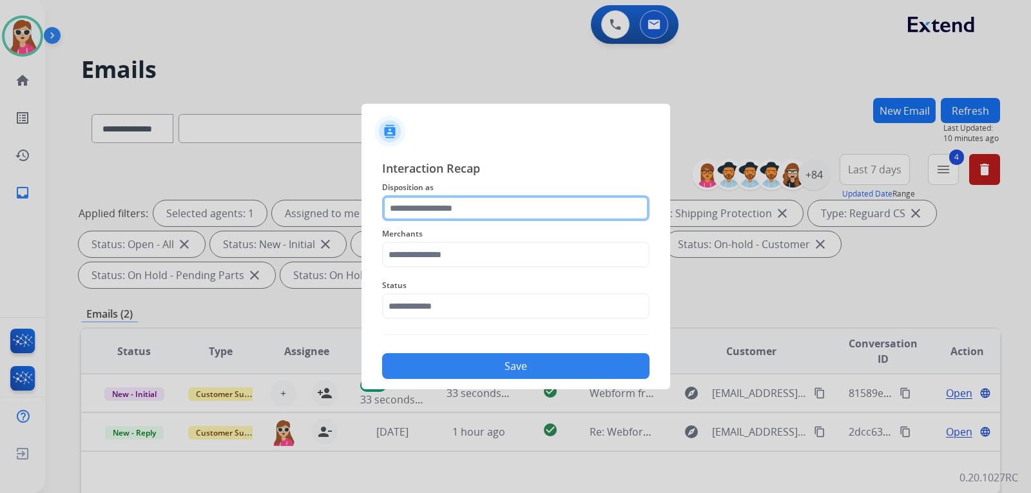
click at [413, 213] on input "text" at bounding box center [516, 208] width 268 height 26
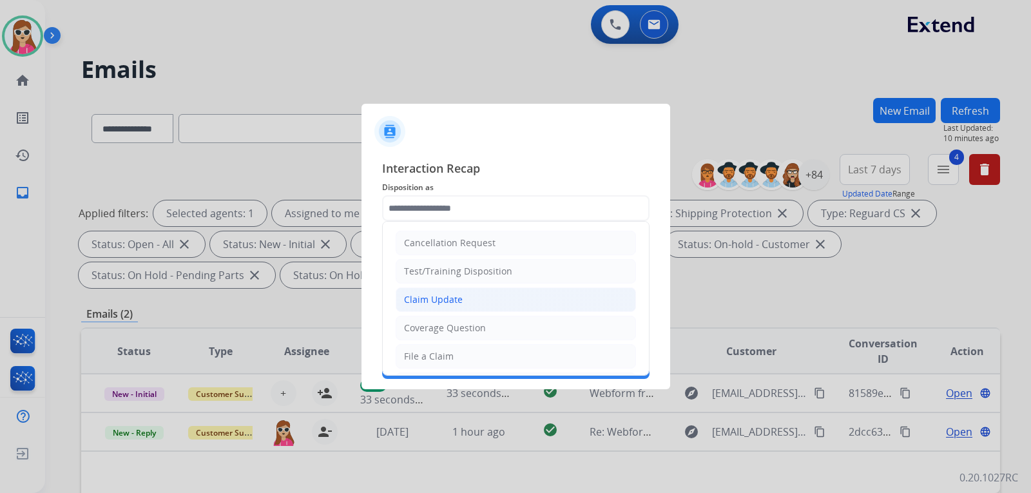
click at [473, 298] on li "Claim Update" at bounding box center [516, 300] width 240 height 24
type input "**********"
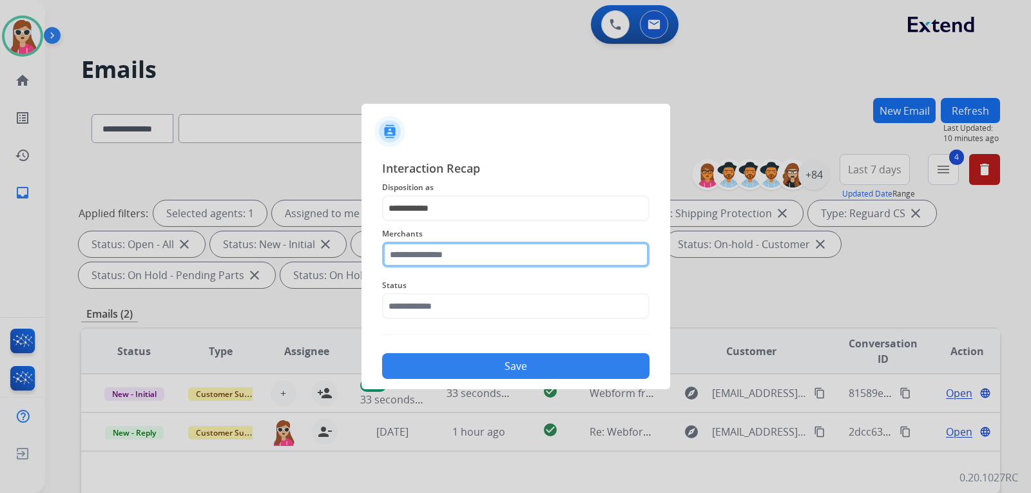
click at [481, 252] on input "text" at bounding box center [516, 255] width 268 height 26
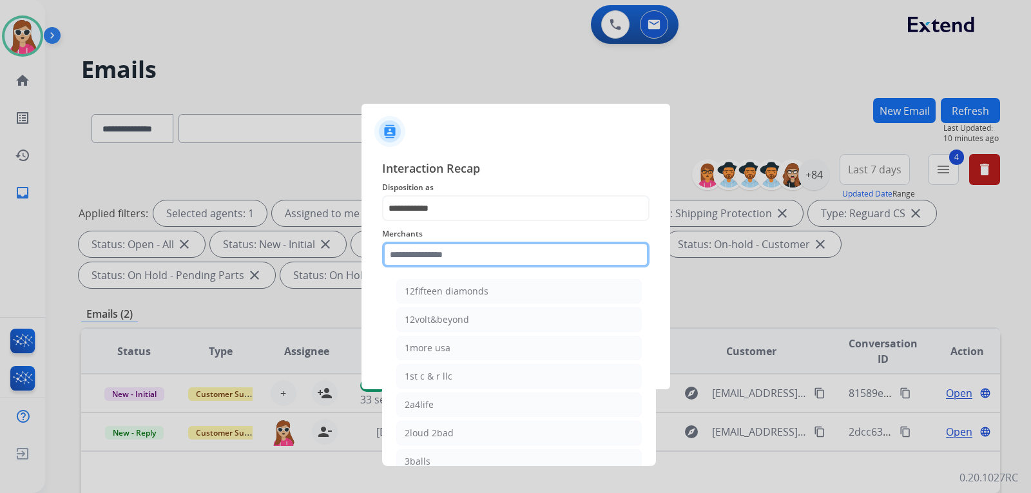
click at [465, 262] on input "text" at bounding box center [516, 255] width 268 height 26
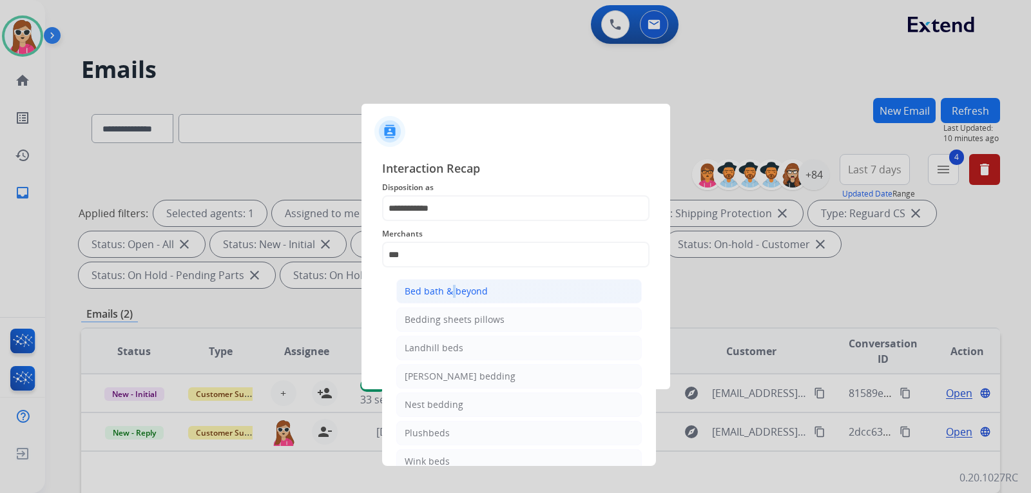
click at [447, 282] on li "Bed bath & beyond" at bounding box center [519, 291] width 246 height 24
type input "**********"
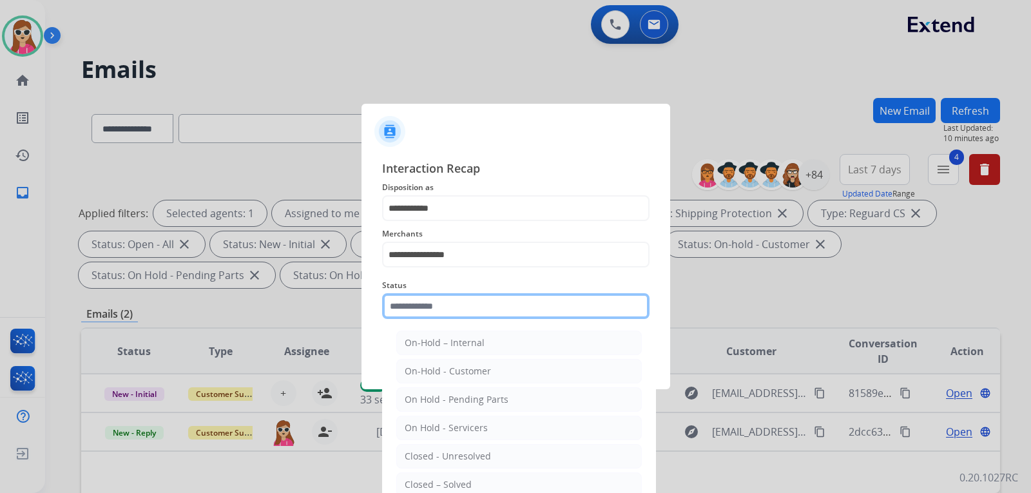
click at [456, 313] on input "text" at bounding box center [516, 306] width 268 height 26
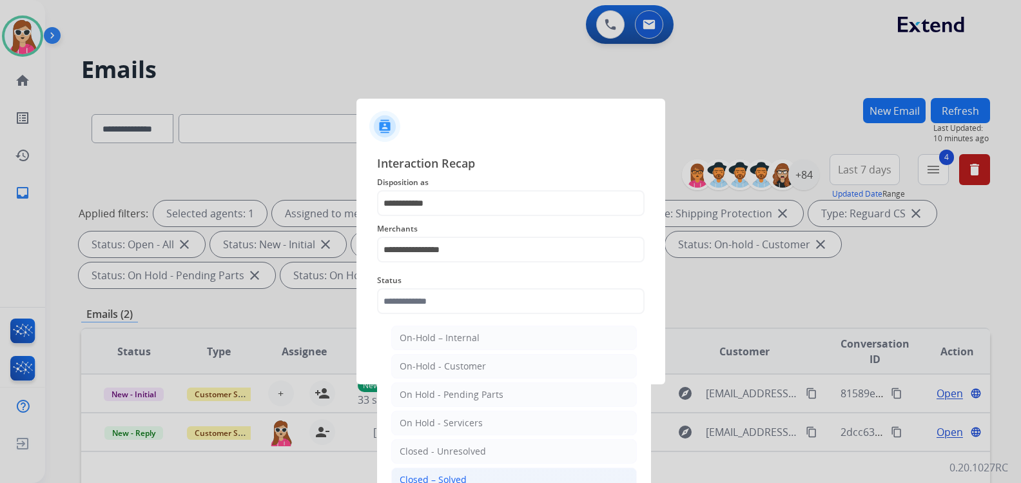
click at [468, 478] on li "Closed – Solved" at bounding box center [514, 479] width 246 height 24
type input "**********"
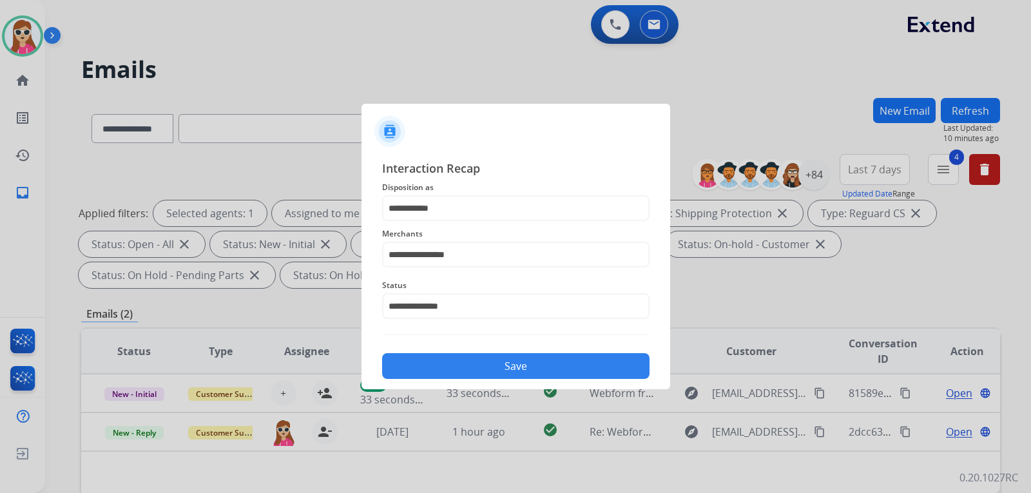
click at [483, 367] on button "Save" at bounding box center [516, 366] width 268 height 26
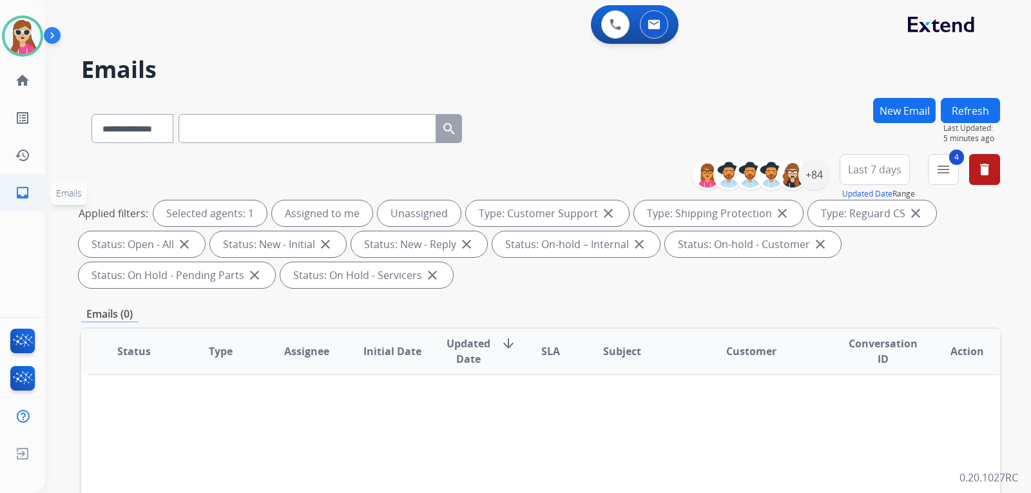
click at [32, 187] on link "inbox Emails" at bounding box center [23, 193] width 36 height 36
click at [935, 173] on button "4 menu Filters" at bounding box center [943, 169] width 31 height 31
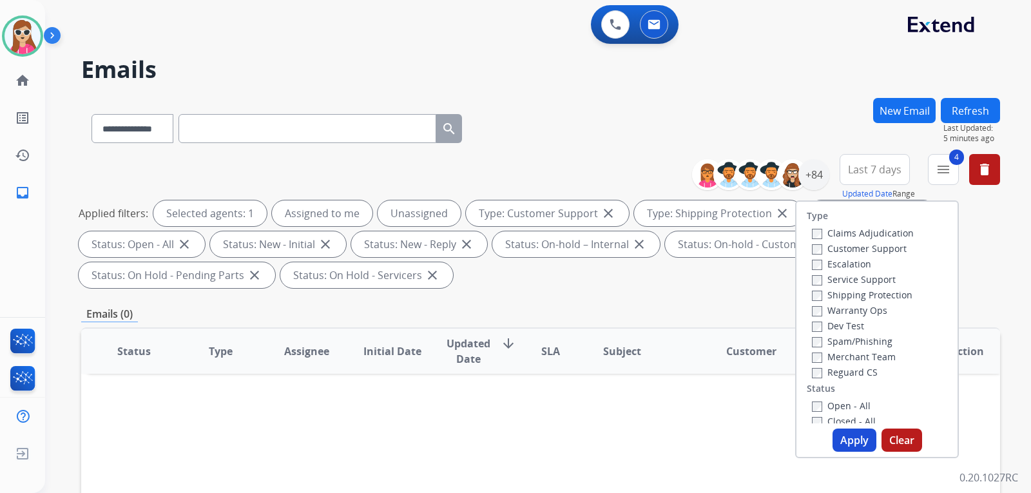
drag, startPoint x: 535, startPoint y: 142, endPoint x: 572, endPoint y: 145, distance: 36.9
click at [536, 142] on div "**********" at bounding box center [540, 126] width 919 height 56
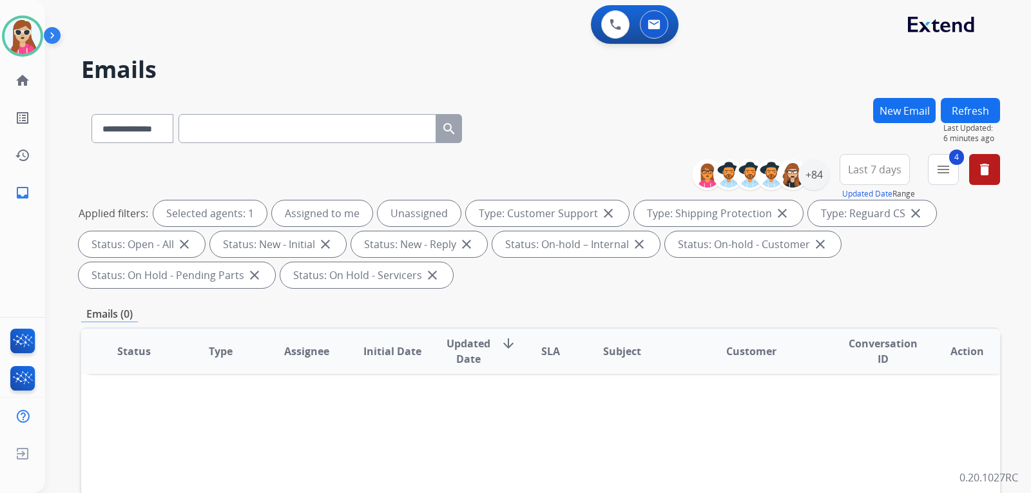
click at [951, 115] on button "Refresh" at bounding box center [970, 110] width 59 height 25
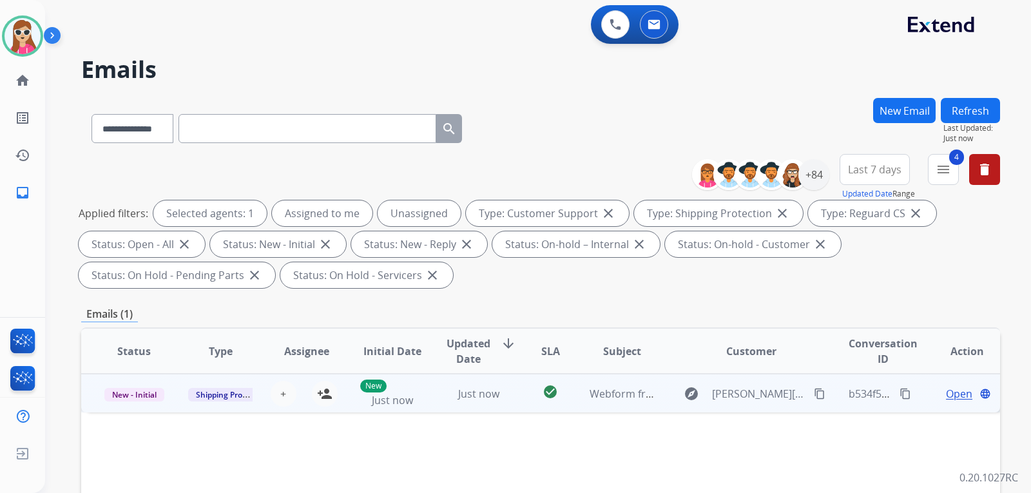
click at [659, 397] on td "explore samuel.borozzi@icloud.com content_copy" at bounding box center [742, 393] width 172 height 39
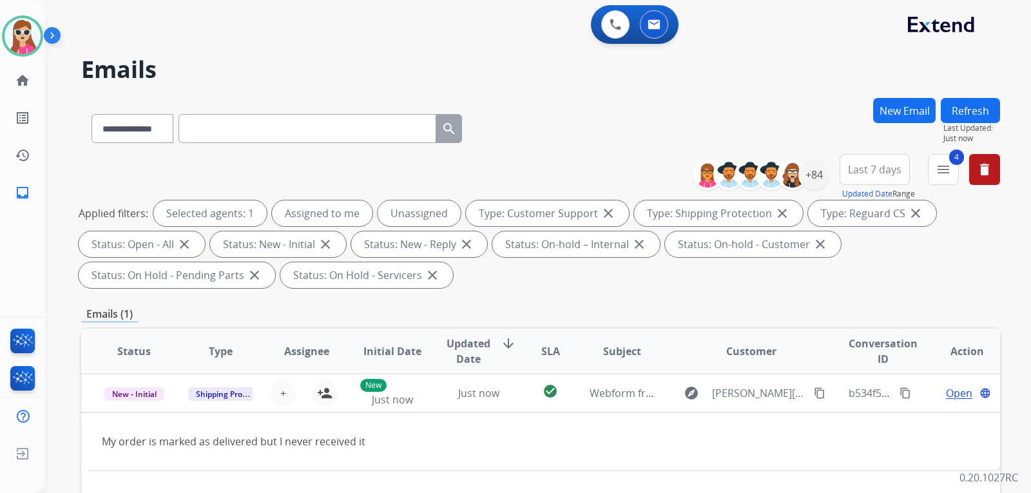
drag, startPoint x: 967, startPoint y: 117, endPoint x: 986, endPoint y: 121, distance: 19.7
click at [971, 118] on button "Refresh" at bounding box center [970, 110] width 59 height 25
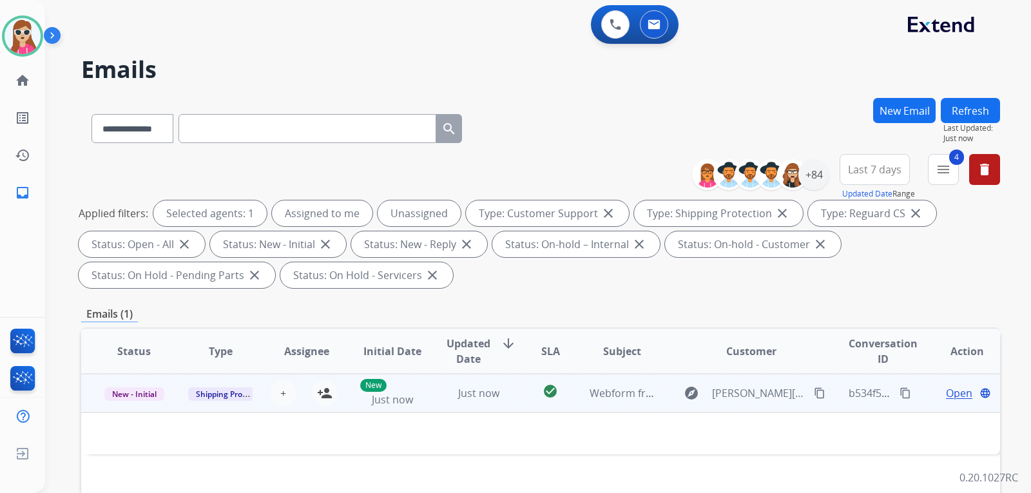
click at [663, 405] on td "explore samuel.borozzi@icloud.com content_copy" at bounding box center [742, 393] width 172 height 39
click at [676, 396] on button "explore Show history" at bounding box center [691, 394] width 31 height 21
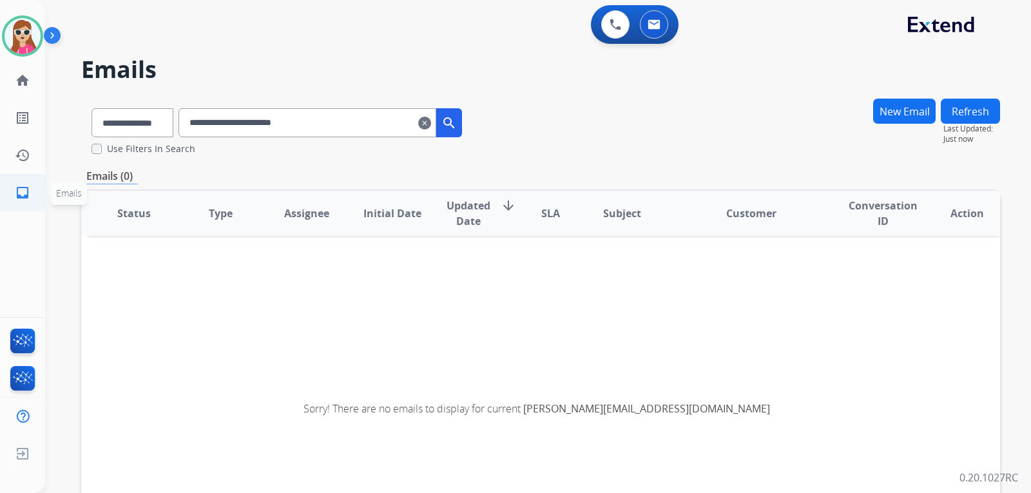
click at [9, 196] on link "inbox Emails" at bounding box center [23, 193] width 36 height 36
click at [431, 126] on mat-icon "clear" at bounding box center [424, 122] width 13 height 15
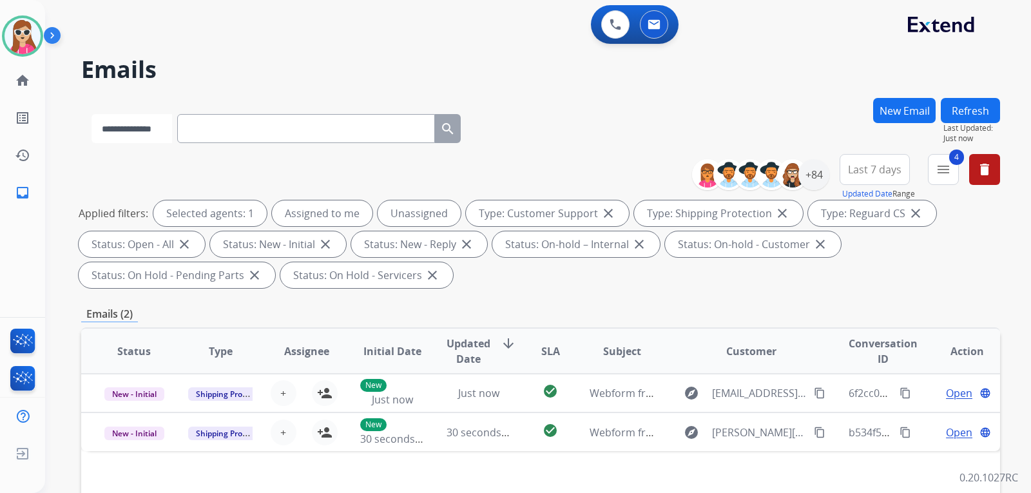
drag, startPoint x: 159, startPoint y: 125, endPoint x: 168, endPoint y: 126, distance: 9.7
click at [159, 125] on select "**********" at bounding box center [132, 128] width 81 height 29
select select "**********"
click at [92, 114] on select "**********" at bounding box center [132, 128] width 81 height 29
paste input "**********"
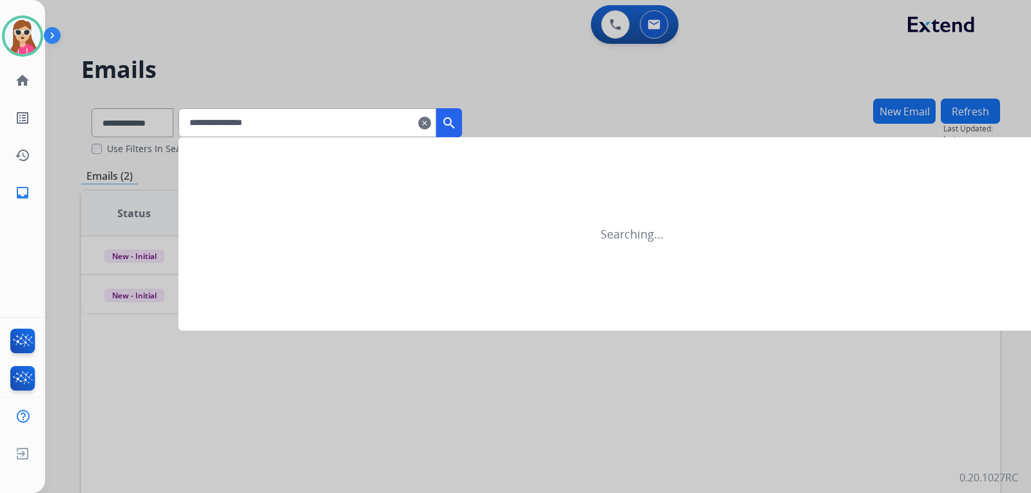
type input "**********"
click at [457, 121] on mat-icon "search" at bounding box center [449, 122] width 15 height 15
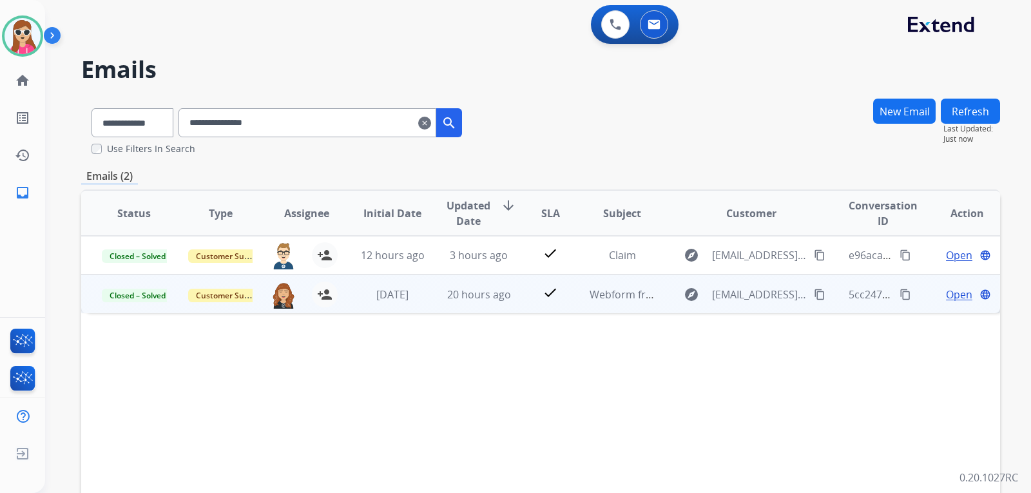
click at [519, 297] on td "check" at bounding box center [540, 294] width 57 height 39
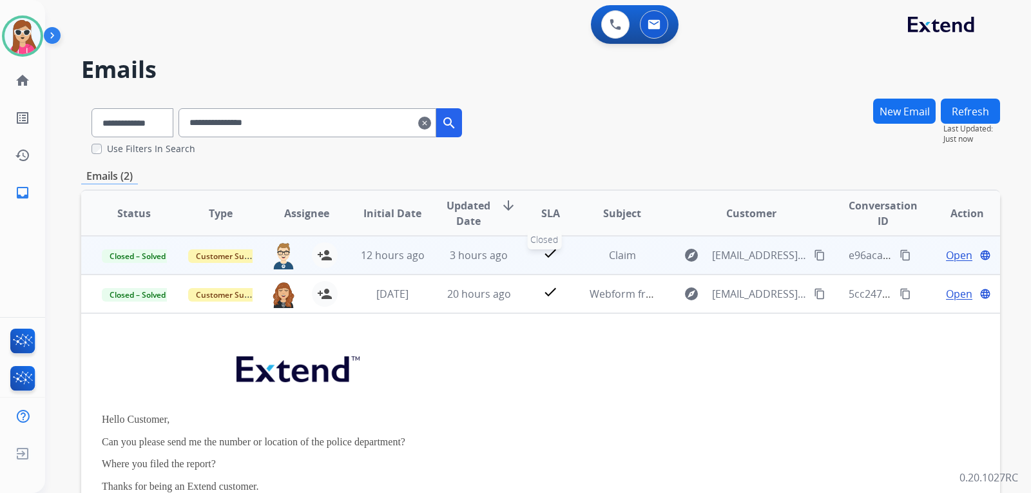
click at [543, 251] on mat-icon "check" at bounding box center [550, 253] width 15 height 15
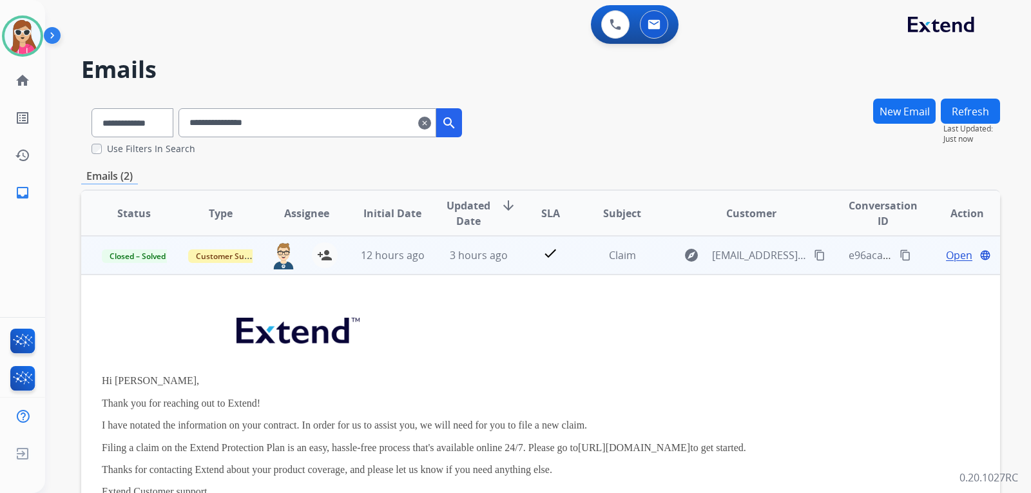
click at [951, 251] on span "Open" at bounding box center [959, 255] width 26 height 15
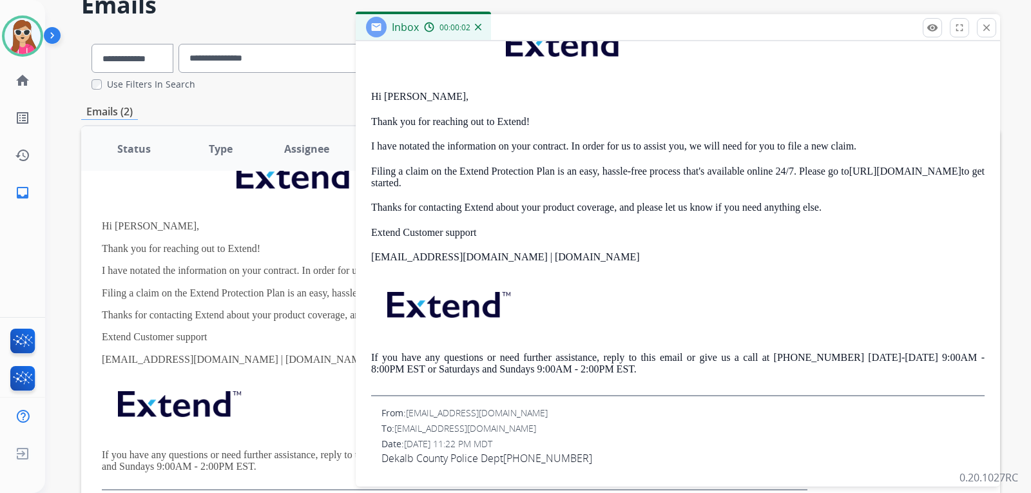
scroll to position [195, 0]
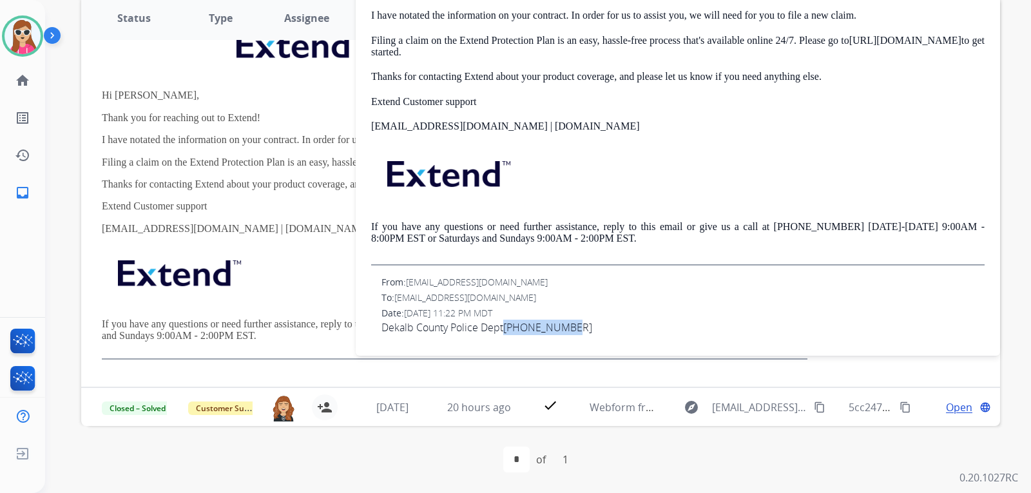
drag, startPoint x: 576, startPoint y: 329, endPoint x: 507, endPoint y: 327, distance: 68.4
click at [507, 327] on div "Dekalb County Police Dept 404-294-2911" at bounding box center [683, 327] width 603 height 15
copy link "404-294-2911"
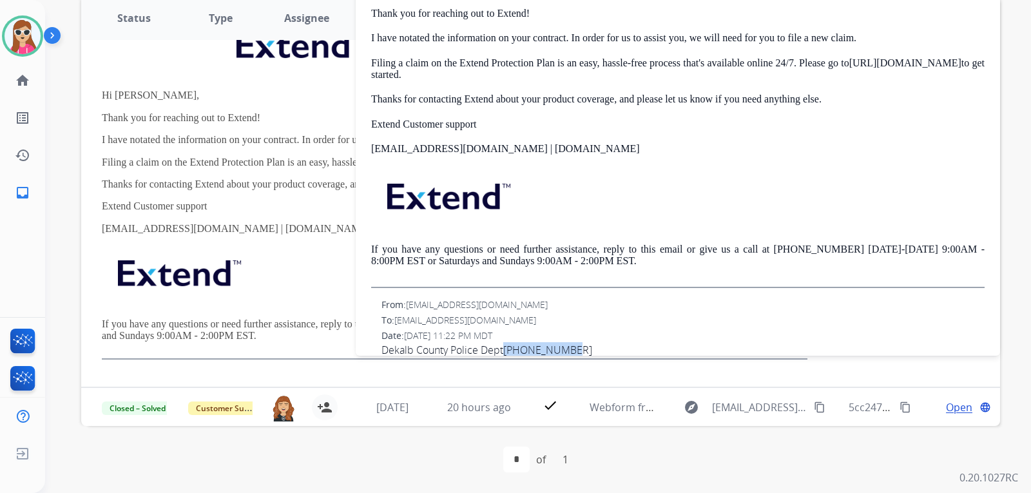
scroll to position [268, 0]
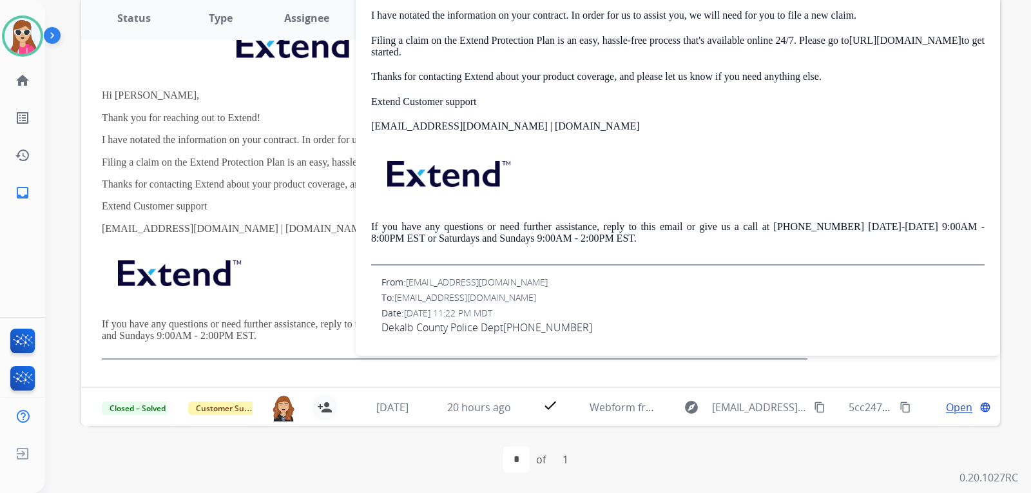
click at [434, 342] on div "From: support@extend.com To: 19625593@att.net Date: 08/24/2025 - 08:54 AM MDT H…" at bounding box center [678, 89] width 614 height 511
drag, startPoint x: 380, startPoint y: 326, endPoint x: 575, endPoint y: 324, distance: 194.7
click at [575, 324] on div "From: 19625593@att.net To: support@extend.com Date: 08/23/2025 - 11:22 PM MDT D…" at bounding box center [678, 305] width 614 height 59
copy div "Dekalb County Police Dept 404-294-2911"
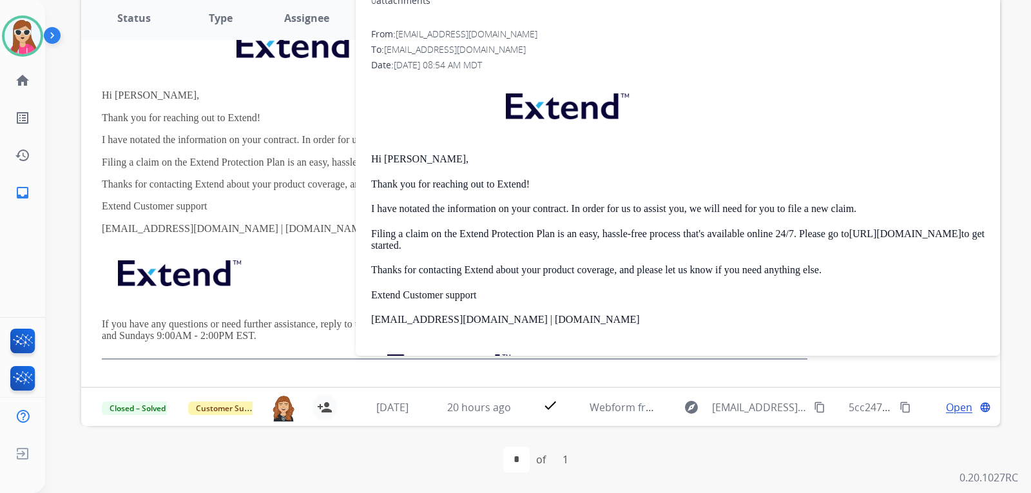
scroll to position [30, 0]
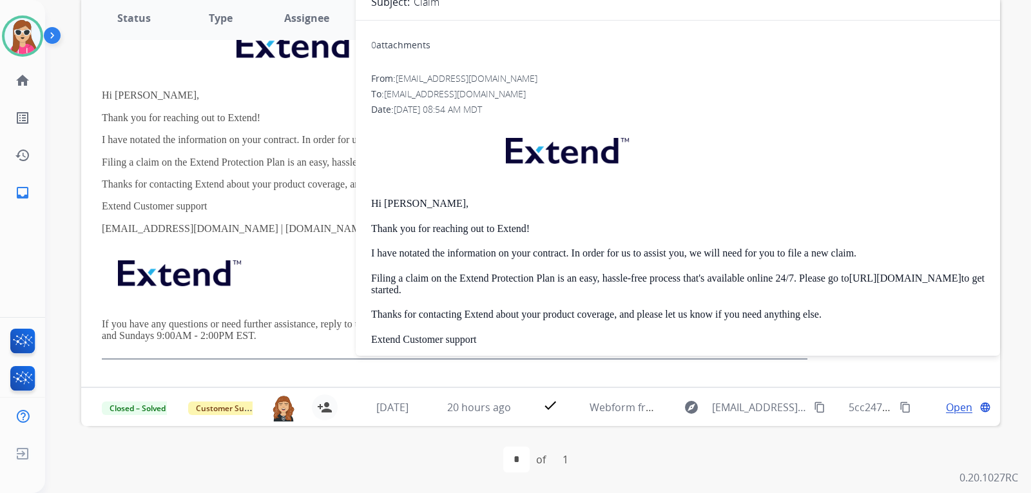
drag, startPoint x: 828, startPoint y: 206, endPoint x: 800, endPoint y: 157, distance: 56.3
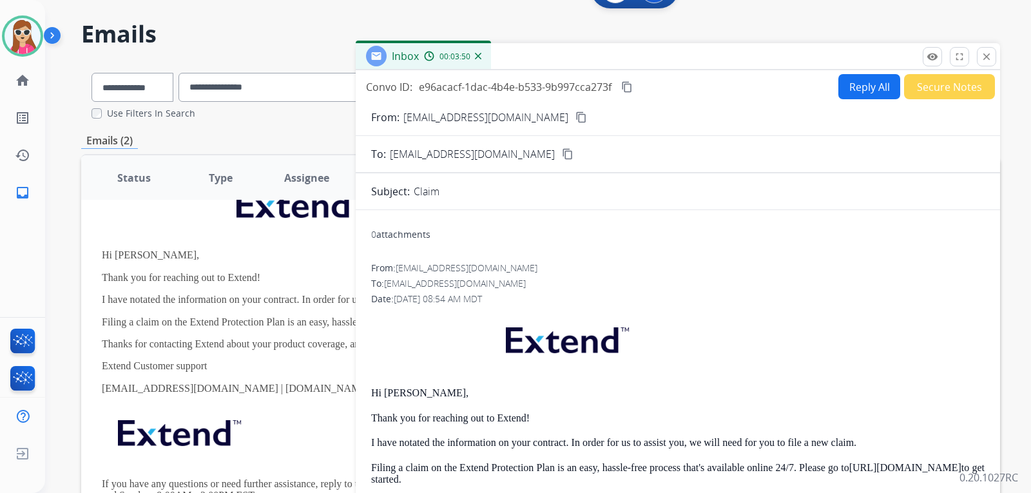
scroll to position [0, 0]
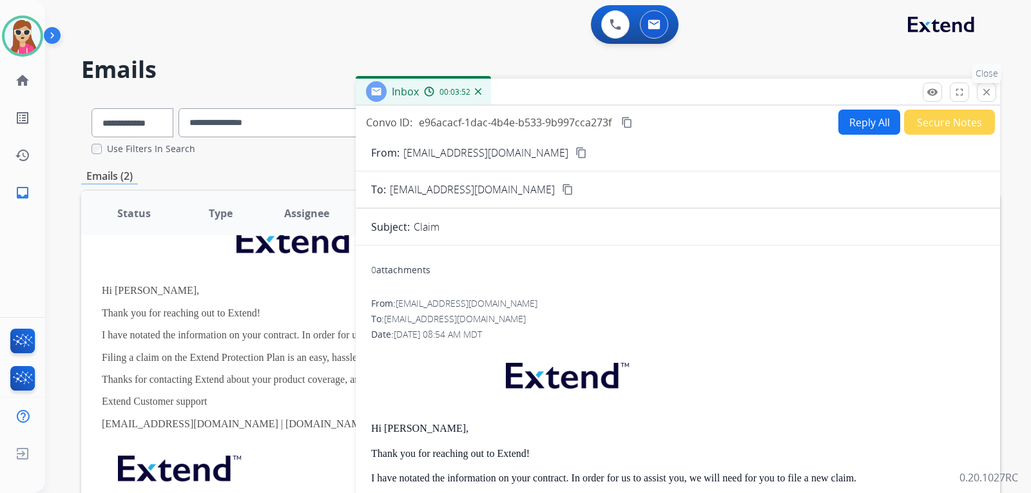
click at [979, 92] on button "close Close" at bounding box center [986, 92] width 19 height 19
